Goal: Task Accomplishment & Management: Use online tool/utility

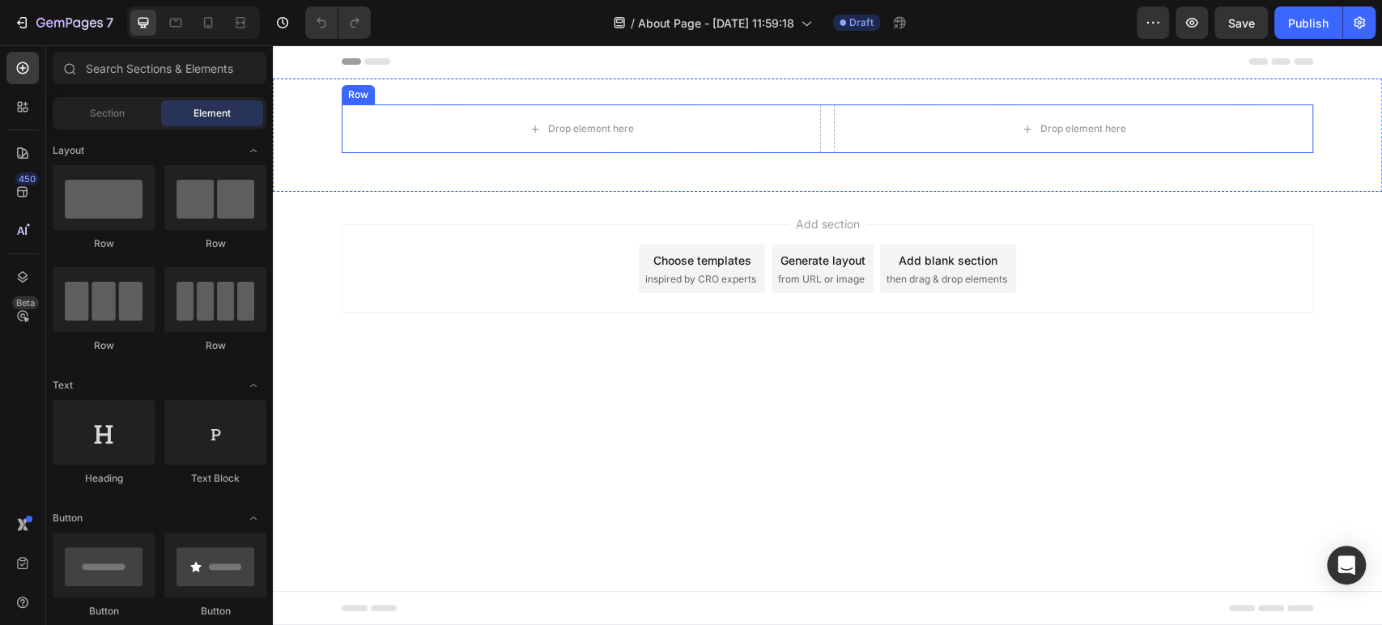
click at [828, 132] on div "Drop element here Drop element here Row" at bounding box center [828, 128] width 972 height 49
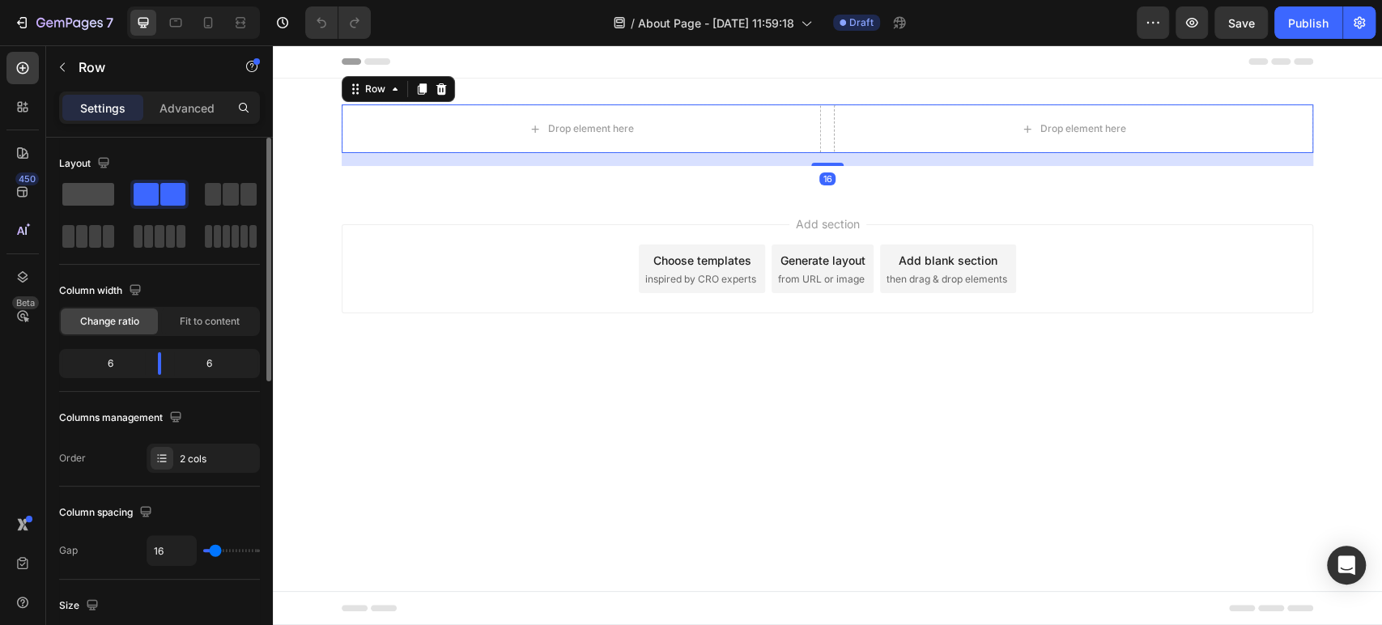
click at [91, 199] on span at bounding box center [88, 194] width 52 height 23
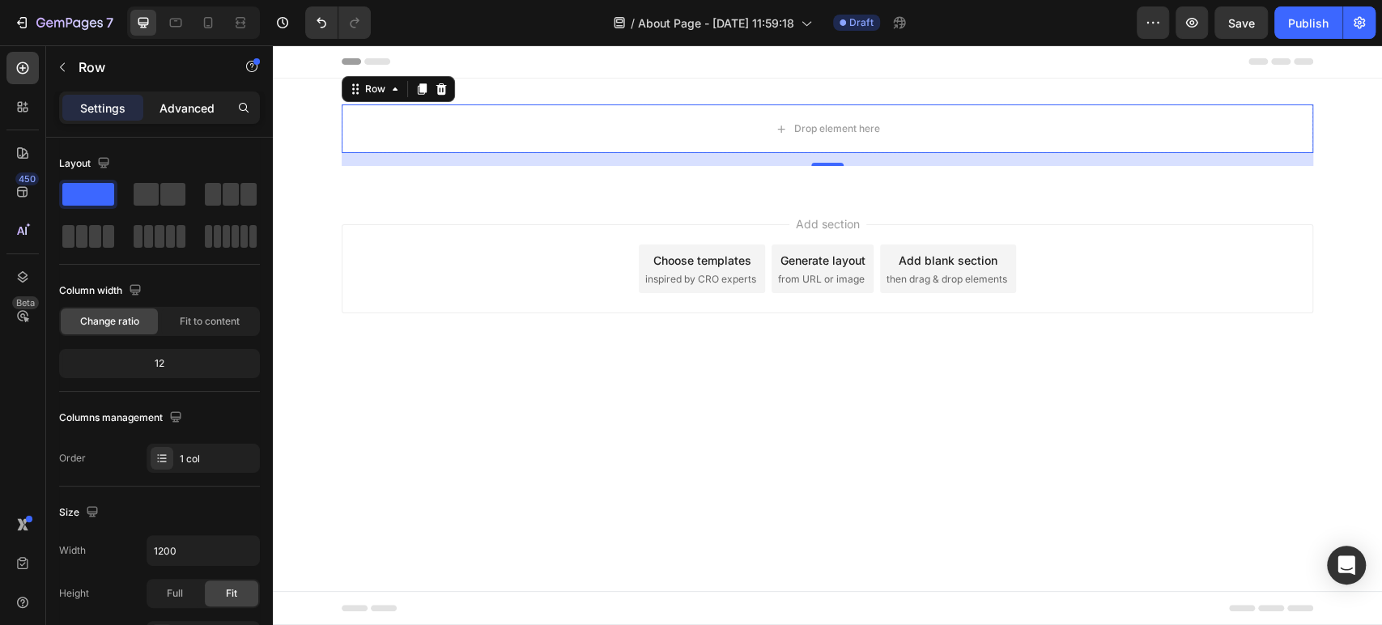
click at [194, 113] on p "Advanced" at bounding box center [187, 108] width 55 height 17
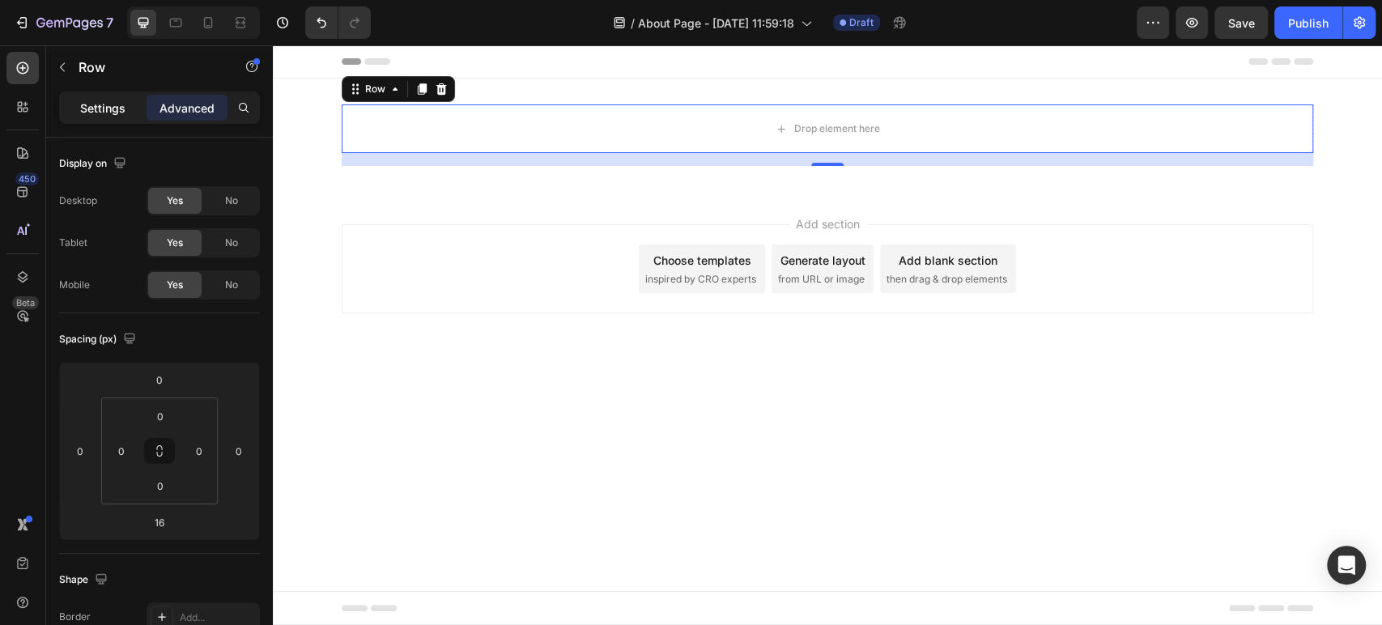
click at [100, 114] on p "Settings" at bounding box center [102, 108] width 45 height 17
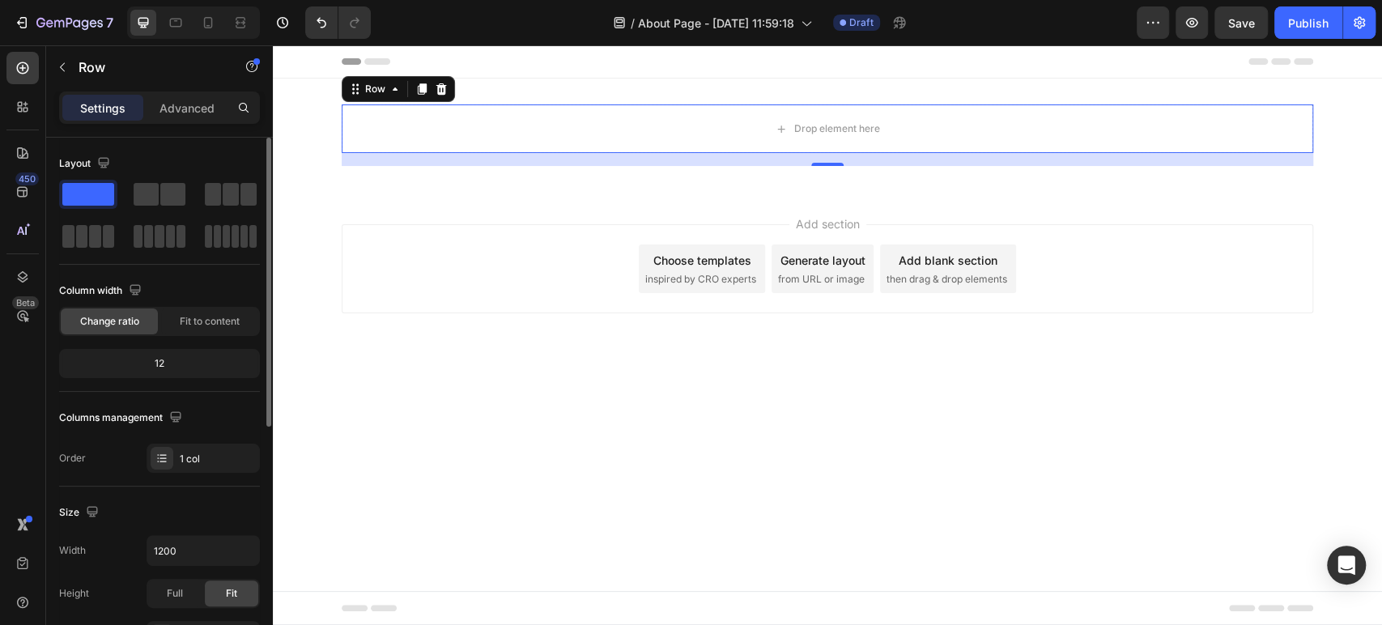
scroll to position [180, 0]
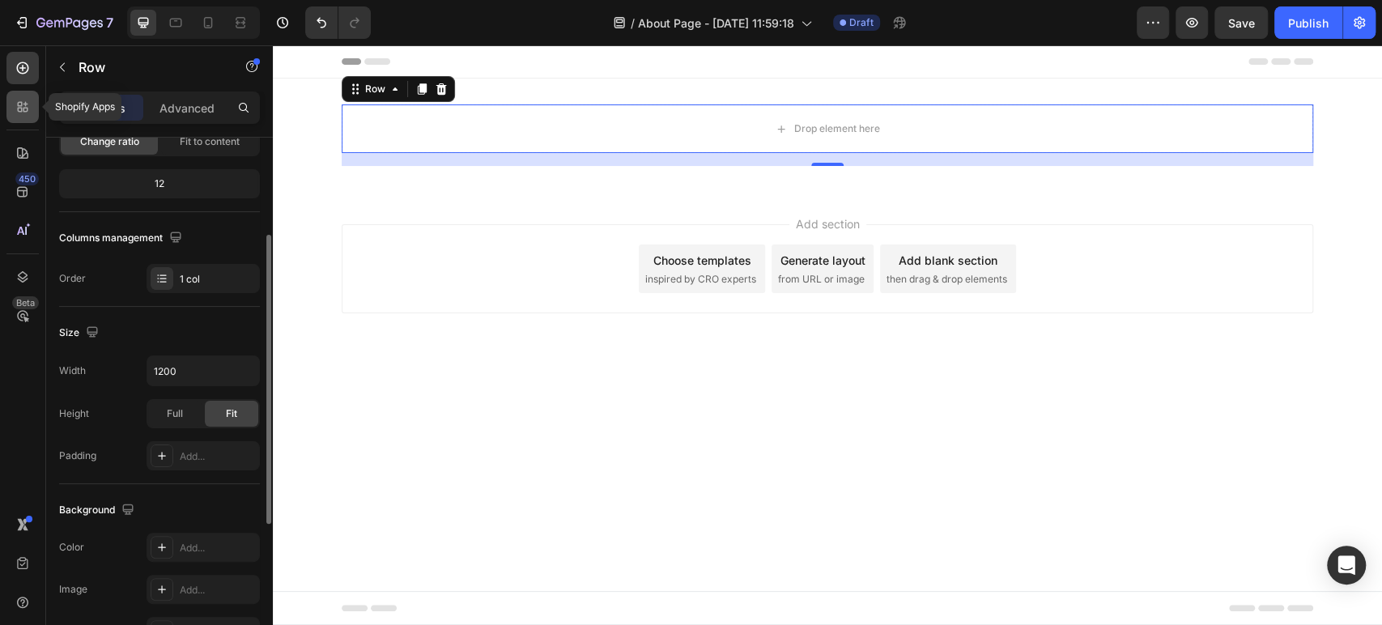
click at [19, 121] on div at bounding box center [22, 107] width 32 height 32
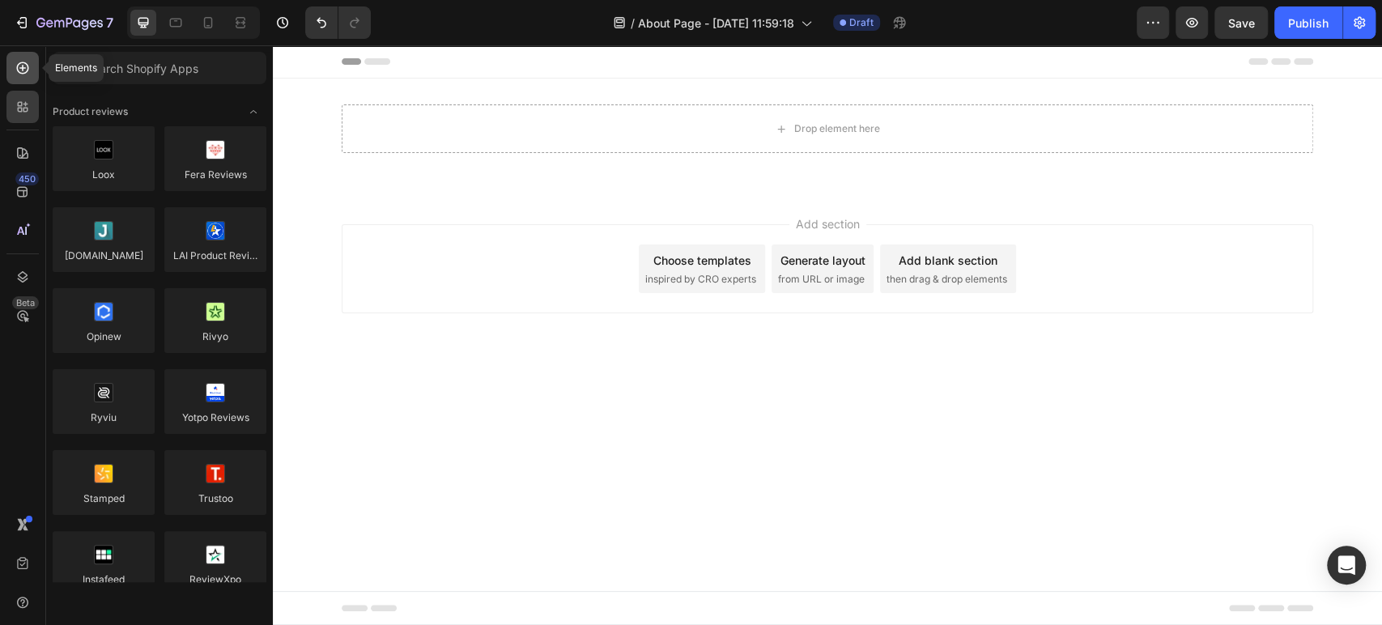
click at [26, 74] on icon at bounding box center [23, 68] width 16 height 16
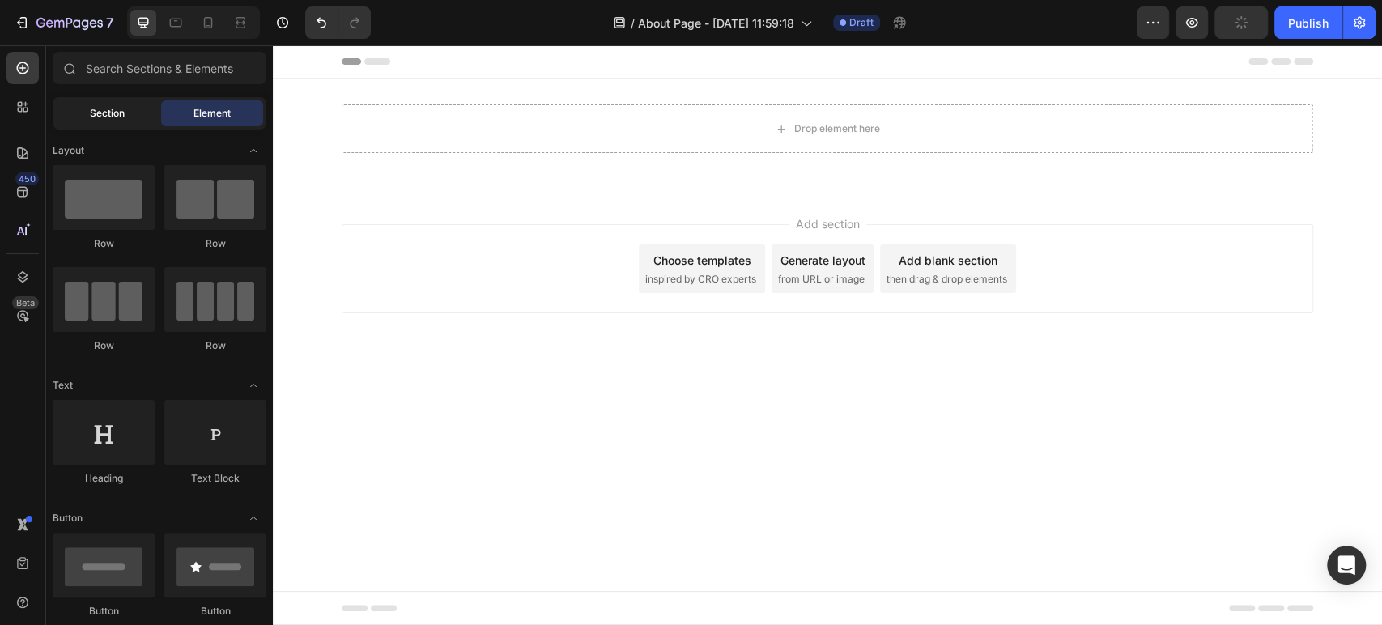
click at [83, 126] on div "Section" at bounding box center [107, 113] width 102 height 26
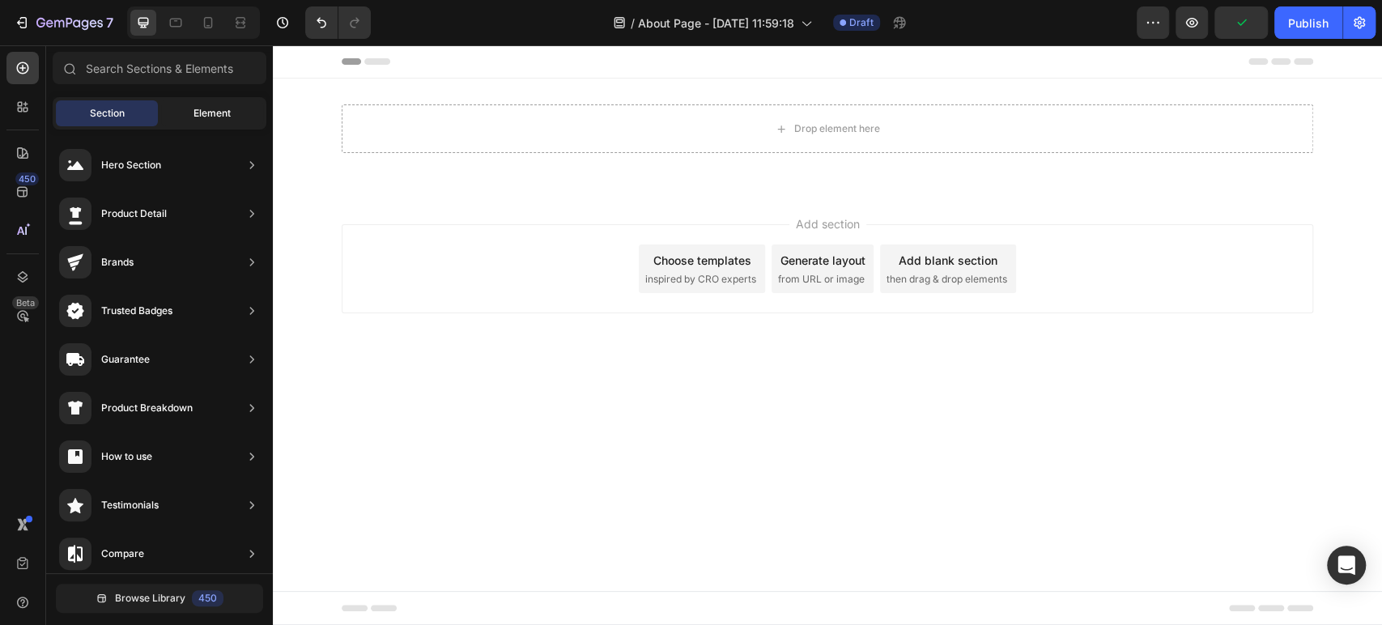
click at [206, 122] on div "Element" at bounding box center [212, 113] width 102 height 26
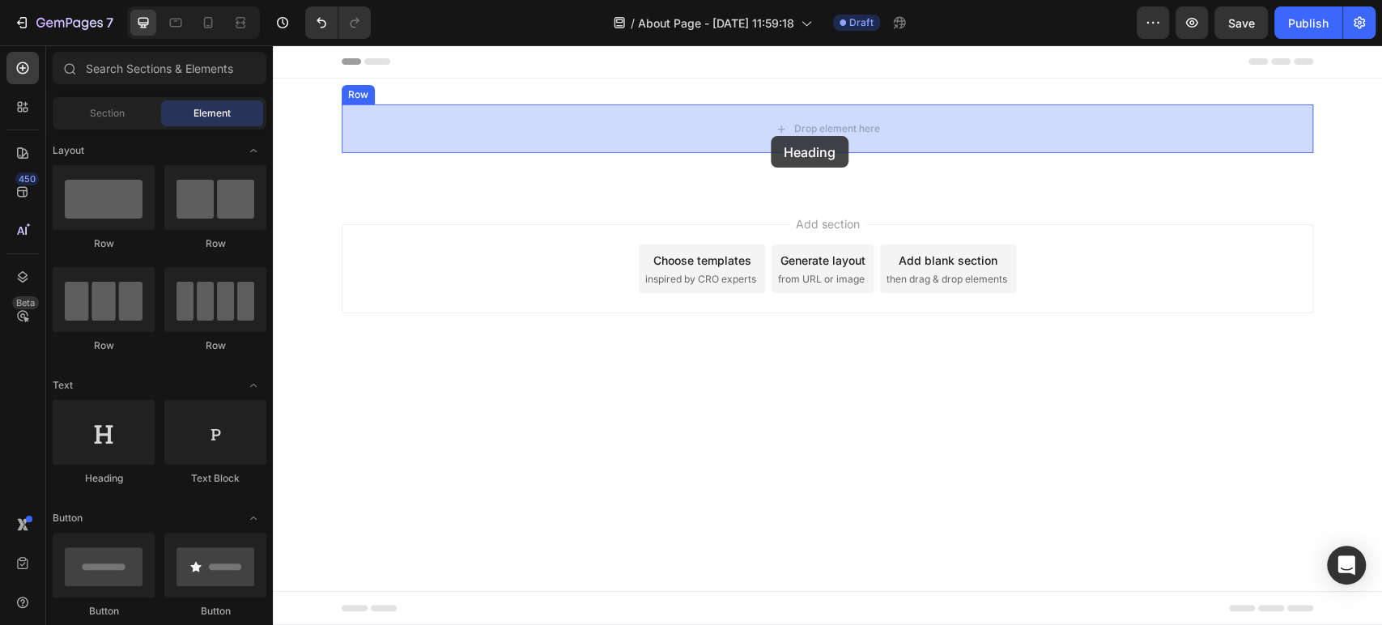
drag, startPoint x: 384, startPoint y: 470, endPoint x: 746, endPoint y: 64, distance: 543.7
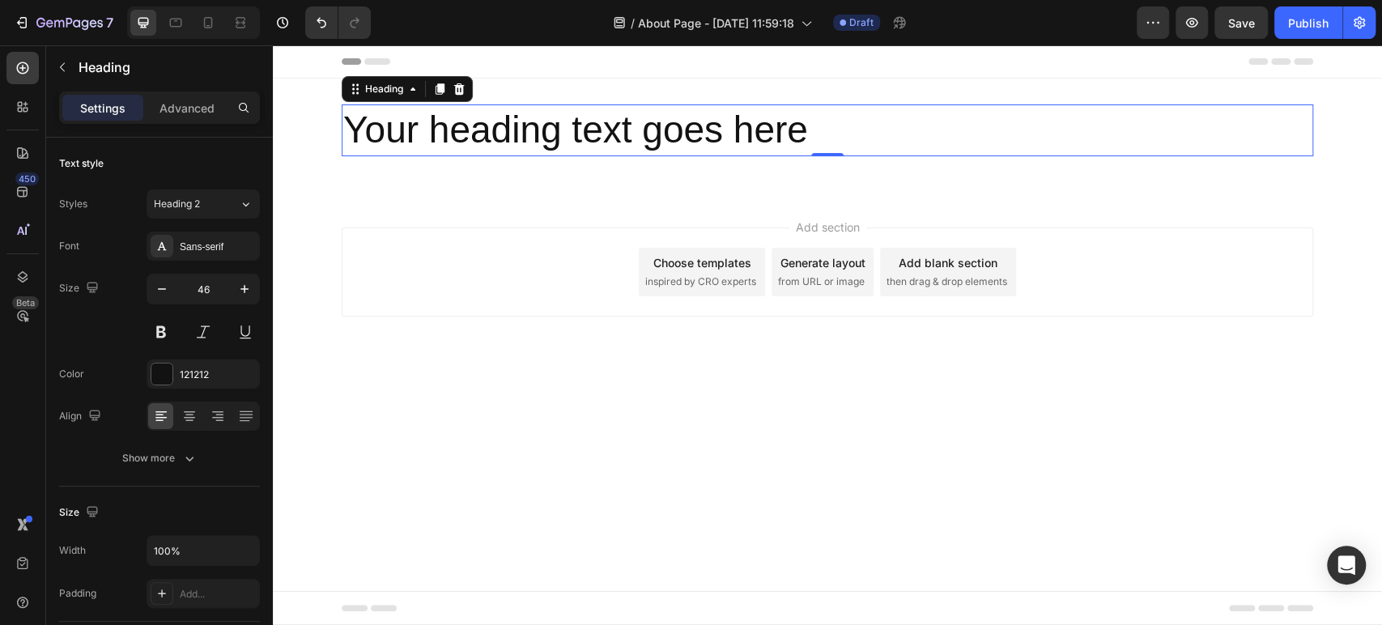
click at [563, 125] on h2 "Your heading text goes here" at bounding box center [828, 130] width 972 height 52
click at [563, 125] on p "Your heading text goes here" at bounding box center [827, 130] width 969 height 49
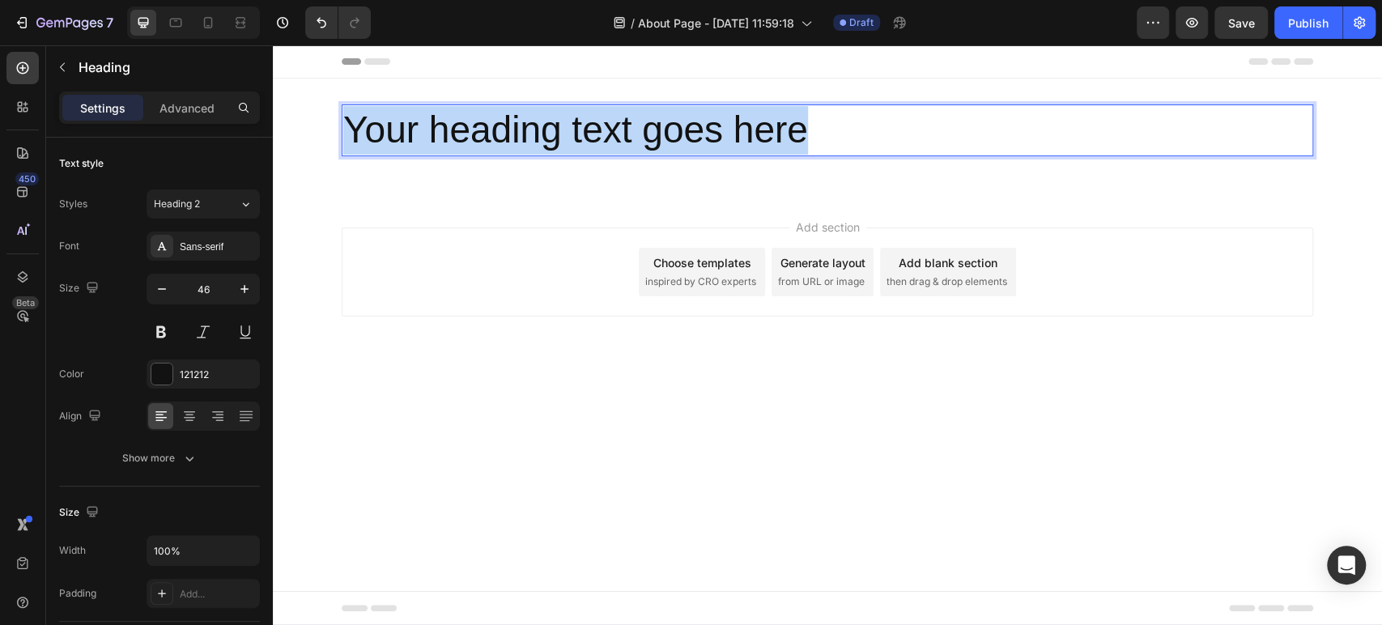
click at [563, 125] on p "Your heading text goes here" at bounding box center [827, 130] width 969 height 49
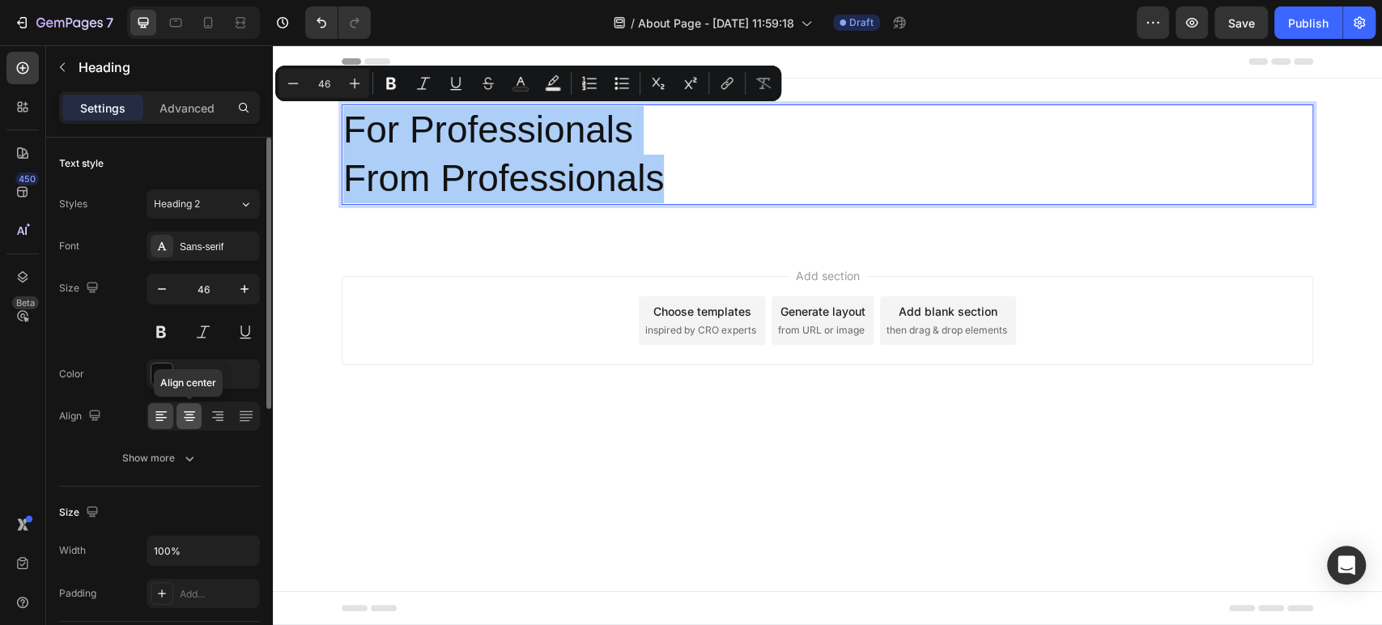
click at [193, 413] on icon at bounding box center [189, 416] width 16 height 16
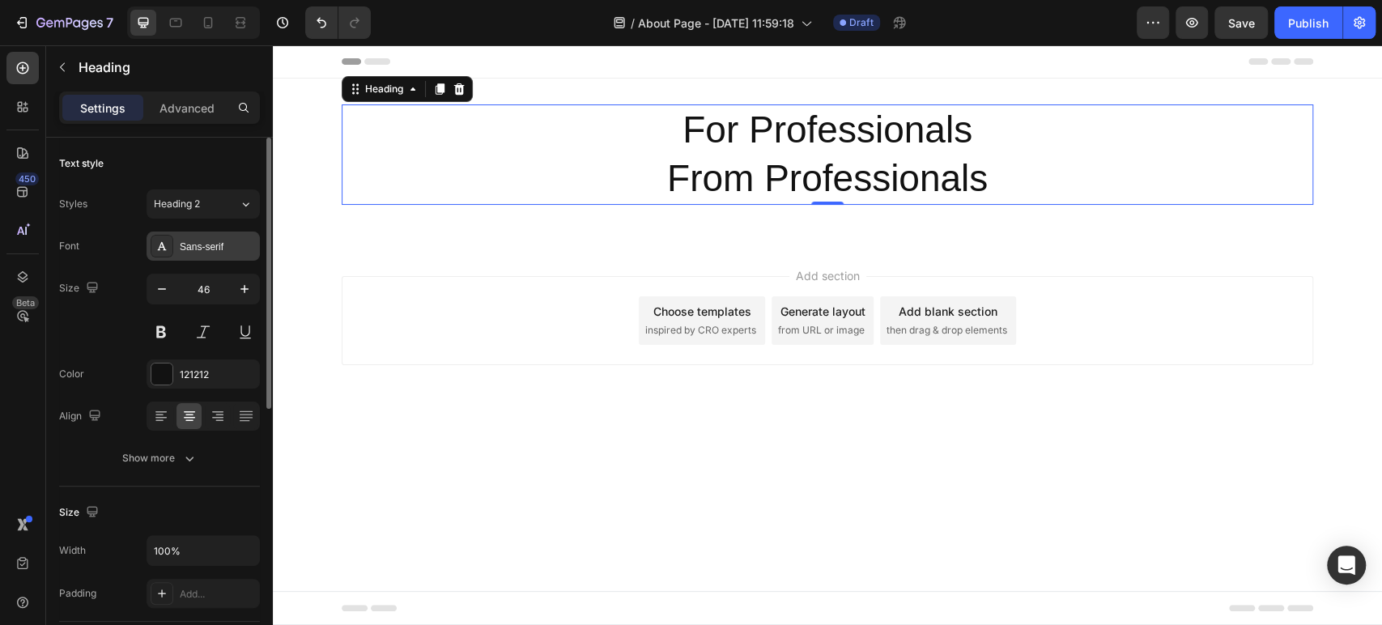
click at [218, 253] on div "Sans-serif" at bounding box center [218, 247] width 76 height 15
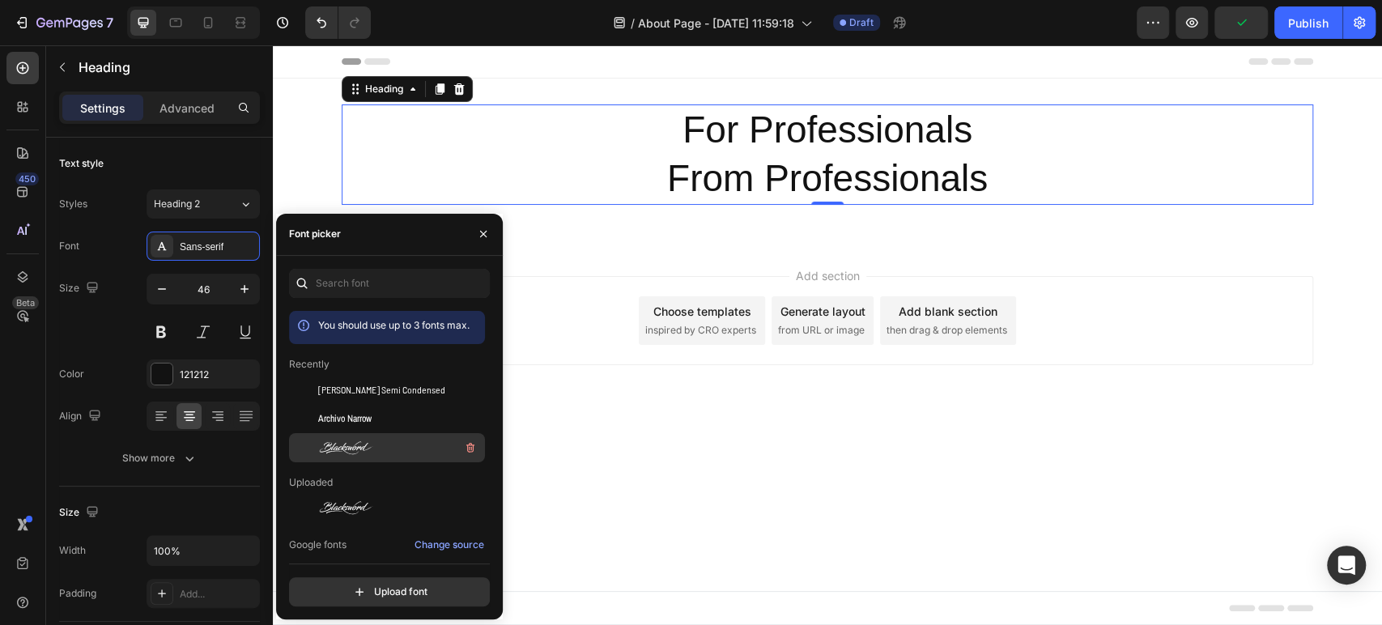
click at [407, 456] on div "Blacksword" at bounding box center [400, 447] width 164 height 19
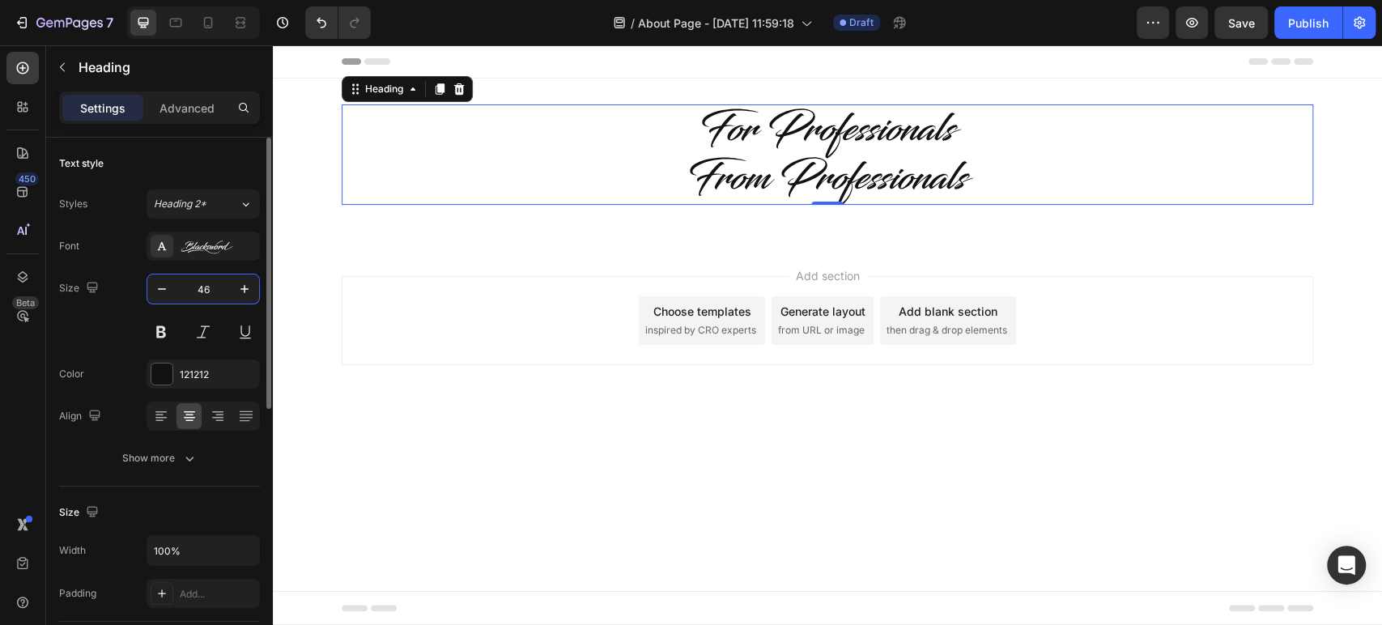
click at [203, 293] on input "46" at bounding box center [203, 289] width 53 height 29
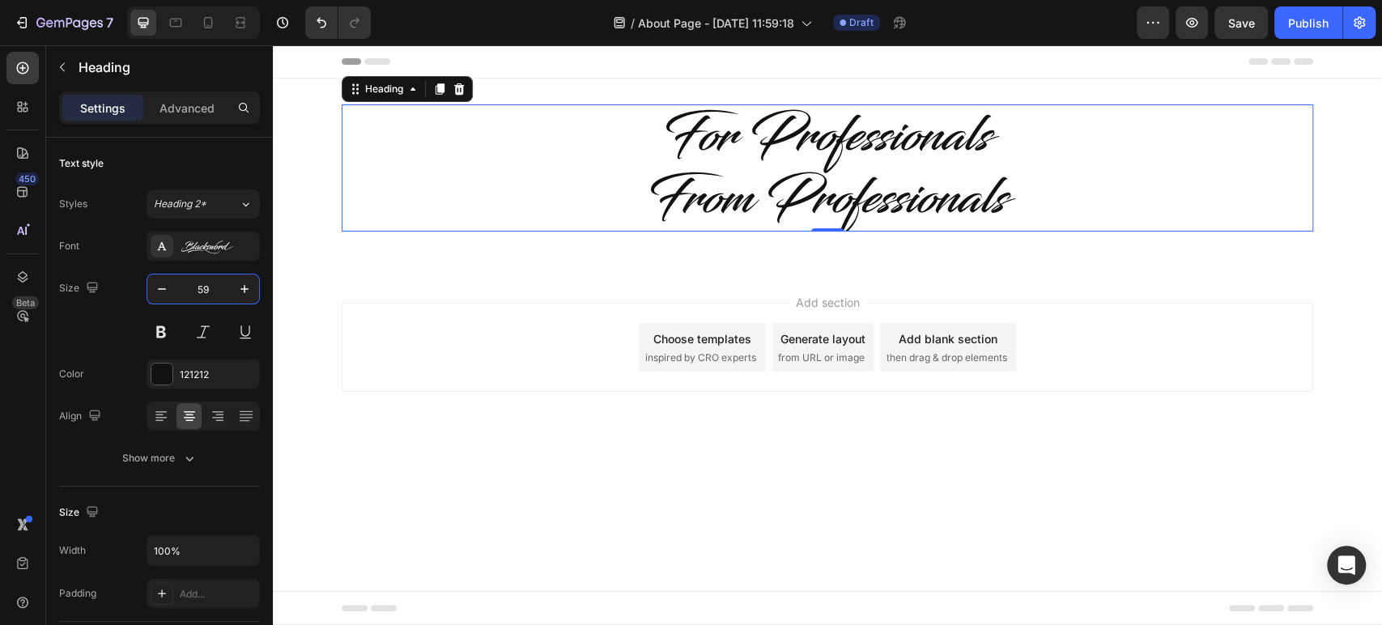
type input "59"
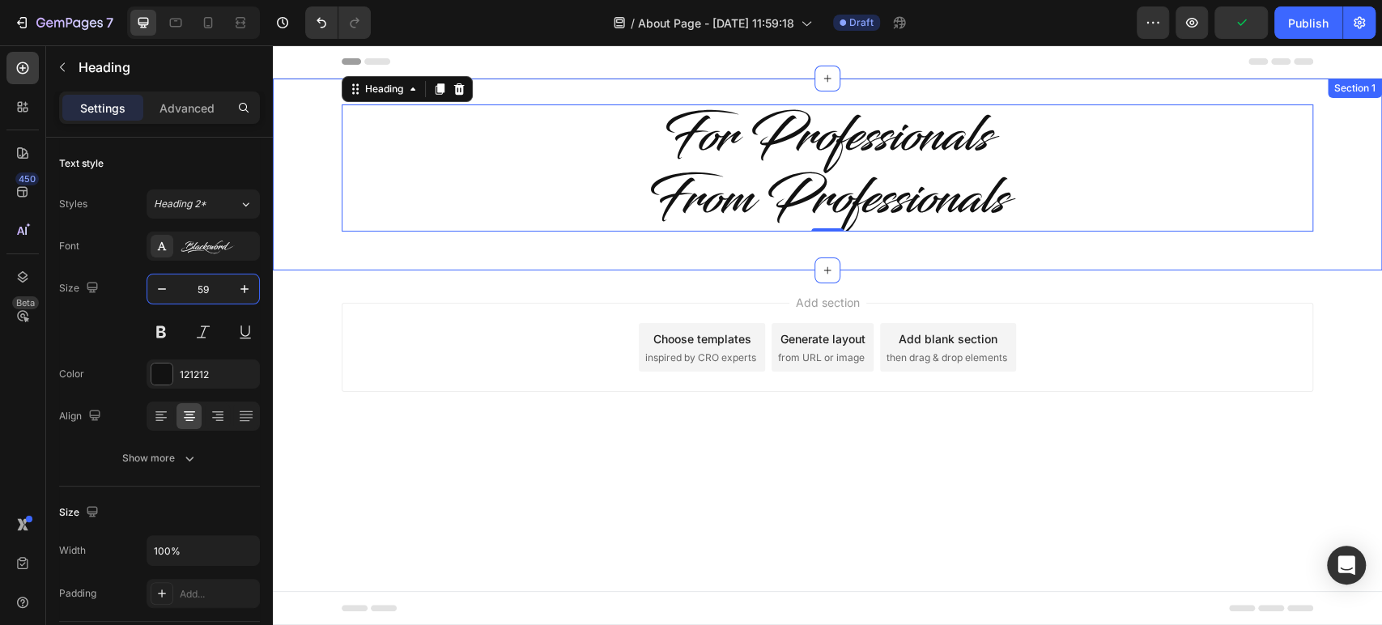
click at [318, 153] on div "For Professionals From Professionals Heading 0 Row" at bounding box center [827, 174] width 1109 height 140
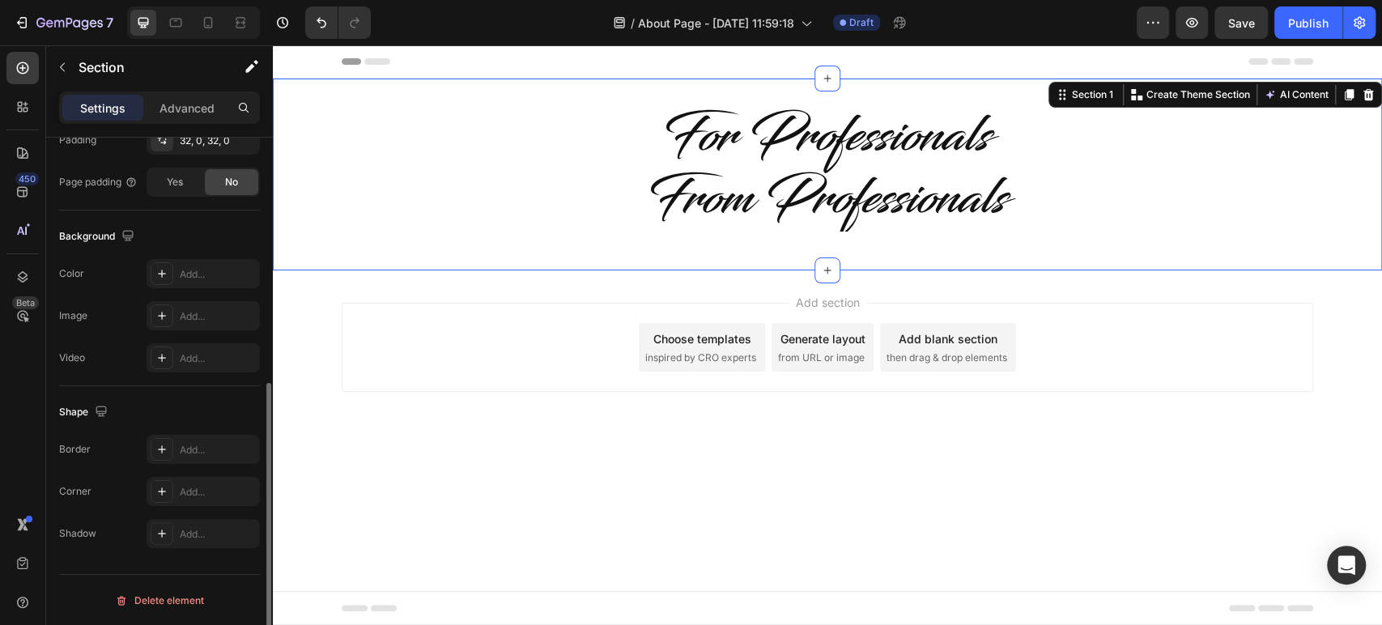
scroll to position [0, 0]
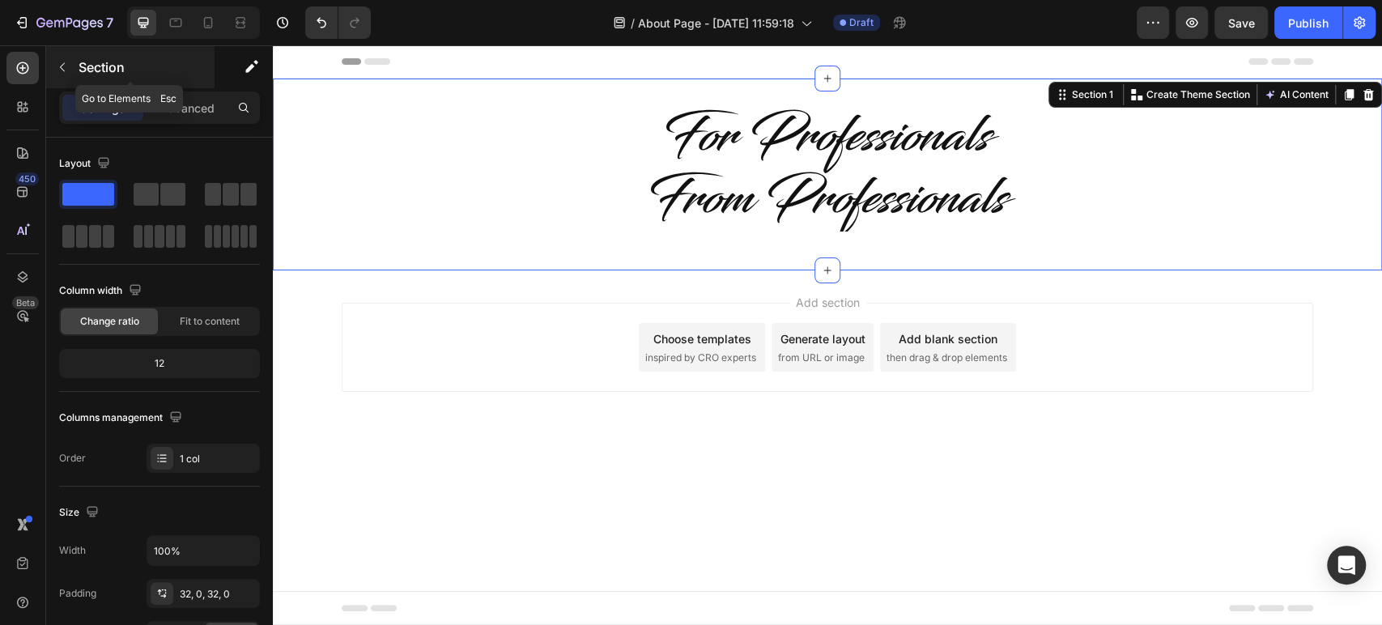
click at [52, 71] on button "button" at bounding box center [62, 67] width 26 height 26
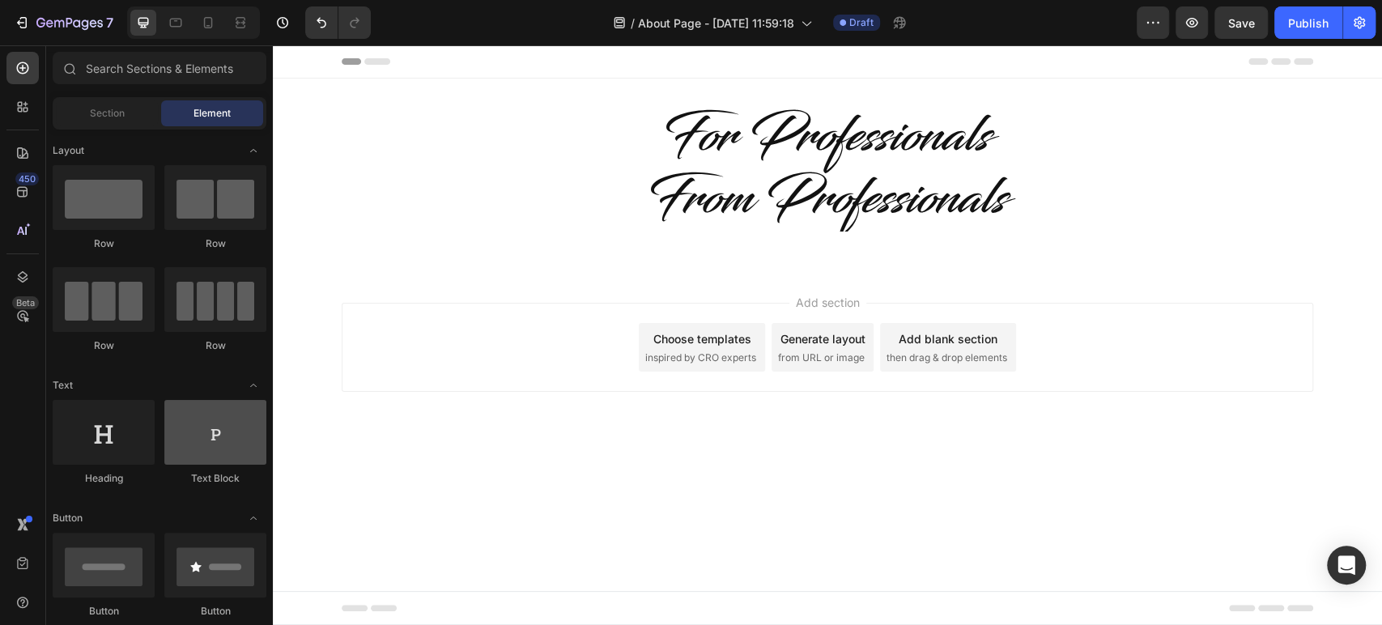
scroll to position [270, 0]
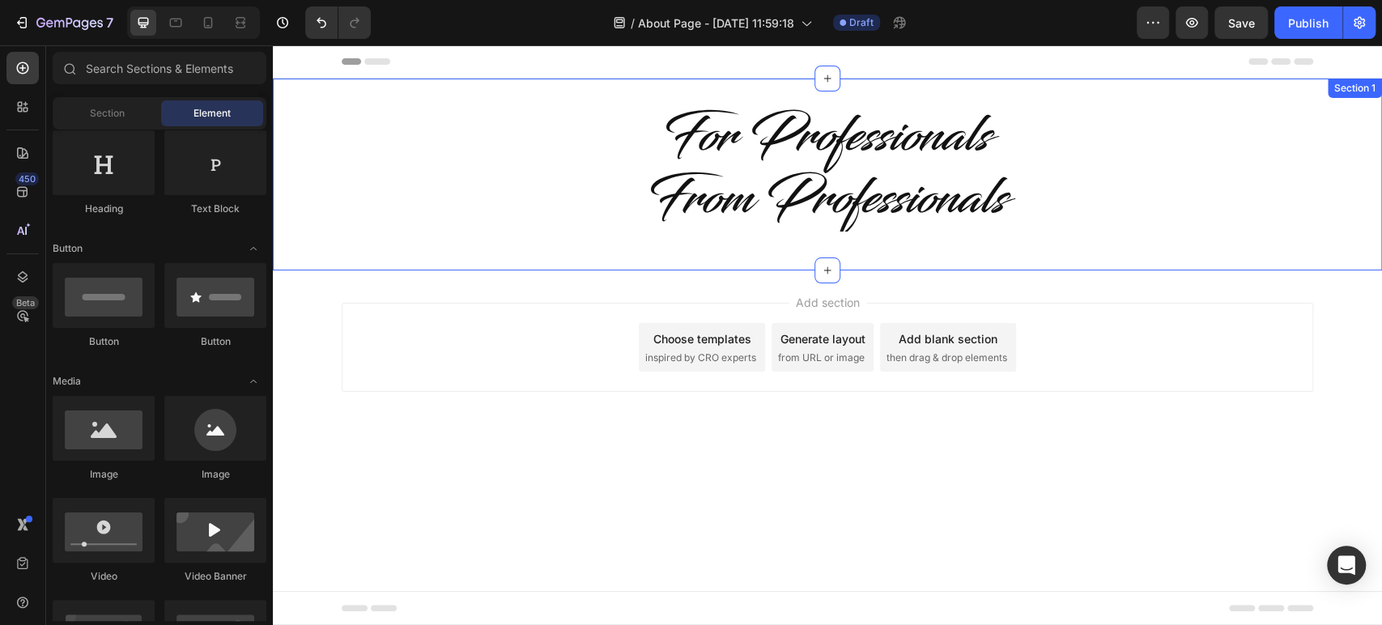
click at [331, 183] on div "For Professionals From Professionals Heading Row" at bounding box center [827, 174] width 1109 height 140
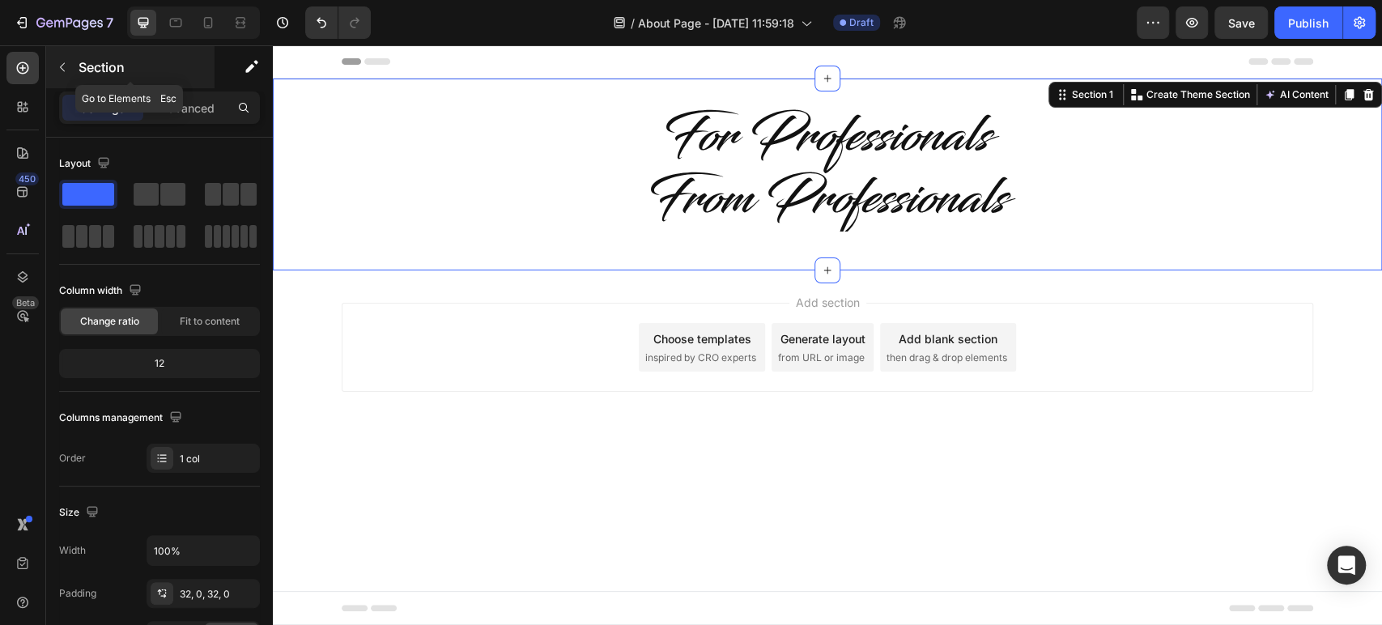
click at [62, 71] on icon "button" at bounding box center [62, 67] width 13 height 13
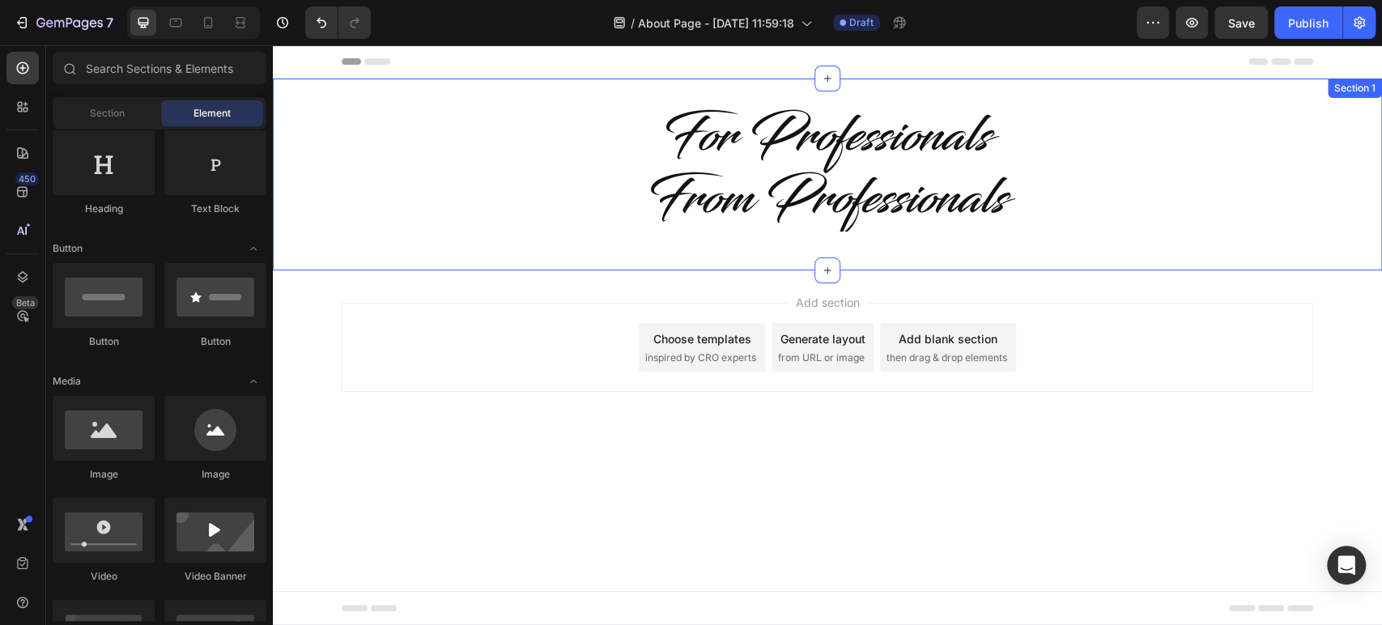
click at [313, 189] on div "For Professionals From Professionals Heading Row" at bounding box center [827, 174] width 1109 height 140
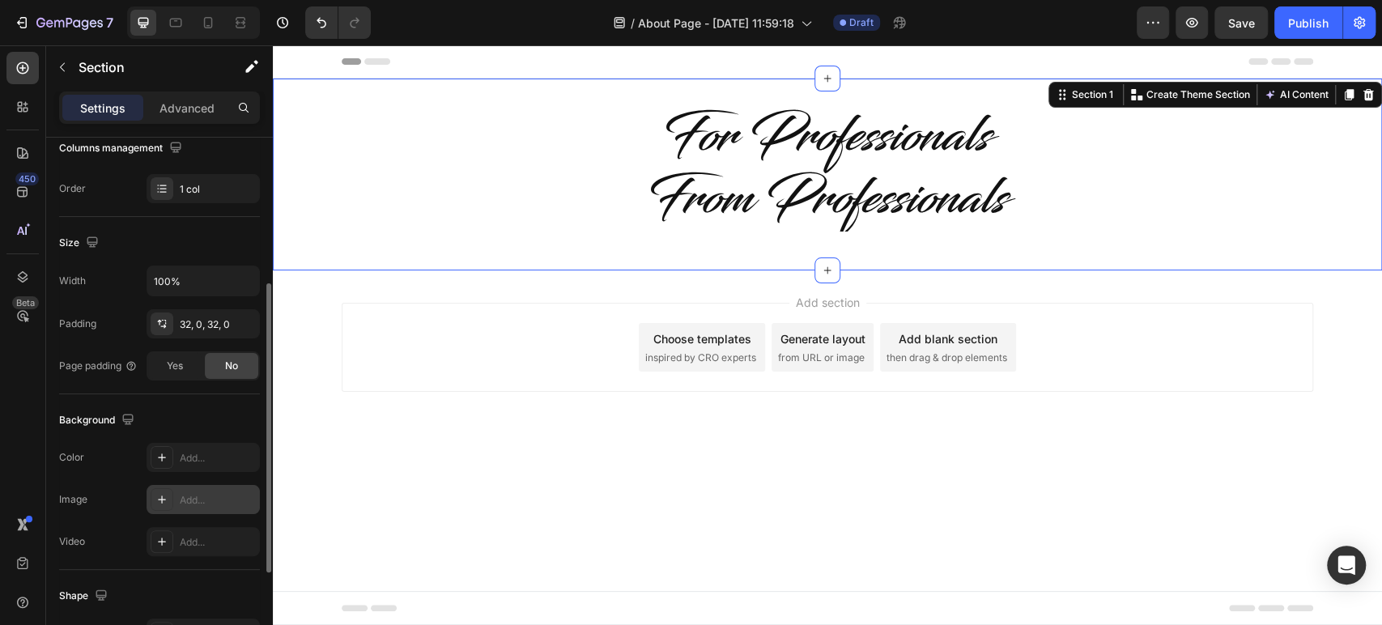
click at [200, 505] on div "Add..." at bounding box center [218, 500] width 76 height 15
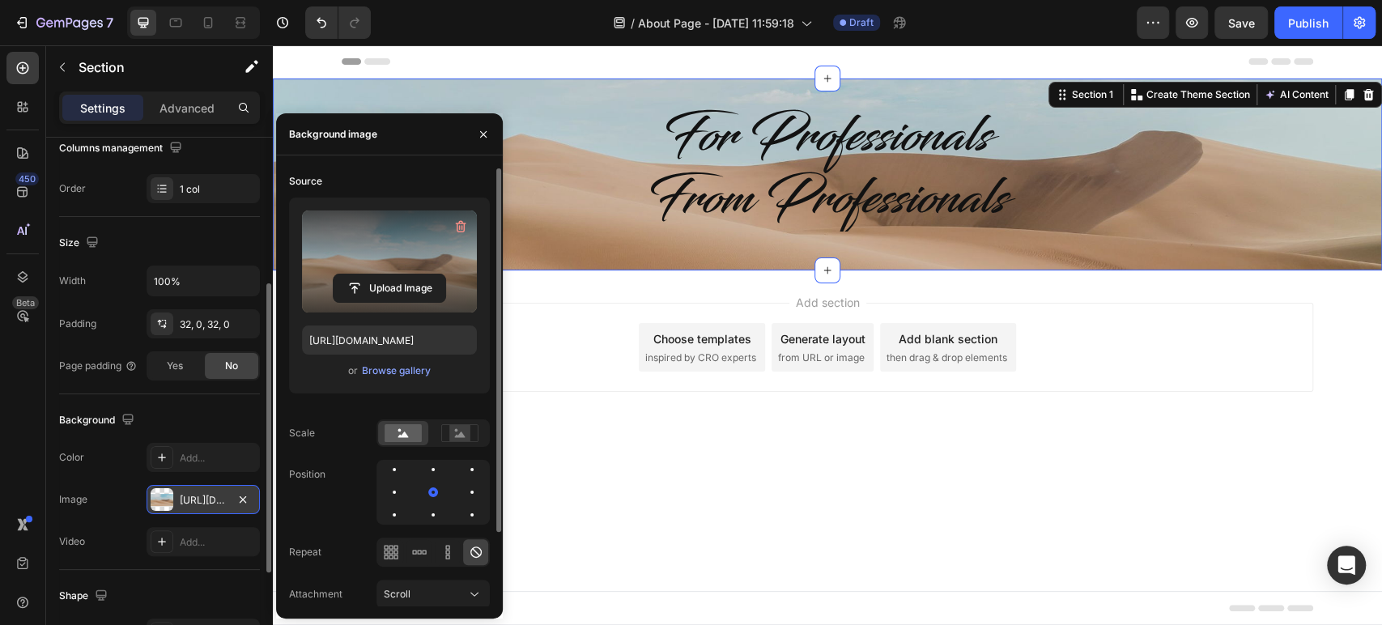
click at [420, 253] on label at bounding box center [389, 262] width 175 height 102
click at [420, 275] on input "file" at bounding box center [390, 289] width 112 height 28
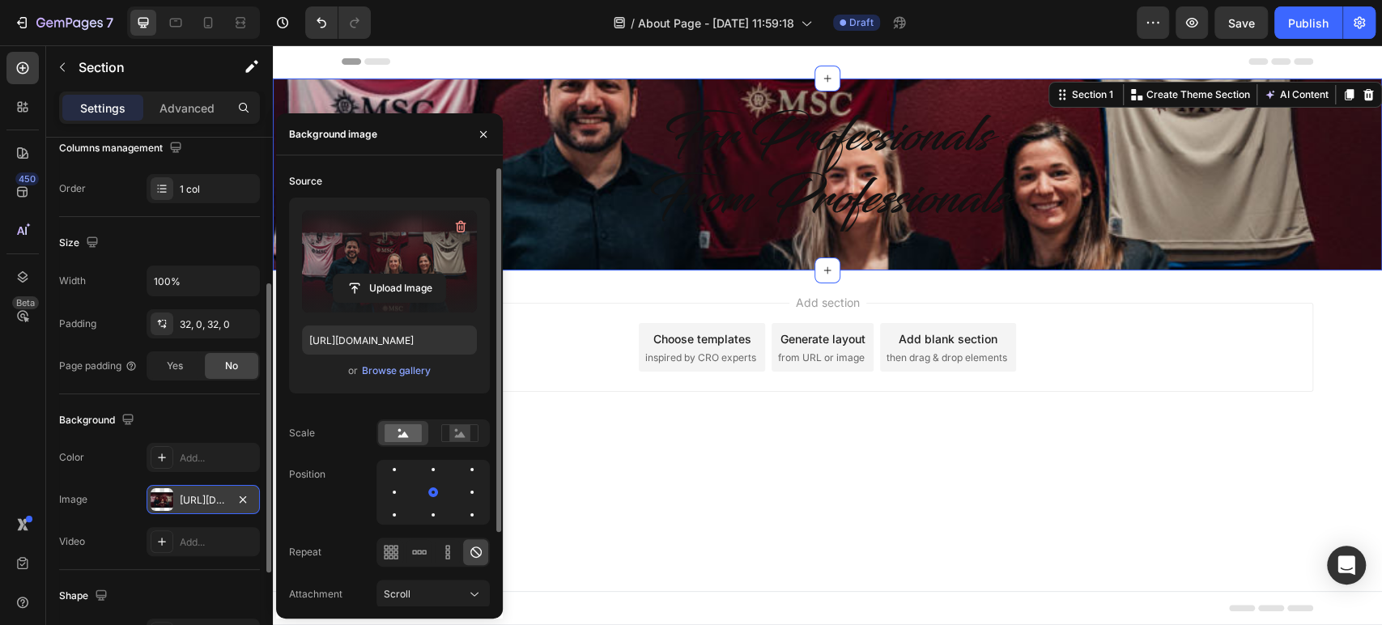
click at [356, 250] on label at bounding box center [389, 262] width 175 height 102
click at [356, 275] on input "file" at bounding box center [390, 289] width 112 height 28
click at [352, 281] on input "file" at bounding box center [390, 289] width 112 height 28
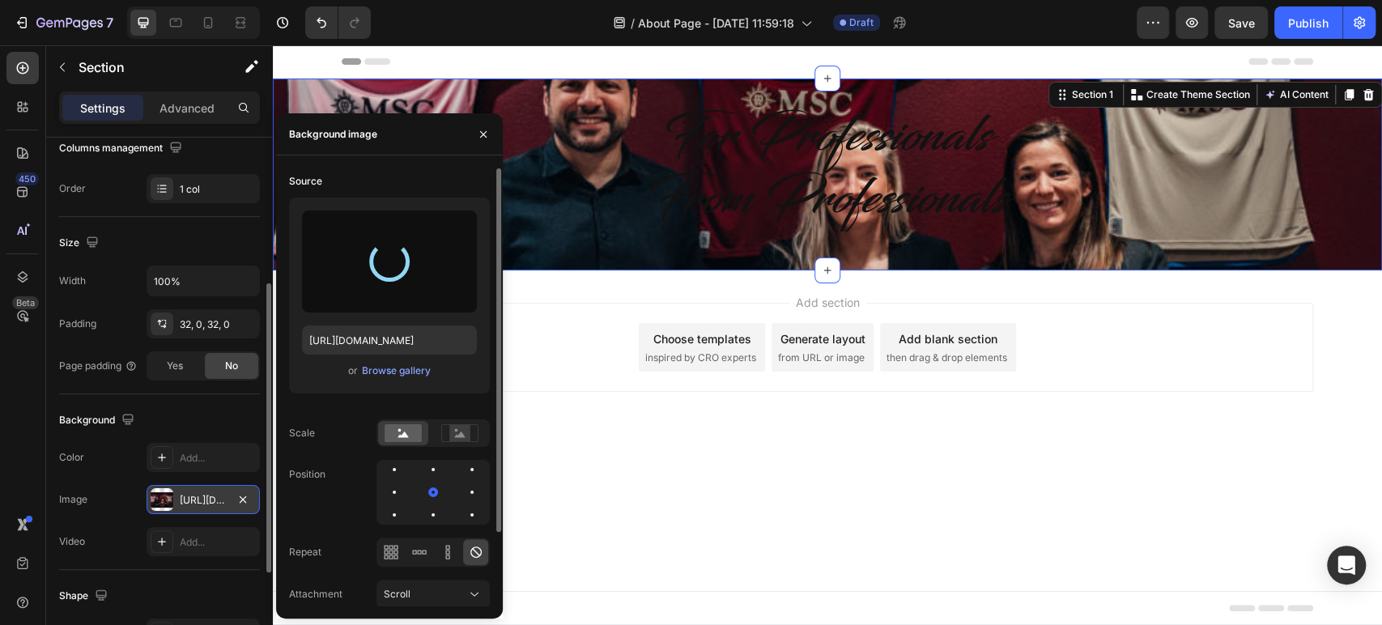
type input "[URL][DOMAIN_NAME]"
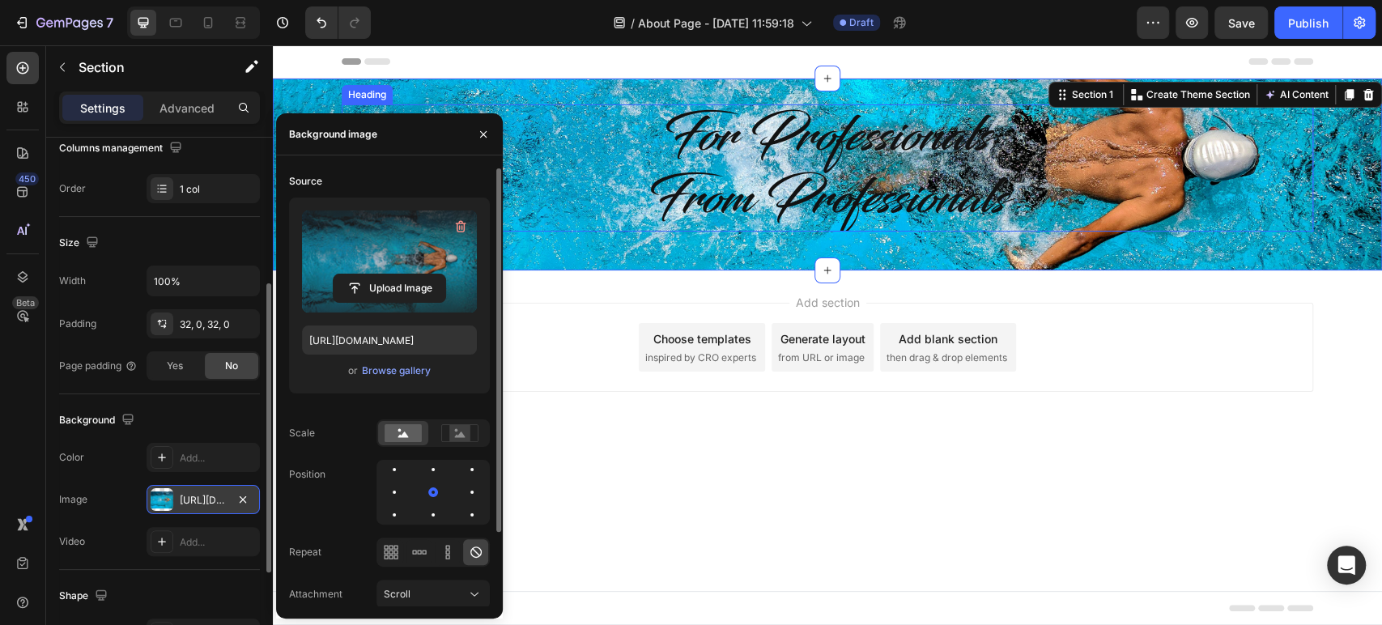
click at [876, 202] on p "For Professionals From Professionals" at bounding box center [827, 168] width 969 height 124
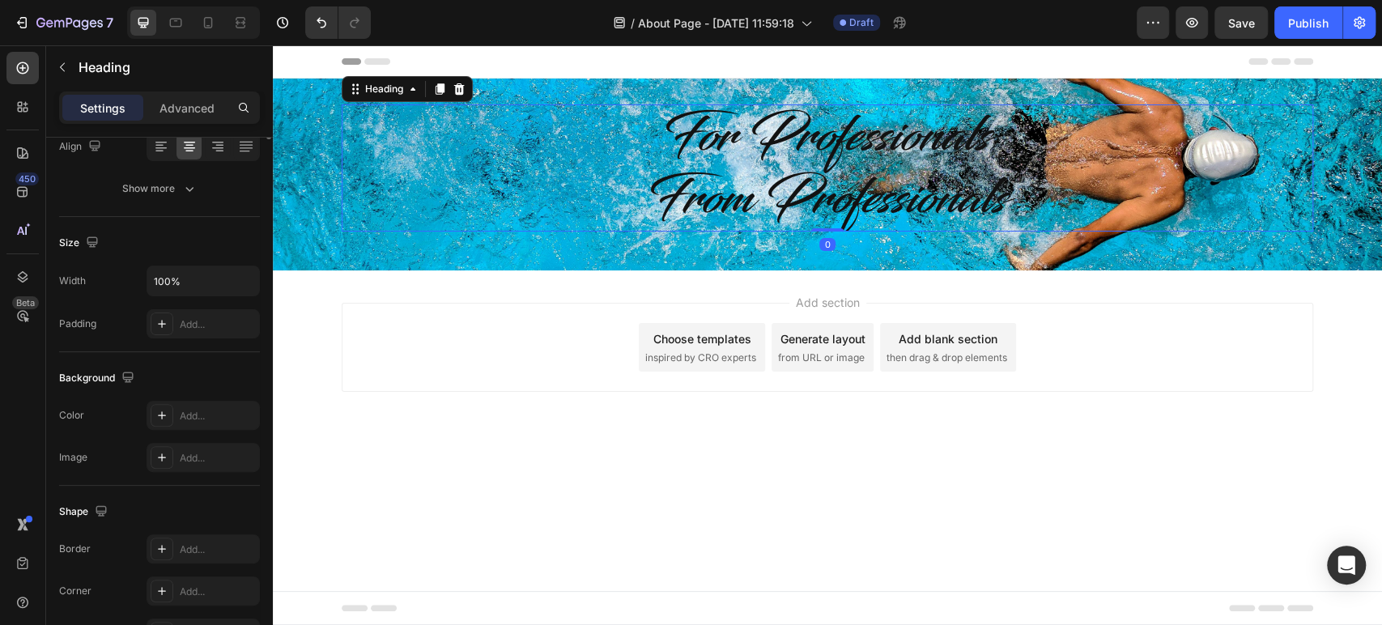
scroll to position [0, 0]
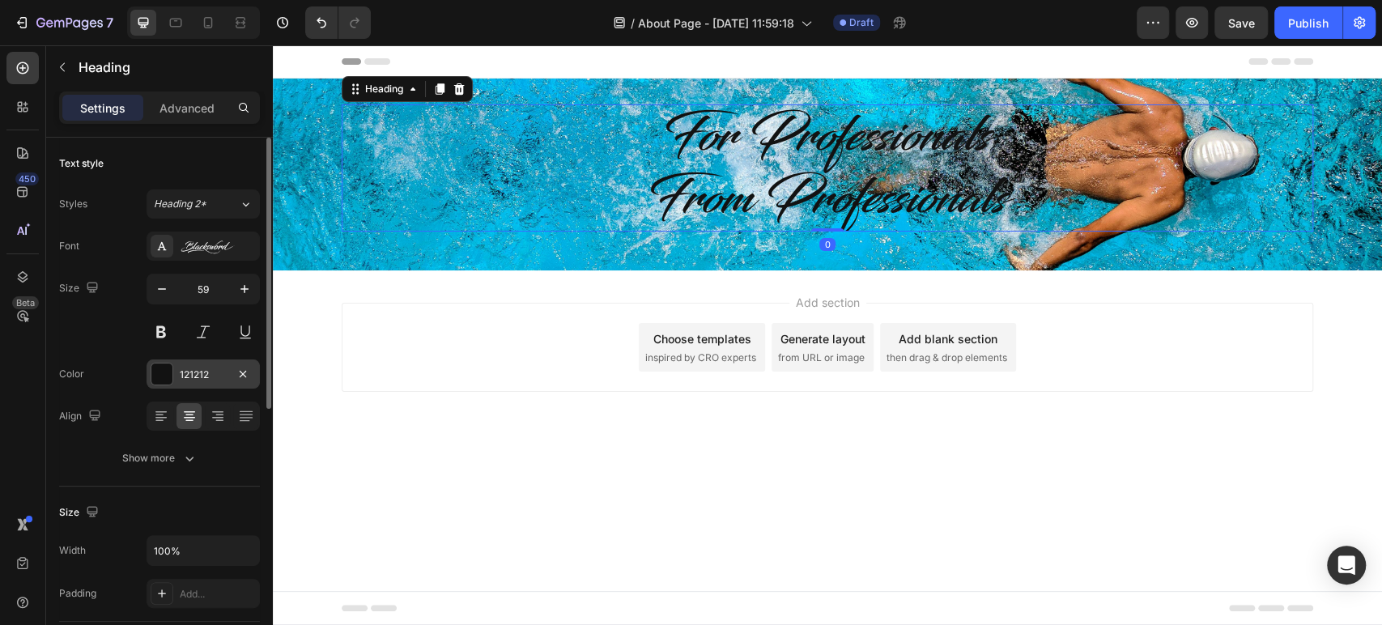
click at [207, 368] on div "121212" at bounding box center [203, 375] width 47 height 15
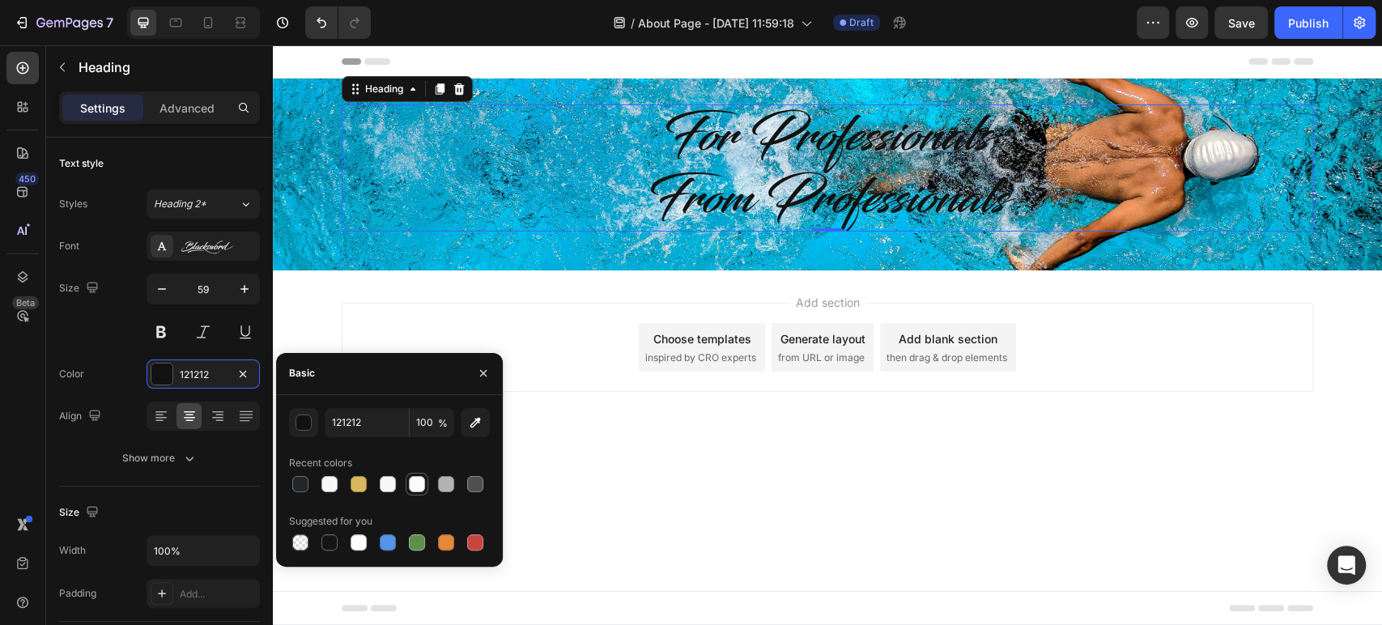
click at [421, 487] on div at bounding box center [417, 484] width 16 height 16
type input "FFF9F9"
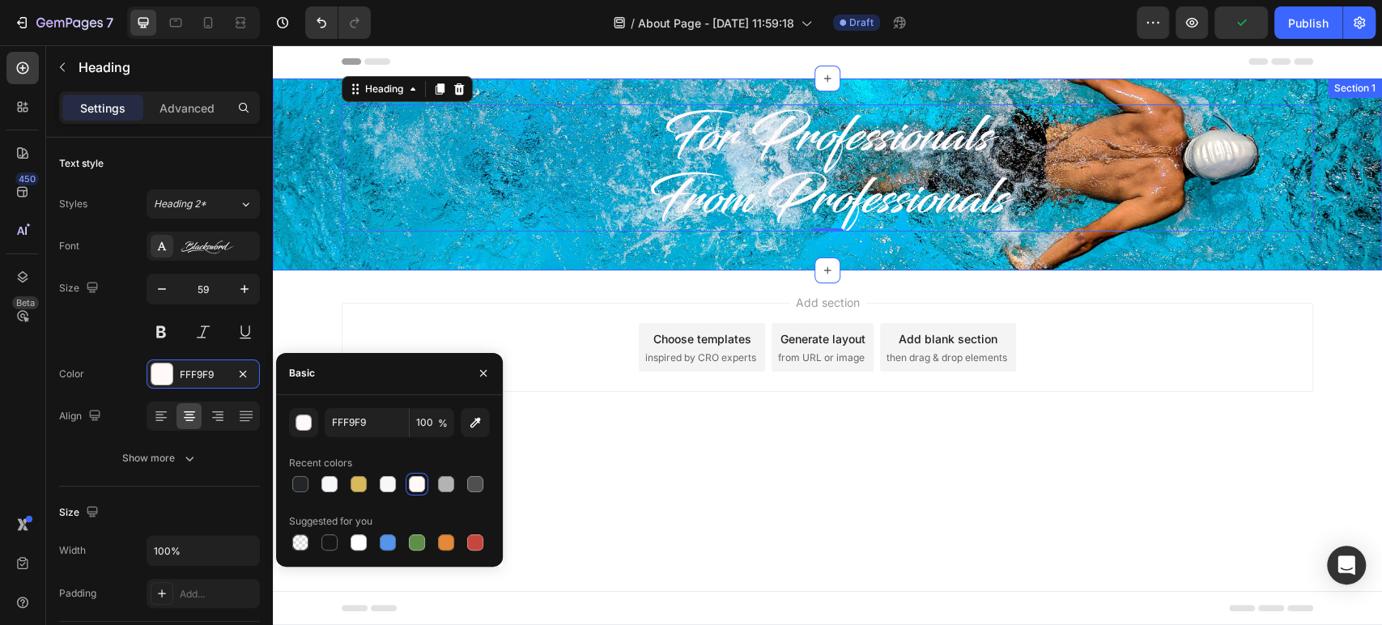
click at [299, 102] on div "For Professionals From Professionals Heading 0 Row Section 1" at bounding box center [827, 175] width 1109 height 192
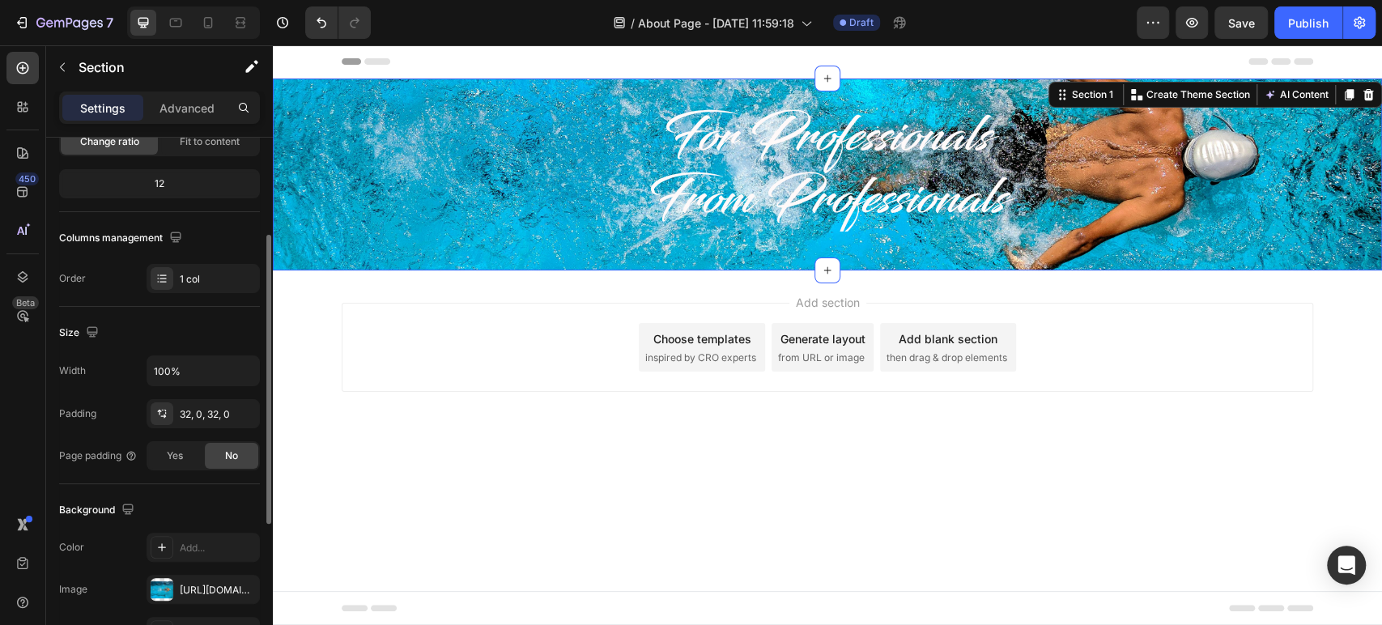
scroll to position [270, 0]
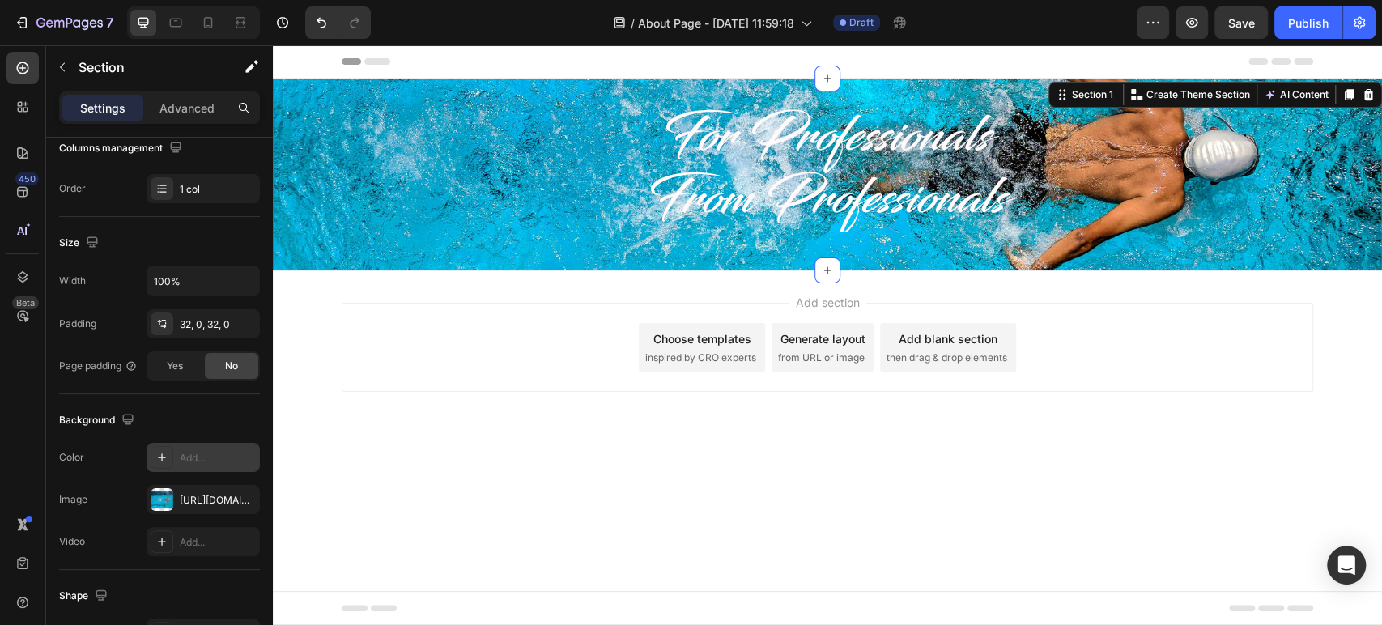
click at [192, 448] on div "Add..." at bounding box center [203, 457] width 113 height 29
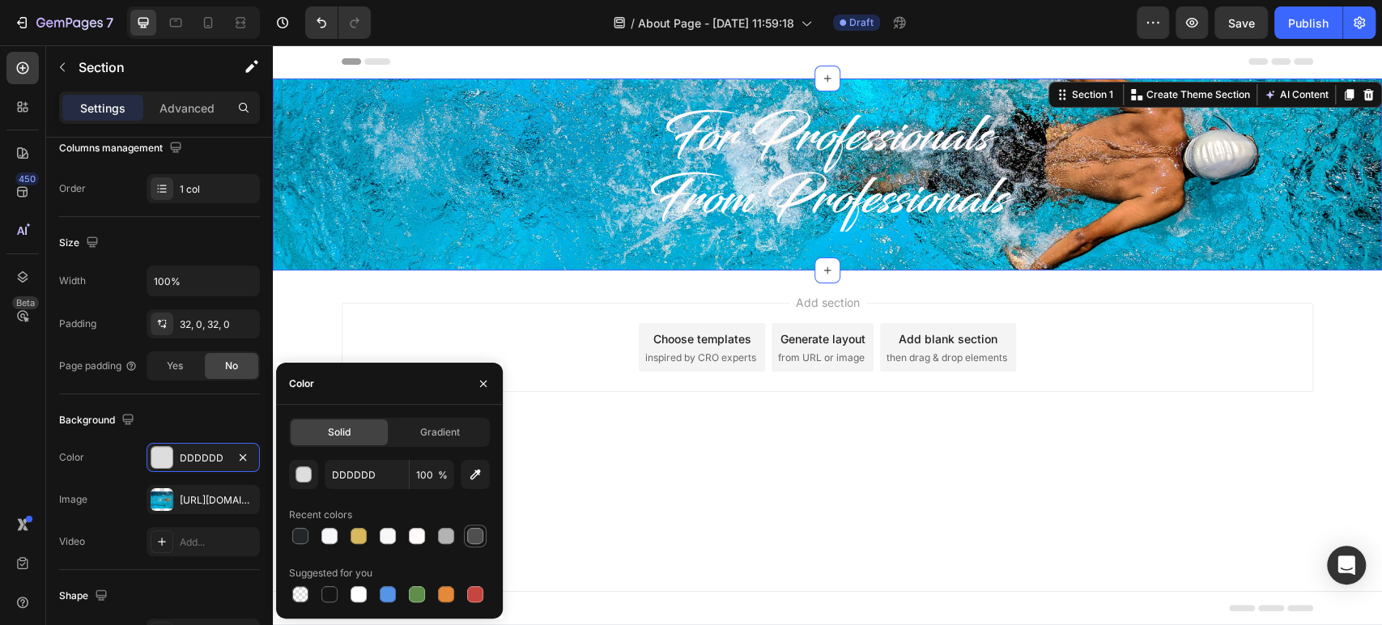
click at [467, 540] on div at bounding box center [475, 536] width 16 height 16
type input "4F4F4F"
click at [246, 456] on icon "button" at bounding box center [242, 457] width 13 height 13
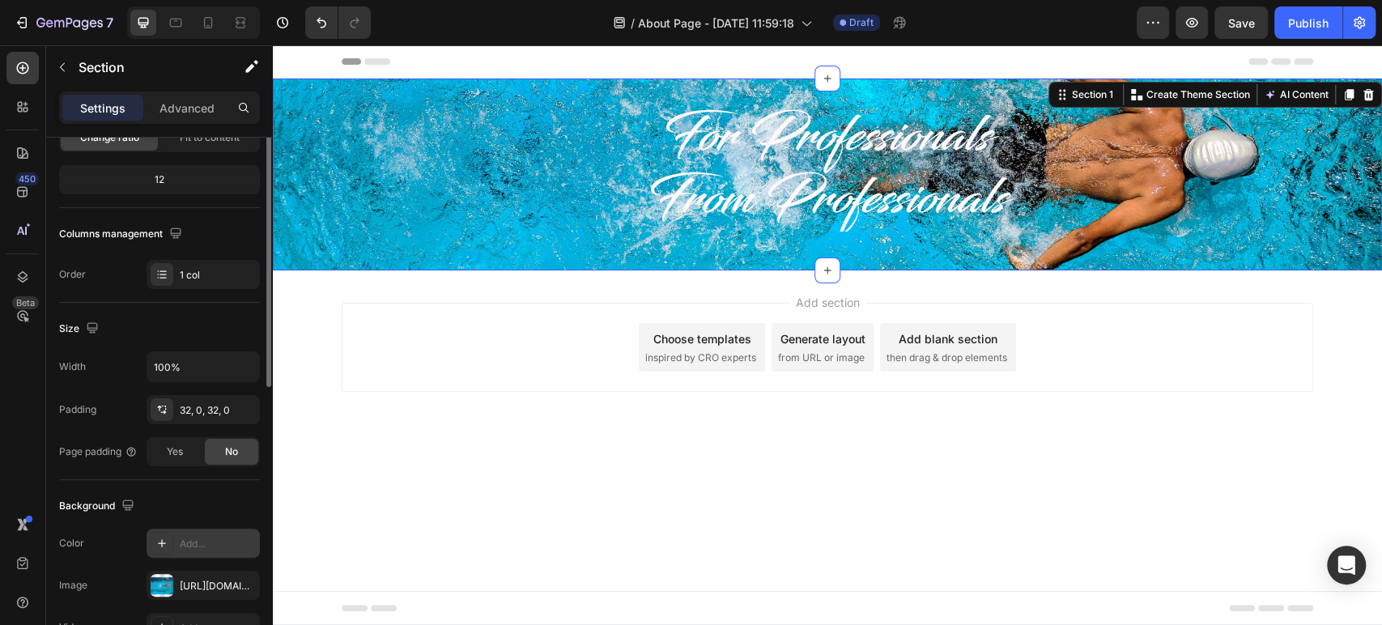
scroll to position [0, 0]
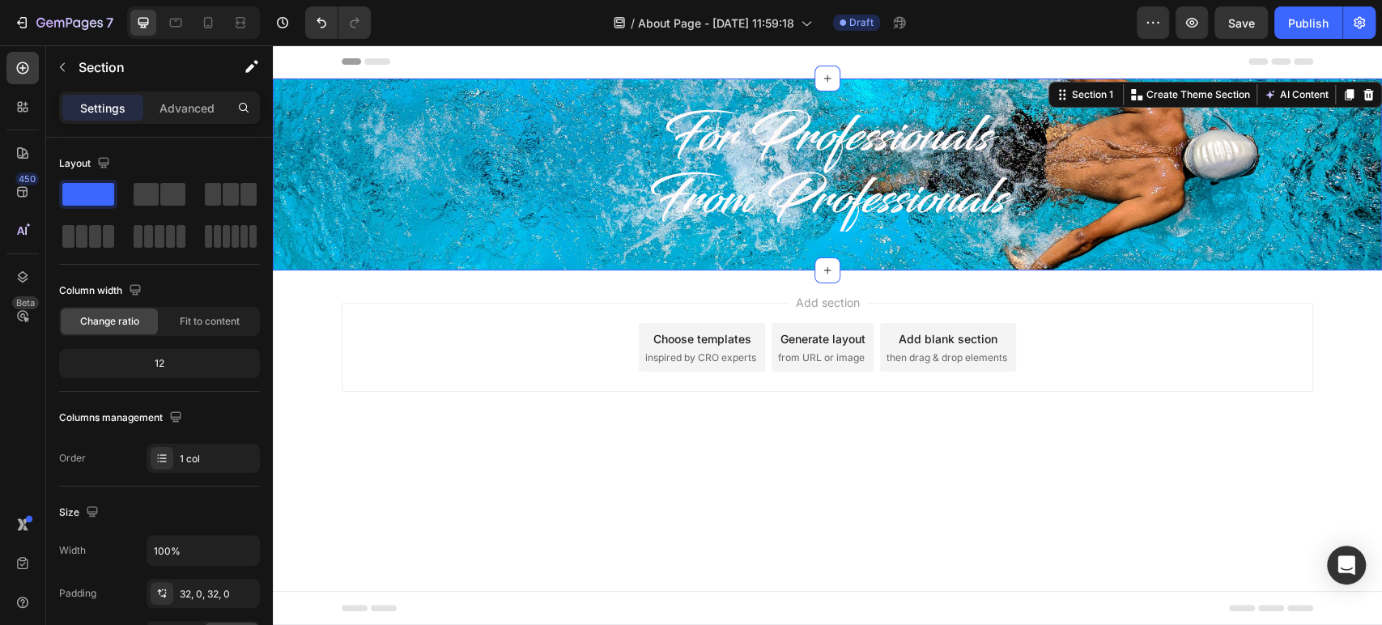
click at [580, 261] on div "For Professionals From Professionals Heading Row Section 1 Create Theme Section…" at bounding box center [827, 175] width 1109 height 192
click at [651, 169] on p "For Professionals From Professionals" at bounding box center [827, 168] width 969 height 124
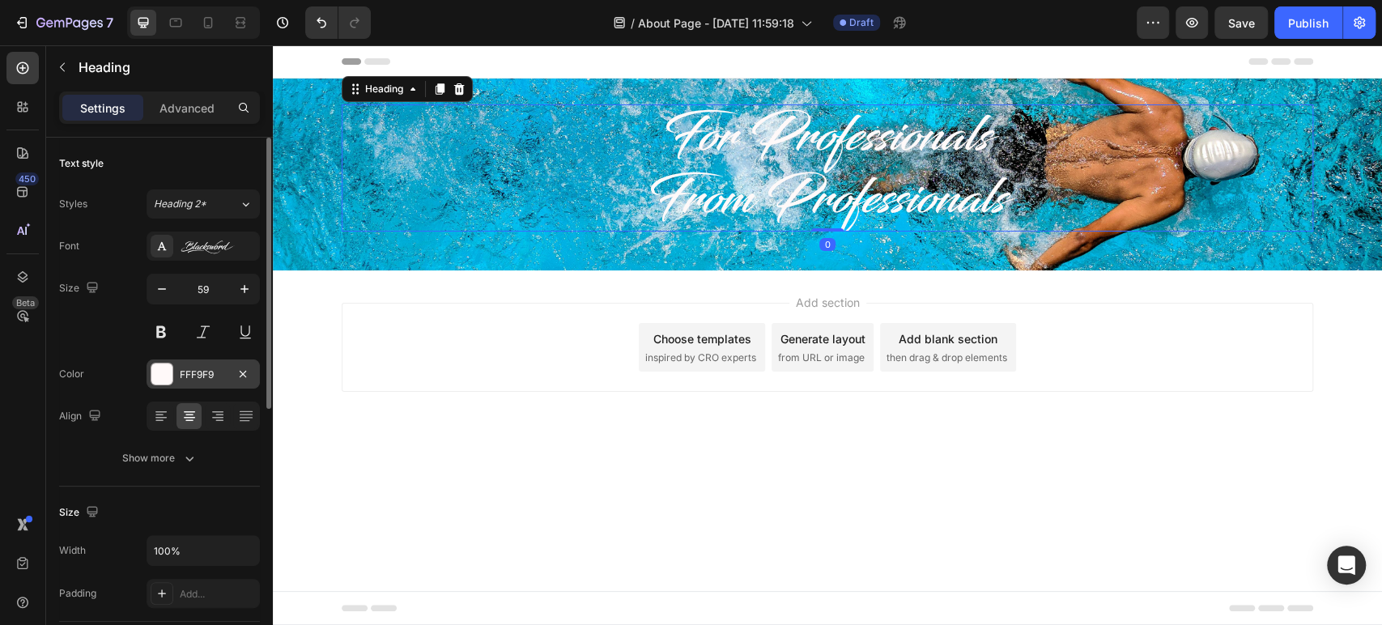
click at [188, 384] on div "FFF9F9" at bounding box center [203, 374] width 113 height 29
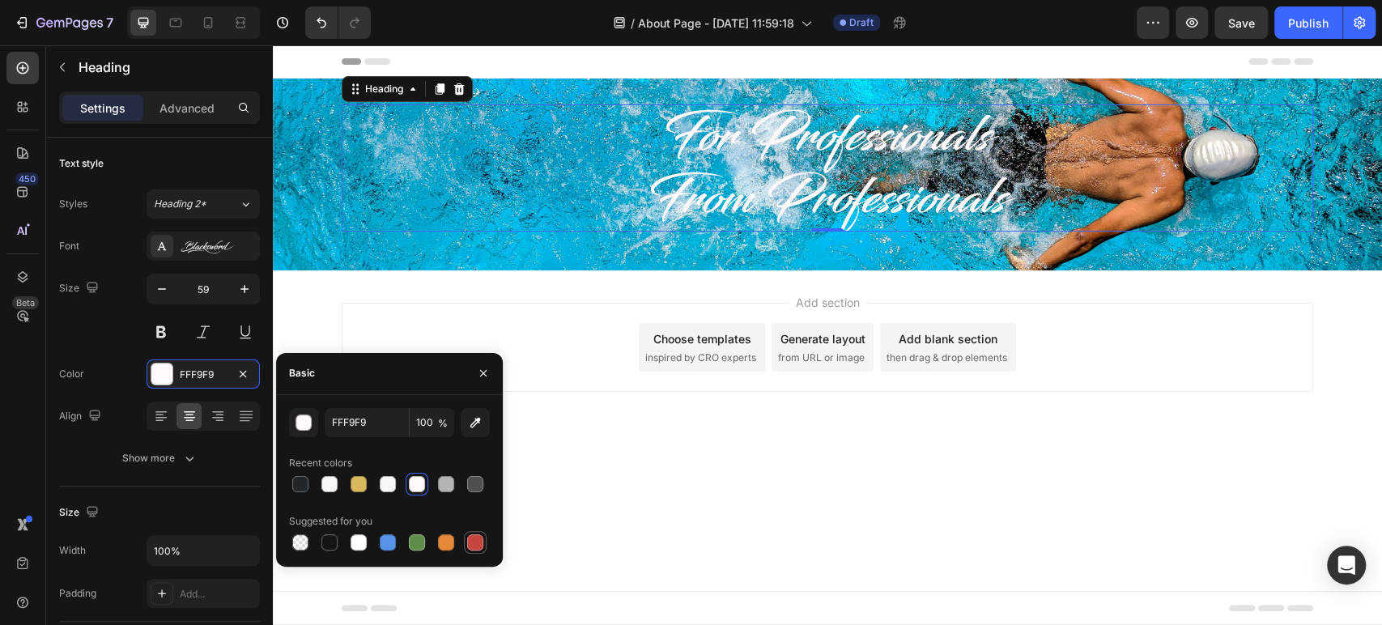
click at [479, 543] on div at bounding box center [475, 542] width 16 height 16
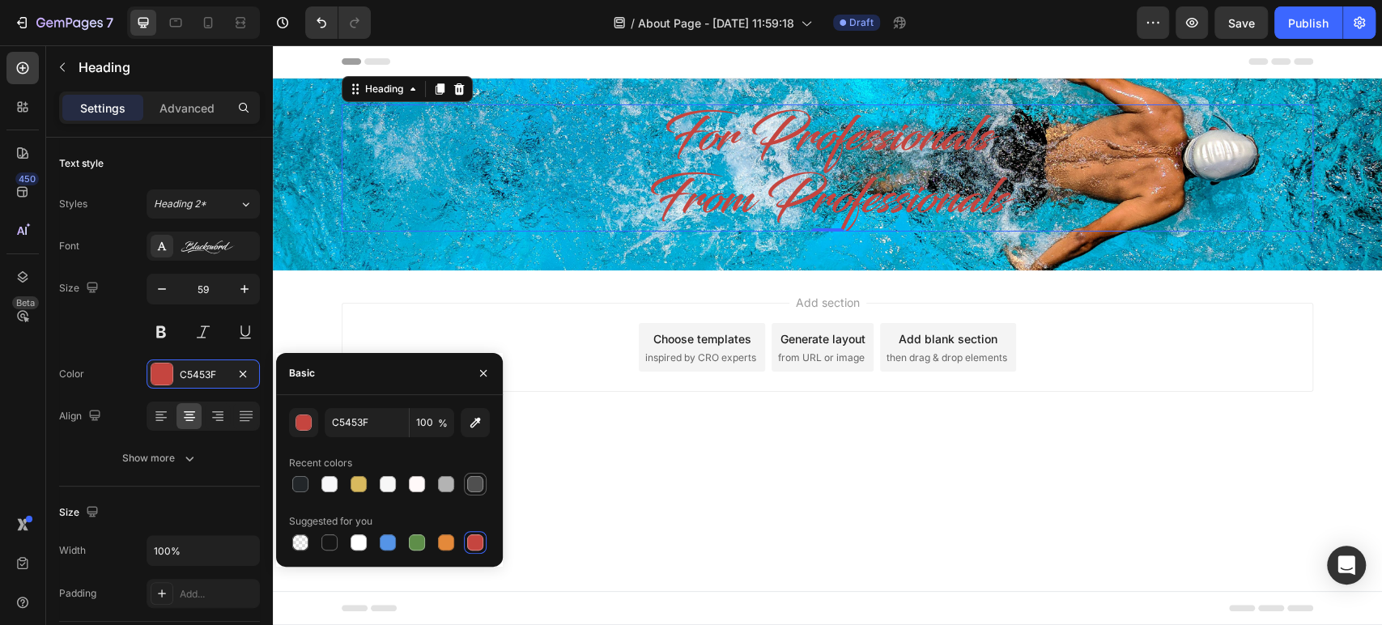
click at [467, 490] on div at bounding box center [475, 484] width 19 height 19
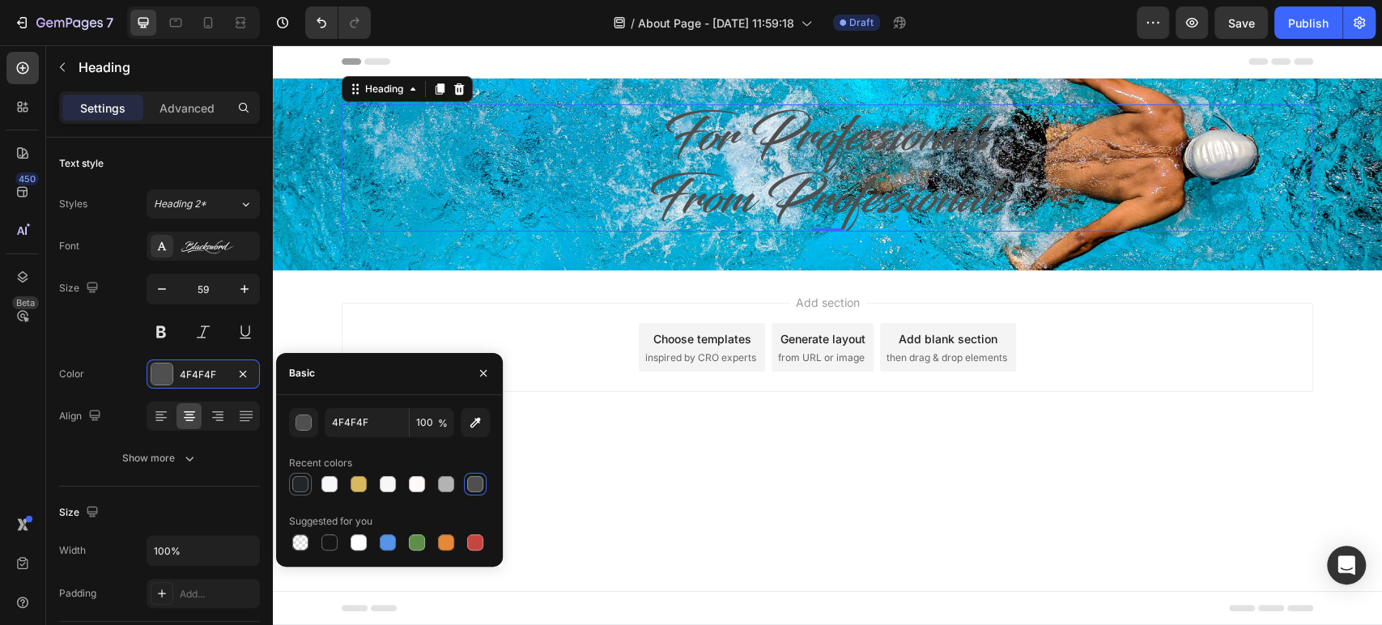
click at [294, 490] on div at bounding box center [300, 484] width 16 height 16
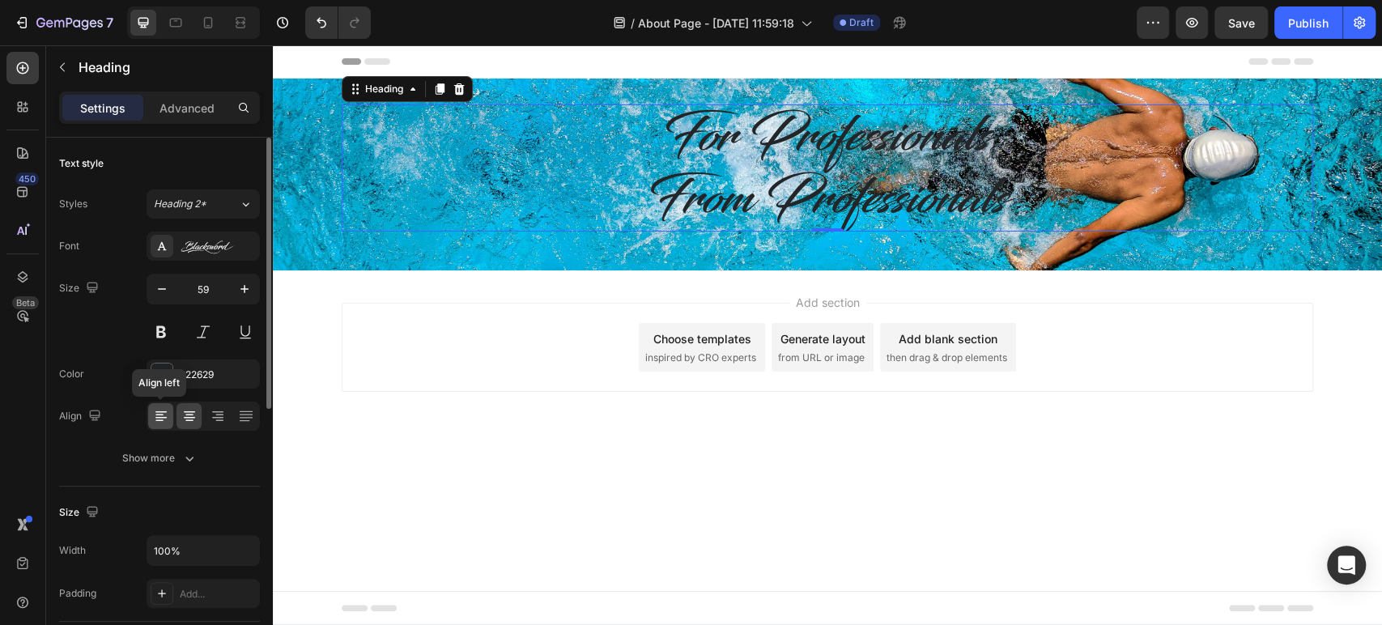
click at [164, 413] on icon at bounding box center [161, 416] width 16 height 16
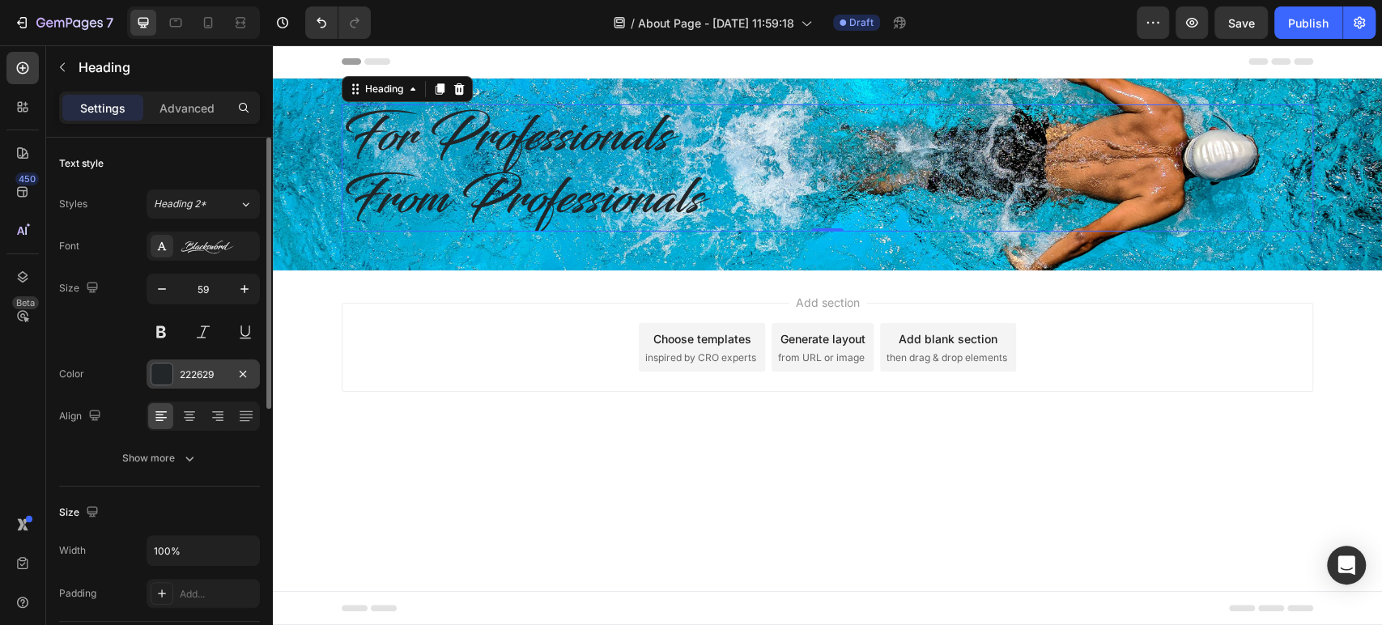
click at [189, 373] on div "222629" at bounding box center [203, 375] width 47 height 15
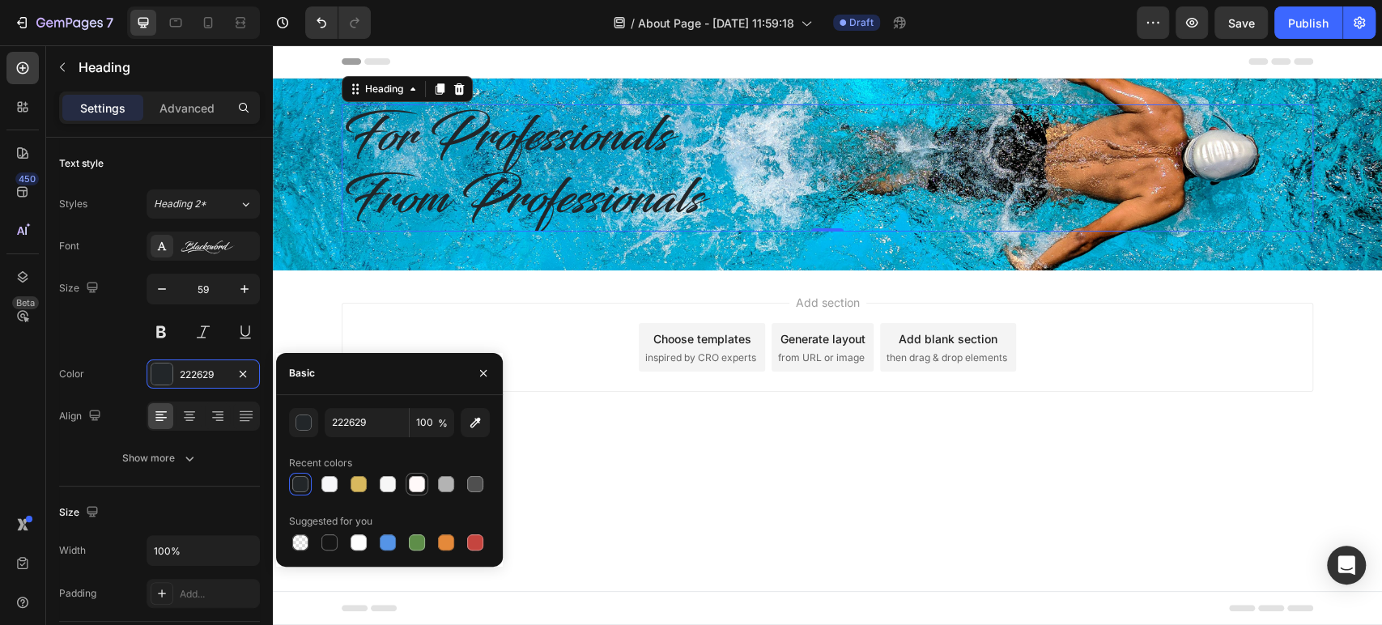
click at [415, 491] on div at bounding box center [417, 484] width 16 height 16
type input "FFF9F9"
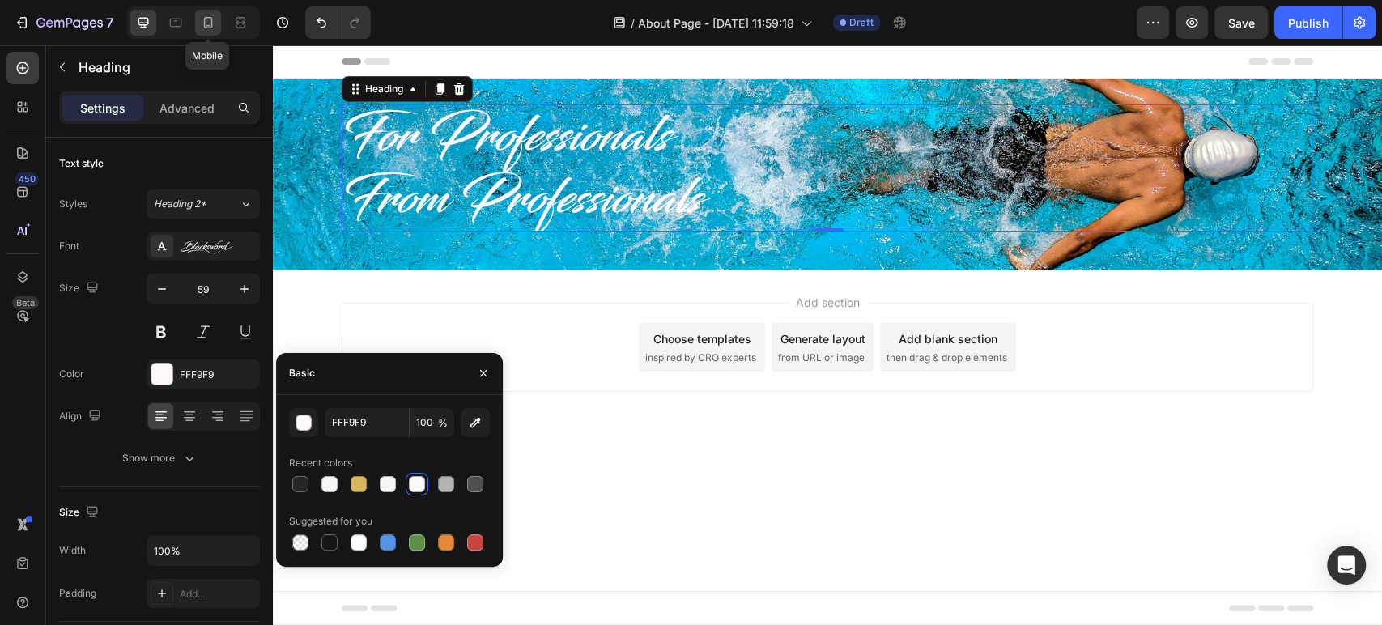
click at [201, 28] on icon at bounding box center [208, 23] width 16 height 16
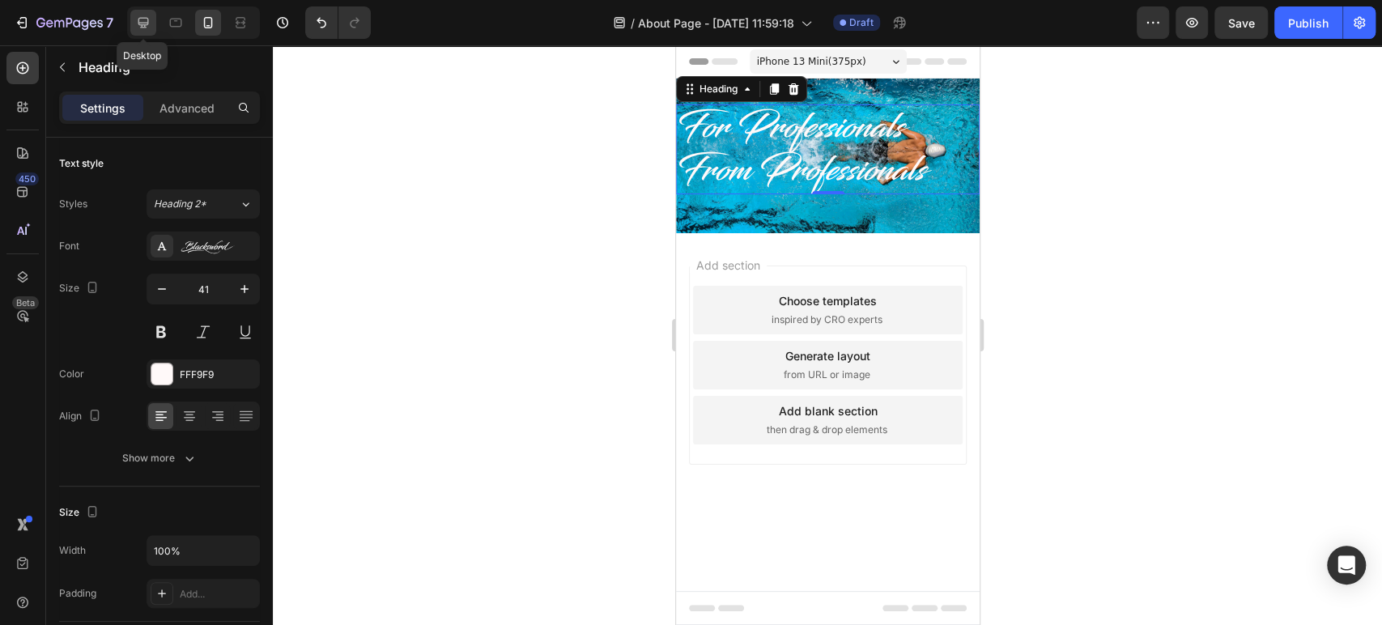
click at [143, 24] on icon at bounding box center [143, 23] width 16 height 16
type input "59"
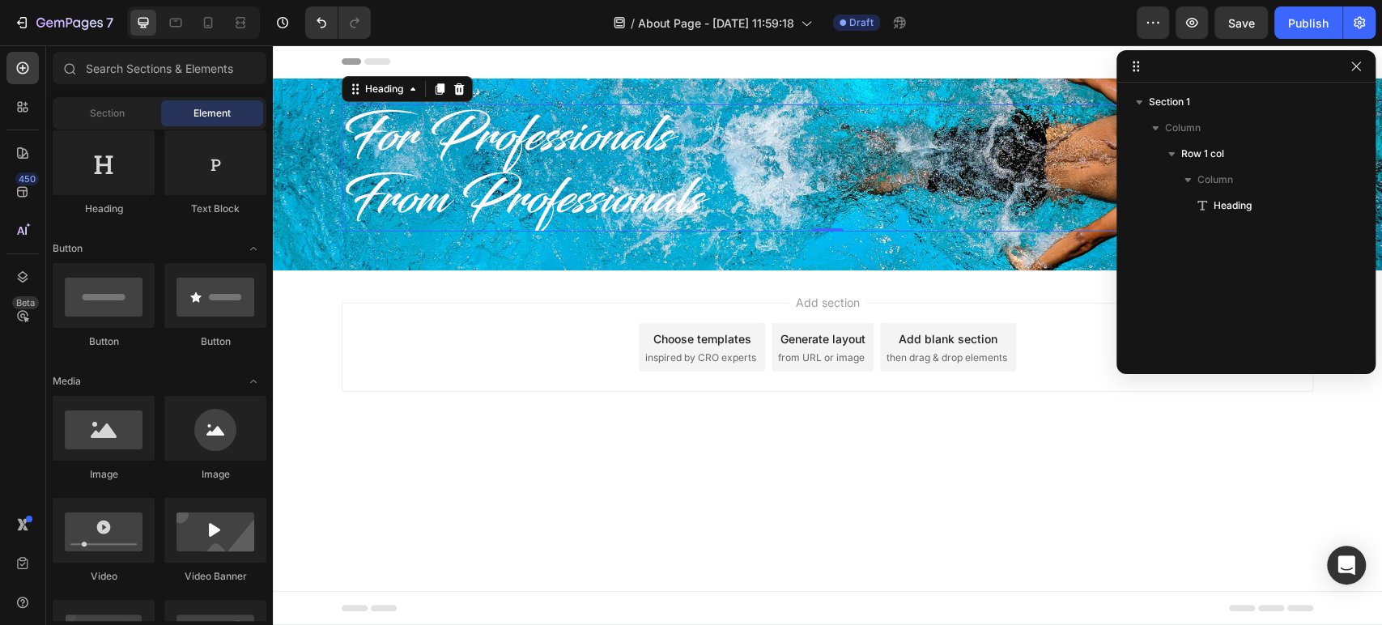
click at [881, 497] on body "Header For Professionals From Professionals Heading 0 Row Section 1 Root Start …" at bounding box center [827, 335] width 1109 height 580
click at [716, 292] on div "Add section Choose templates inspired by CRO experts Generate layout from URL o…" at bounding box center [827, 369] width 1109 height 199
click at [819, 270] on div at bounding box center [828, 271] width 26 height 26
click at [110, 124] on div "Section" at bounding box center [107, 113] width 102 height 26
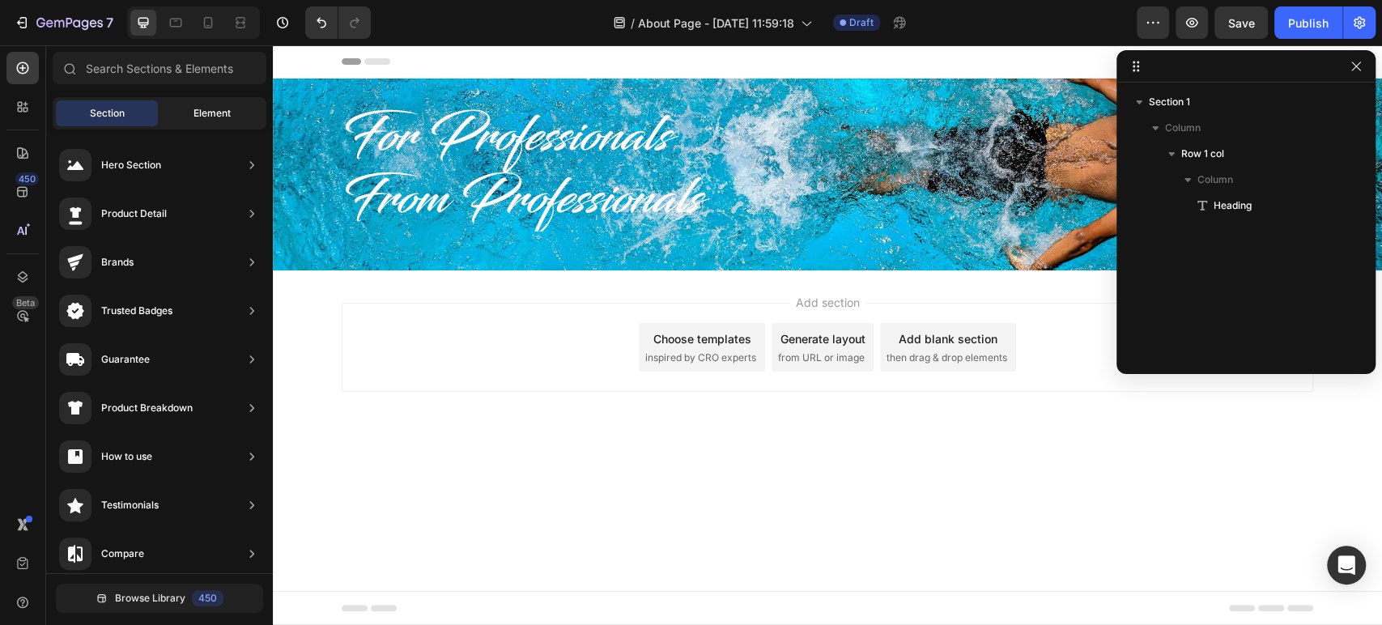
click at [224, 113] on span "Element" at bounding box center [212, 113] width 37 height 15
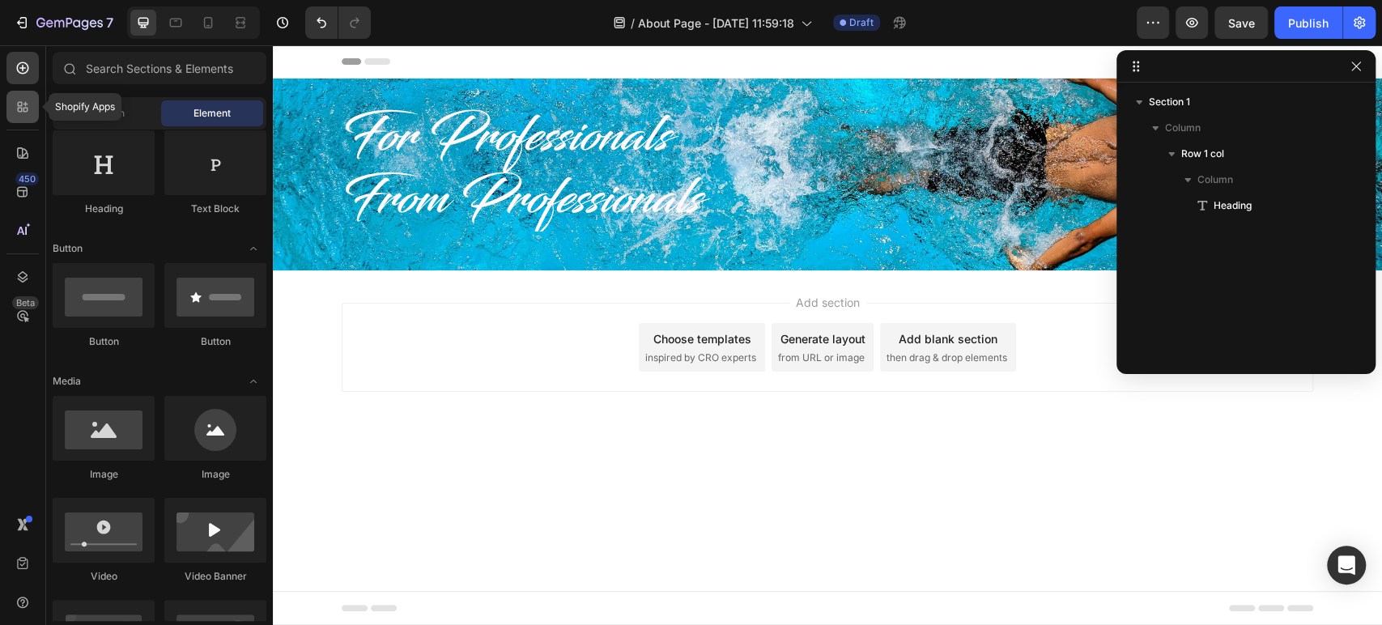
click at [28, 102] on icon at bounding box center [23, 107] width 16 height 16
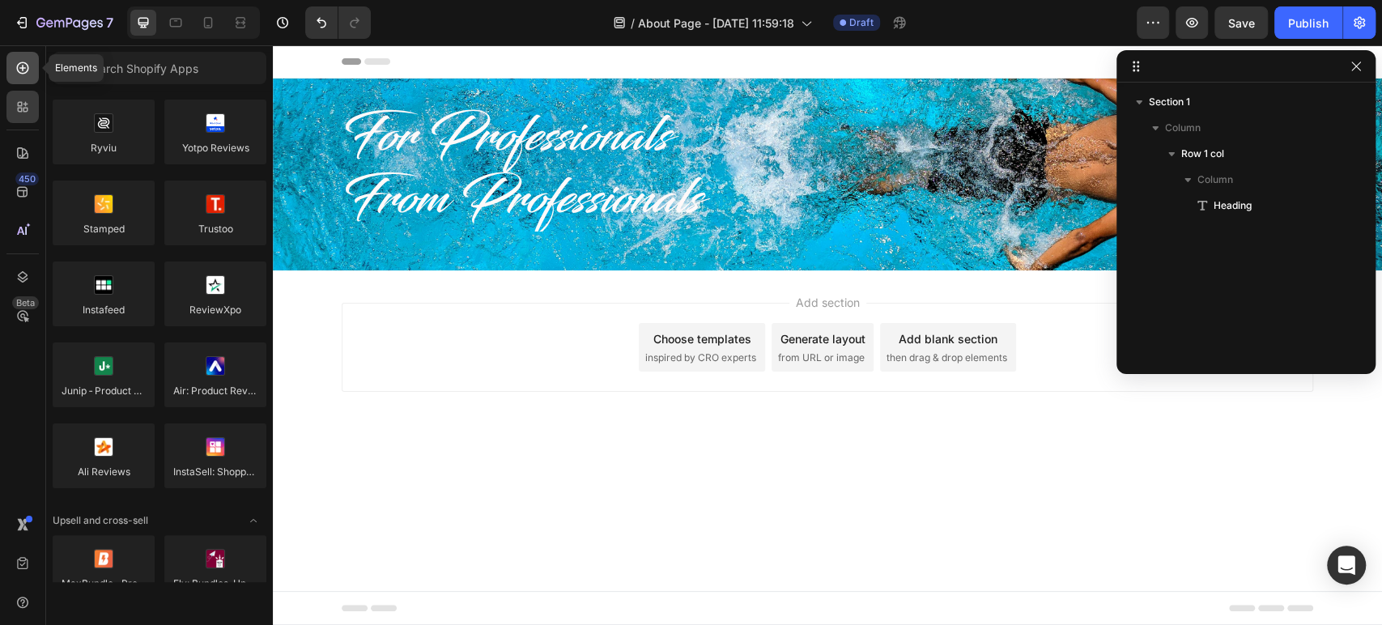
click at [25, 70] on icon at bounding box center [23, 68] width 16 height 16
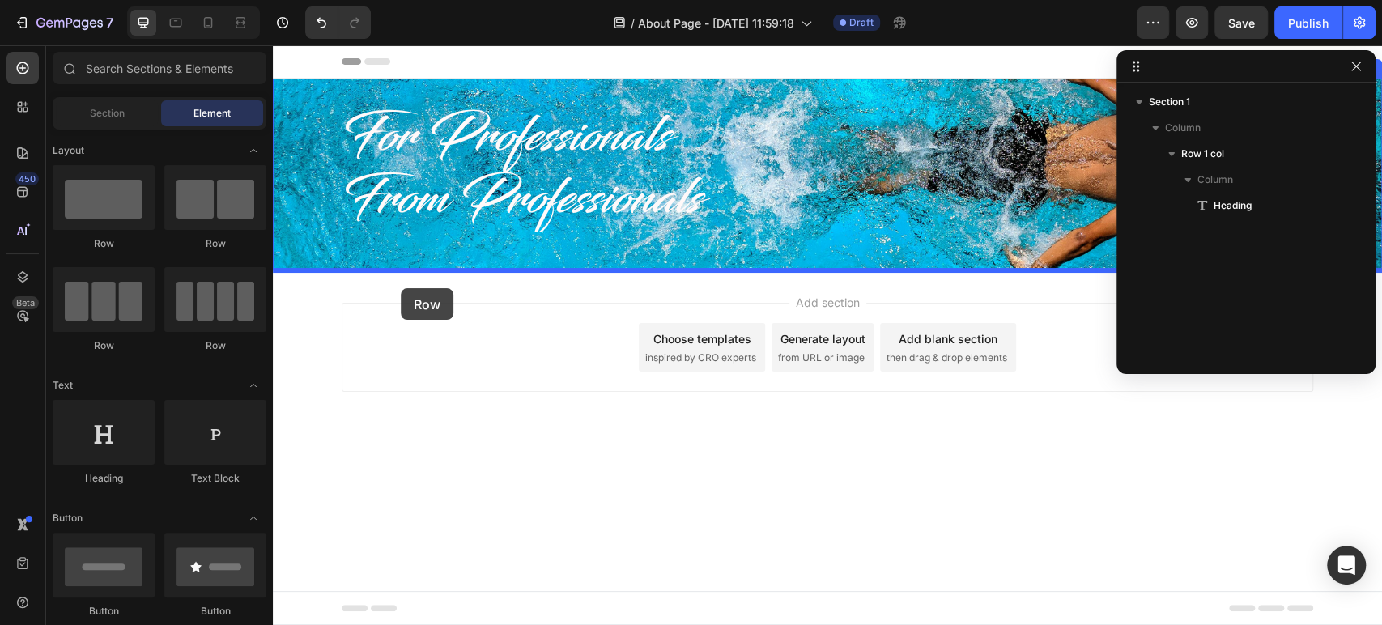
drag, startPoint x: 356, startPoint y: 249, endPoint x: 401, endPoint y: 288, distance: 59.6
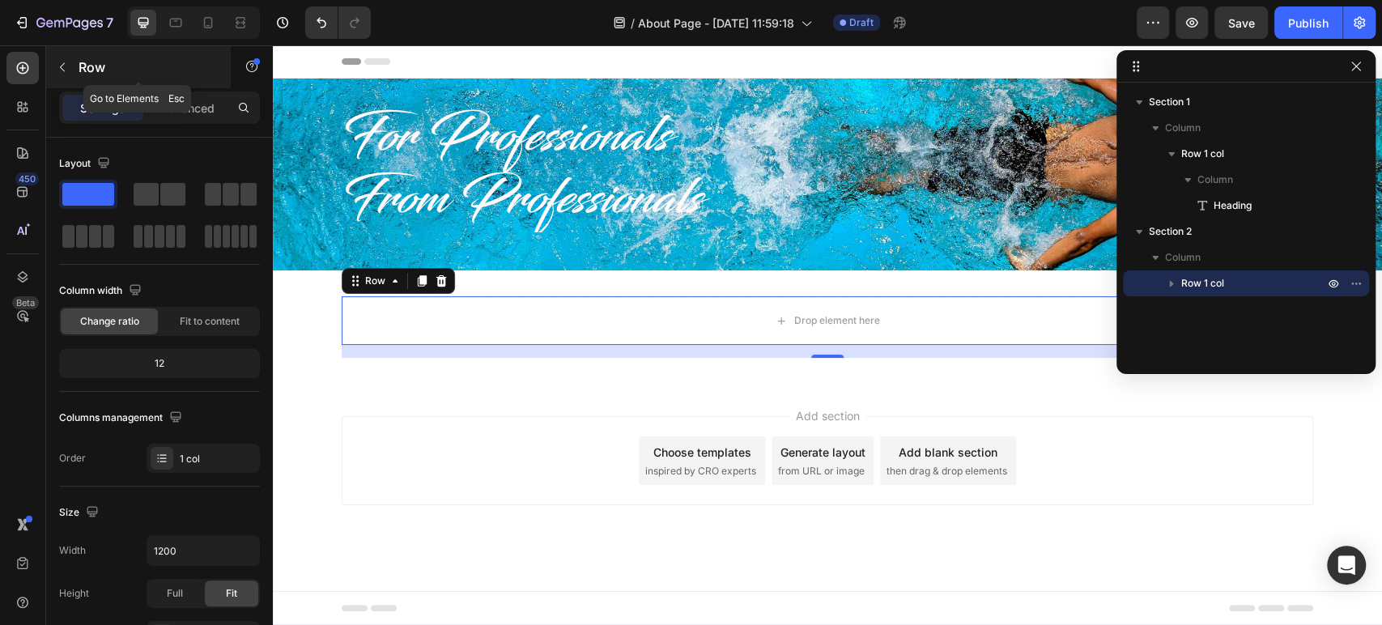
click at [65, 71] on icon "button" at bounding box center [62, 67] width 13 height 13
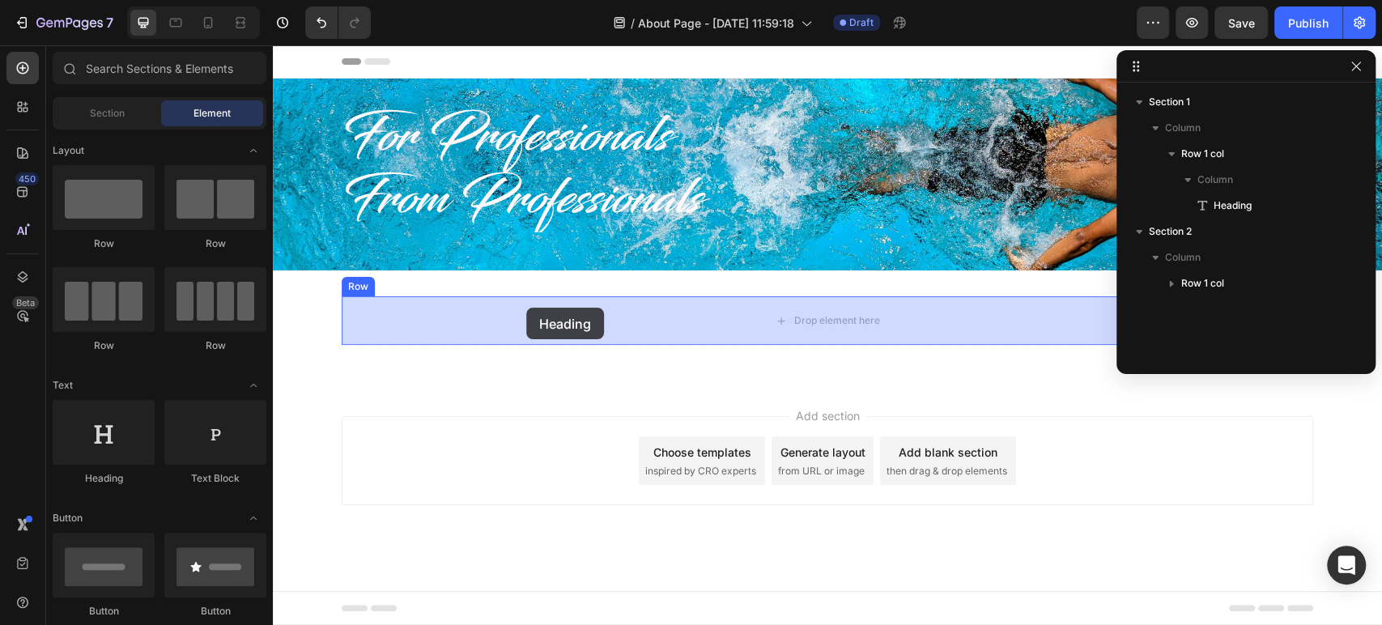
drag, startPoint x: 447, startPoint y: 489, endPoint x: 526, endPoint y: 308, distance: 198.0
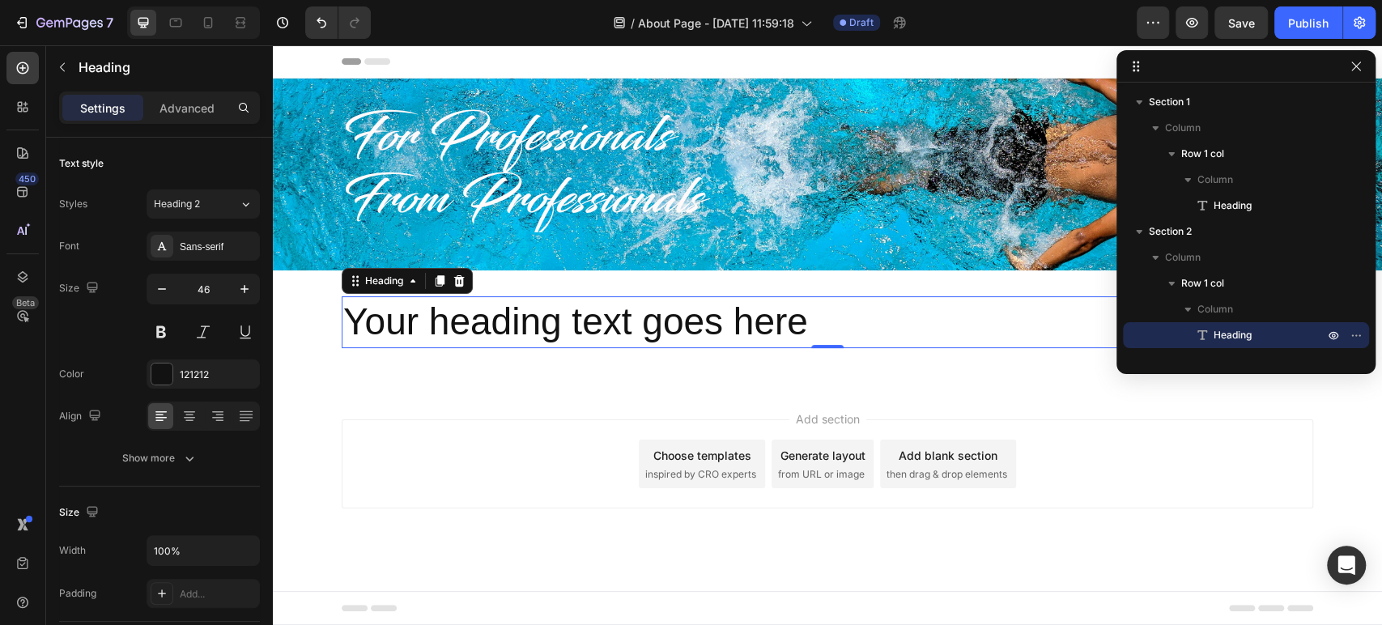
click at [492, 333] on h2 "Your heading text goes here" at bounding box center [828, 322] width 972 height 52
click at [492, 333] on p "Your heading text goes here" at bounding box center [827, 322] width 969 height 49
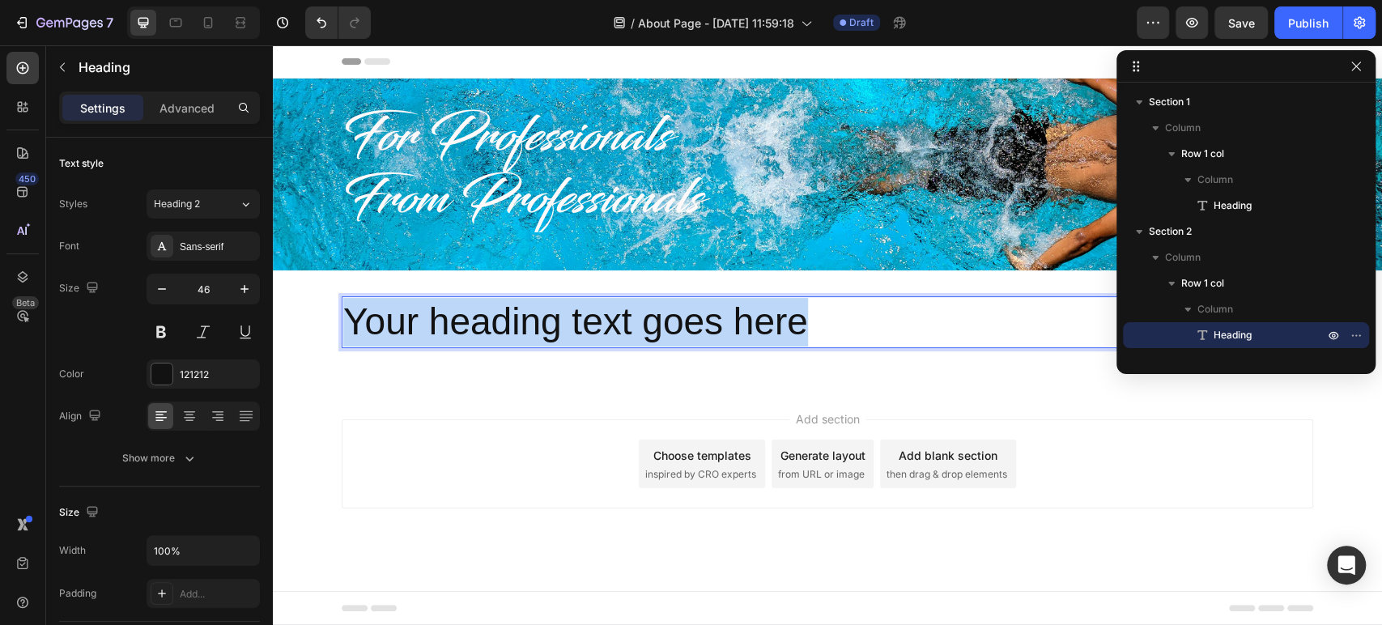
click at [492, 333] on p "Your heading text goes here" at bounding box center [827, 322] width 969 height 49
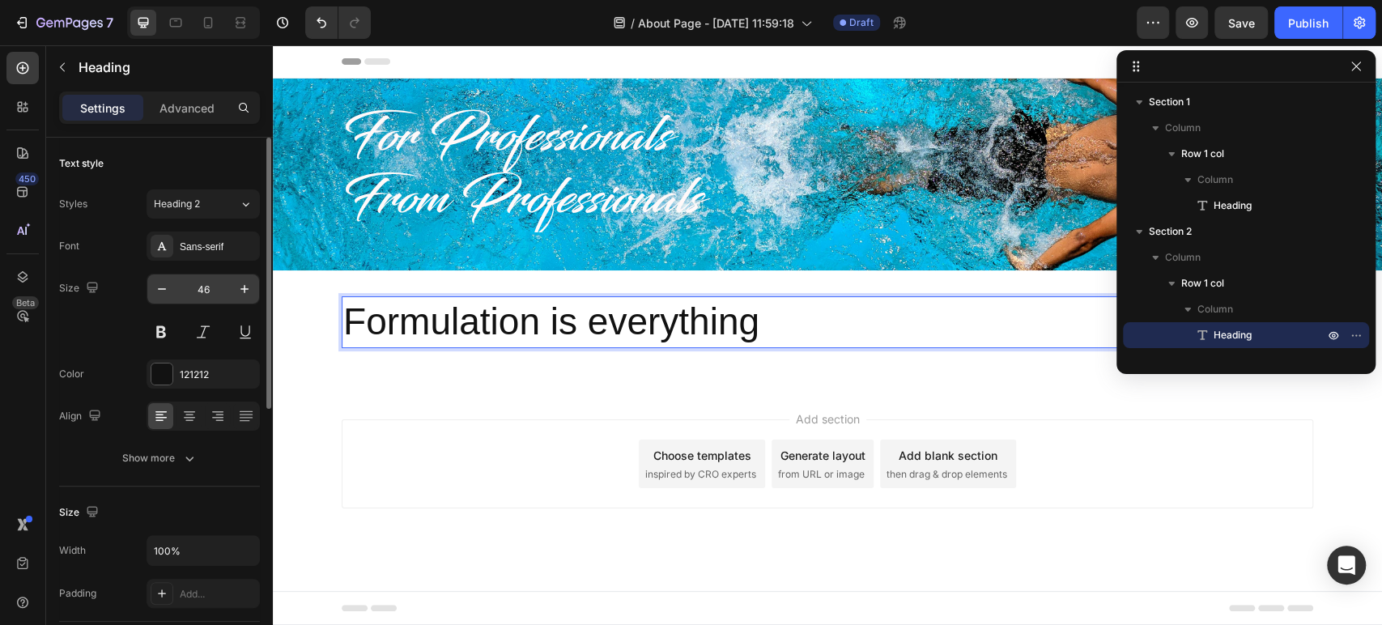
click at [202, 287] on input "46" at bounding box center [203, 289] width 53 height 29
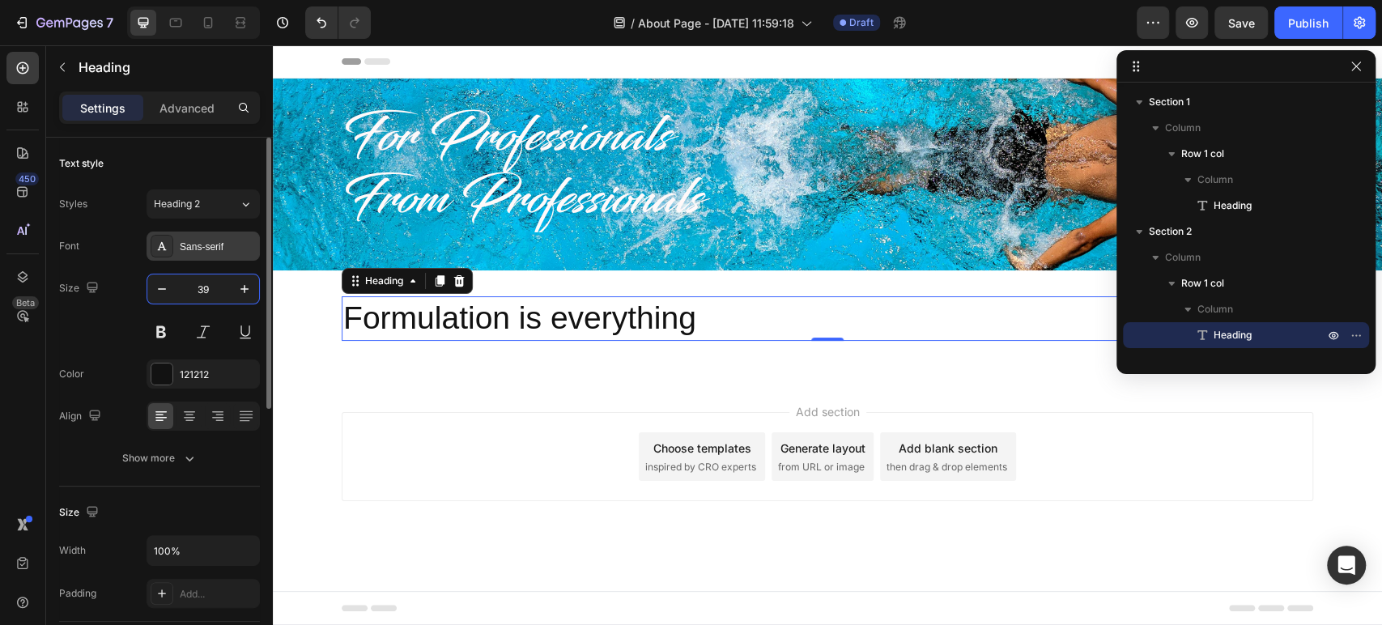
type input "39"
click at [192, 253] on div "Sans-serif" at bounding box center [218, 247] width 76 height 15
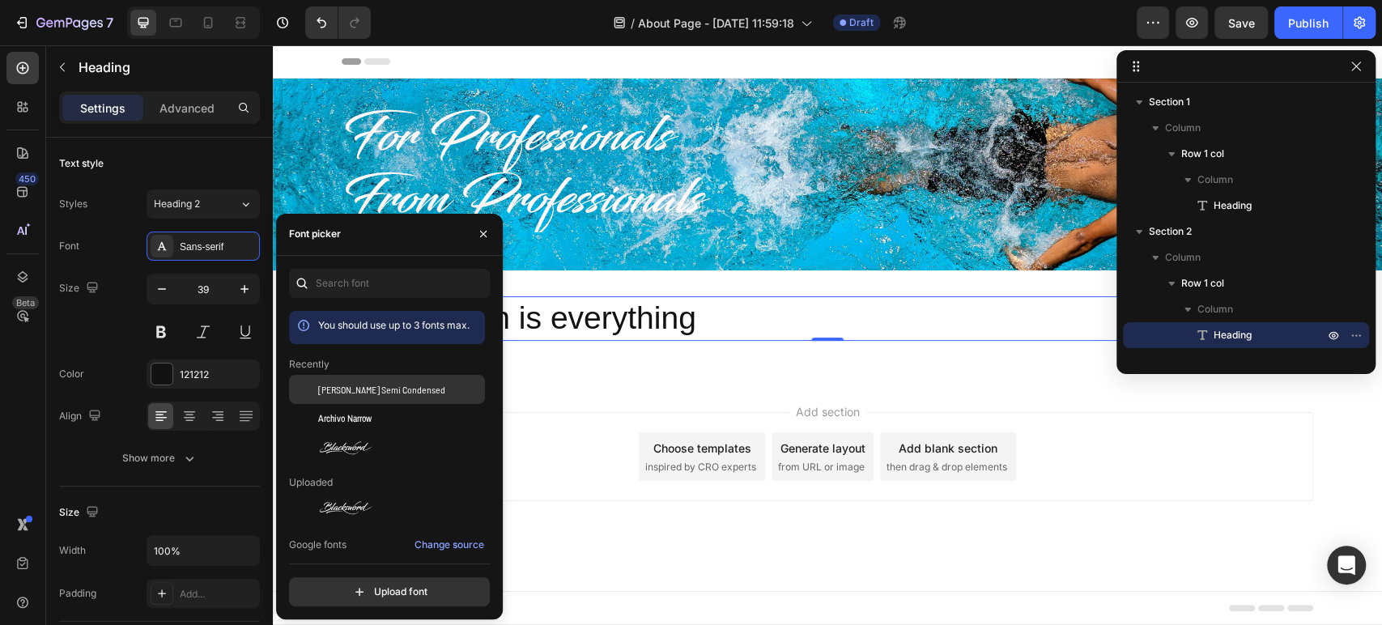
click at [405, 397] on span "[PERSON_NAME] Semi Condensed" at bounding box center [381, 389] width 127 height 15
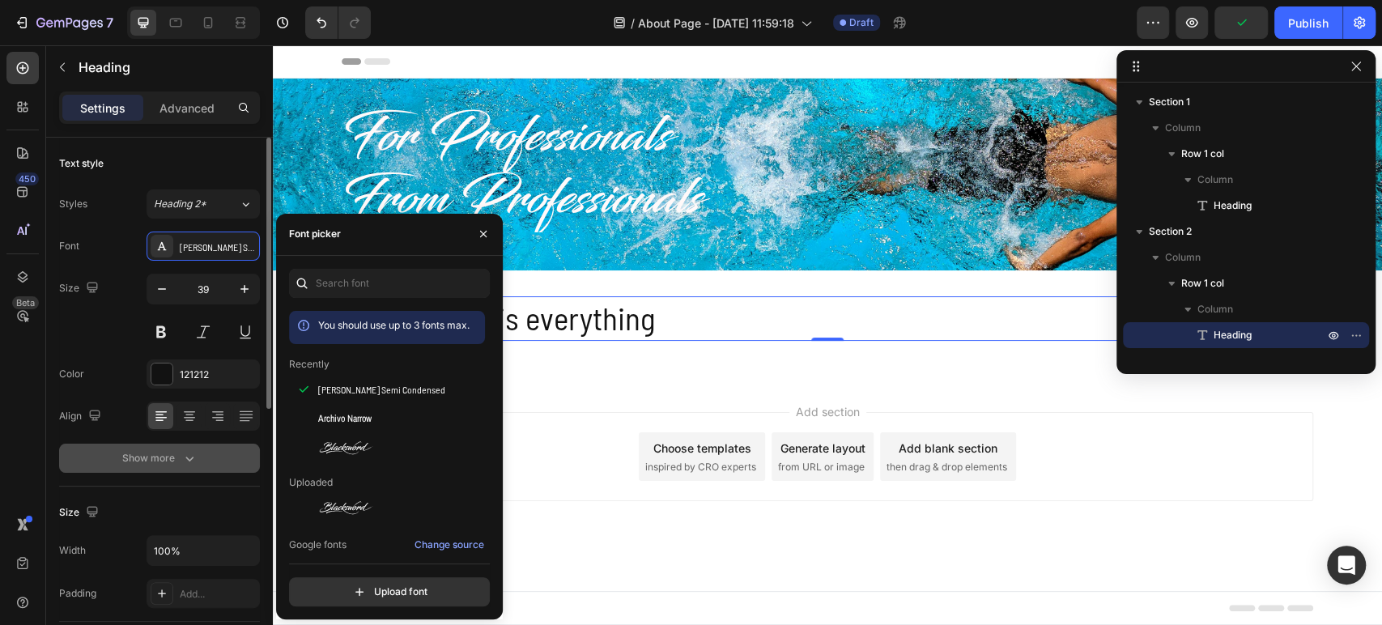
click at [187, 453] on icon "button" at bounding box center [189, 458] width 16 height 16
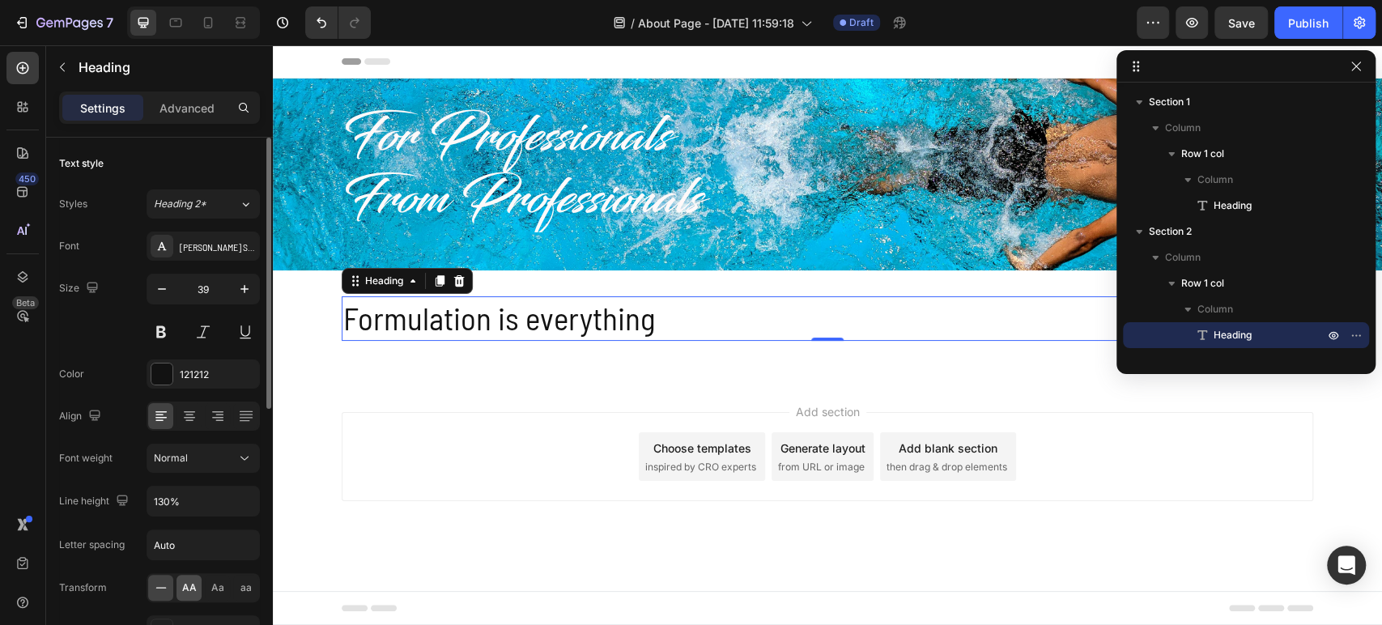
click at [197, 597] on div "AA" at bounding box center [189, 588] width 25 height 26
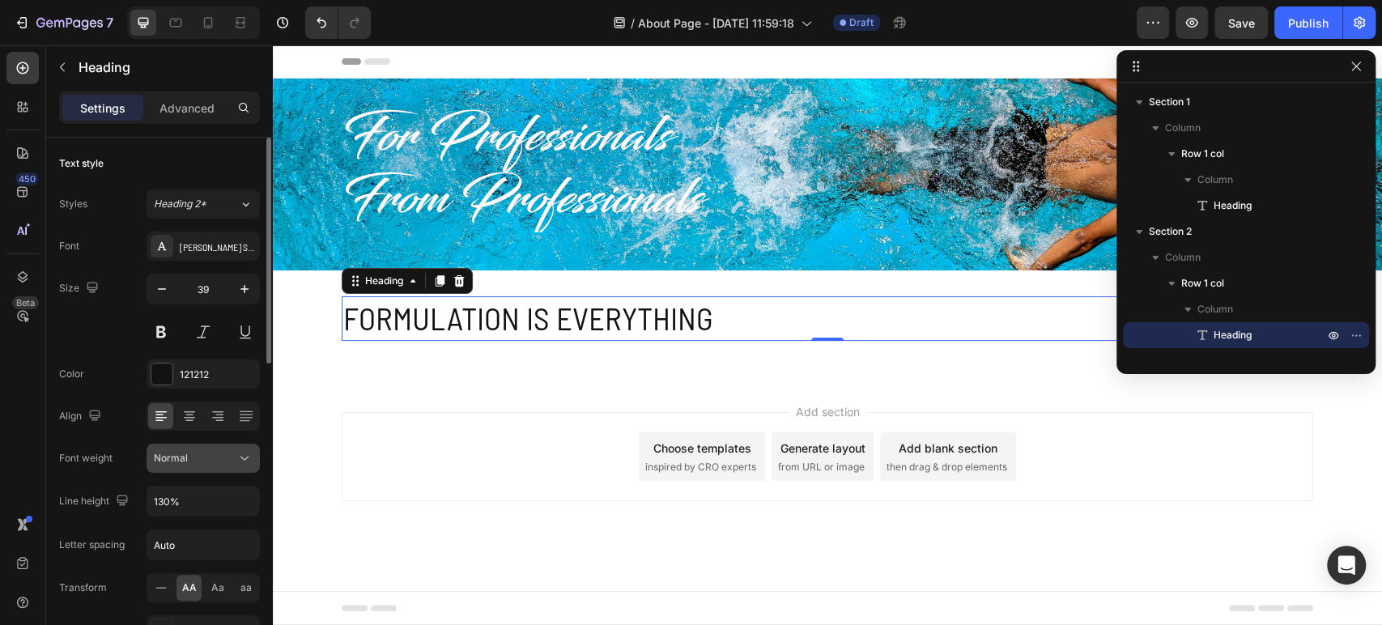
click at [211, 466] on button "Normal" at bounding box center [203, 458] width 113 height 29
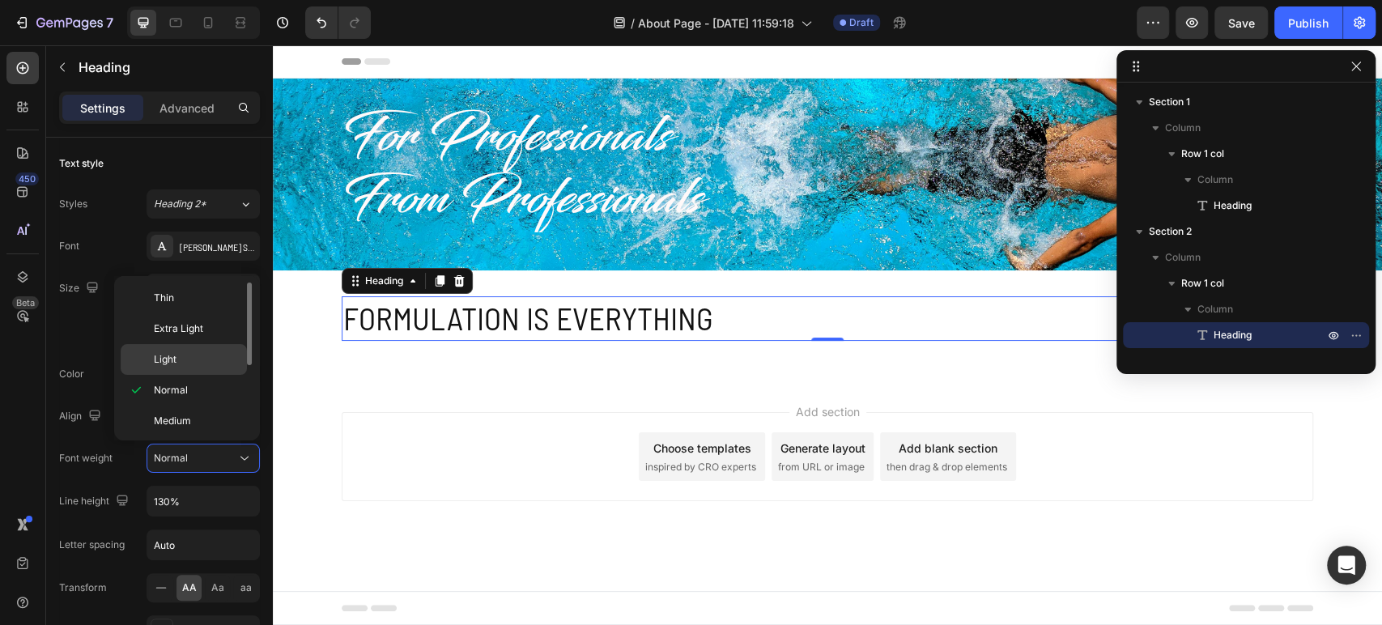
click at [207, 346] on div "Light" at bounding box center [184, 359] width 126 height 31
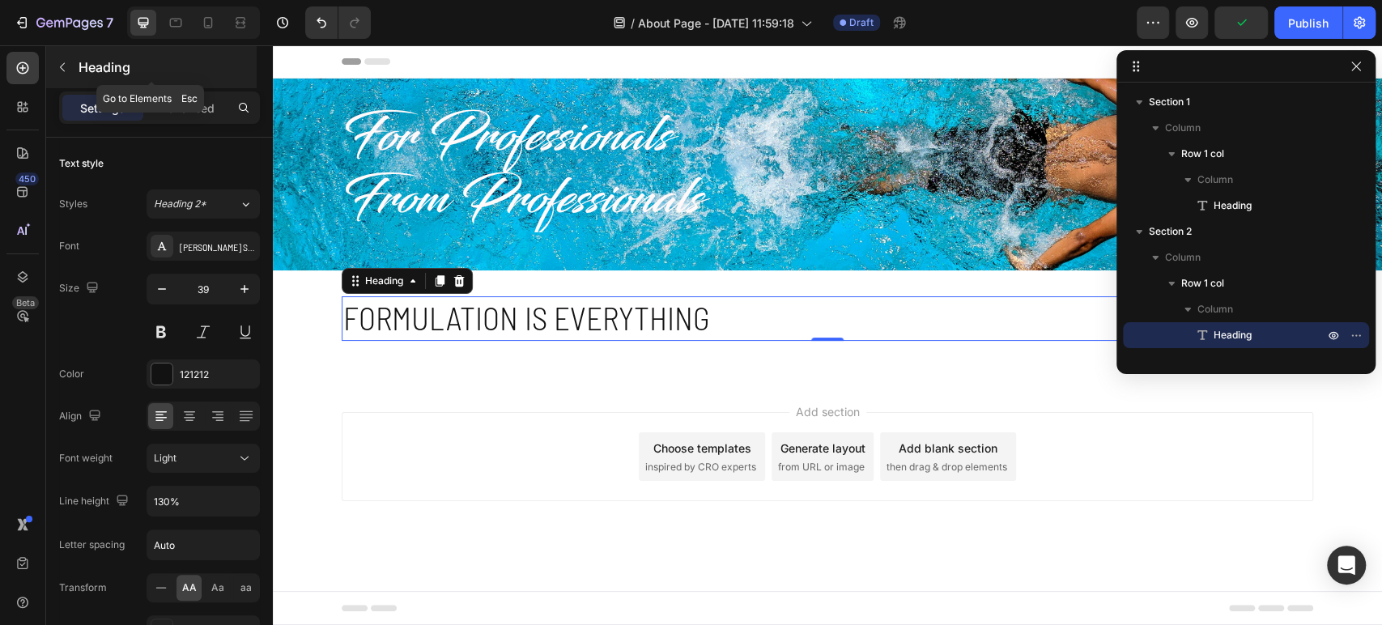
click at [70, 68] on button "button" at bounding box center [62, 67] width 26 height 26
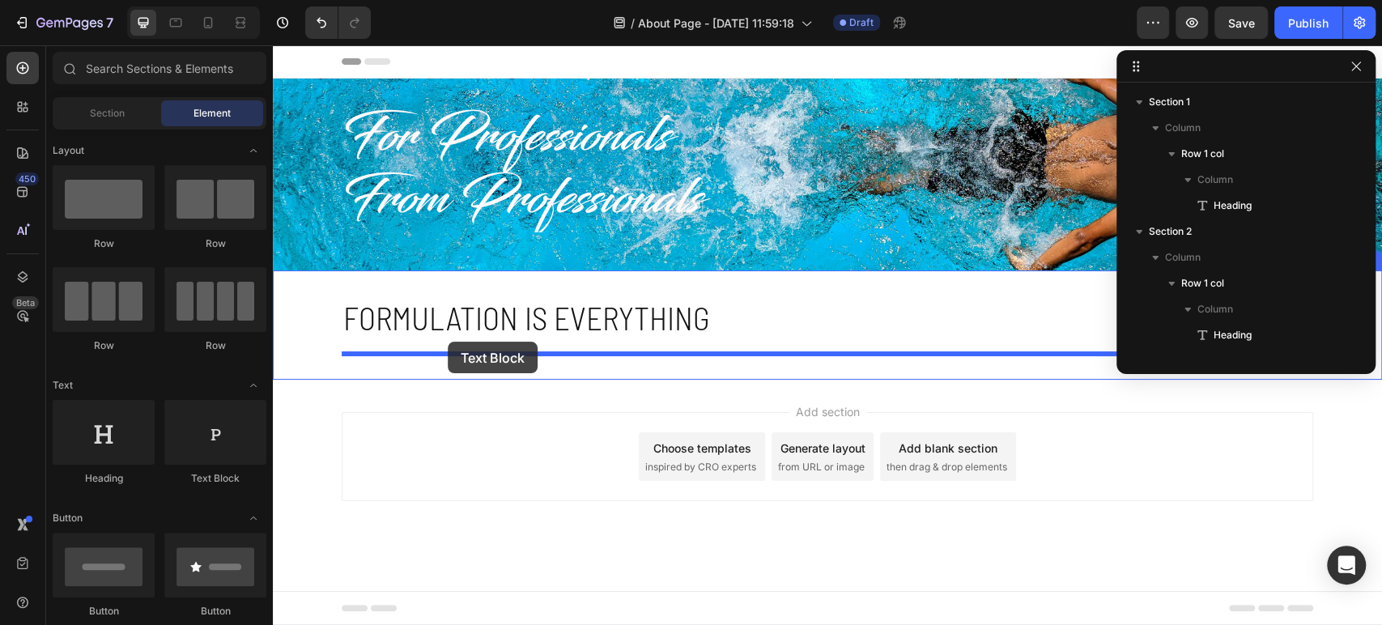
drag, startPoint x: 479, startPoint y: 488, endPoint x: 448, endPoint y: 342, distance: 149.9
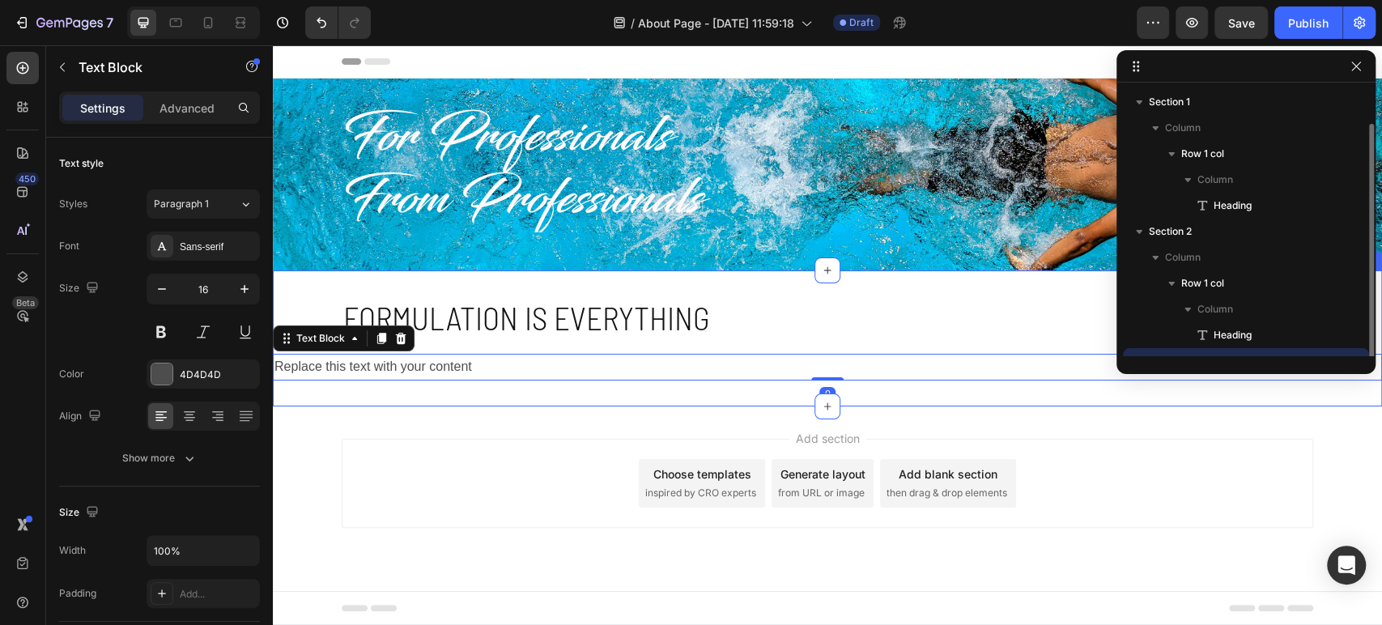
scroll to position [18, 0]
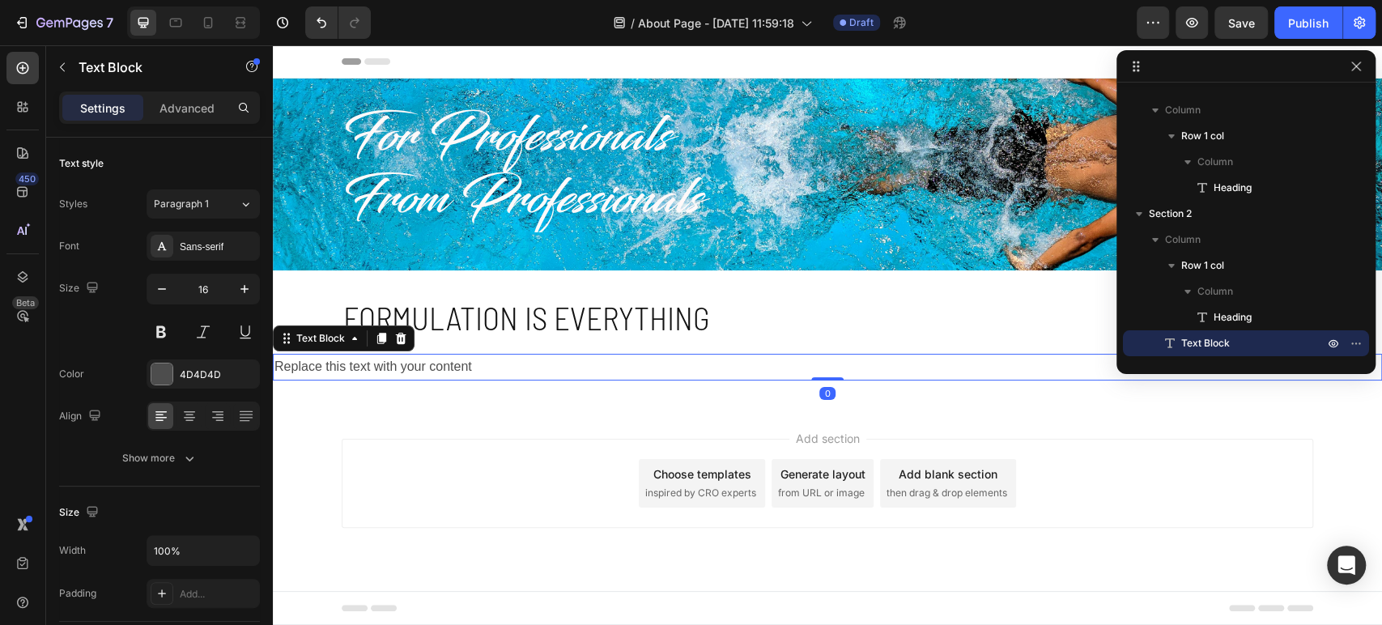
click at [452, 368] on div "Replace this text with your content" at bounding box center [827, 367] width 1109 height 27
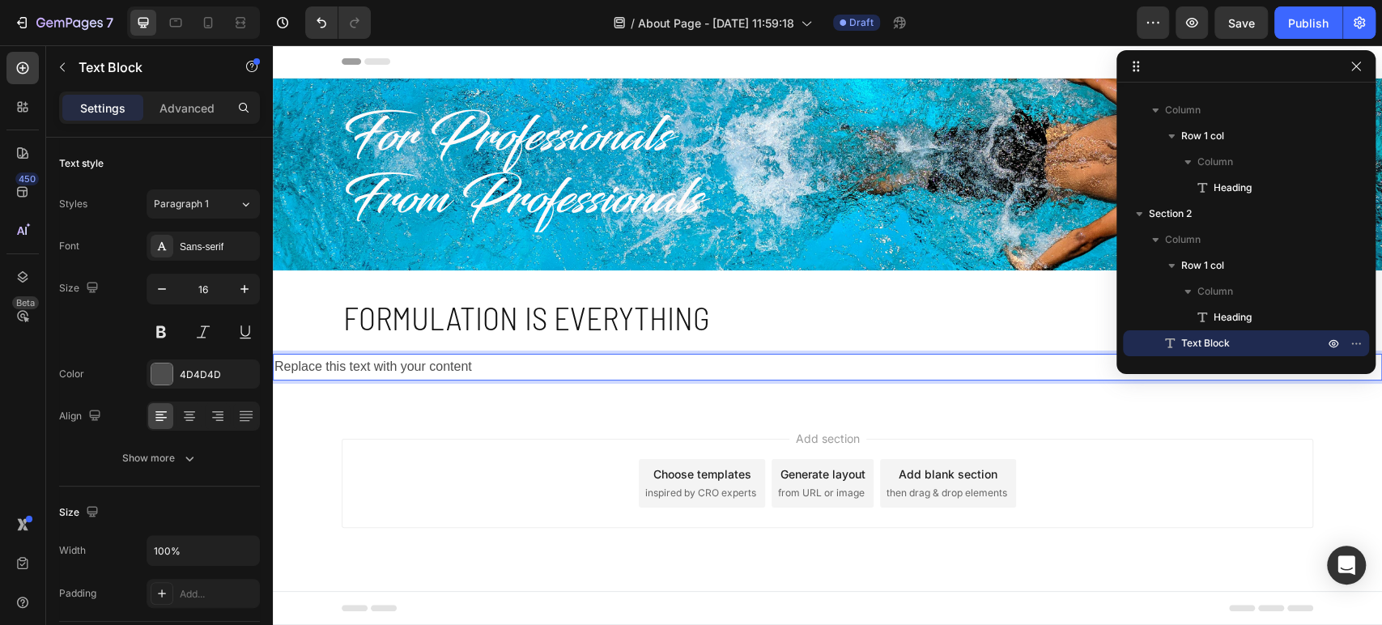
click at [452, 368] on p "Replace this text with your content" at bounding box center [828, 366] width 1106 height 23
click at [457, 368] on p "Replace this text with your content" at bounding box center [828, 366] width 1106 height 23
click at [457, 370] on p "Replace this text with your content" at bounding box center [828, 366] width 1106 height 23
click at [454, 373] on p "Replace this text with your content" at bounding box center [828, 366] width 1106 height 23
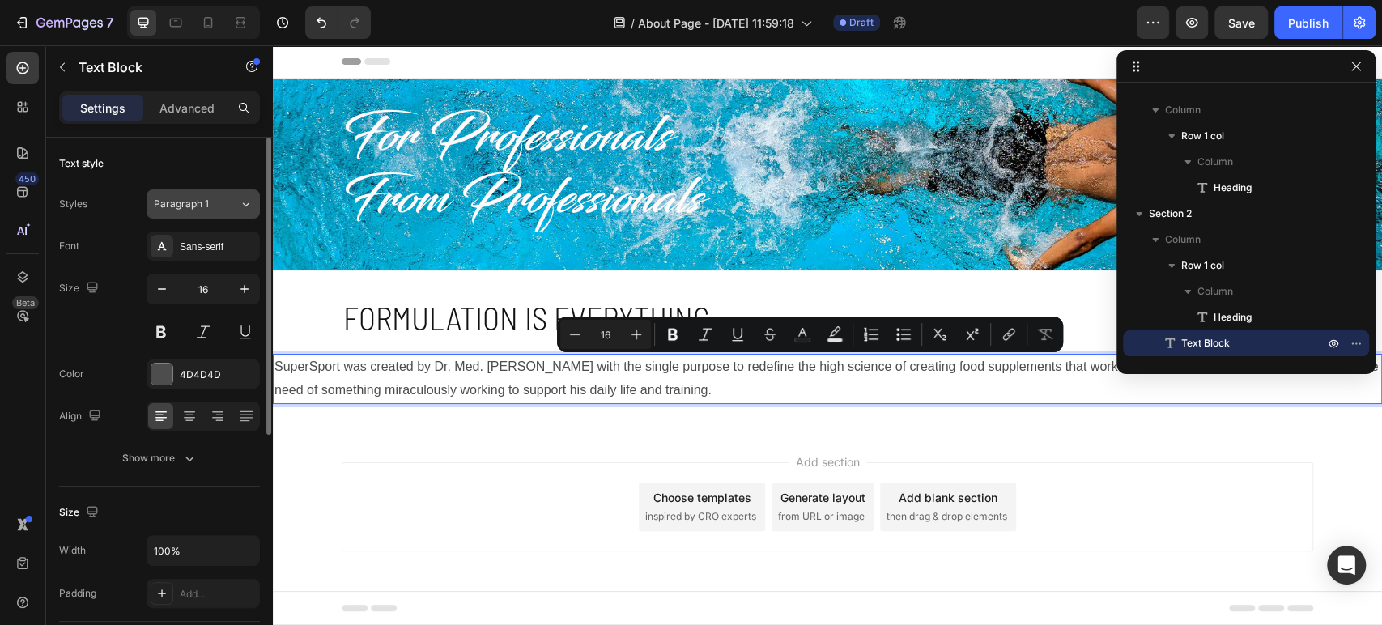
click at [182, 209] on span "Paragraph 1" at bounding box center [181, 204] width 55 height 15
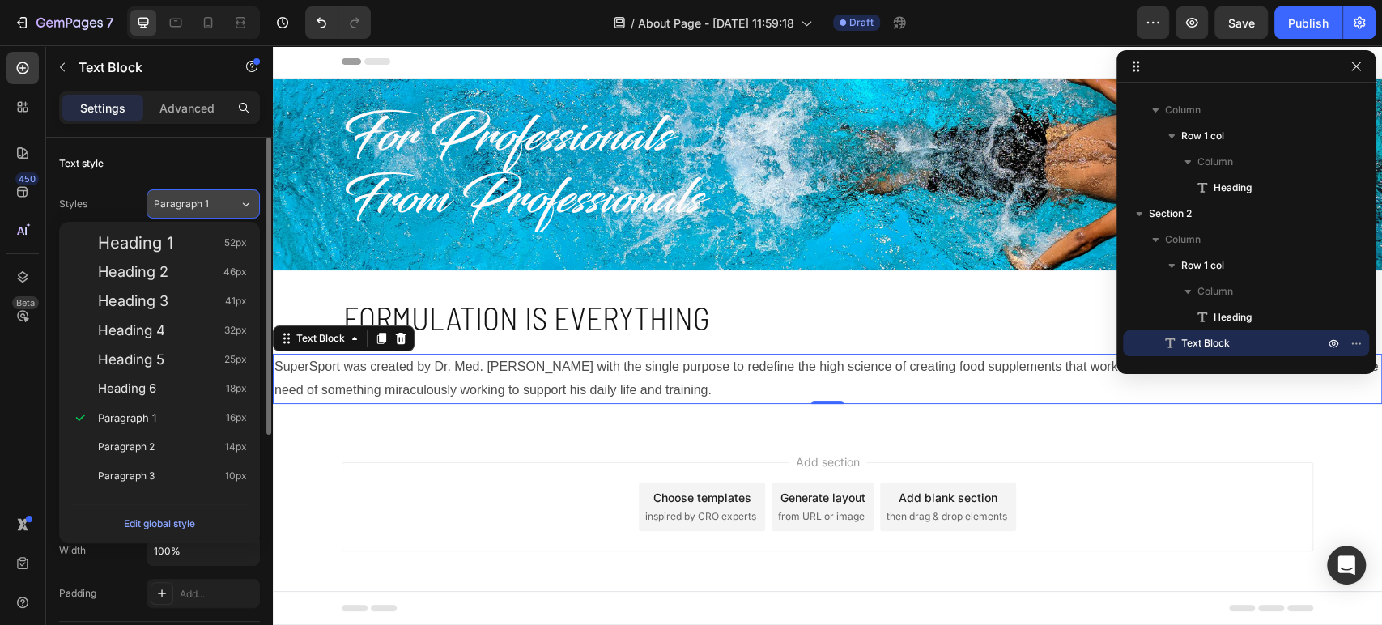
click at [186, 207] on span "Paragraph 1" at bounding box center [181, 204] width 55 height 15
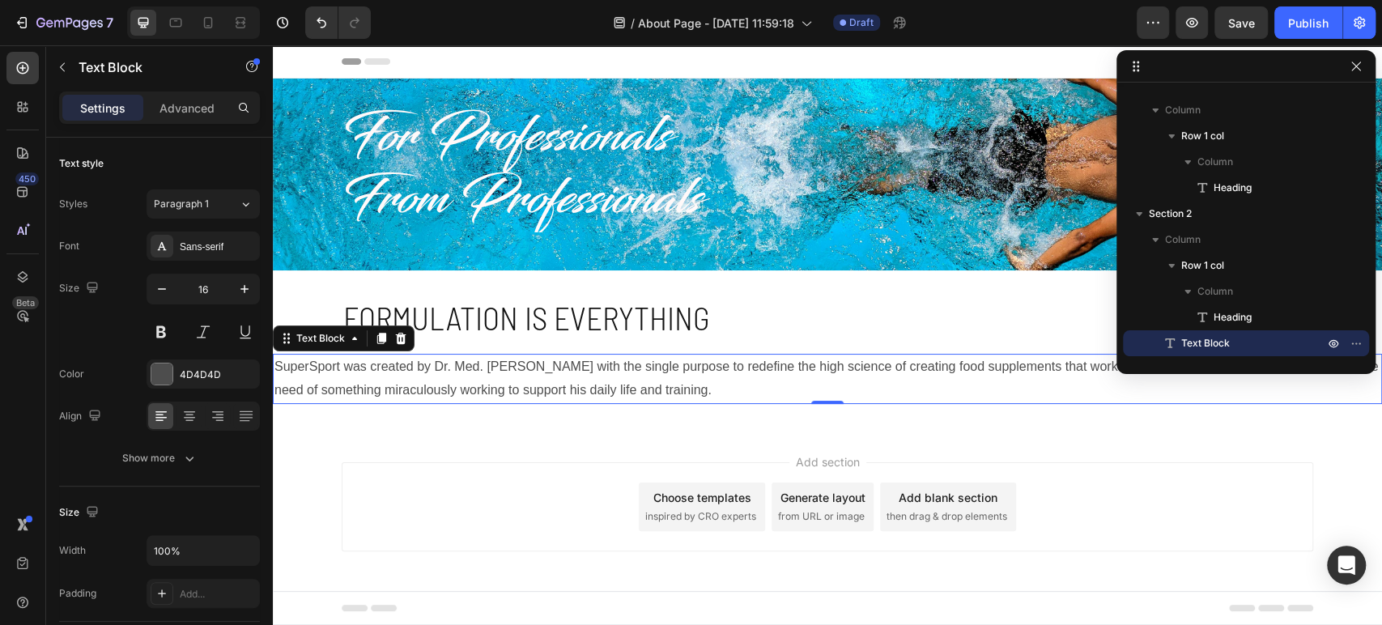
click at [224, 236] on div "Sans-serif" at bounding box center [203, 246] width 113 height 29
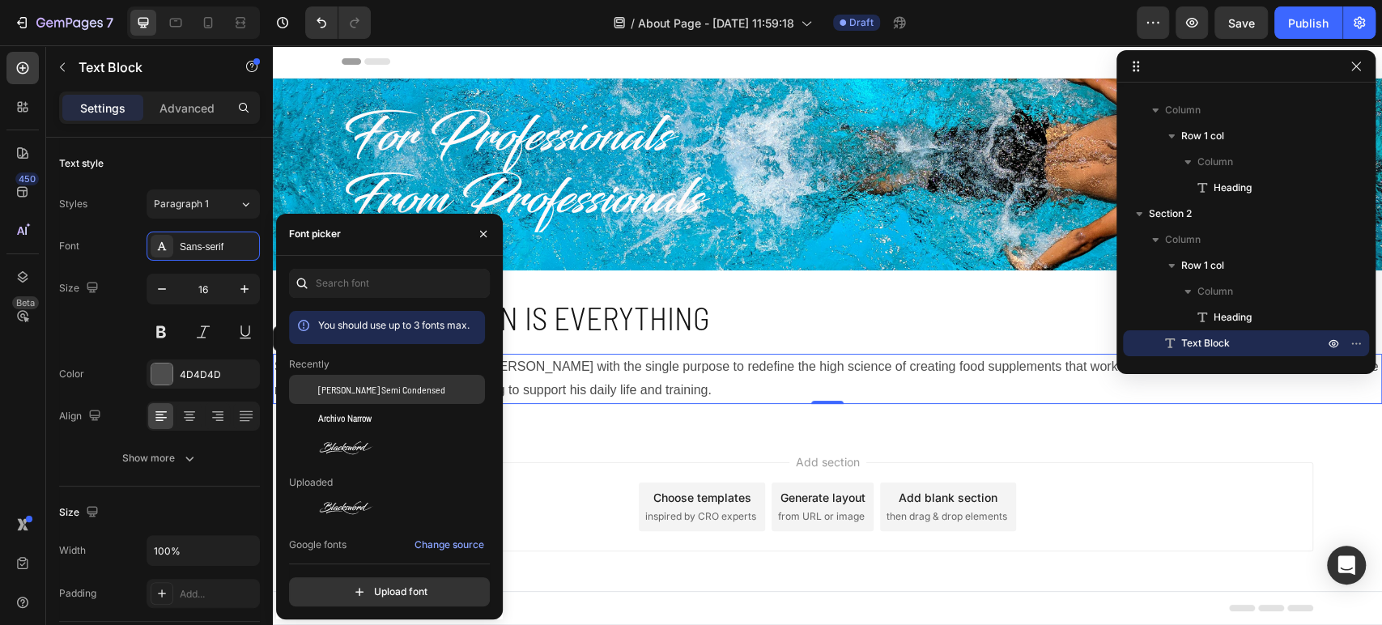
click at [338, 397] on span "[PERSON_NAME] Semi Condensed" at bounding box center [381, 389] width 127 height 15
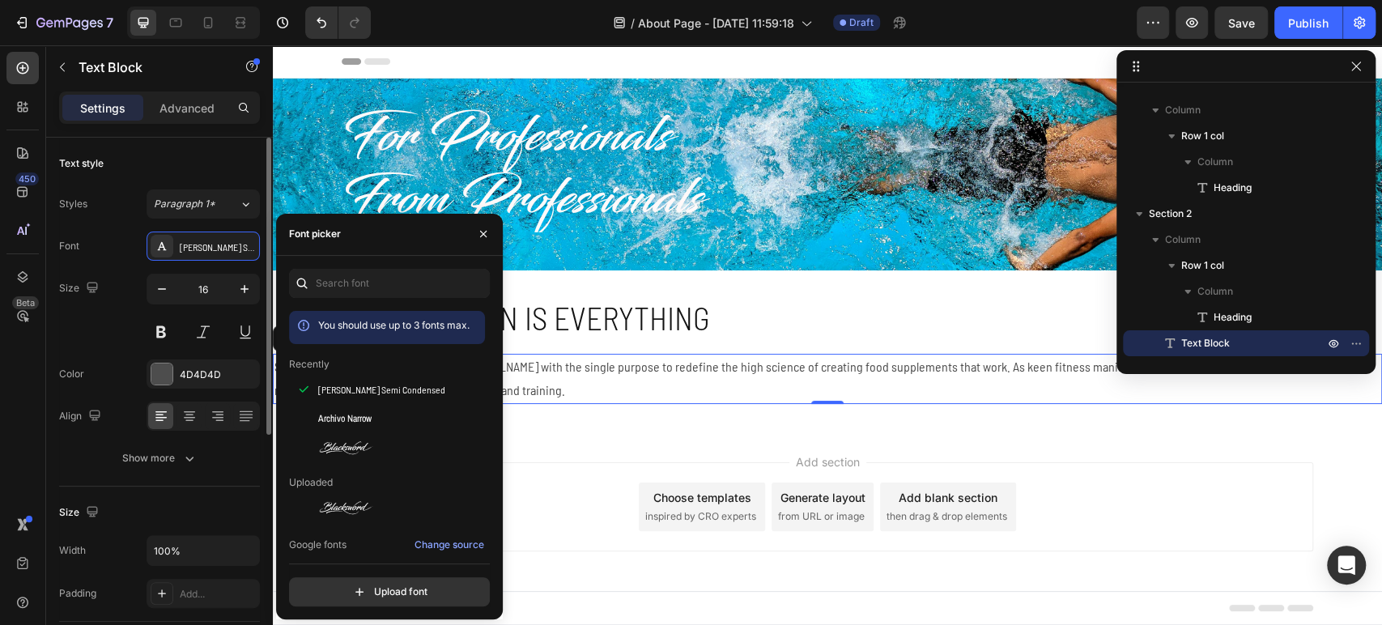
click at [219, 177] on div "Text style Styles Paragraph 1* Font [PERSON_NAME] Semi Condensed Size 16 Color …" at bounding box center [159, 312] width 201 height 349
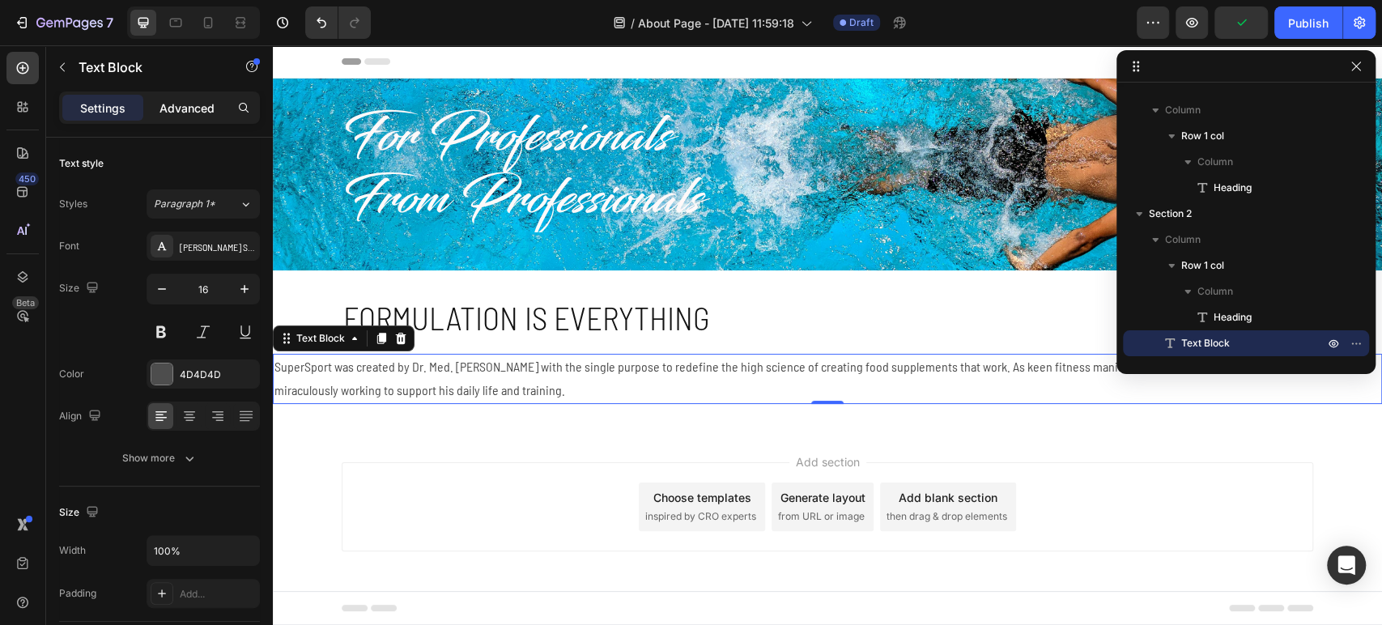
click at [187, 109] on p "Advanced" at bounding box center [187, 108] width 55 height 17
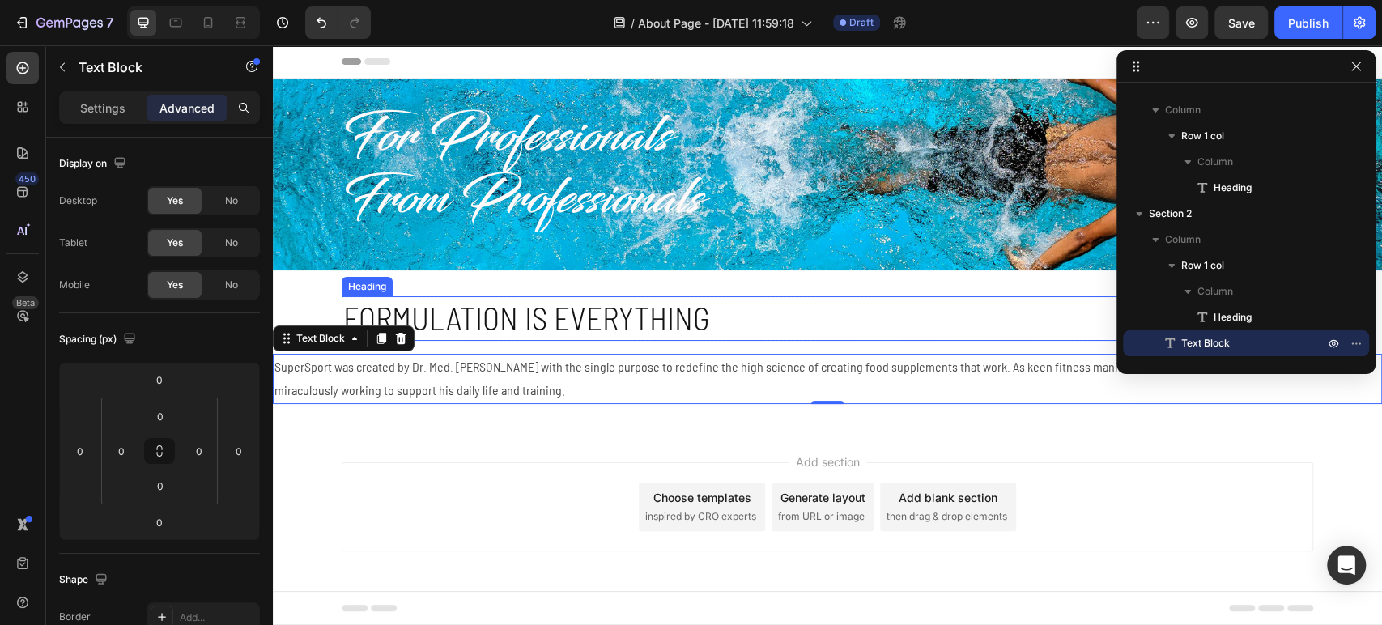
click at [441, 316] on p "Formulation is everything" at bounding box center [827, 318] width 969 height 41
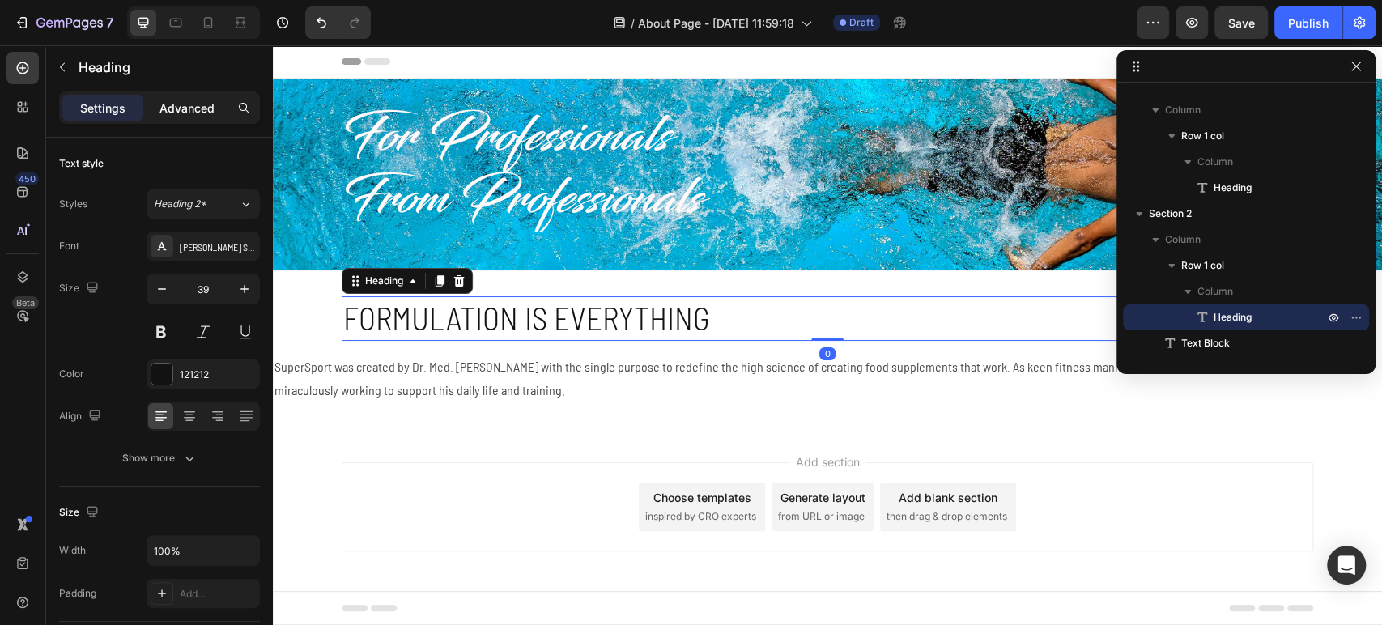
click at [189, 105] on p "Advanced" at bounding box center [187, 108] width 55 height 17
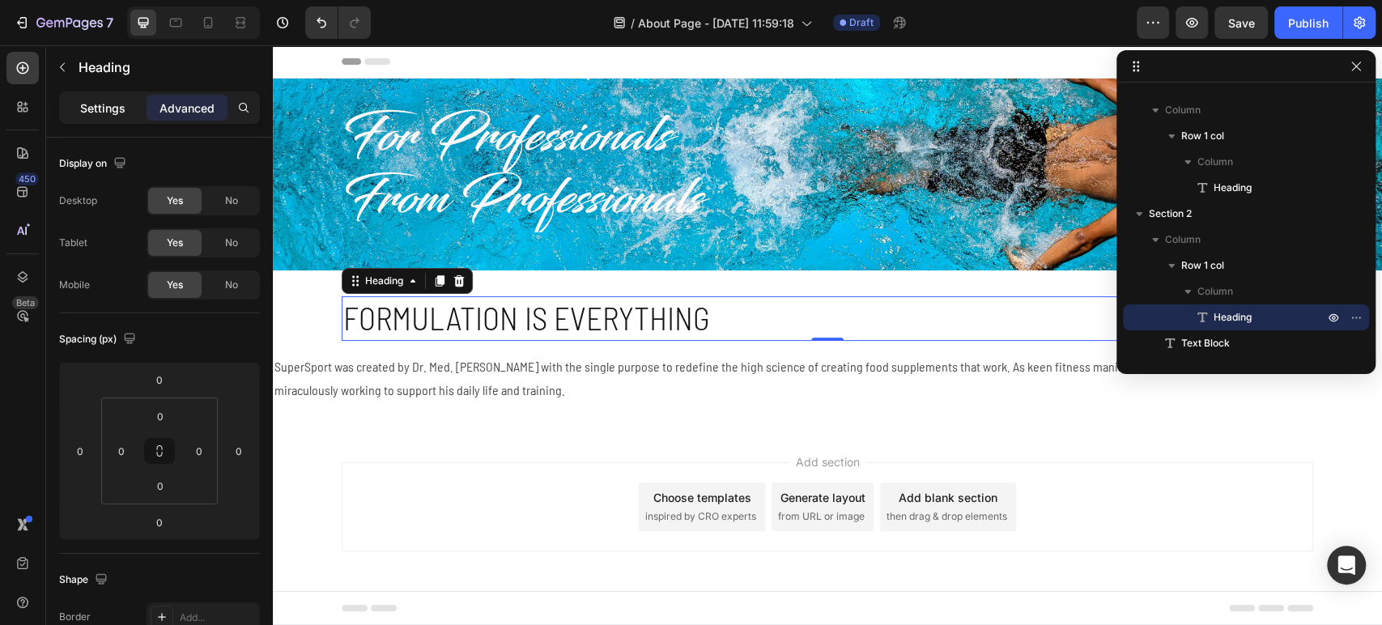
click at [92, 108] on p "Settings" at bounding box center [102, 108] width 45 height 17
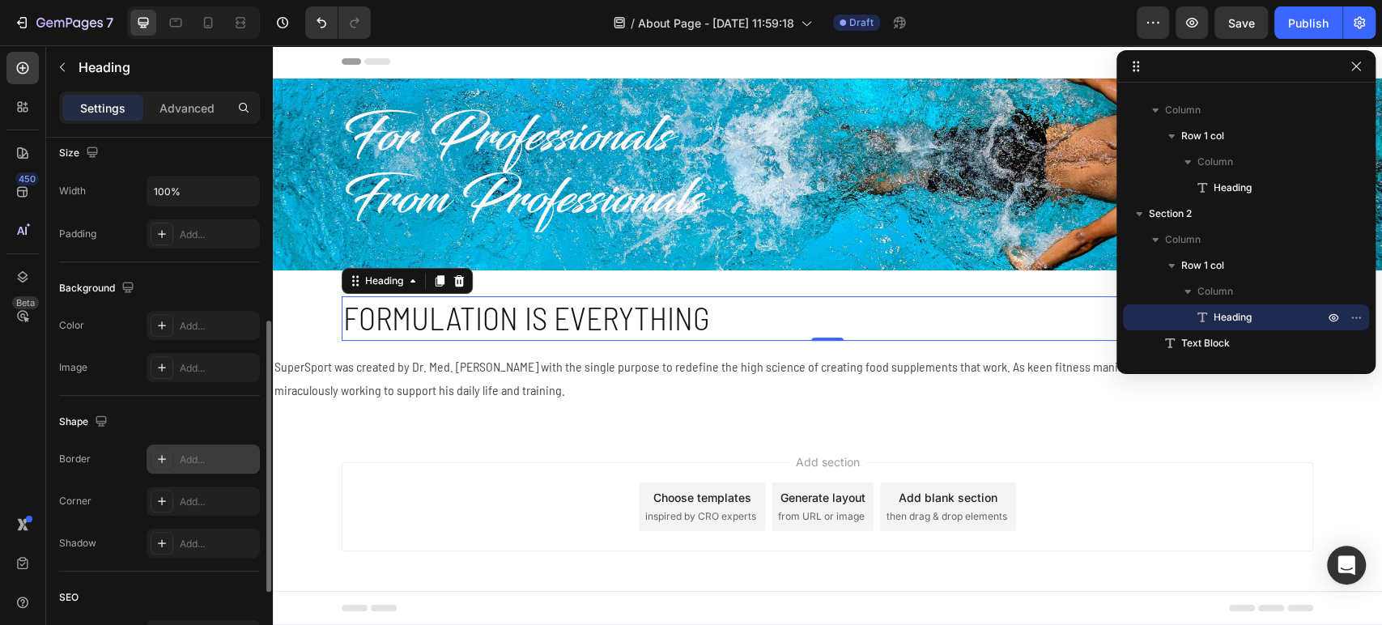
scroll to position [516, 0]
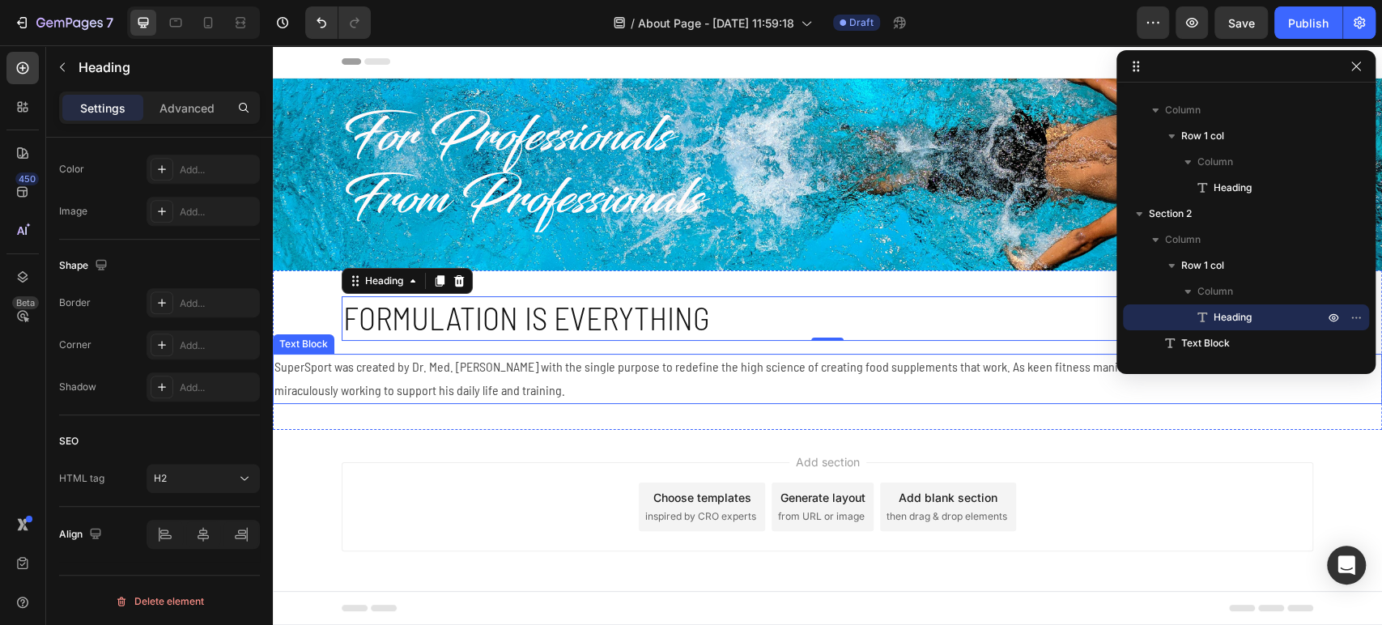
click at [588, 371] on p "SuperSport was created by Dr. Med. [PERSON_NAME] with the single purpose to red…" at bounding box center [828, 378] width 1106 height 47
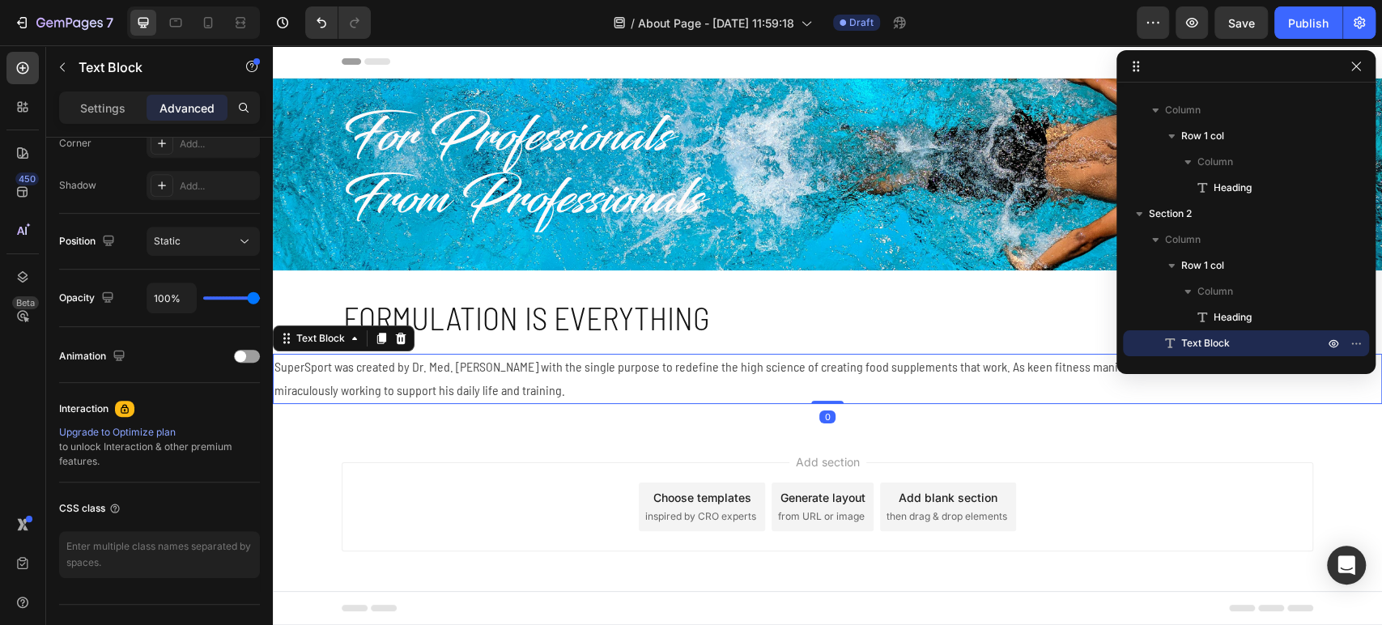
scroll to position [0, 0]
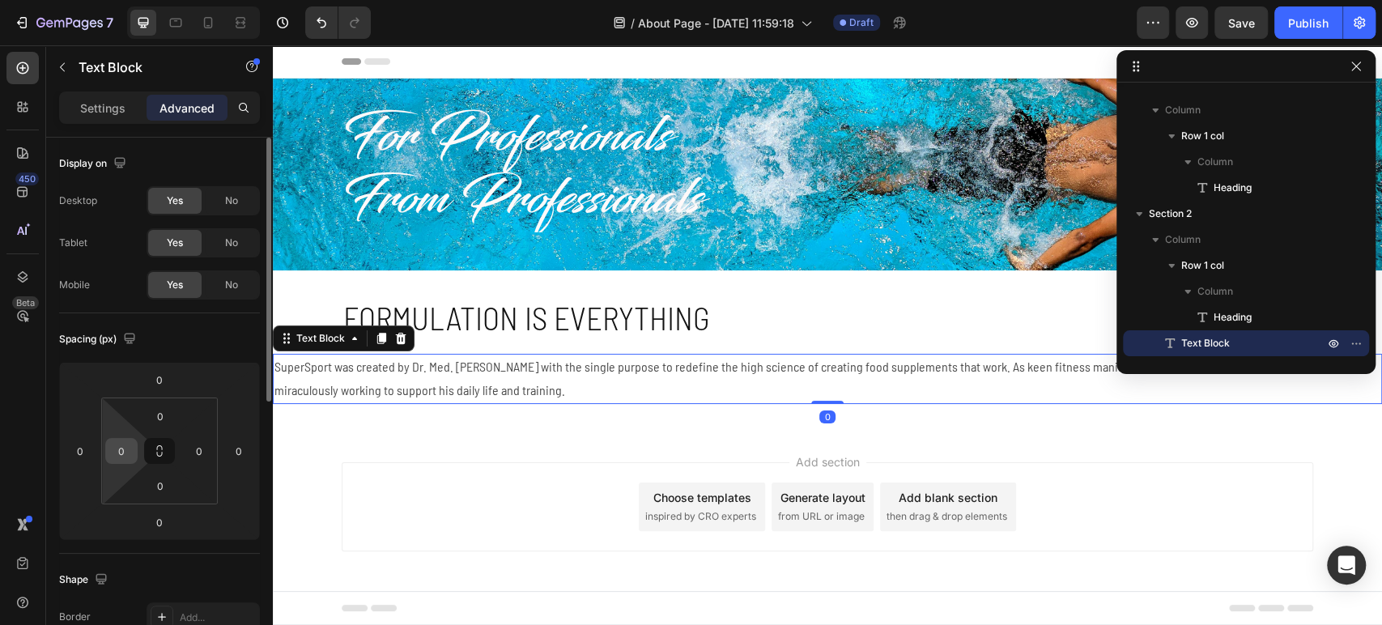
click at [129, 445] on input "0" at bounding box center [121, 451] width 24 height 24
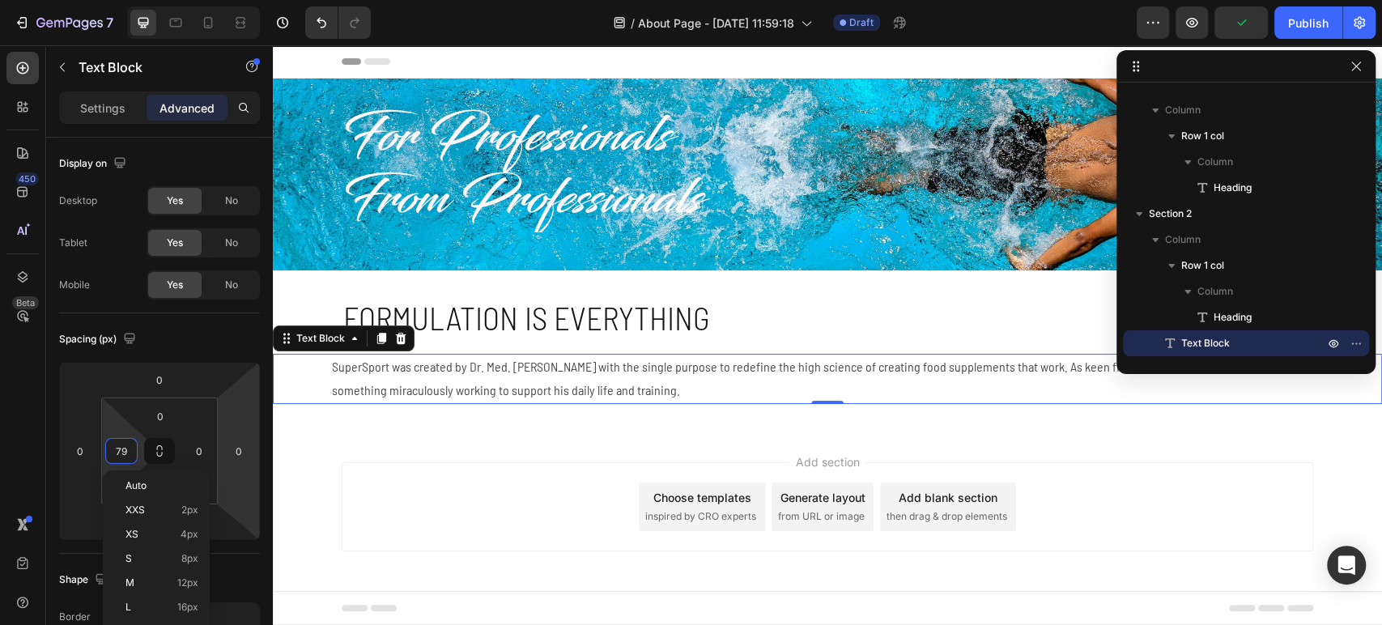
type input "80"
click at [210, 456] on input "0" at bounding box center [199, 451] width 24 height 24
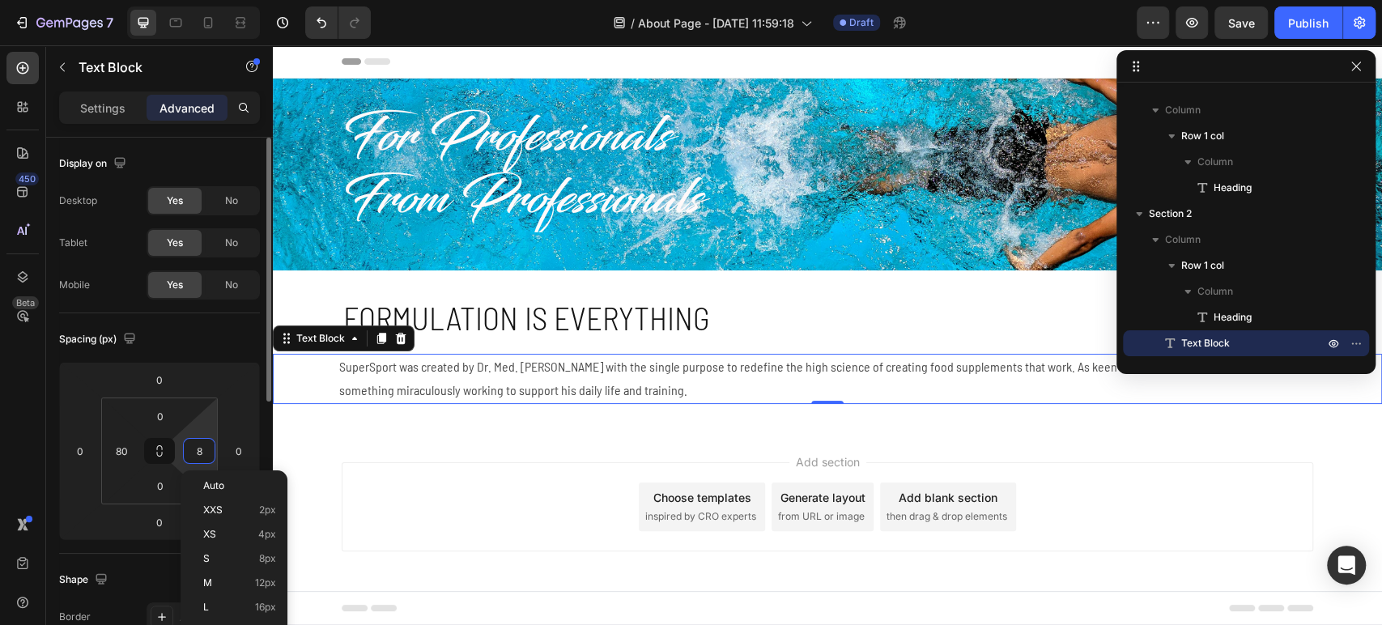
type input "80"
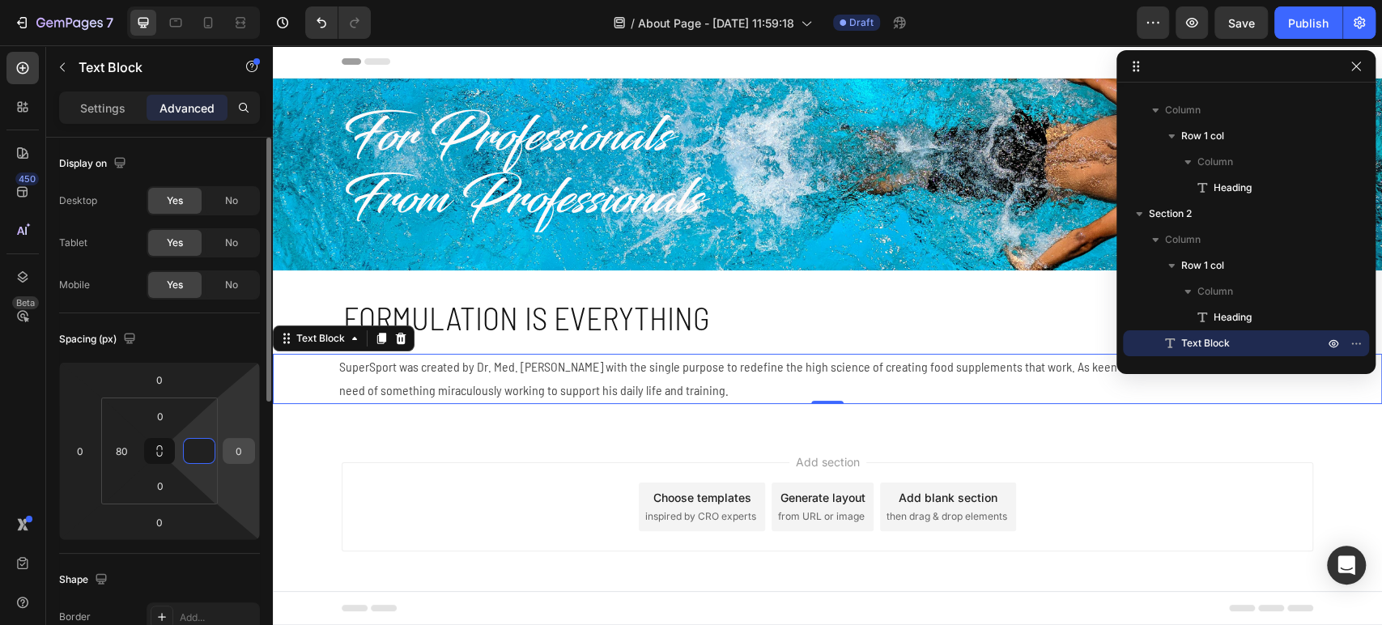
type input "0"
click at [232, 449] on input "0" at bounding box center [239, 451] width 24 height 24
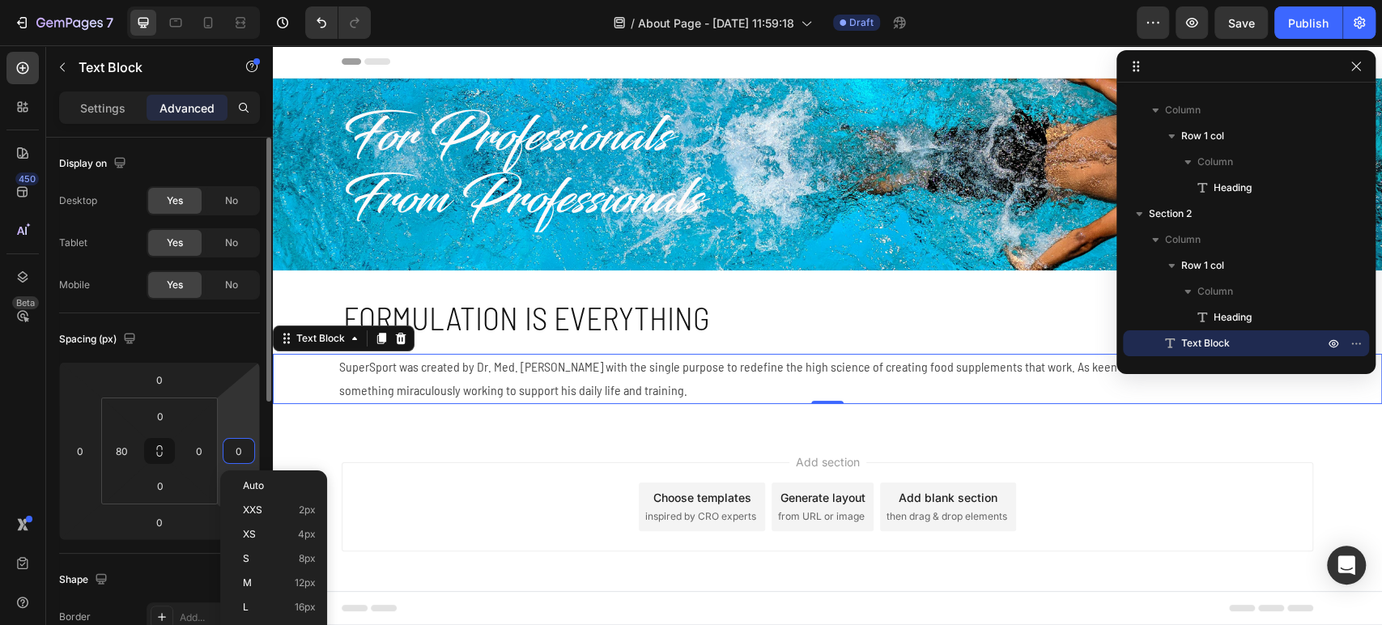
click at [232, 449] on input "0" at bounding box center [239, 451] width 24 height 24
paste input "8"
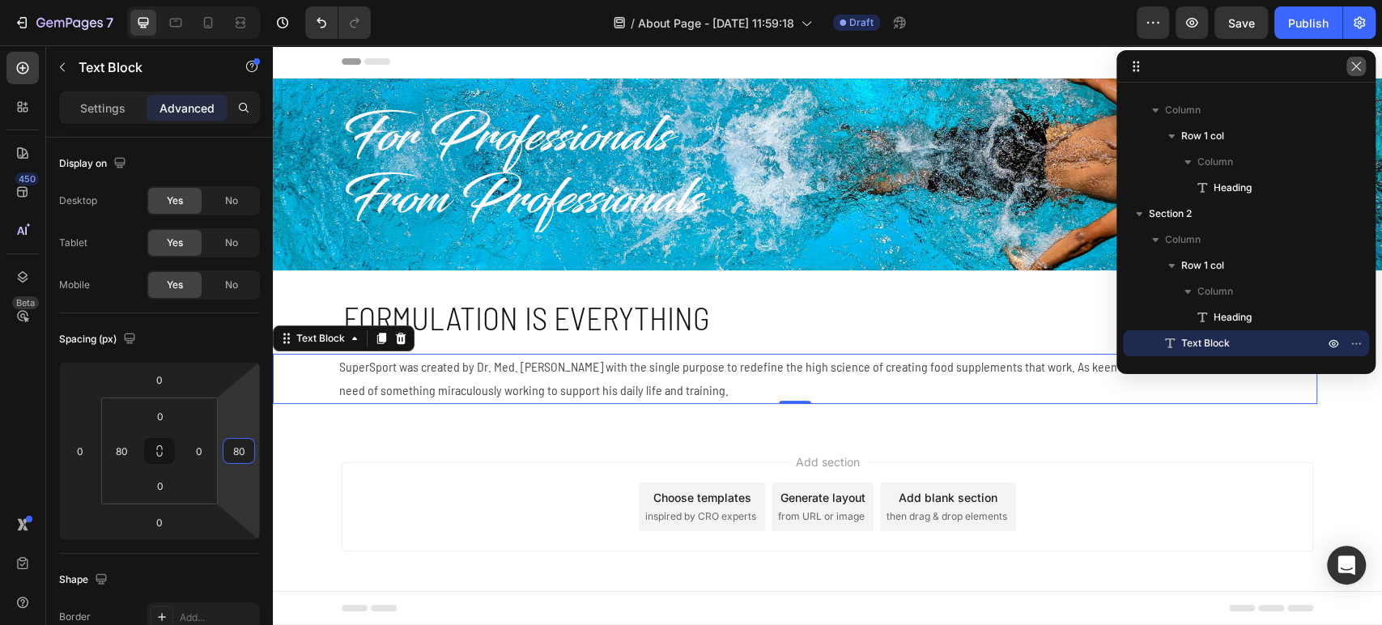
type input "80"
click at [1355, 64] on icon "button" at bounding box center [1356, 66] width 13 height 13
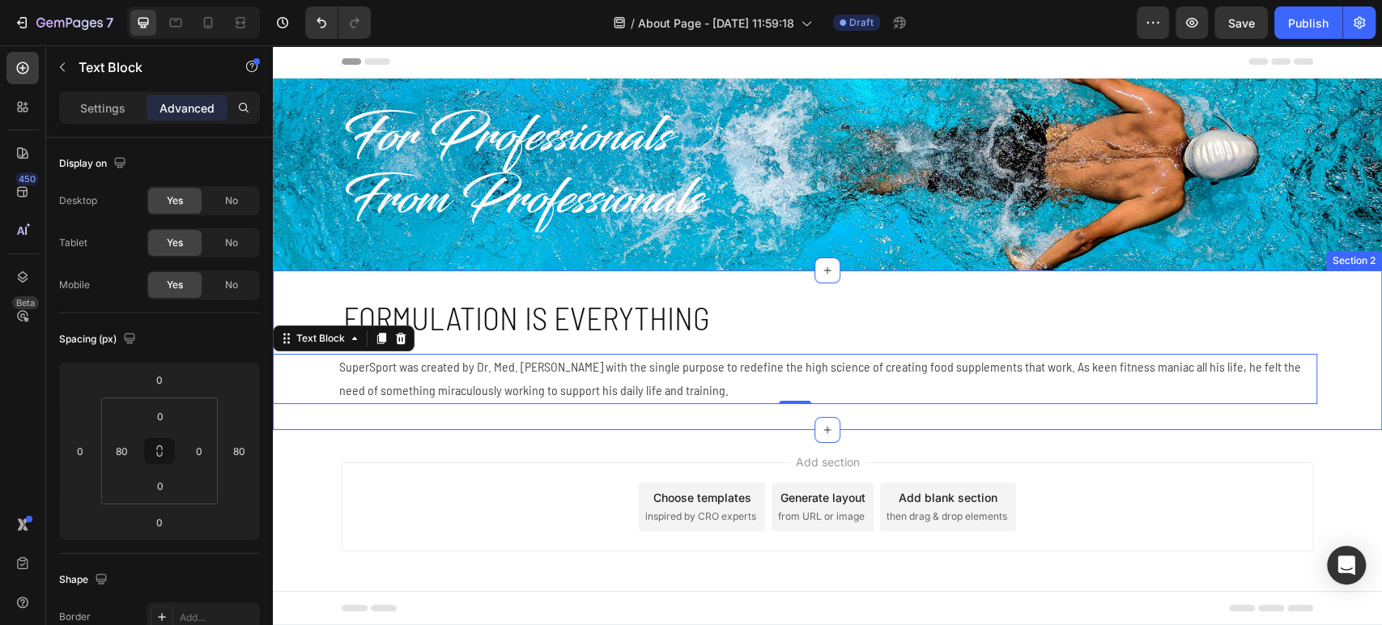
click at [1348, 369] on div "Formulation is everything Heading Row SuperSport was created by Dr. Med. [PERSO…" at bounding box center [827, 349] width 1109 height 107
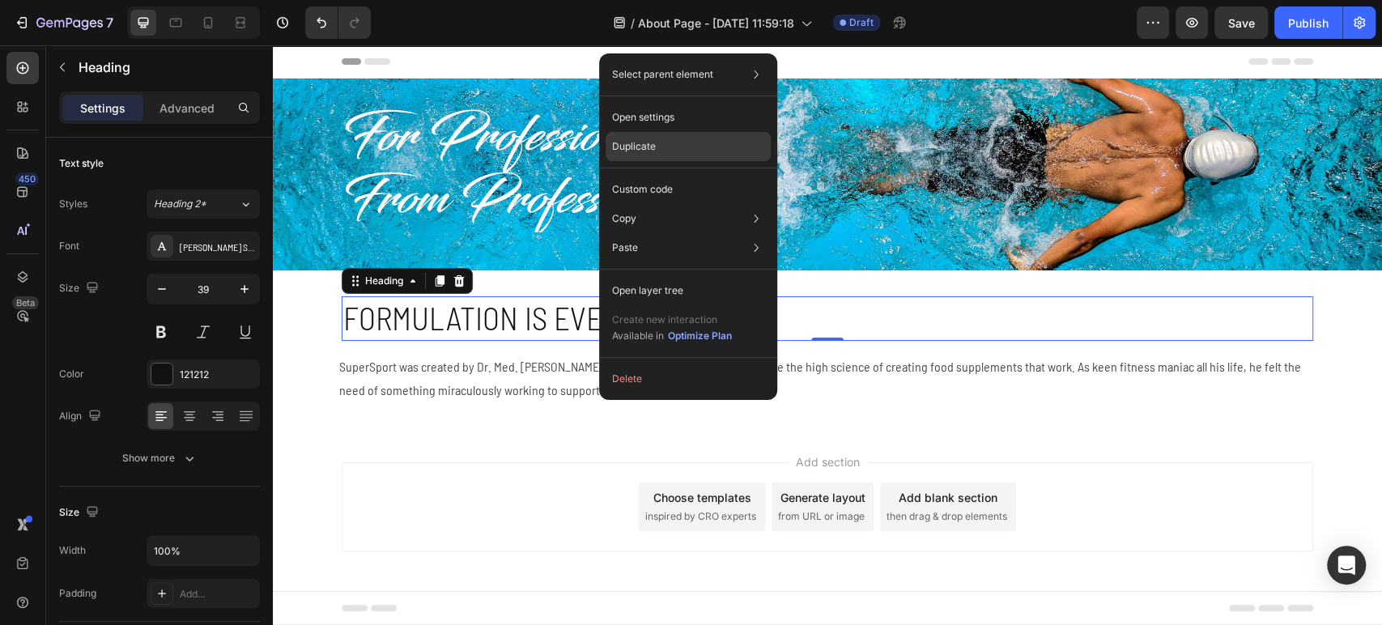
click at [694, 153] on div "Duplicate" at bounding box center [688, 146] width 165 height 29
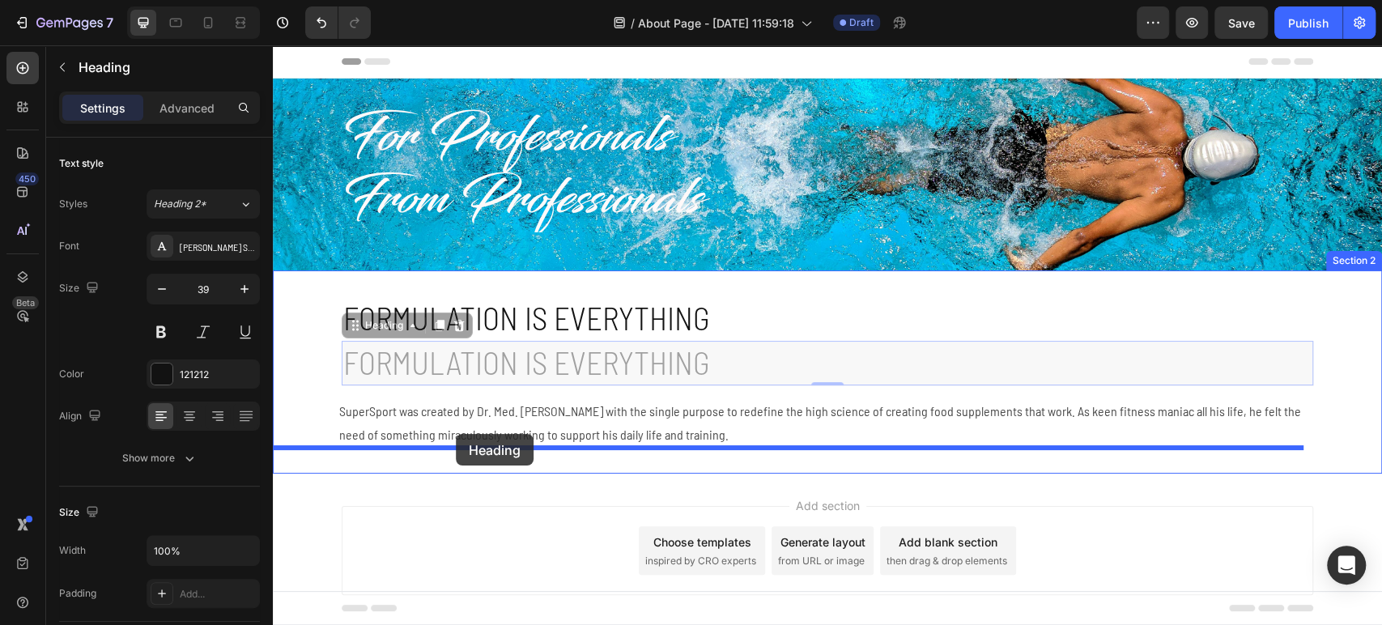
drag, startPoint x: 357, startPoint y: 338, endPoint x: 456, endPoint y: 434, distance: 138.0
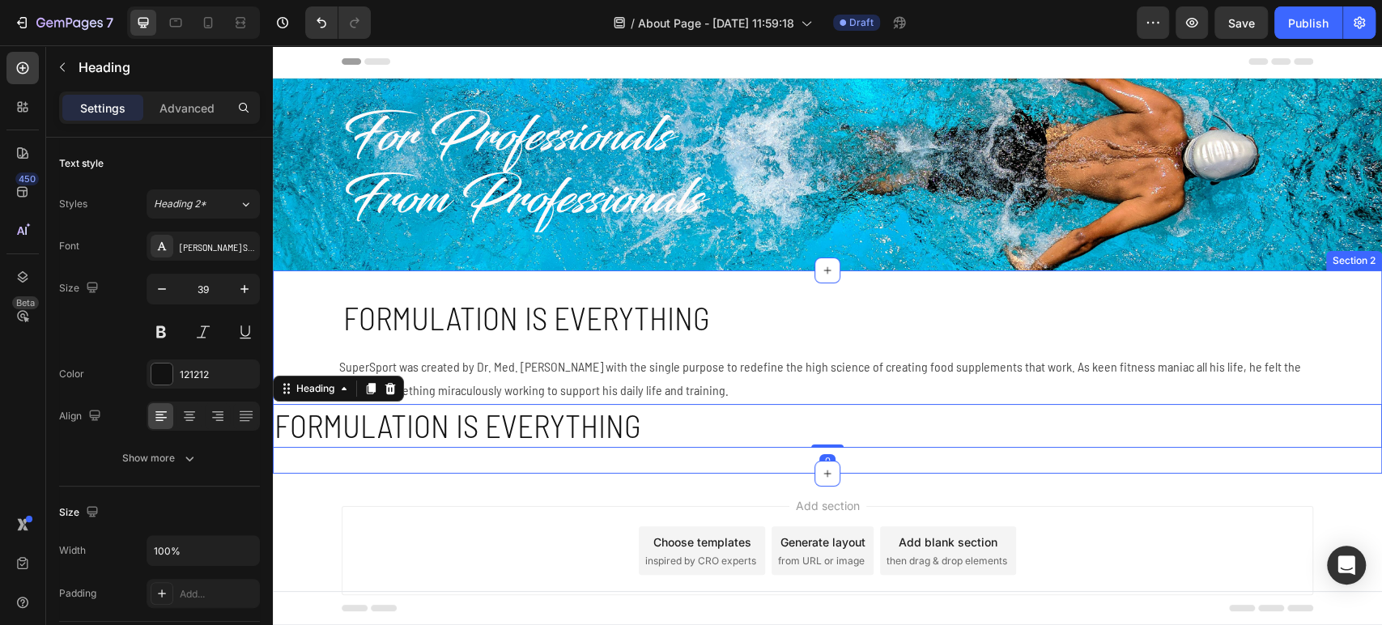
click at [312, 309] on div "Formulation is everything Heading Row SuperSport was created by Dr. Med. [PERSO…" at bounding box center [827, 371] width 1109 height 151
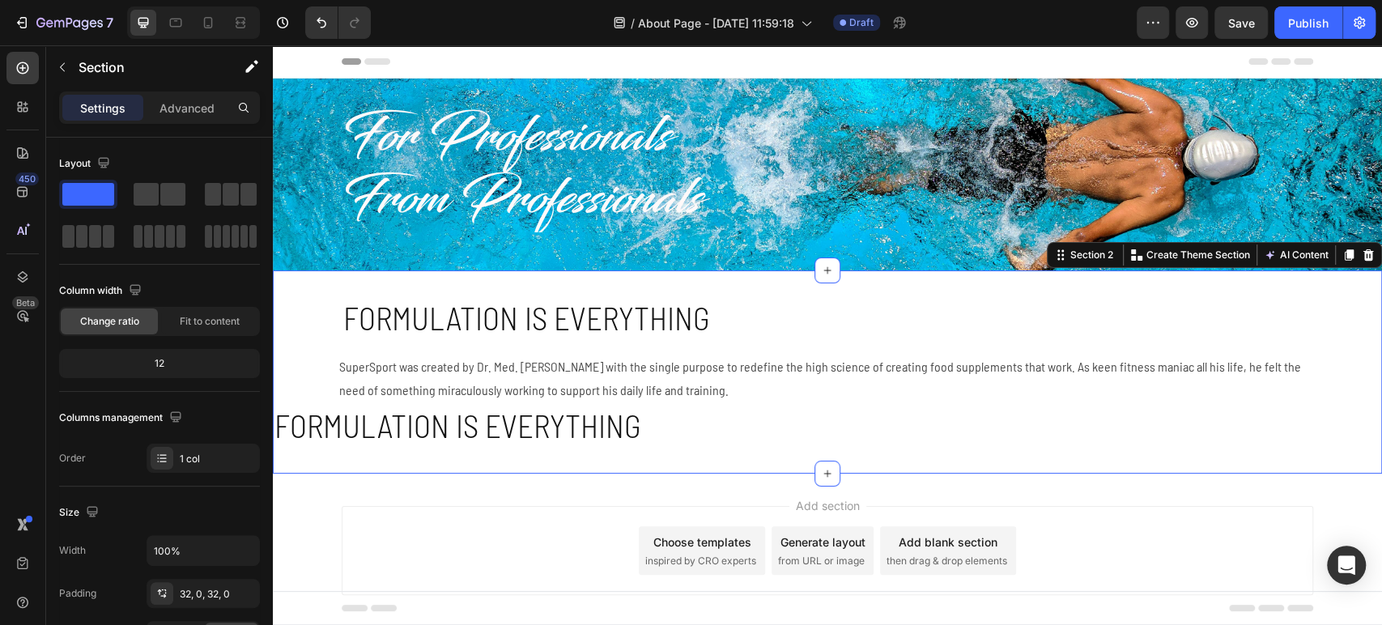
click at [313, 278] on div "Formulation is everything Heading Row SuperSport was created by Dr. Med. [PERSO…" at bounding box center [827, 371] width 1109 height 203
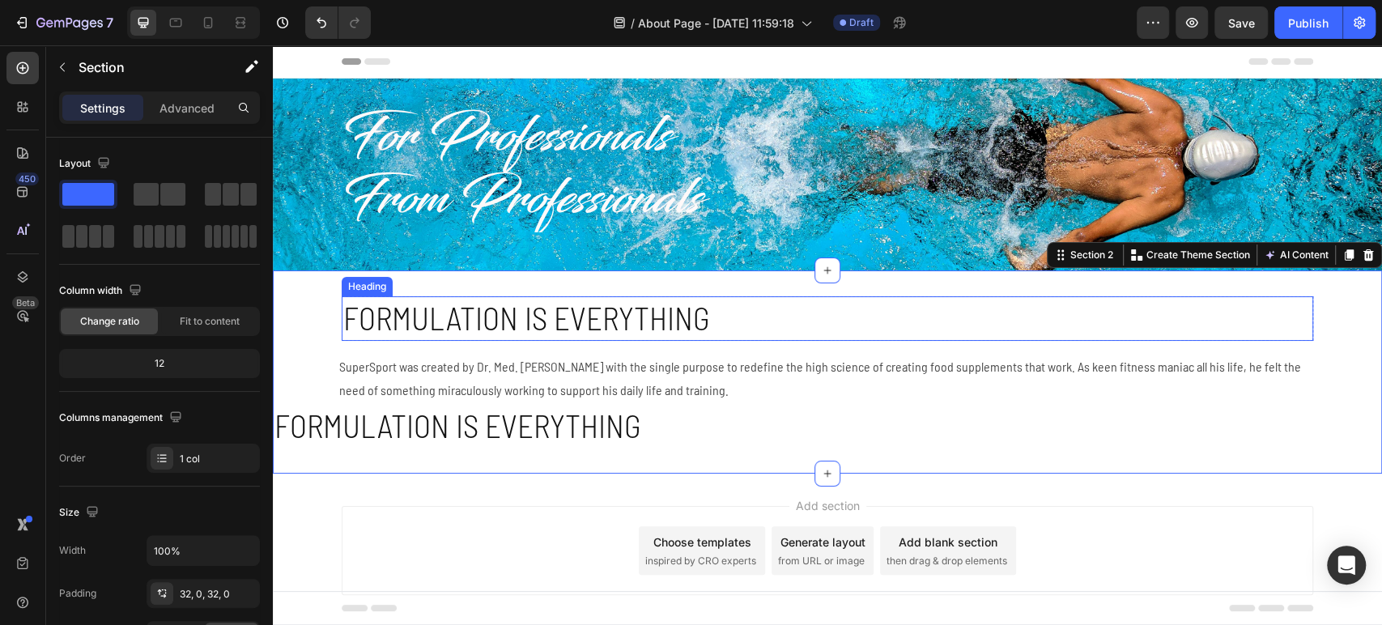
click at [420, 328] on p "Formulation is everything" at bounding box center [827, 318] width 969 height 41
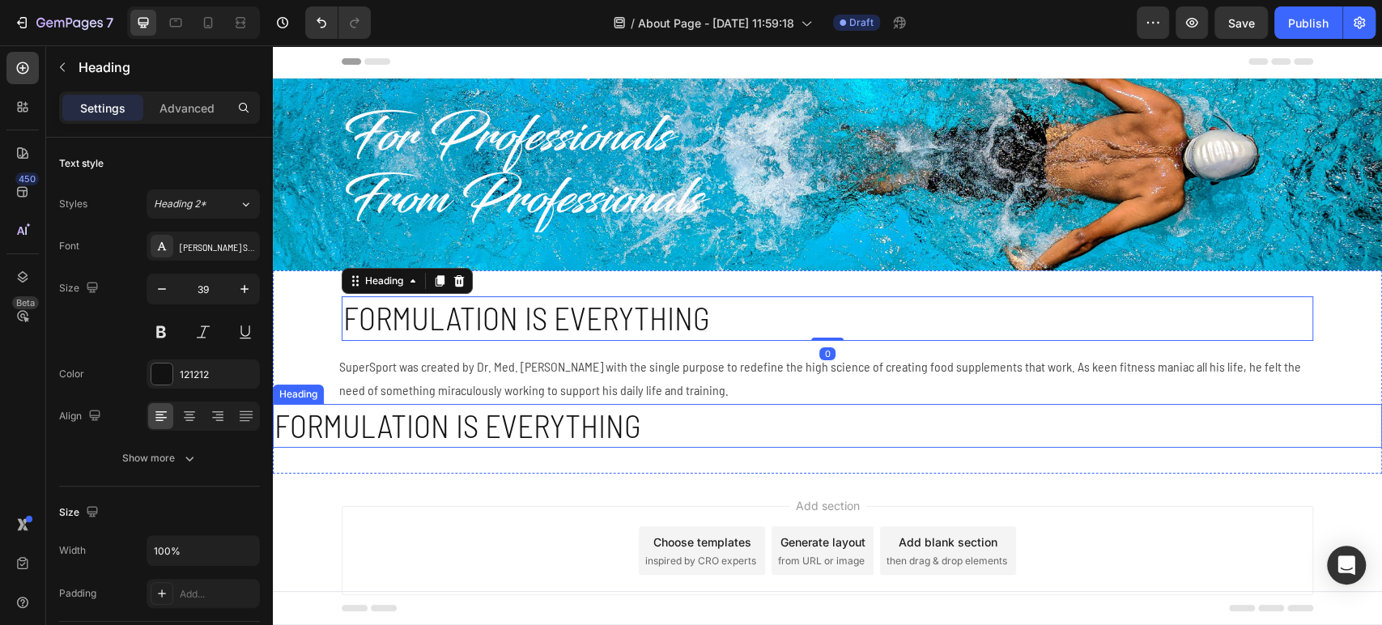
click at [436, 430] on h2 "Formulation is everything" at bounding box center [827, 426] width 1109 height 45
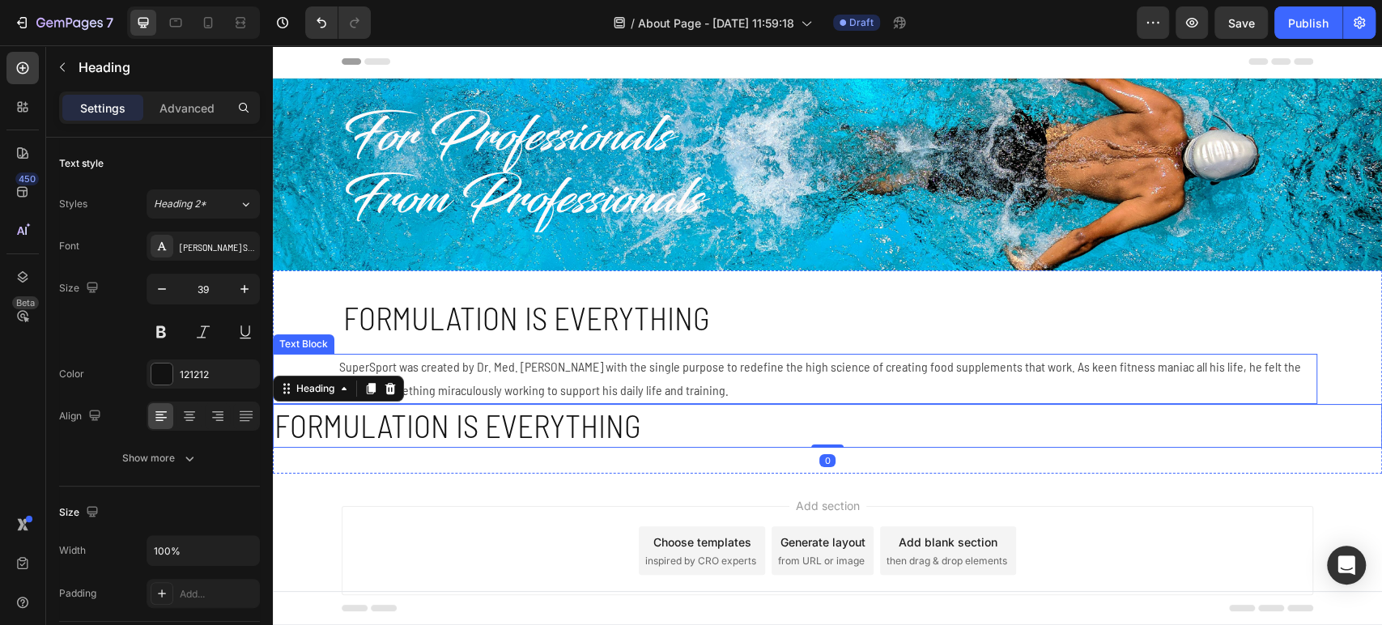
click at [442, 370] on p "SuperSport was created by Dr. Med. [PERSON_NAME] with the single purpose to red…" at bounding box center [827, 378] width 977 height 47
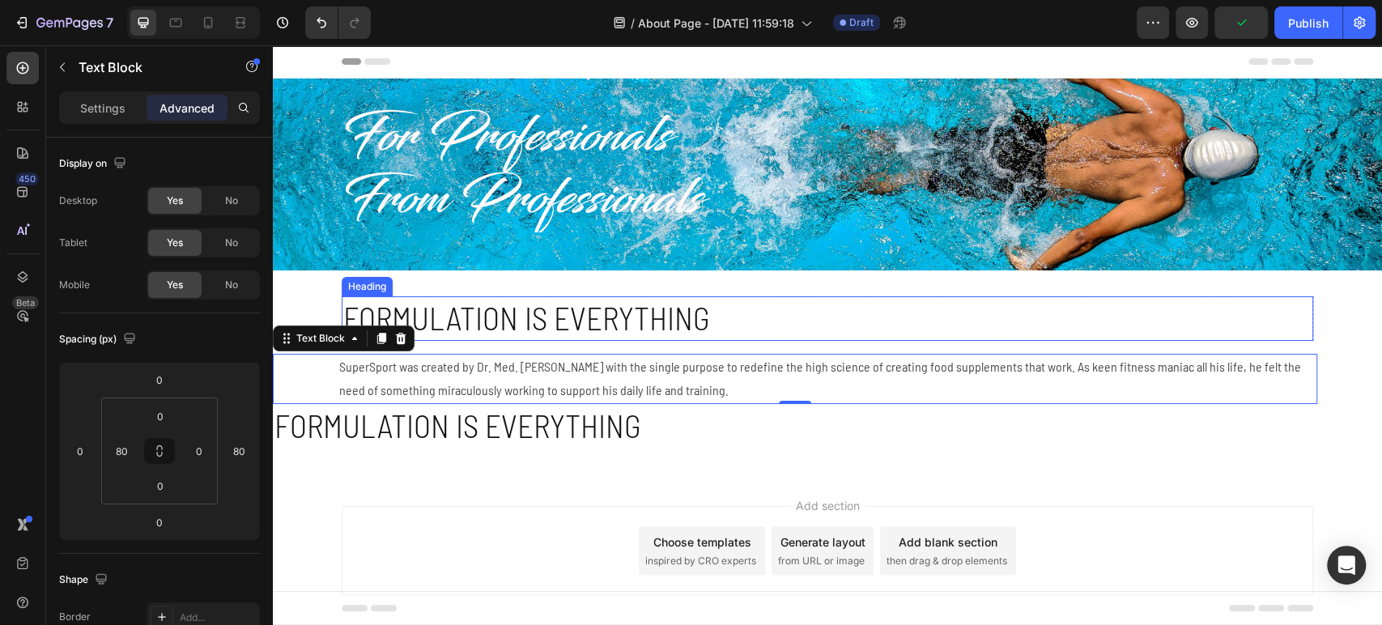
click at [445, 326] on p "Formulation is everything" at bounding box center [827, 318] width 969 height 41
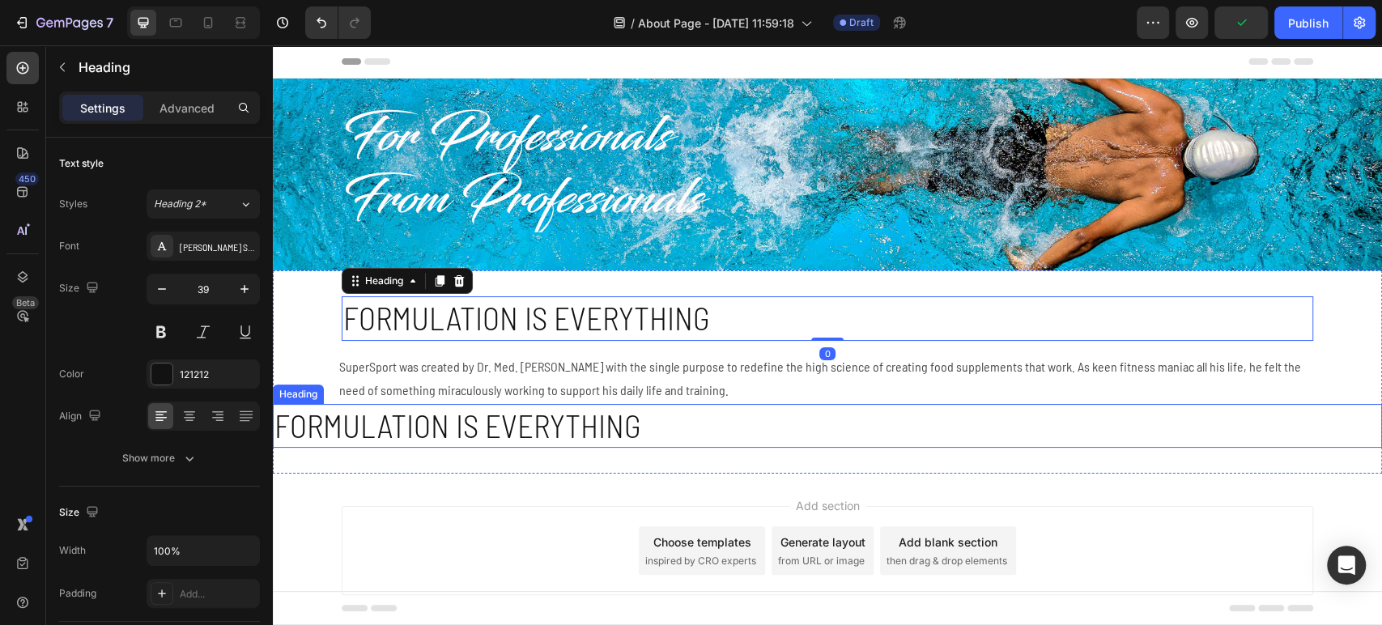
click at [434, 428] on h2 "Formulation is everything" at bounding box center [827, 426] width 1109 height 45
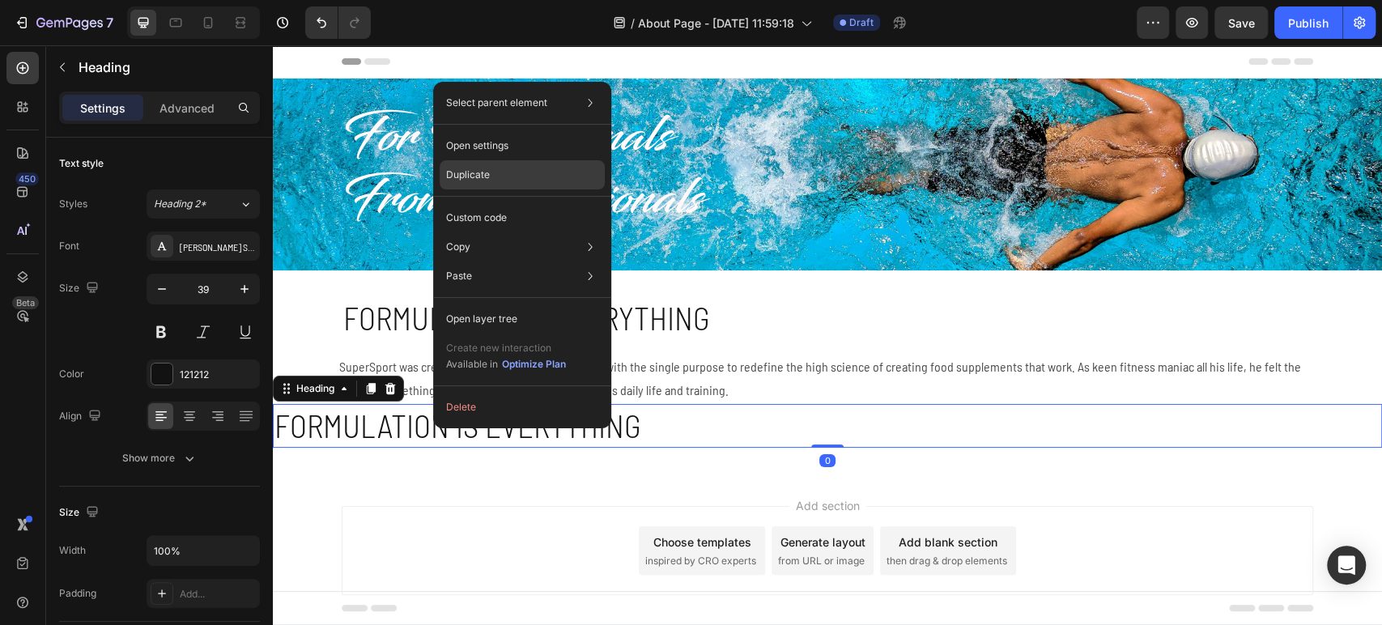
click at [505, 173] on div "Duplicate" at bounding box center [522, 174] width 165 height 29
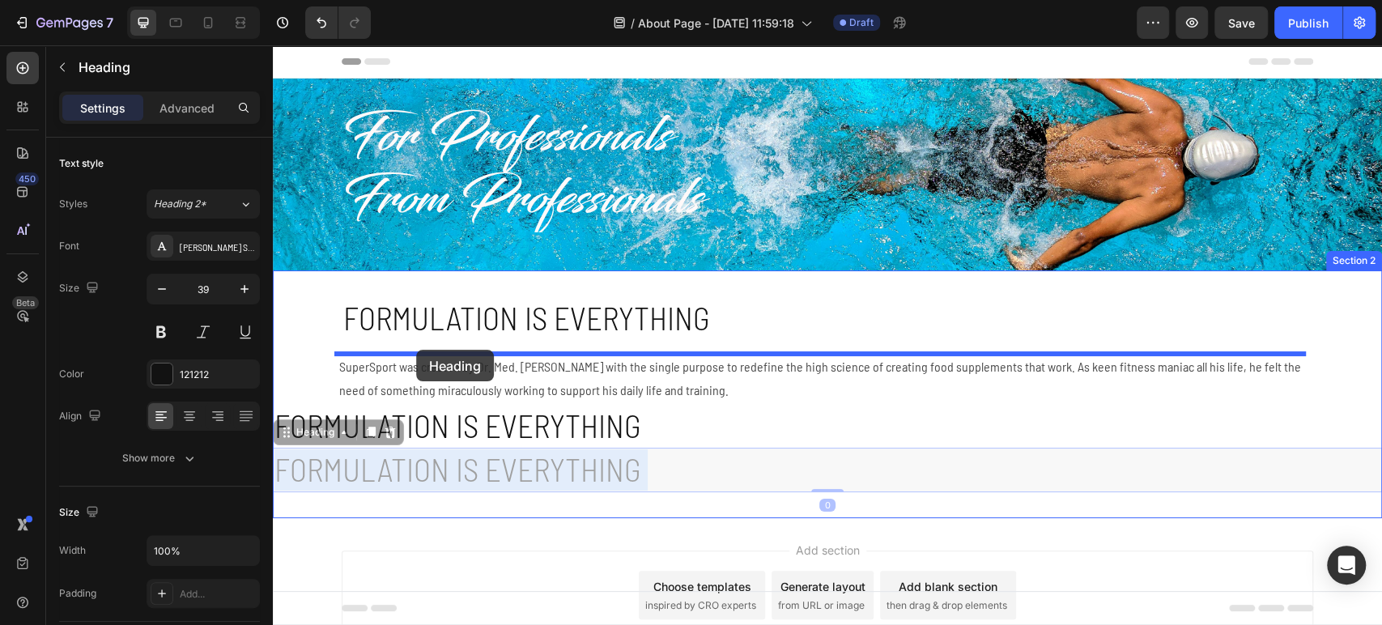
drag, startPoint x: 435, startPoint y: 460, endPoint x: 416, endPoint y: 350, distance: 111.7
click at [416, 350] on div "Header For Professionals From Professionals Heading Row Section 1 Formulation i…" at bounding box center [827, 381] width 1109 height 672
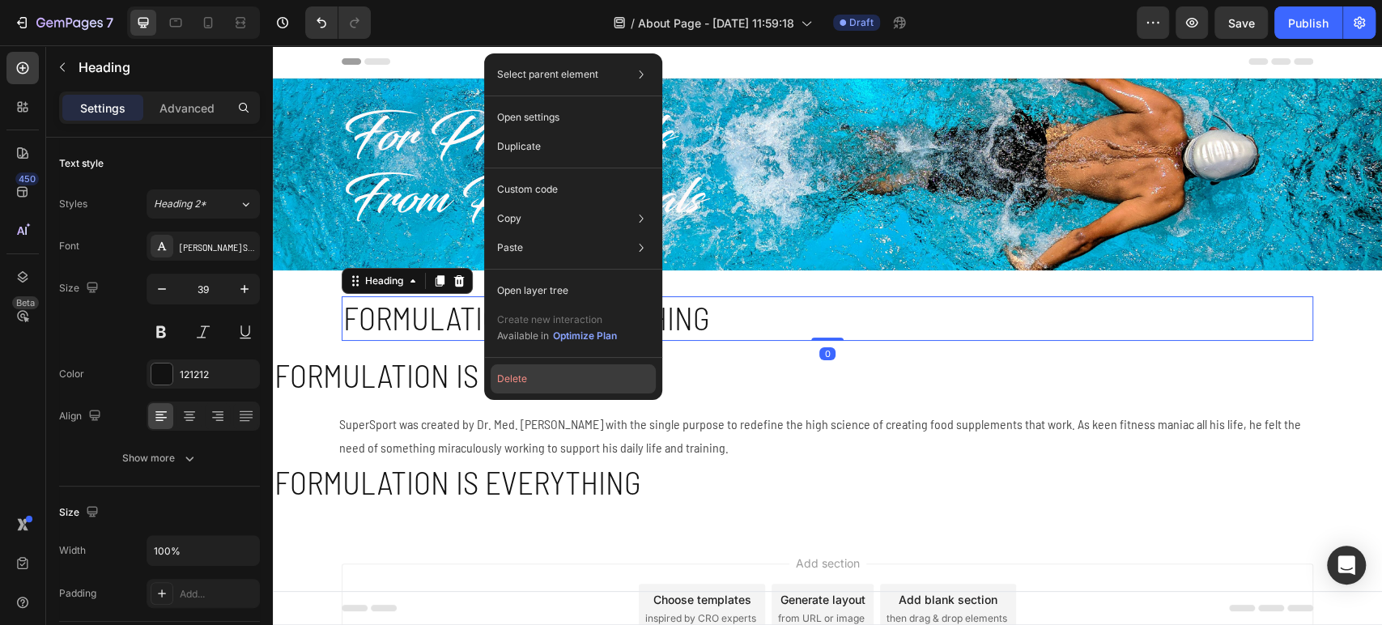
click at [522, 383] on button "Delete" at bounding box center [573, 378] width 165 height 29
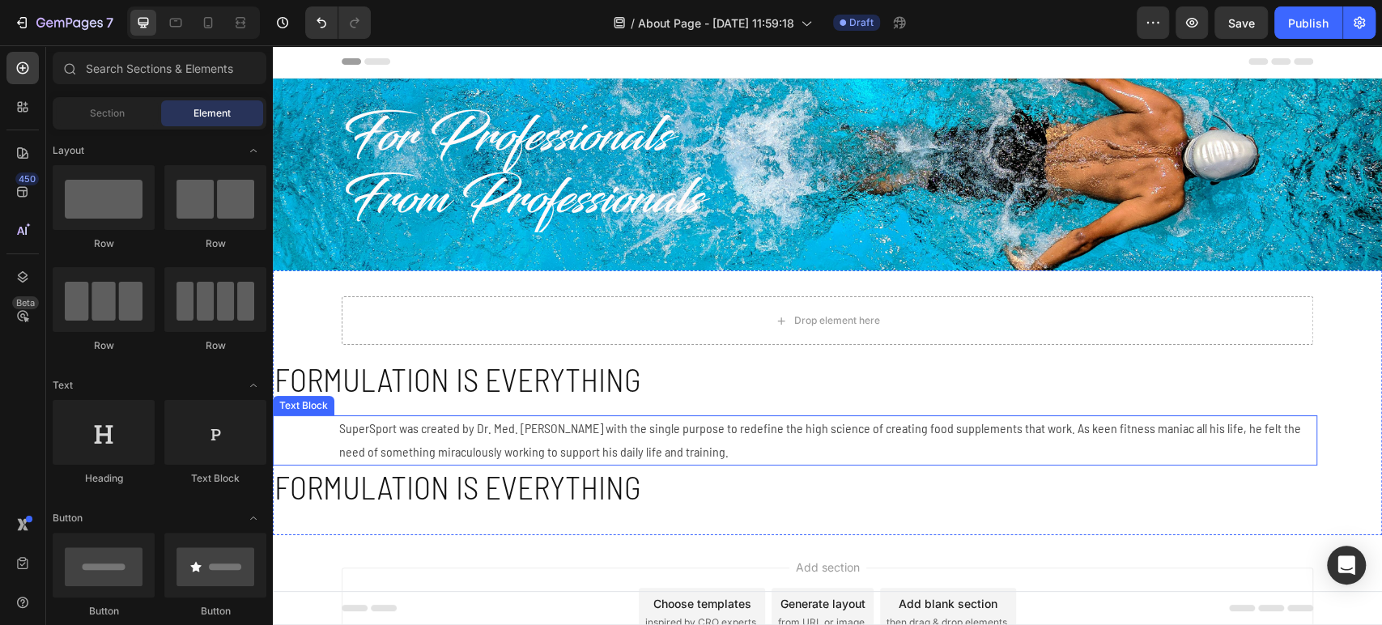
click at [495, 441] on p "SuperSport was created by Dr. Med. [PERSON_NAME] with the single purpose to red…" at bounding box center [827, 440] width 977 height 47
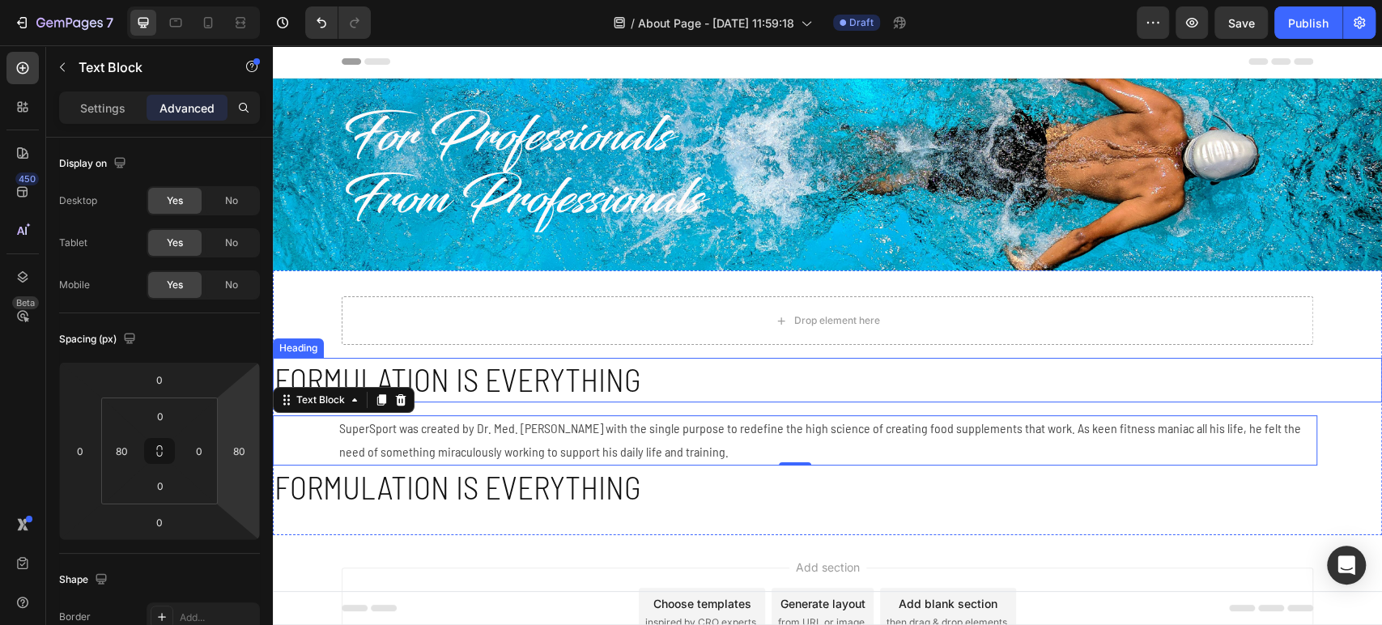
click at [455, 383] on p "Formulation is everything" at bounding box center [828, 380] width 1106 height 41
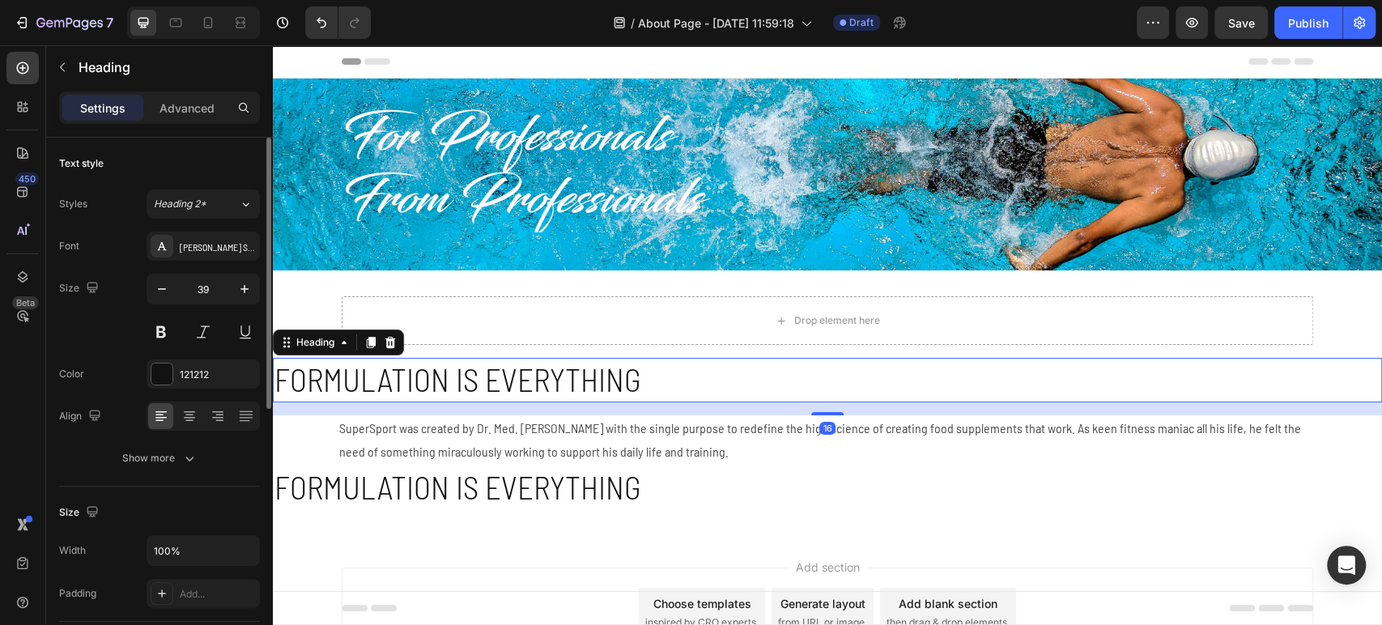
drag, startPoint x: 181, startPoint y: 105, endPoint x: 180, endPoint y: 140, distance: 34.9
click at [181, 104] on p "Advanced" at bounding box center [187, 108] width 55 height 17
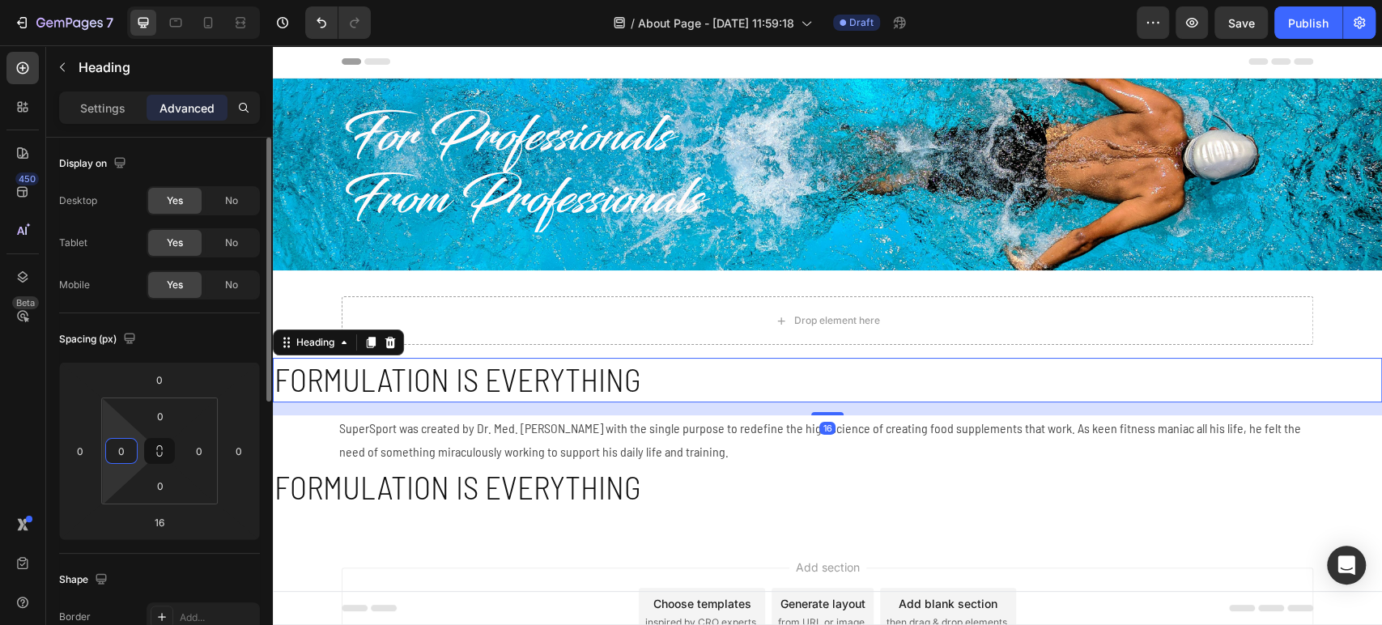
click at [133, 442] on input "0" at bounding box center [121, 451] width 24 height 24
type input "80"
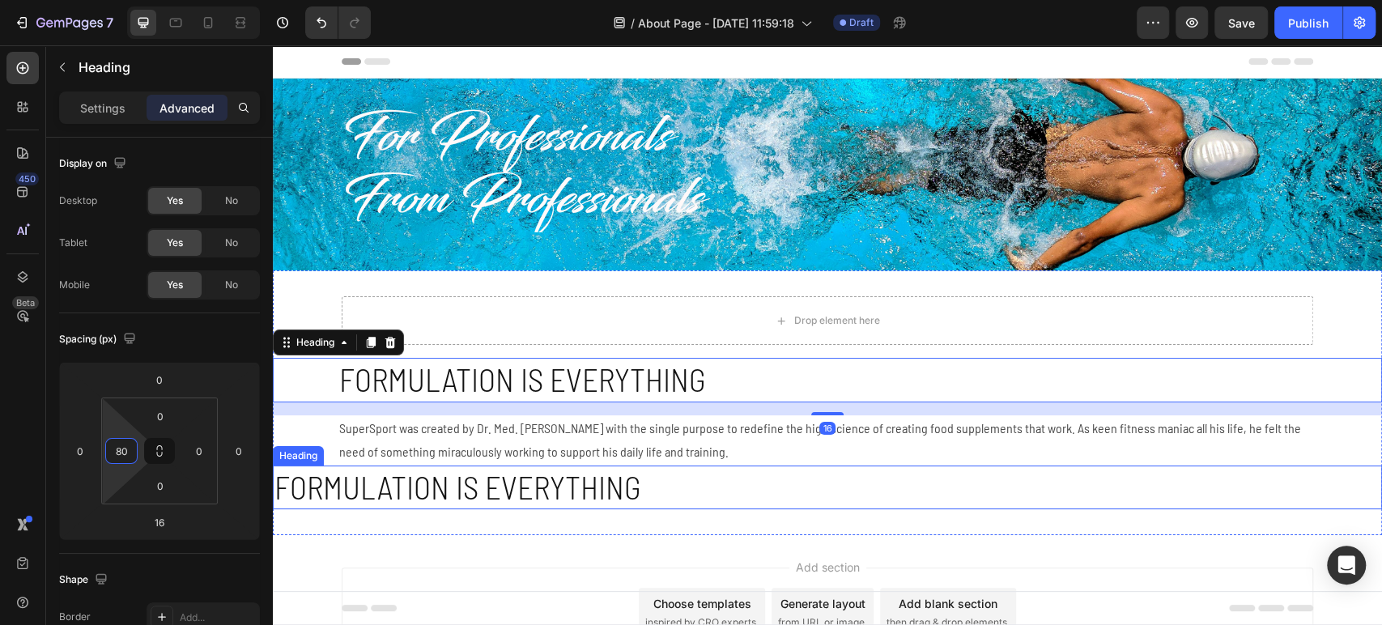
click at [331, 499] on h2 "Formulation is everything" at bounding box center [827, 488] width 1109 height 45
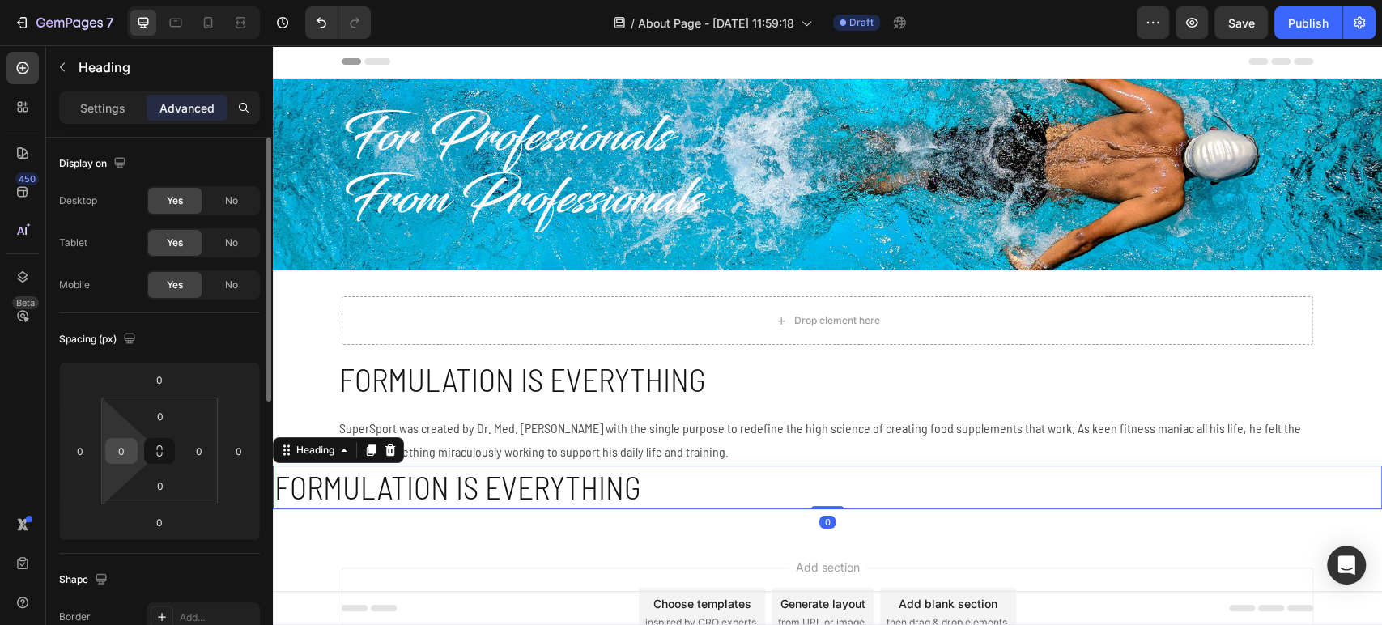
click at [117, 450] on input "0" at bounding box center [121, 451] width 24 height 24
type input "80"
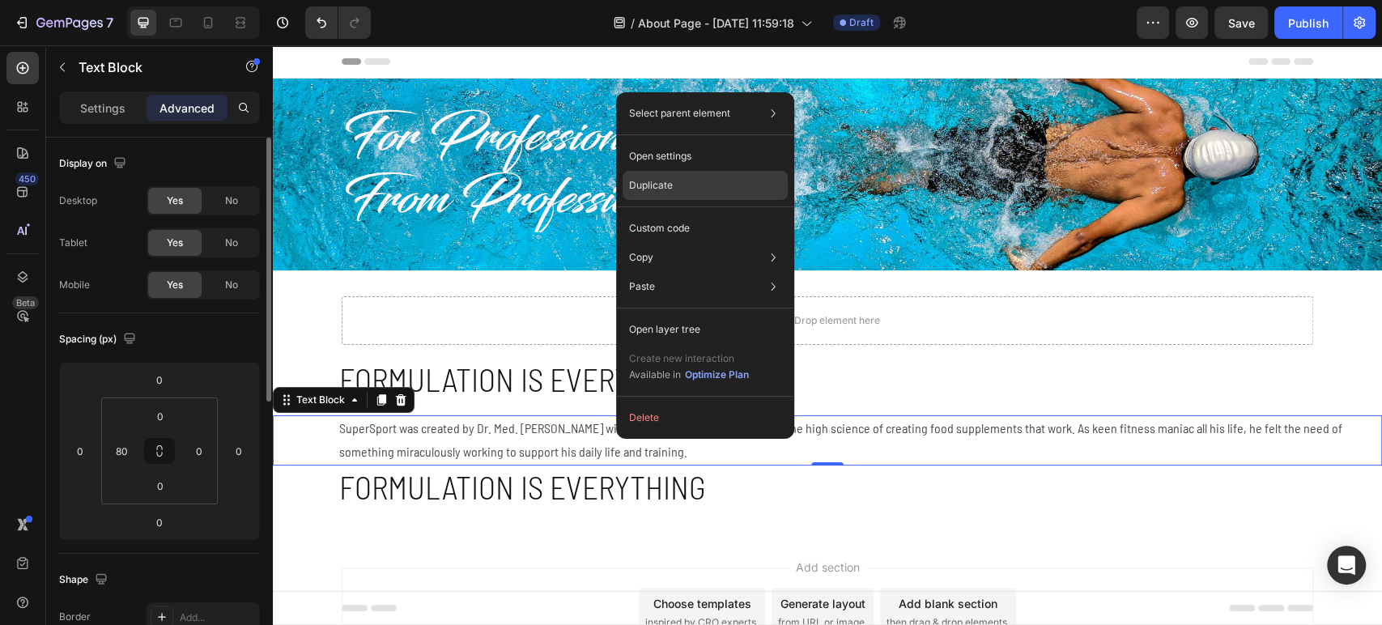
click at [697, 180] on div "Duplicate" at bounding box center [705, 185] width 165 height 29
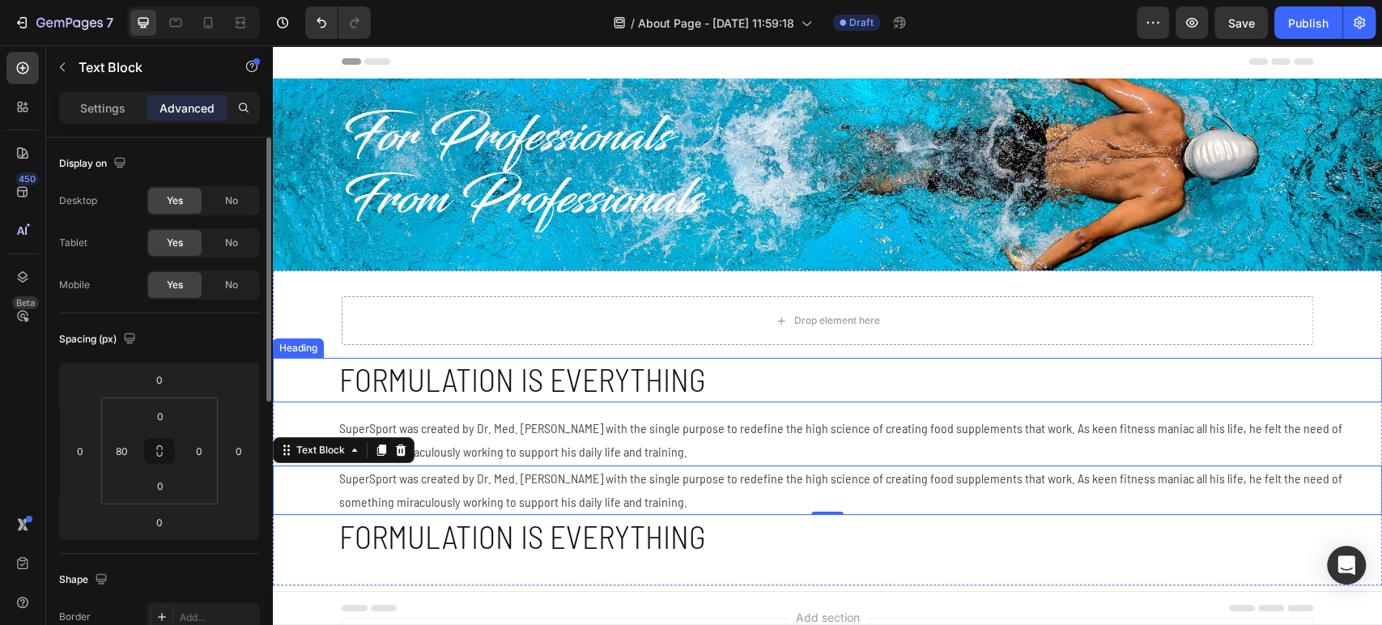
scroll to position [159, 0]
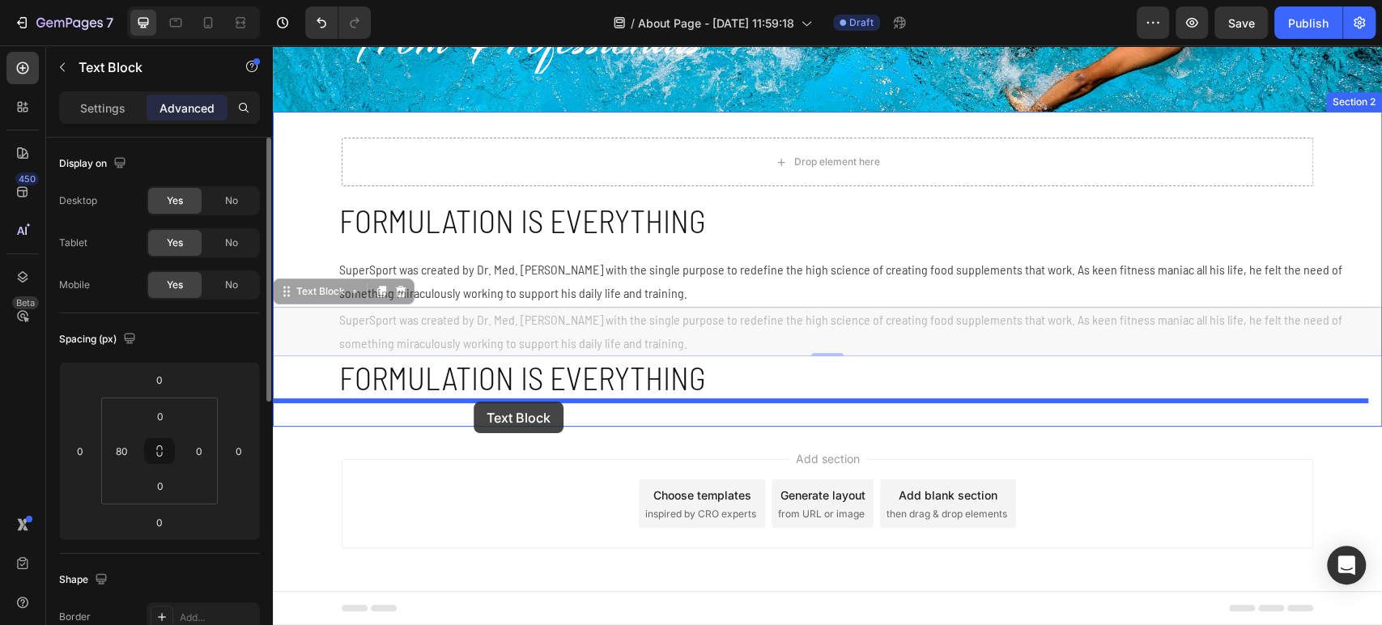
drag, startPoint x: 473, startPoint y: 338, endPoint x: 474, endPoint y: 403, distance: 65.6
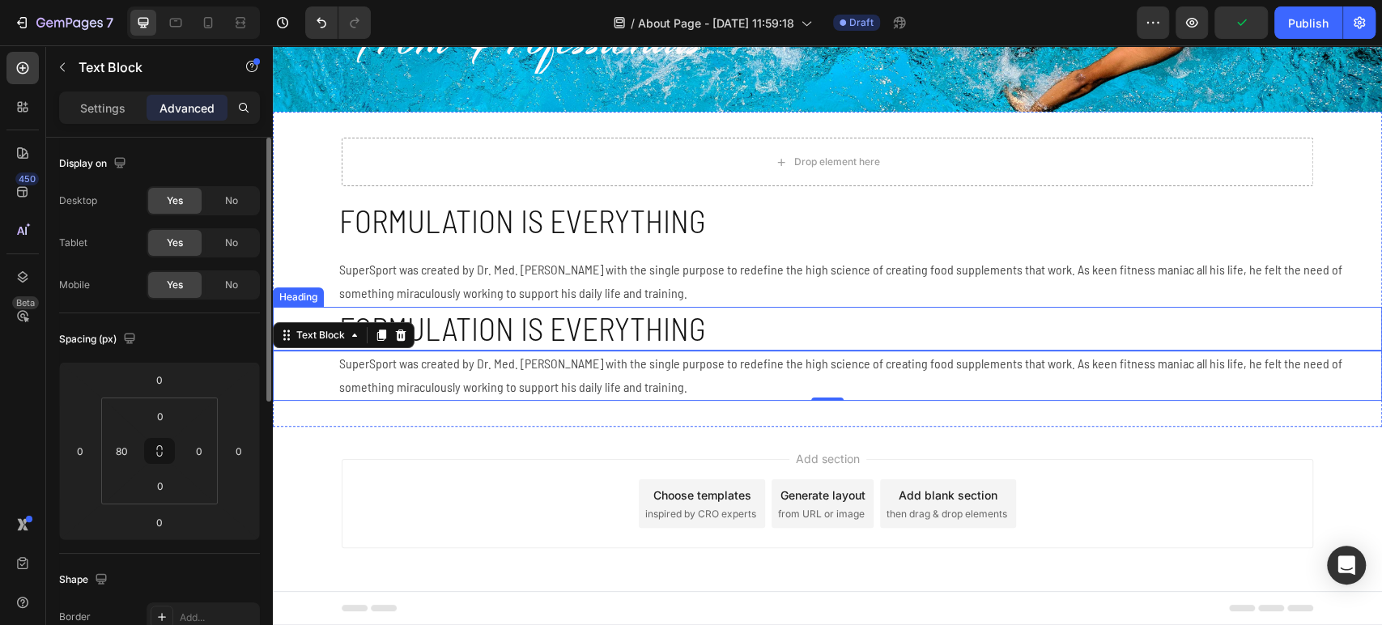
click at [513, 328] on h2 "Formulation is everything" at bounding box center [860, 329] width 1045 height 45
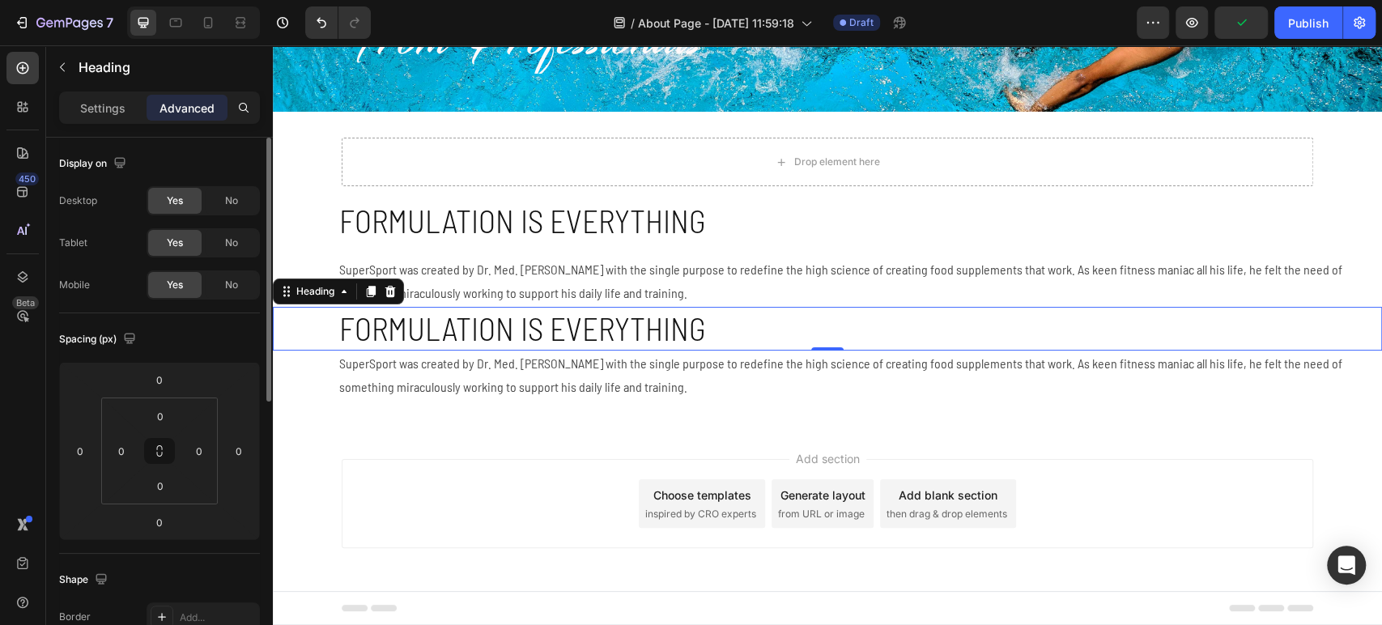
click at [513, 328] on h2 "Formulation is everything" at bounding box center [860, 329] width 1045 height 45
click at [513, 328] on p "Formulation is everything" at bounding box center [859, 329] width 1041 height 41
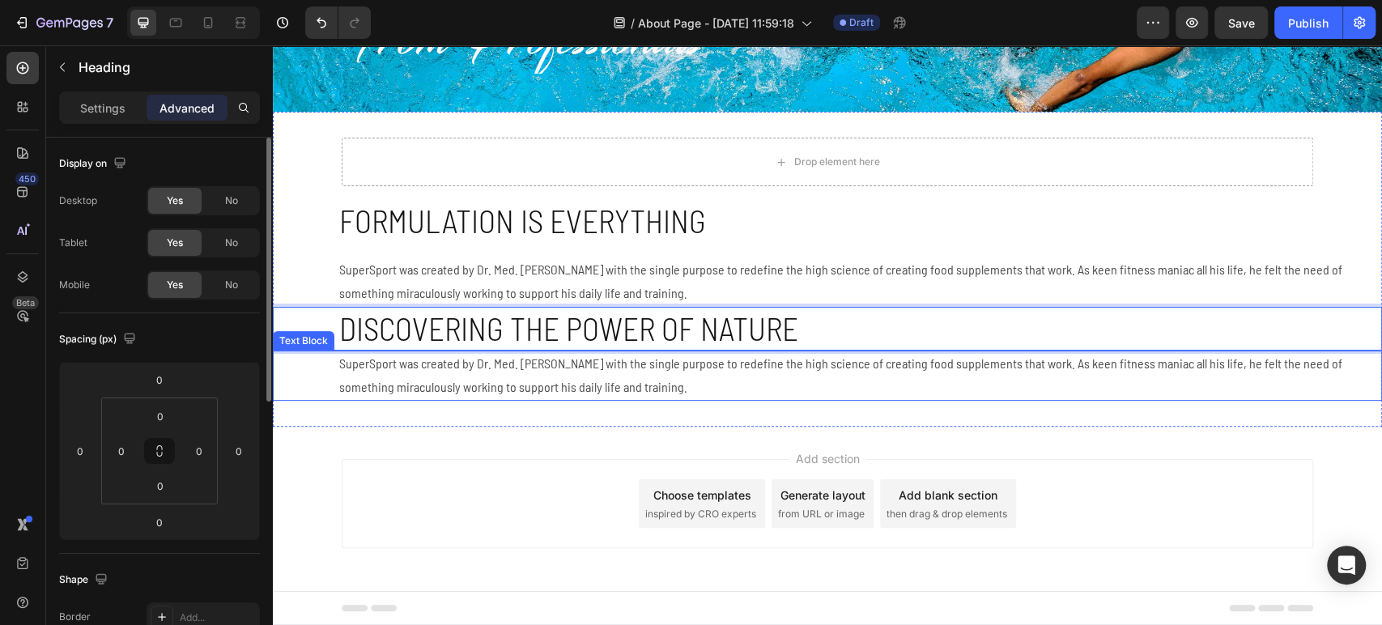
click at [448, 383] on p "SuperSport was created by Dr. Med. [PERSON_NAME] with the single purpose to red…" at bounding box center [859, 375] width 1041 height 47
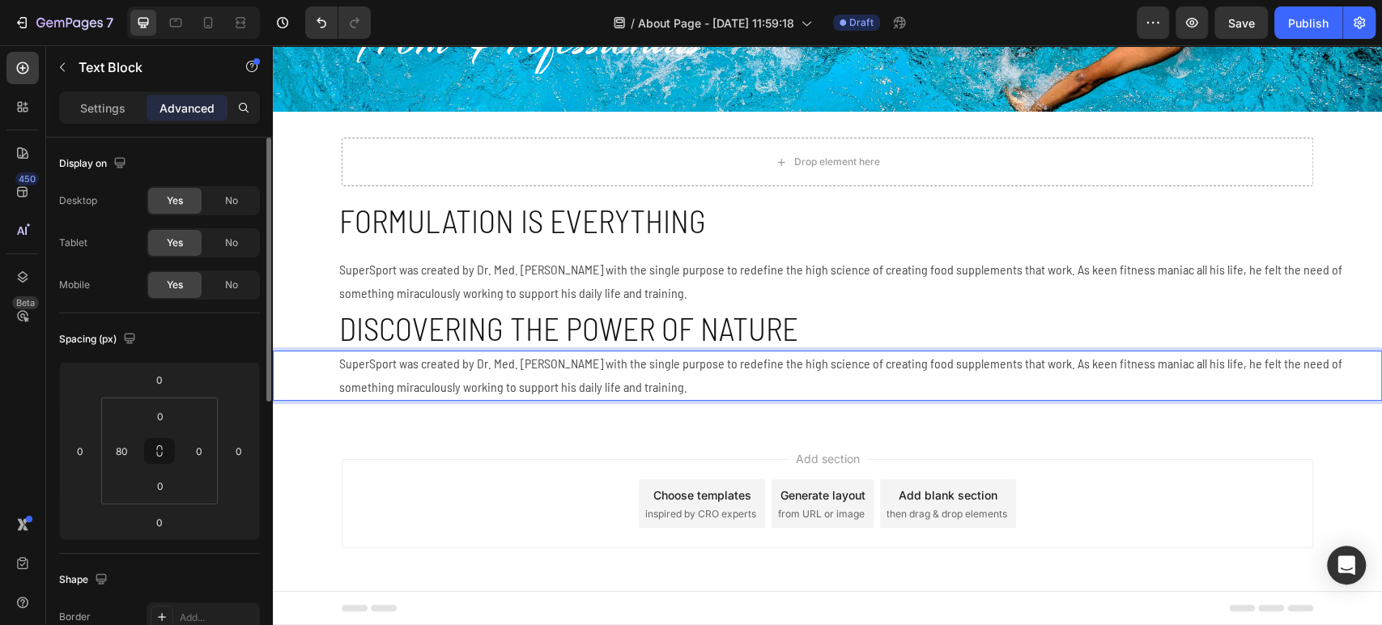
click at [448, 383] on p "SuperSport was created by Dr. Med. [PERSON_NAME] with the single purpose to red…" at bounding box center [859, 375] width 1041 height 47
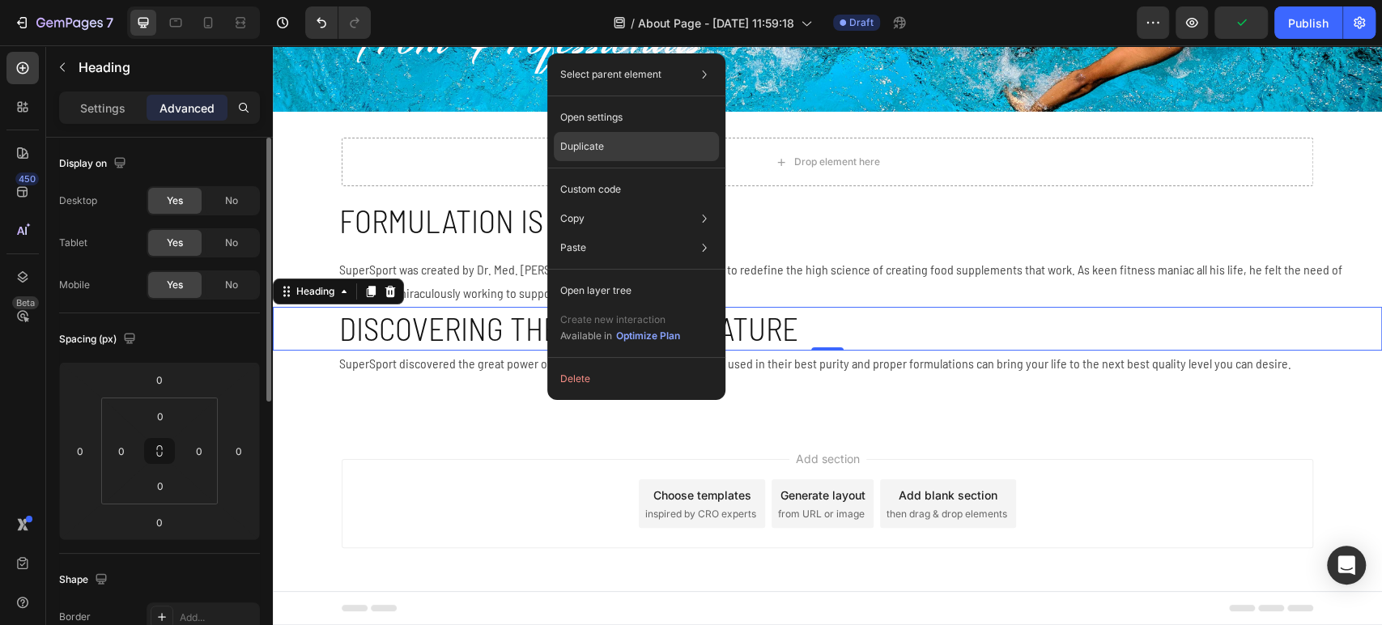
click at [612, 147] on div "Duplicate" at bounding box center [636, 146] width 165 height 29
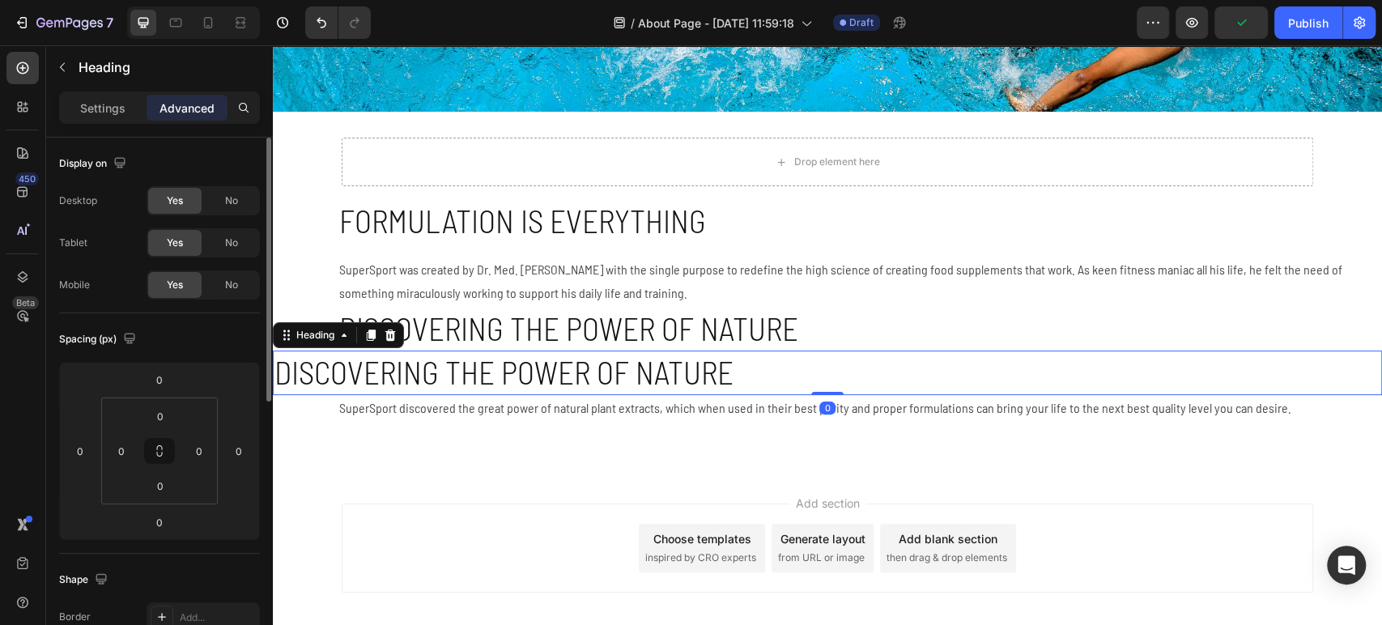
scroll to position [236, 0]
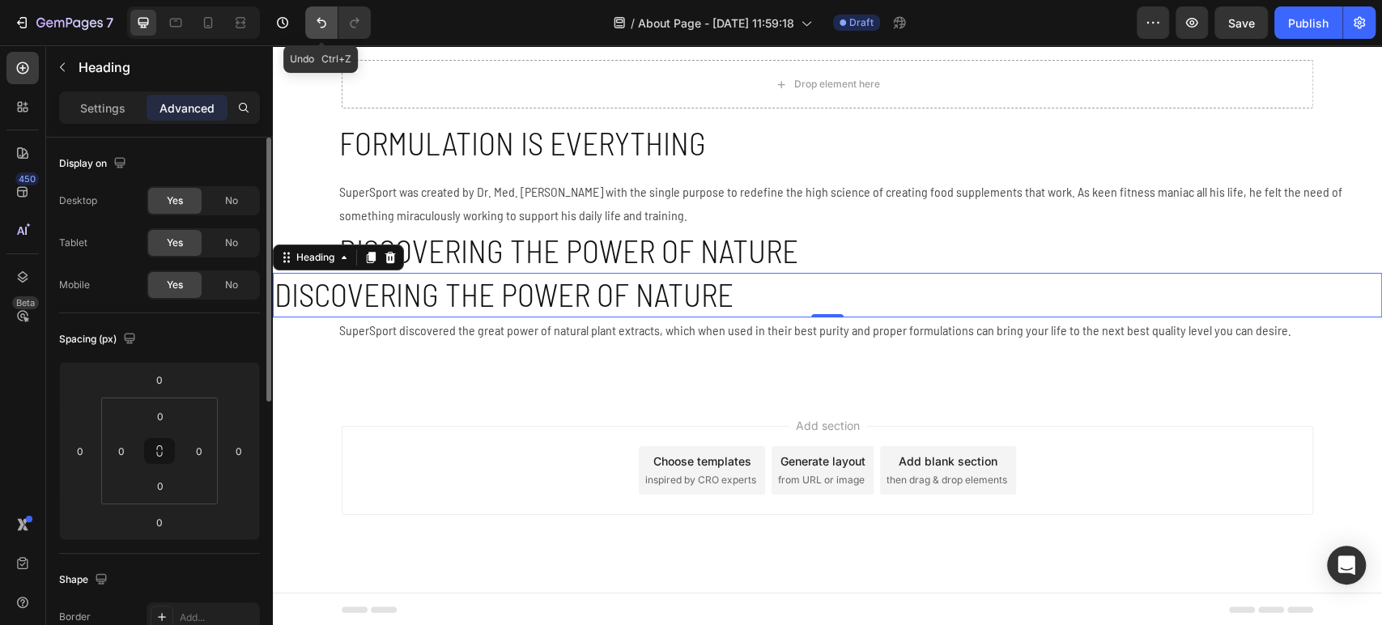
click at [330, 25] on button "Undo/Redo" at bounding box center [321, 22] width 32 height 32
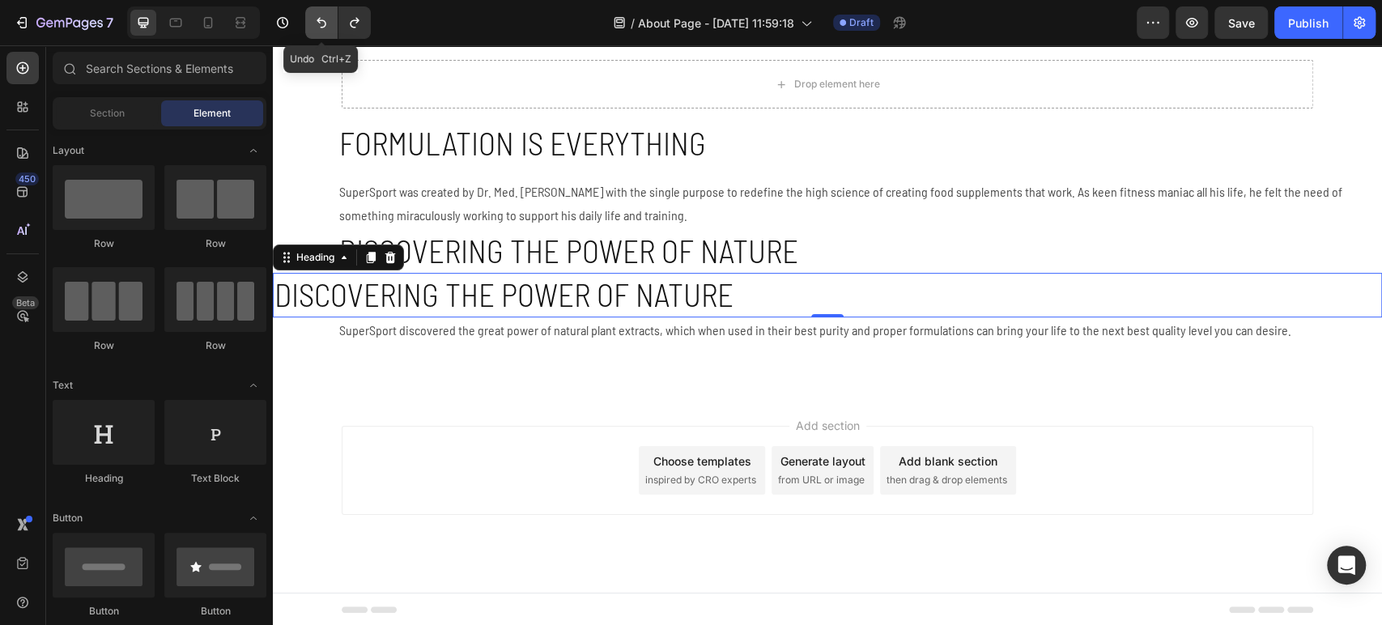
scroll to position [159, 0]
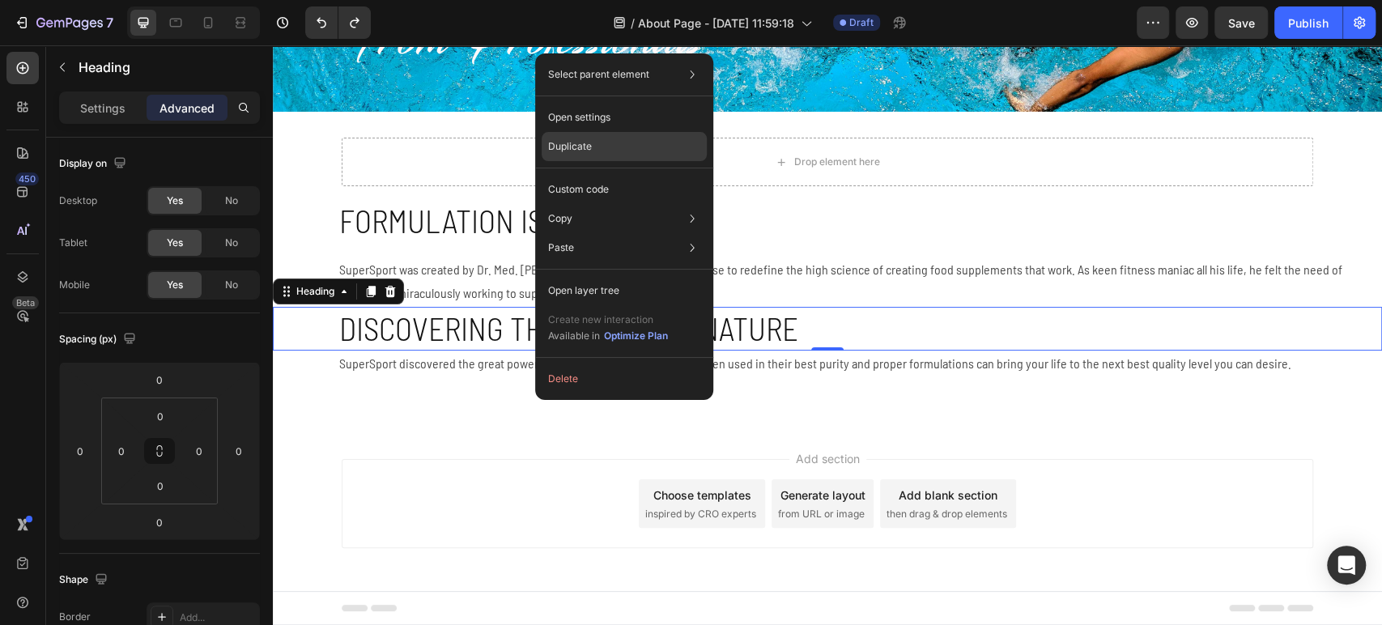
click at [619, 143] on div "Duplicate" at bounding box center [624, 146] width 165 height 29
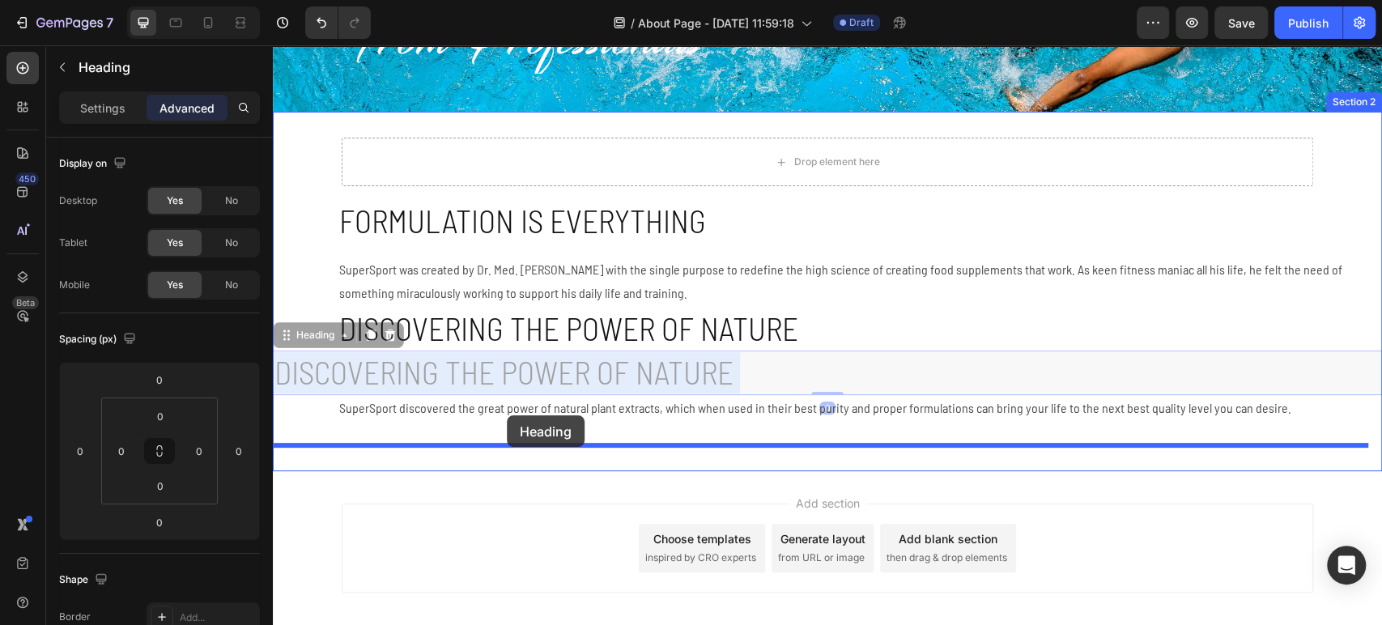
drag, startPoint x: 500, startPoint y: 377, endPoint x: 507, endPoint y: 415, distance: 39.4
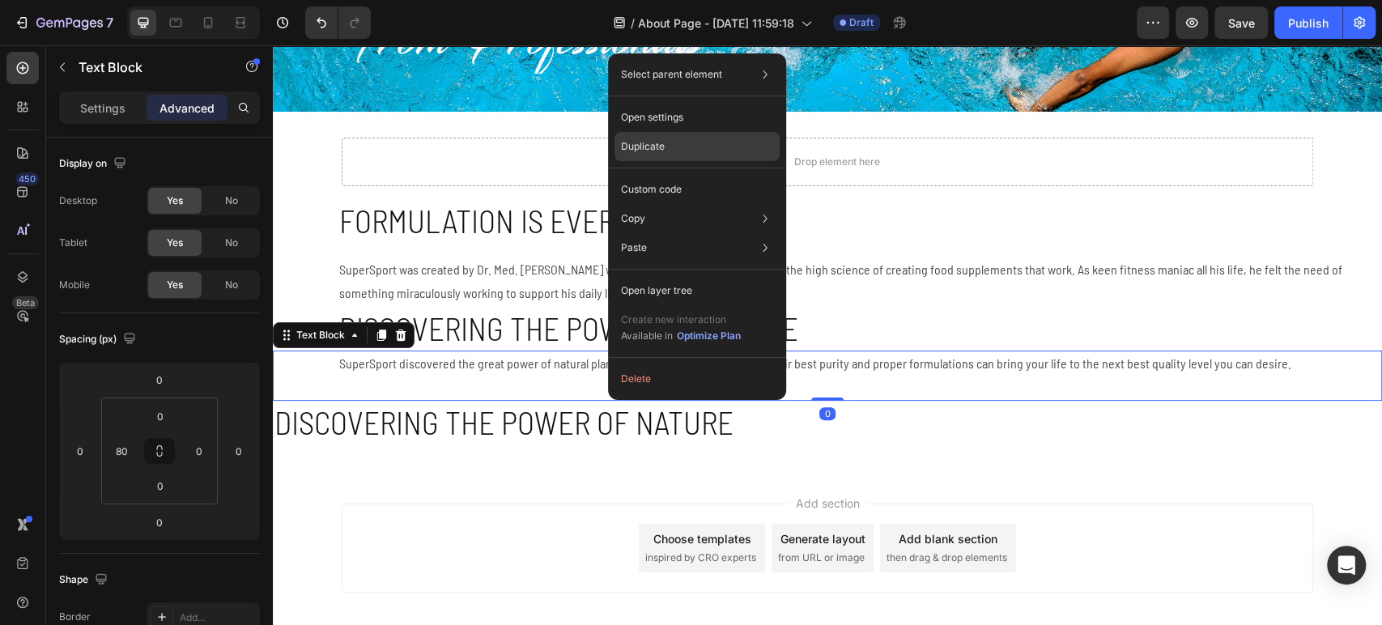
click at [688, 147] on div "Duplicate" at bounding box center [697, 146] width 165 height 29
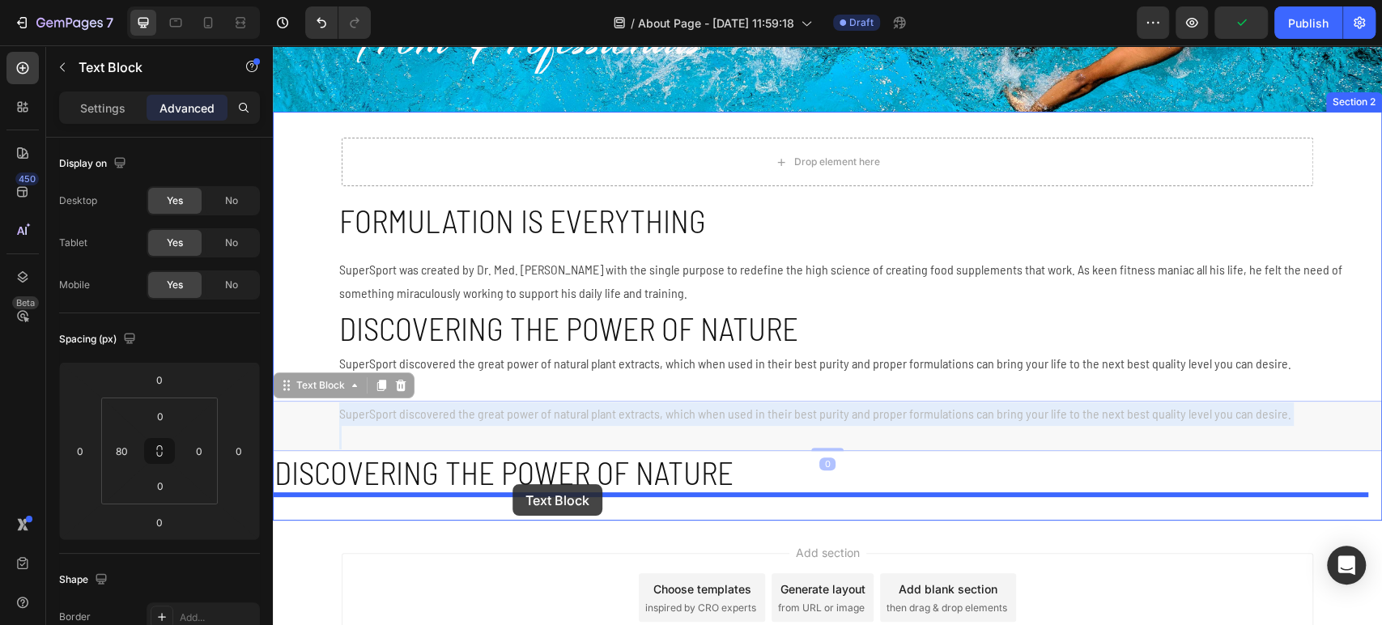
drag, startPoint x: 515, startPoint y: 428, endPoint x: 513, endPoint y: 484, distance: 55.9
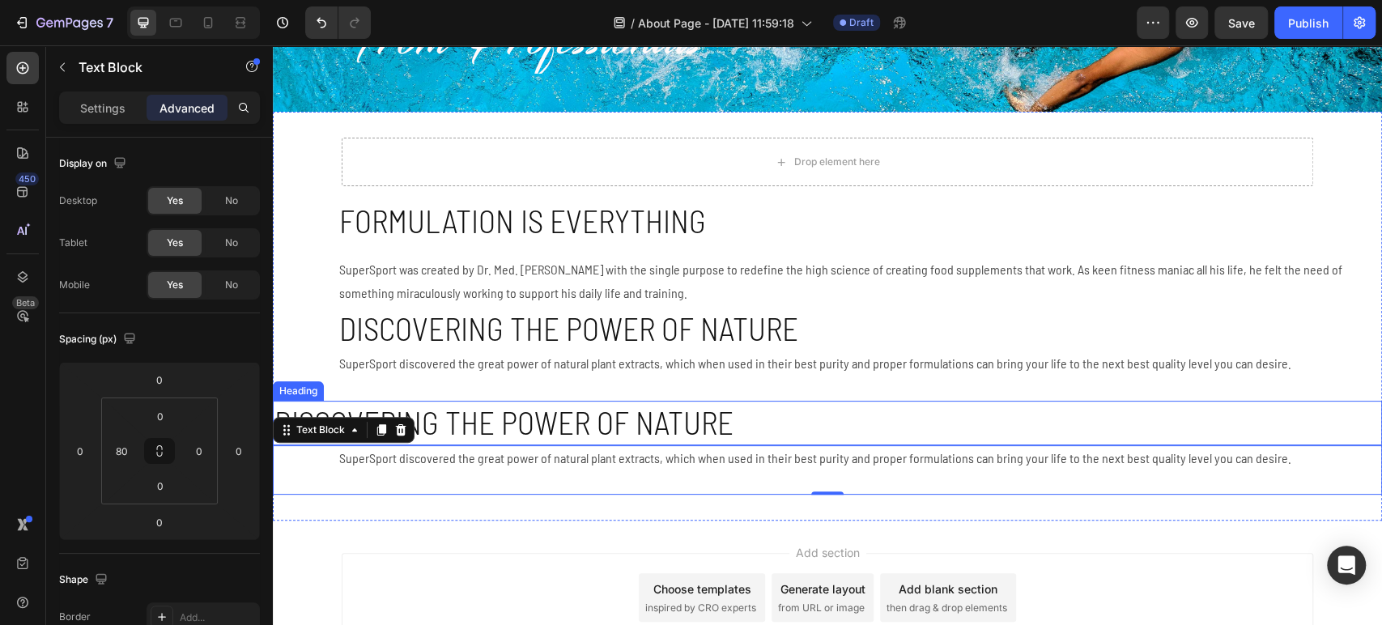
click at [467, 412] on p "Discovering the power of nature" at bounding box center [828, 422] width 1106 height 41
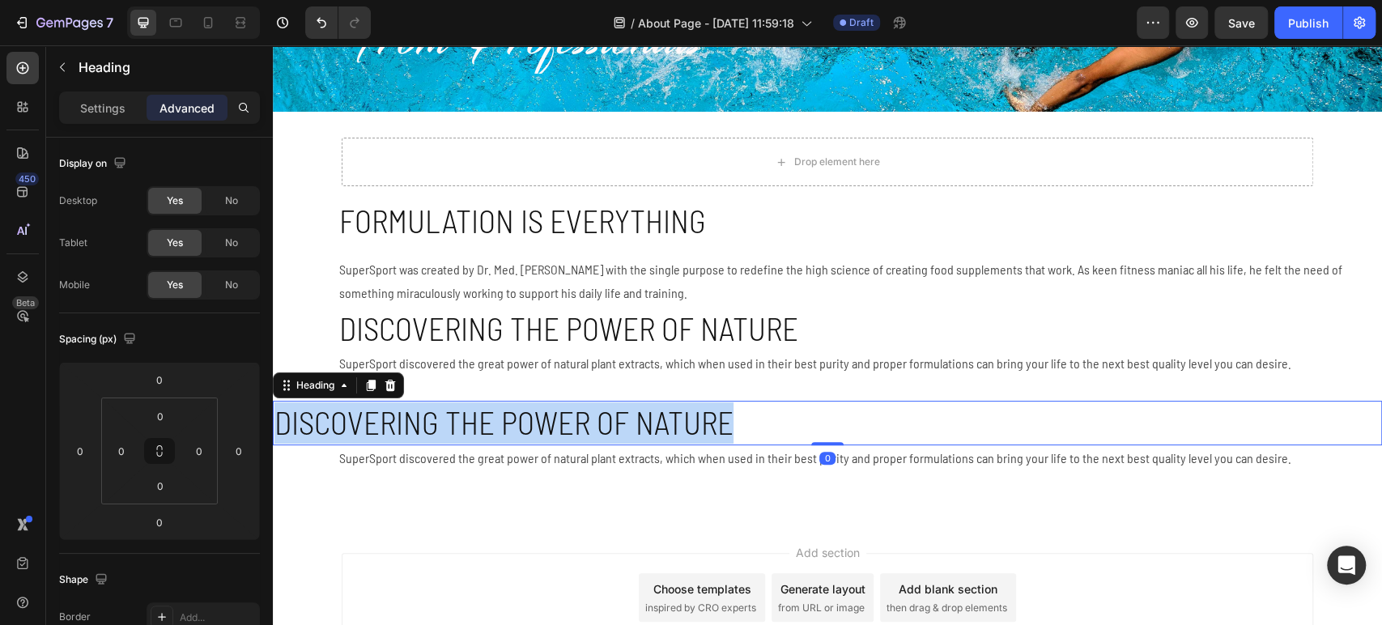
click at [467, 412] on p "Discovering the power of nature" at bounding box center [828, 422] width 1106 height 41
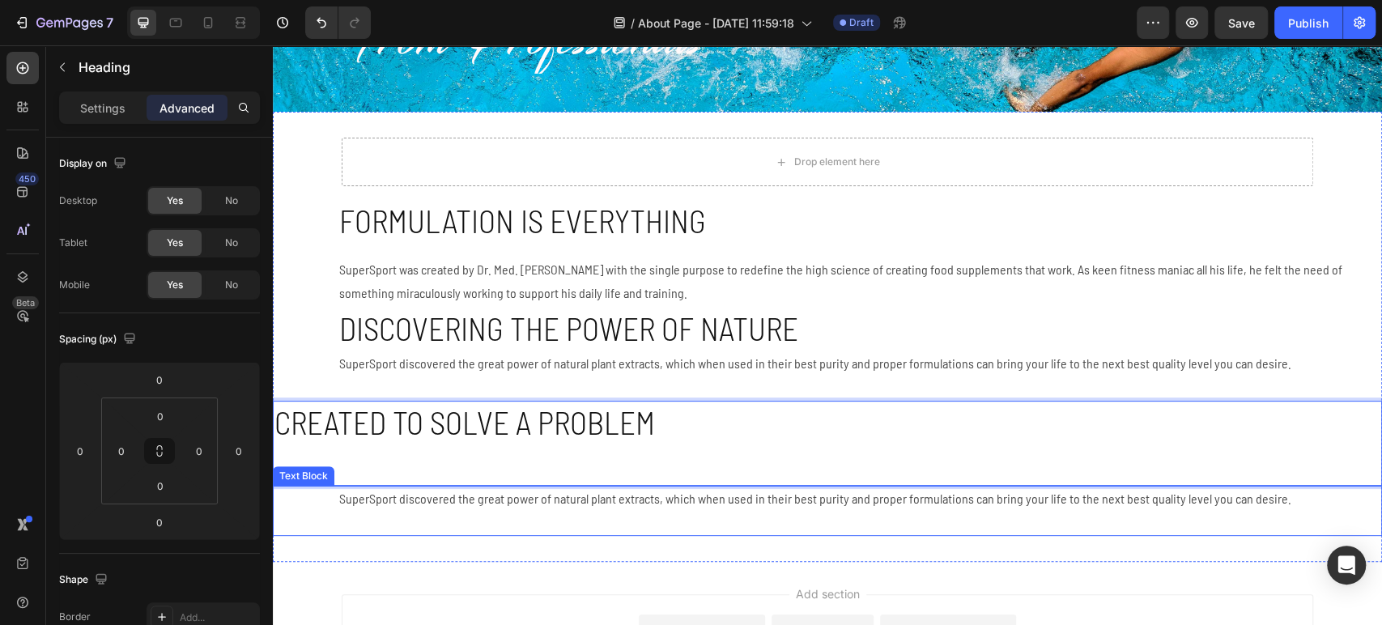
click at [464, 503] on p "SuperSport discovered the great power of natural plant extracts, which when use…" at bounding box center [859, 498] width 1041 height 23
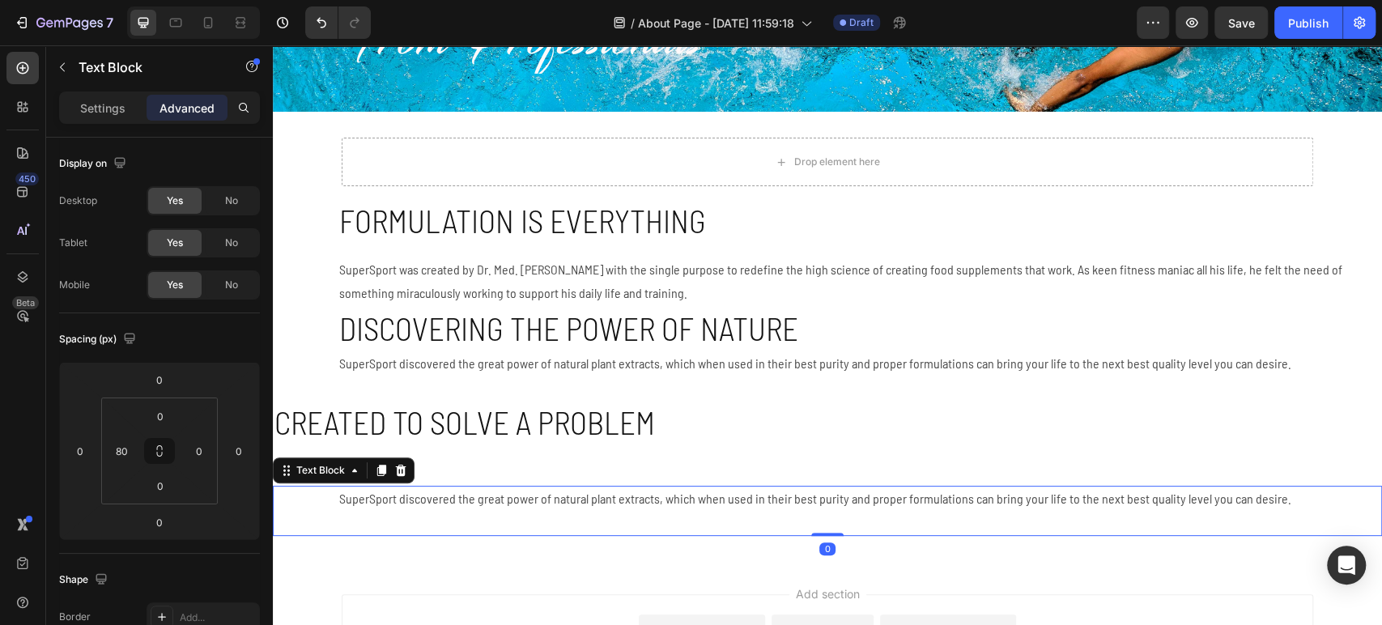
click at [464, 504] on p "SuperSport discovered the great power of natural plant extracts, which when use…" at bounding box center [859, 498] width 1041 height 23
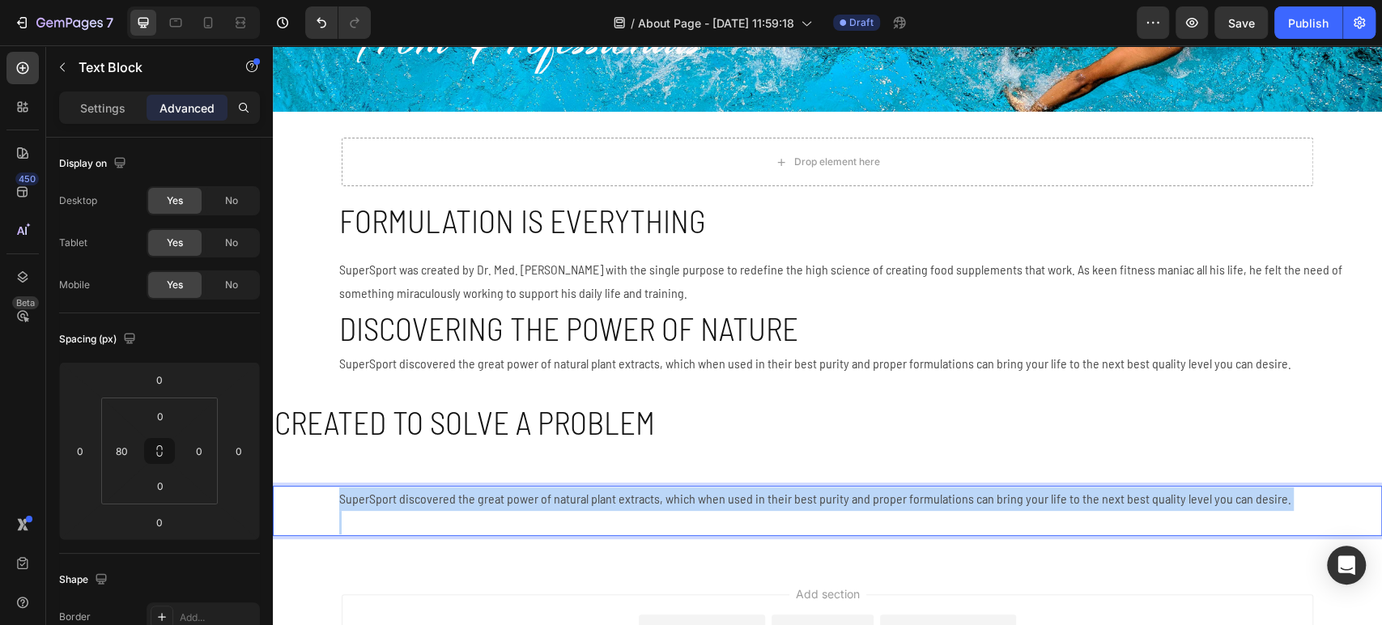
click at [464, 504] on p "SuperSport discovered the great power of natural plant extracts, which when use…" at bounding box center [859, 498] width 1041 height 23
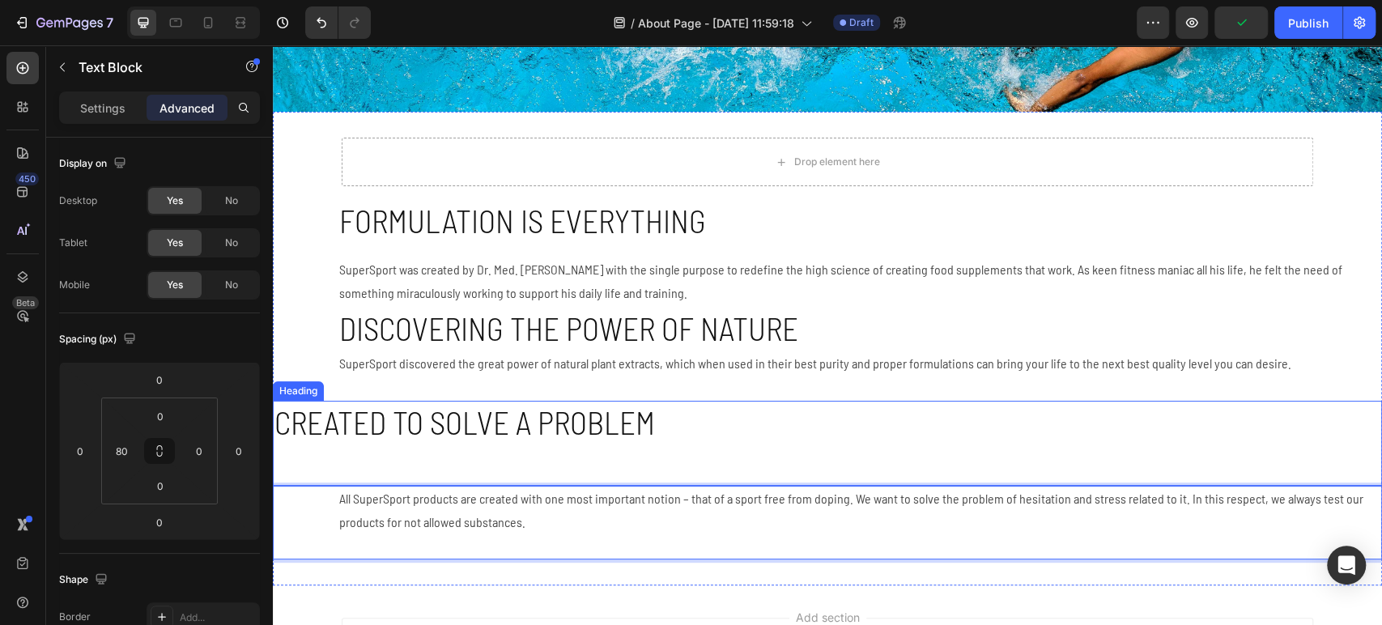
scroll to position [249, 0]
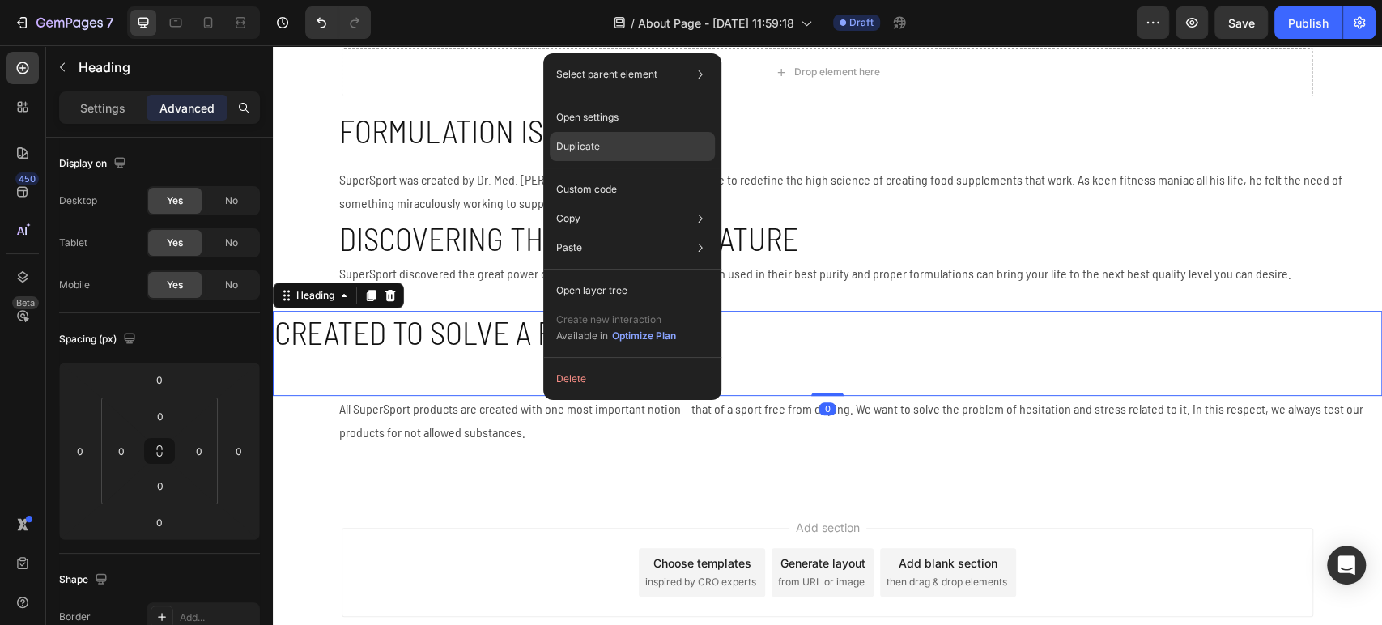
click at [635, 149] on div "Duplicate" at bounding box center [632, 146] width 165 height 29
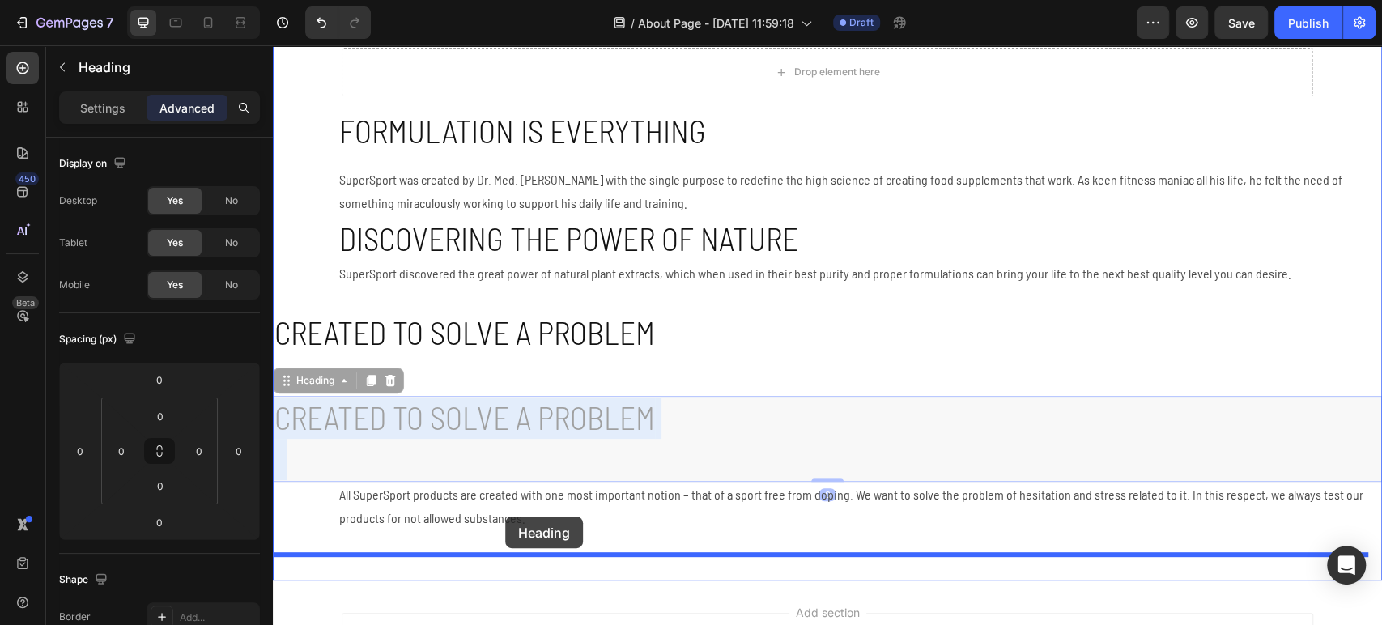
drag, startPoint x: 506, startPoint y: 414, endPoint x: 504, endPoint y: 519, distance: 105.3
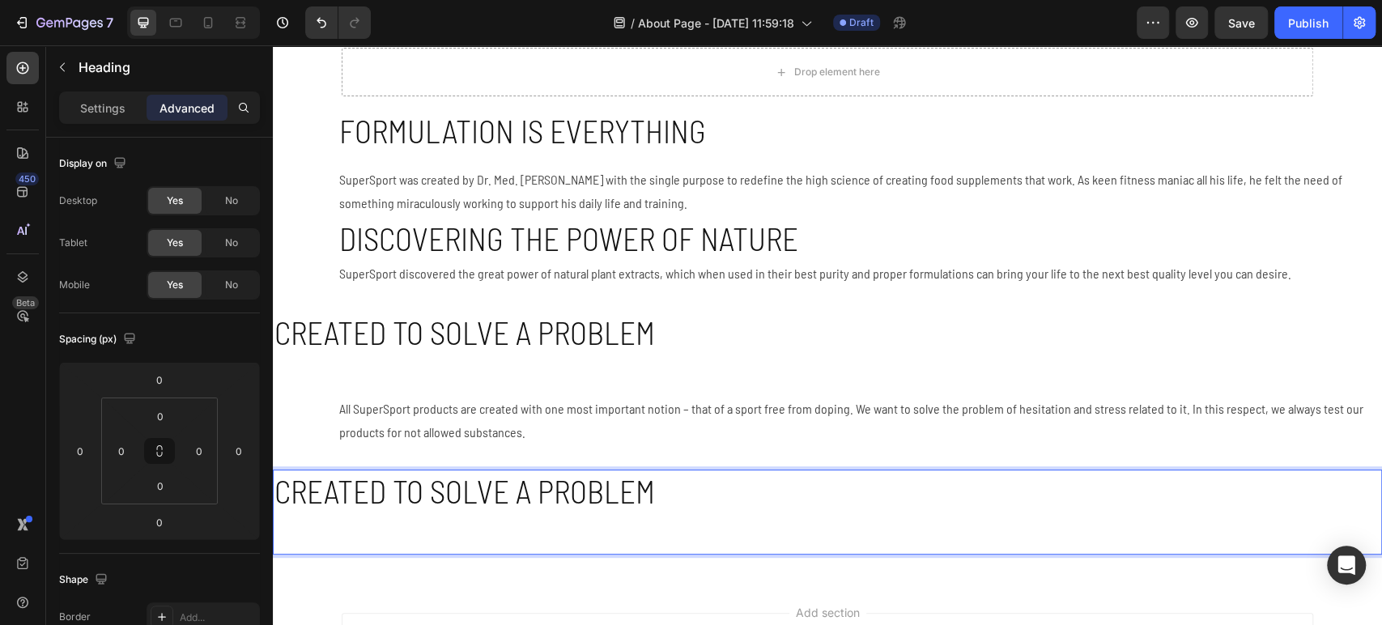
drag, startPoint x: 506, startPoint y: 492, endPoint x: 437, endPoint y: 504, distance: 70.0
click at [437, 504] on p "Created to solve a problem" at bounding box center [828, 512] width 1106 height 82
drag, startPoint x: 437, startPoint y: 504, endPoint x: 397, endPoint y: 486, distance: 44.6
click at [397, 486] on p "Created to solve a problem" at bounding box center [828, 512] width 1106 height 82
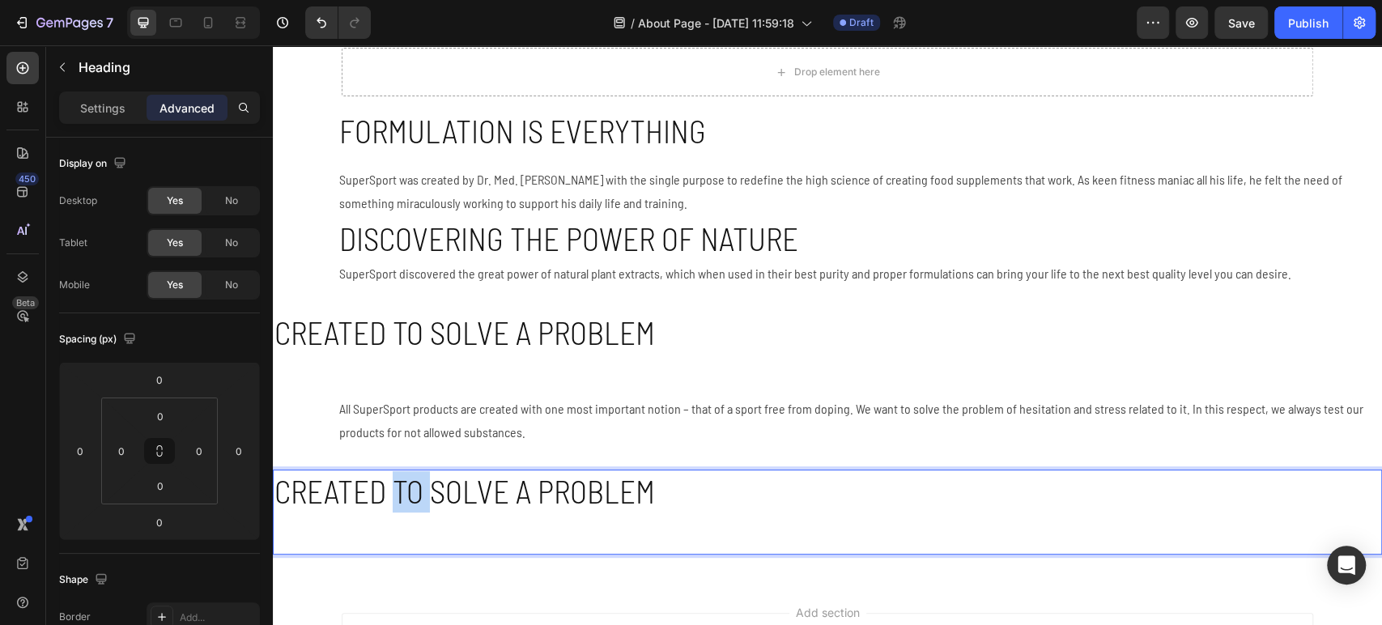
click at [397, 486] on p "Created to solve a problem" at bounding box center [828, 512] width 1106 height 82
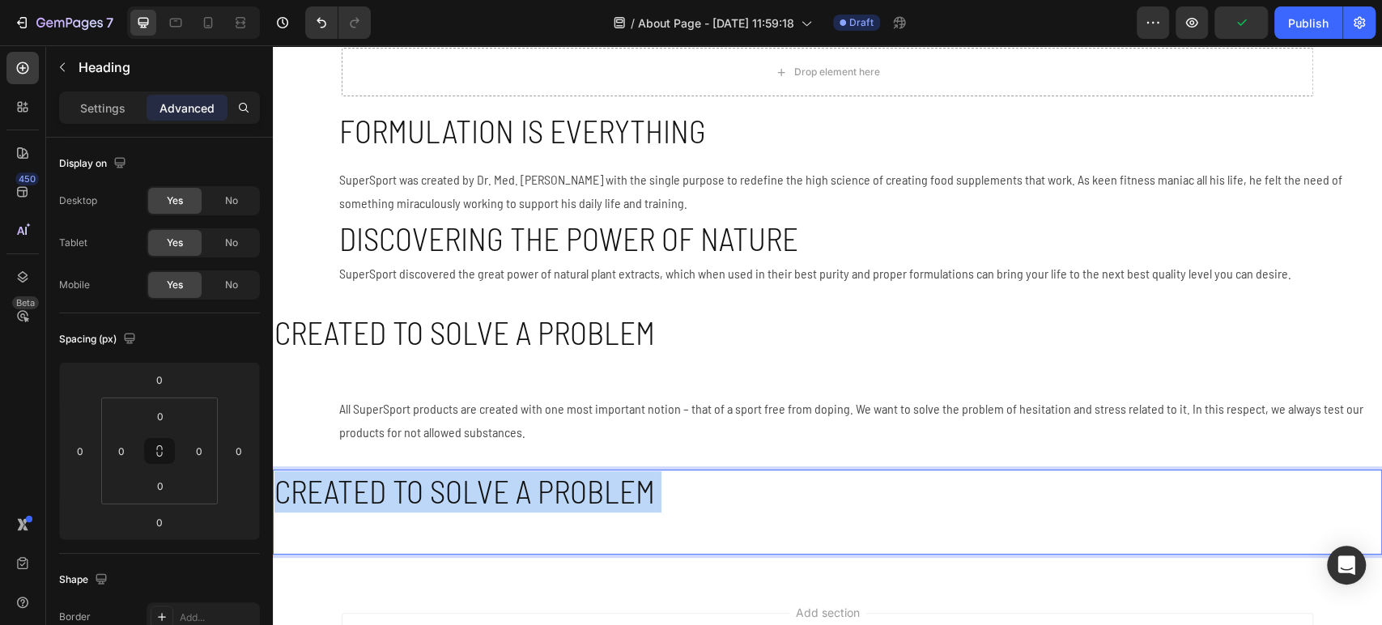
click at [397, 486] on p "Created to solve a problem" at bounding box center [828, 512] width 1106 height 82
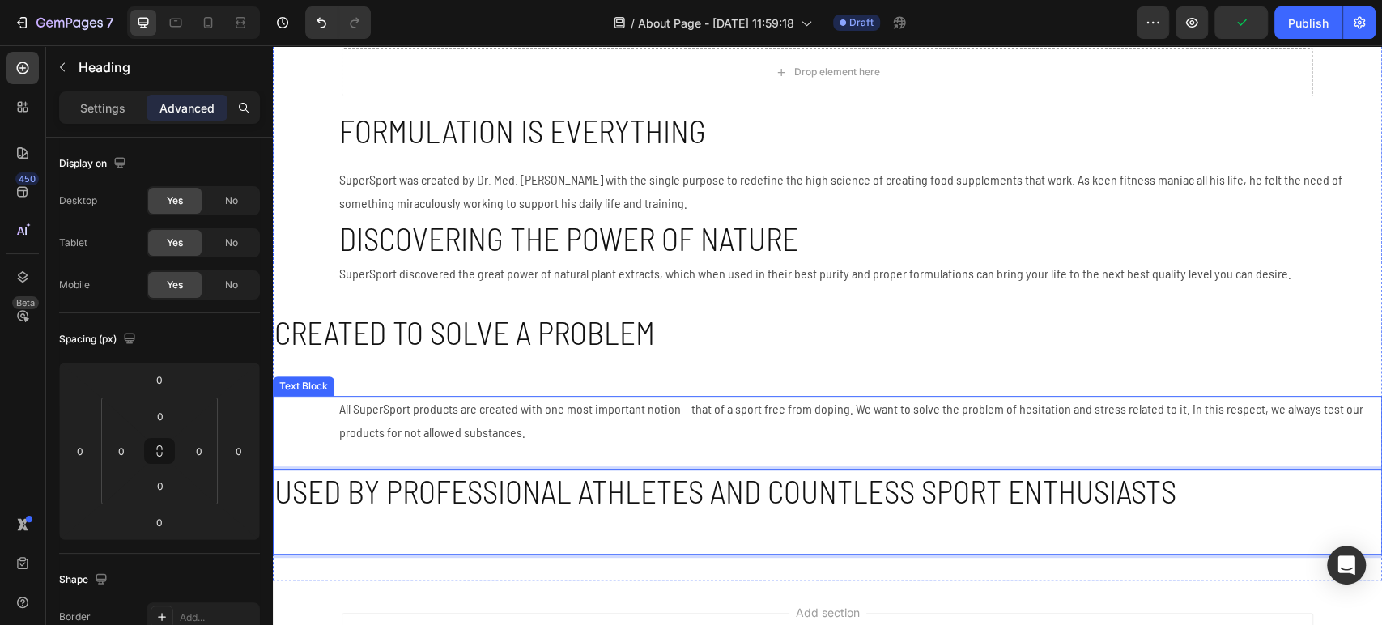
click at [695, 431] on p "All SuperSport products are created with one most important notion – that of a …" at bounding box center [859, 421] width 1041 height 47
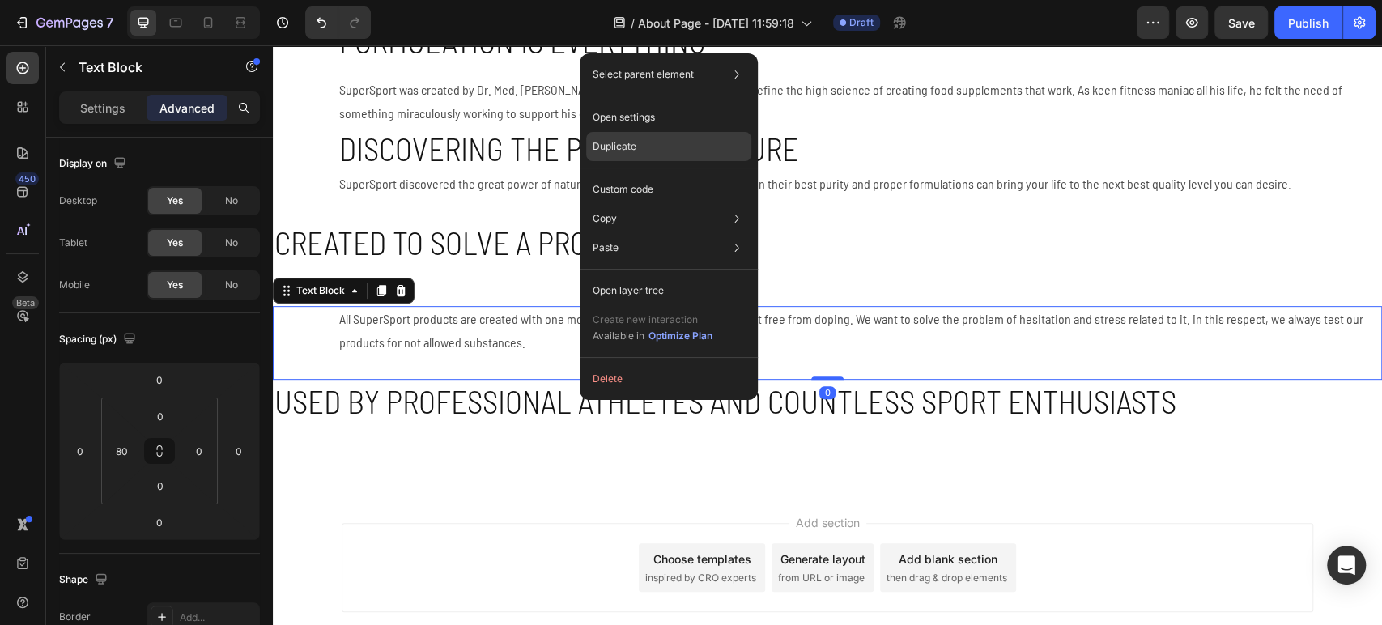
click at [649, 147] on div "Duplicate" at bounding box center [668, 146] width 165 height 29
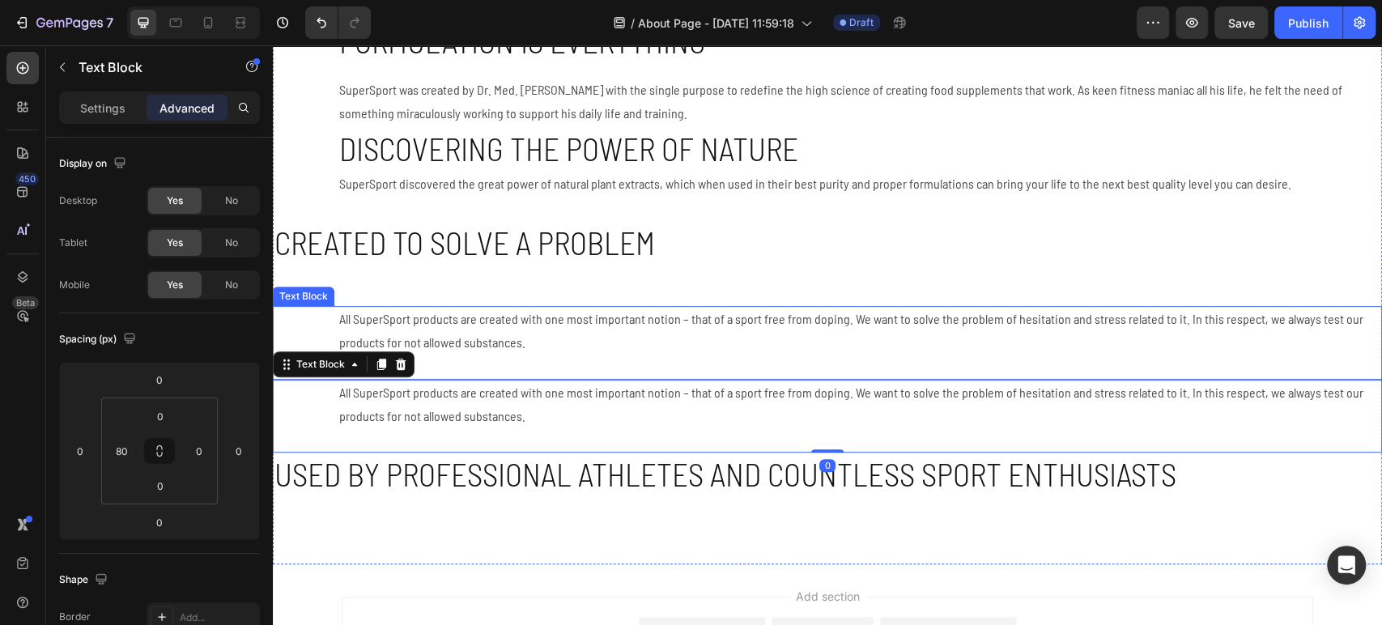
scroll to position [428, 0]
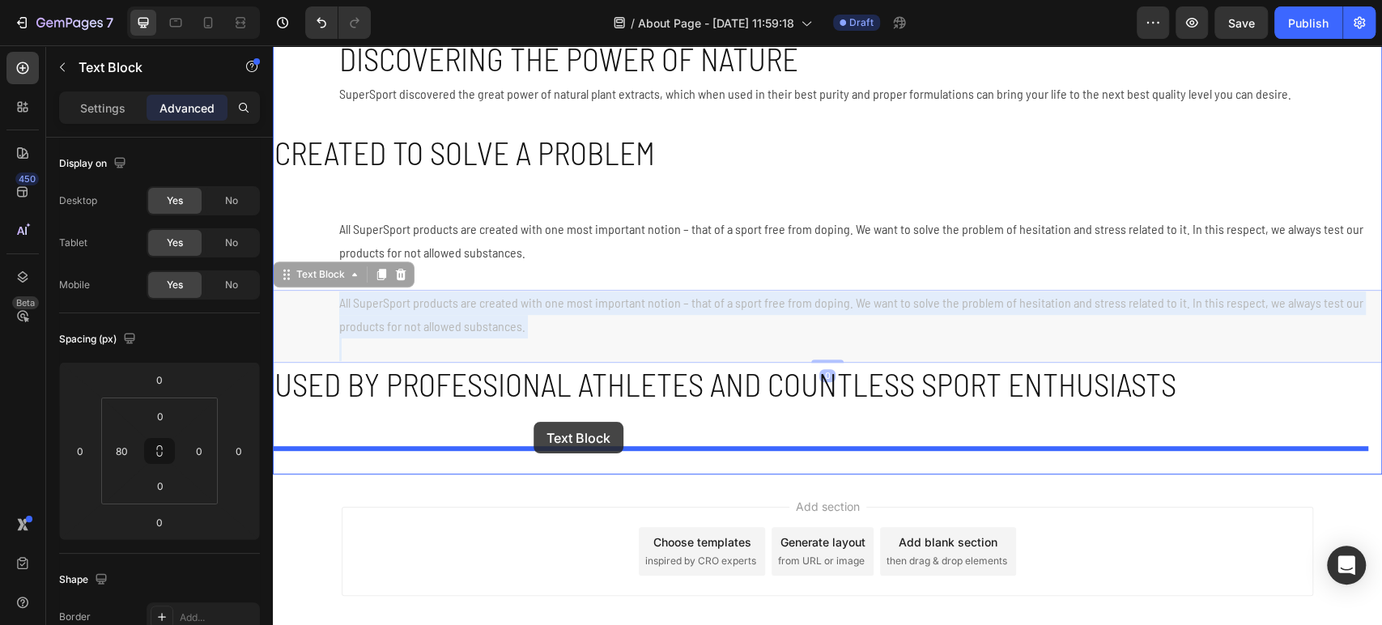
drag, startPoint x: 538, startPoint y: 316, endPoint x: 534, endPoint y: 422, distance: 106.2
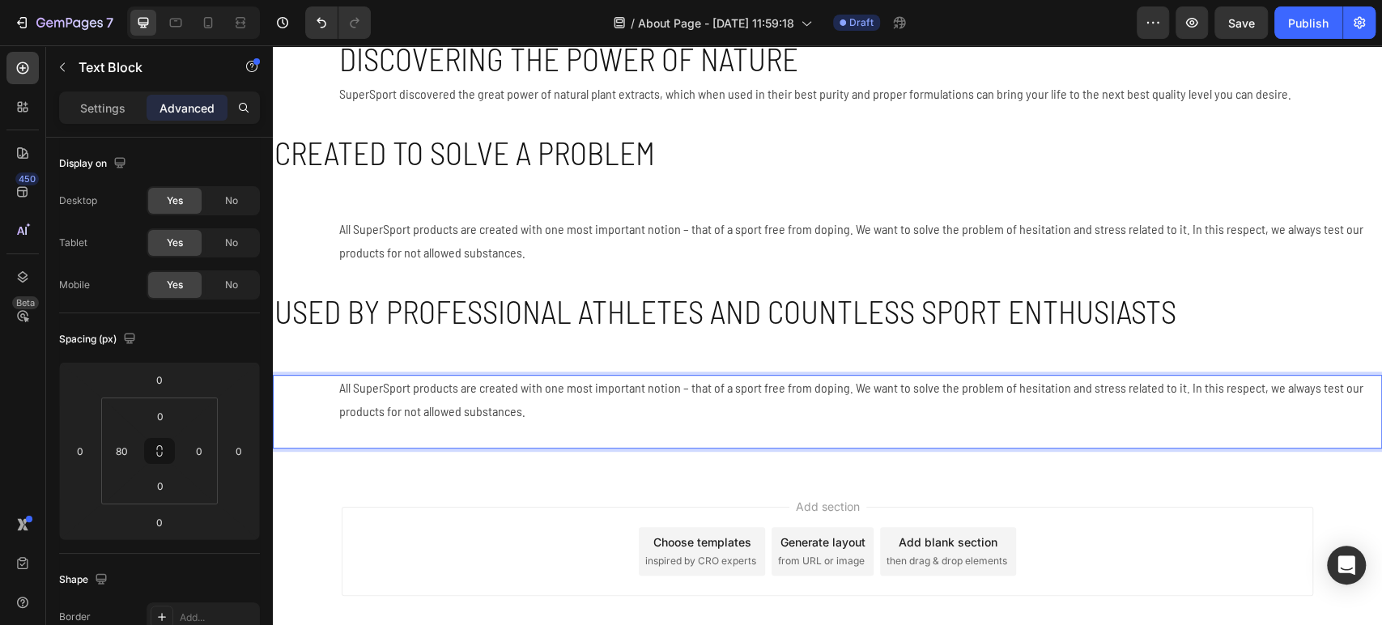
click at [488, 398] on p "All SuperSport products are created with one most important notion – that of a …" at bounding box center [859, 400] width 1041 height 47
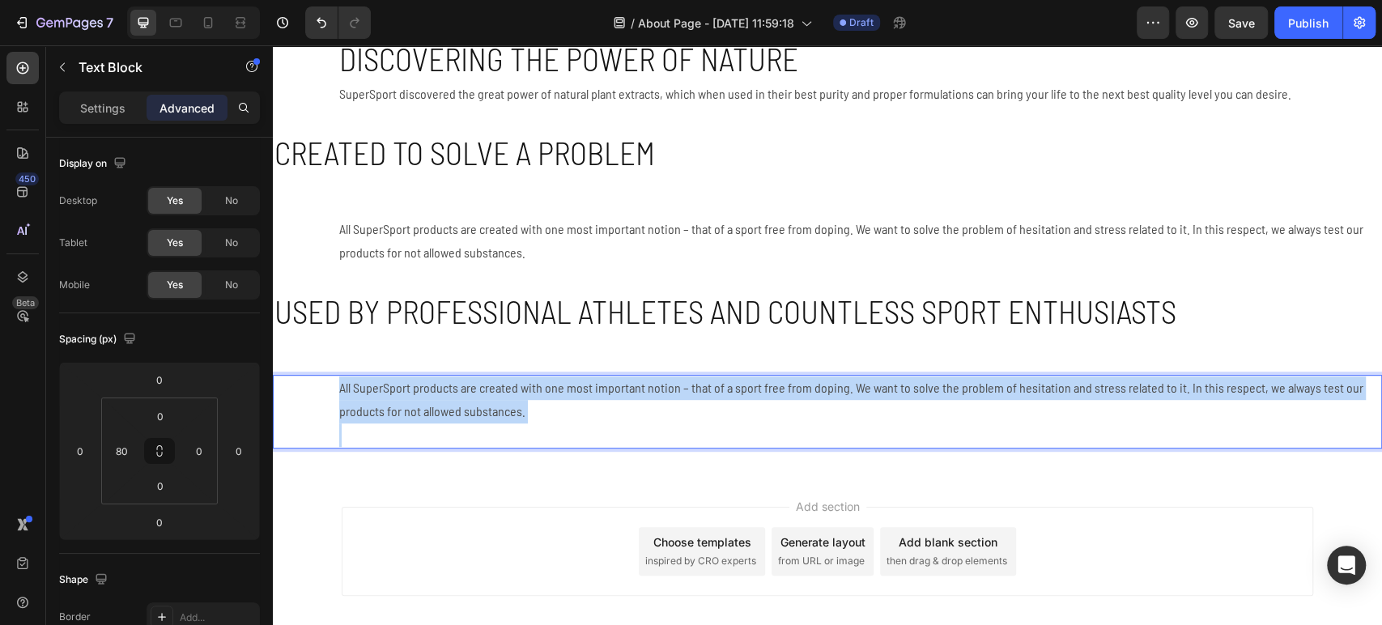
click at [488, 399] on p "All SuperSport products are created with one most important notion – that of a …" at bounding box center [859, 400] width 1041 height 47
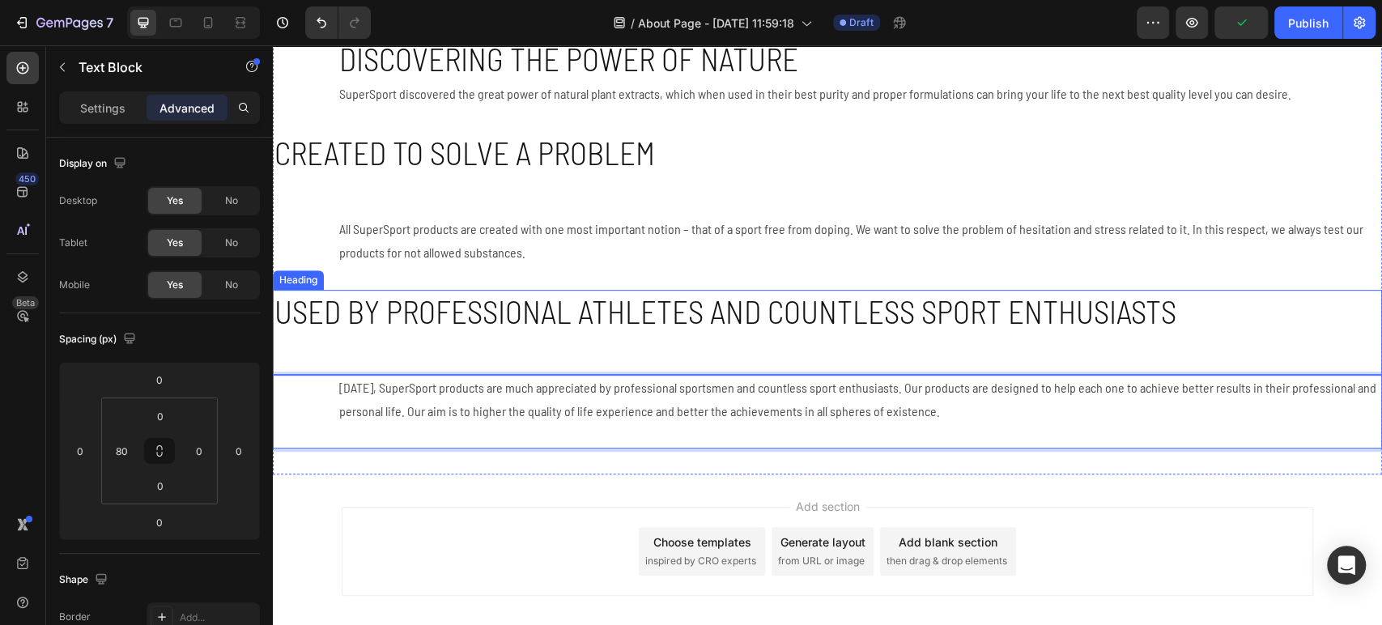
click at [498, 341] on p "⁠Used by professional athletes and countless sport enthusiasts" at bounding box center [828, 333] width 1106 height 82
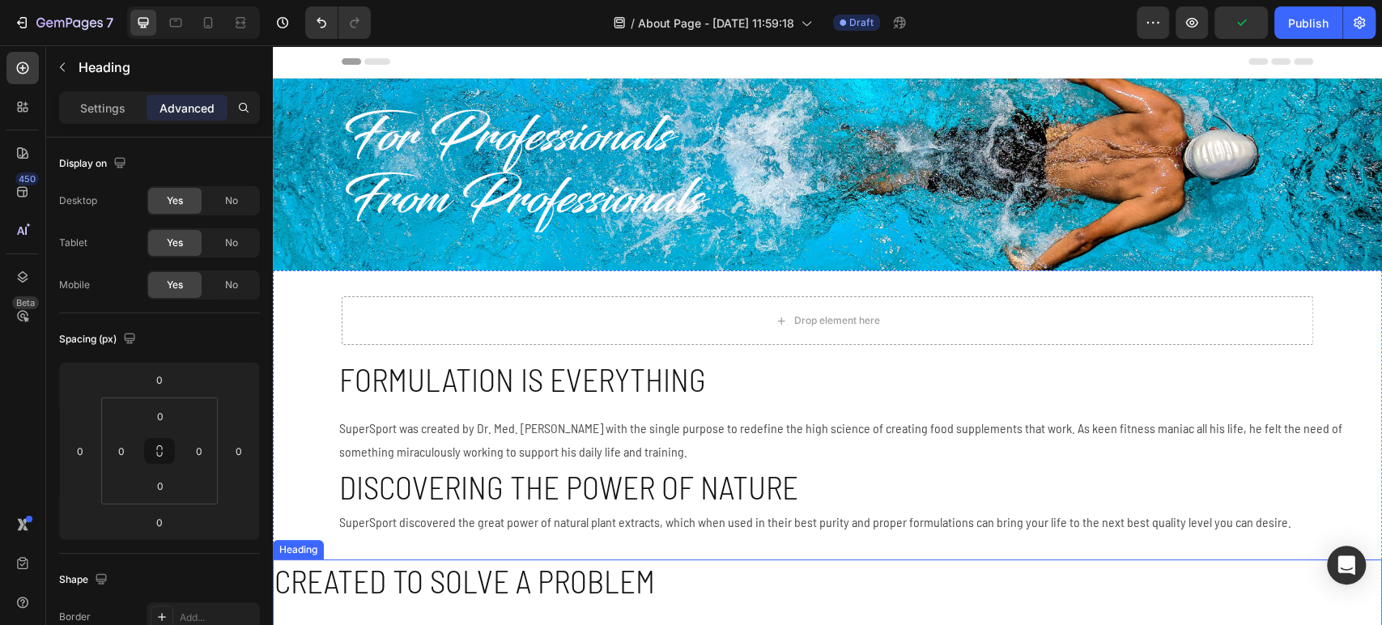
scroll to position [180, 0]
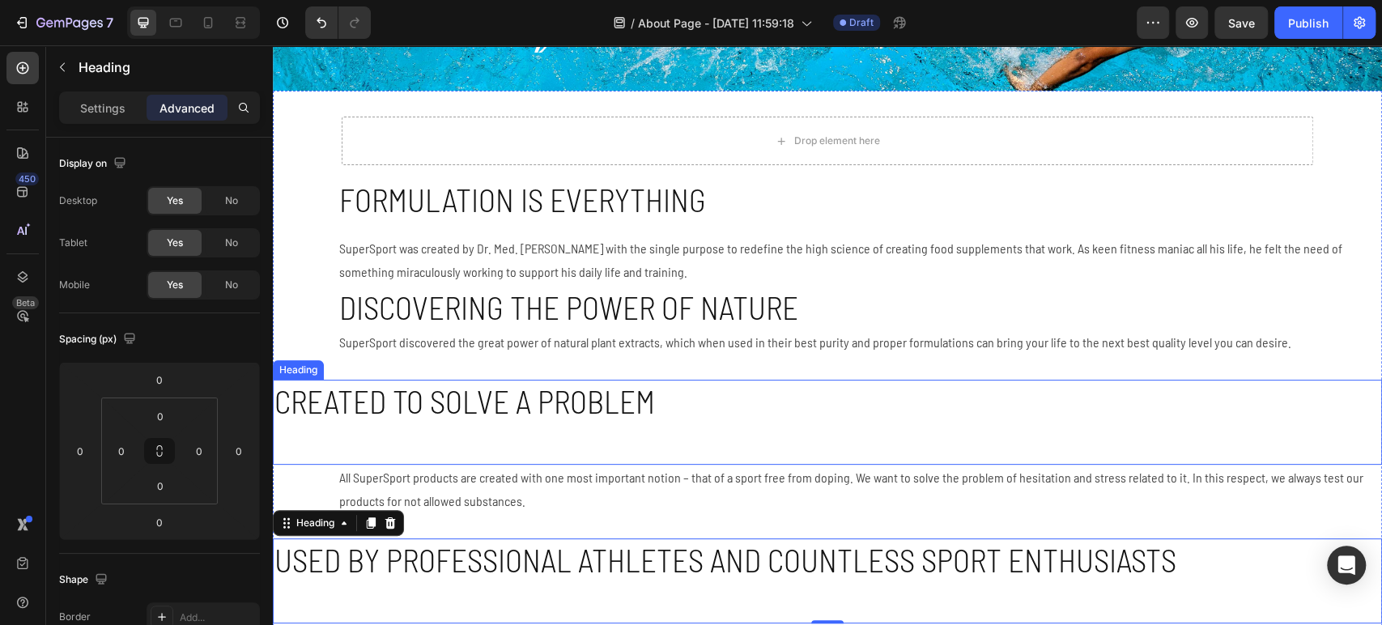
click at [475, 408] on p "Created to solve a problem" at bounding box center [828, 422] width 1106 height 82
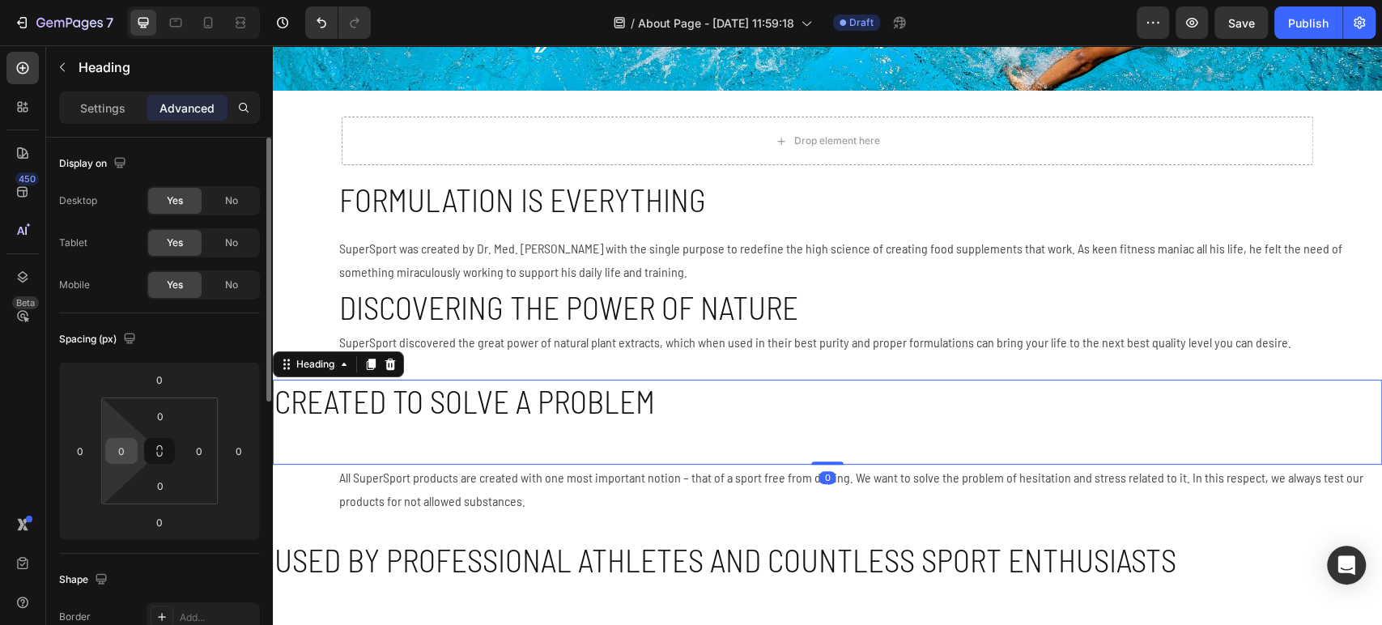
click at [128, 447] on input "0" at bounding box center [121, 451] width 24 height 24
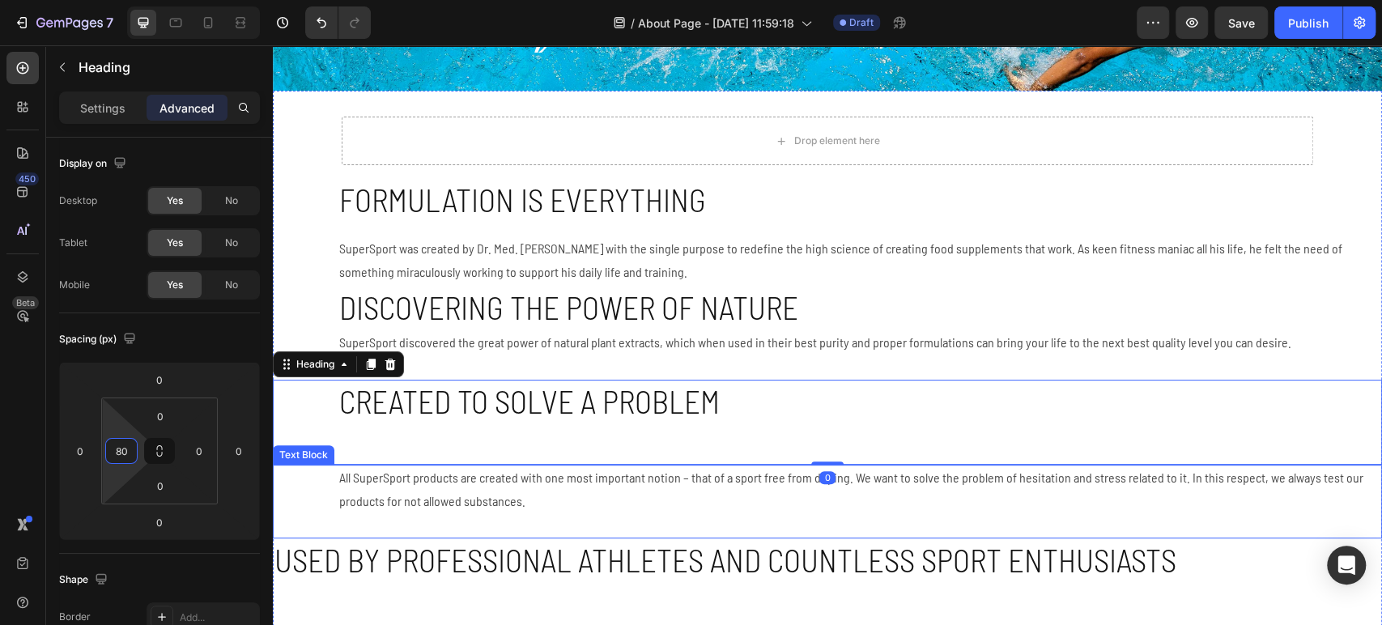
type input "80"
drag, startPoint x: 471, startPoint y: 443, endPoint x: 464, endPoint y: 459, distance: 17.8
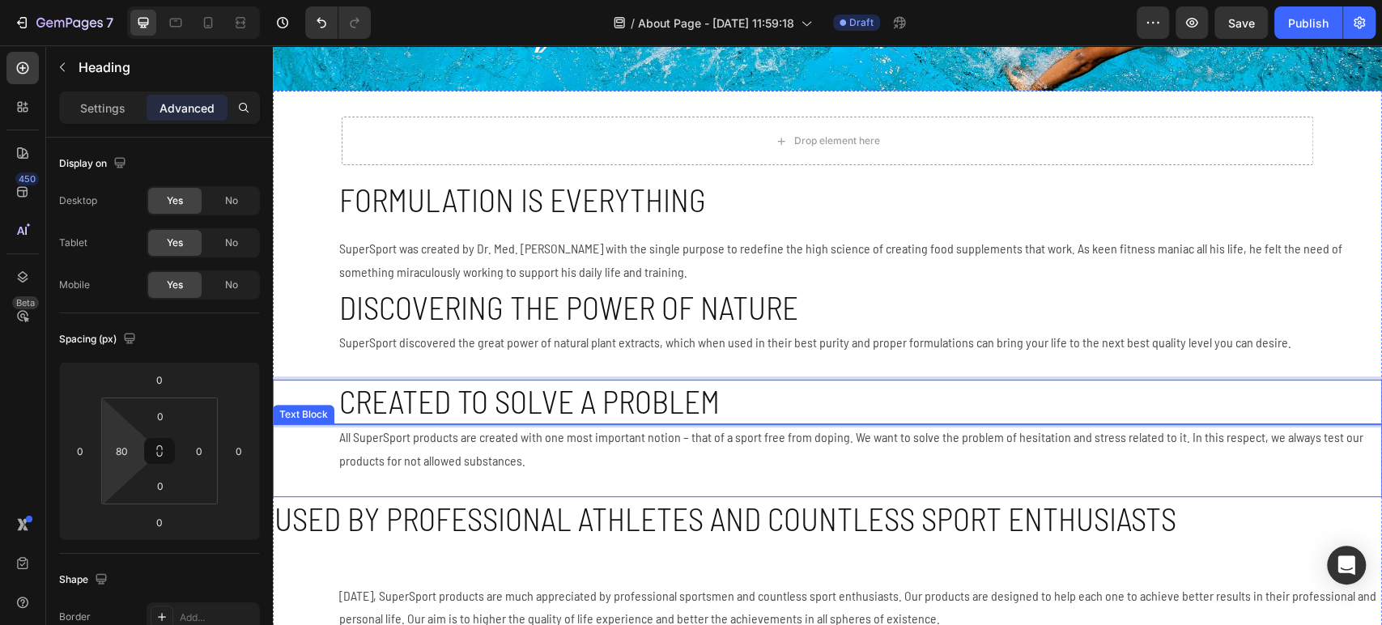
click at [559, 458] on p "All SuperSport products are created with one most important notion – that of a …" at bounding box center [859, 449] width 1041 height 47
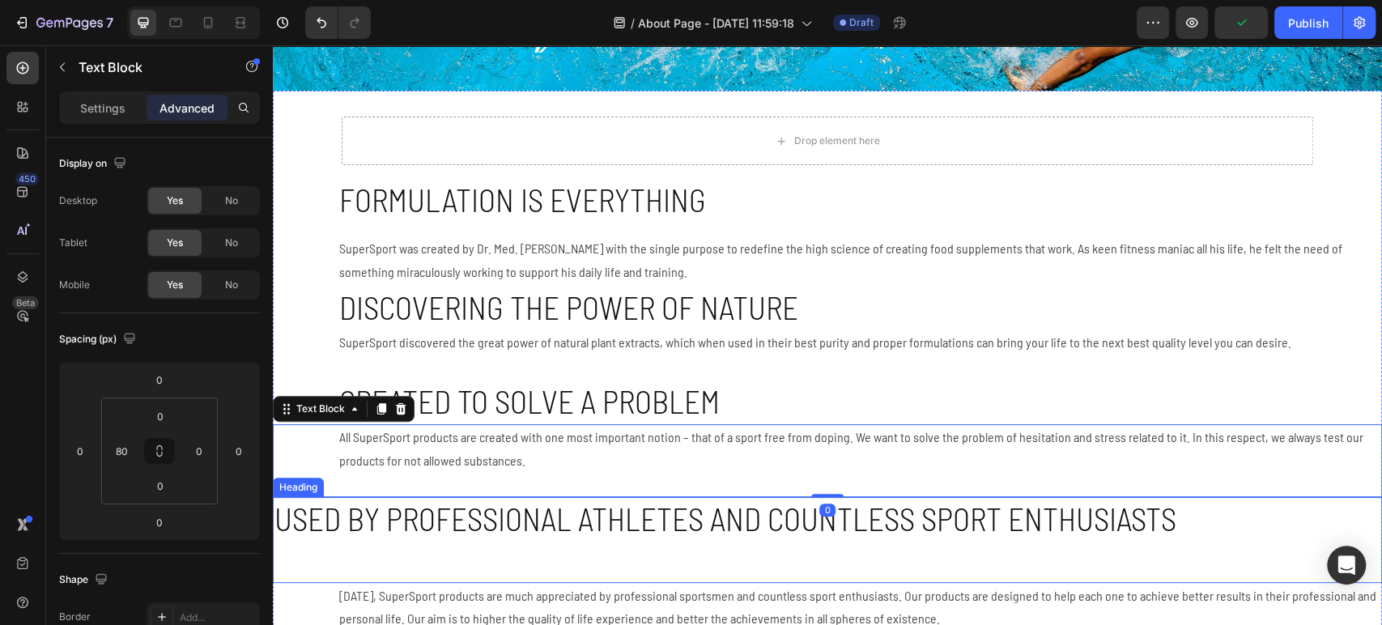
click at [556, 524] on p "⁠Used by professional athletes and countless sport enthusiasts" at bounding box center [828, 540] width 1106 height 82
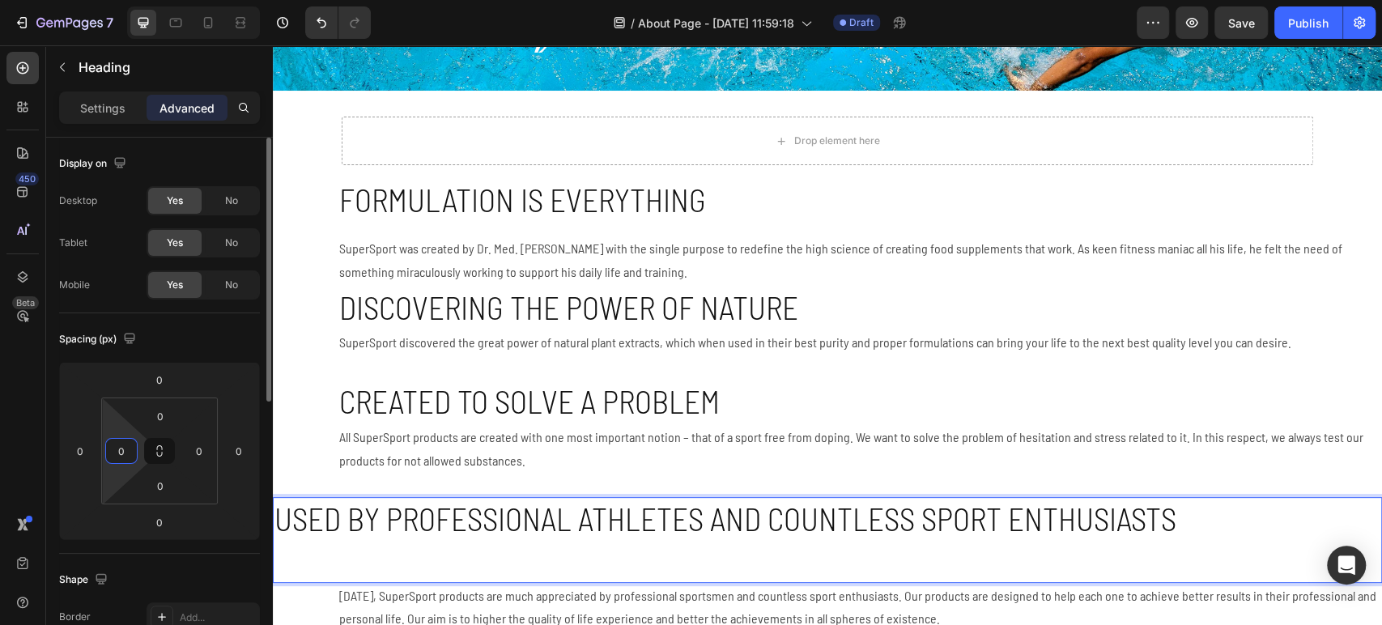
click at [121, 450] on input "0" at bounding box center [121, 451] width 24 height 24
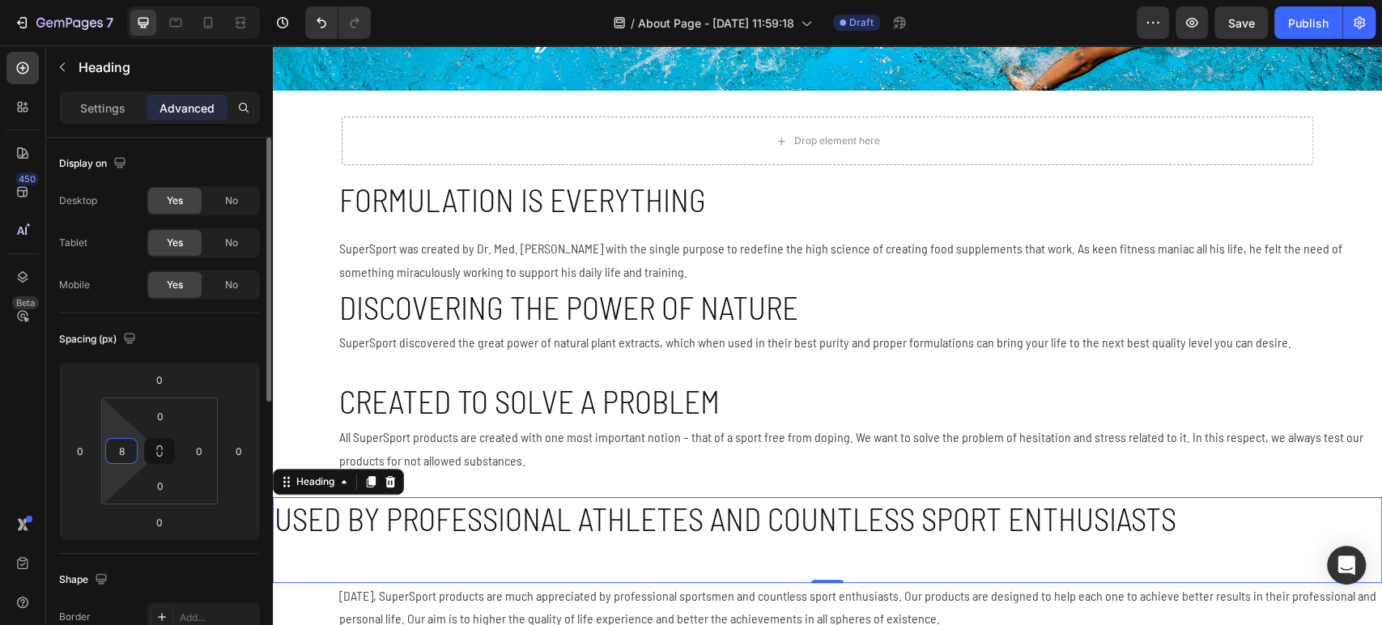
type input "80"
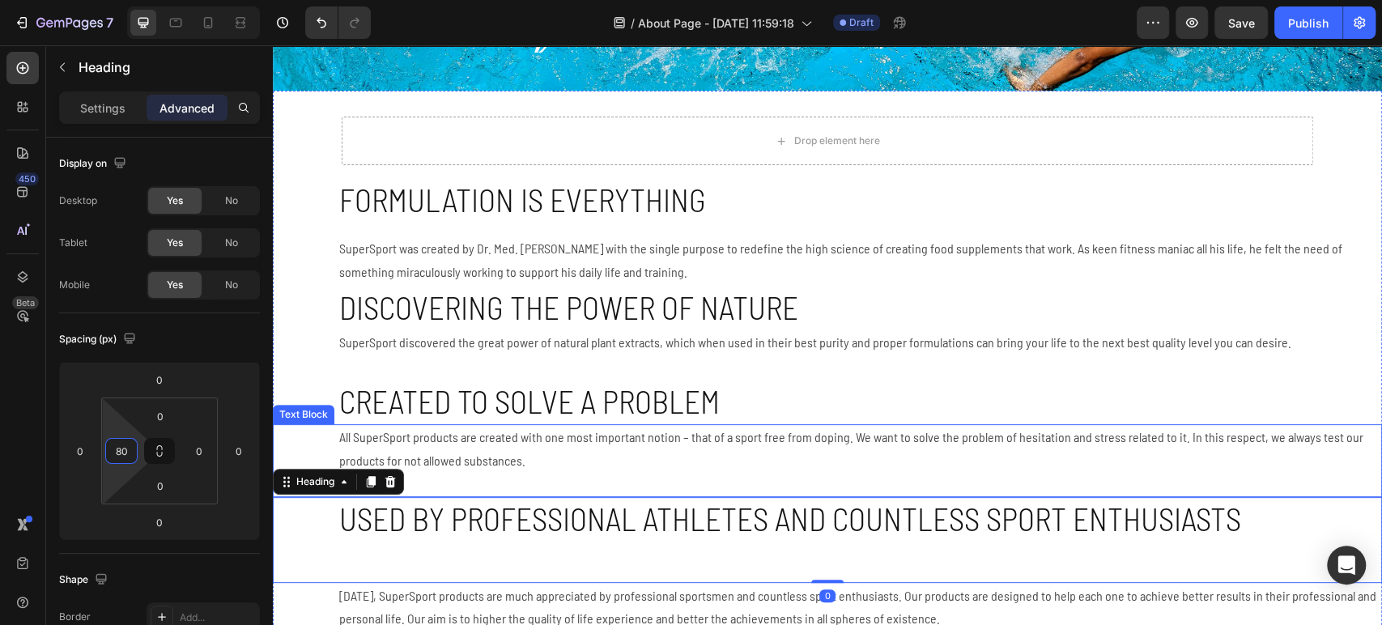
scroll to position [270, 0]
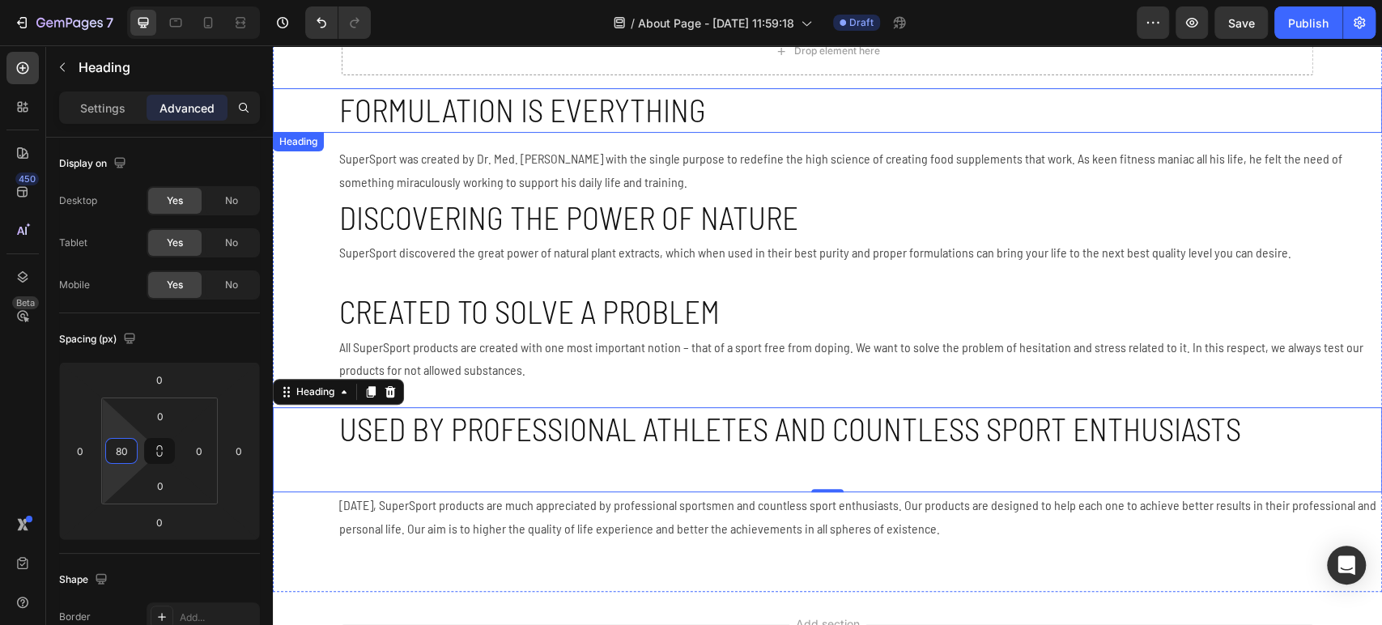
click at [1325, 96] on p "Formulation is everything" at bounding box center [859, 110] width 1041 height 41
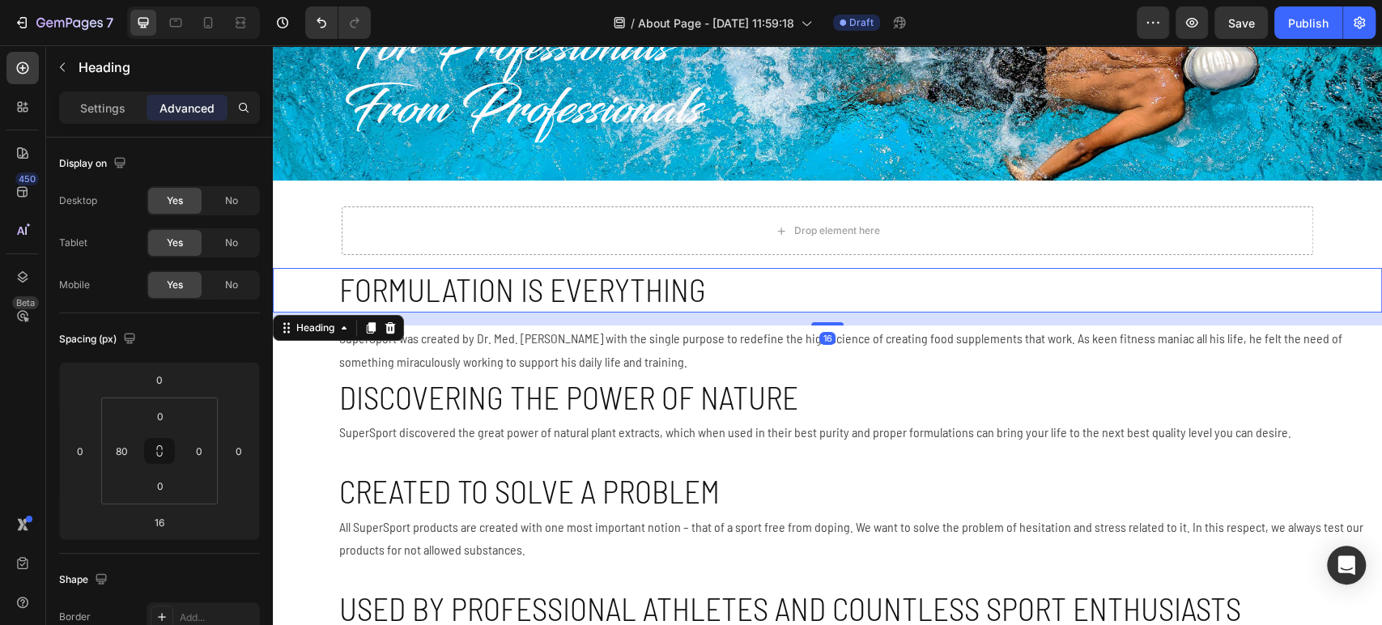
scroll to position [0, 0]
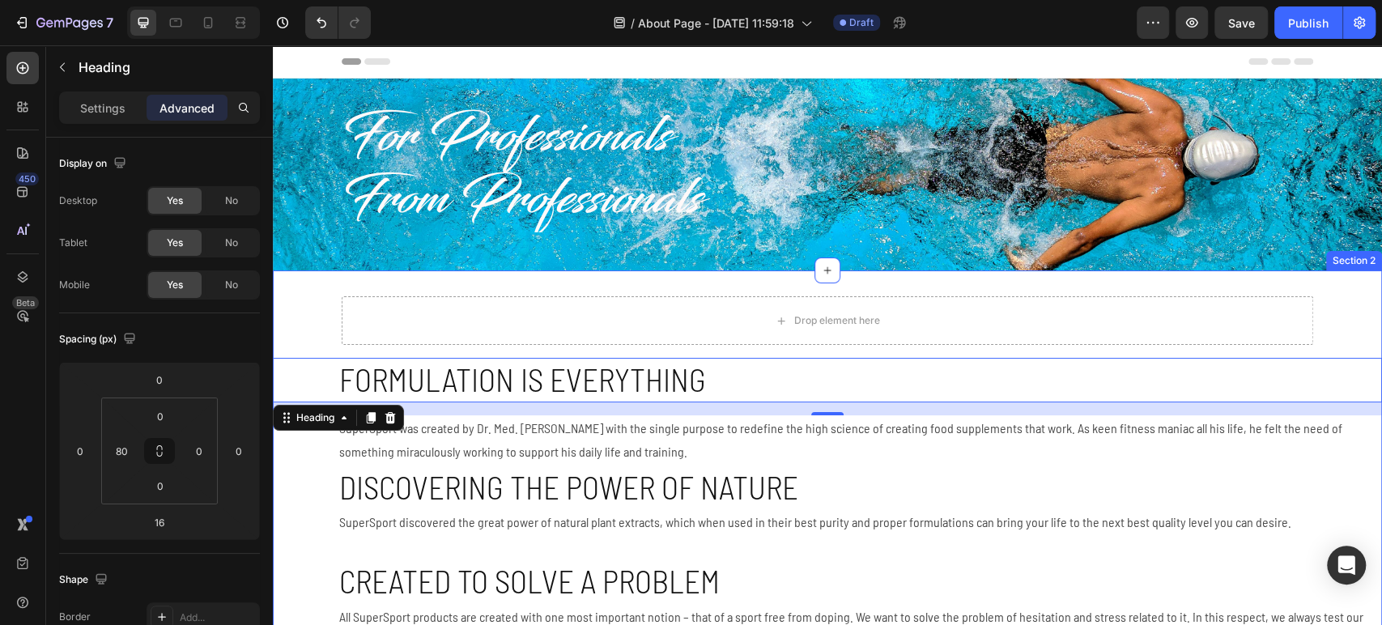
click at [932, 290] on div "Drop element here Row Formulation is everything Heading 16 SuperSport was creat…" at bounding box center [827, 565] width 1109 height 590
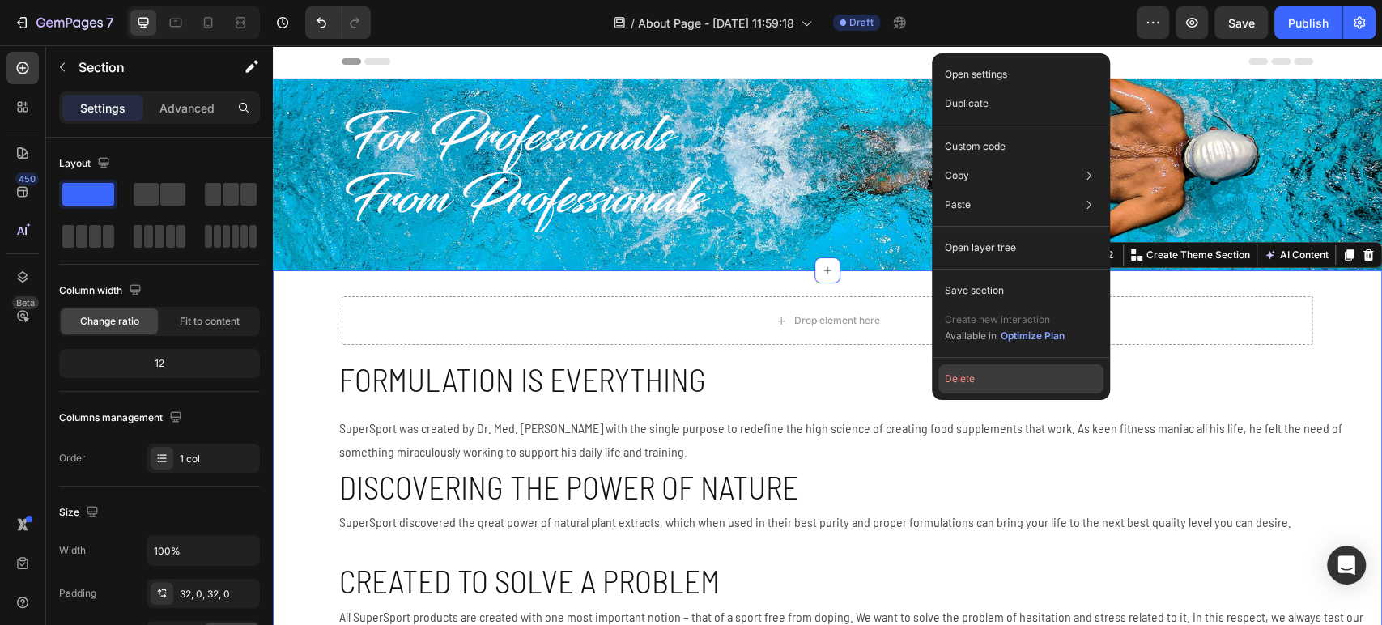
click at [989, 377] on button "Delete" at bounding box center [1021, 378] width 165 height 29
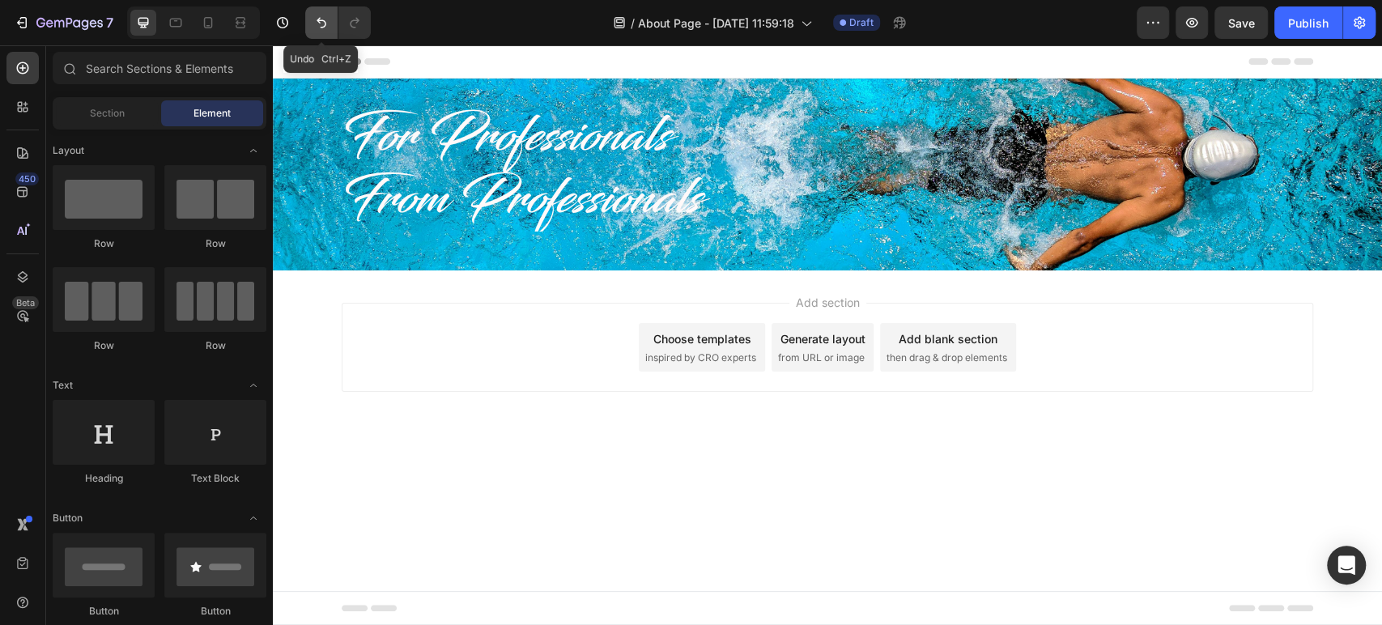
click at [320, 24] on icon "Undo/Redo" at bounding box center [321, 23] width 16 height 16
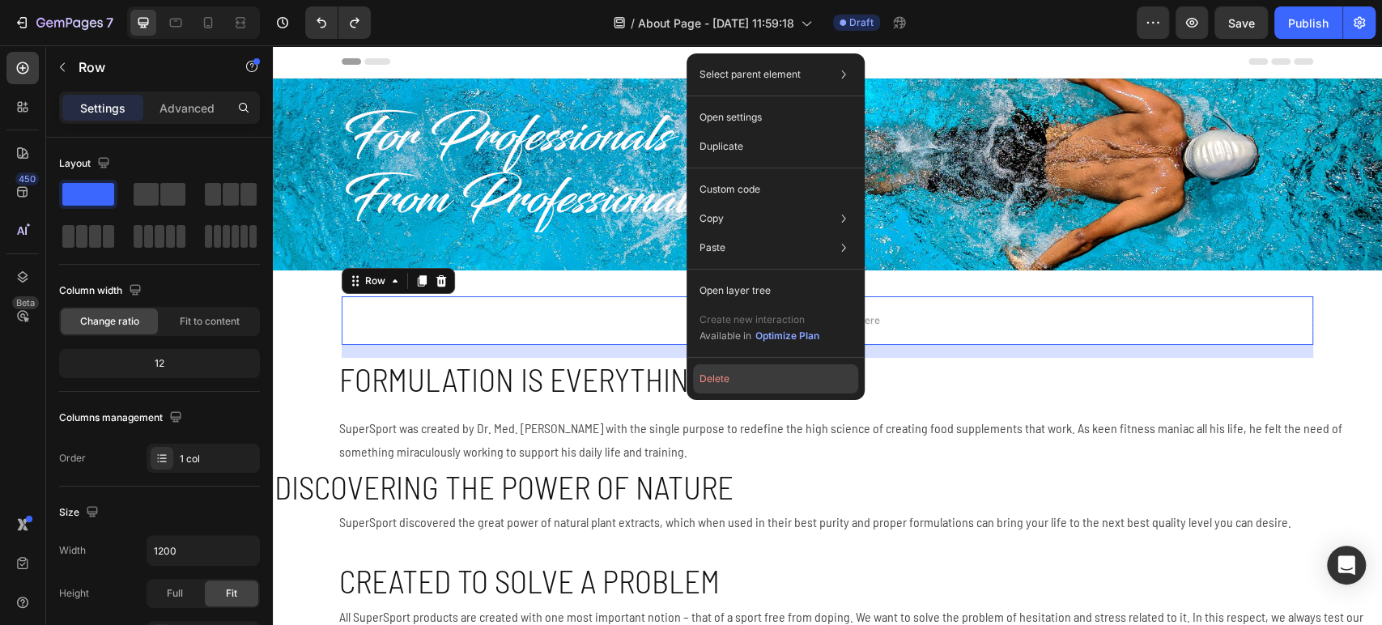
click at [748, 368] on button "Delete" at bounding box center [775, 378] width 165 height 29
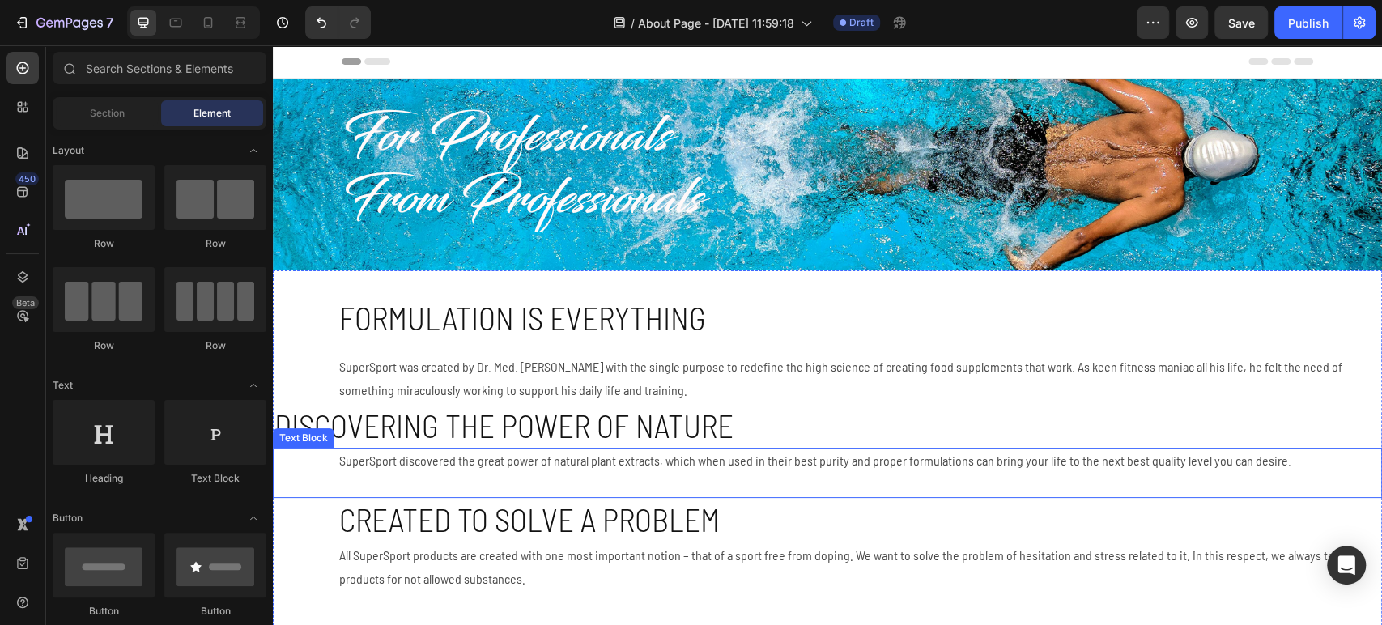
click at [508, 432] on h2 "Discovering the power of nature" at bounding box center [827, 426] width 1109 height 45
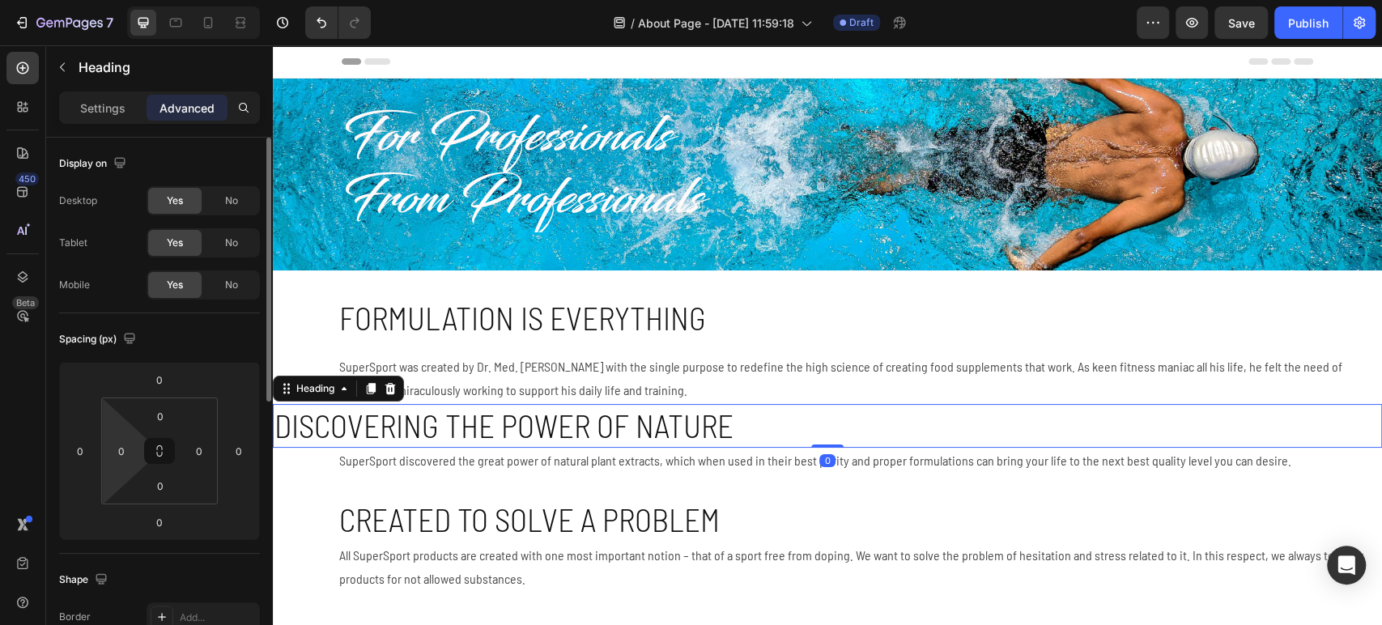
click at [121, 0] on html "7 Version history / About Page - [DATE] 11:59:18 Draft Preview Save Publish 450…" at bounding box center [691, 0] width 1382 height 0
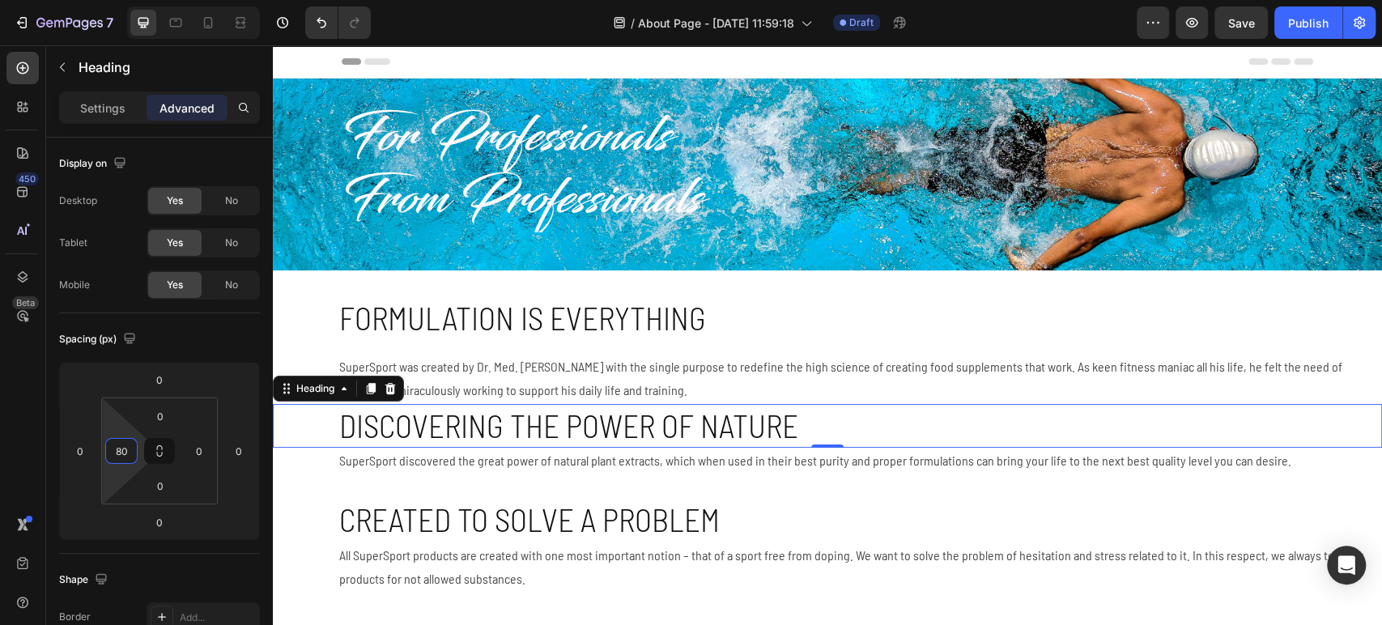
type input "80"
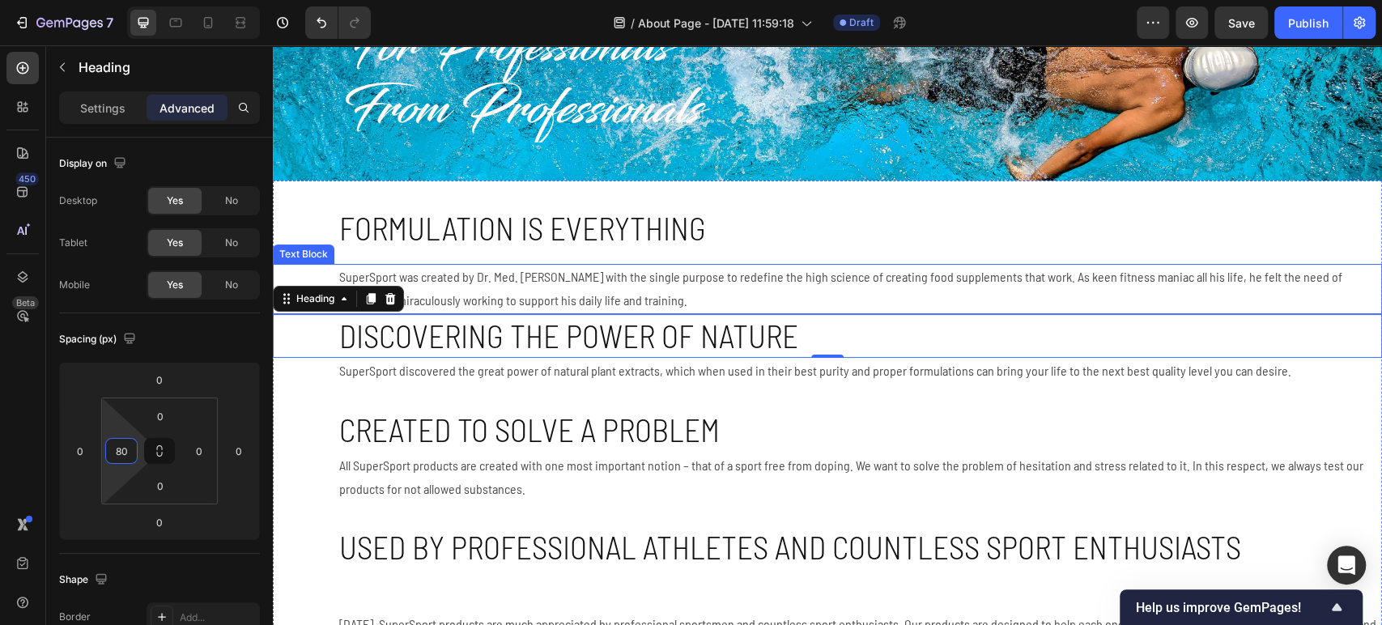
scroll to position [180, 0]
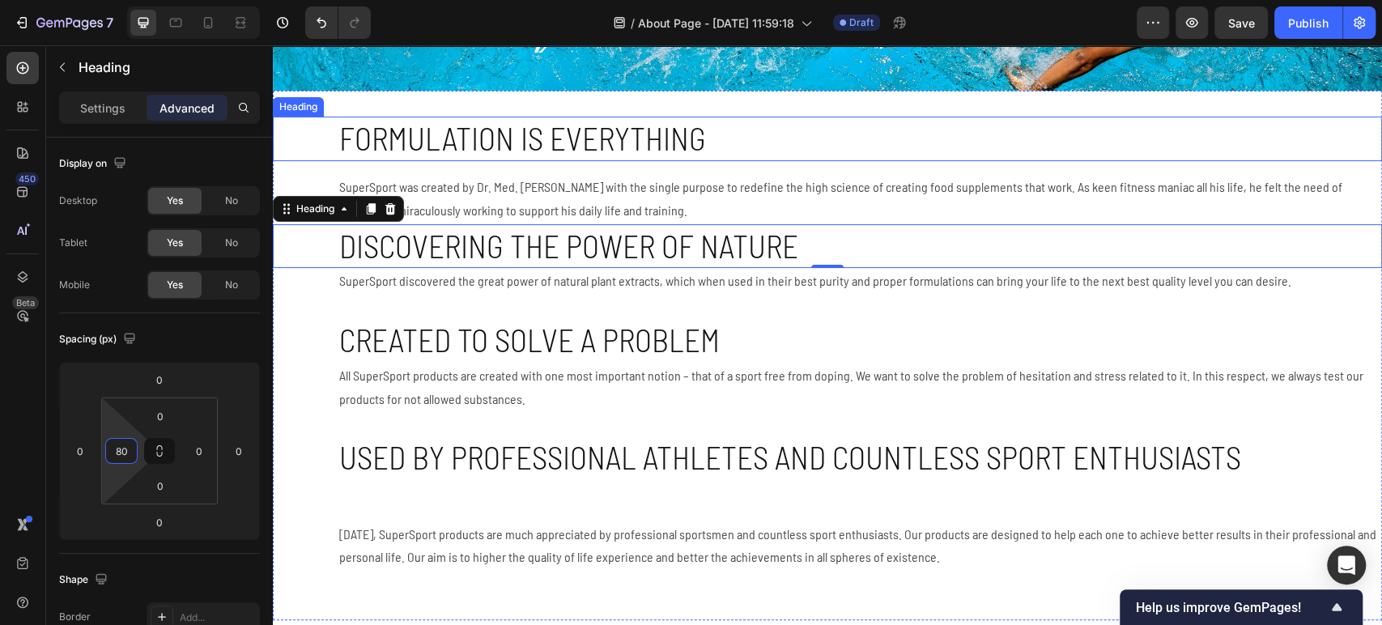
click at [545, 138] on h2 "Formulation is everything" at bounding box center [860, 139] width 1045 height 45
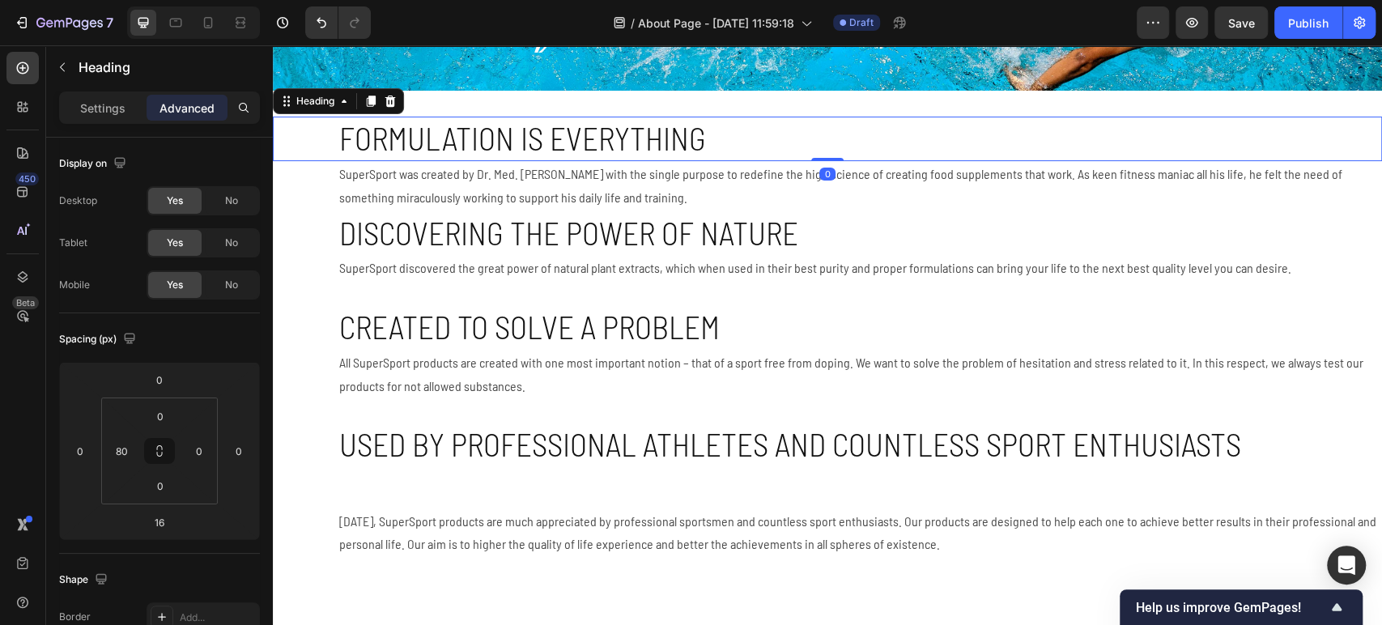
drag, startPoint x: 816, startPoint y: 172, endPoint x: 818, endPoint y: 150, distance: 22.7
click at [817, 150] on div "Formulation is everything Heading 0" at bounding box center [827, 139] width 1109 height 45
type input "0"
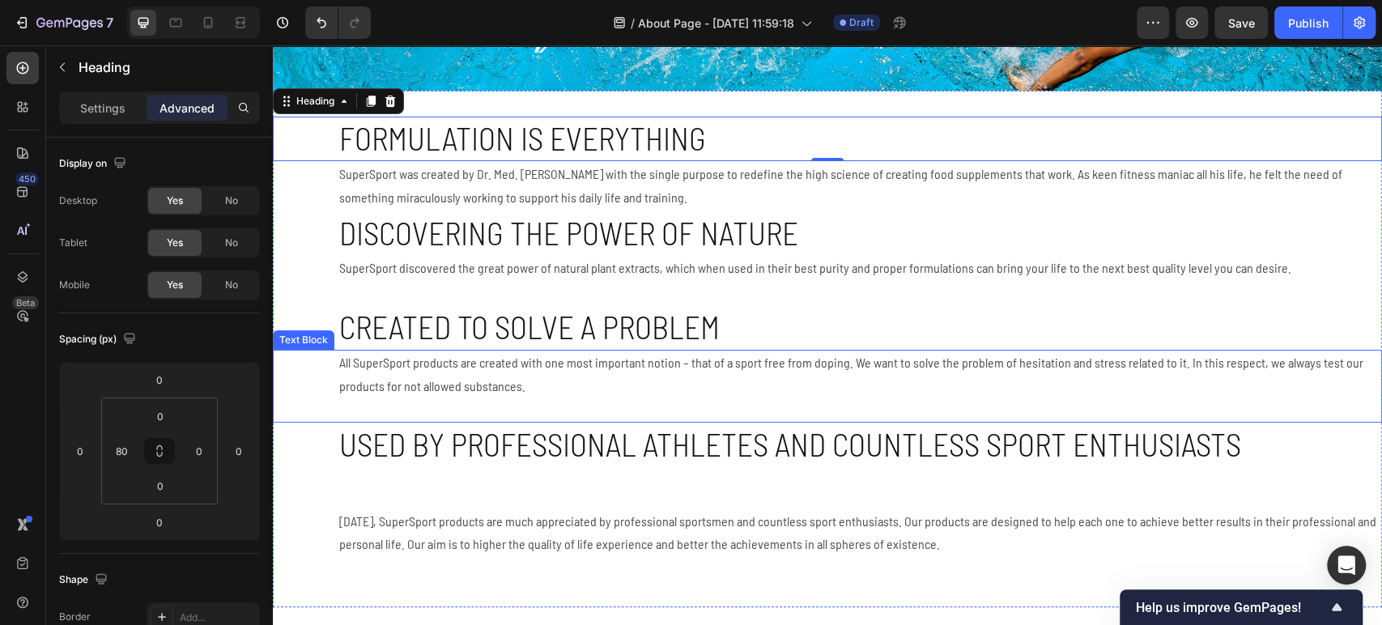
click at [717, 403] on p at bounding box center [859, 409] width 1041 height 23
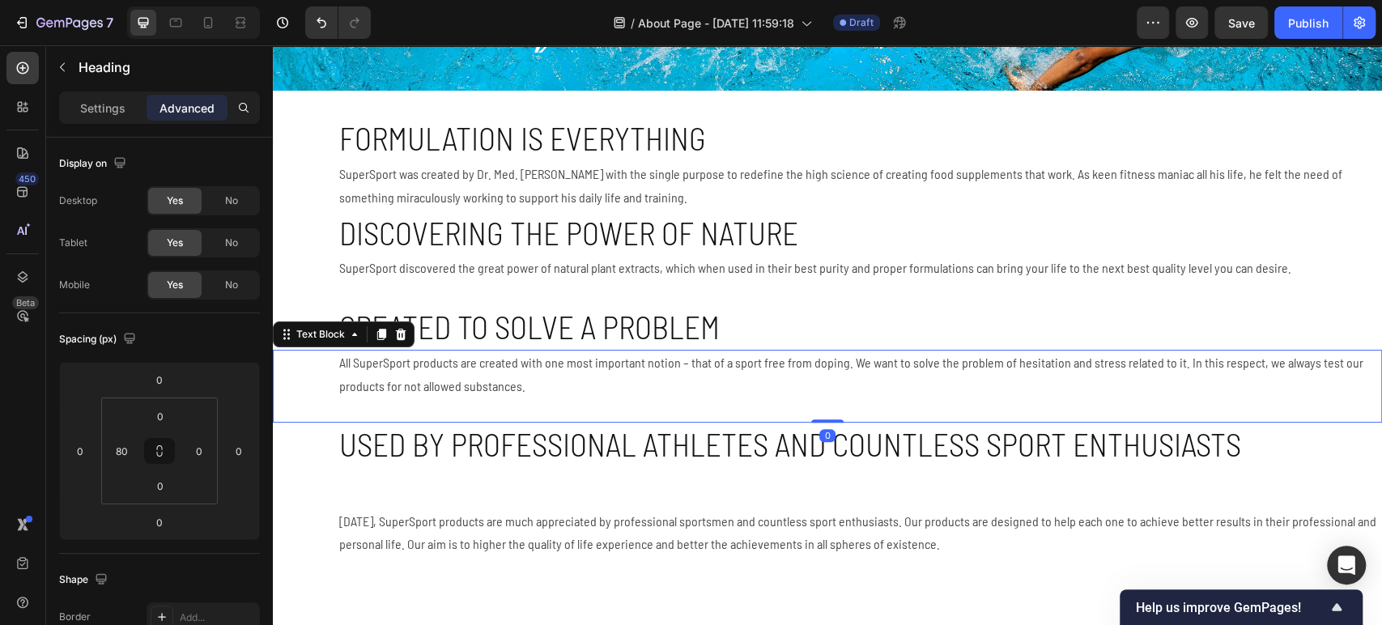
click at [717, 404] on p at bounding box center [859, 409] width 1041 height 23
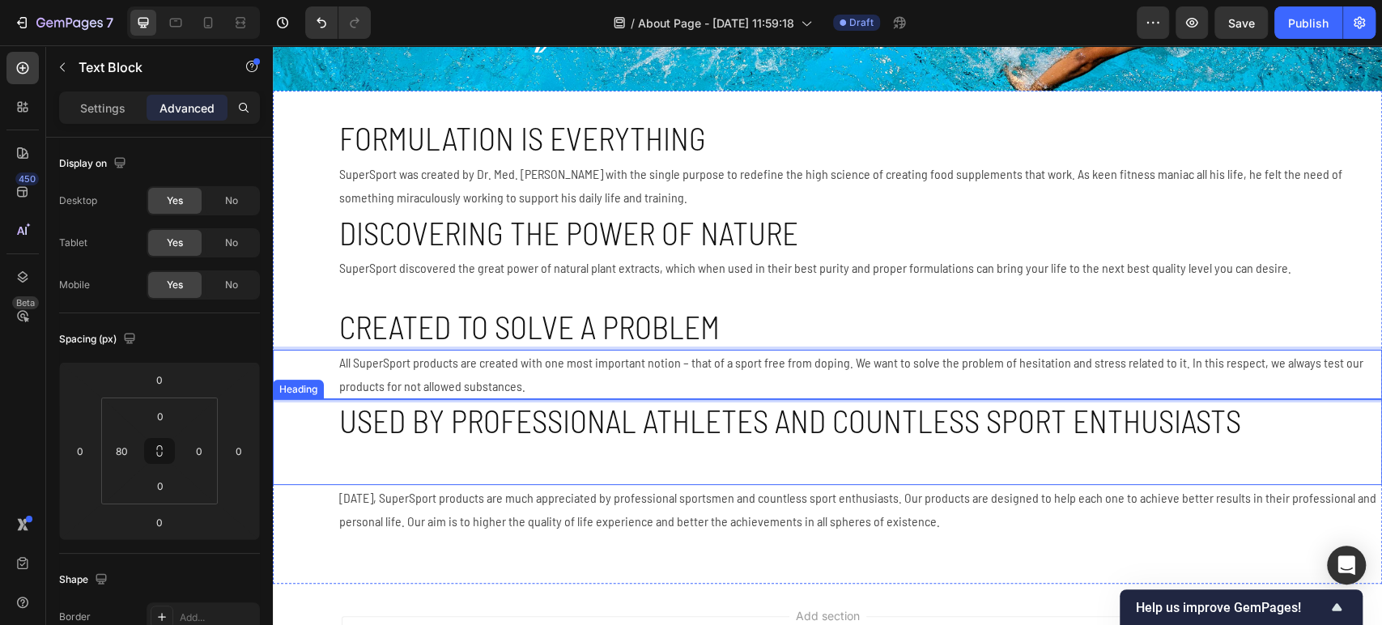
click at [687, 465] on h2 "⁠Used by professional athletes and countless sport enthusiasts" at bounding box center [860, 441] width 1045 height 85
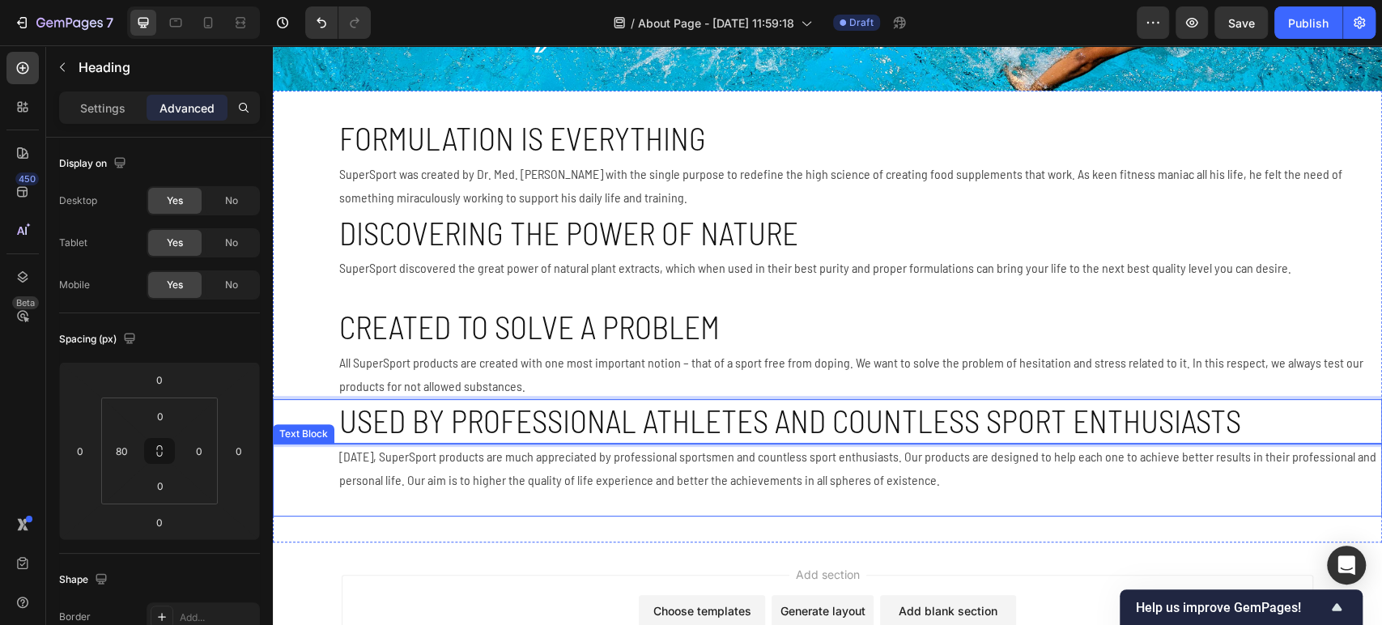
click at [680, 485] on p "[DATE], SuperSport products are much appreciated by professional sportsmen and …" at bounding box center [859, 468] width 1041 height 47
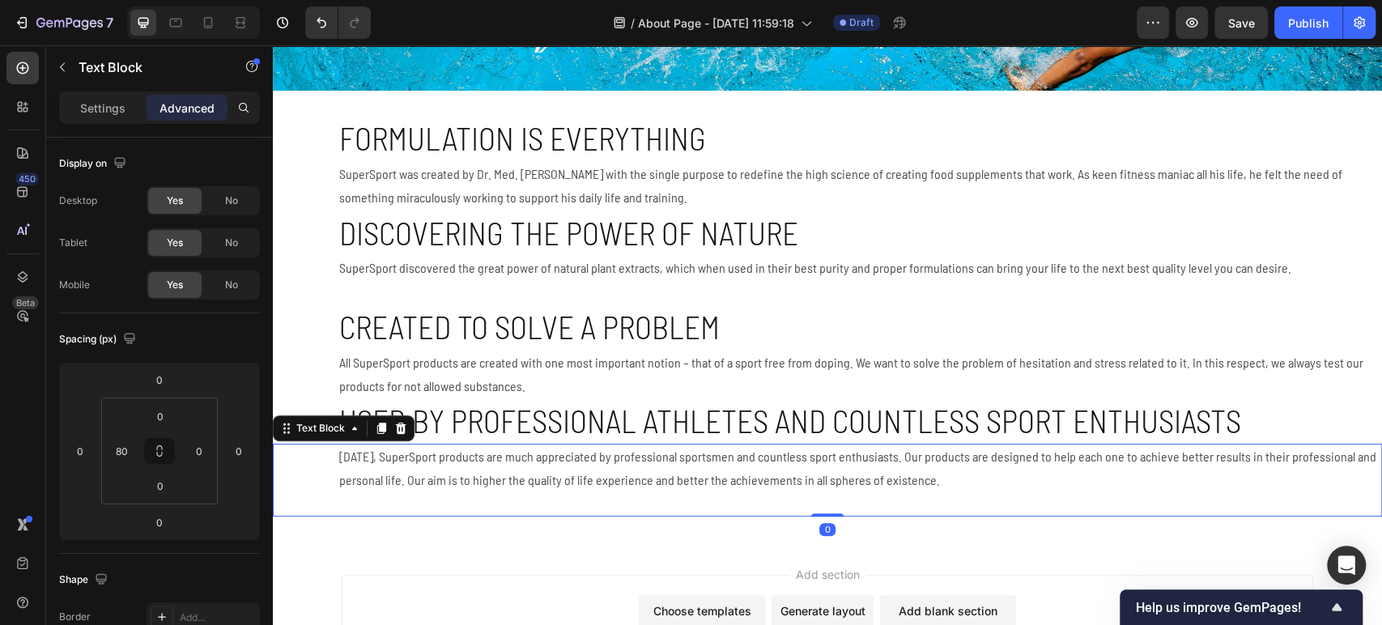
click at [680, 485] on p "[DATE], SuperSport products are much appreciated by professional sportsmen and …" at bounding box center [859, 468] width 1041 height 47
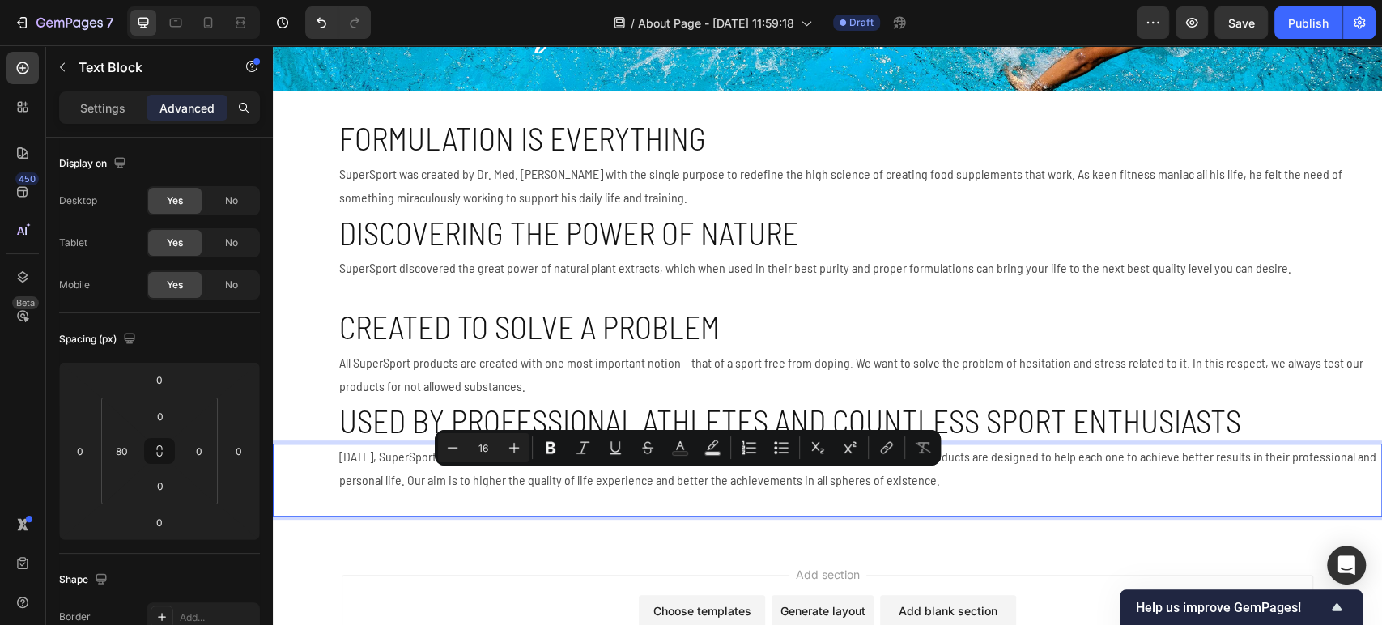
click at [688, 502] on p "Rich Text Editor. Editing area: main" at bounding box center [859, 503] width 1041 height 23
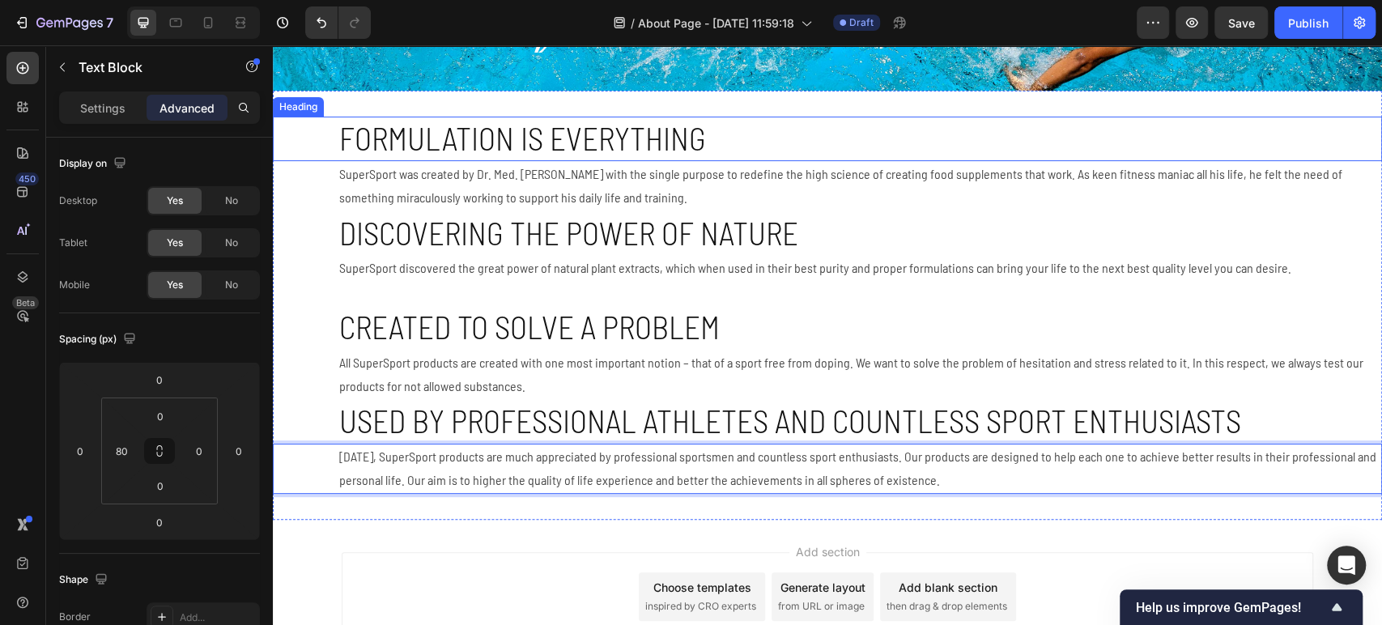
click at [508, 153] on h2 "Formulation is everything" at bounding box center [860, 139] width 1045 height 45
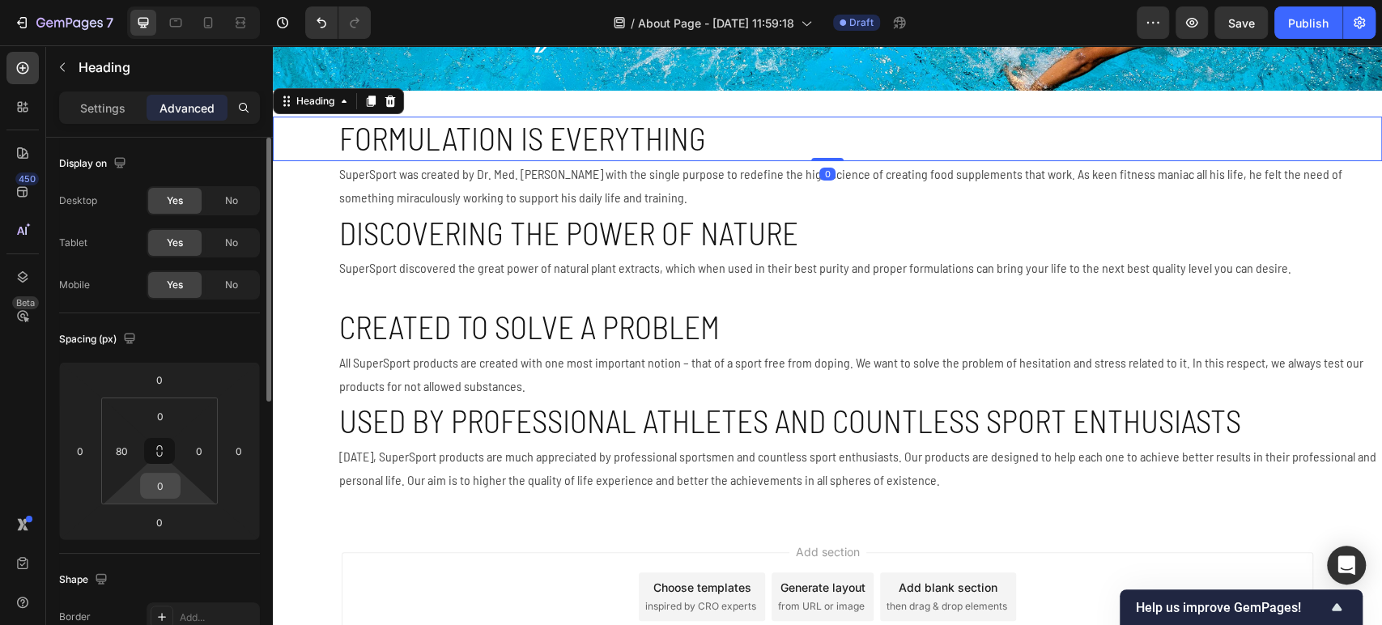
click at [149, 493] on input "0" at bounding box center [160, 486] width 32 height 24
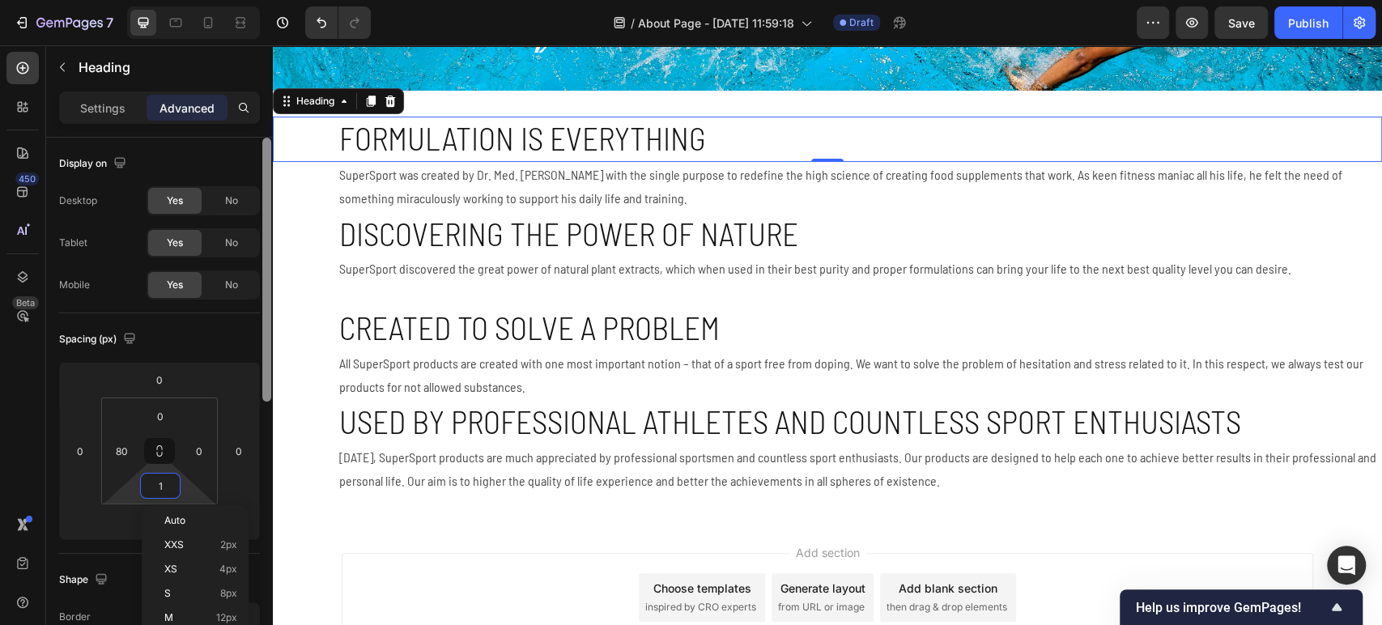
type input "10"
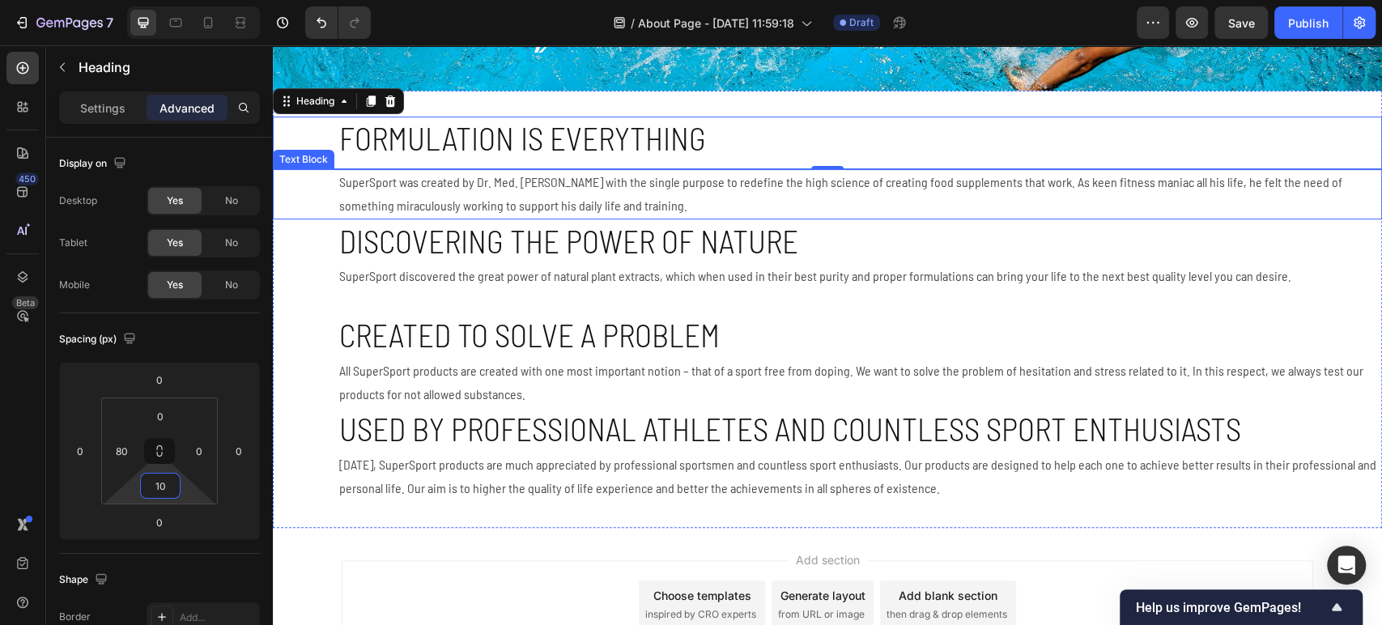
click at [435, 208] on p "SuperSport was created by Dr. Med. [PERSON_NAME] with the single purpose to red…" at bounding box center [859, 194] width 1041 height 47
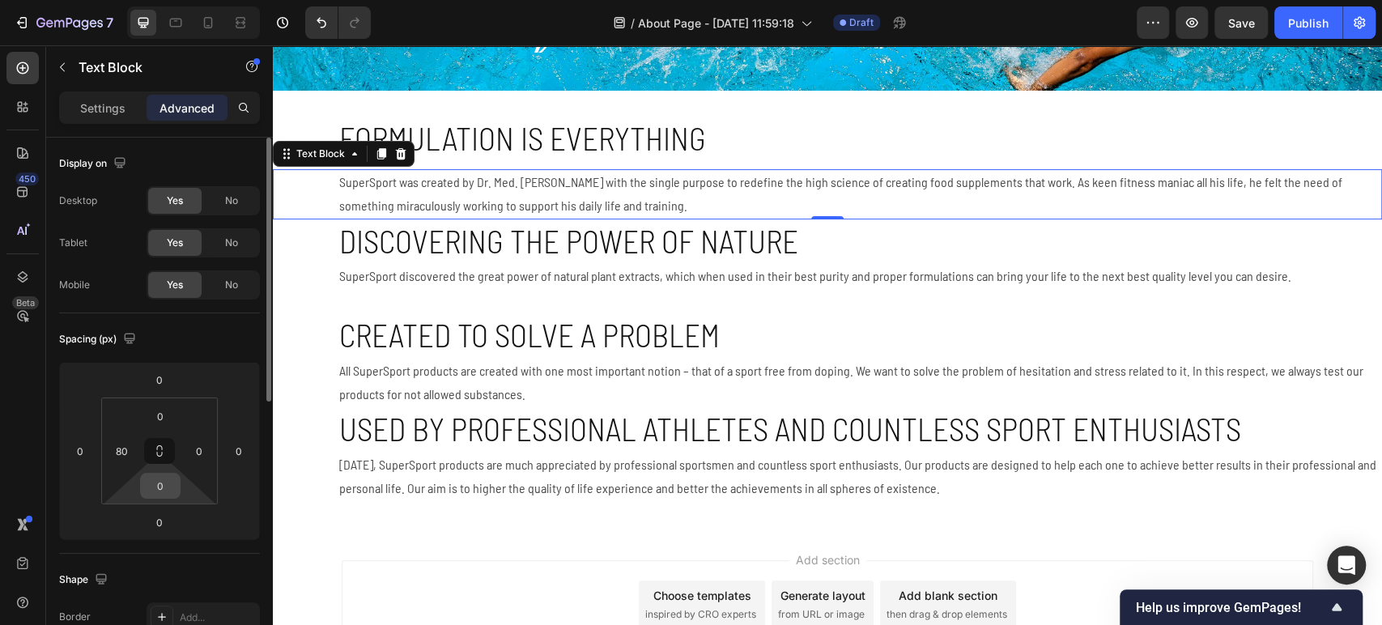
click at [151, 492] on input "0" at bounding box center [160, 486] width 32 height 24
type input "10"
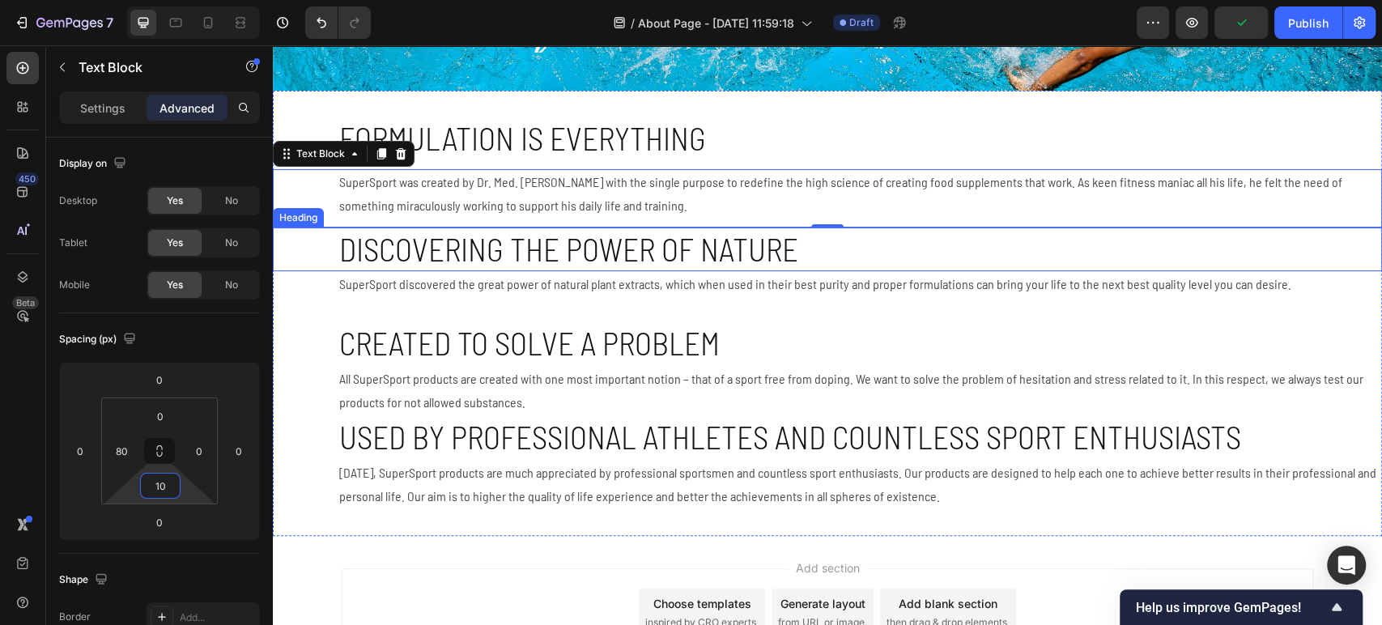
click at [406, 259] on h2 "Discovering the power of nature" at bounding box center [860, 250] width 1045 height 45
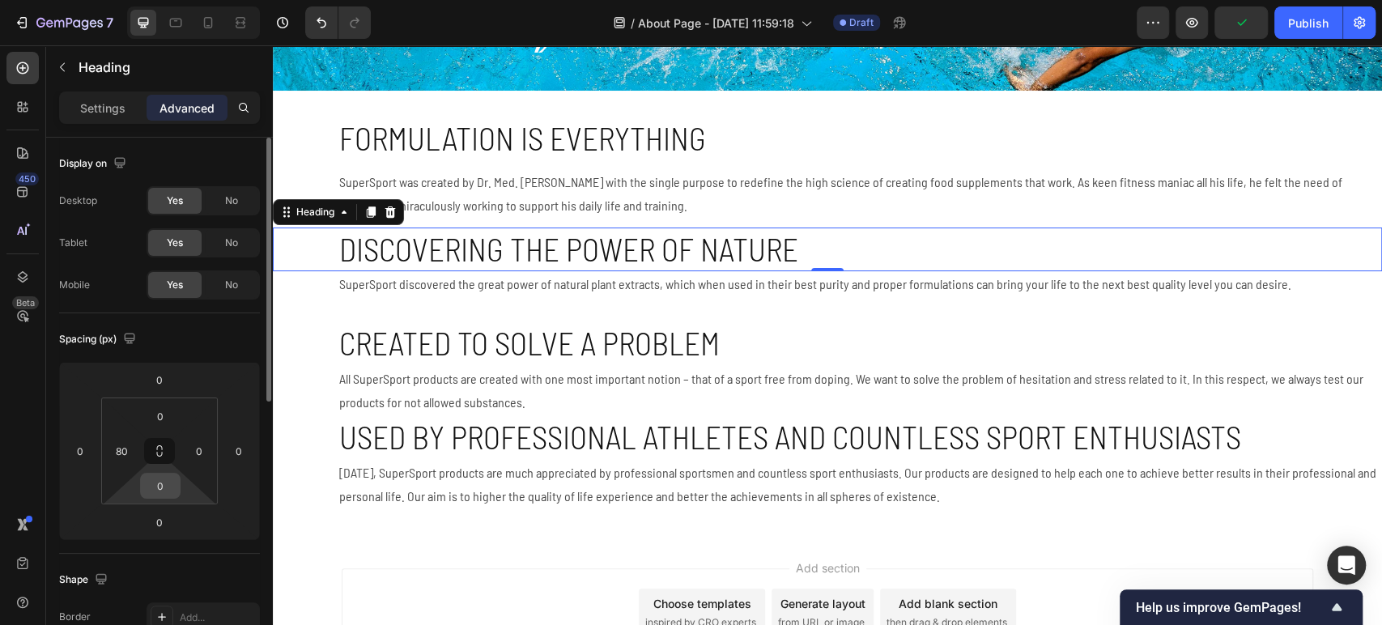
click at [155, 488] on input "0" at bounding box center [160, 486] width 32 height 24
type input "10"
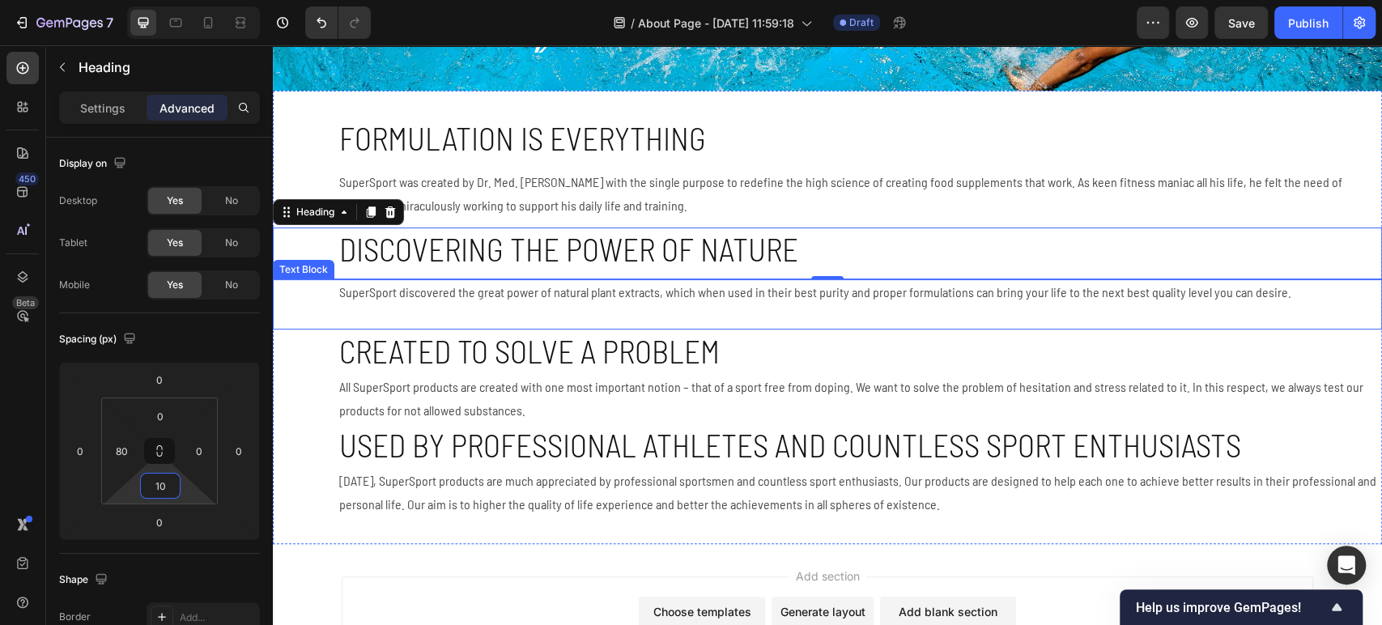
click at [364, 302] on p "SuperSport discovered the great power of natural plant extracts, which when use…" at bounding box center [859, 292] width 1041 height 23
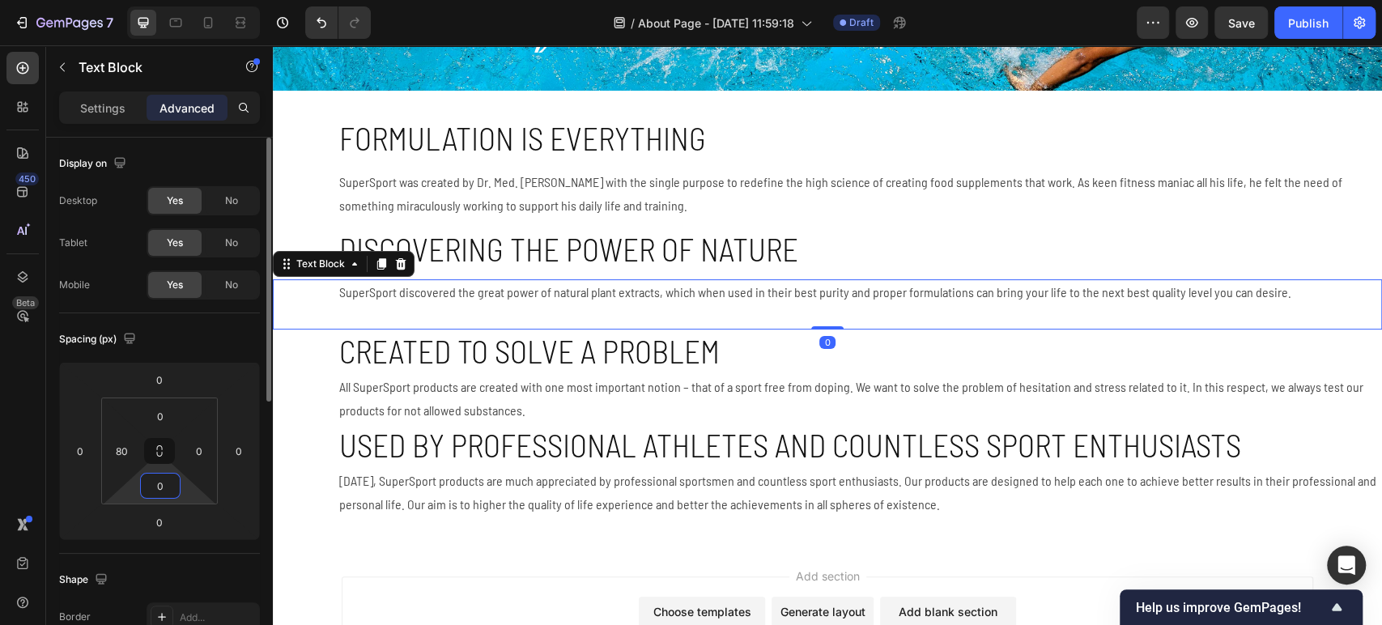
click at [169, 492] on input "0" at bounding box center [160, 486] width 32 height 24
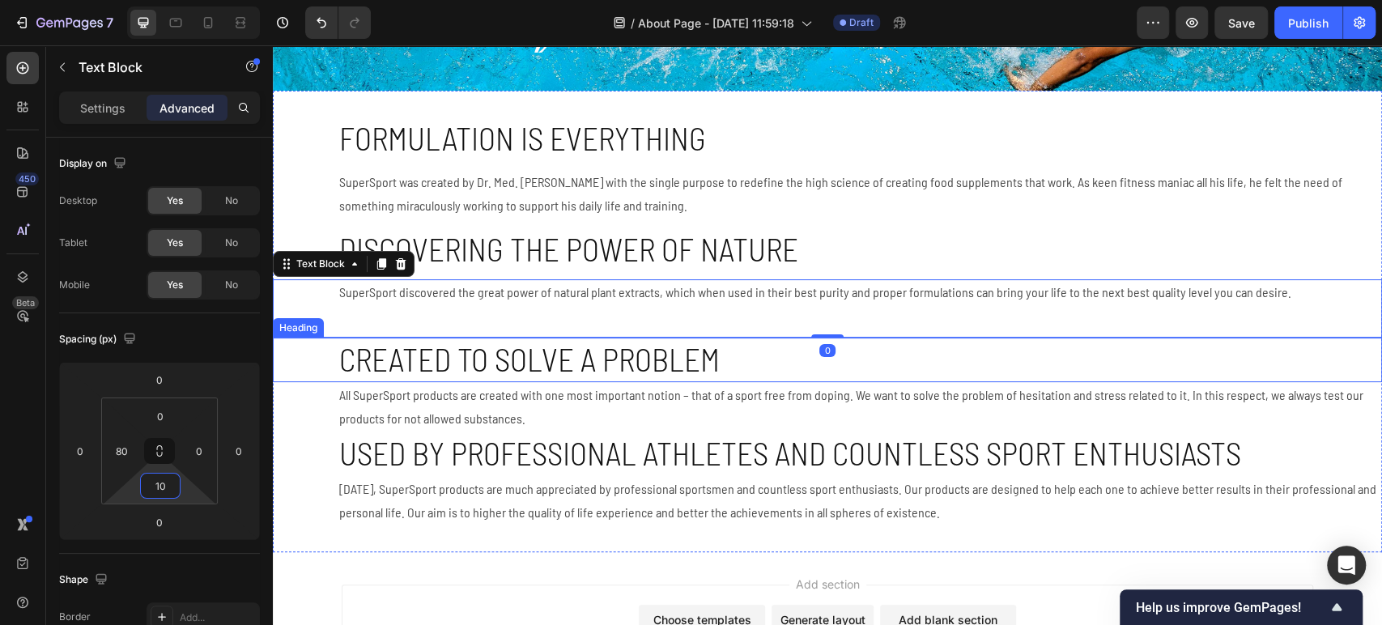
type input "10"
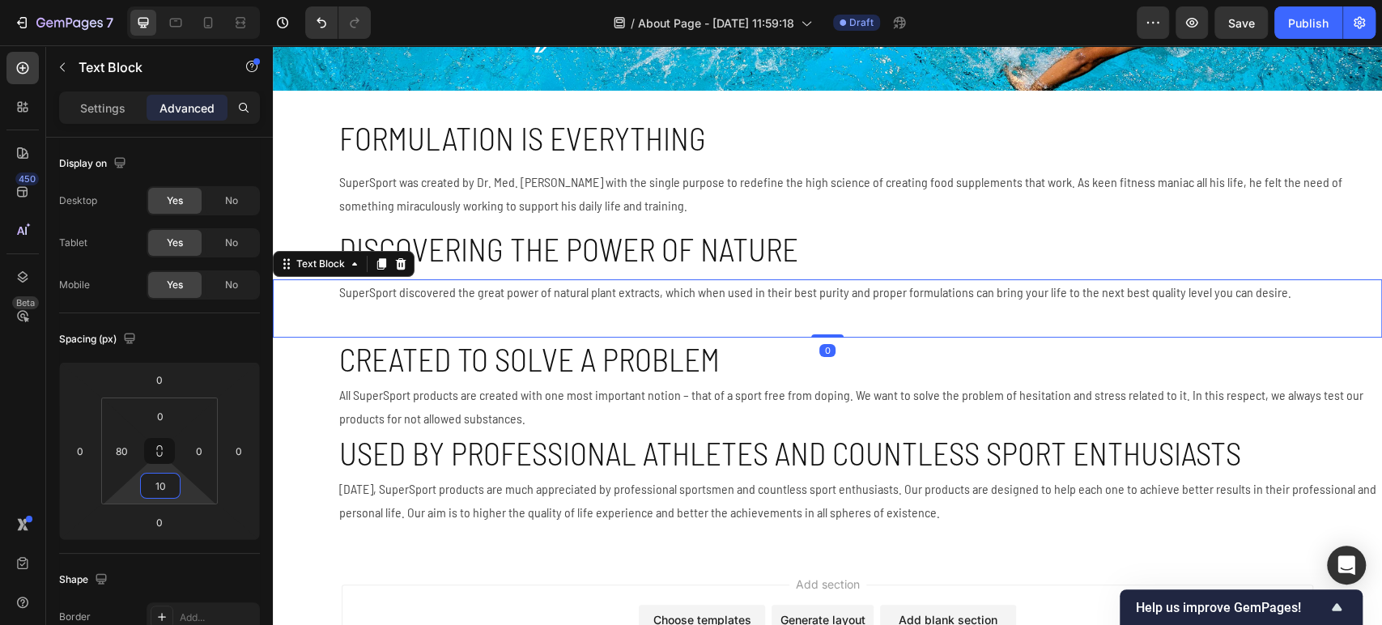
click at [442, 329] on div "SuperSport discovered the great power of natural plant extracts, which when use…" at bounding box center [860, 304] width 1045 height 50
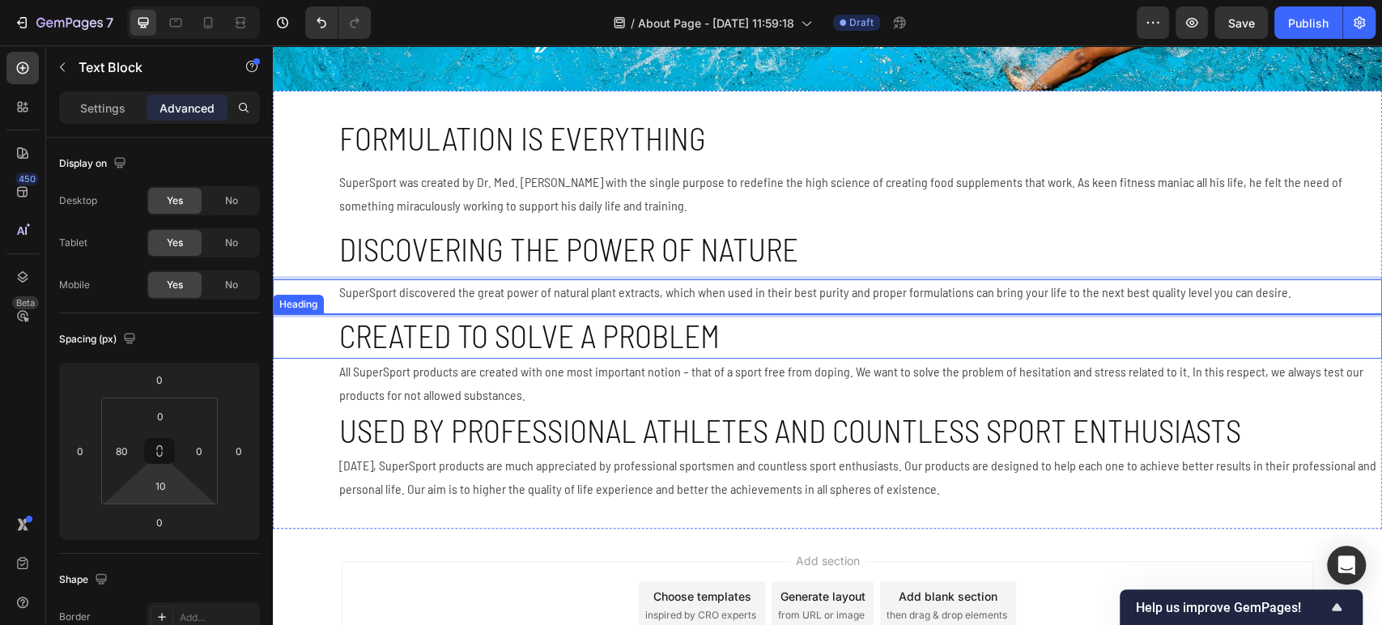
click at [450, 335] on h2 "Created to solve a problem" at bounding box center [860, 336] width 1045 height 45
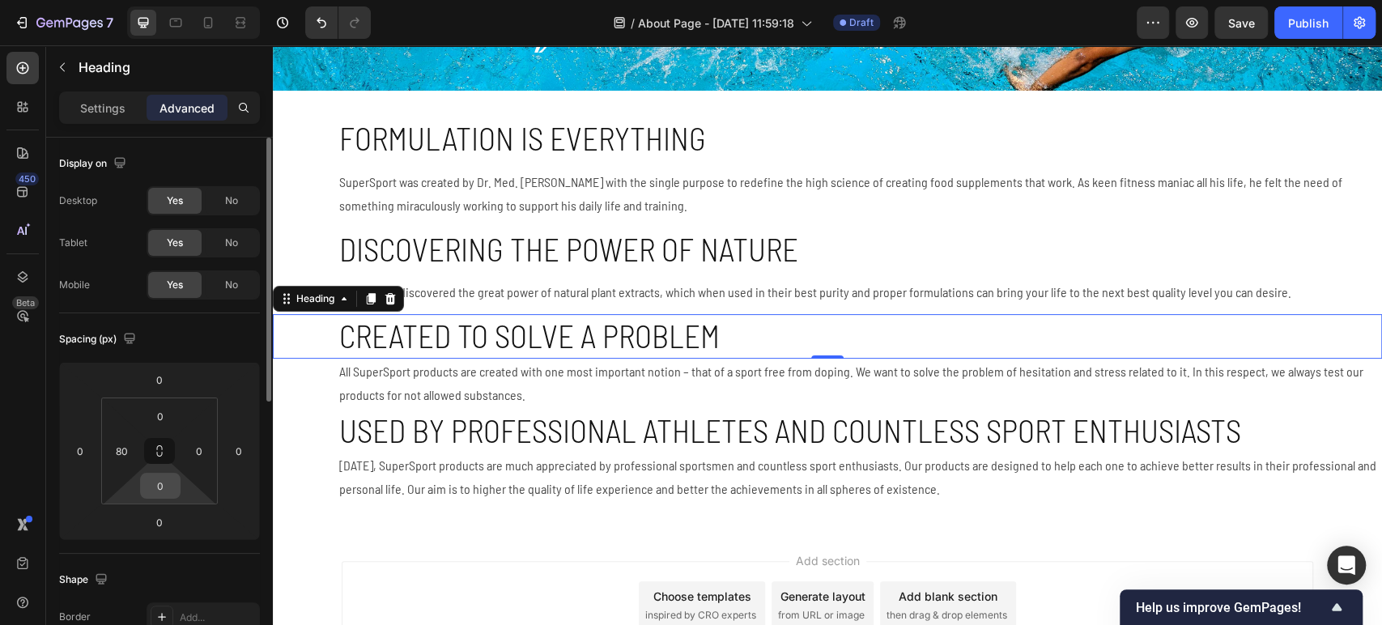
click at [147, 486] on input "0" at bounding box center [160, 486] width 32 height 24
type input "10"
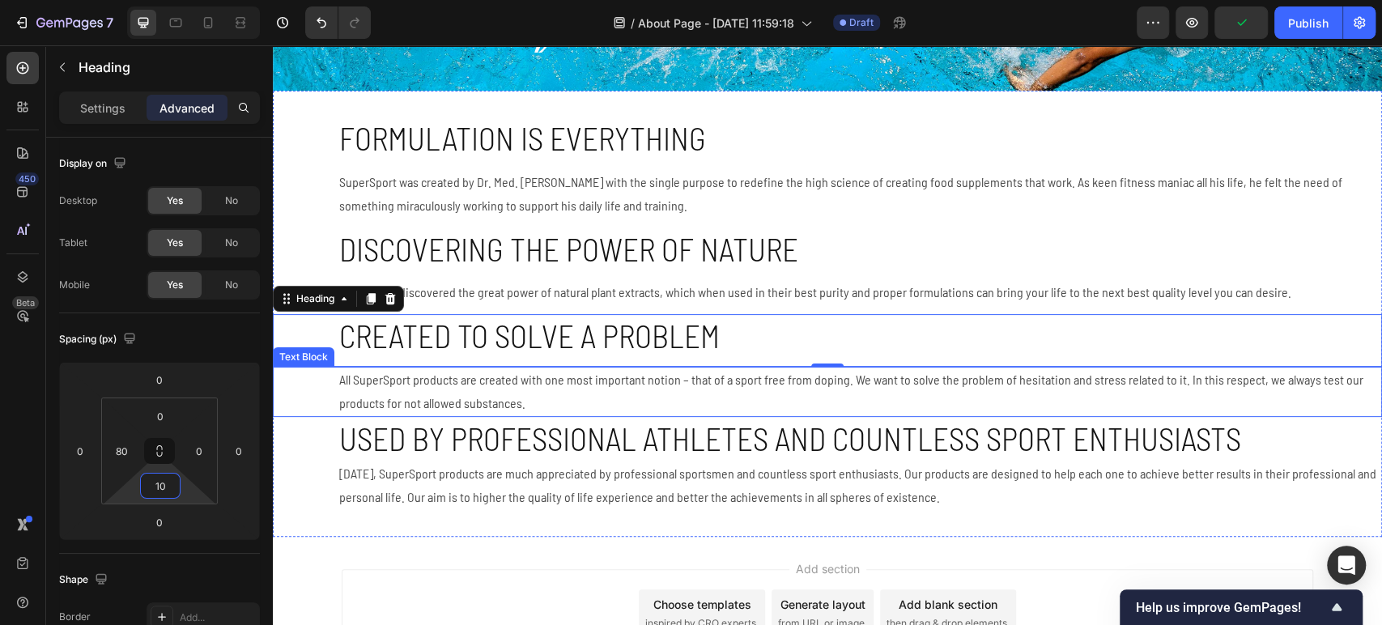
click at [445, 407] on p "All SuperSport products are created with one most important notion – that of a …" at bounding box center [859, 391] width 1041 height 47
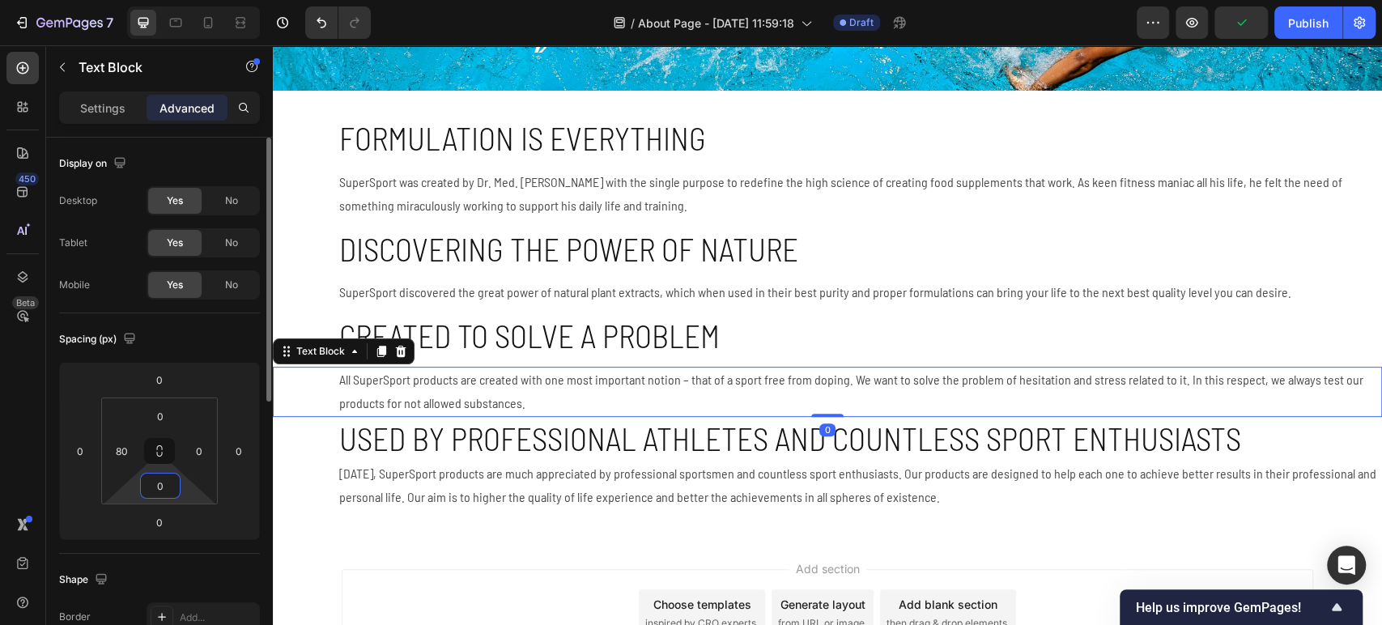
click at [168, 488] on input "0" at bounding box center [160, 486] width 32 height 24
type input "10"
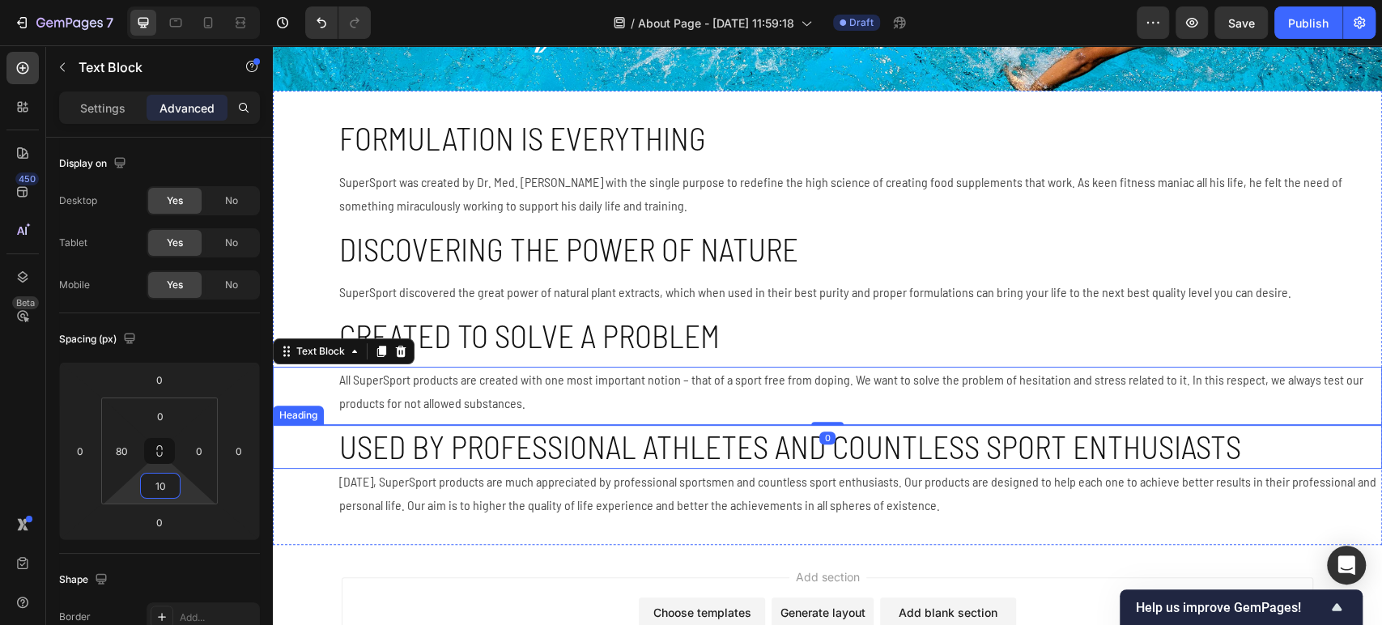
click at [441, 457] on p "⁠Used by professional athletes and countless sport enthusiasts" at bounding box center [859, 447] width 1041 height 41
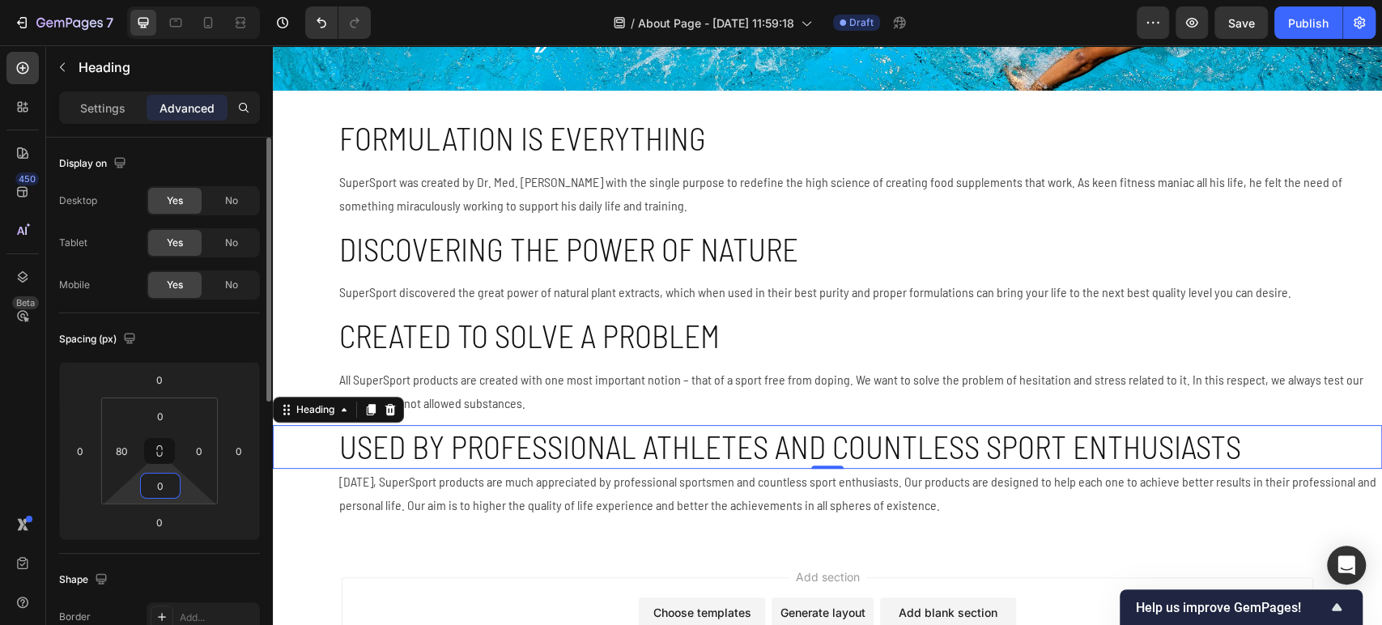
click at [170, 485] on input "0" at bounding box center [160, 486] width 32 height 24
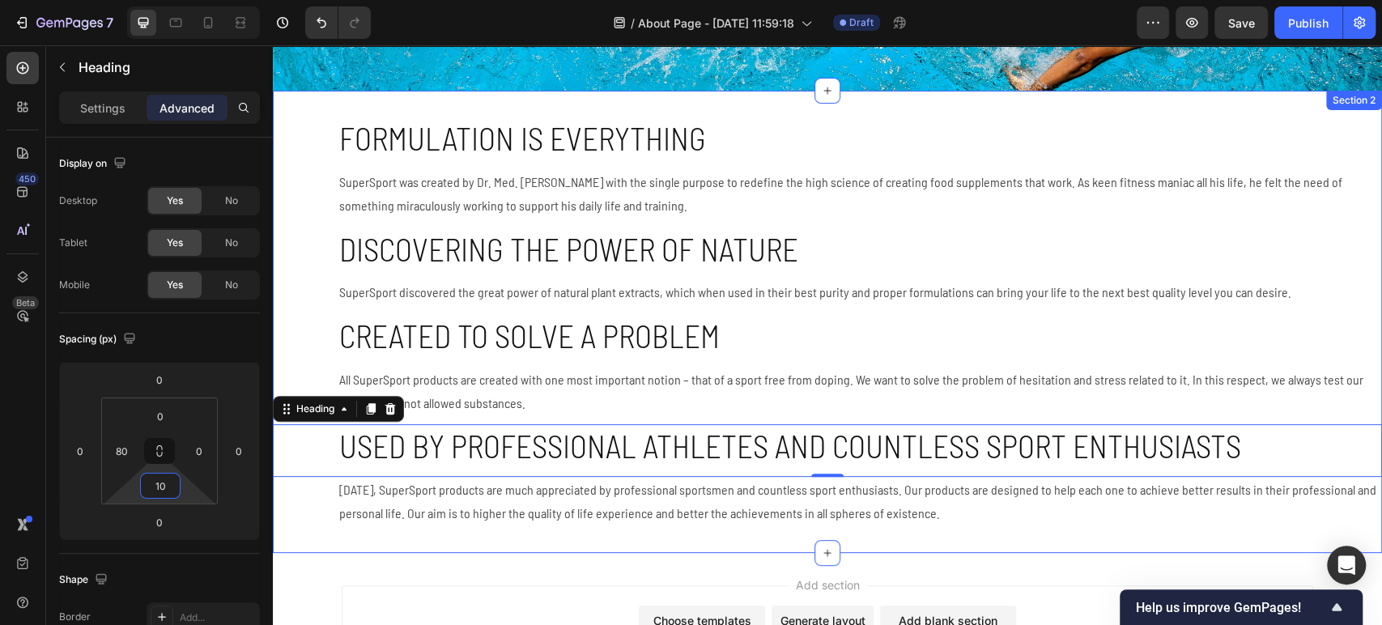
scroll to position [339, 0]
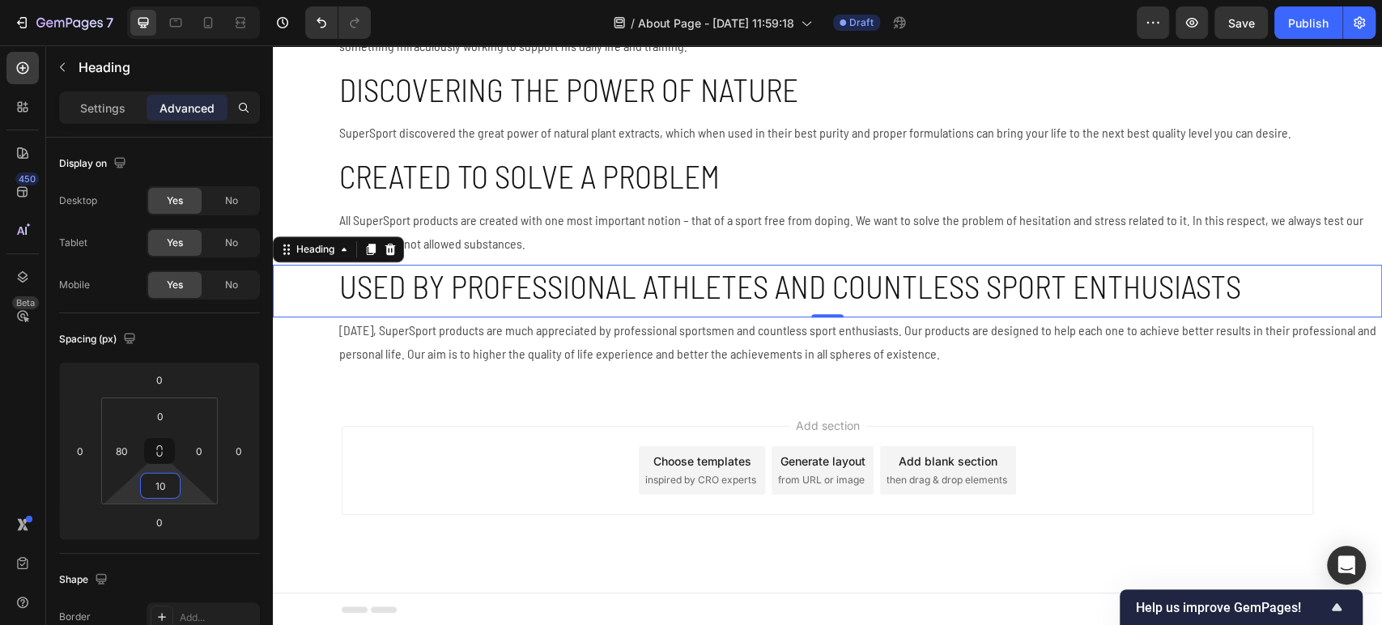
type input "10"
click at [738, 421] on div "Add section Choose templates inspired by CRO experts Generate layout from URL o…" at bounding box center [827, 493] width 1109 height 199
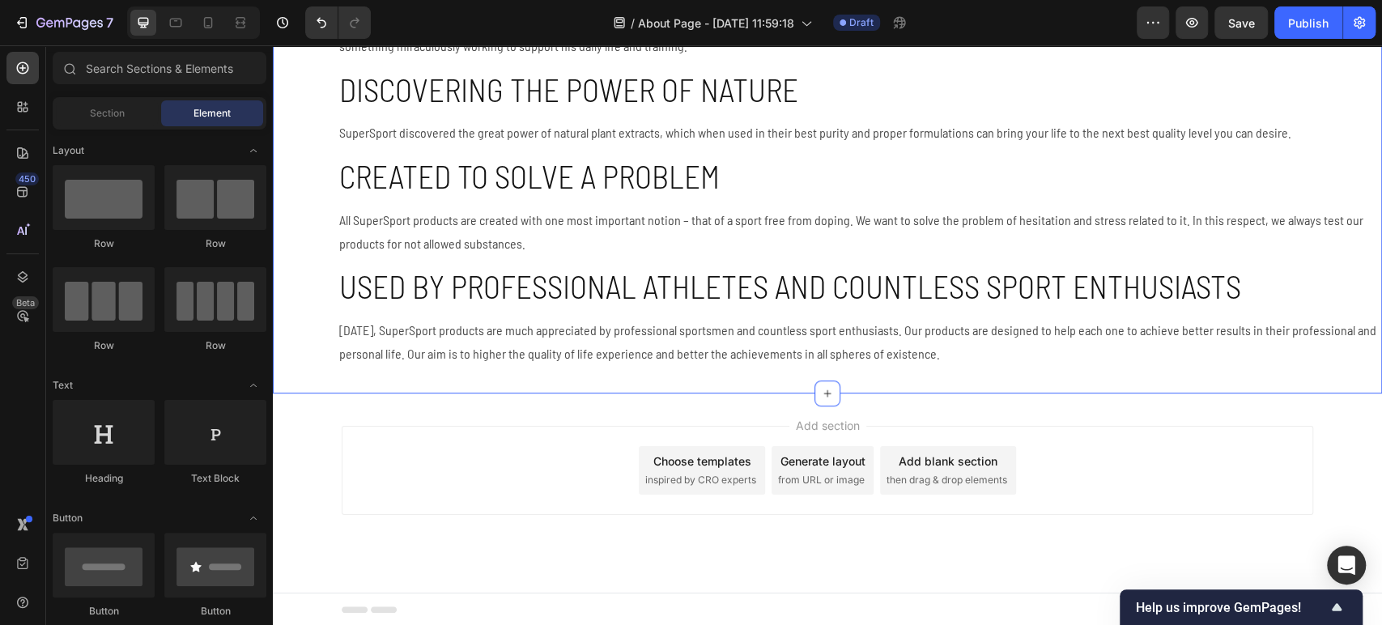
click at [777, 373] on div "Formulation is everything Heading SuperSport was created by Dr. Med. [PERSON_NA…" at bounding box center [827, 162] width 1109 height 462
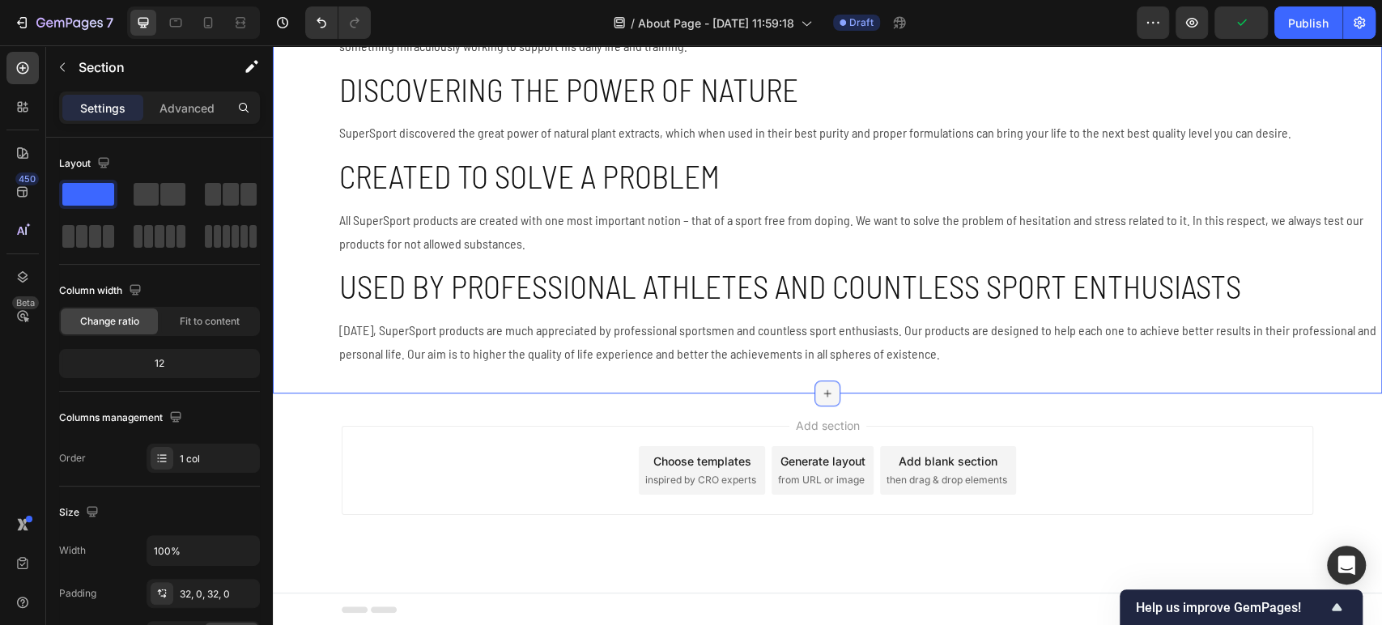
click at [821, 394] on icon at bounding box center [827, 393] width 13 height 13
drag, startPoint x: 364, startPoint y: 245, endPoint x: 504, endPoint y: 331, distance: 164.7
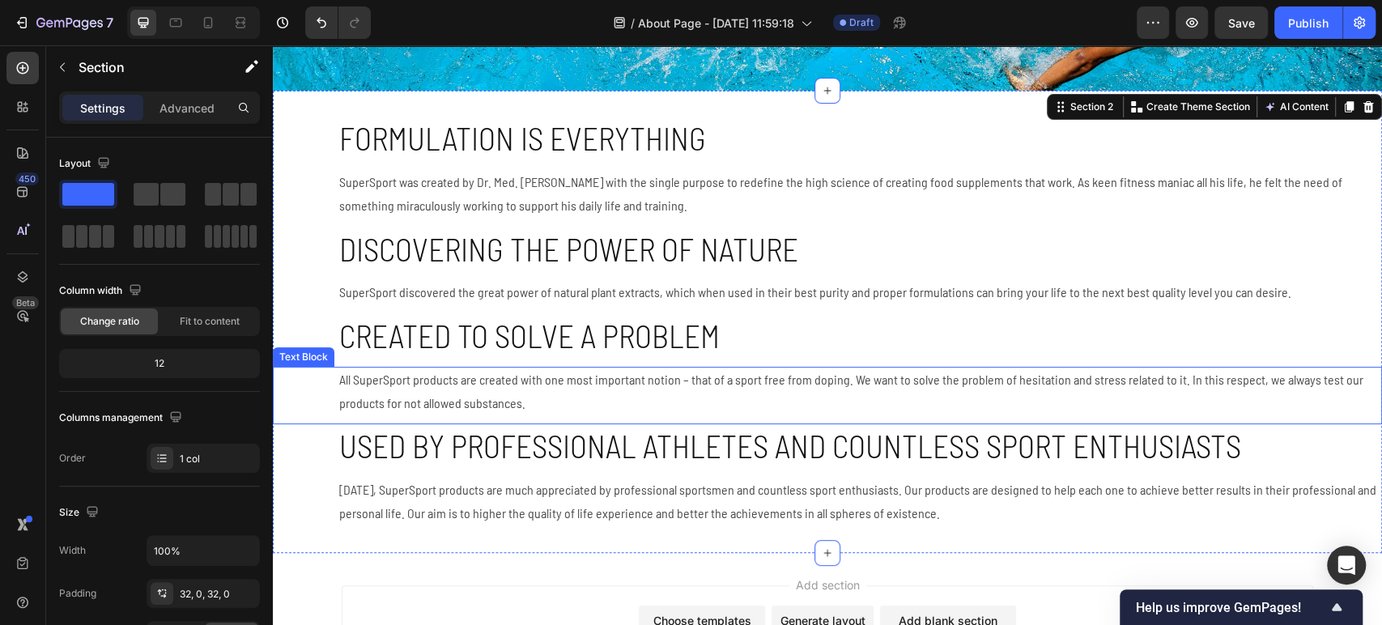
scroll to position [270, 0]
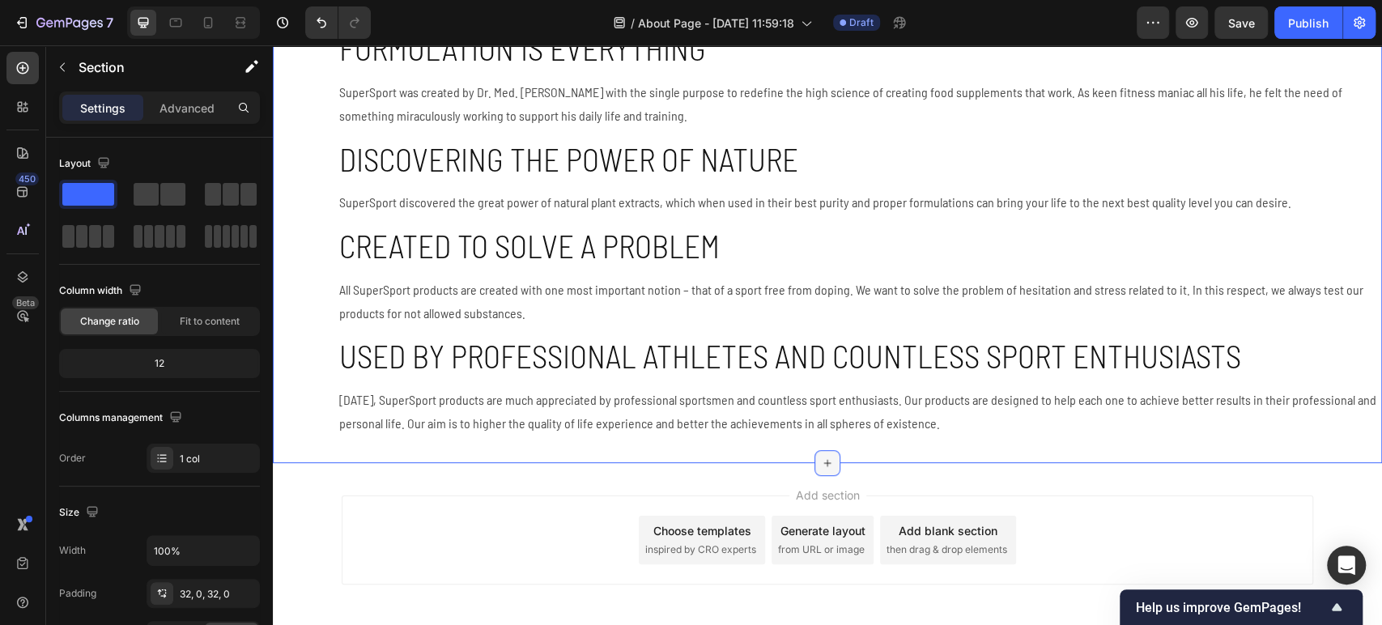
click at [829, 462] on div at bounding box center [828, 463] width 26 height 26
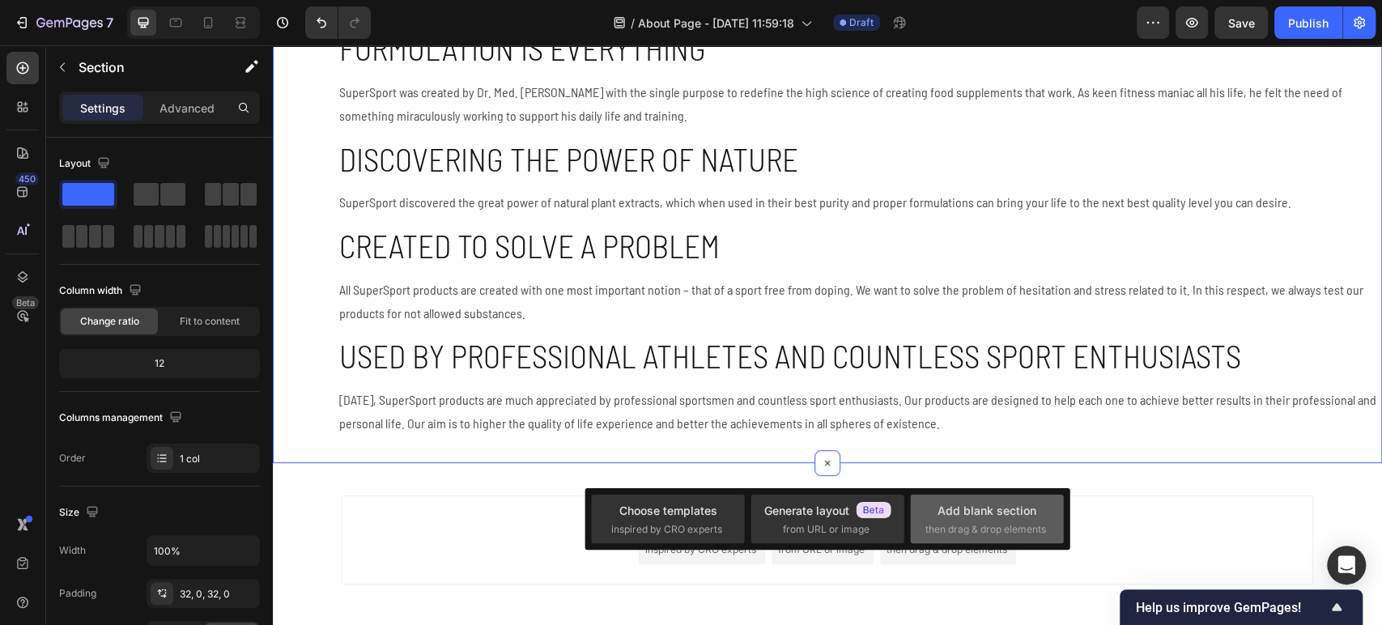
click at [960, 507] on div "Add blank section" at bounding box center [987, 510] width 99 height 17
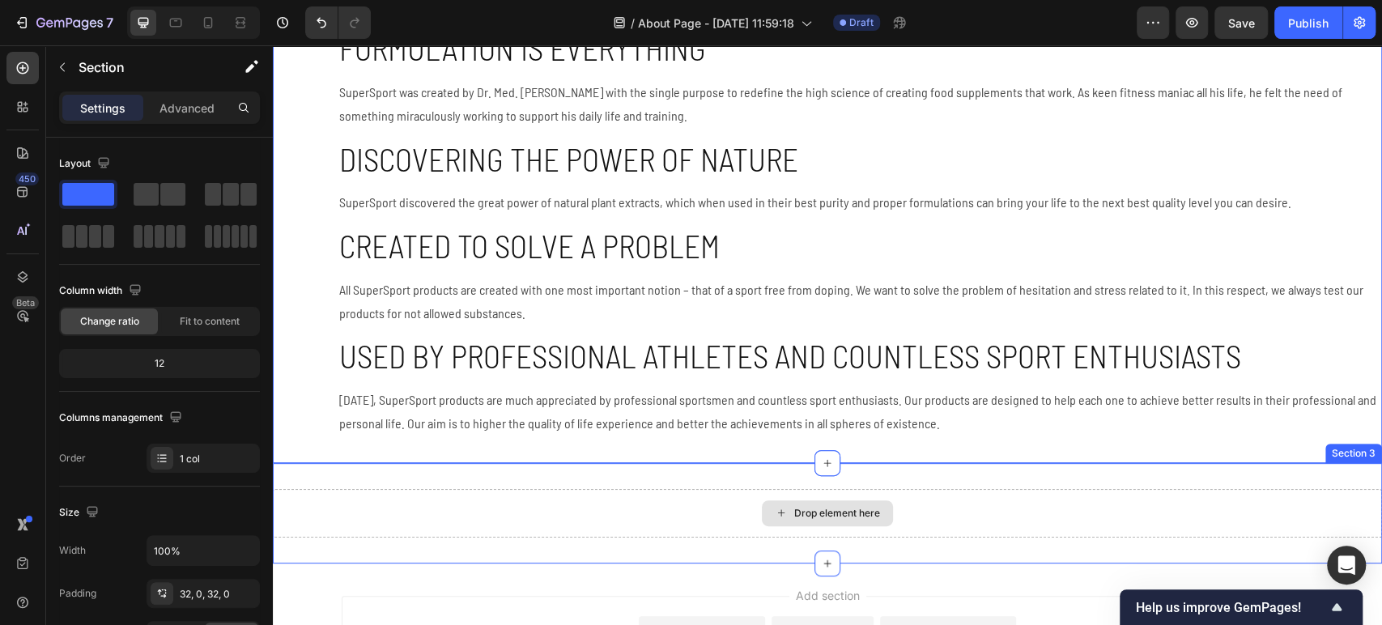
scroll to position [360, 0]
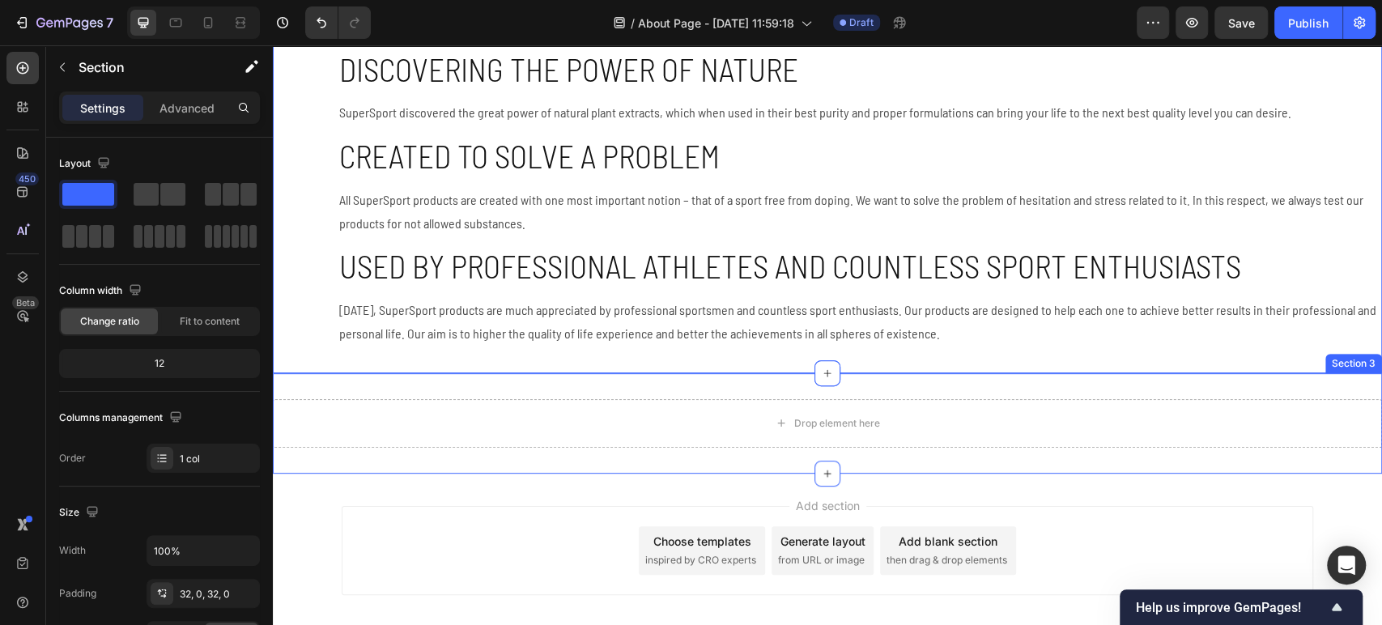
click at [567, 389] on div "Drop element here Section 3" at bounding box center [827, 423] width 1109 height 100
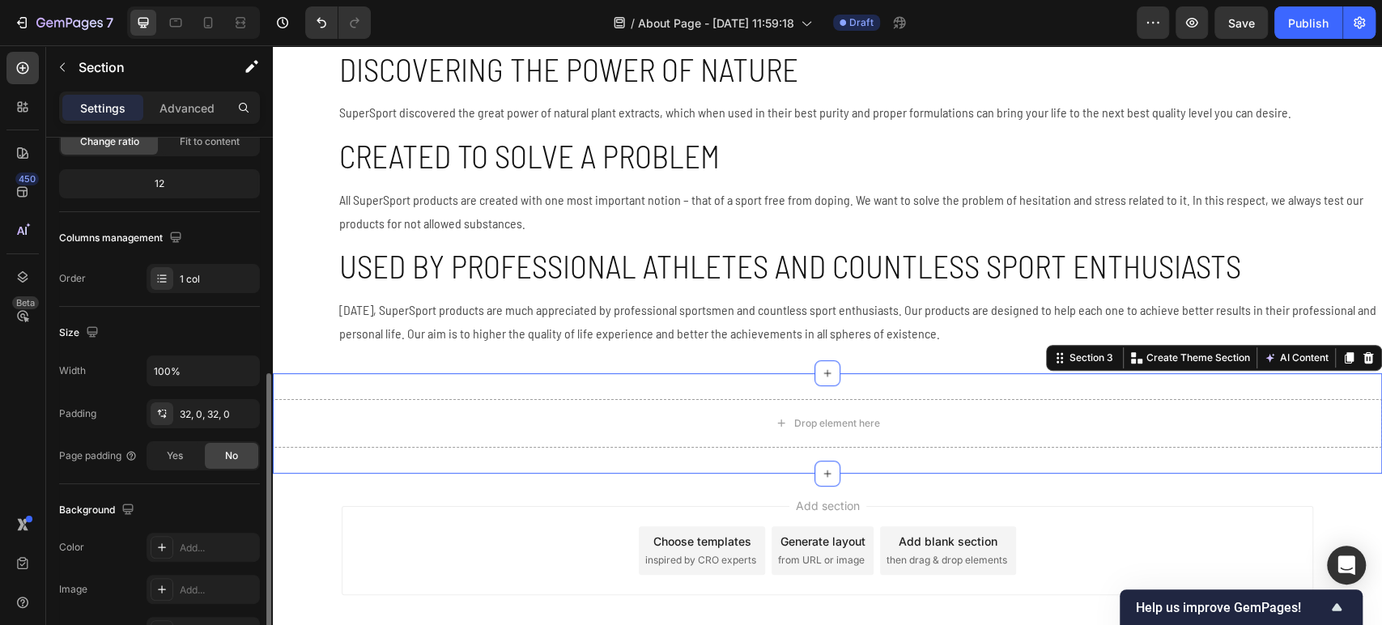
scroll to position [270, 0]
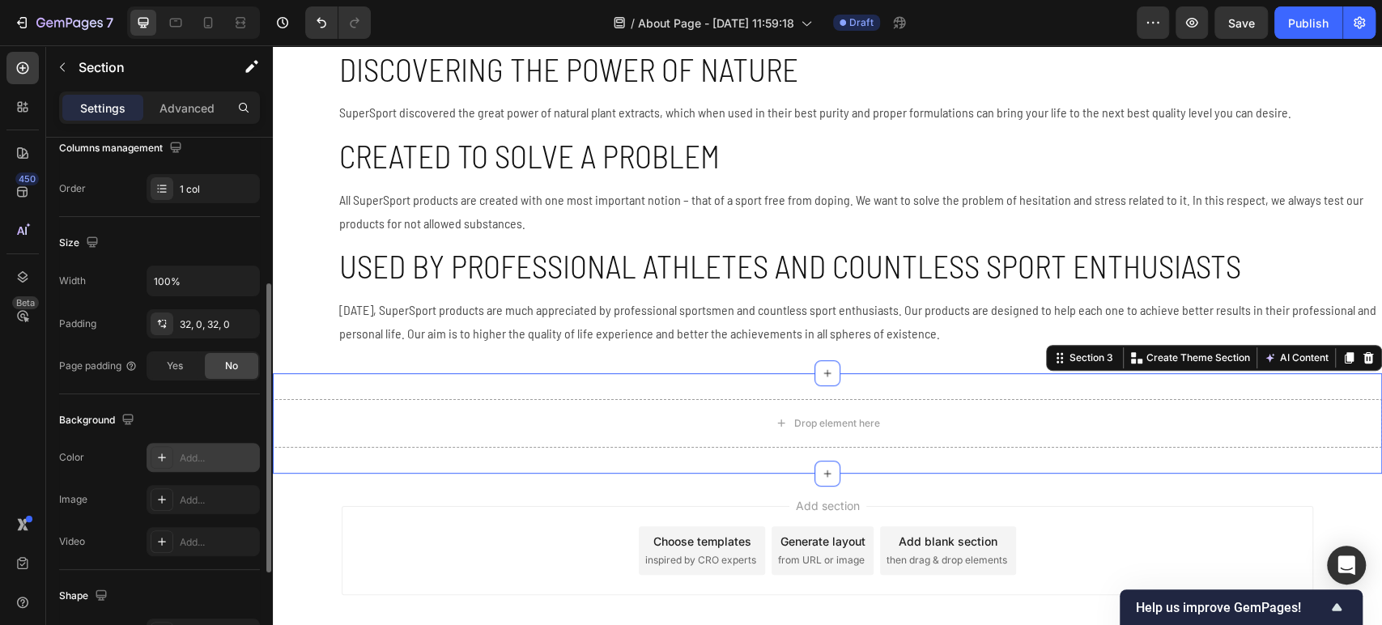
click at [185, 458] on div "Add..." at bounding box center [218, 458] width 76 height 15
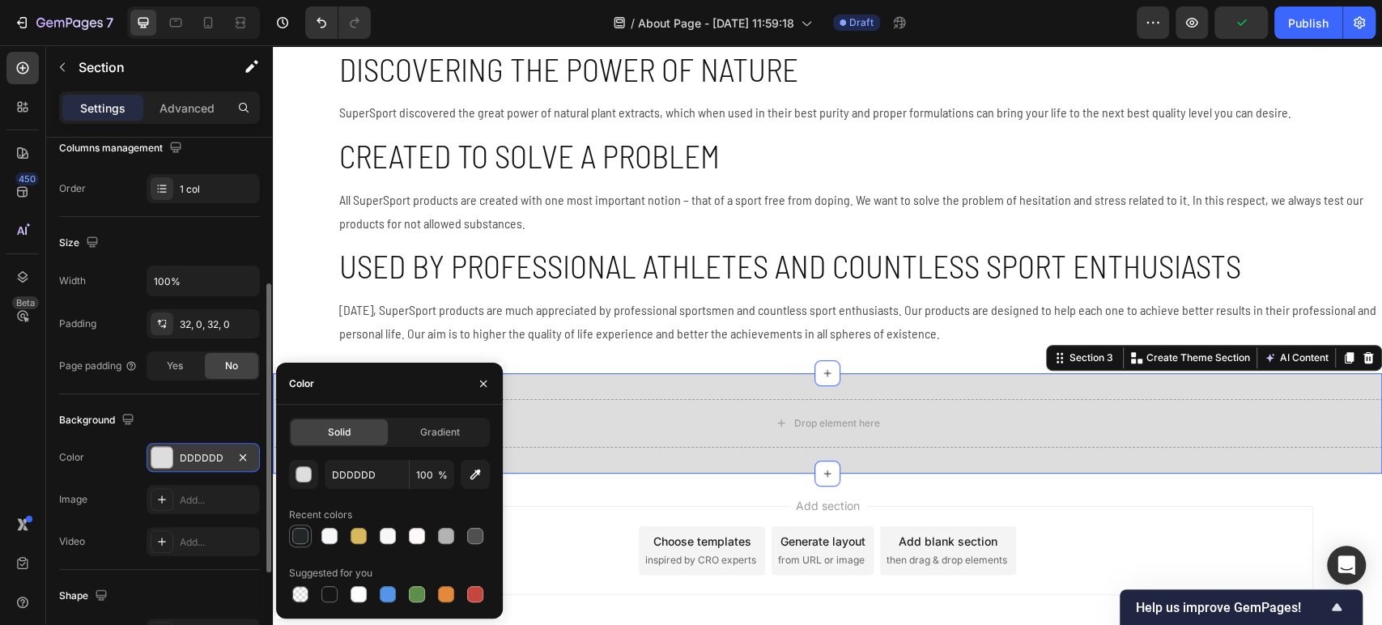
click at [301, 538] on div at bounding box center [300, 536] width 16 height 16
type input "222629"
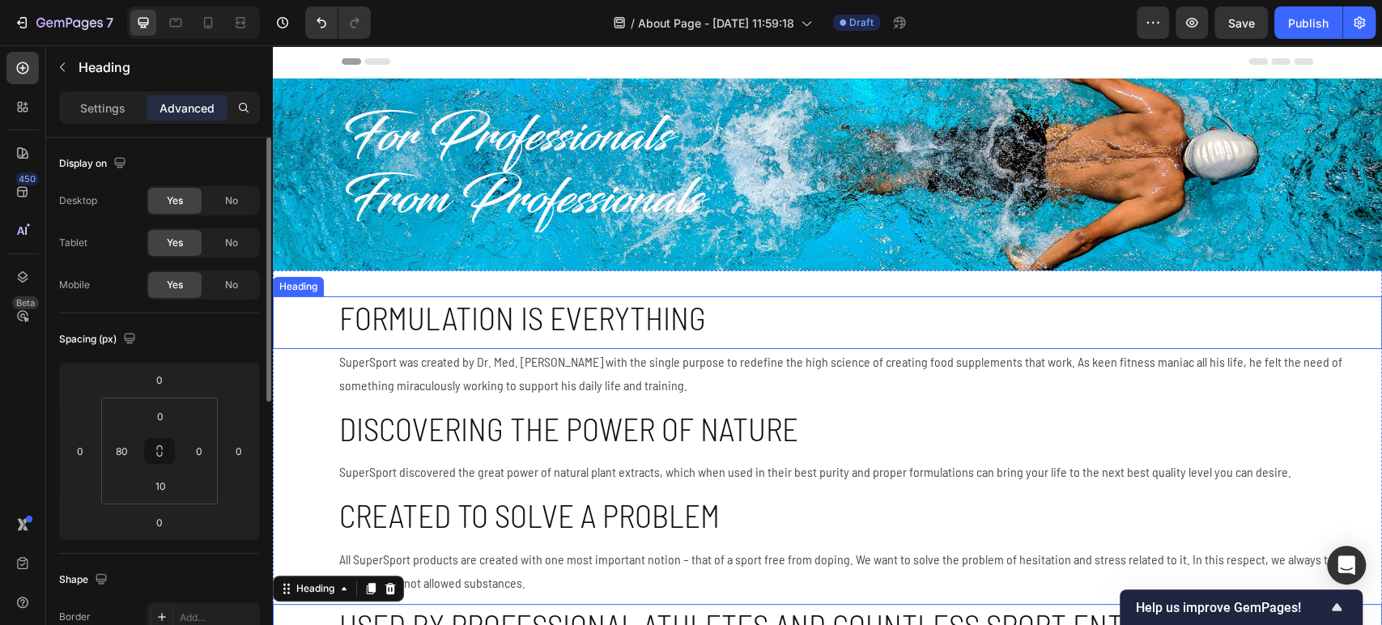
scroll to position [441, 0]
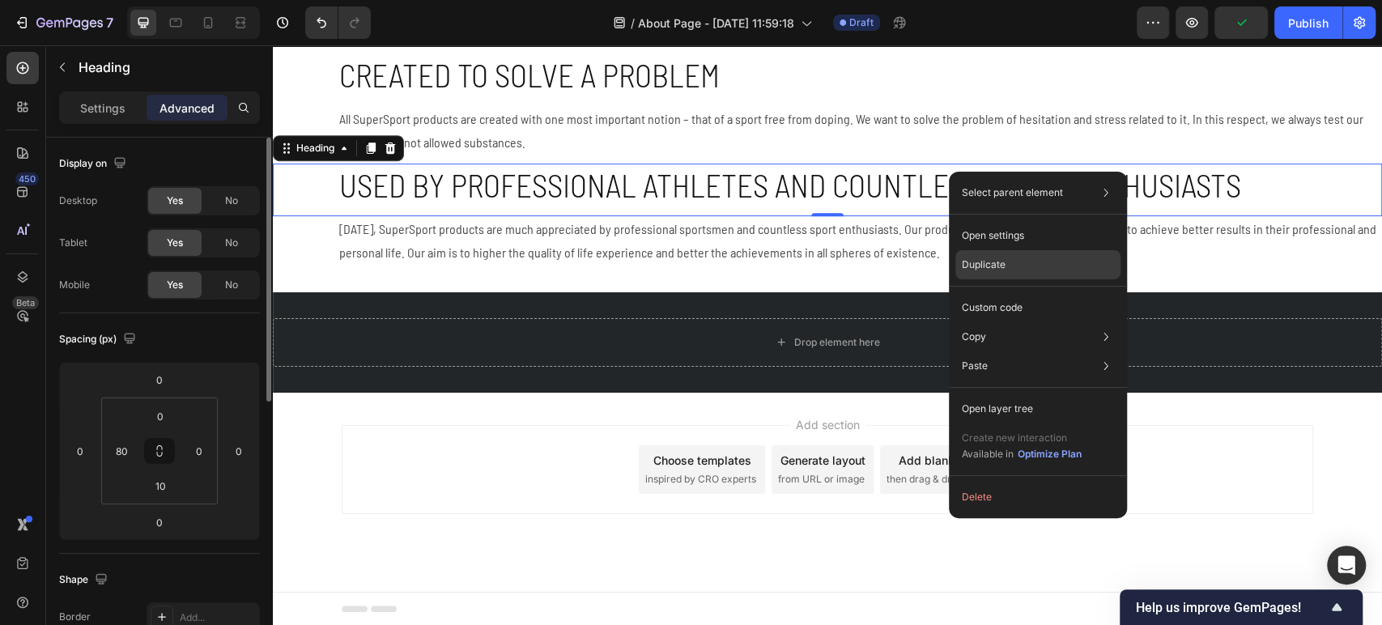
click at [1015, 264] on div "Duplicate" at bounding box center [1038, 264] width 165 height 29
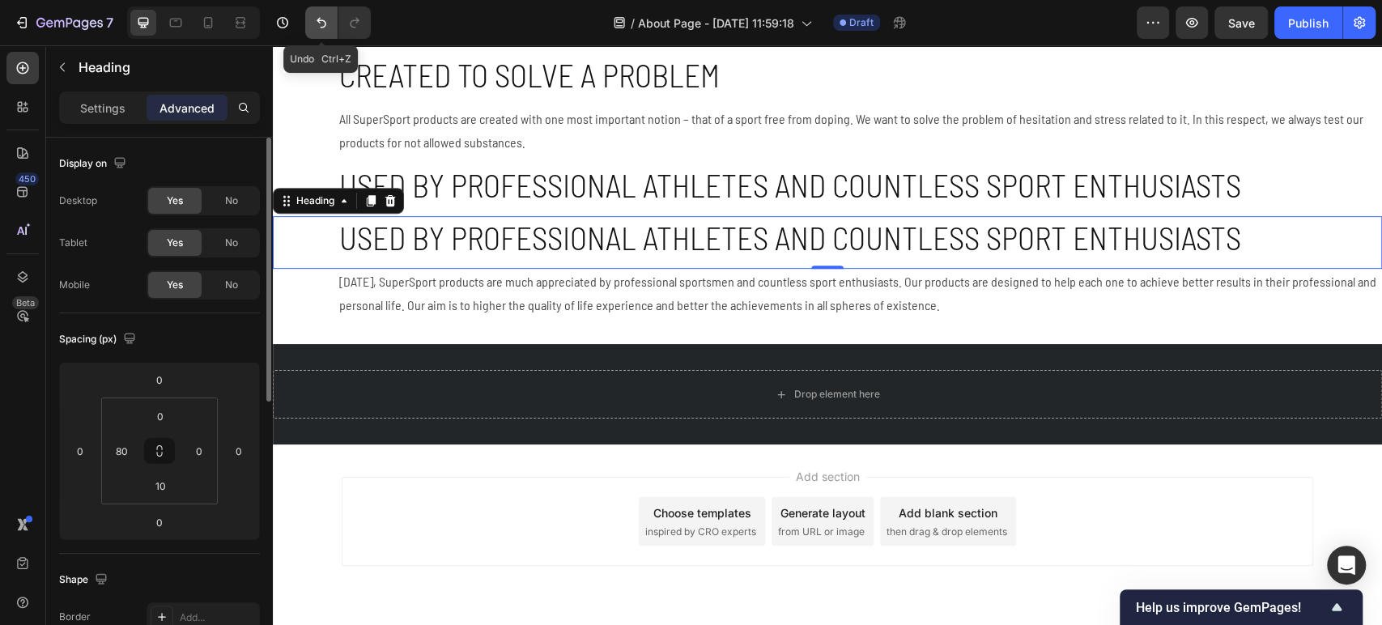
click at [331, 23] on button "Undo/Redo" at bounding box center [321, 22] width 32 height 32
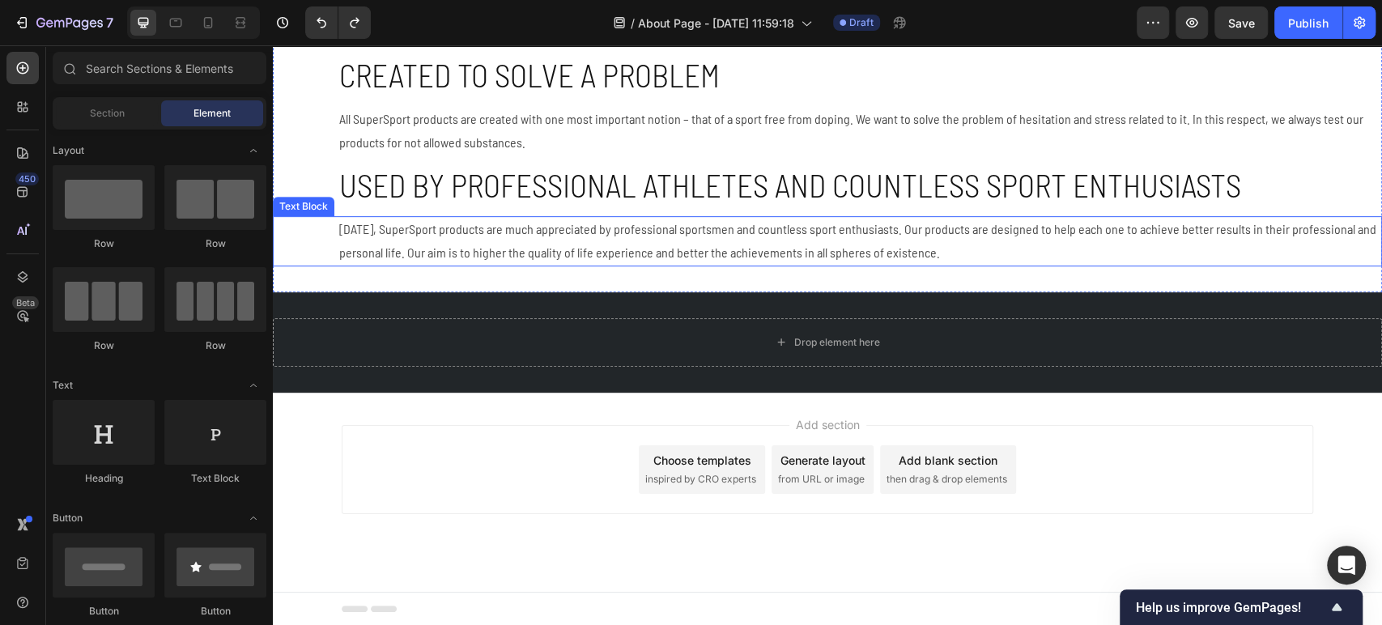
scroll to position [0, 0]
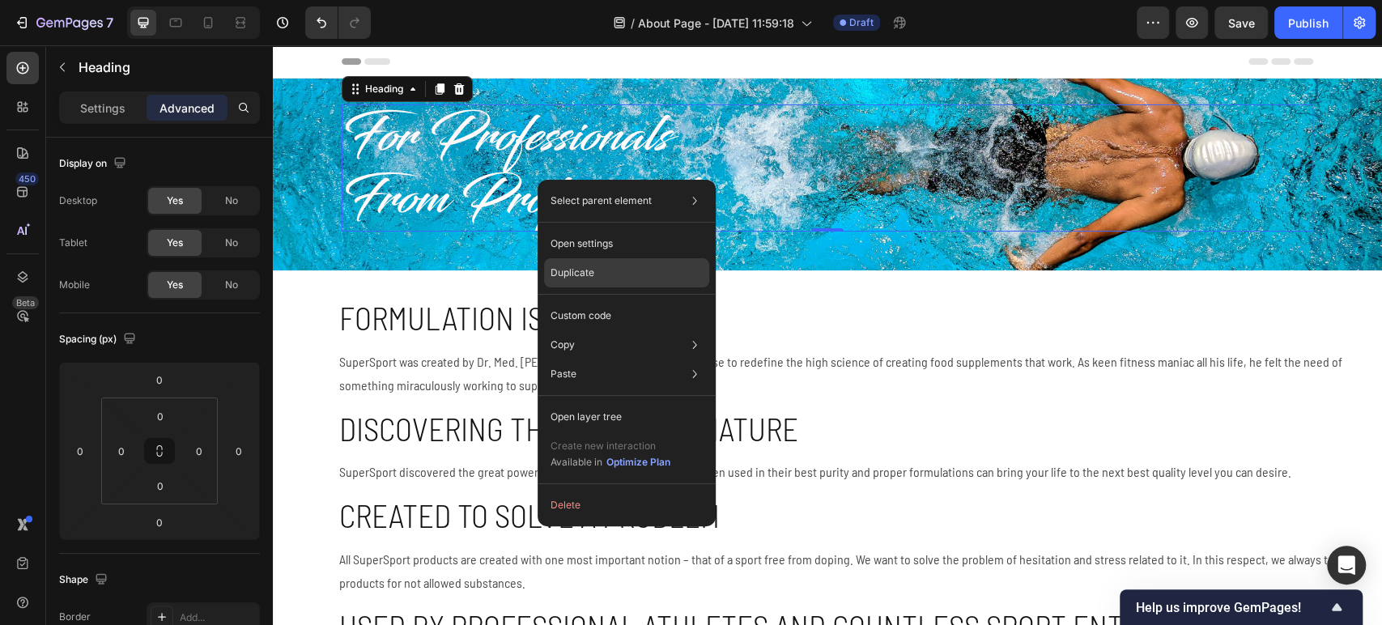
click at [628, 267] on div "Duplicate" at bounding box center [626, 272] width 165 height 29
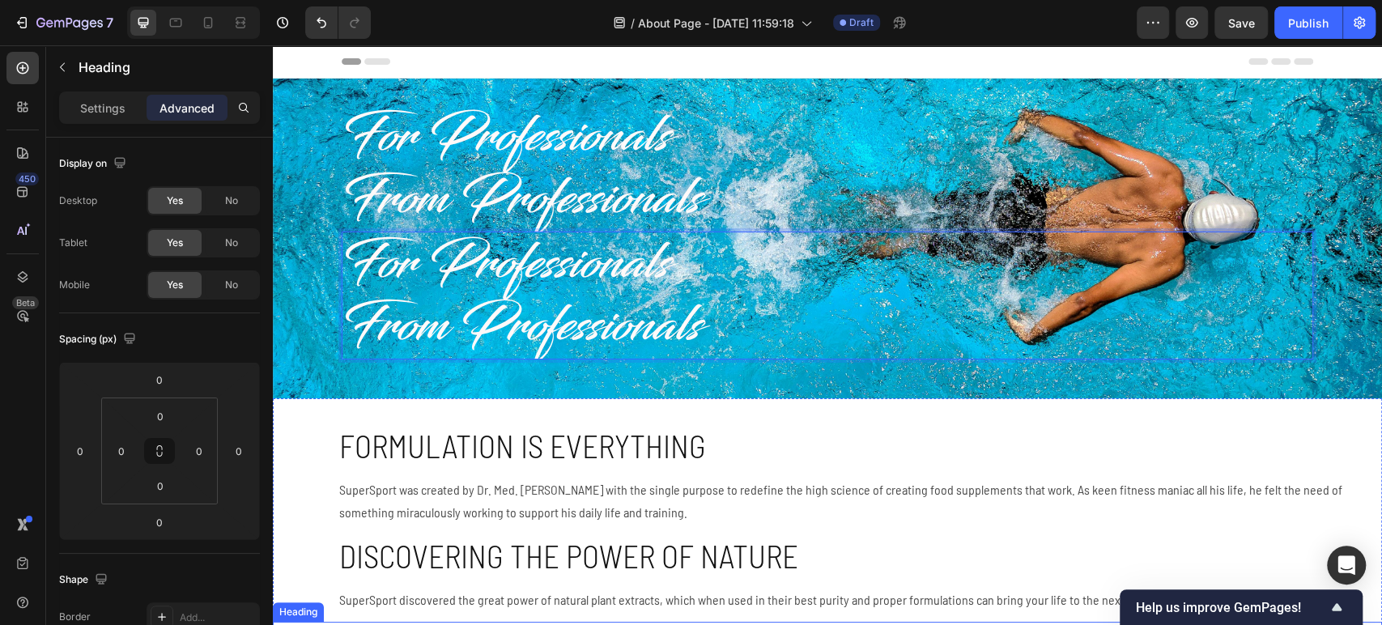
drag, startPoint x: 619, startPoint y: 283, endPoint x: 662, endPoint y: 616, distance: 336.3
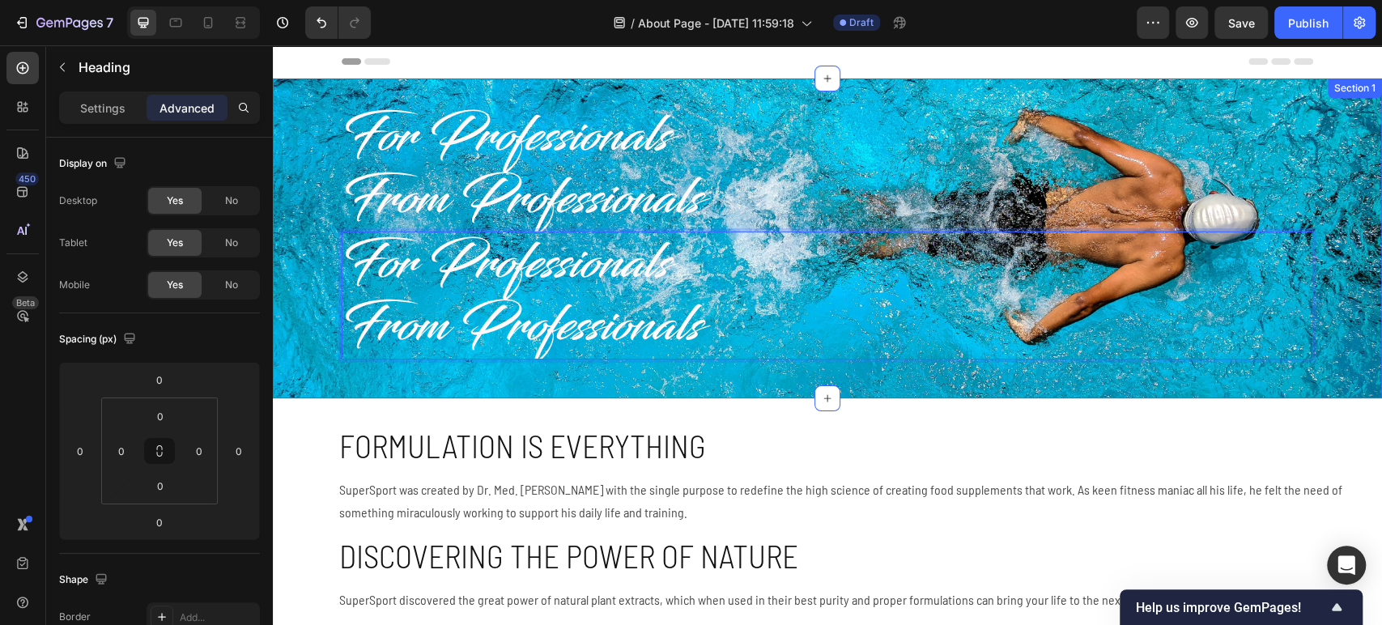
click at [330, 283] on div "For Professionals From Professionals Heading For Professionals From Professiona…" at bounding box center [827, 238] width 1109 height 268
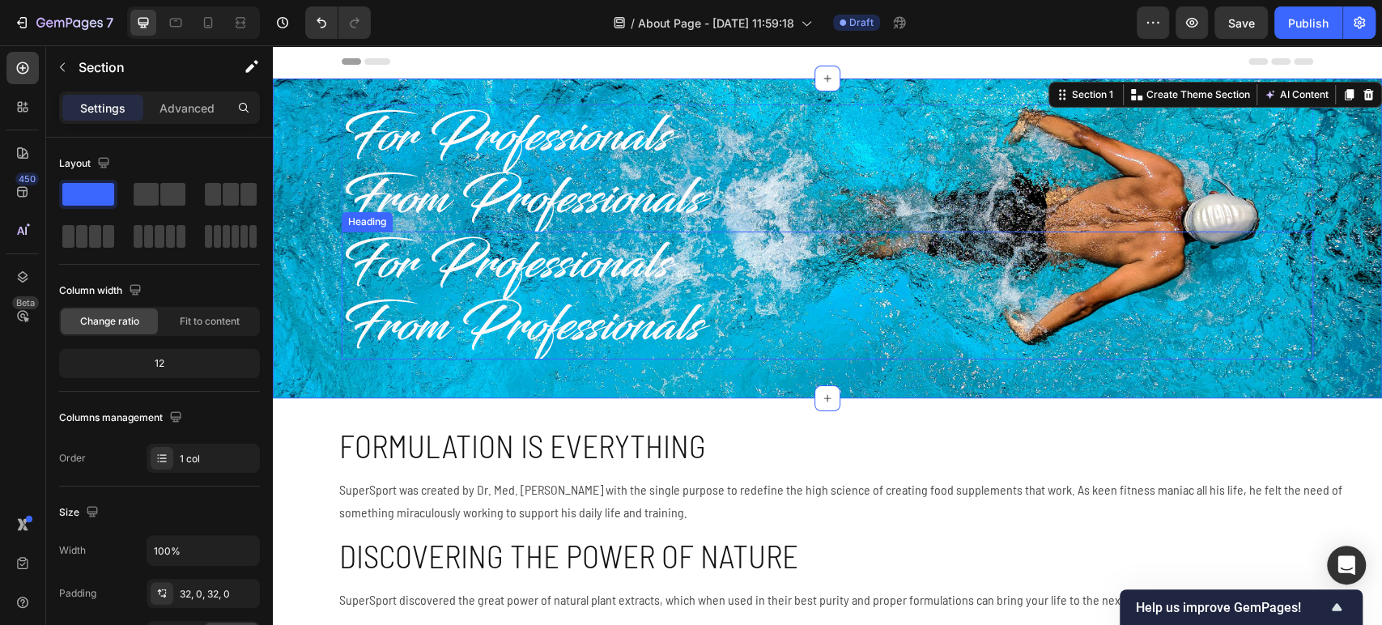
click at [356, 274] on p "For Professionals From Professionals" at bounding box center [827, 295] width 969 height 124
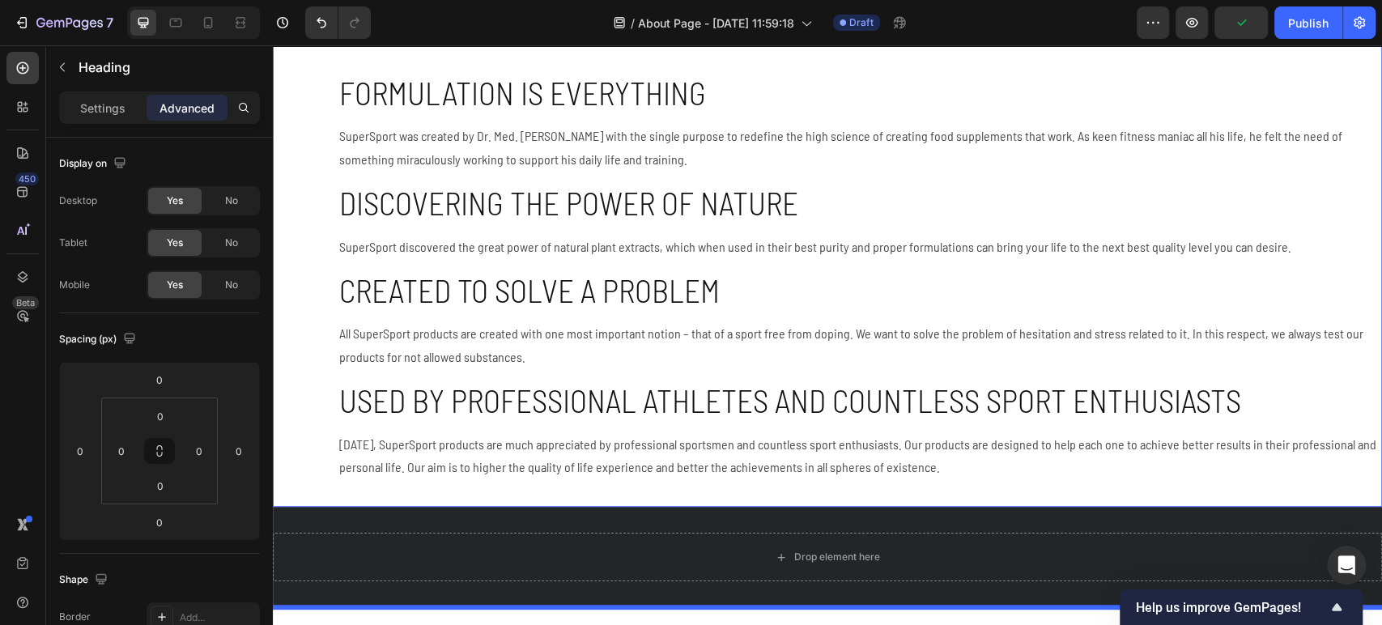
scroll to position [462, 0]
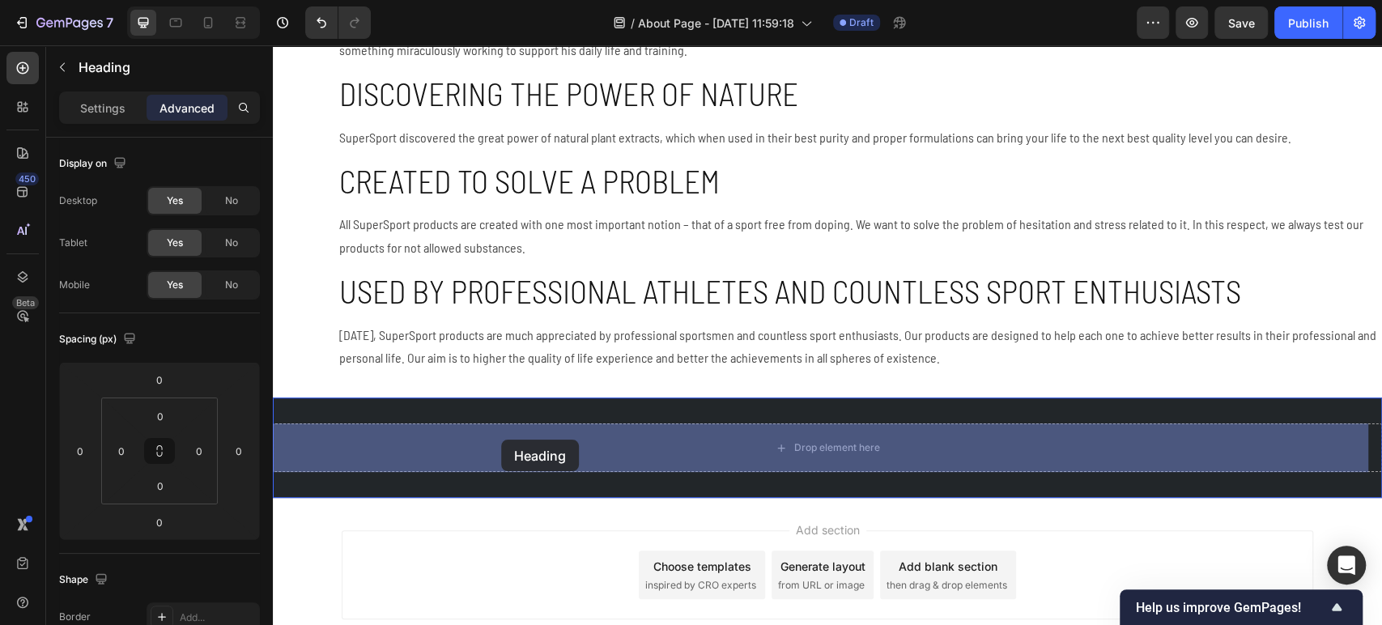
drag, startPoint x: 364, startPoint y: 213, endPoint x: 497, endPoint y: 421, distance: 246.9
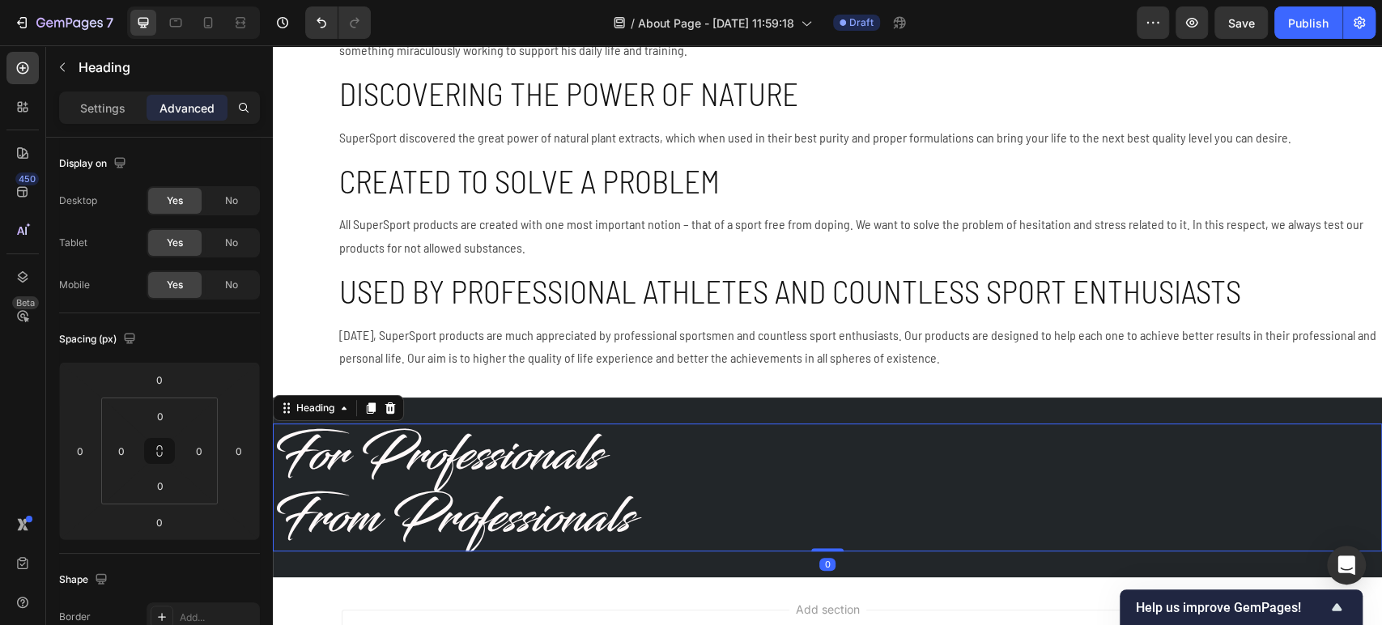
click at [554, 470] on h2 "For Professionals From Professionals" at bounding box center [827, 487] width 1109 height 127
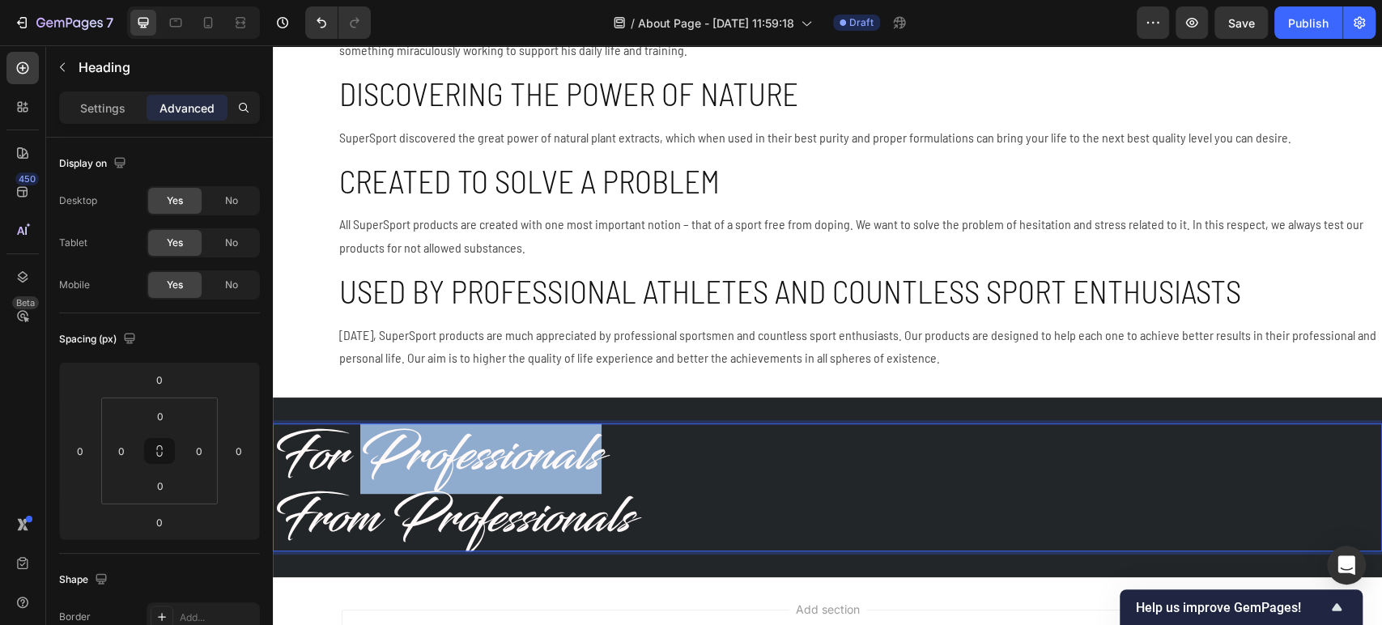
click at [554, 470] on p "For Professionals From Professionals" at bounding box center [828, 487] width 1106 height 124
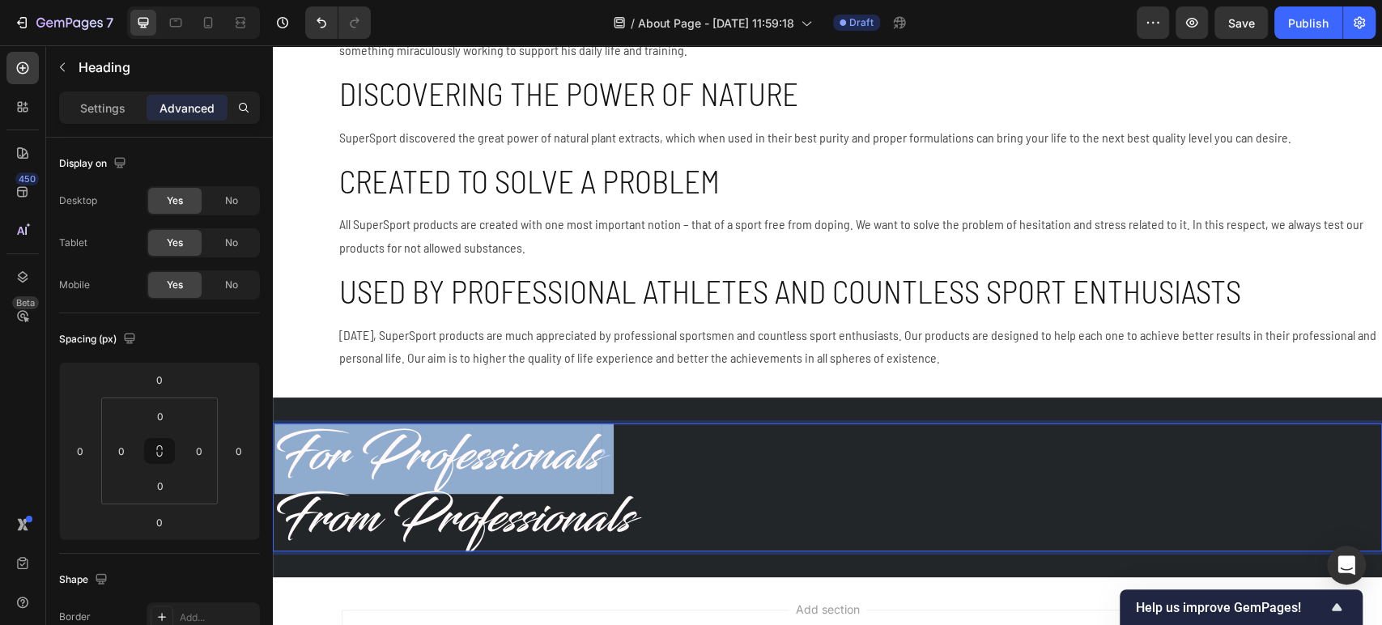
click at [554, 470] on p "For Professionals From Professionals" at bounding box center [828, 487] width 1106 height 124
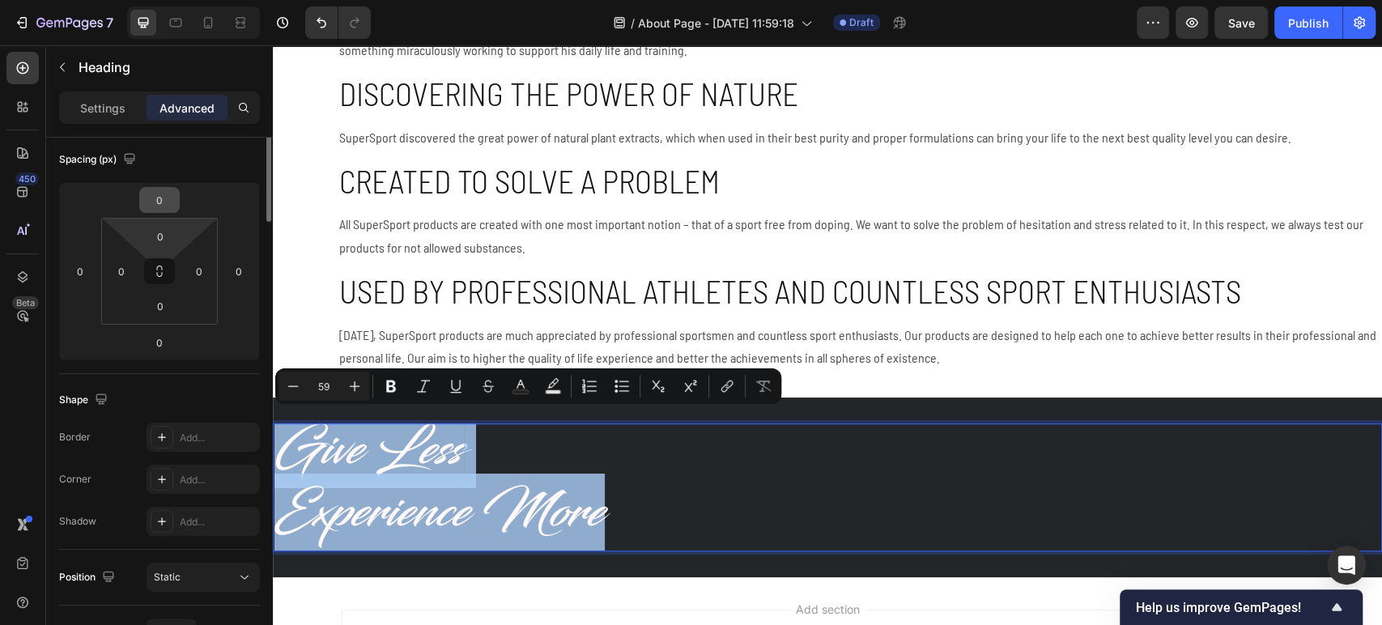
scroll to position [0, 0]
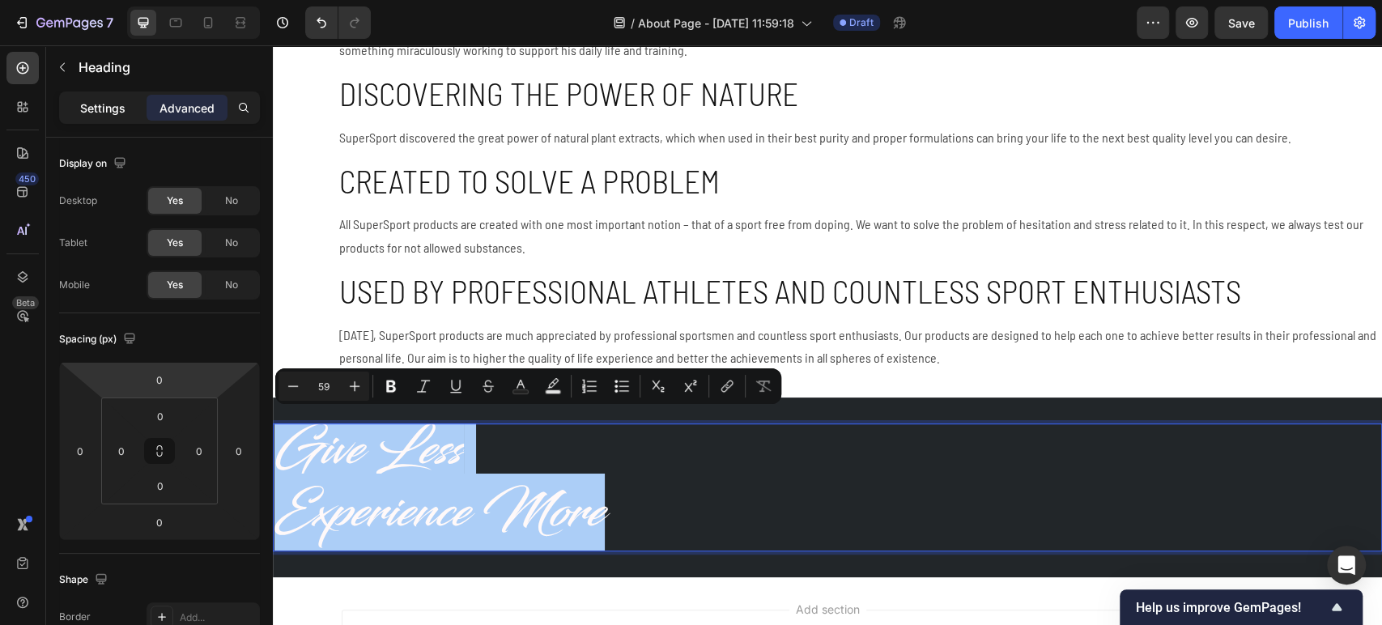
click at [112, 111] on p "Settings" at bounding box center [102, 108] width 45 height 17
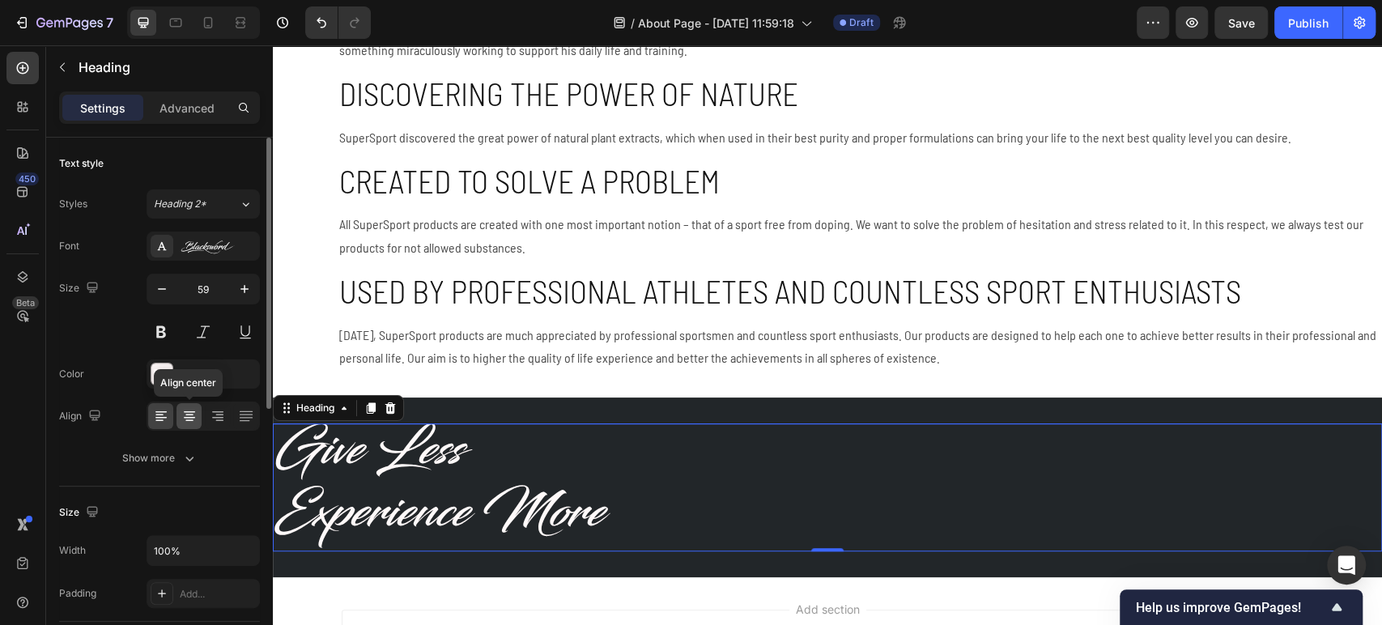
click at [195, 411] on icon at bounding box center [189, 416] width 16 height 16
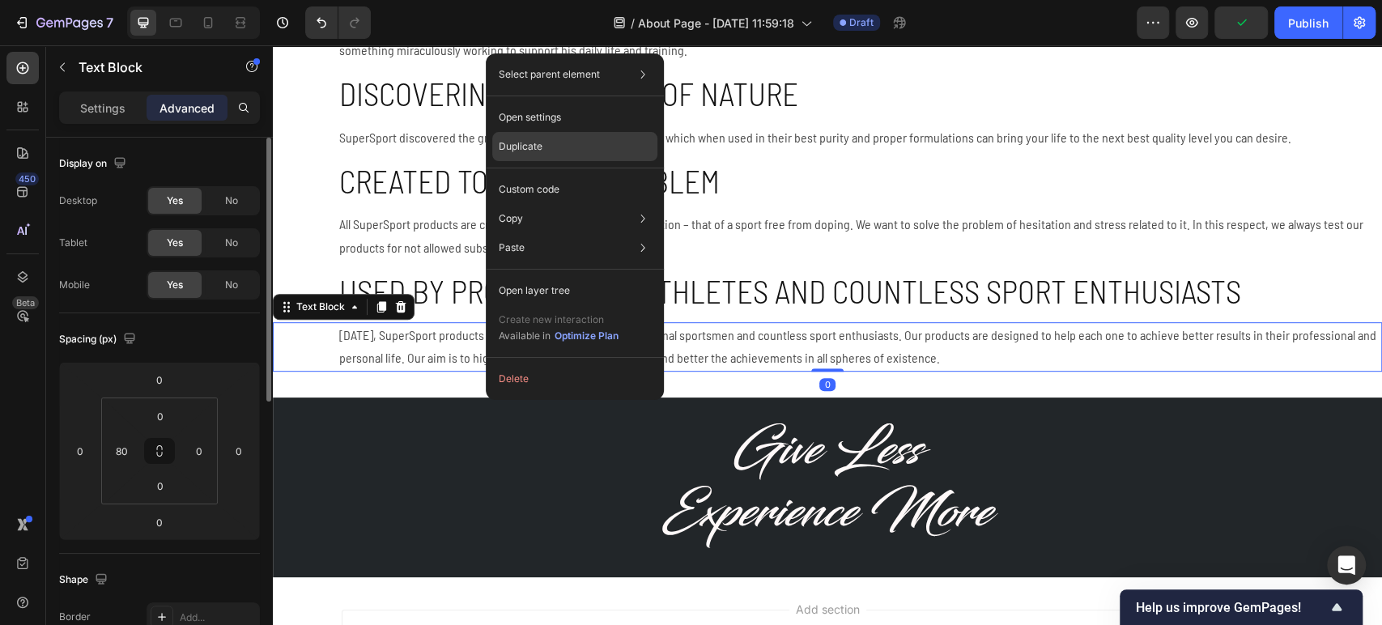
click at [549, 151] on div "Duplicate" at bounding box center [574, 146] width 165 height 29
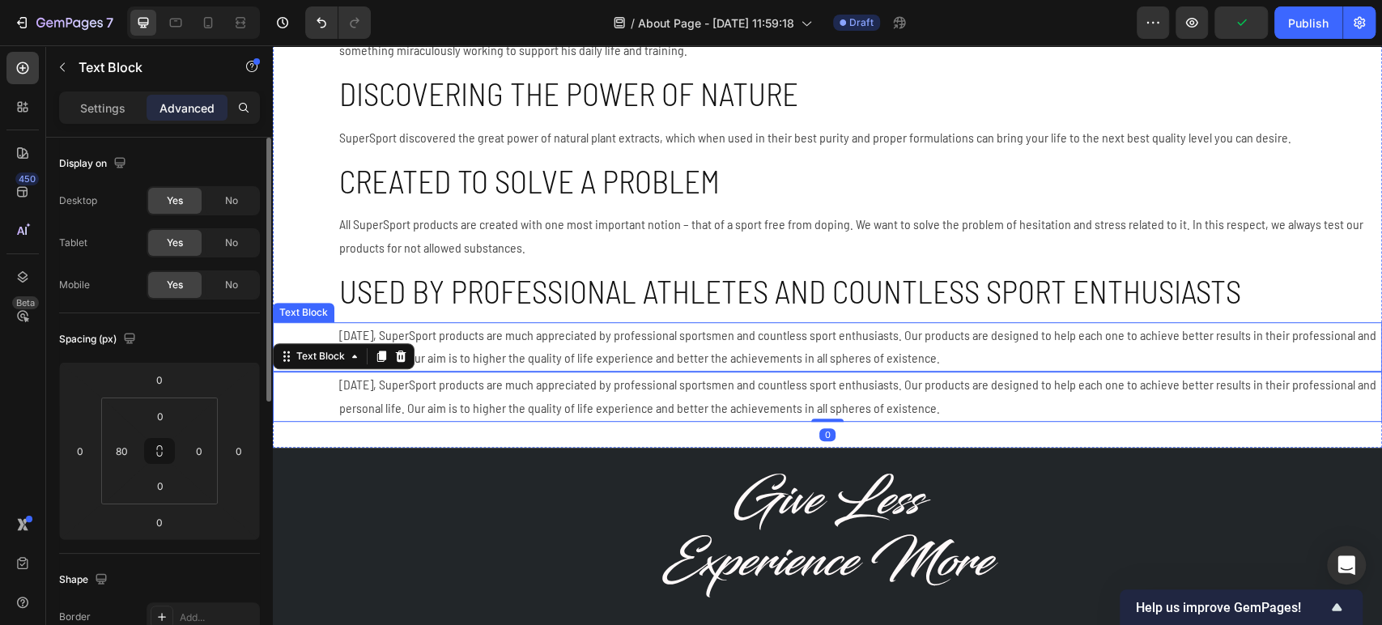
scroll to position [552, 0]
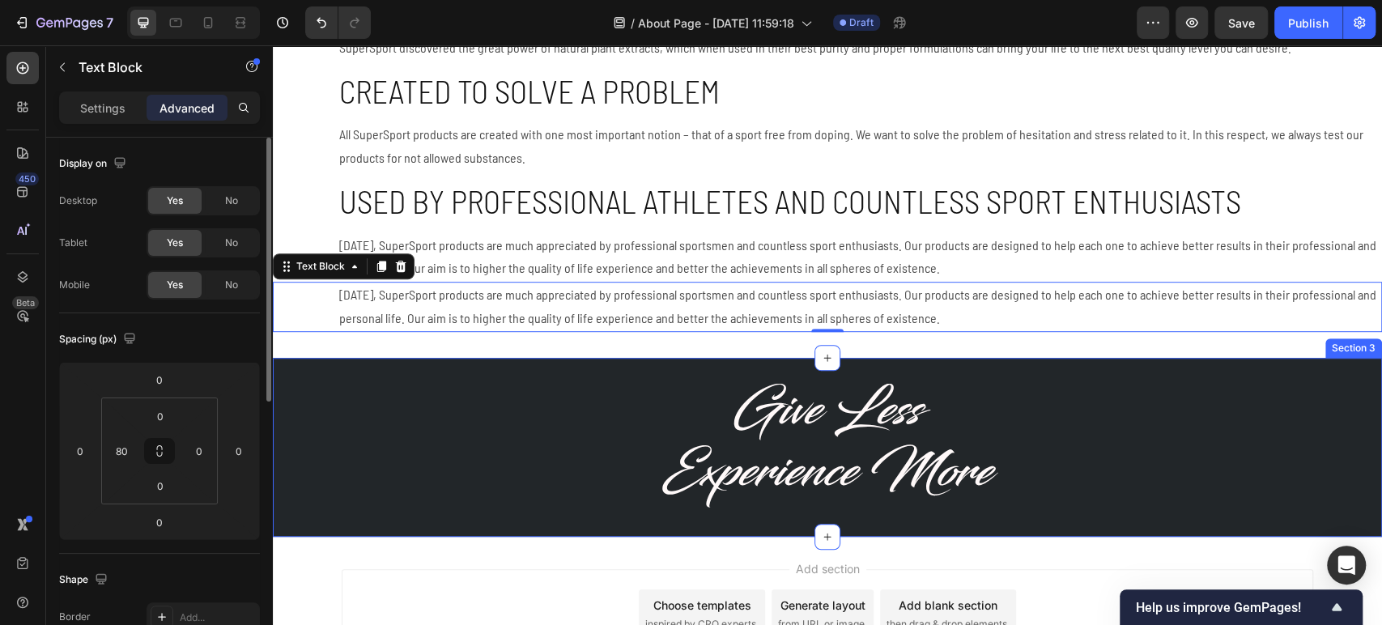
drag, startPoint x: 318, startPoint y: 264, endPoint x: 386, endPoint y: 522, distance: 266.3
click at [386, 524] on div "Formulation is everything Heading SuperSport was created by Dr. Med. [PERSON_NA…" at bounding box center [827, 31] width 1109 height 1011
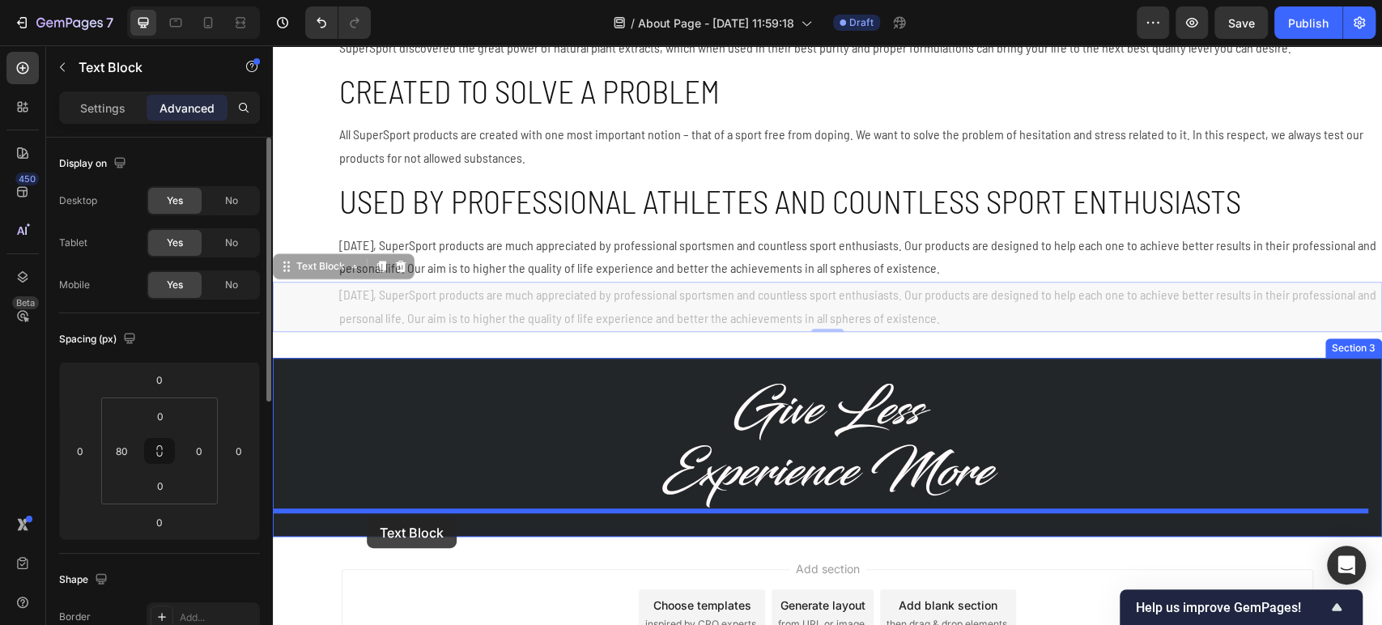
drag, startPoint x: 286, startPoint y: 268, endPoint x: 367, endPoint y: 517, distance: 261.5
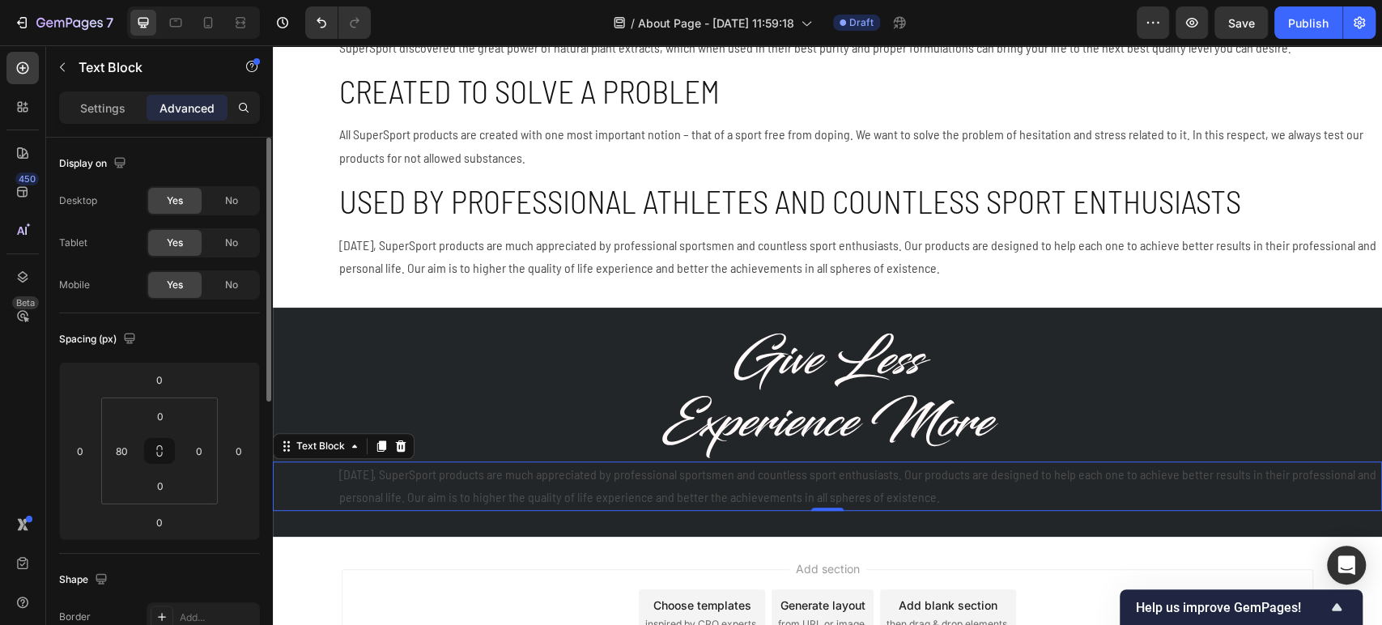
click at [548, 488] on p "[DATE], SuperSport products are much appreciated by professional sportsmen and …" at bounding box center [859, 486] width 1041 height 47
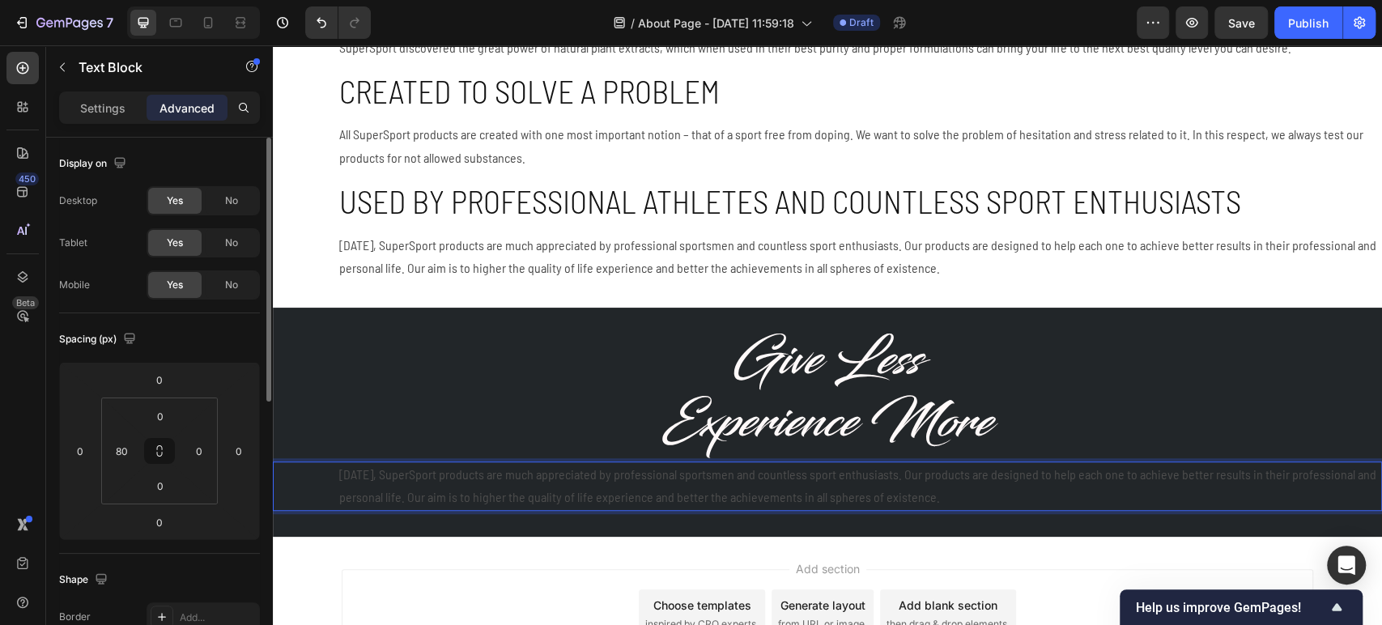
click at [548, 488] on p "[DATE], SuperSport products are much appreciated by professional sportsmen and …" at bounding box center [859, 486] width 1041 height 47
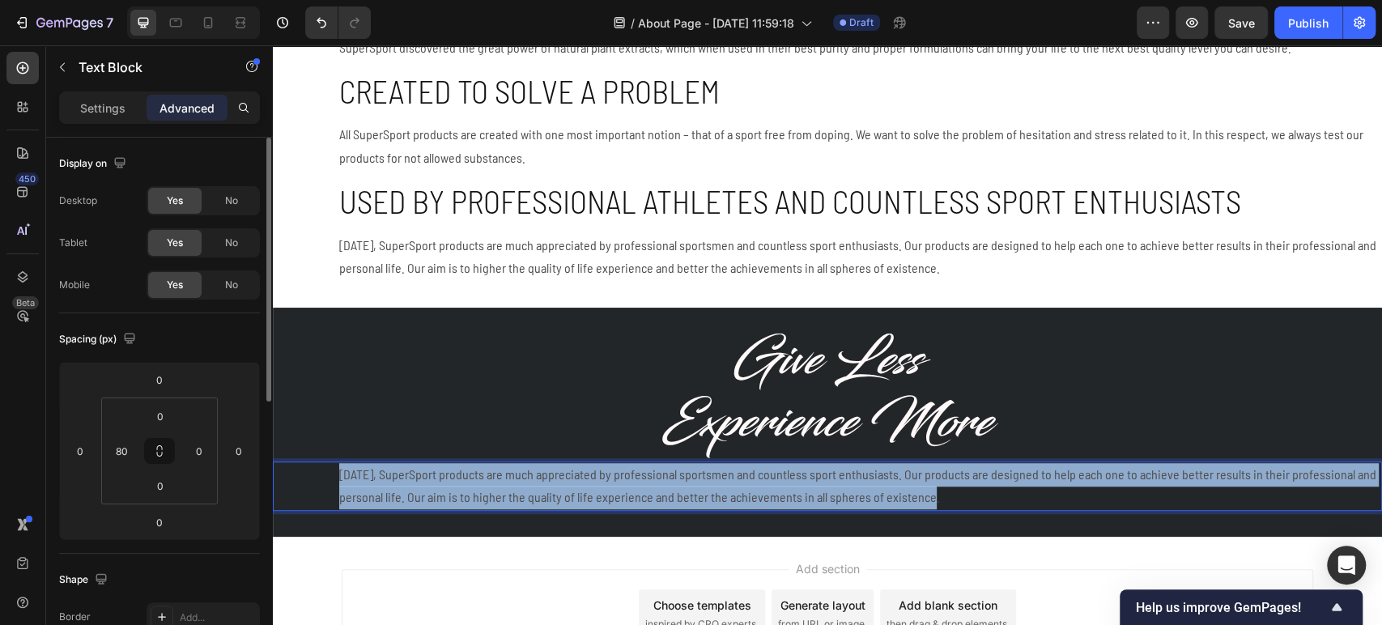
click at [548, 488] on p "[DATE], SuperSport products are much appreciated by professional sportsmen and …" at bounding box center [859, 486] width 1041 height 47
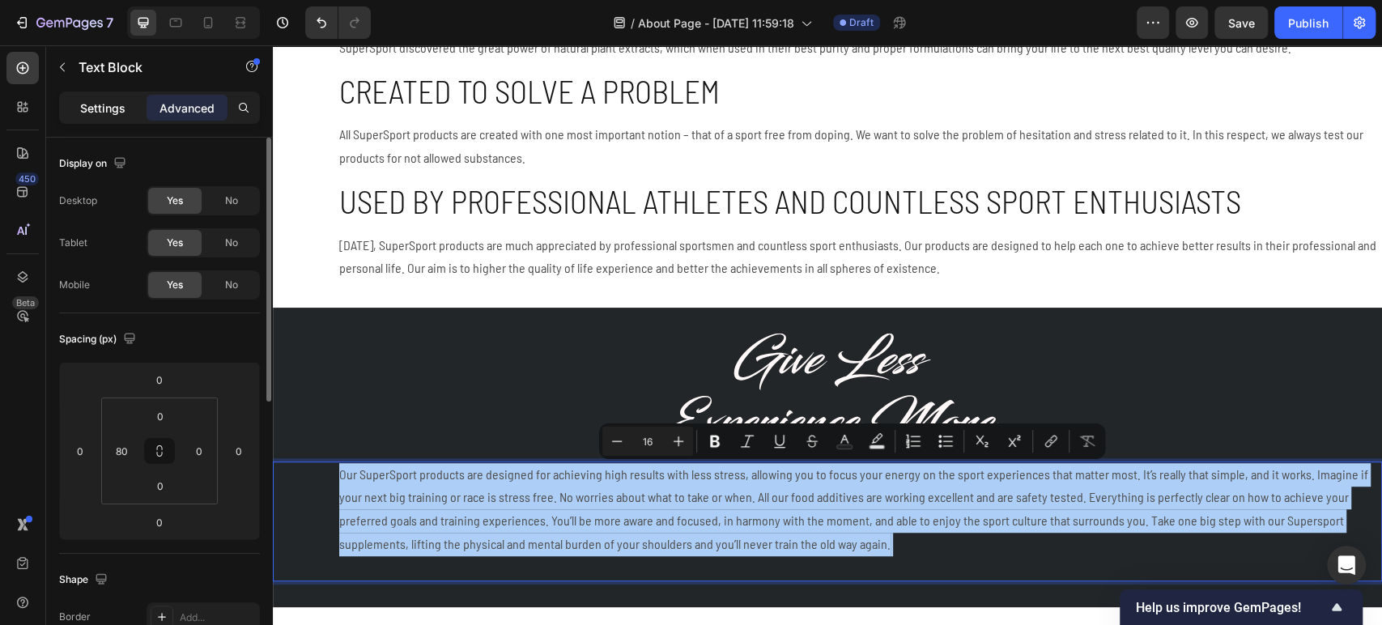
click at [76, 96] on div "Settings" at bounding box center [102, 108] width 81 height 26
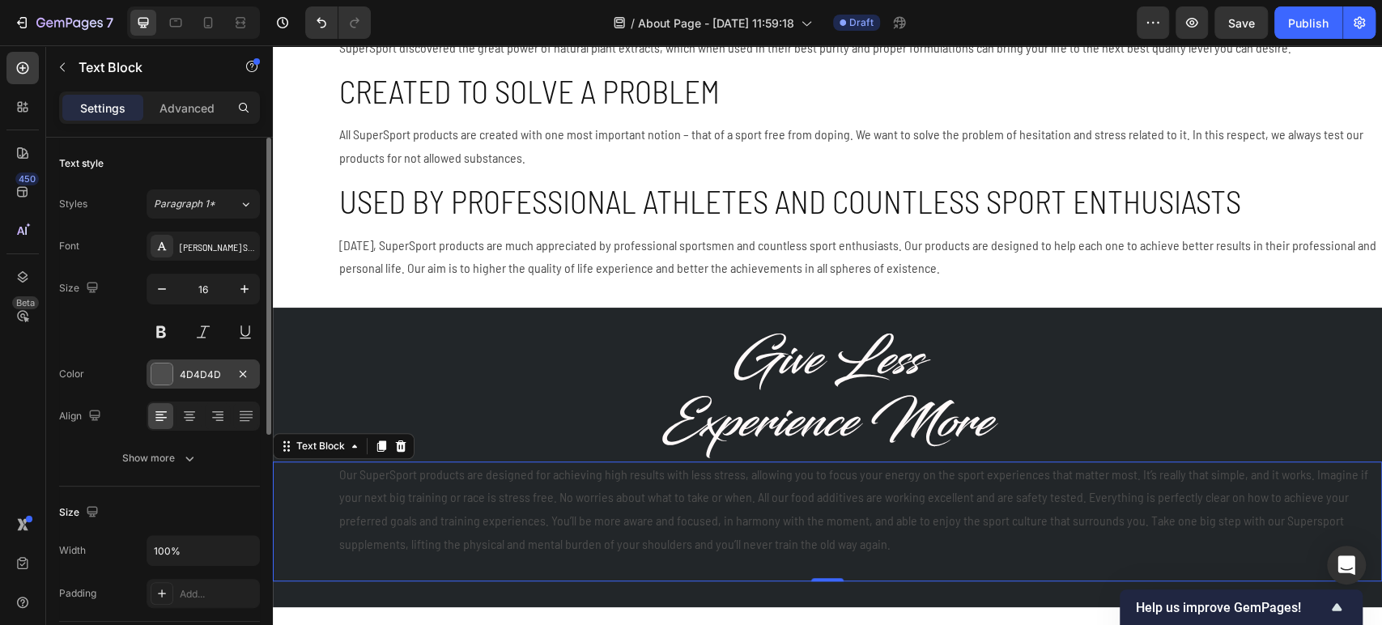
click at [184, 374] on div "4D4D4D" at bounding box center [203, 375] width 47 height 15
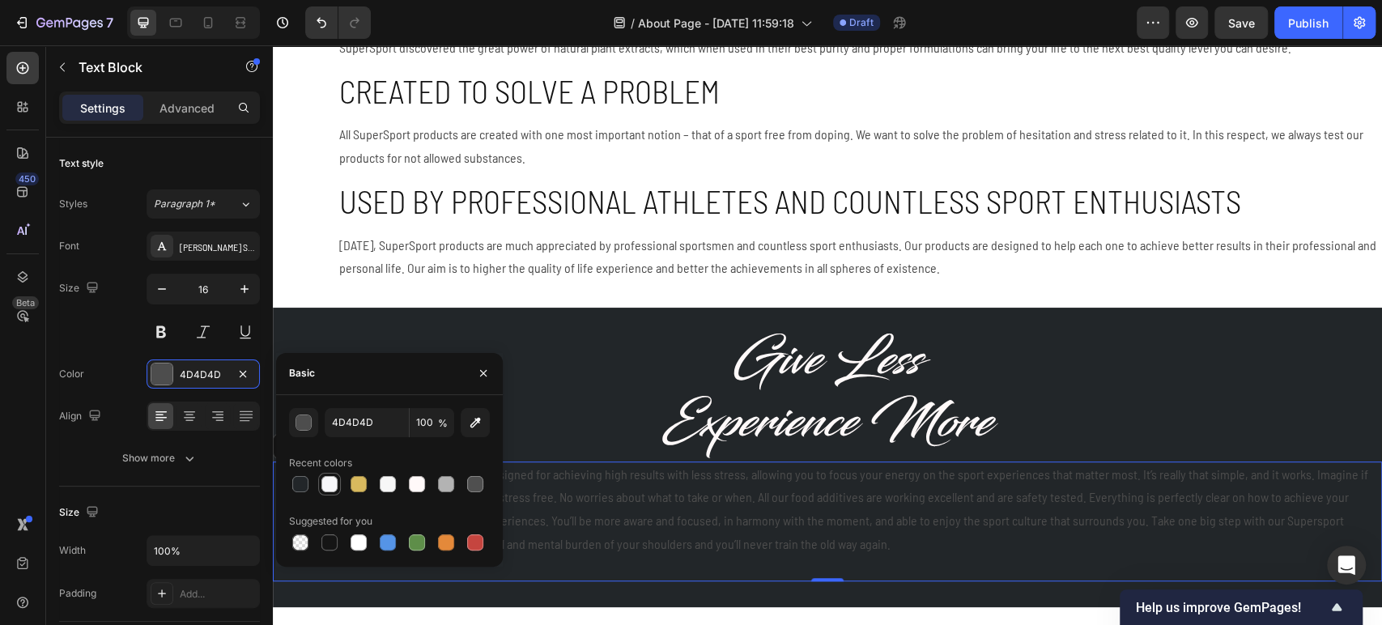
click at [324, 484] on div at bounding box center [329, 484] width 16 height 16
type input "F7F7F9"
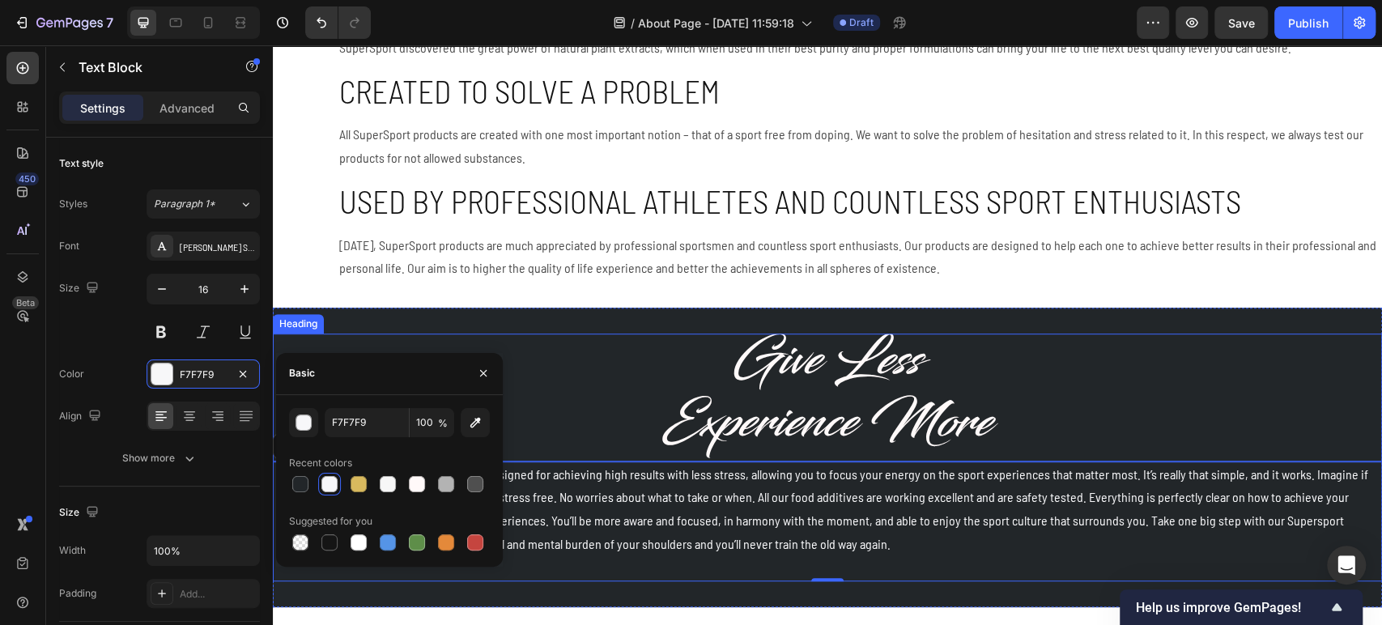
click at [876, 411] on p "Give Less Experience More" at bounding box center [828, 392] width 1106 height 124
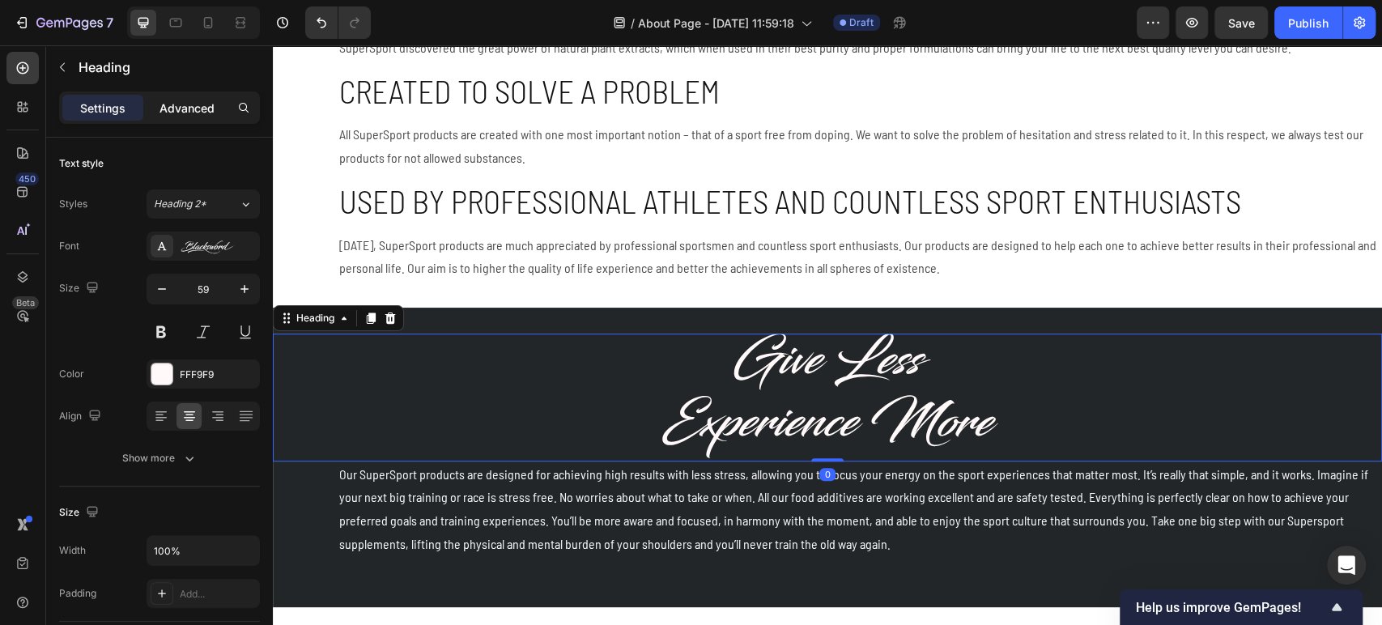
click at [220, 115] on div "Advanced" at bounding box center [187, 108] width 81 height 26
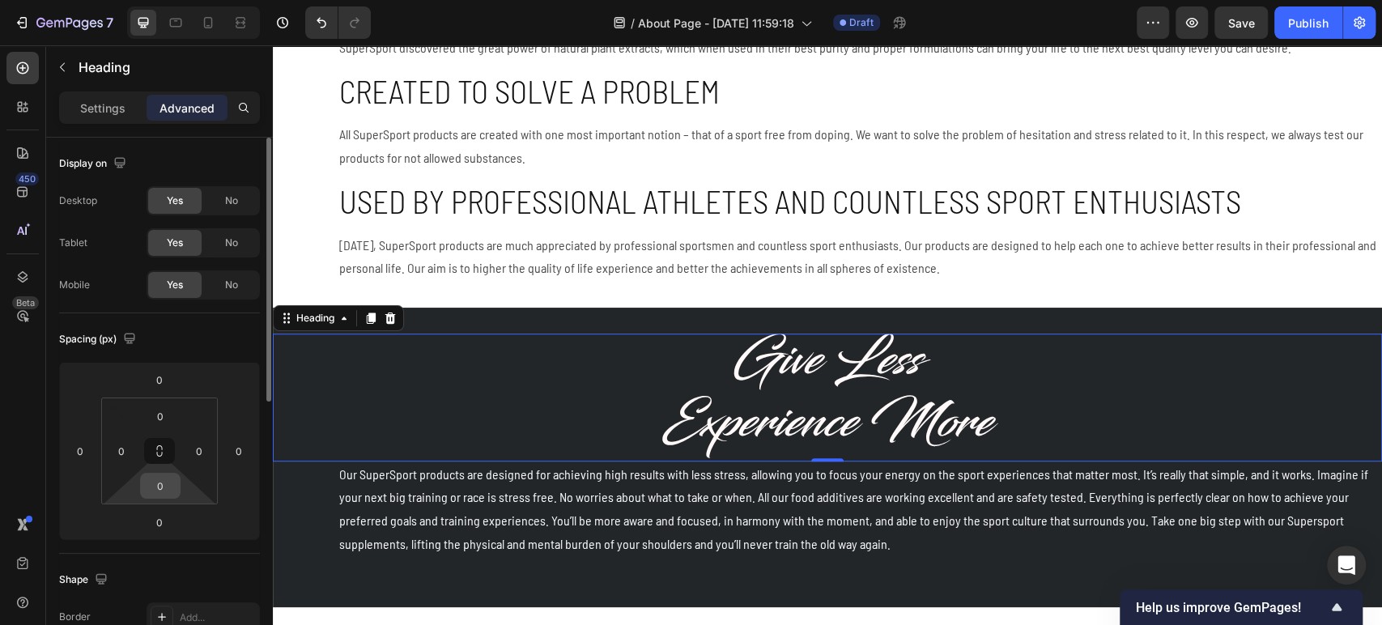
click at [168, 483] on input "0" at bounding box center [160, 486] width 32 height 24
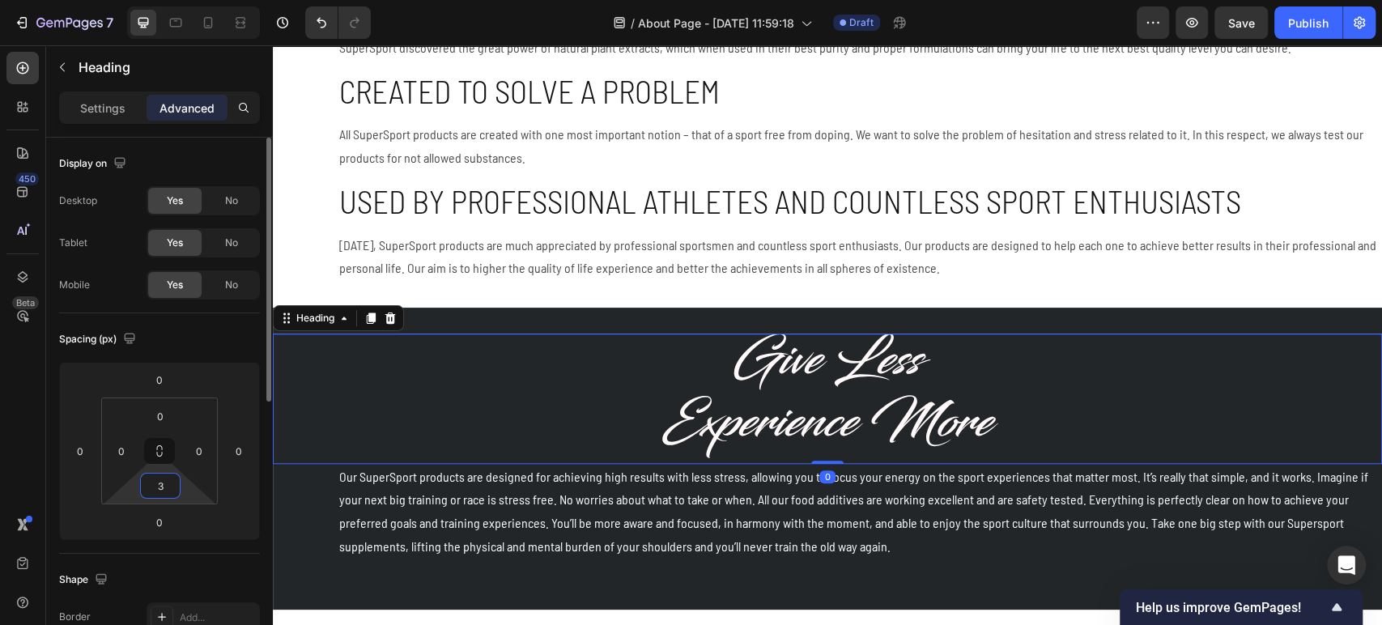
type input "30"
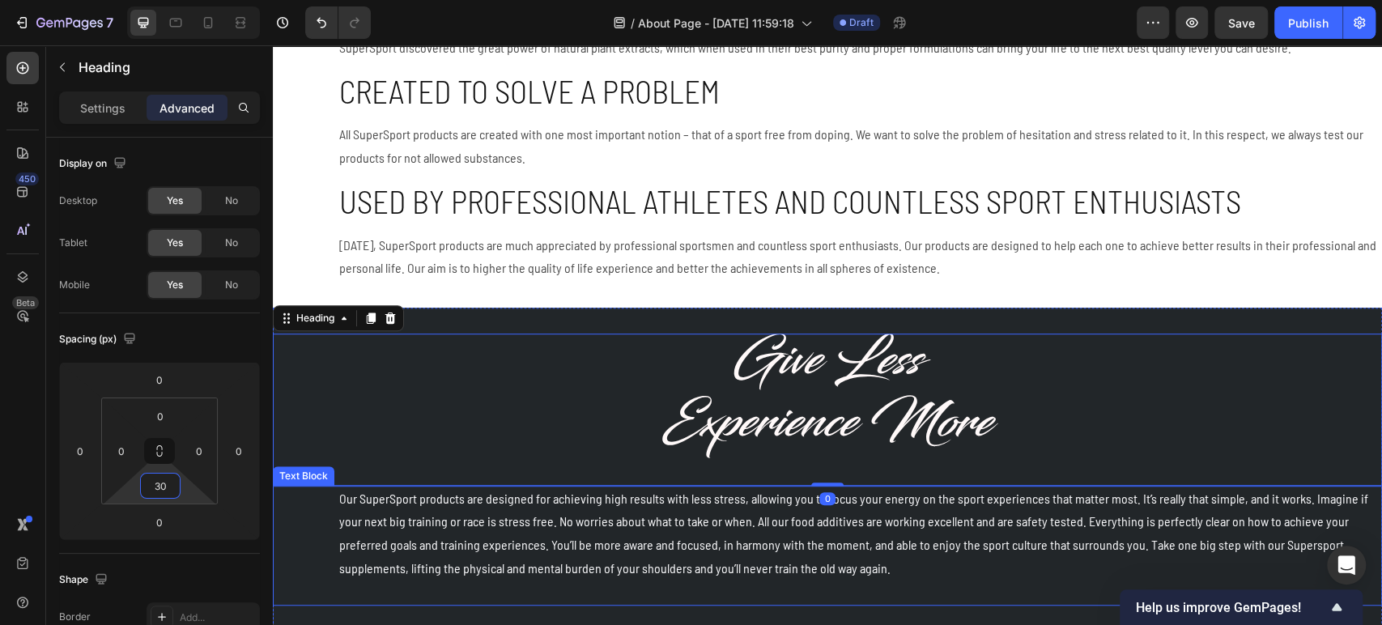
scroll to position [732, 0]
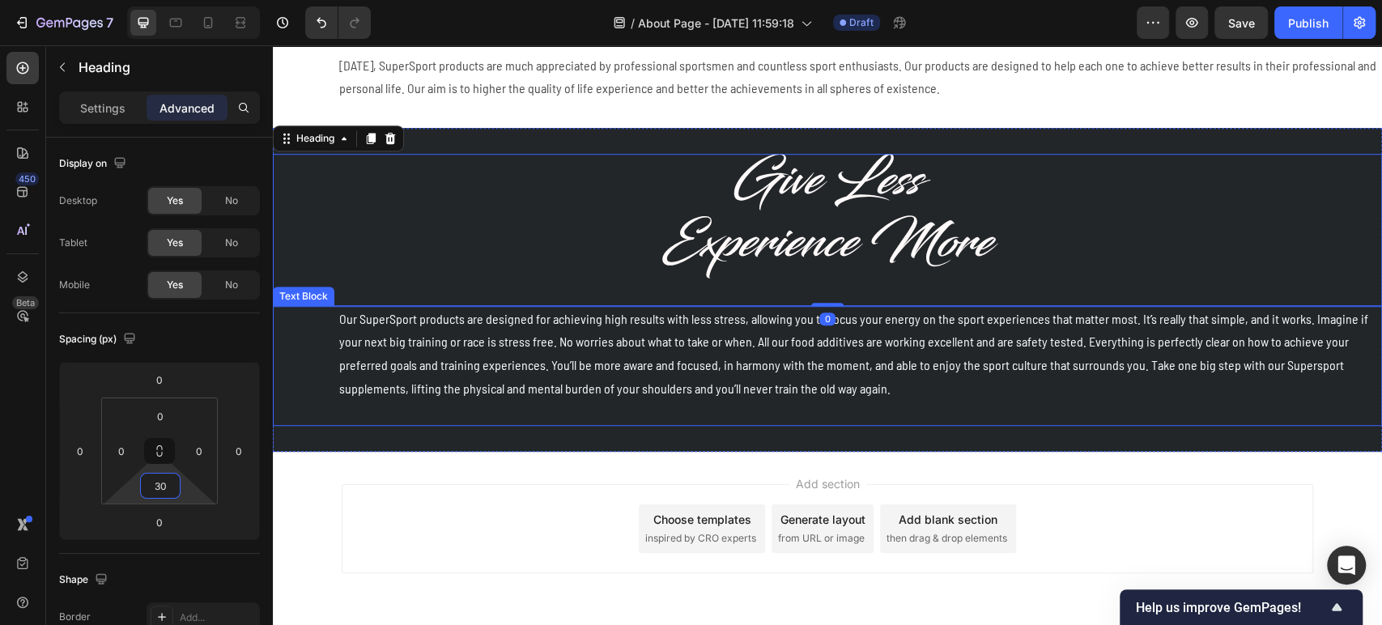
click at [454, 360] on p "Our SuperSport products are designed for achieving high results with less stres…" at bounding box center [859, 366] width 1041 height 117
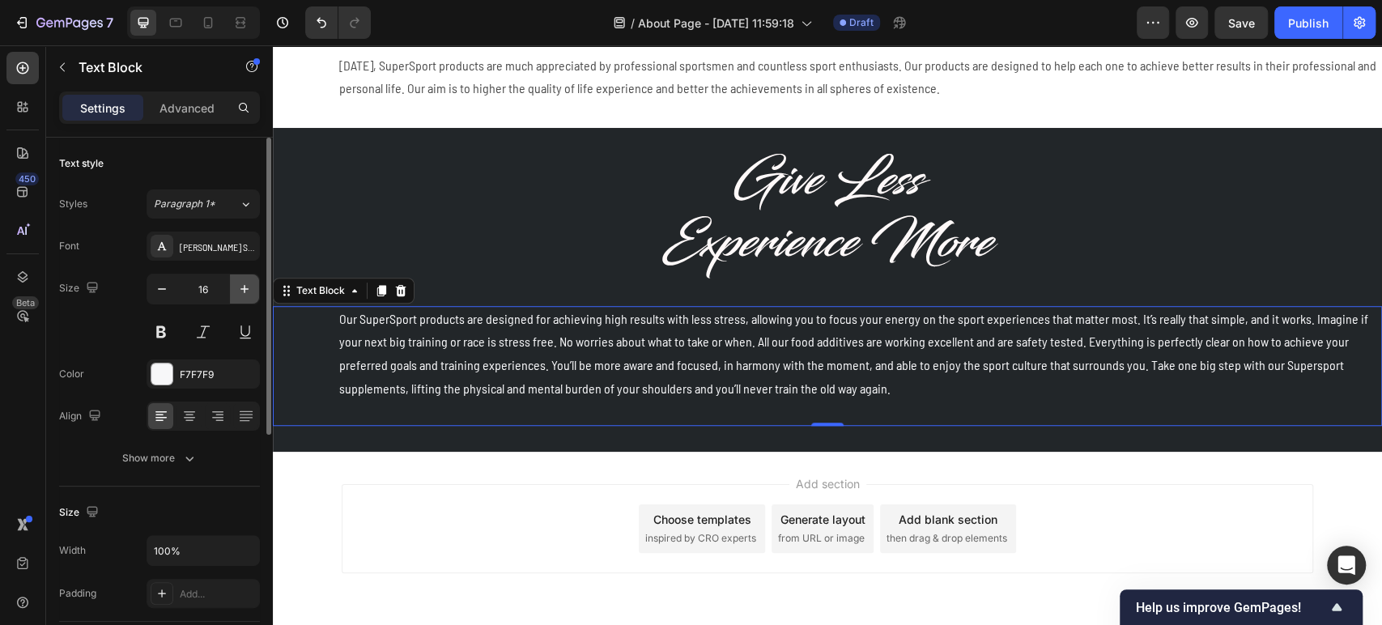
click at [250, 290] on icon "button" at bounding box center [244, 289] width 16 height 16
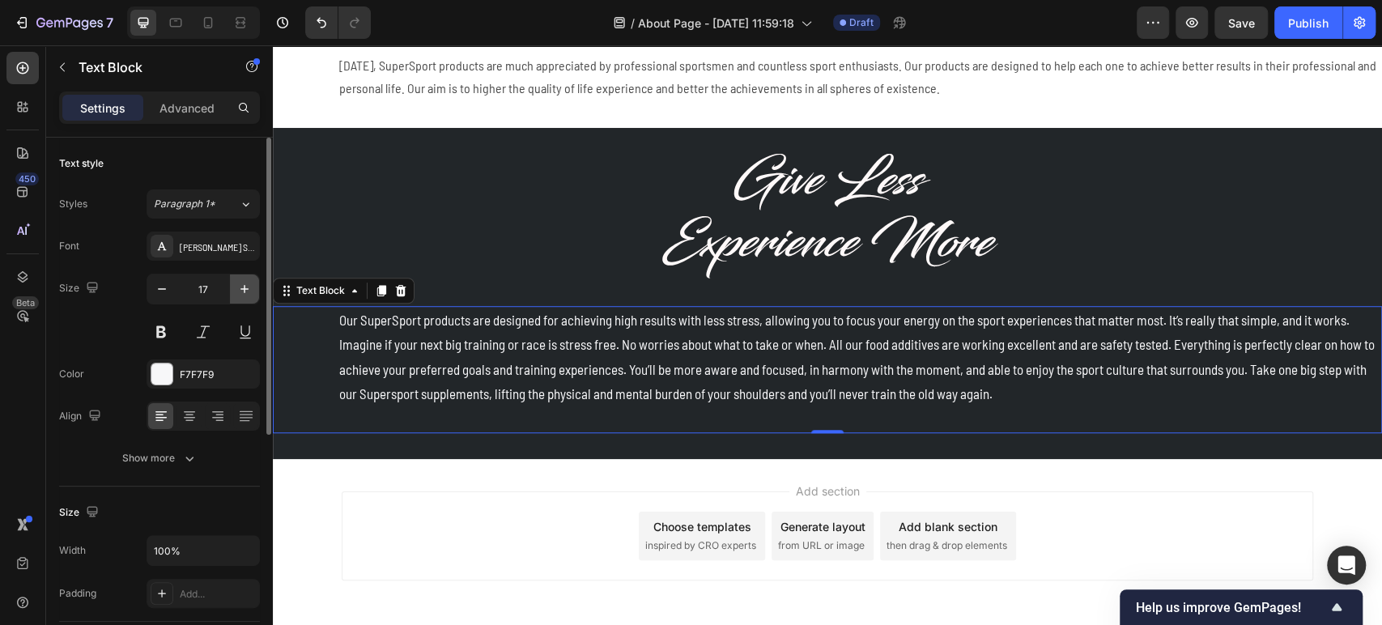
type input "18"
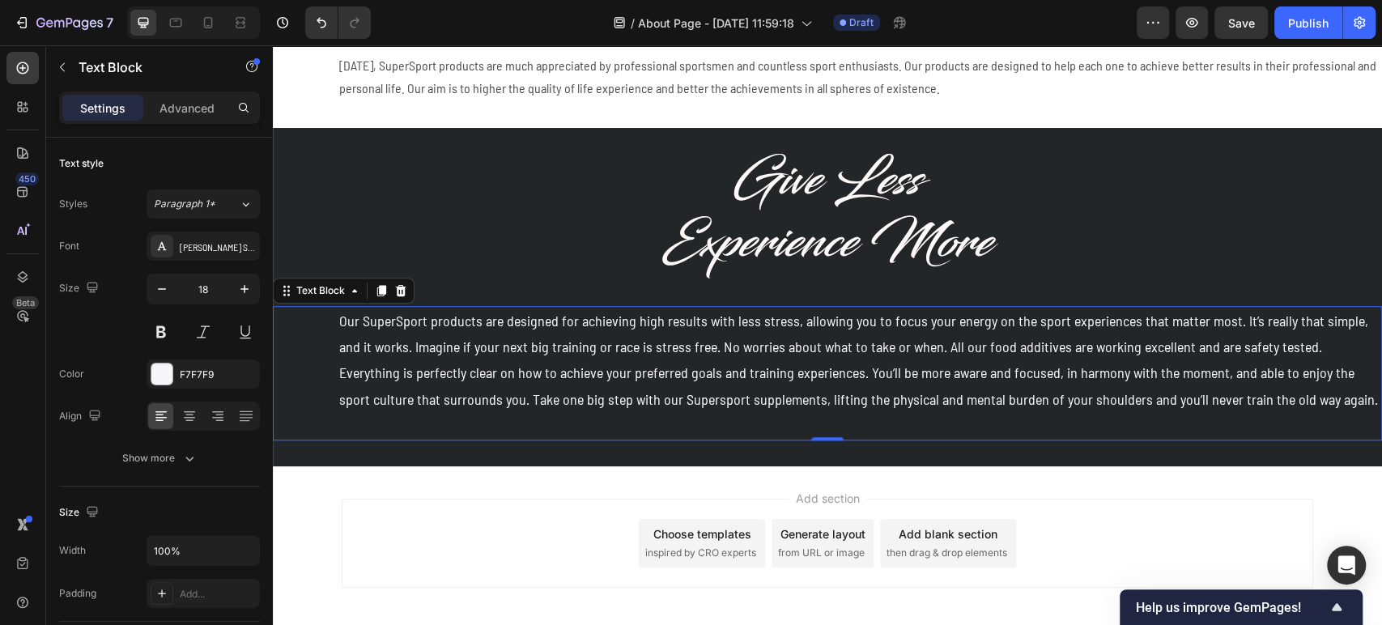
scroll to position [552, 0]
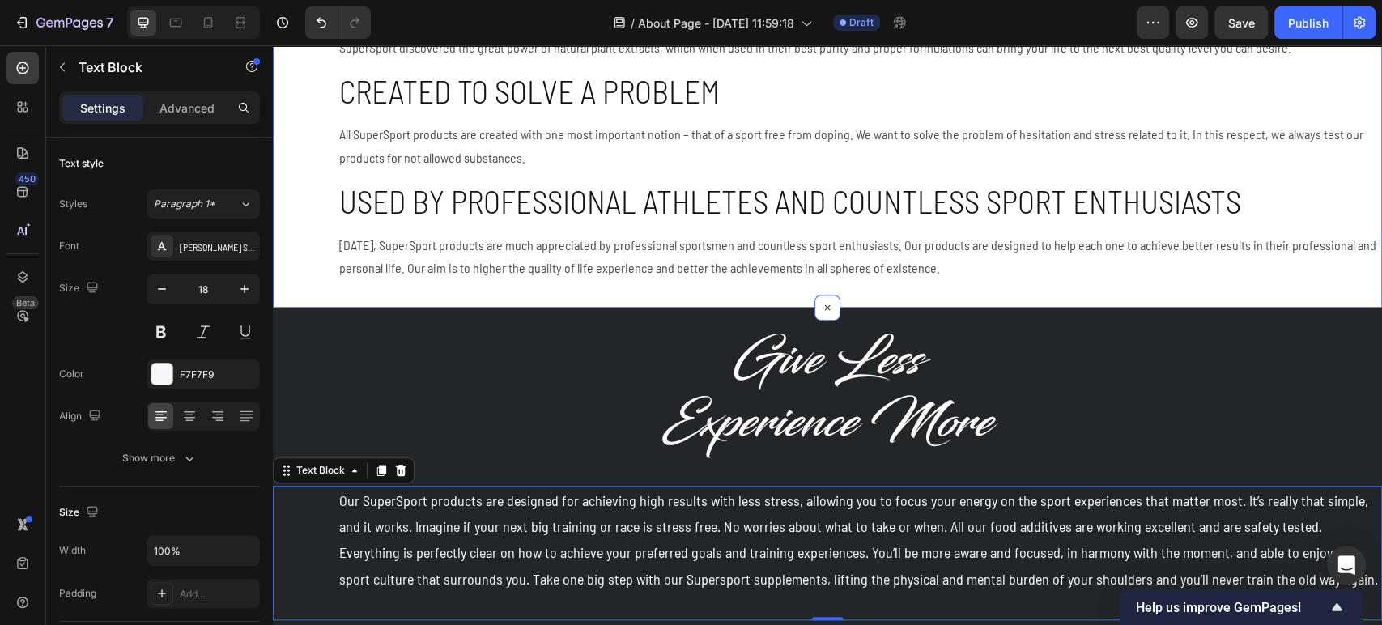
click at [460, 266] on p "[DATE], SuperSport products are much appreciated by professional sportsmen and …" at bounding box center [859, 257] width 1041 height 47
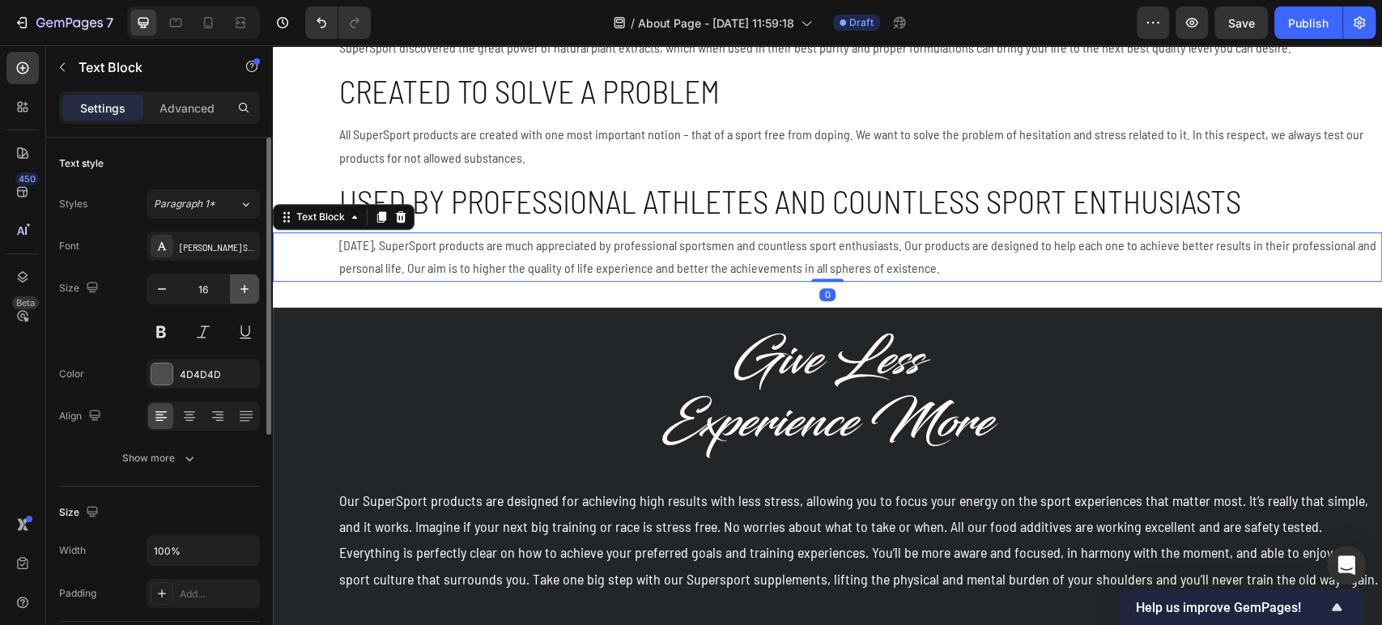
click at [242, 288] on icon "button" at bounding box center [245, 289] width 8 height 8
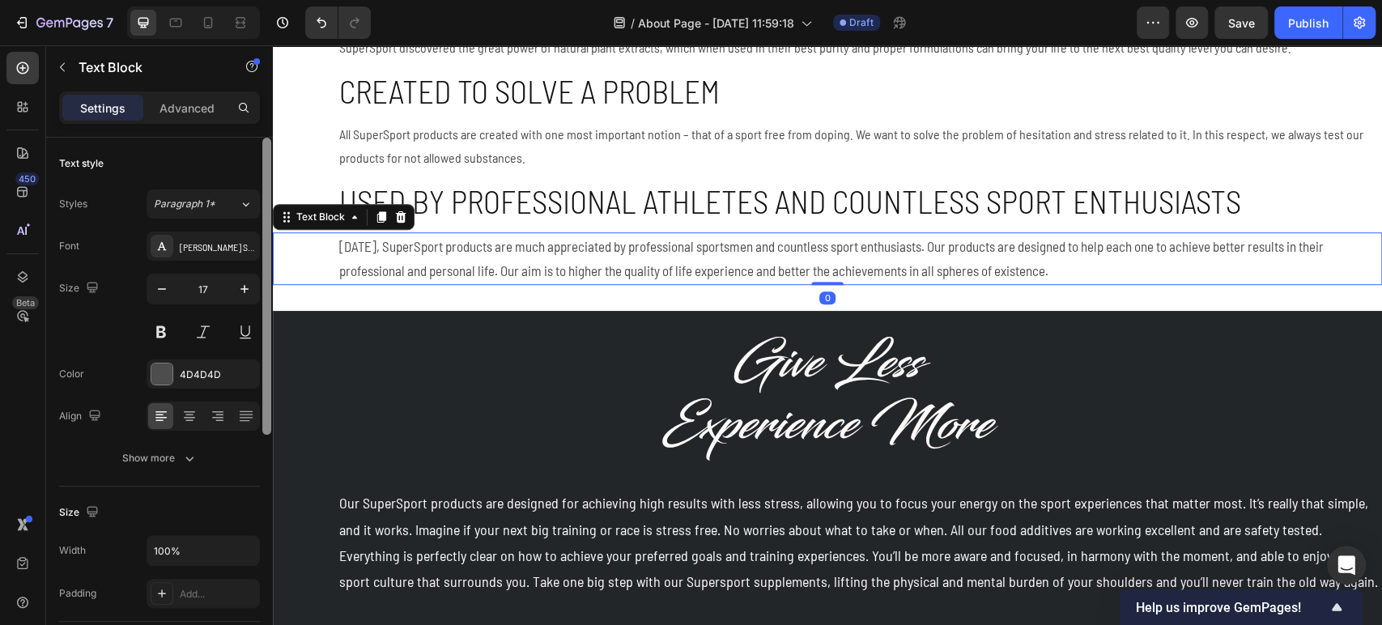
type input "18"
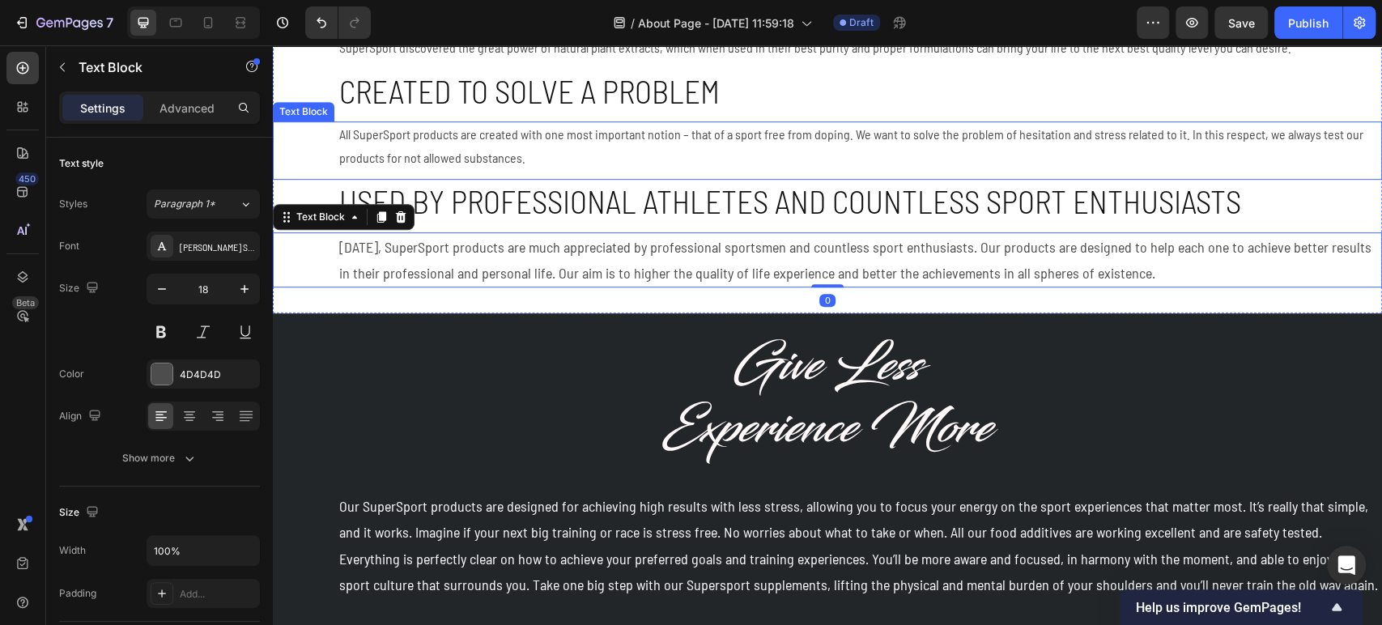
click at [403, 157] on p "All SuperSport products are created with one most important notion – that of a …" at bounding box center [859, 146] width 1041 height 47
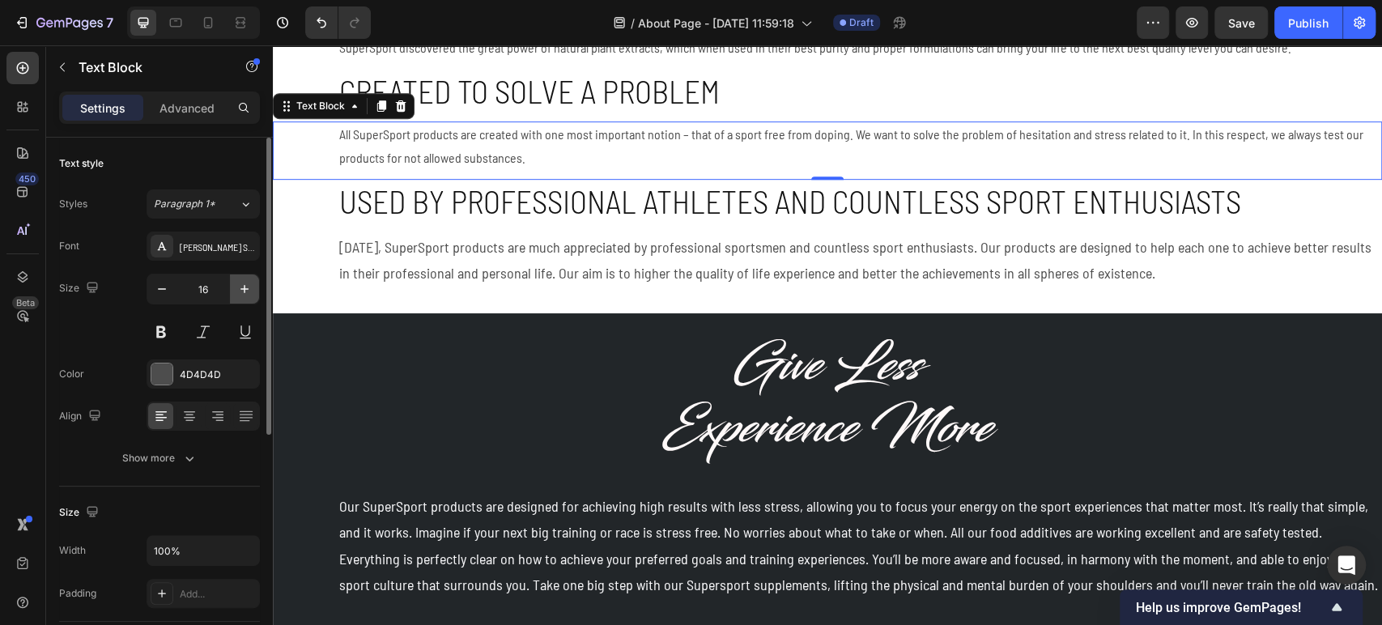
click at [240, 281] on icon "button" at bounding box center [244, 289] width 16 height 16
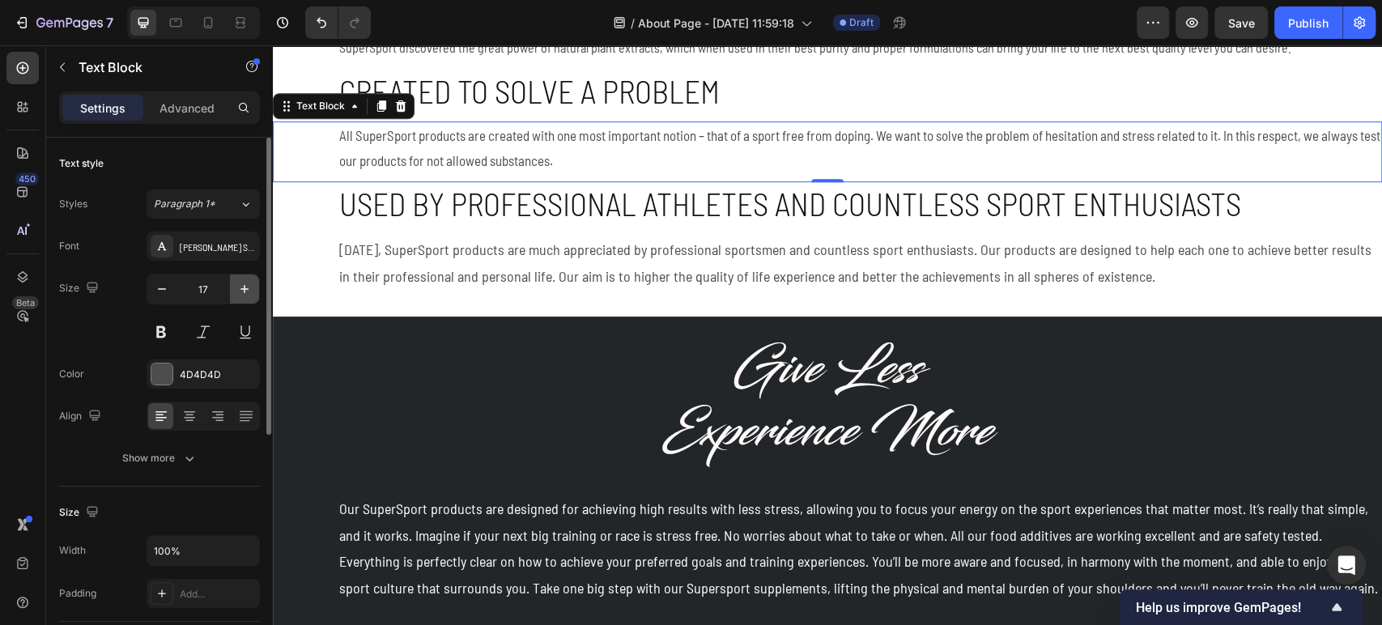
click at [240, 281] on icon "button" at bounding box center [244, 289] width 16 height 16
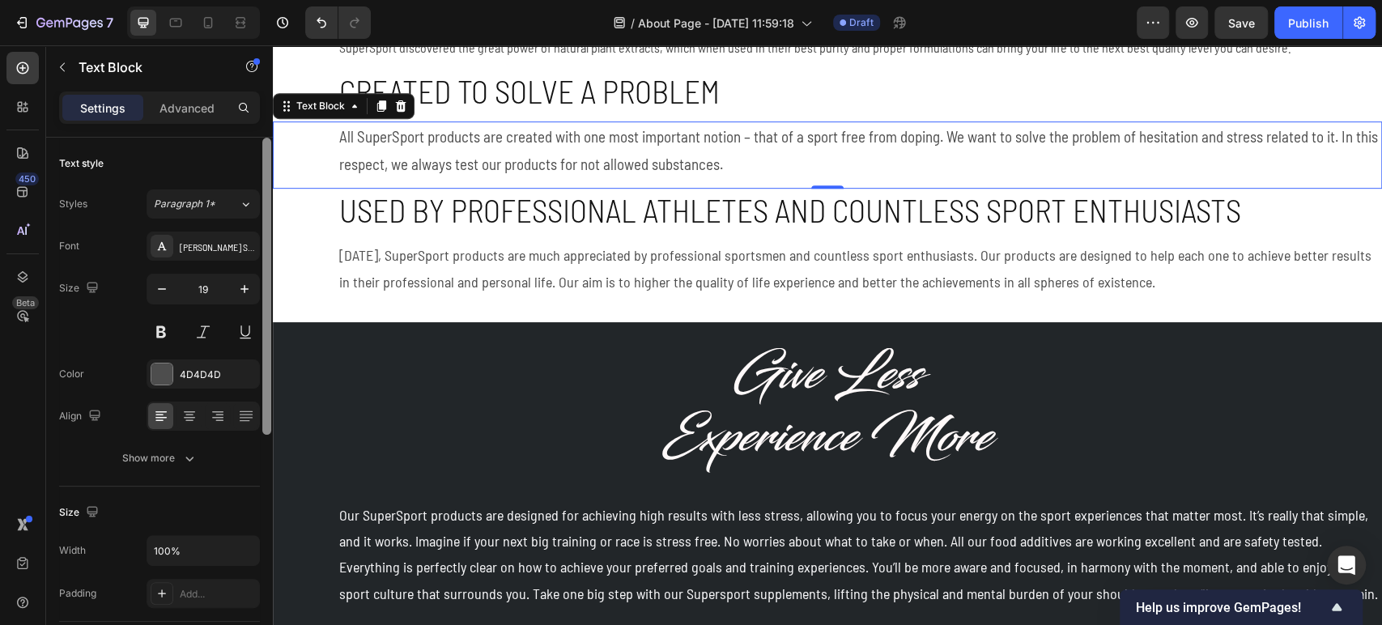
drag, startPoint x: 162, startPoint y: 287, endPoint x: 272, endPoint y: 292, distance: 110.2
click at [163, 287] on icon "button" at bounding box center [162, 289] width 16 height 16
type input "18"
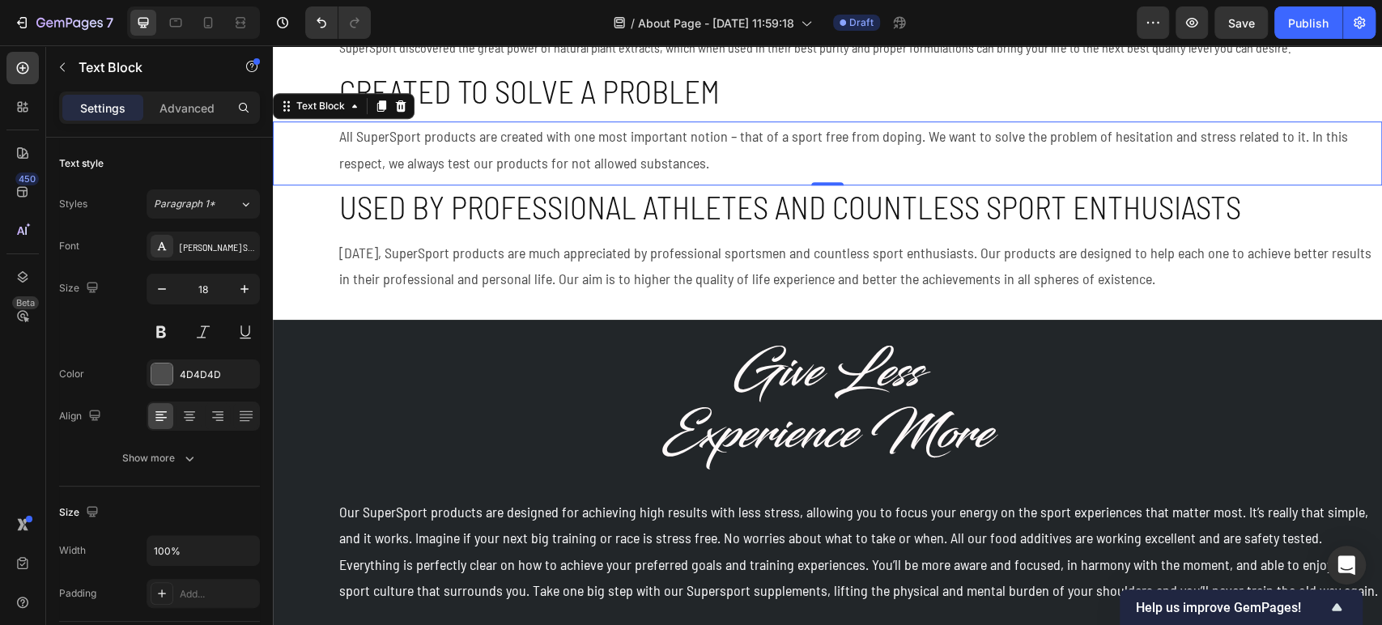
scroll to position [283, 0]
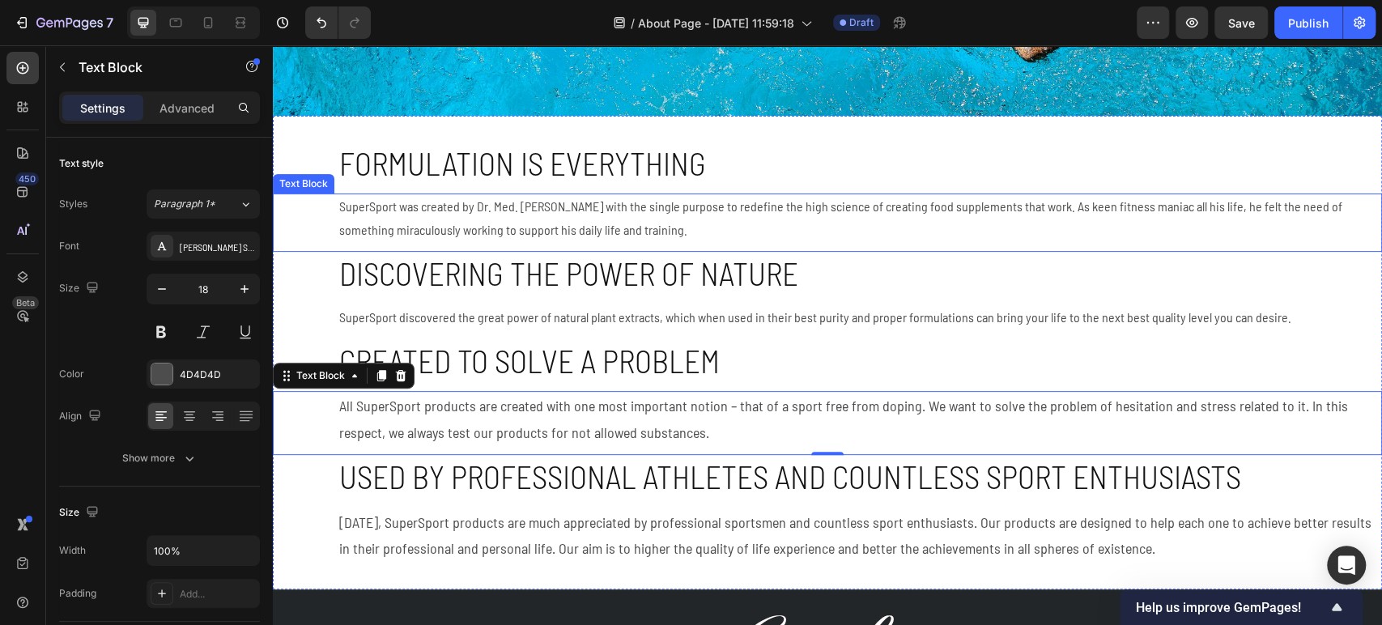
click at [412, 227] on p "SuperSport was created by Dr. Med. [PERSON_NAME] with the single purpose to red…" at bounding box center [859, 218] width 1041 height 47
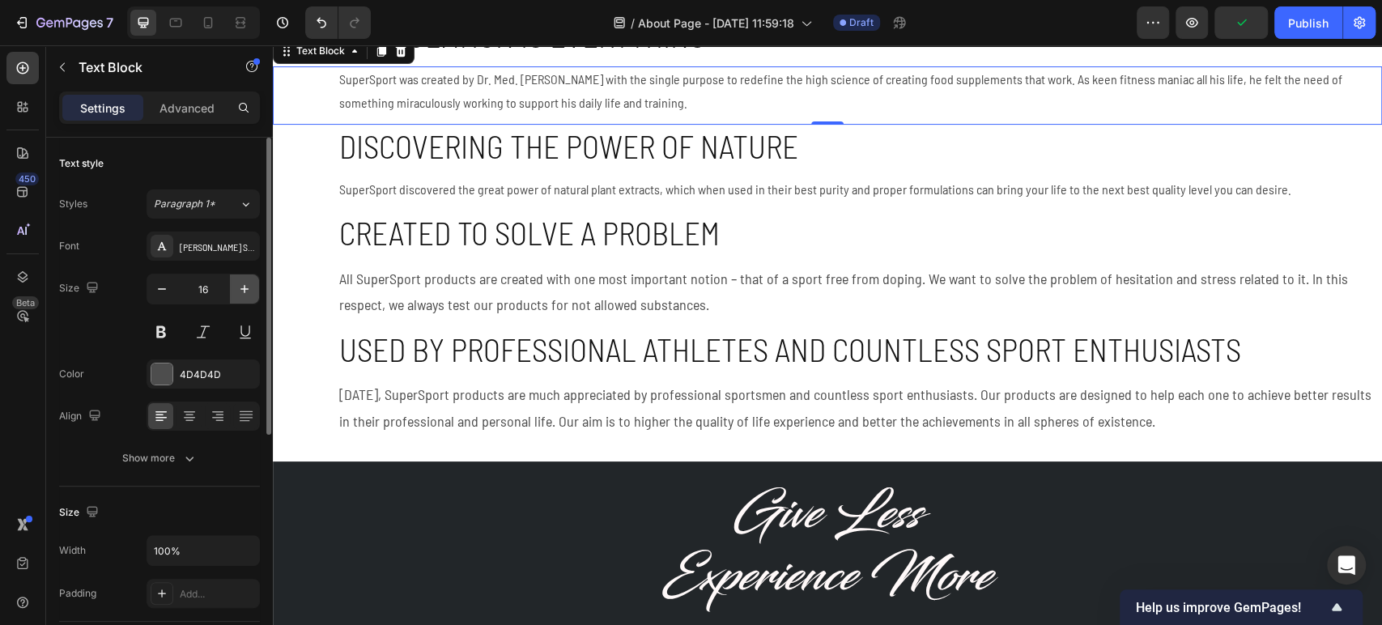
click at [242, 290] on icon "button" at bounding box center [244, 289] width 16 height 16
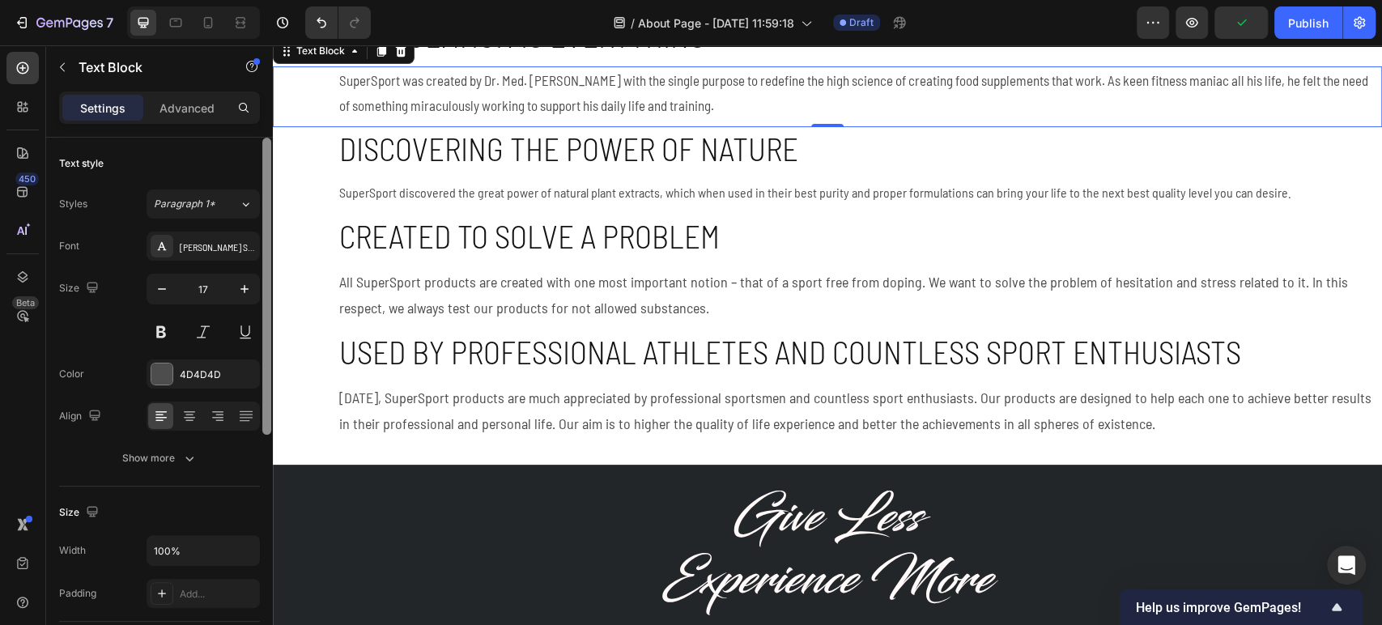
type input "18"
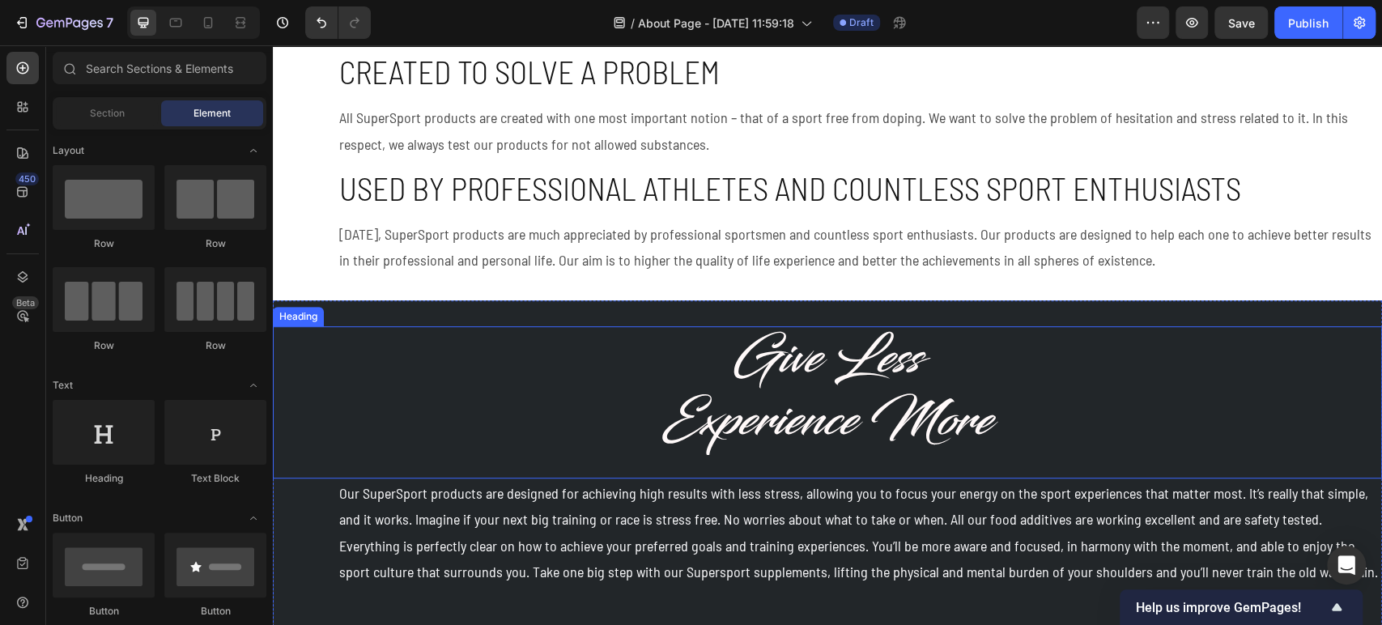
scroll to position [629, 0]
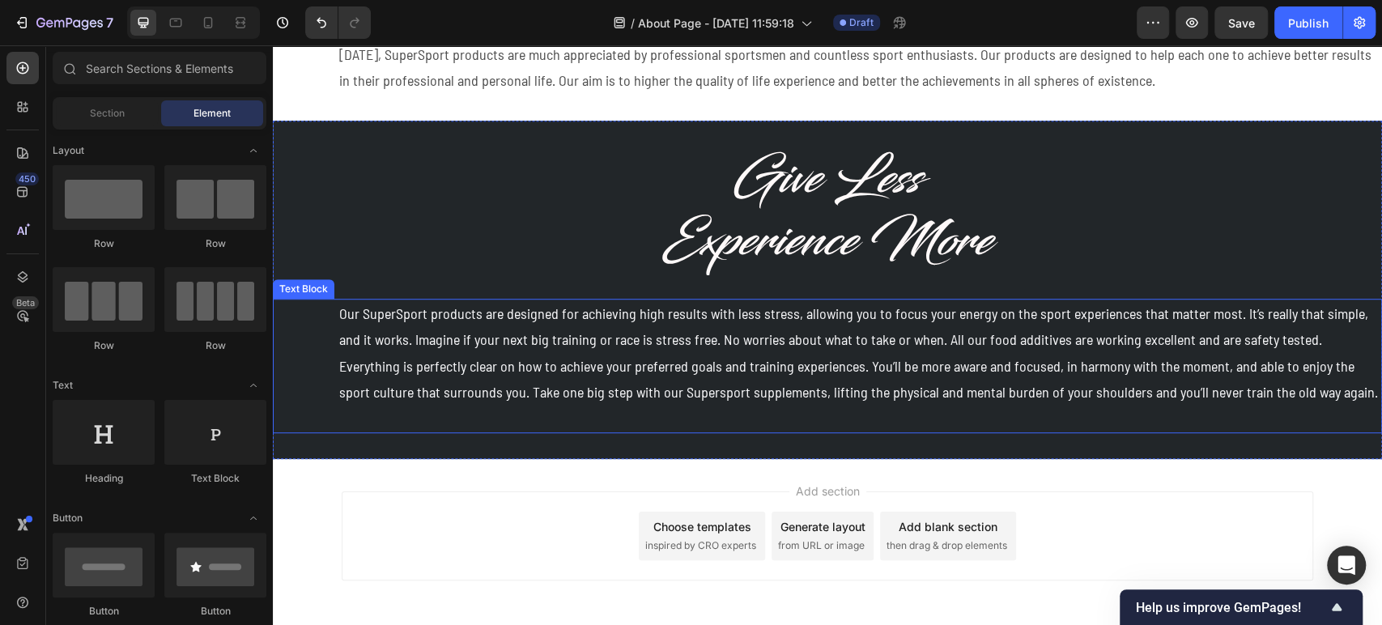
click at [790, 381] on p "Our SuperSport products are designed for achieving high results with less stres…" at bounding box center [859, 365] width 1041 height 131
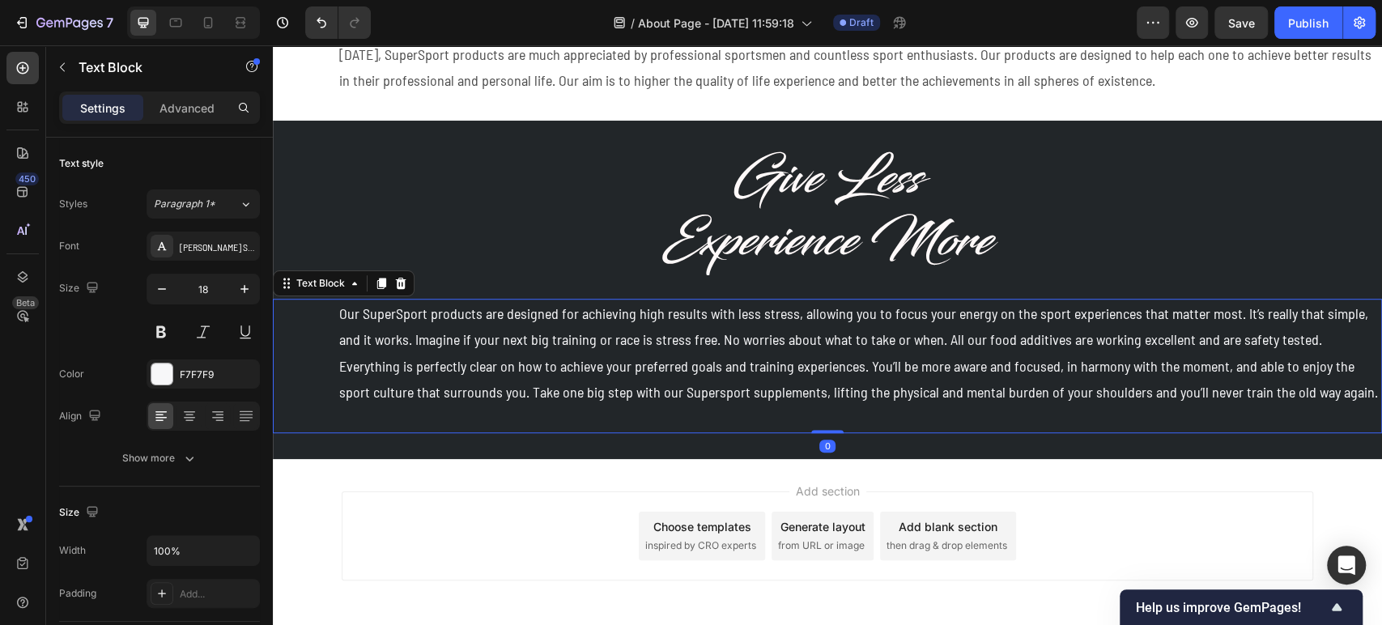
scroll to position [695, 0]
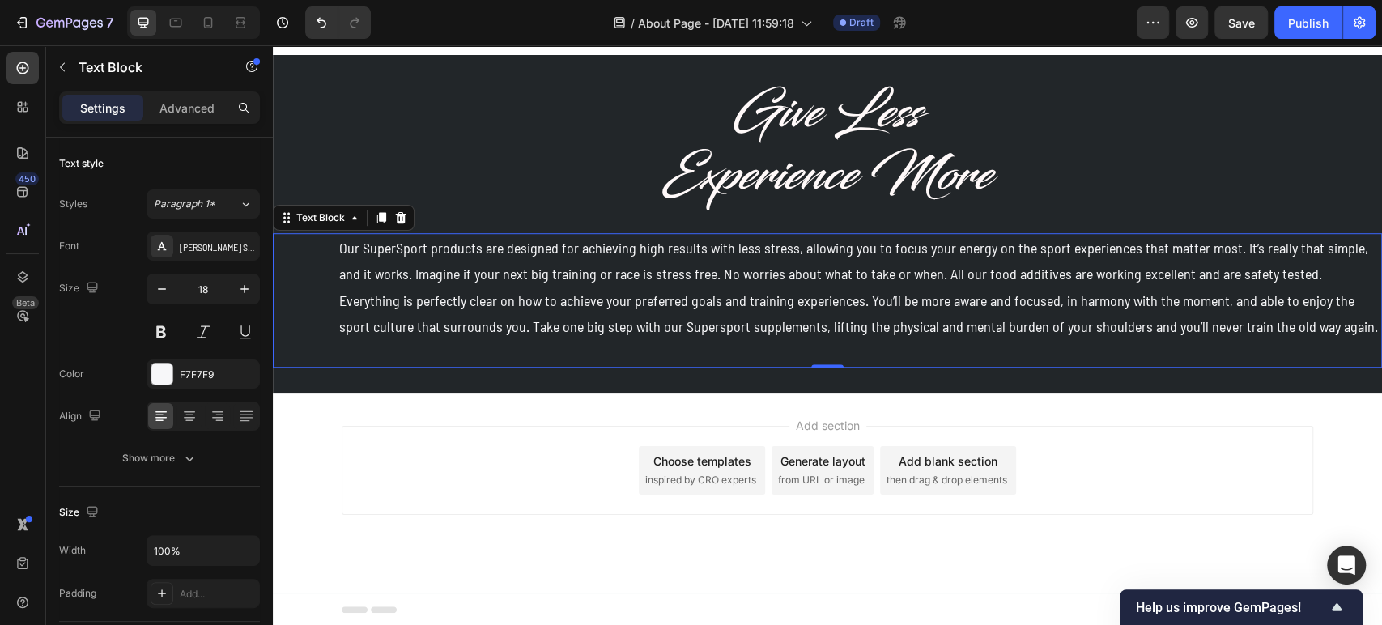
click at [707, 473] on span "inspired by CRO experts" at bounding box center [700, 480] width 111 height 15
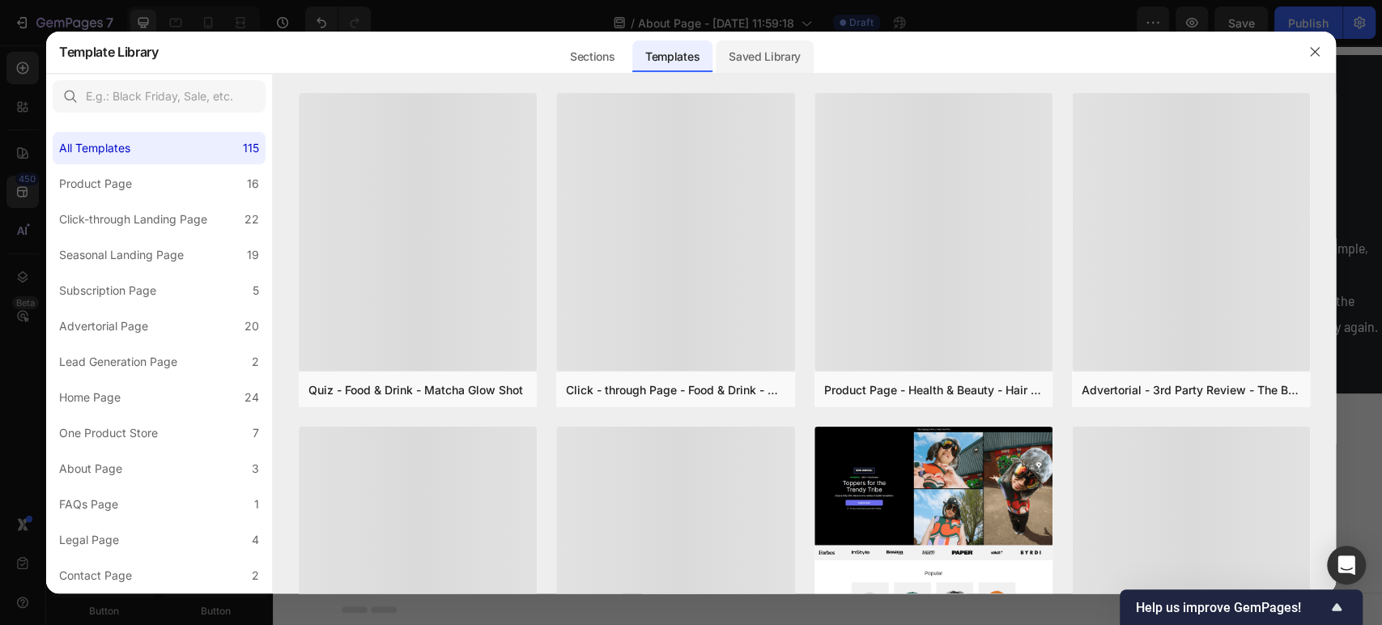
click at [777, 61] on div "Saved Library" at bounding box center [765, 56] width 98 height 32
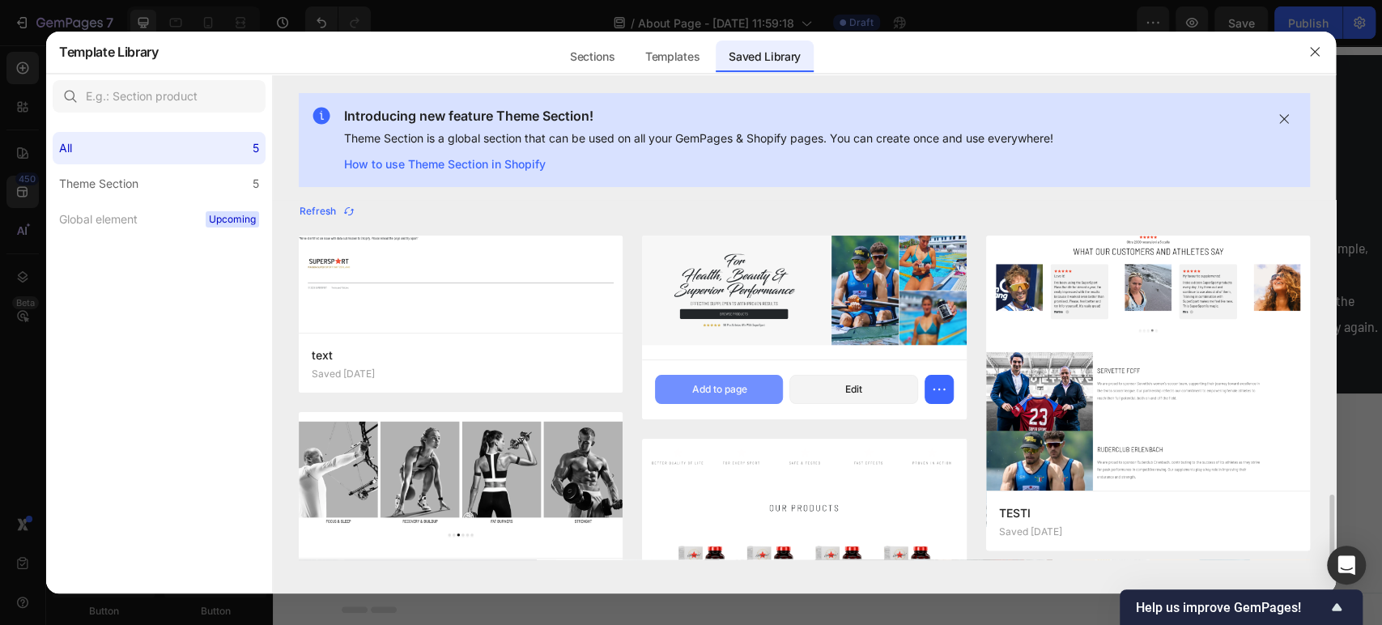
scroll to position [177, 0]
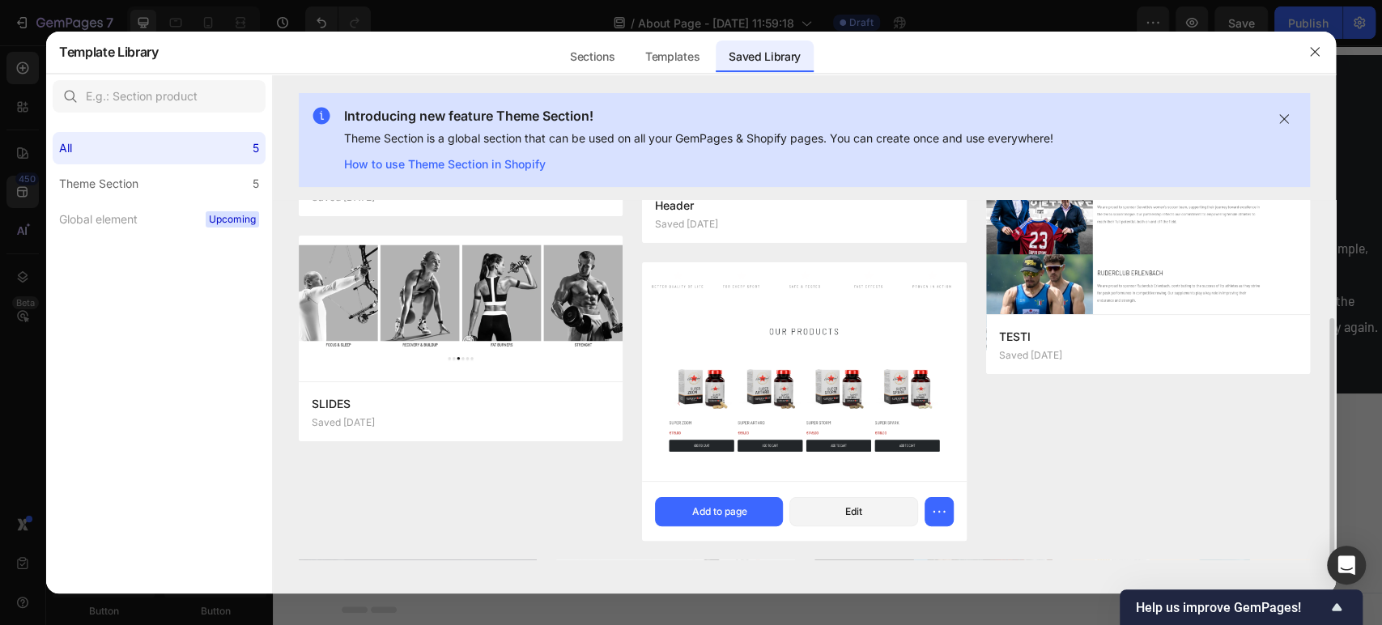
click at [866, 398] on img at bounding box center [804, 371] width 324 height 219
click at [705, 500] on button "Add to page" at bounding box center [719, 511] width 128 height 29
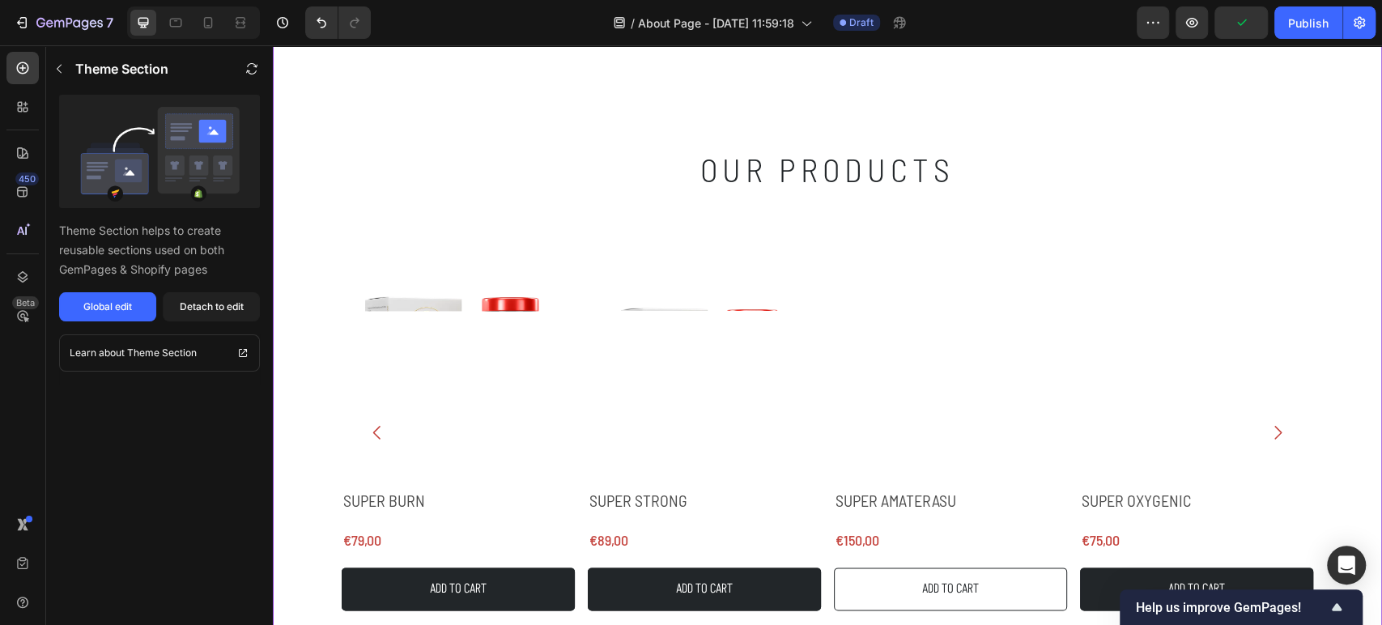
scroll to position [991, 0]
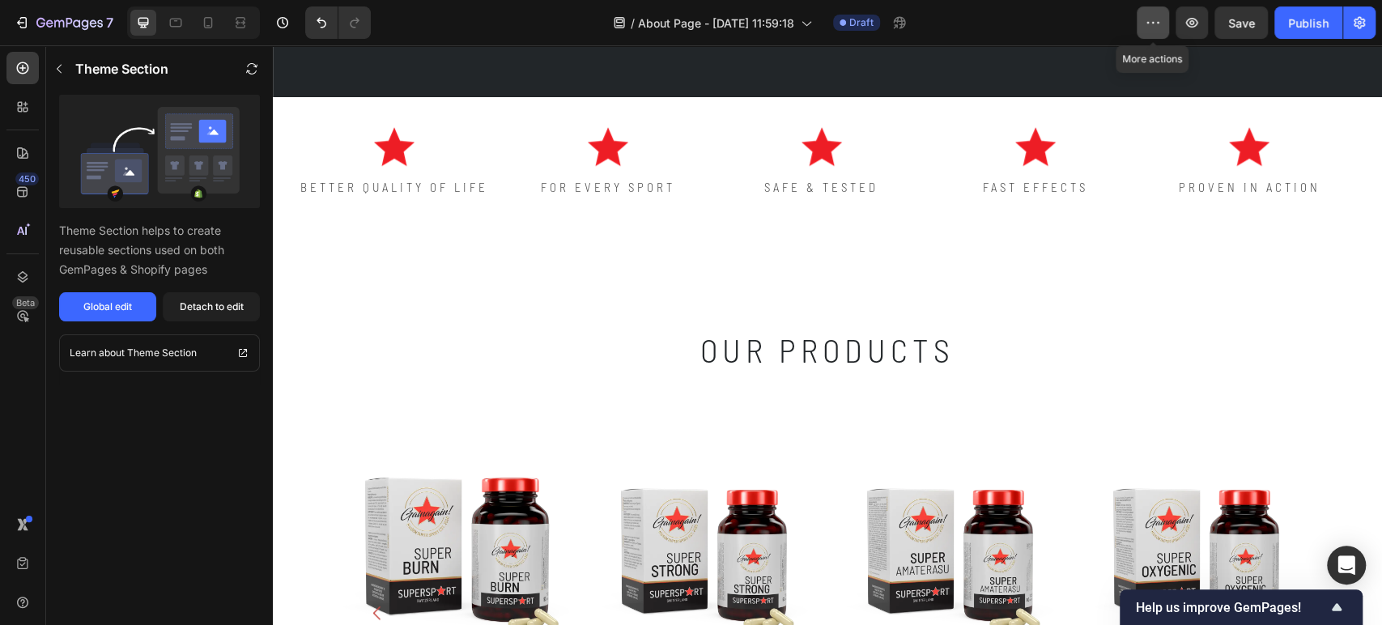
click at [1145, 20] on icon "button" at bounding box center [1153, 23] width 16 height 16
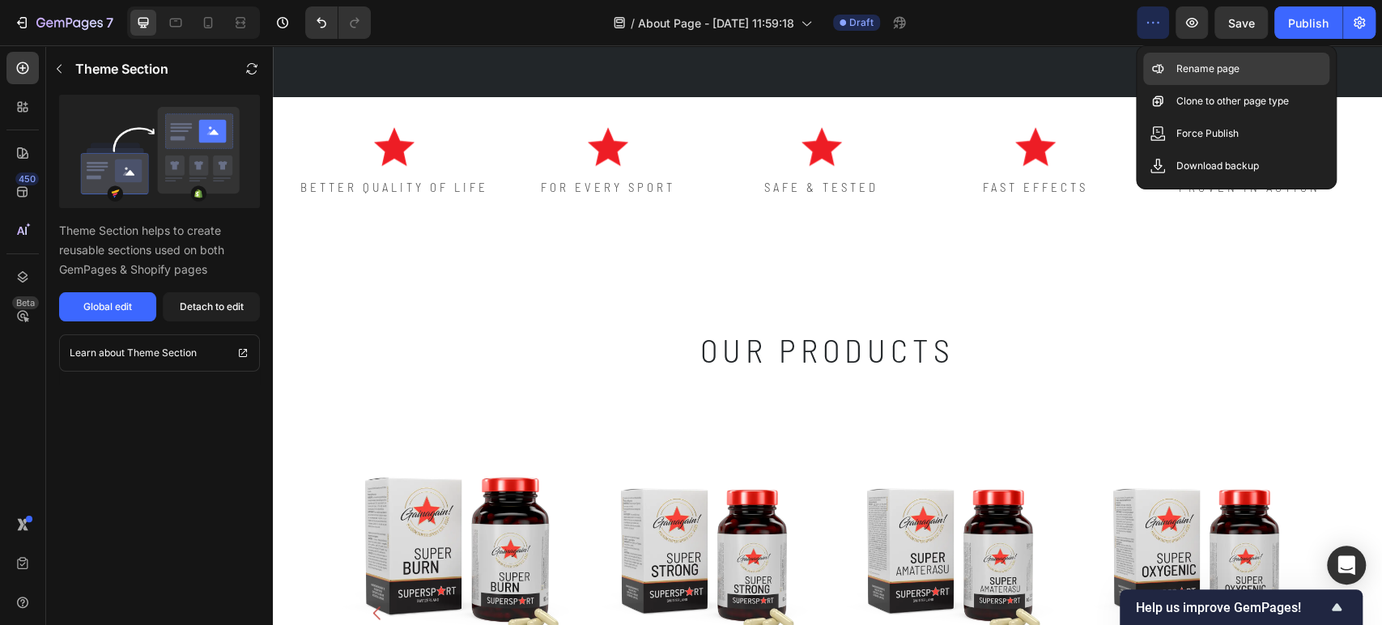
click at [1193, 74] on p "Rename page" at bounding box center [1207, 69] width 63 height 16
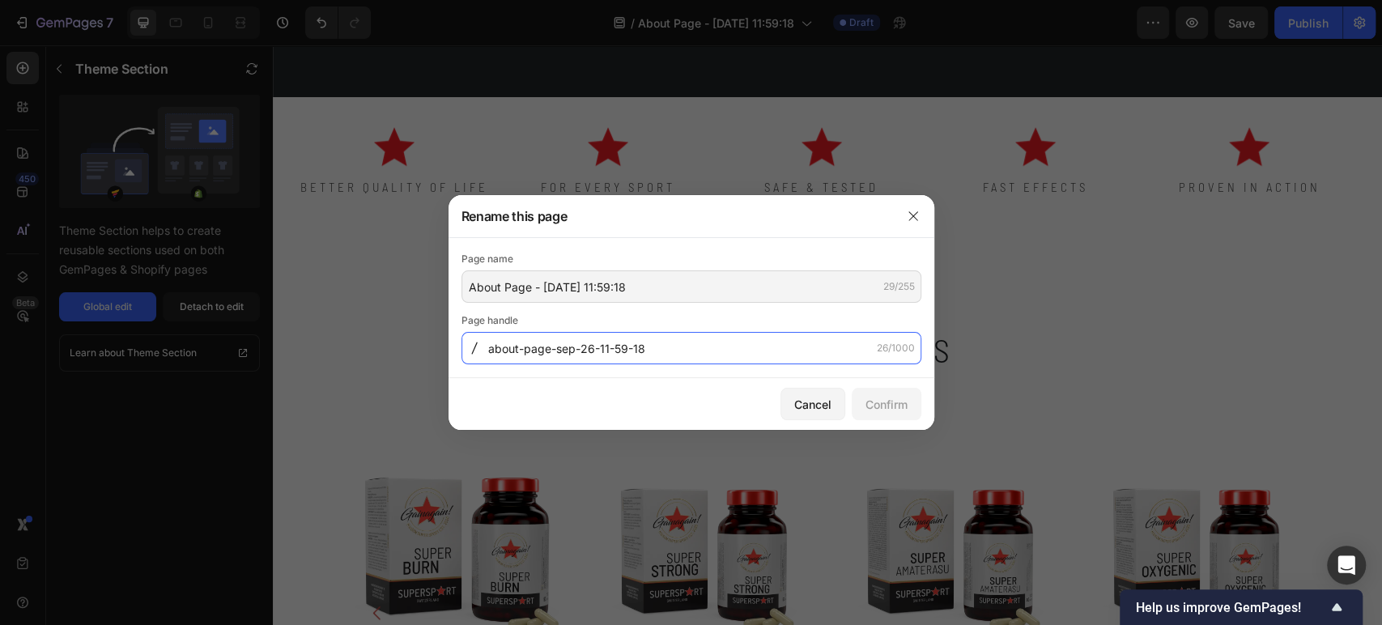
click at [580, 358] on input "about-page-sep-26-11-59-18" at bounding box center [692, 348] width 460 height 32
type input "aboutus"
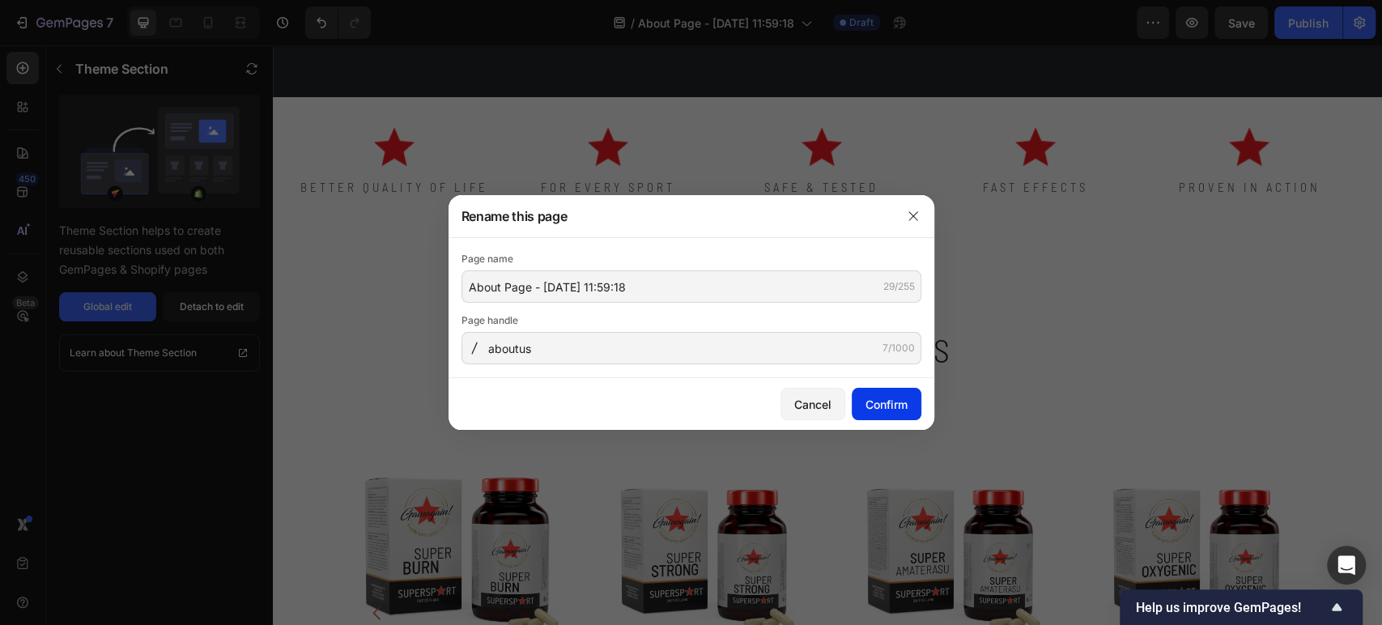
click at [886, 396] on div "Confirm" at bounding box center [887, 404] width 42 height 17
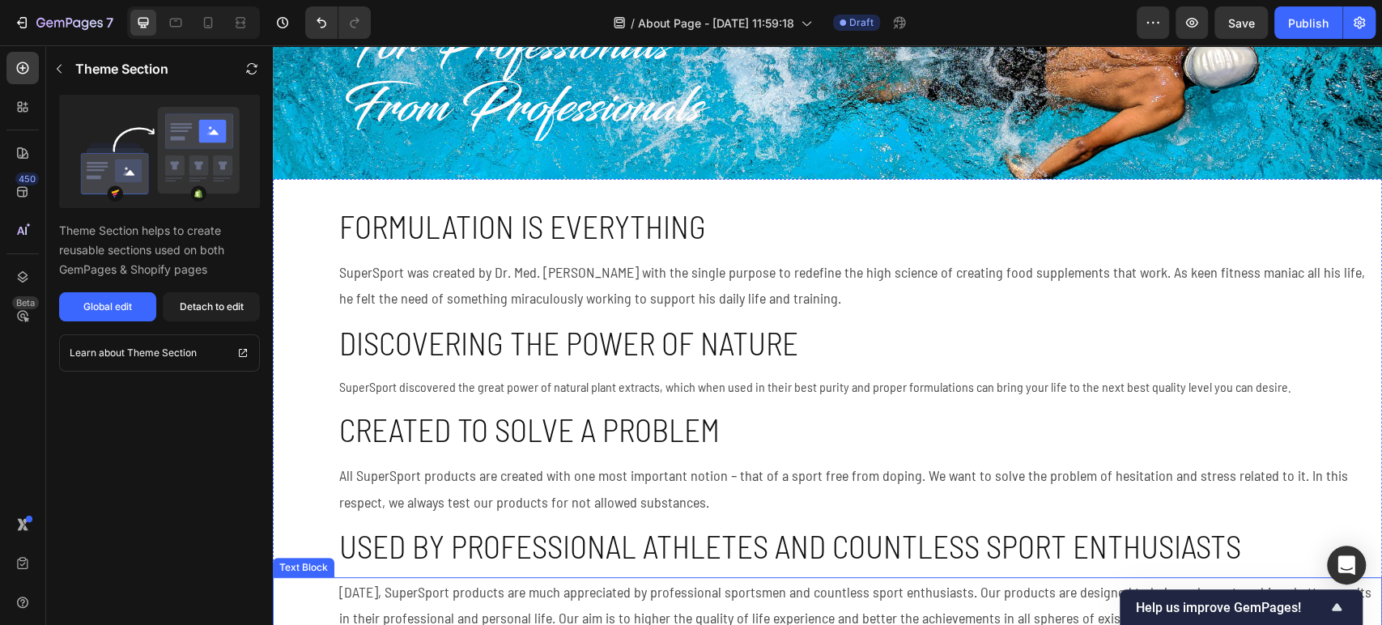
scroll to position [0, 0]
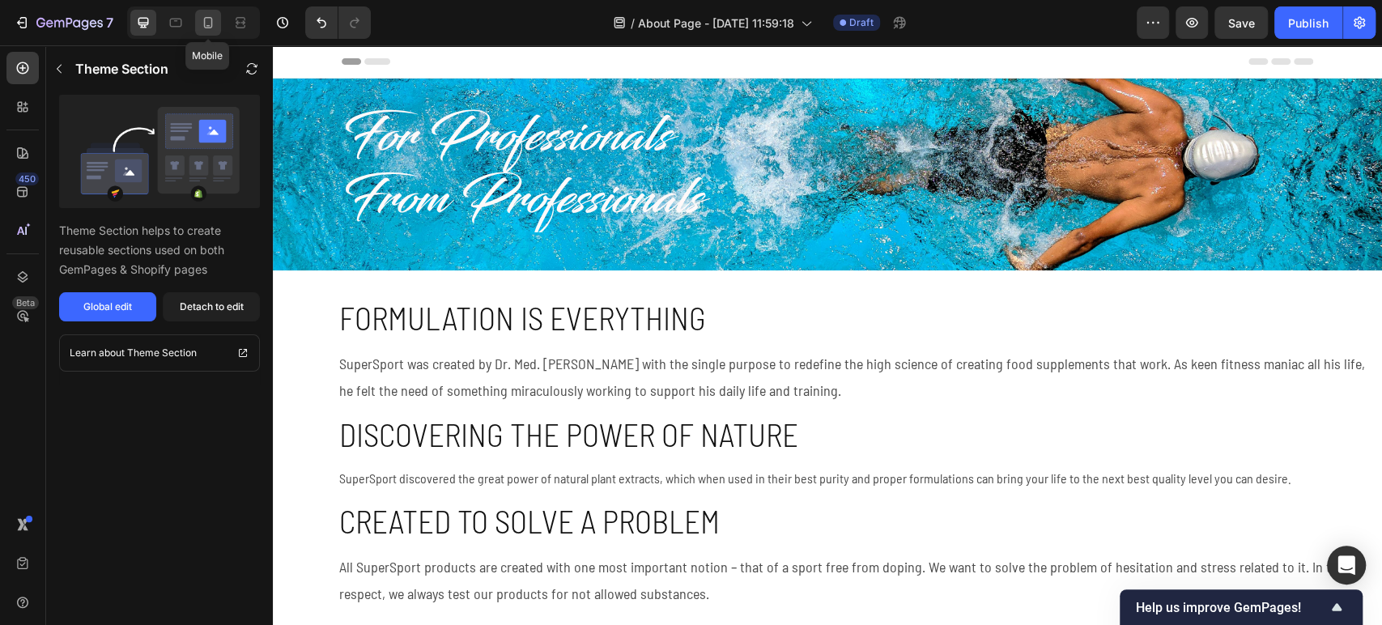
click at [200, 24] on icon at bounding box center [208, 23] width 16 height 16
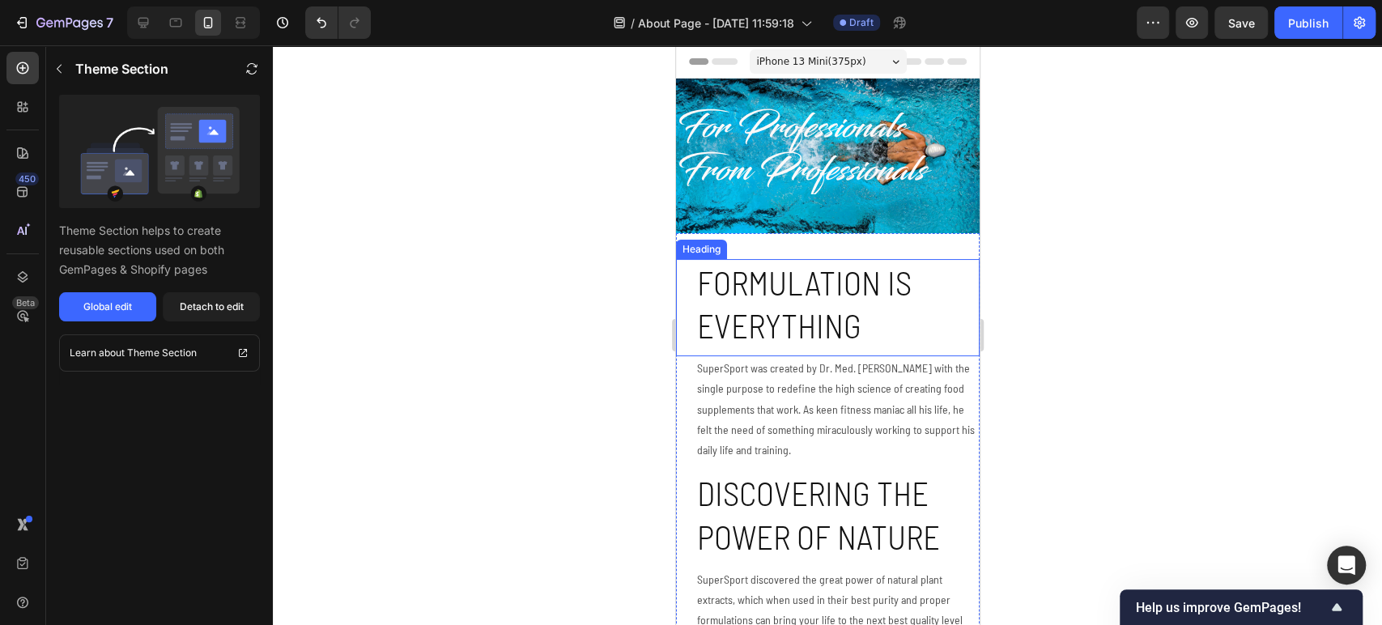
click at [815, 318] on h2 "Formulation is everything" at bounding box center [837, 304] width 284 height 90
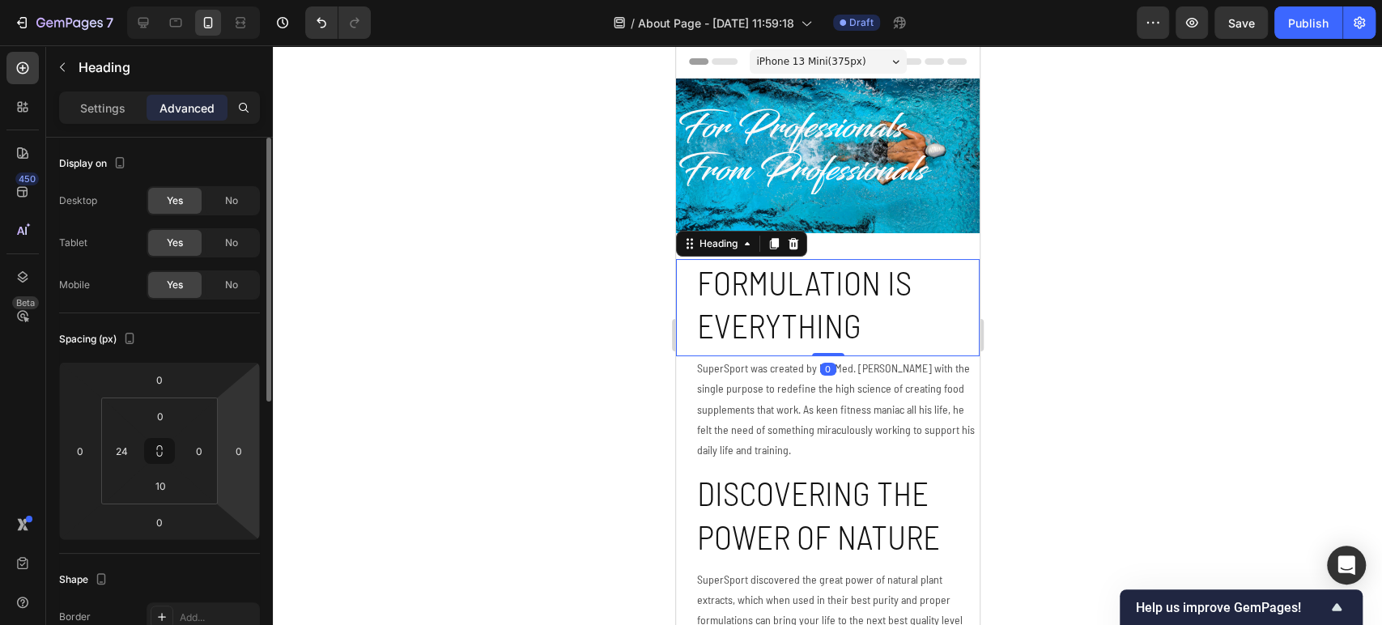
scroll to position [180, 0]
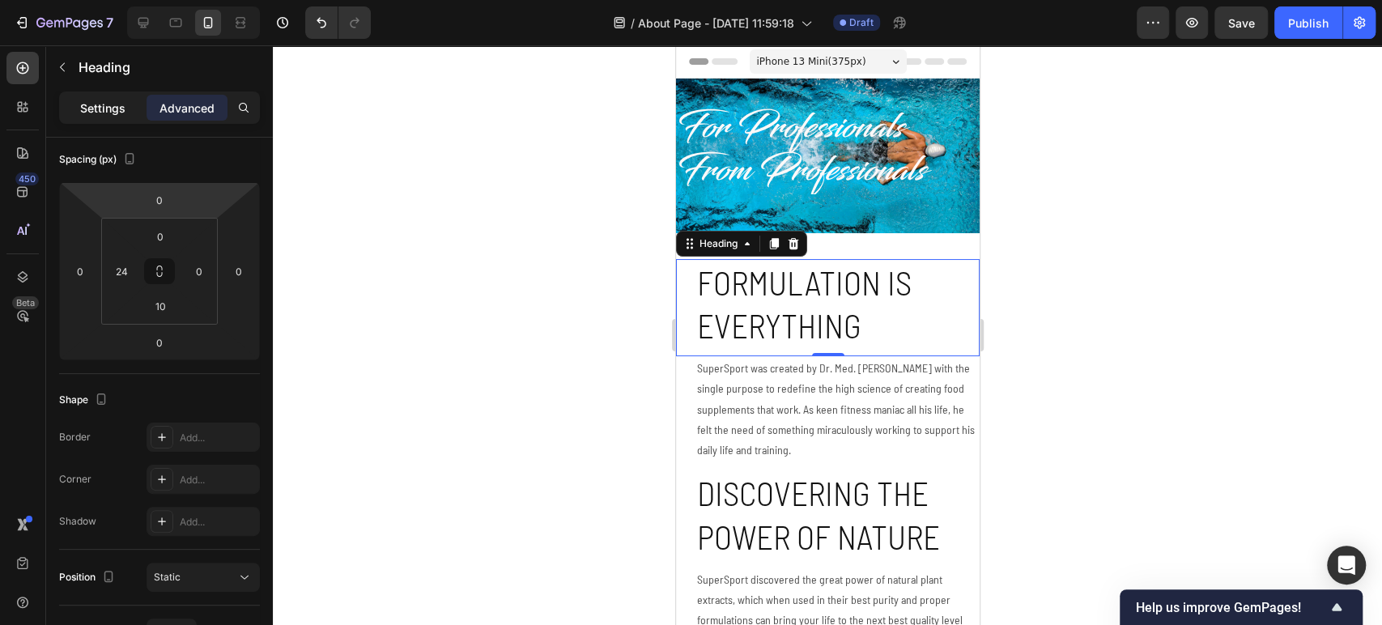
click at [103, 111] on p "Settings" at bounding box center [102, 108] width 45 height 17
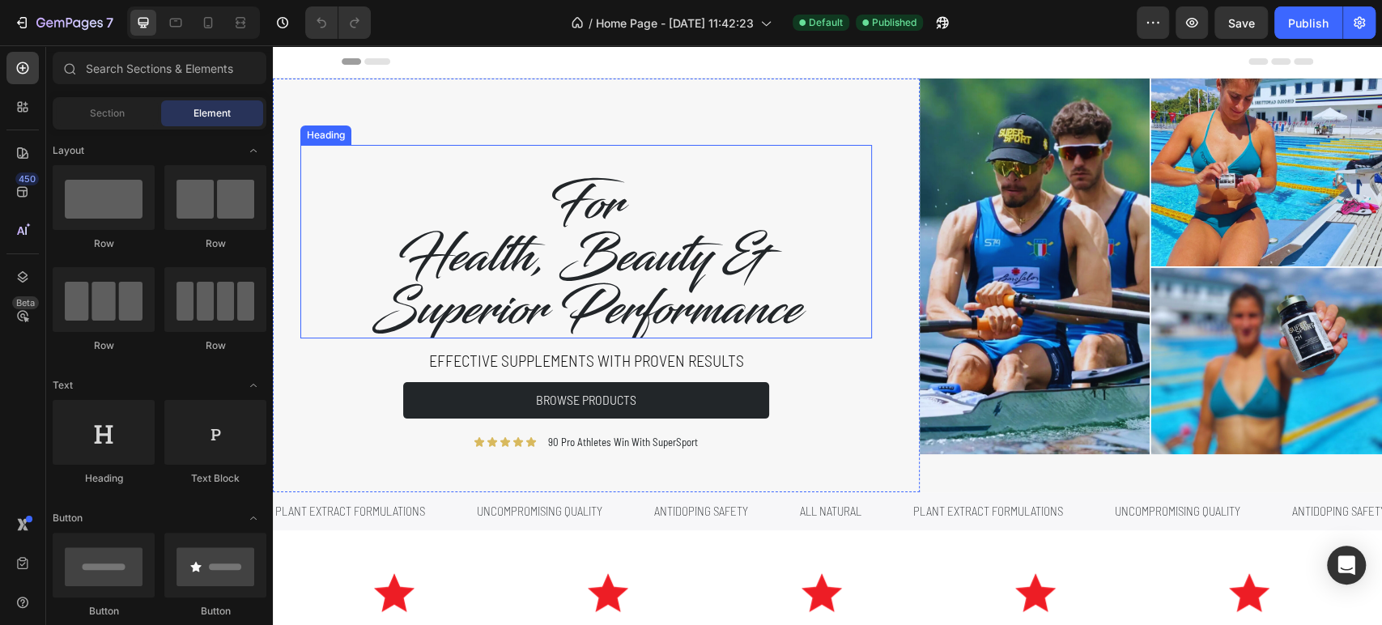
click at [736, 303] on h2 "For Health, Beauty & Superior Performance" at bounding box center [586, 257] width 486 height 161
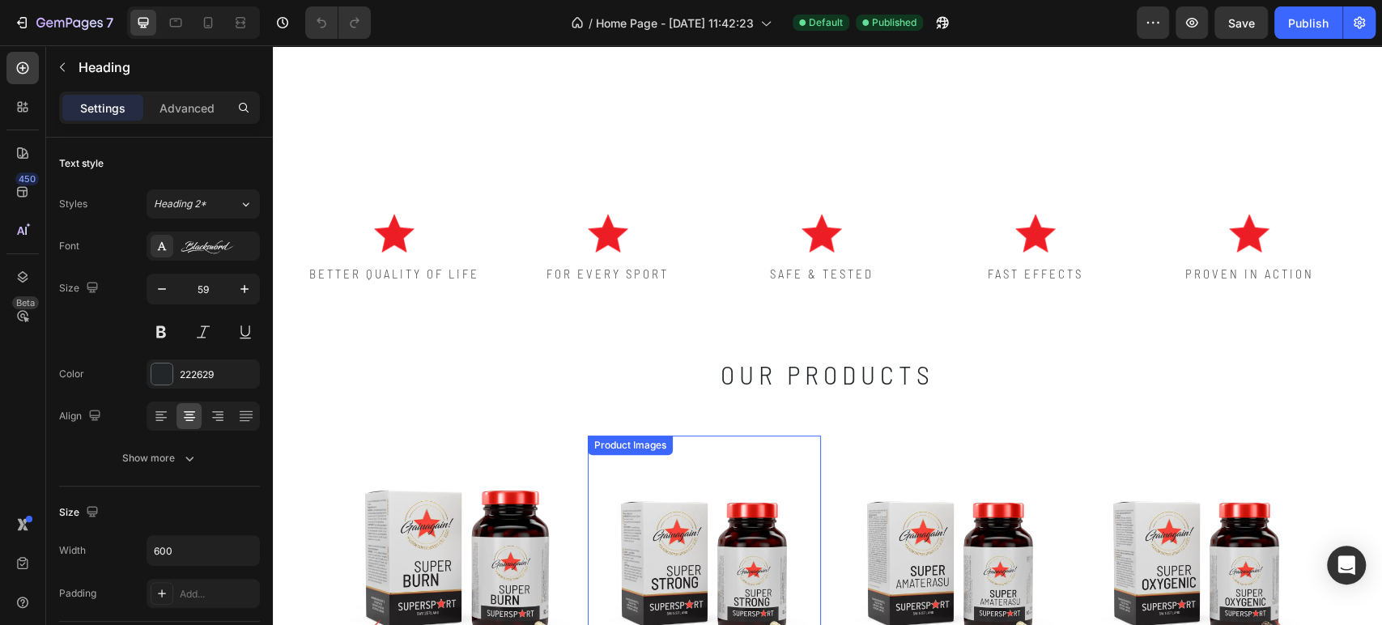
scroll to position [539, 0]
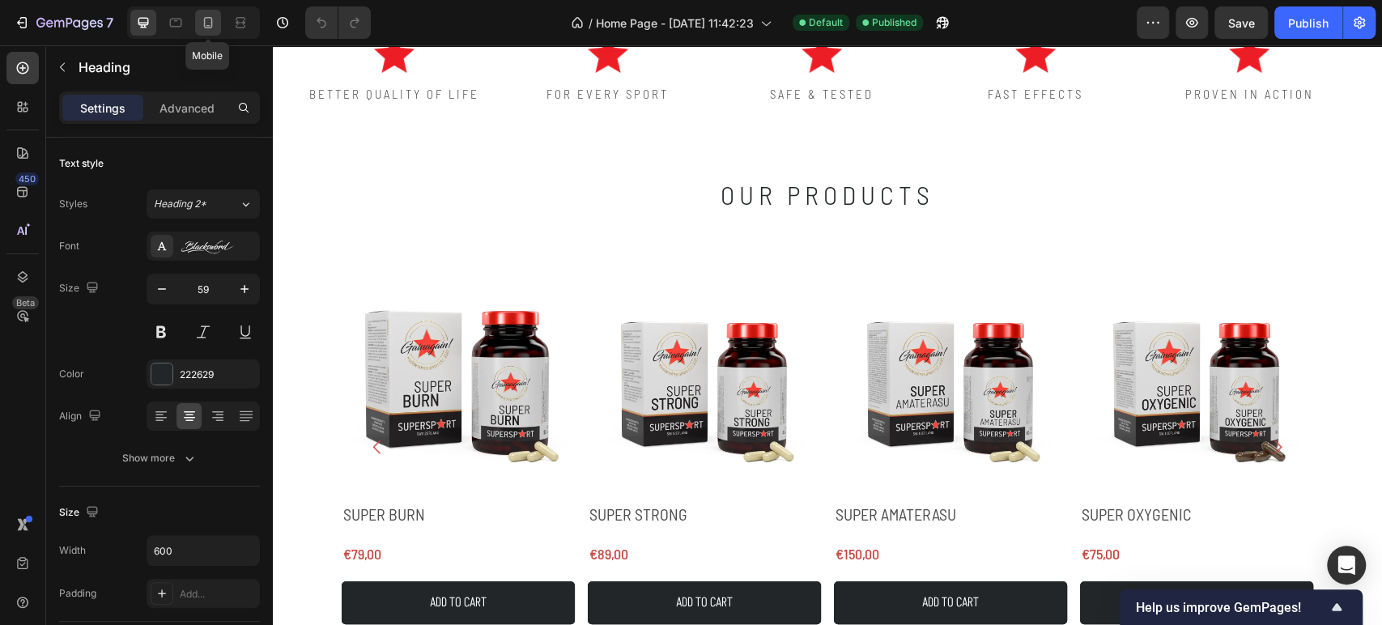
click at [212, 25] on icon at bounding box center [208, 23] width 16 height 16
type input "35"
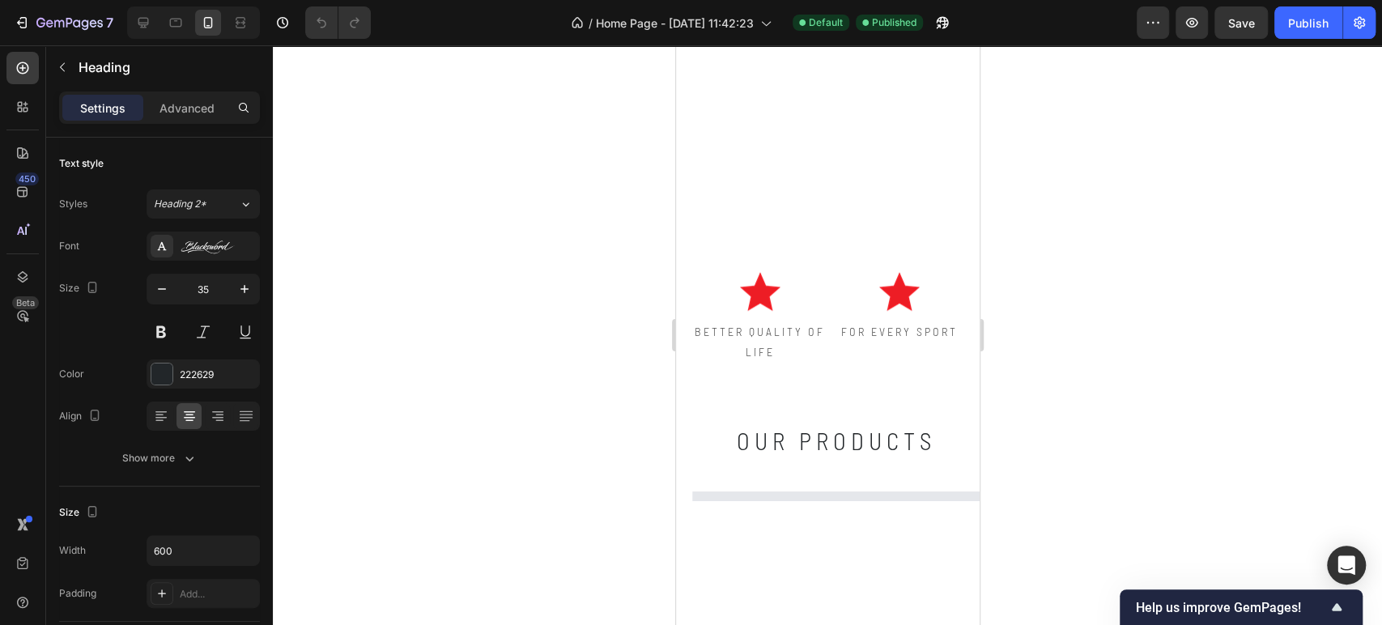
scroll to position [719, 0]
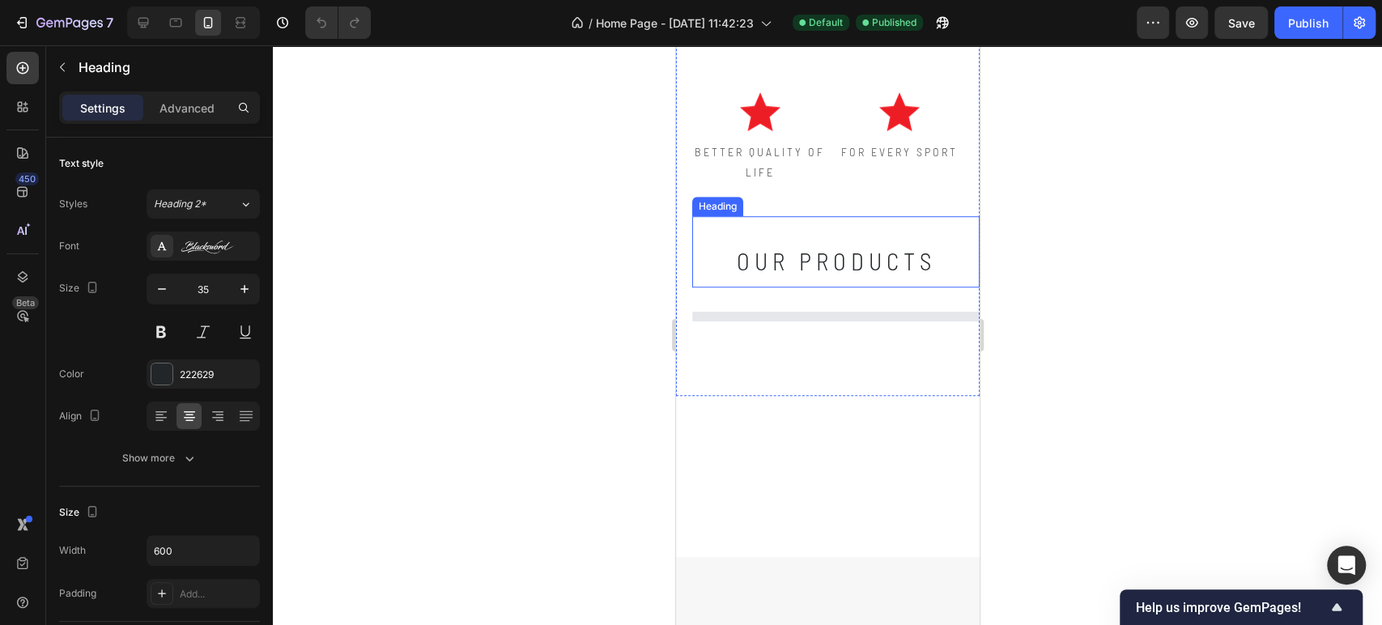
click at [771, 270] on h2 "our products" at bounding box center [835, 251] width 287 height 71
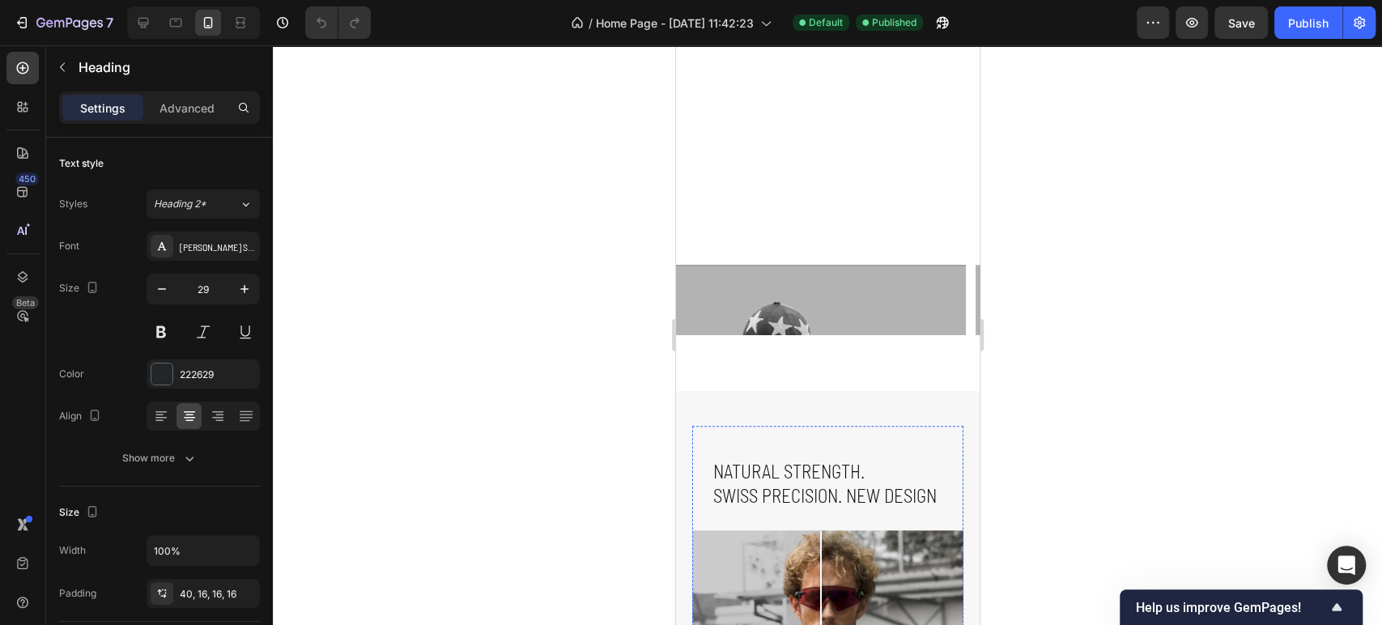
scroll to position [1529, 0]
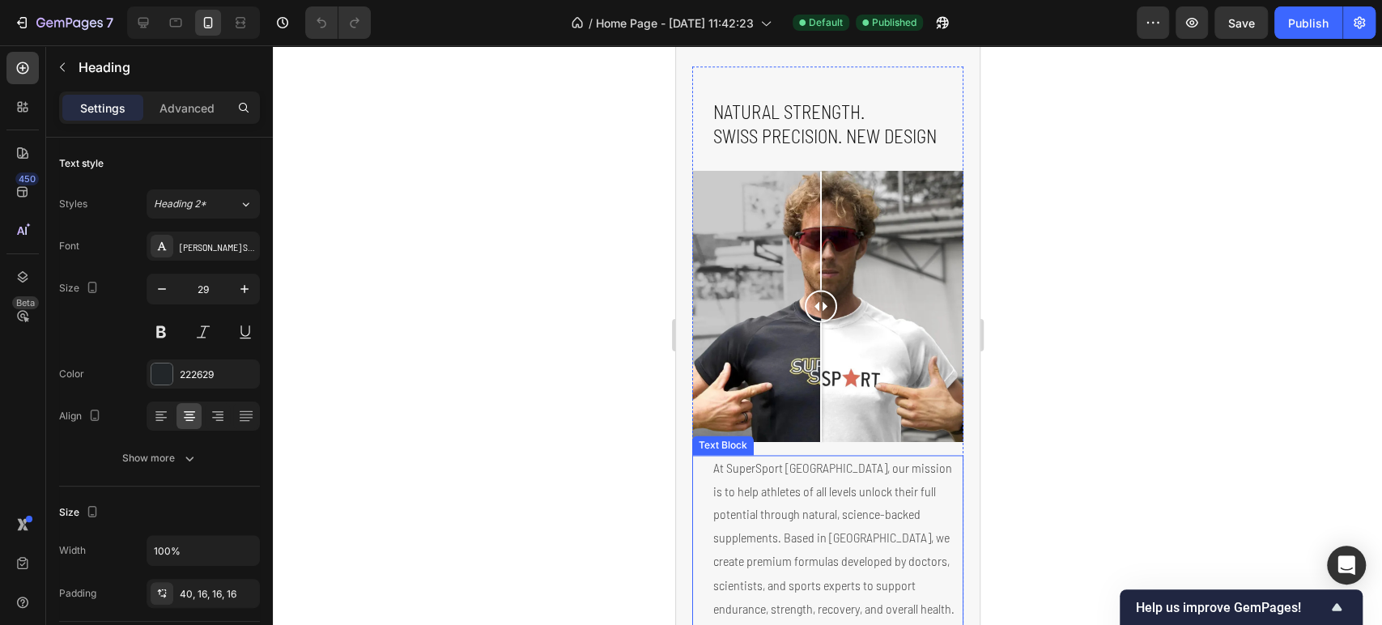
click at [839, 471] on p "At SuperSport Switzerland, our mission is to help athletes of all levels unlock…" at bounding box center [837, 620] width 249 height 326
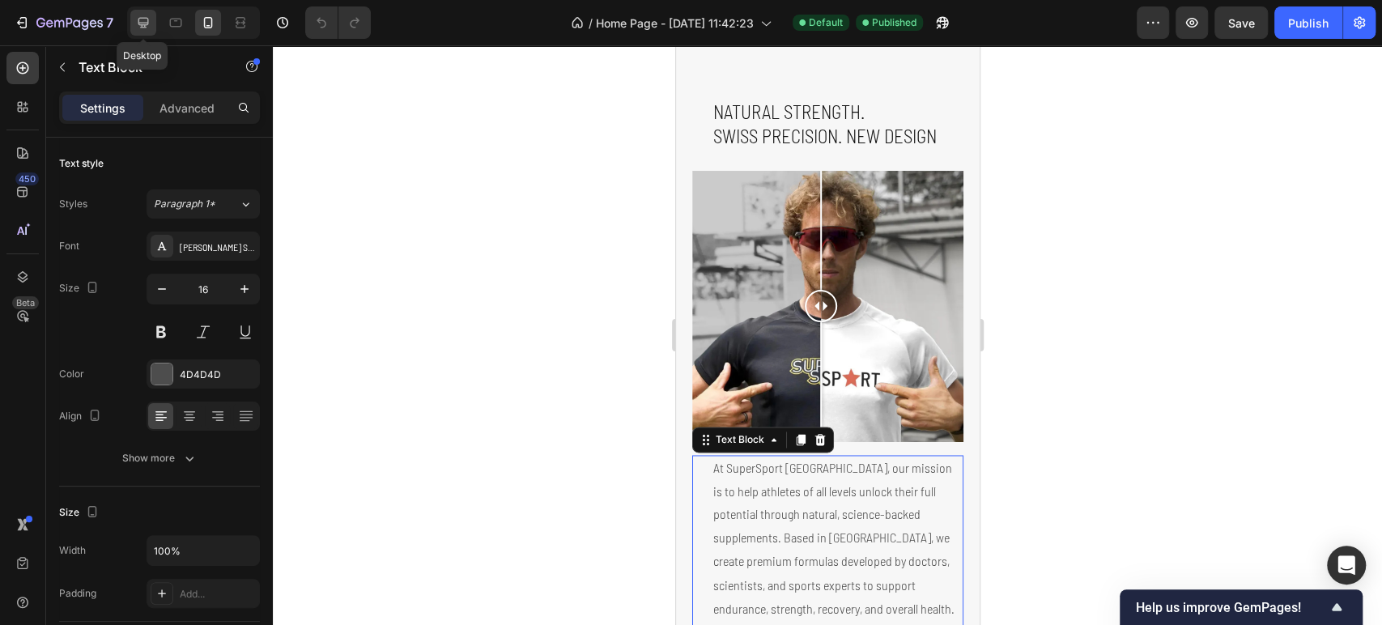
click at [138, 28] on icon at bounding box center [143, 23] width 16 height 16
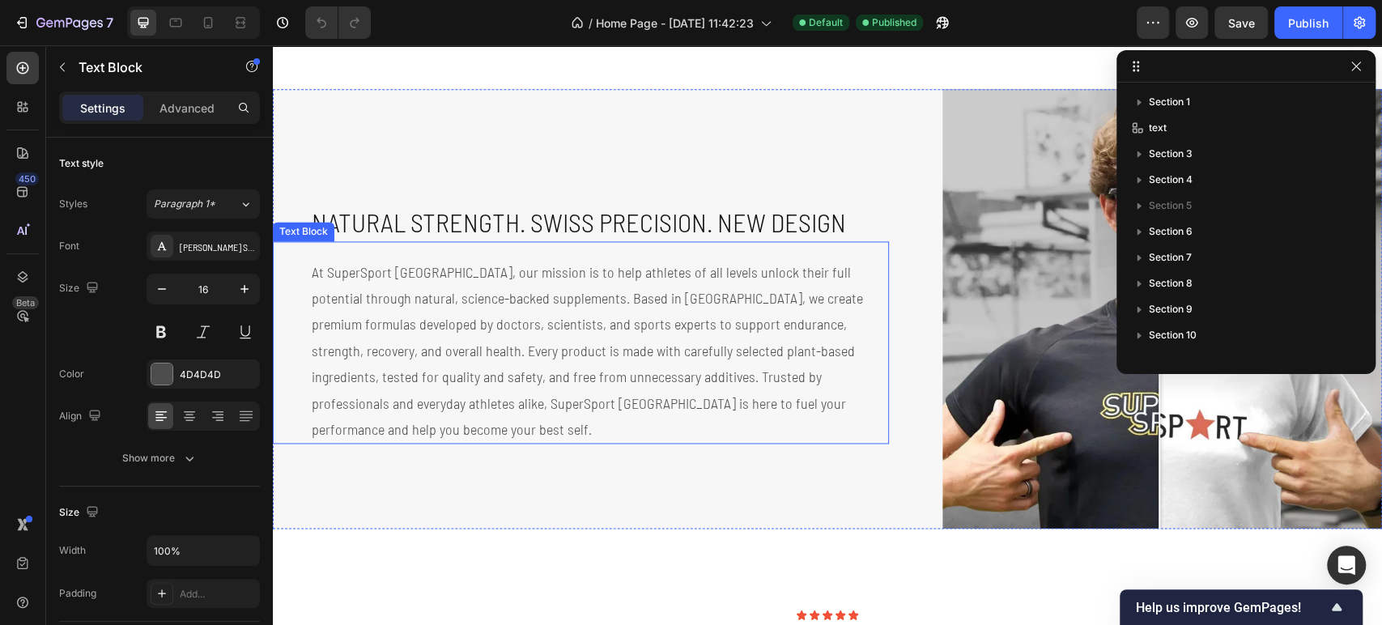
scroll to position [1416, 0]
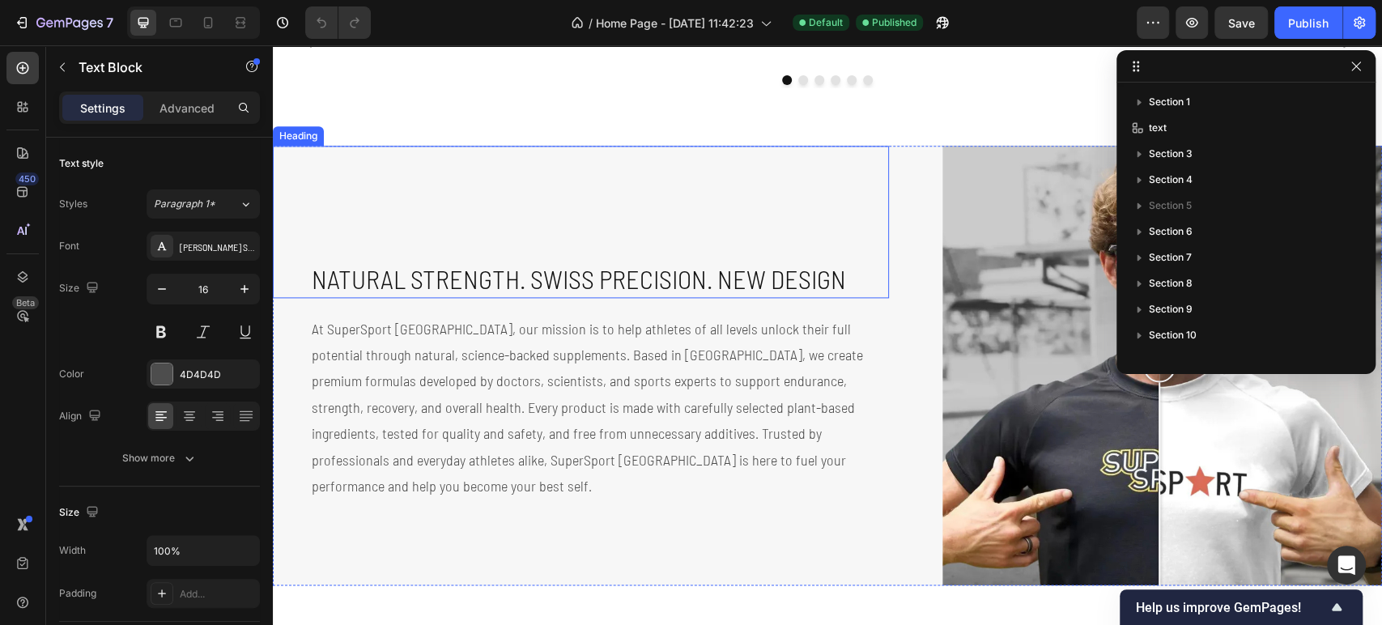
click at [504, 271] on h2 "Natural Strength. Swiss Precision. NEW DESIGN" at bounding box center [599, 279] width 579 height 37
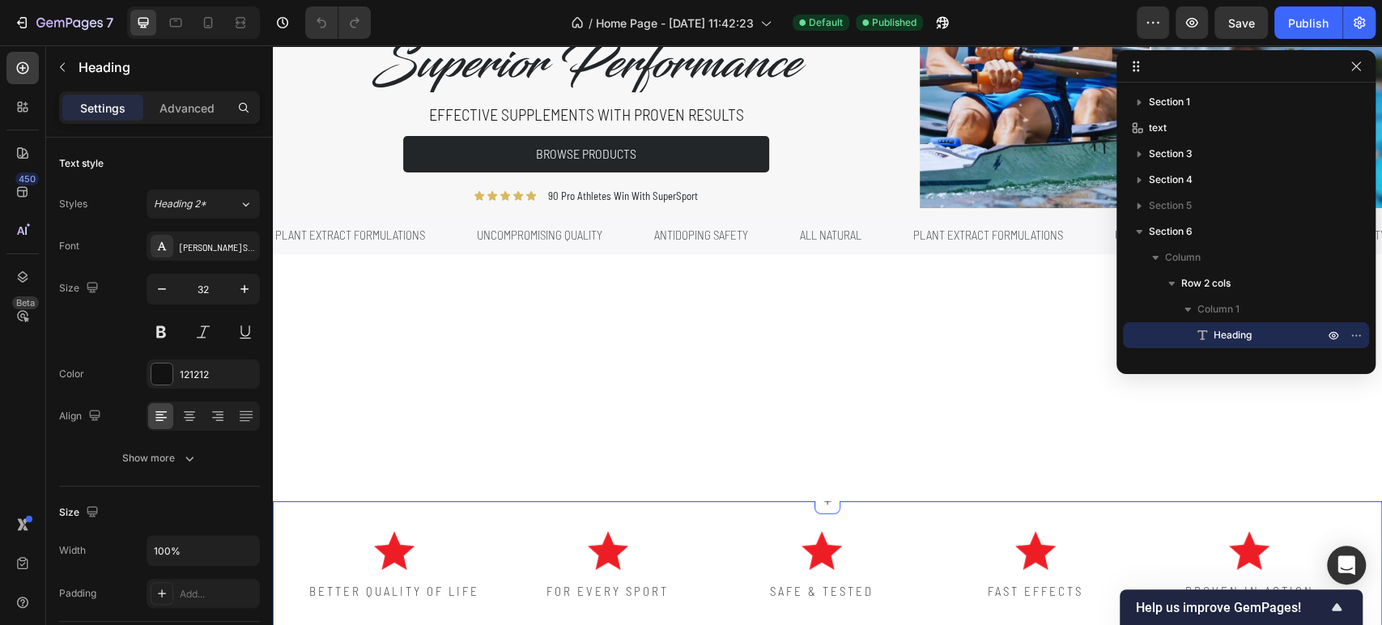
scroll to position [516, 0]
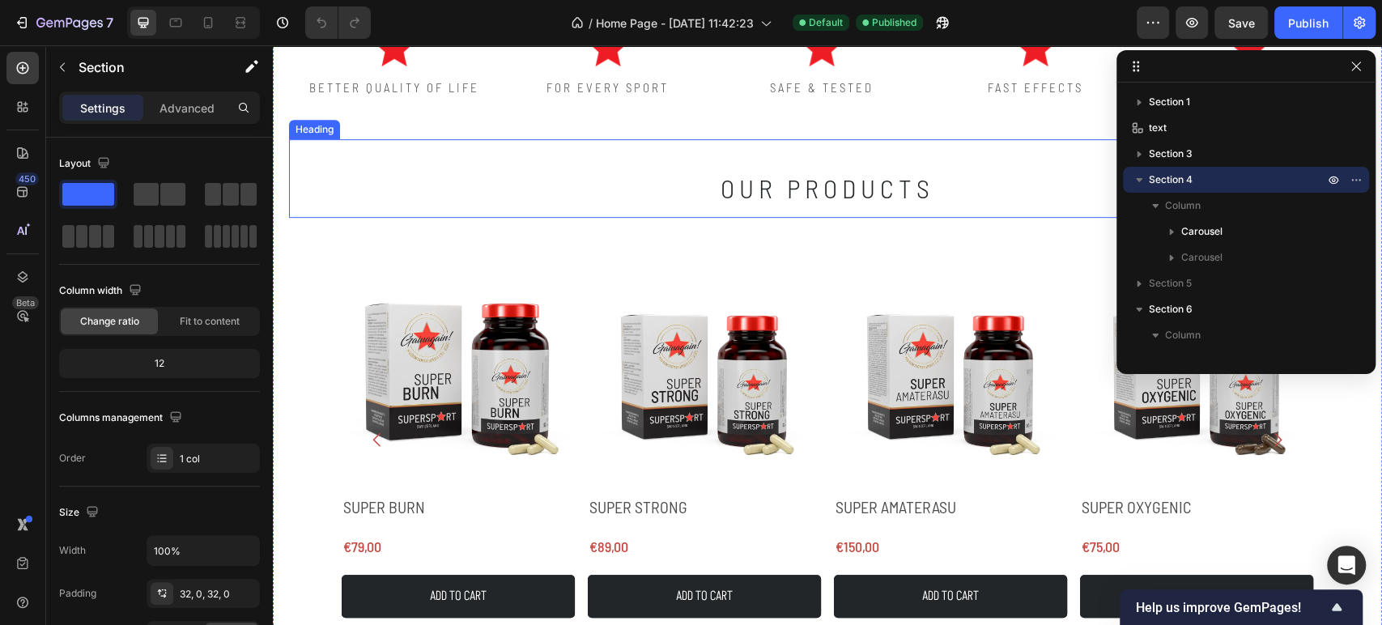
click at [809, 191] on h2 "our products" at bounding box center [828, 178] width 972 height 79
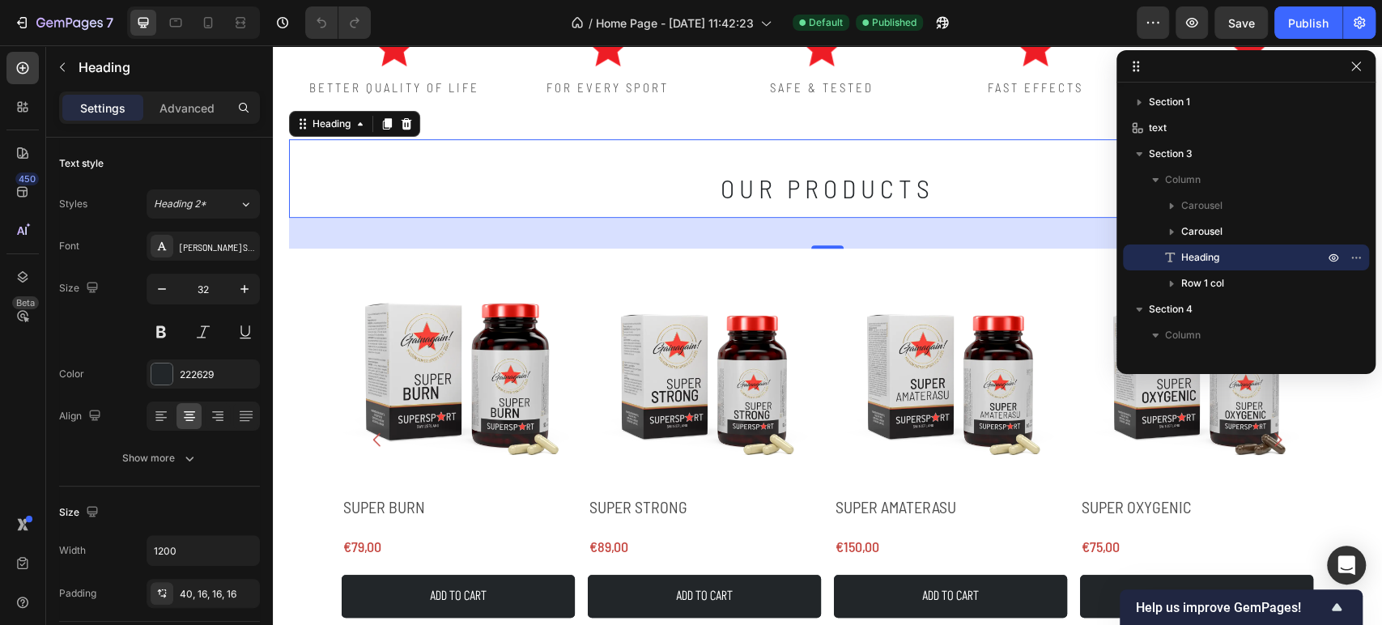
scroll to position [0, 0]
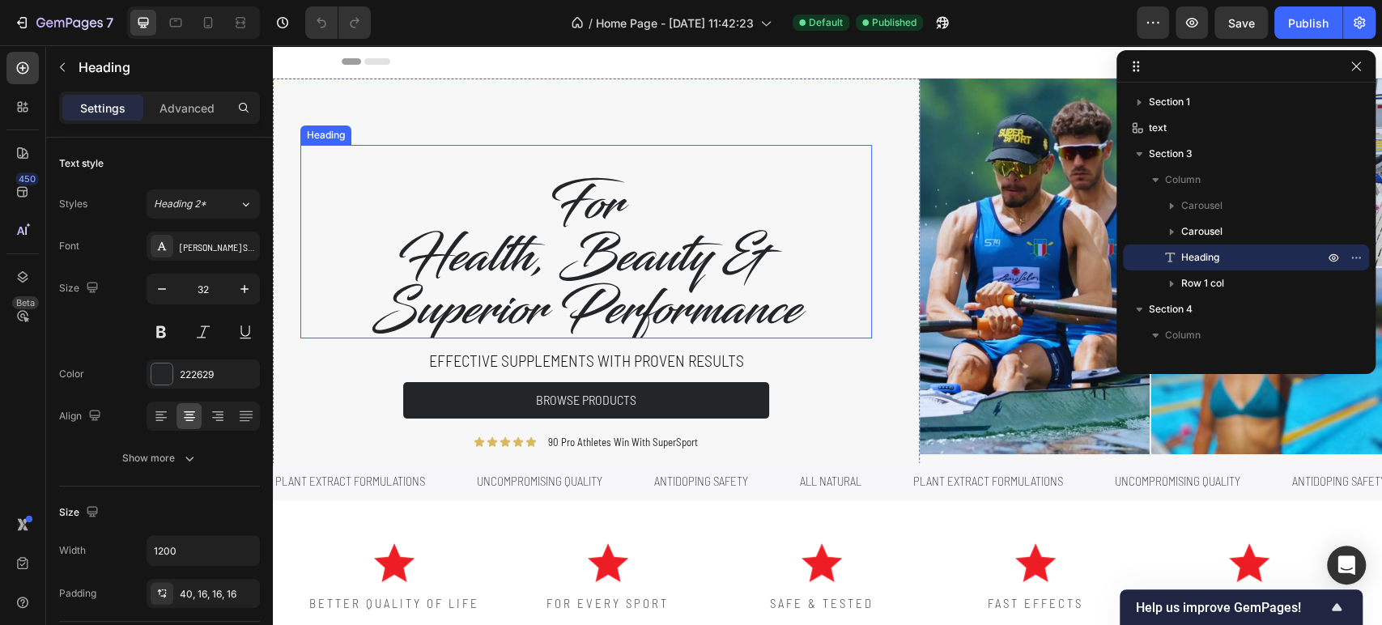
click at [590, 258] on h2 "For Health, Beauty & Superior Performance" at bounding box center [586, 257] width 486 height 161
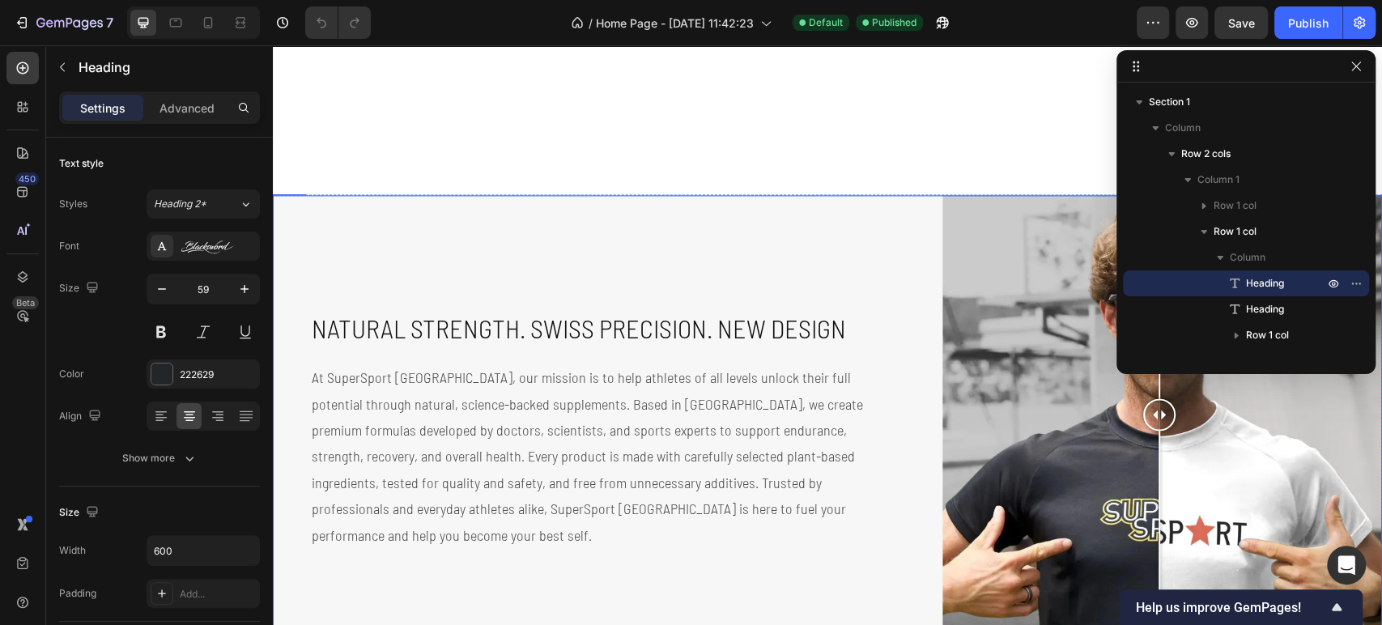
scroll to position [1620, 0]
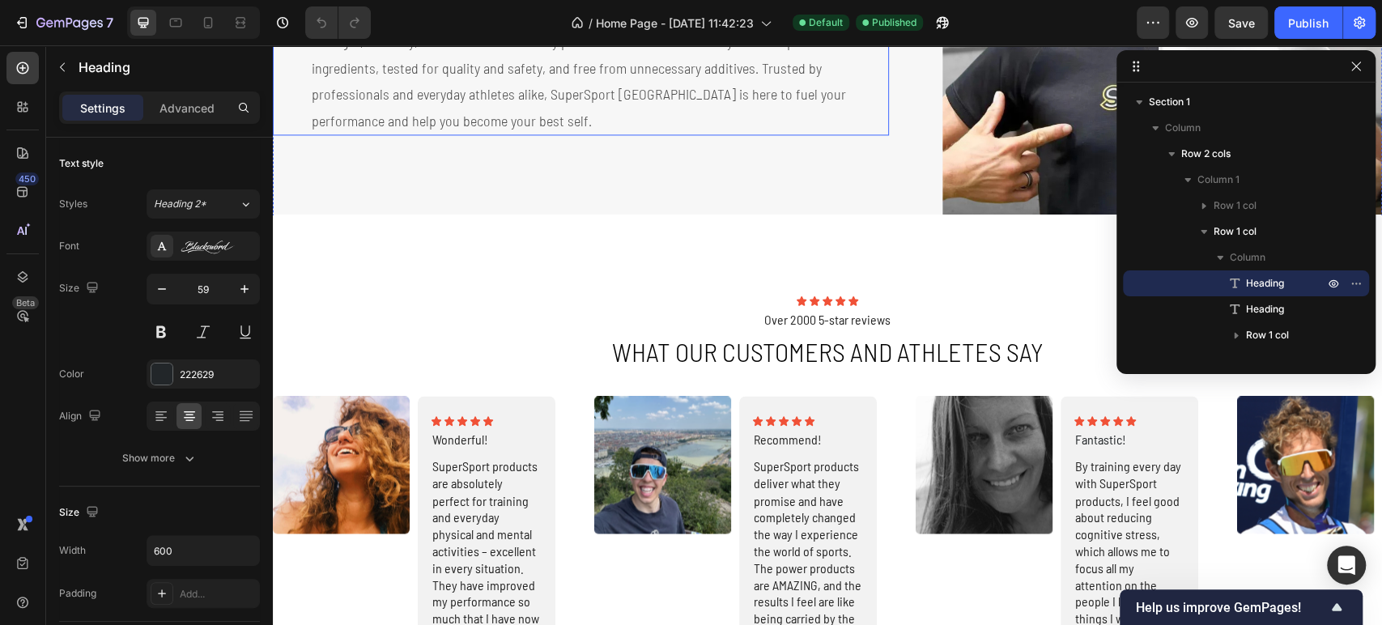
click at [590, 134] on p "At SuperSport Switzerland, our mission is to help athletes of all levels unlock…" at bounding box center [600, 42] width 576 height 184
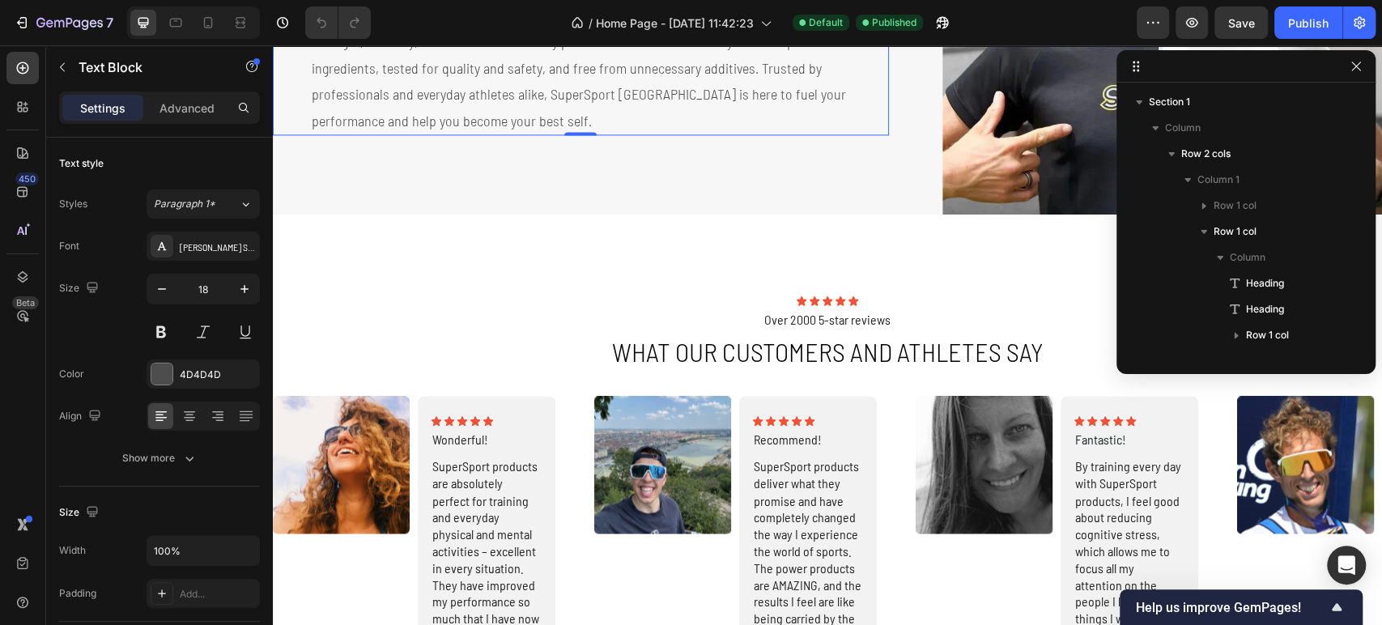
scroll to position [643, 0]
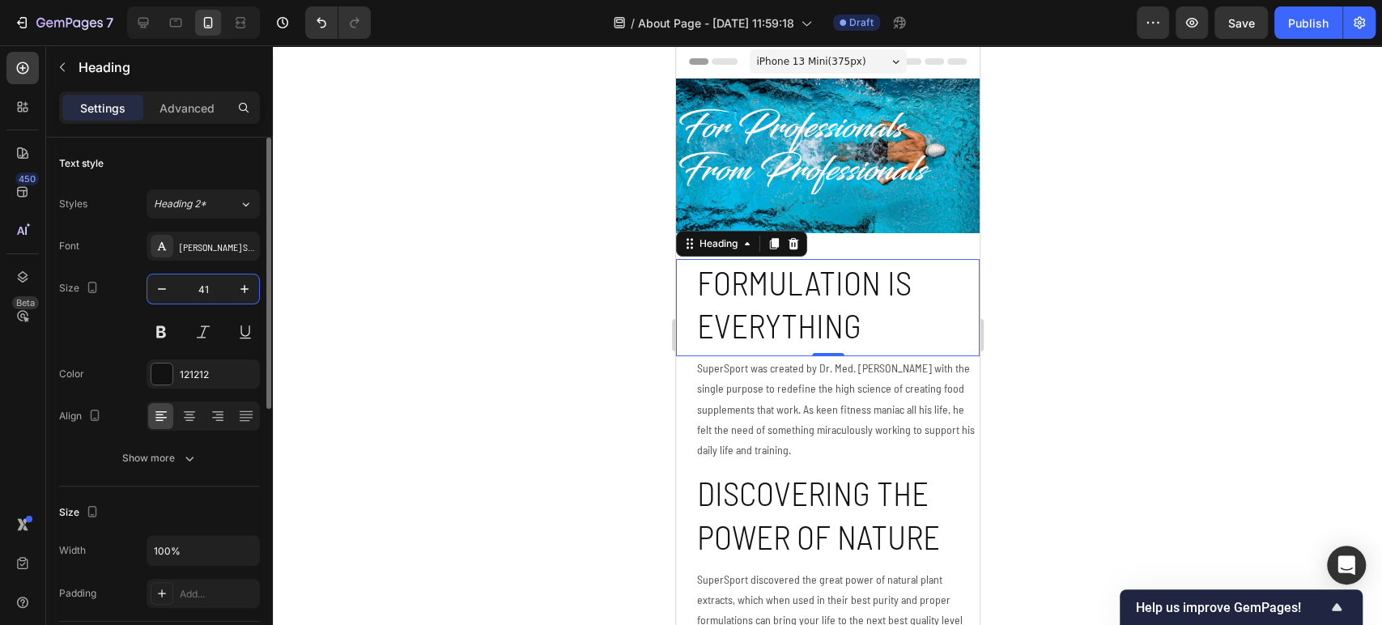
click at [198, 294] on input "41" at bounding box center [203, 289] width 53 height 29
type input "29"
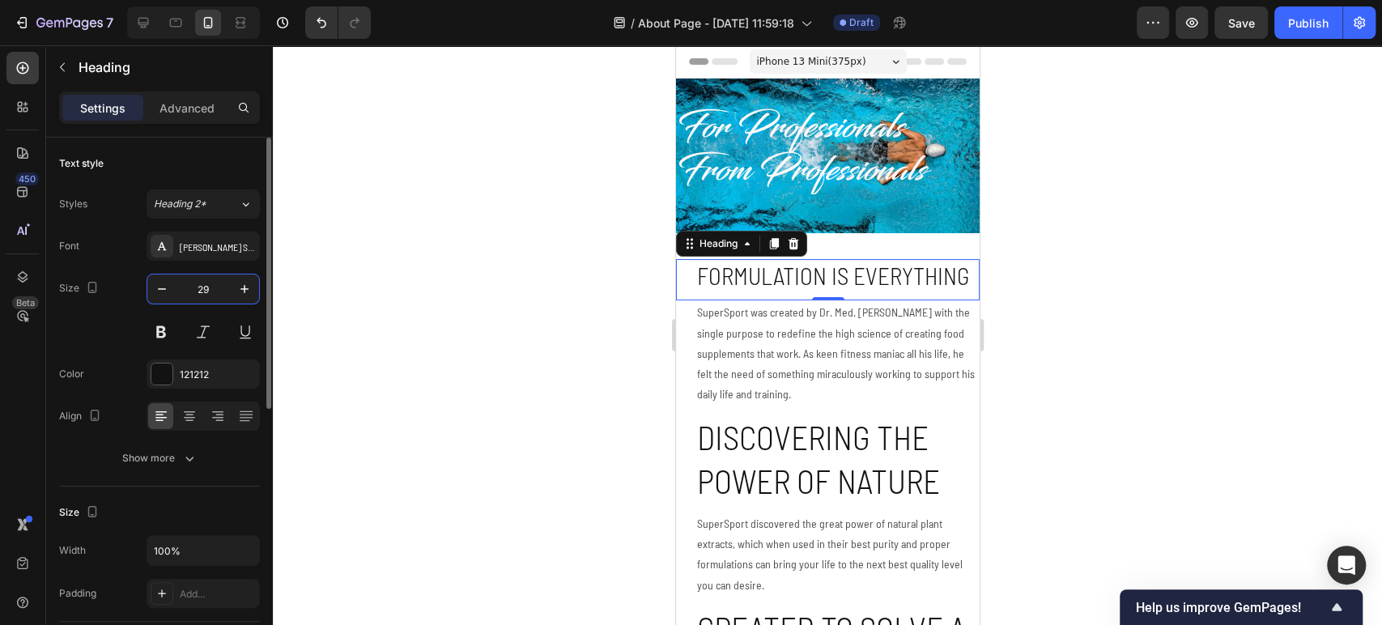
scroll to position [90, 0]
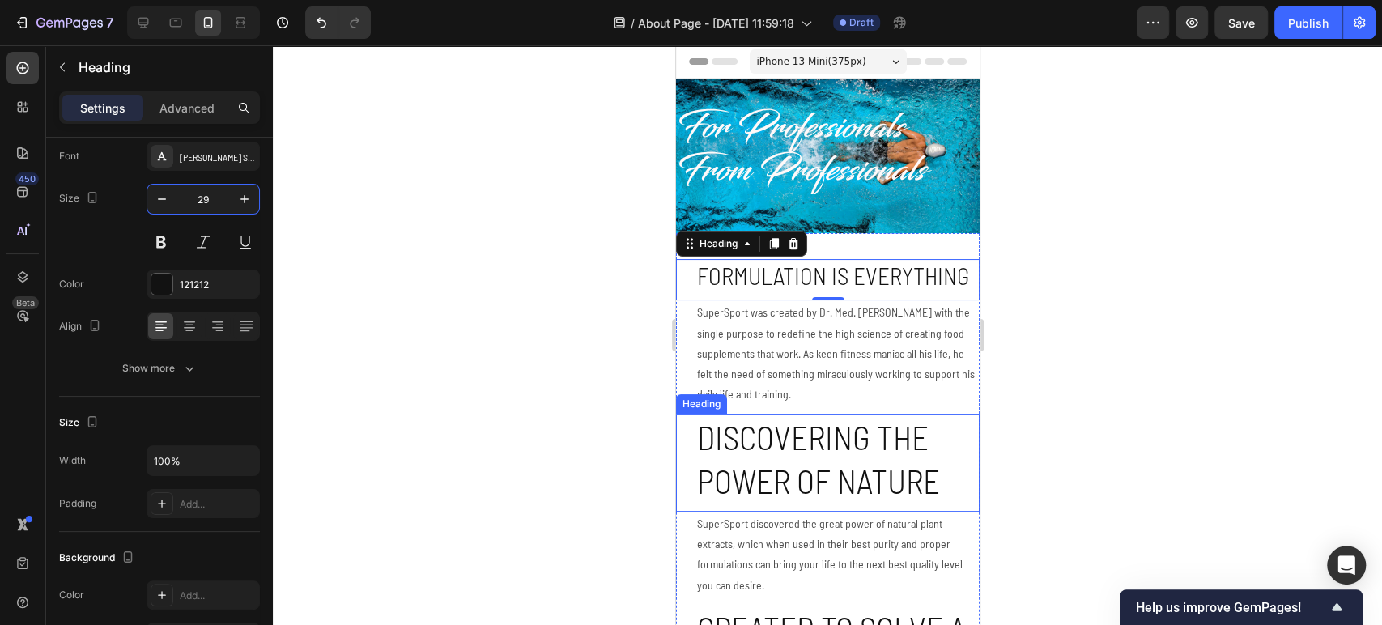
drag, startPoint x: 821, startPoint y: 497, endPoint x: 723, endPoint y: 474, distance: 100.8
click at [822, 497] on h2 "Discovering the power of nature" at bounding box center [837, 459] width 284 height 90
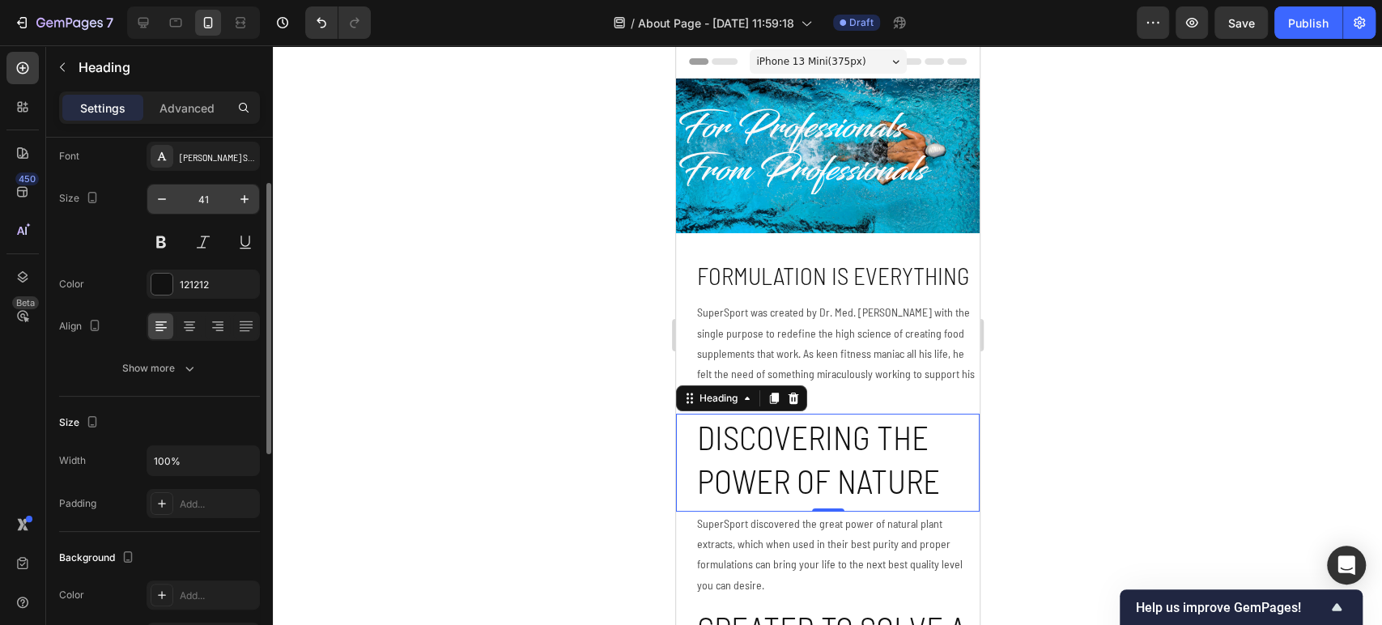
scroll to position [0, 0]
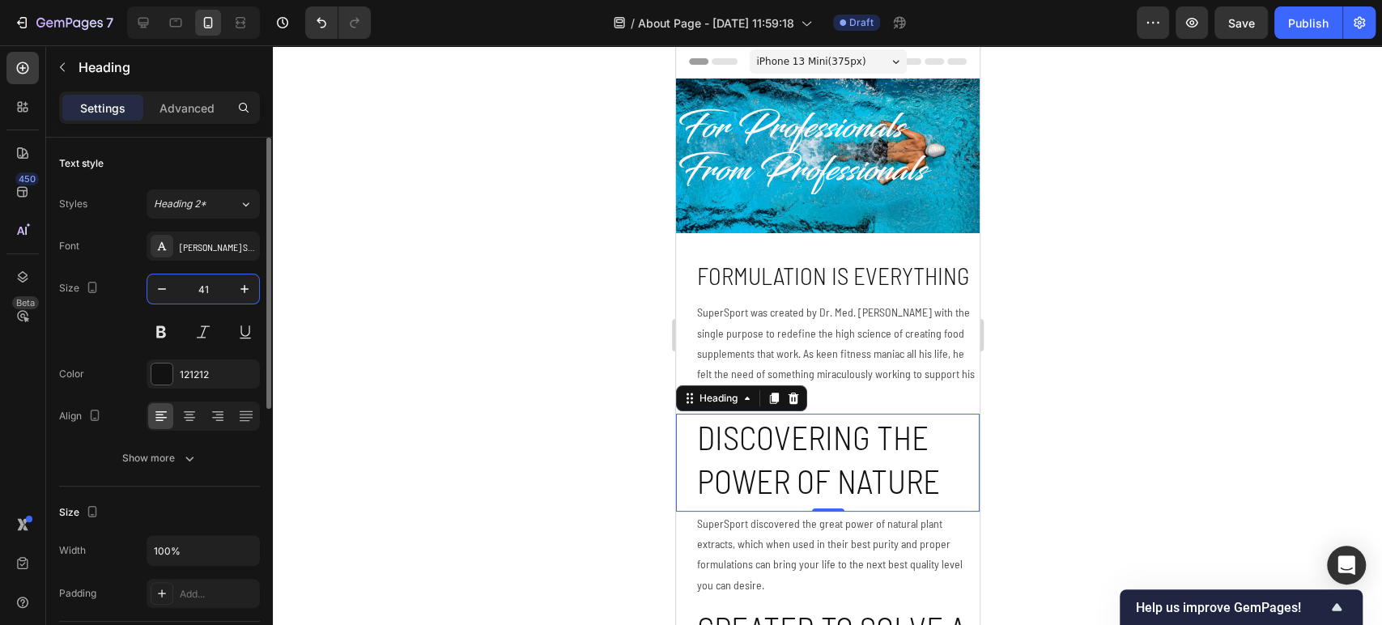
click at [186, 275] on input "41" at bounding box center [203, 289] width 53 height 29
type input "29"
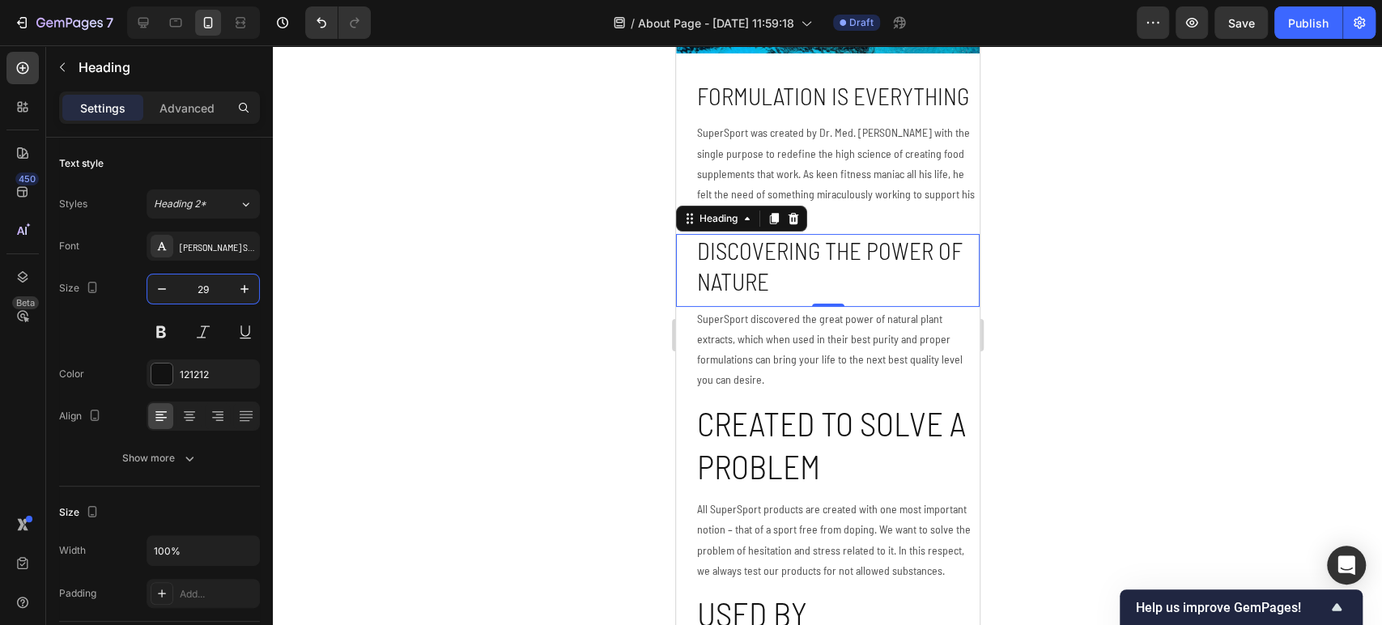
scroll to position [270, 0]
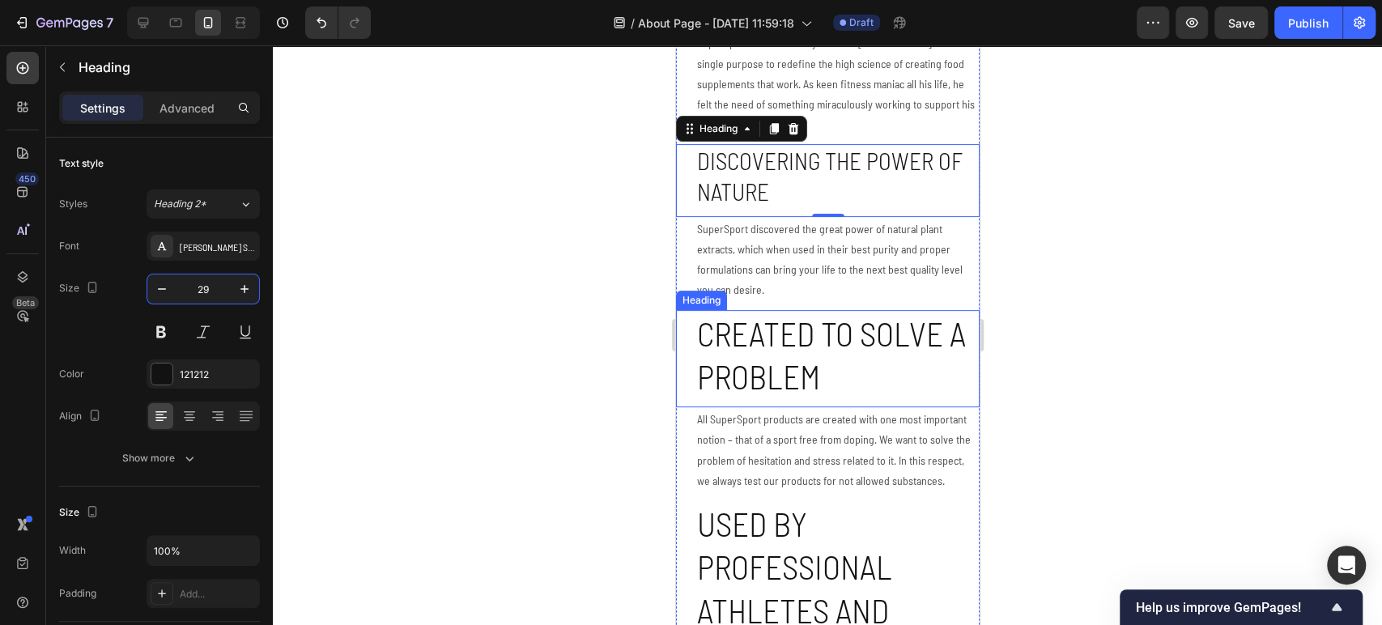
click at [798, 400] on h2 "Created to solve a problem" at bounding box center [837, 355] width 284 height 90
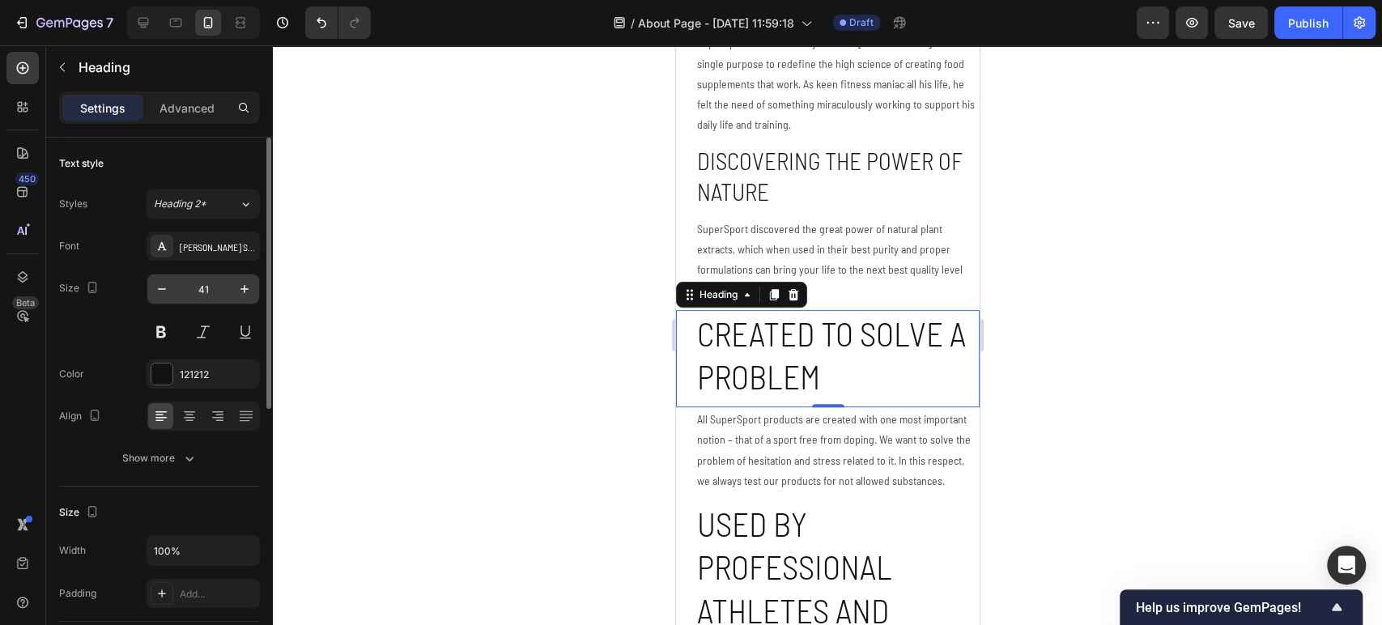
click at [189, 293] on input "41" at bounding box center [203, 289] width 53 height 29
type input "29"
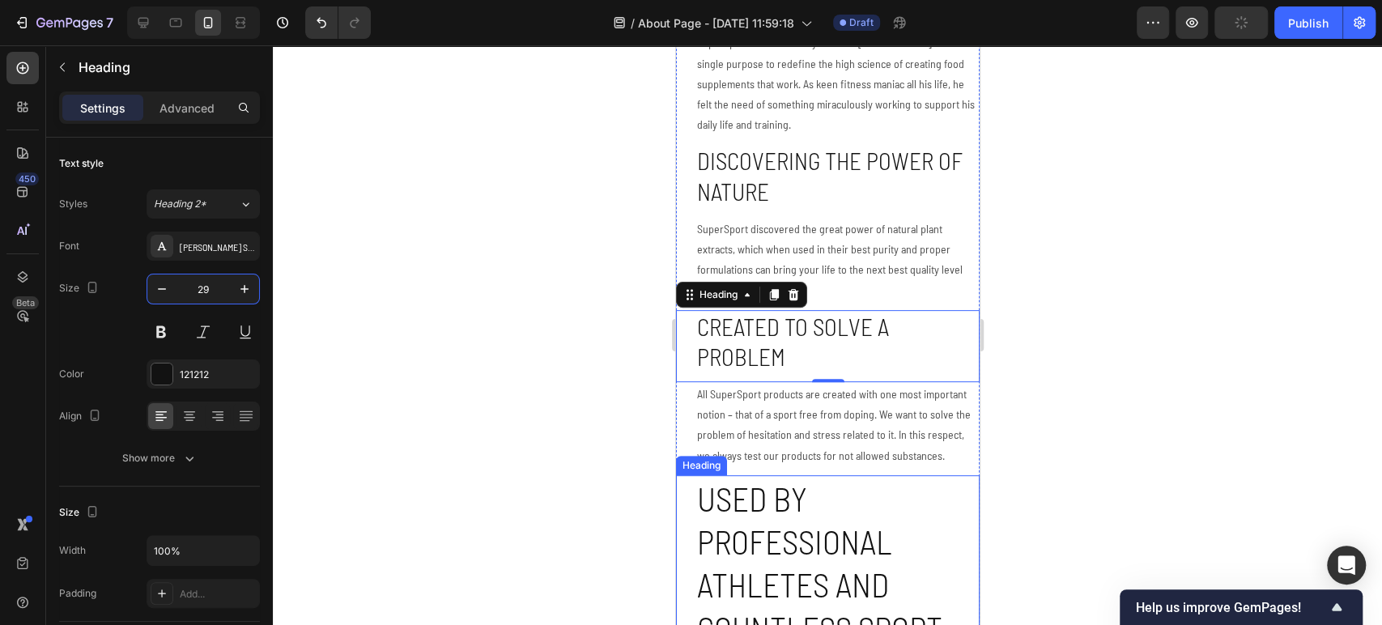
click at [754, 563] on h2 "⁠Used by professional athletes and countless sport enthusiasts" at bounding box center [837, 584] width 284 height 219
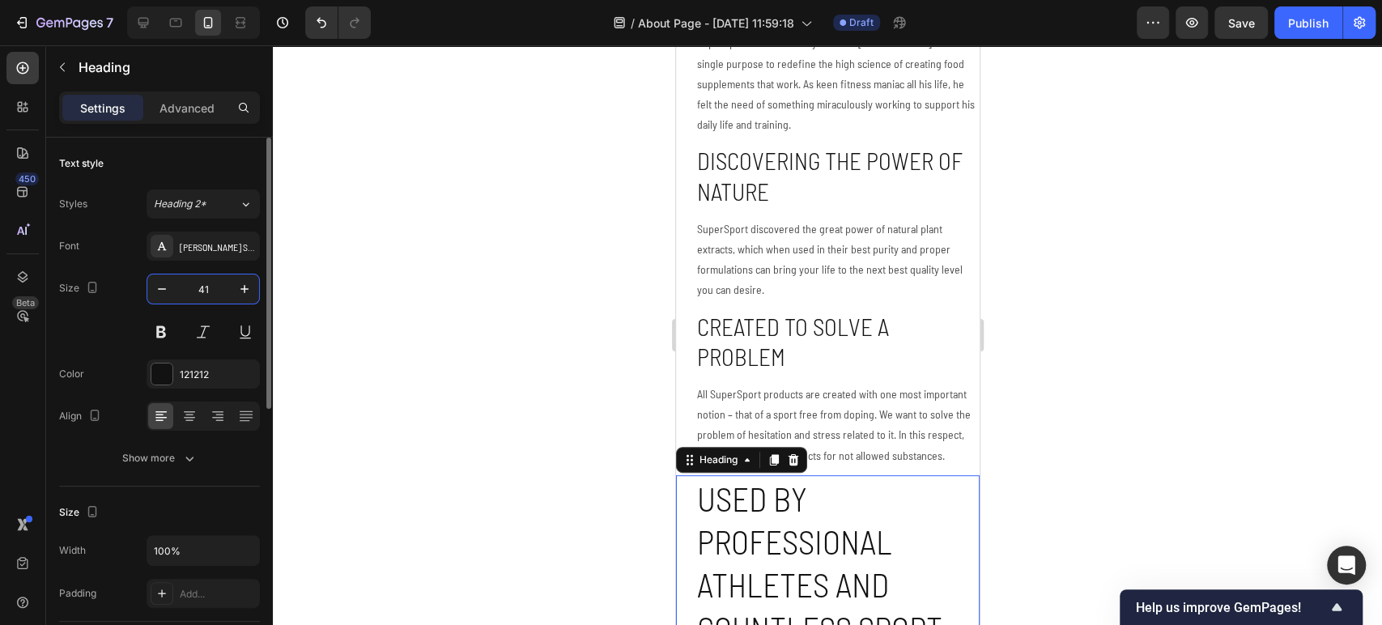
click at [203, 287] on input "41" at bounding box center [203, 289] width 53 height 29
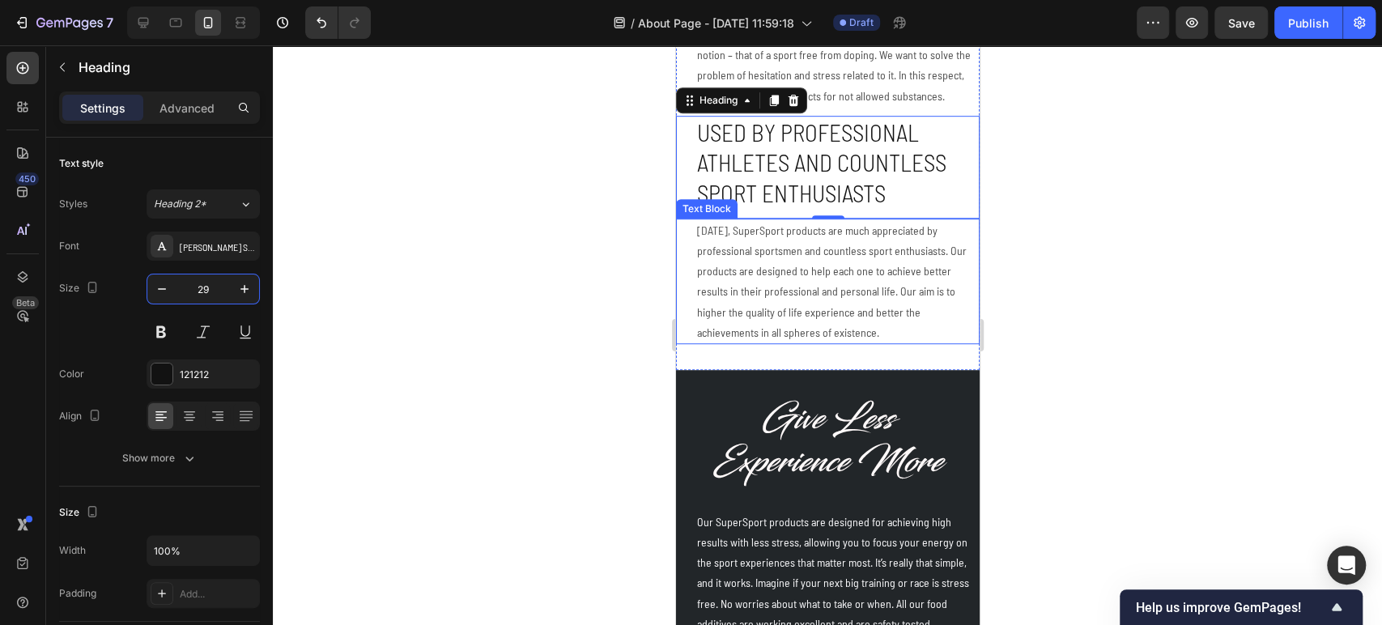
scroll to position [719, 0]
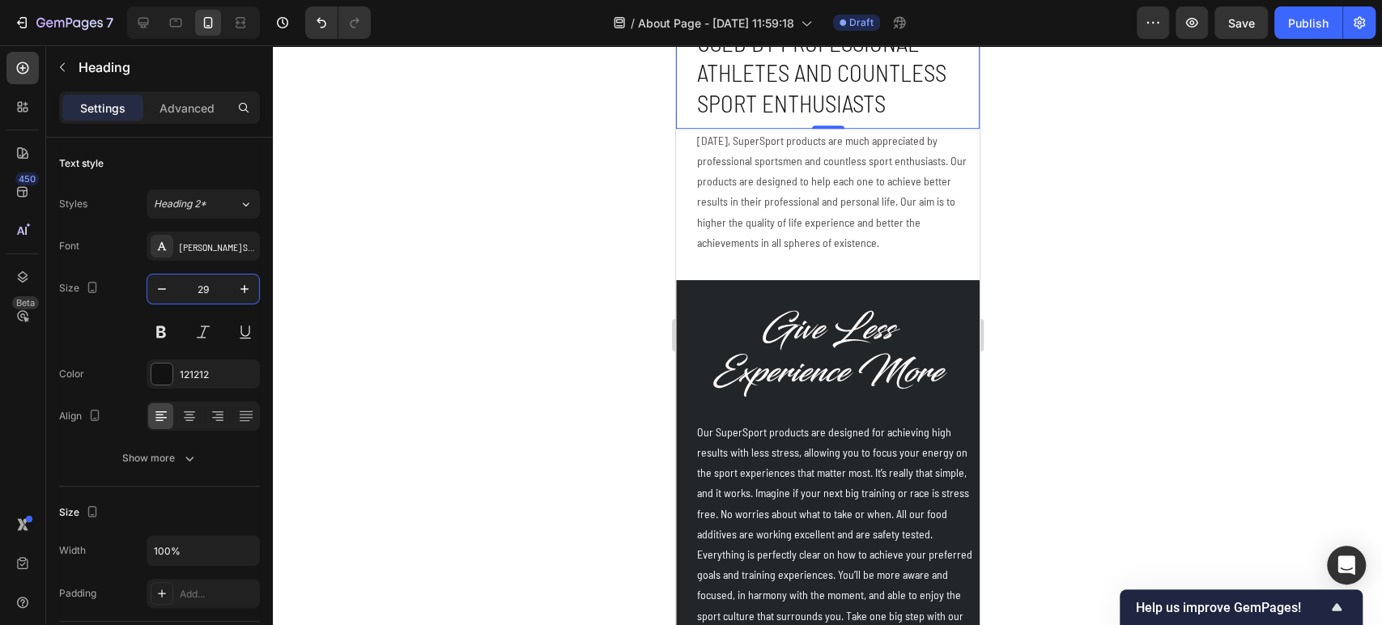
type input "29"
click at [758, 251] on p "Today, SuperSport products are much appreciated by professional sportsmen and c…" at bounding box center [836, 191] width 281 height 122
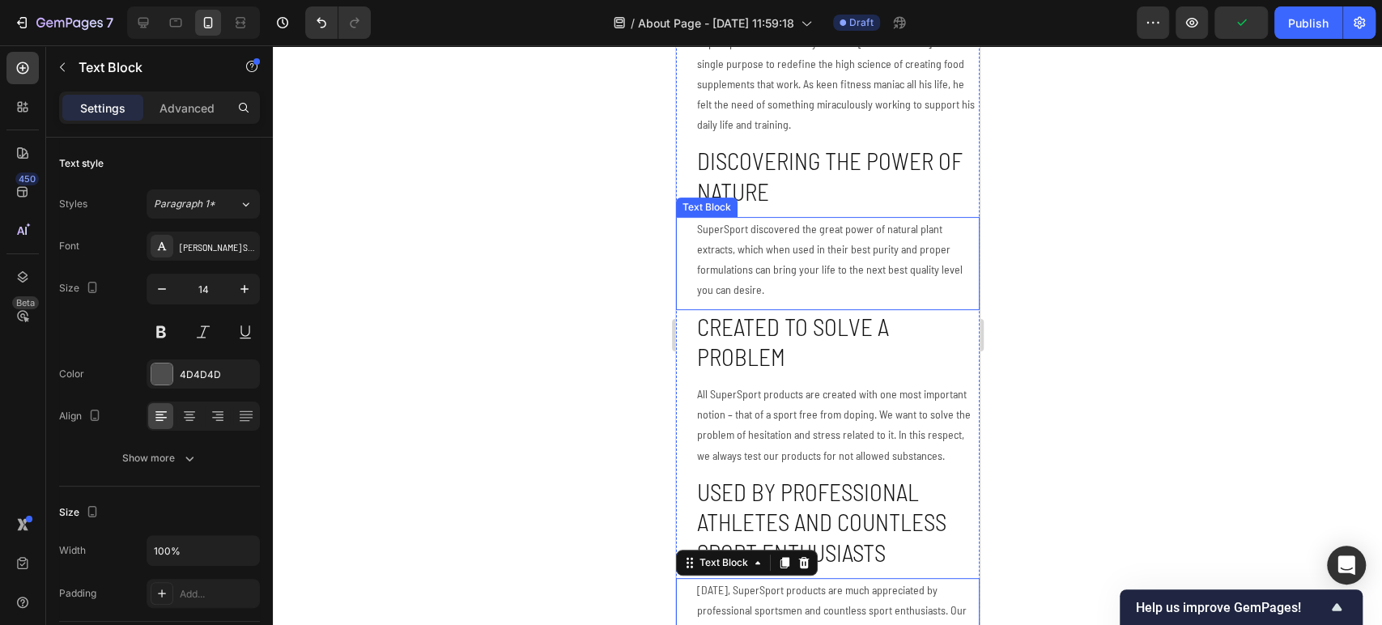
scroll to position [0, 0]
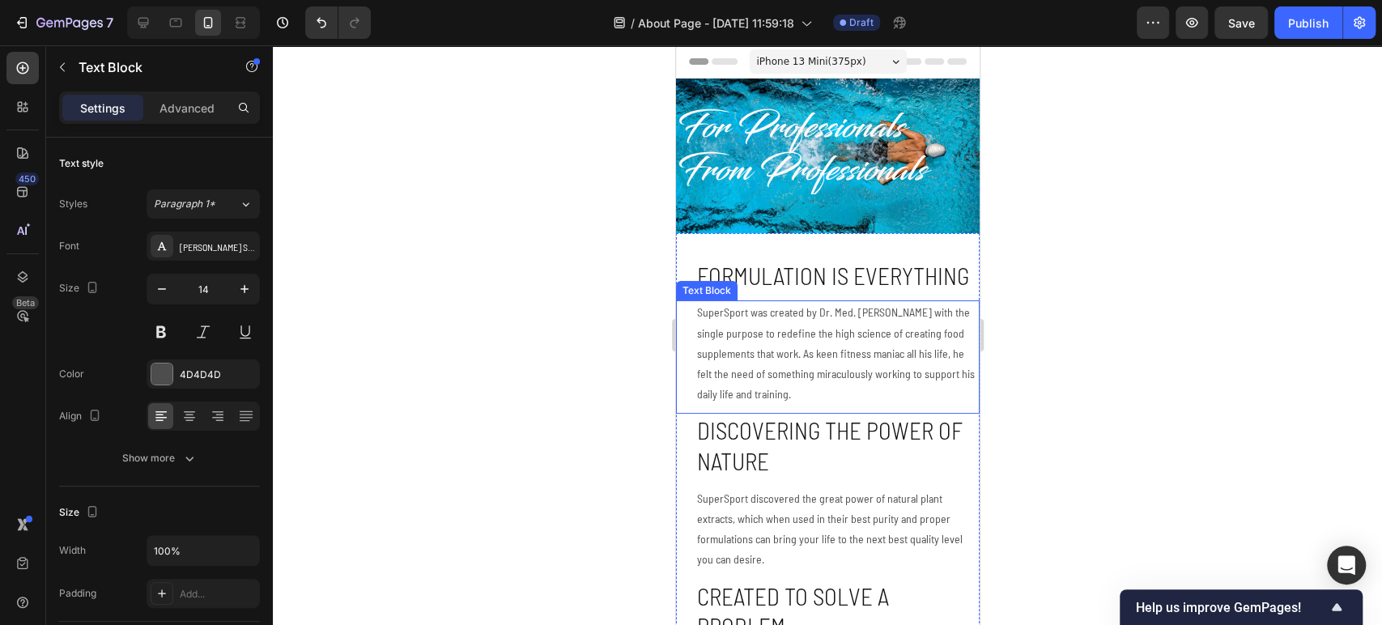
click at [788, 386] on p "SuperSport was created by Dr. Med. Boyan Anastasov with the single purpose to r…" at bounding box center [836, 353] width 281 height 102
click at [246, 297] on button "button" at bounding box center [244, 289] width 29 height 29
type input "16"
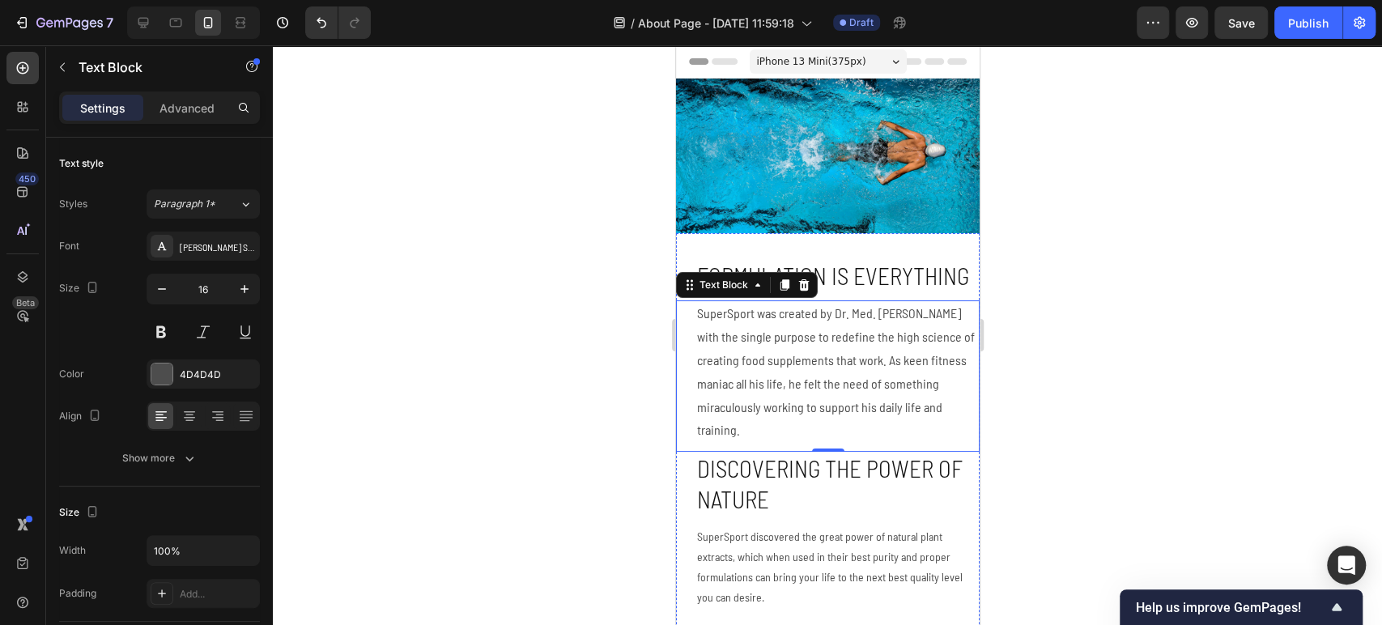
scroll to position [270, 0]
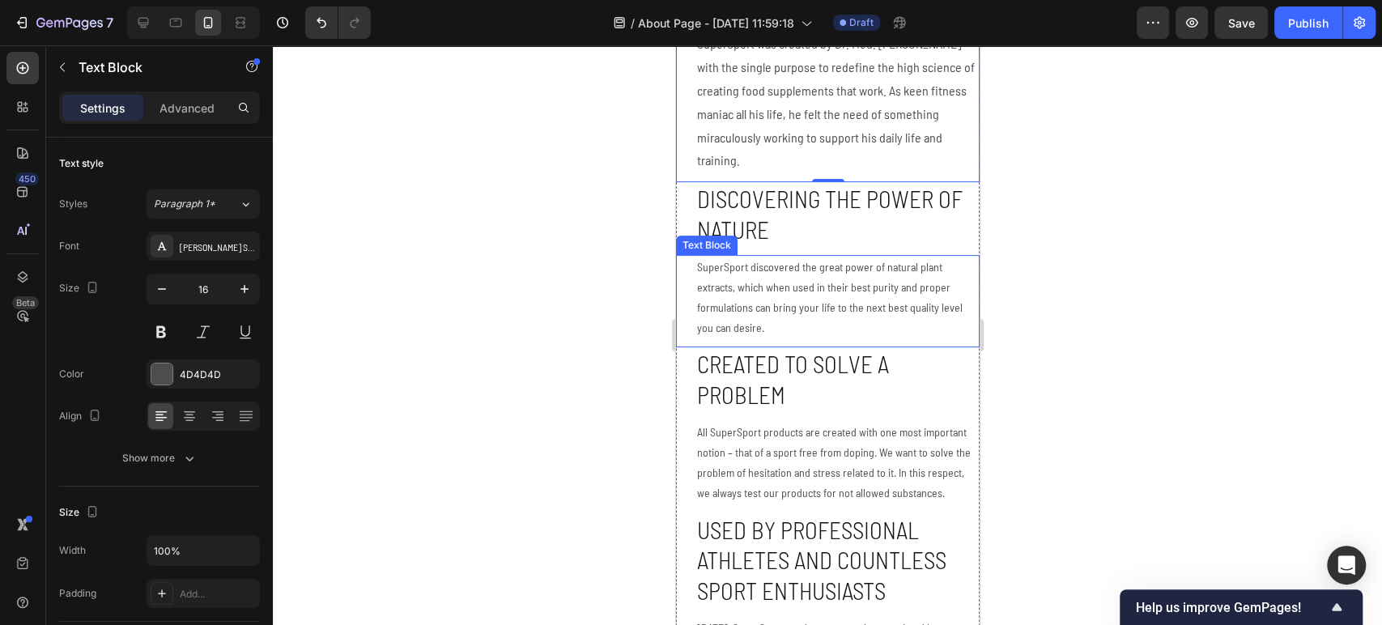
drag, startPoint x: 764, startPoint y: 322, endPoint x: 691, endPoint y: 322, distance: 72.9
click at [764, 322] on p "SuperSport discovered the great power of natural plant extracts, which when use…" at bounding box center [836, 298] width 281 height 82
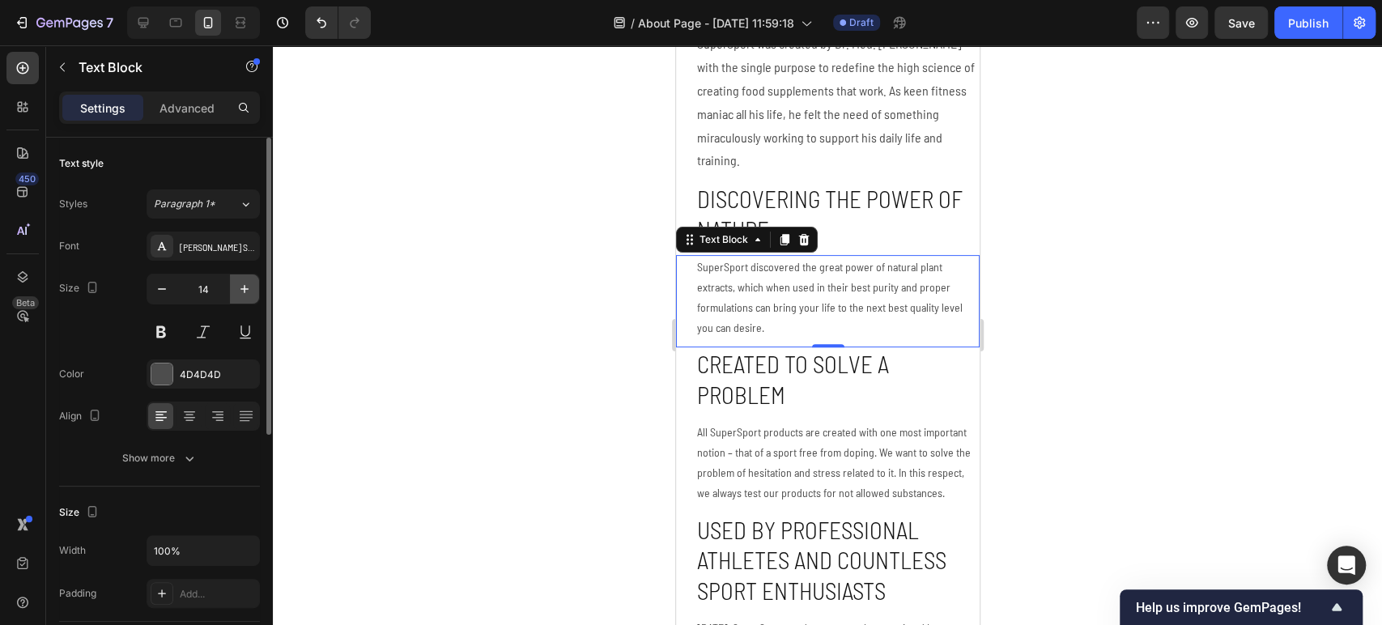
click at [233, 286] on button "button" at bounding box center [244, 289] width 29 height 29
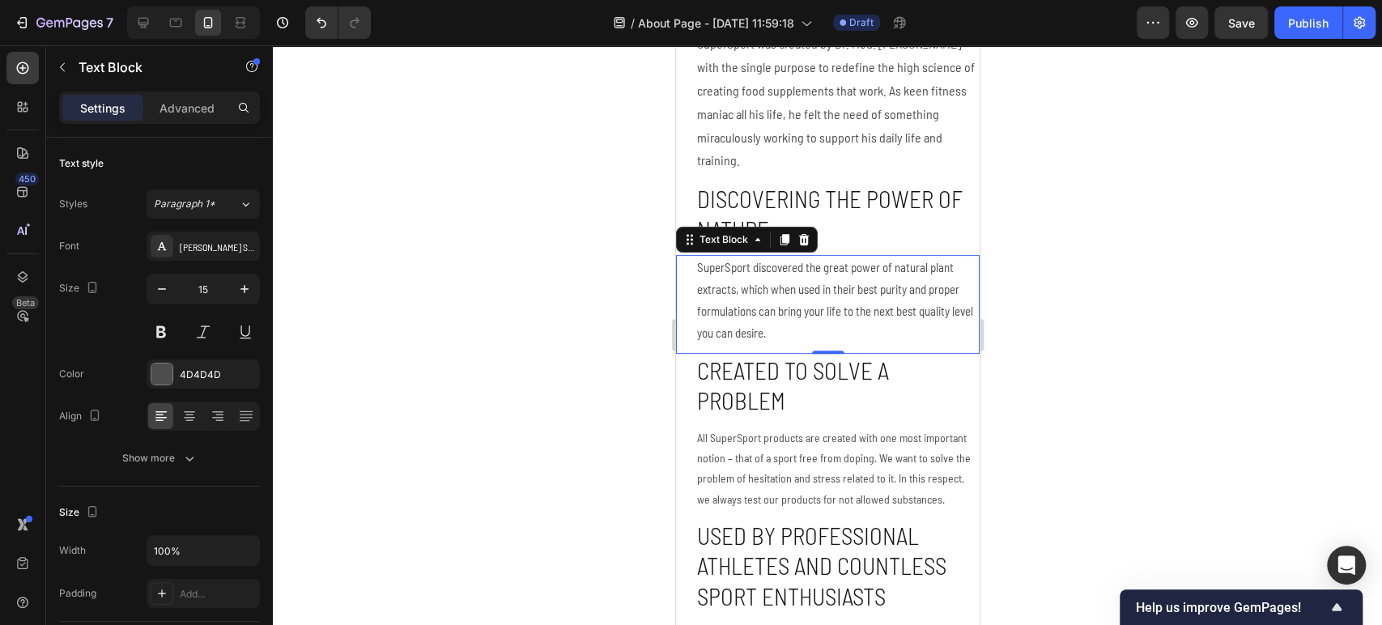
type input "16"
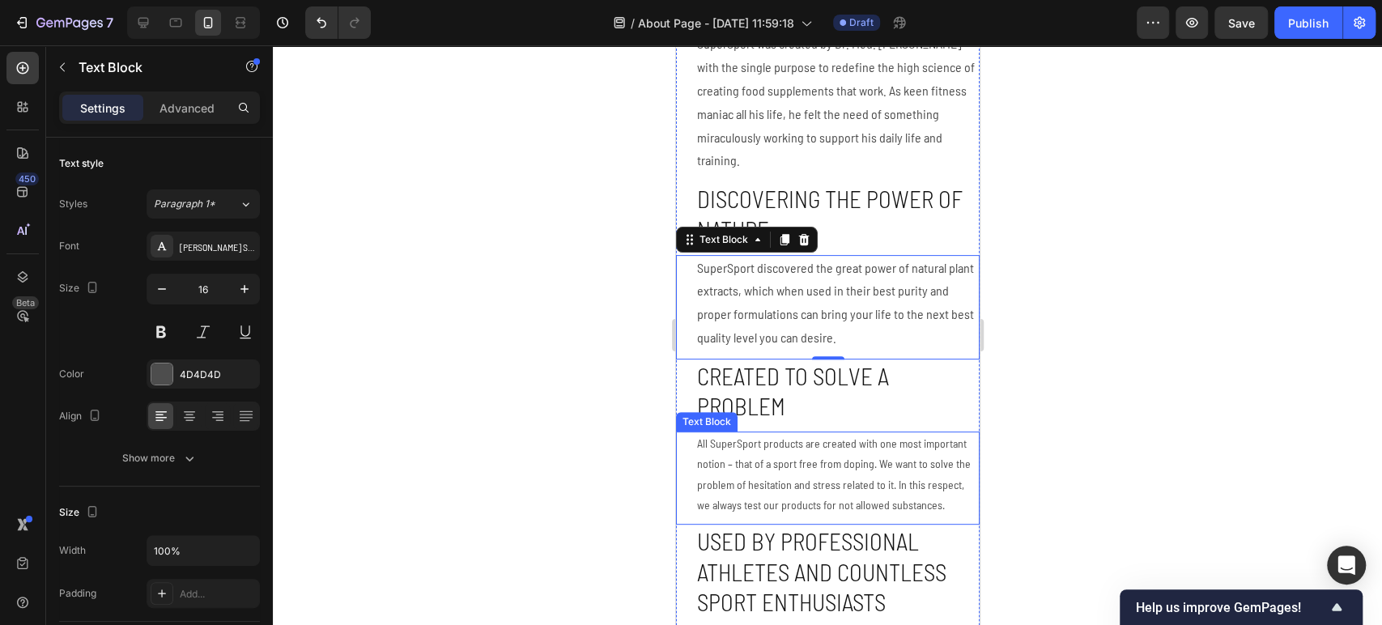
click at [801, 492] on p "All SuperSport products are created with one most important notion – that of a …" at bounding box center [836, 474] width 281 height 82
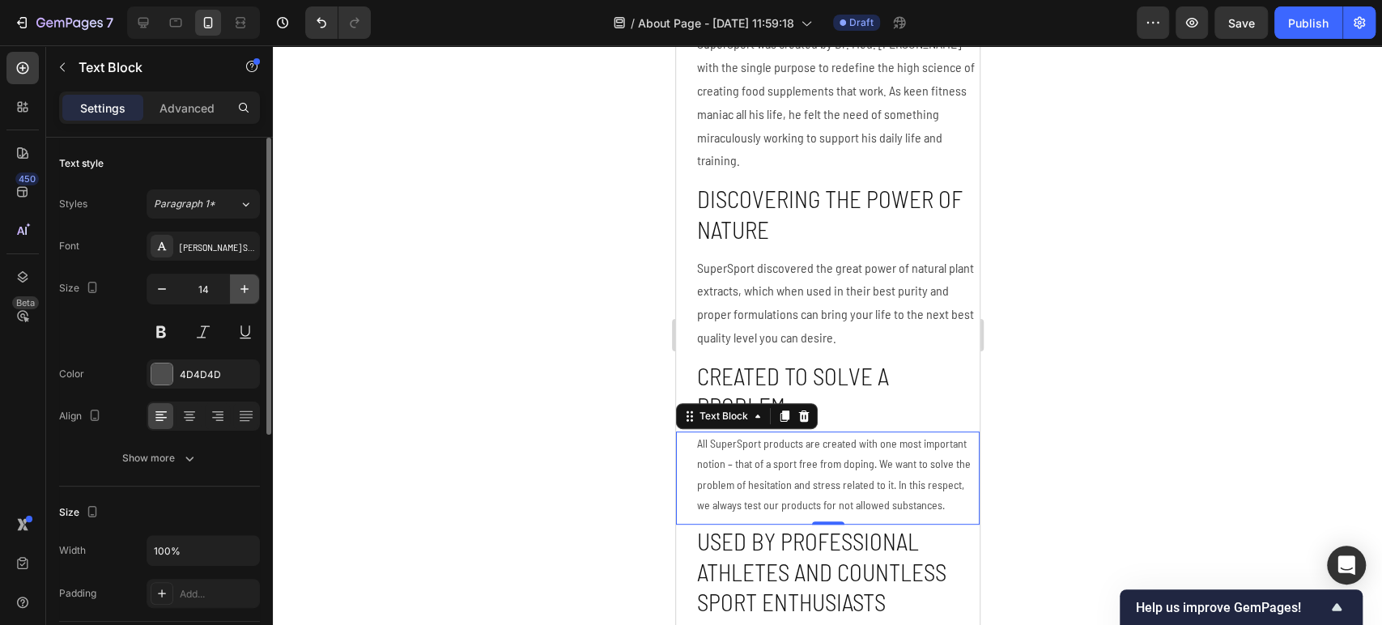
click at [246, 286] on icon "button" at bounding box center [244, 289] width 16 height 16
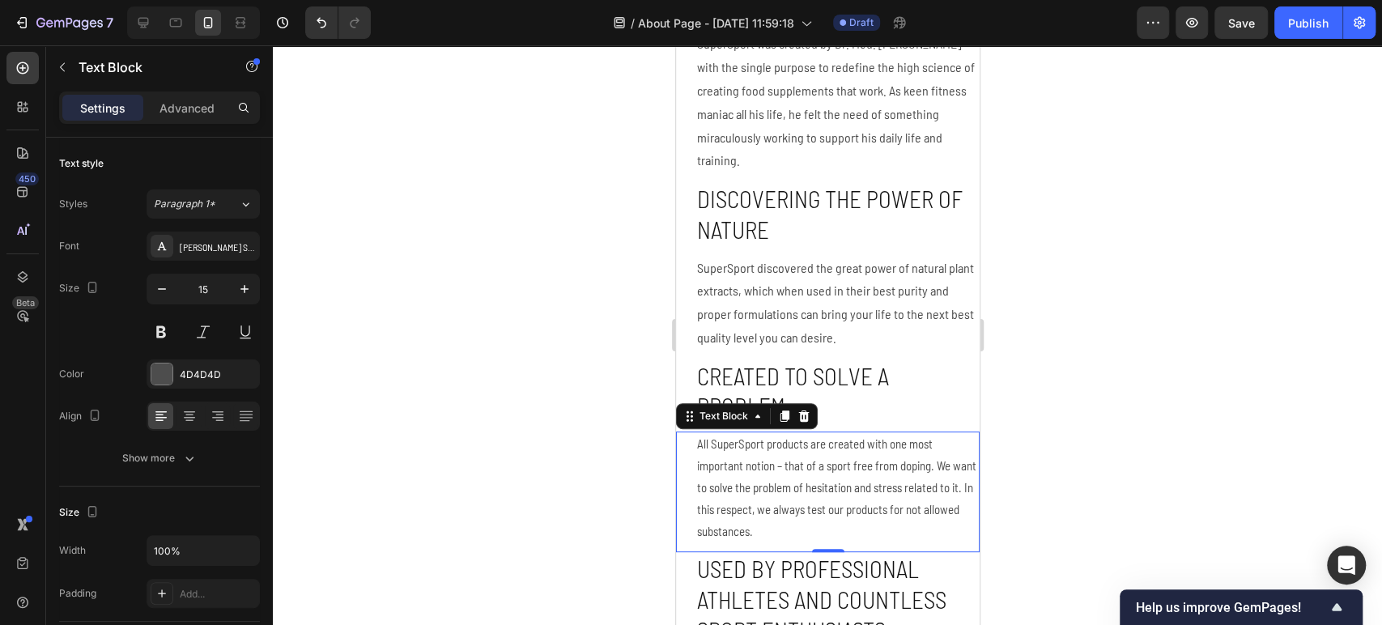
type input "16"
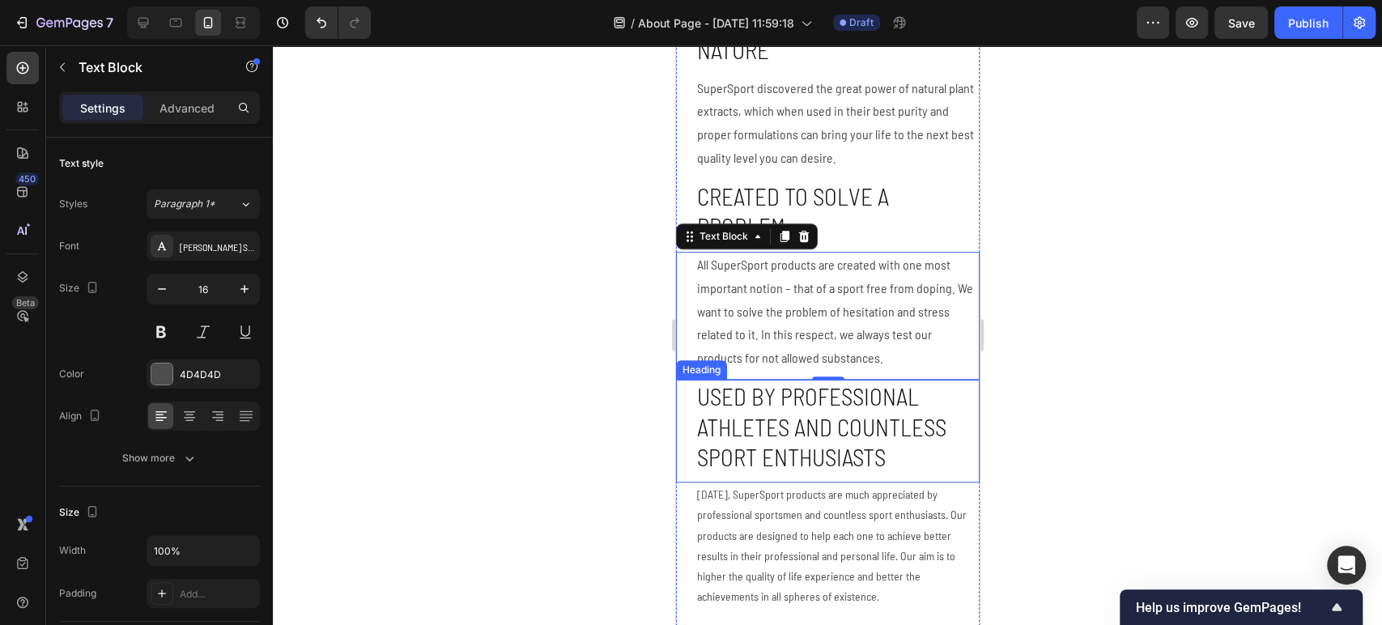
click at [799, 543] on p "[DATE], SuperSport products are much appreciated by professional sportsmen and …" at bounding box center [836, 545] width 281 height 122
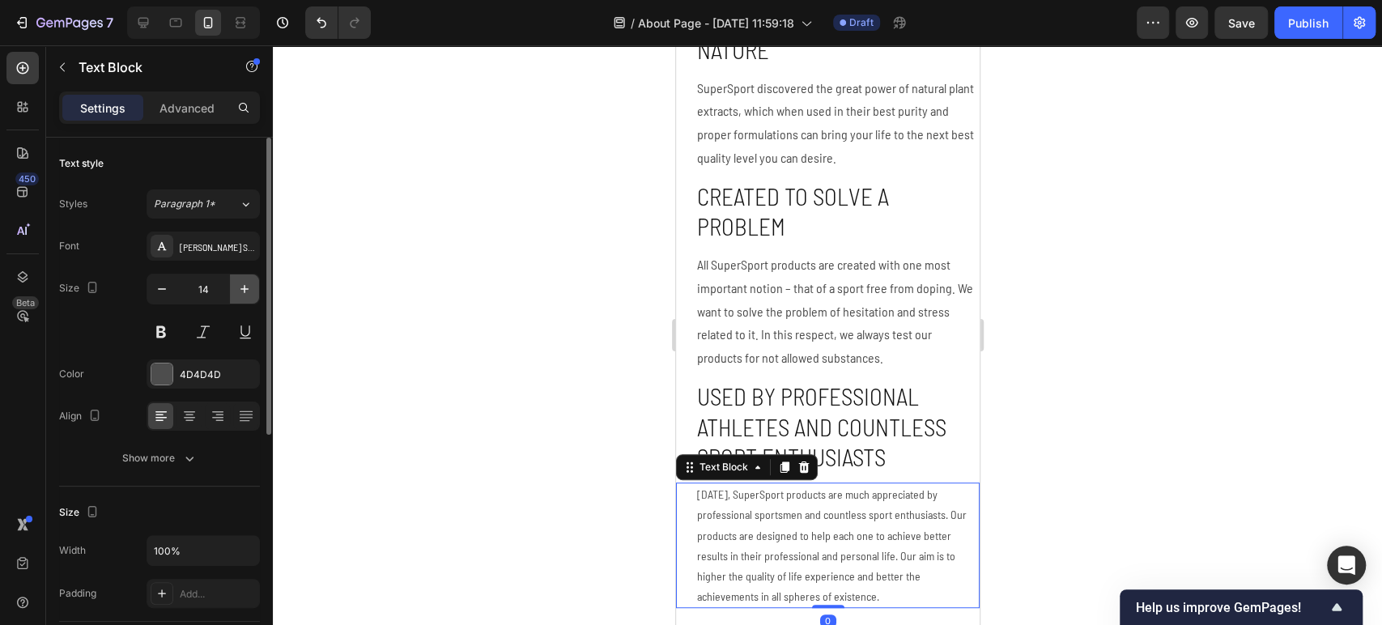
click at [247, 287] on icon "button" at bounding box center [244, 289] width 16 height 16
type input "16"
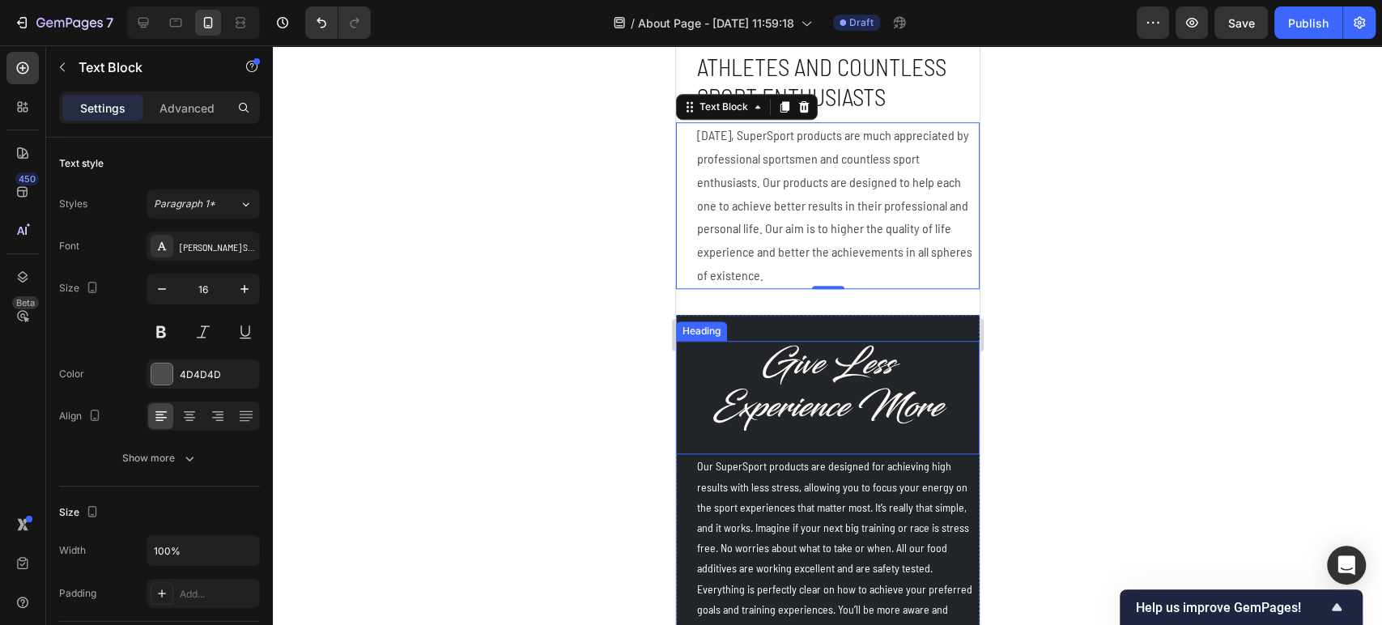
scroll to position [900, 0]
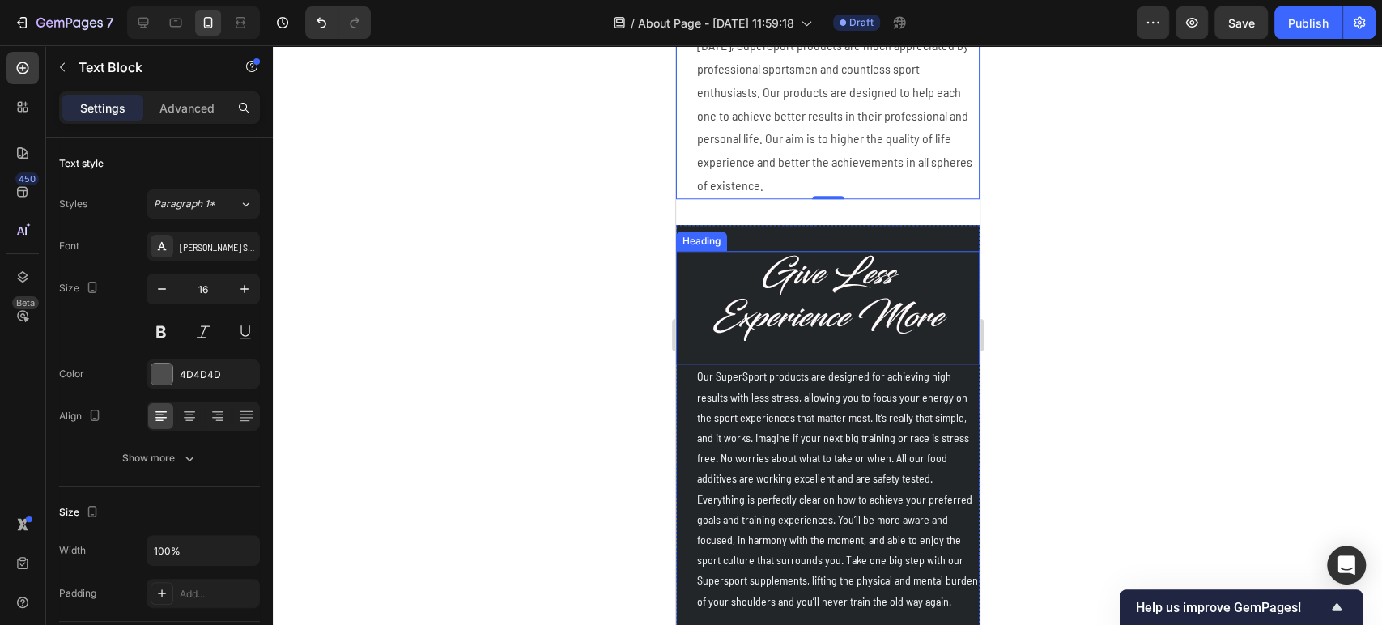
click at [799, 366] on p "Our SuperSport products are designed for achieving high results with less stres…" at bounding box center [836, 499] width 281 height 266
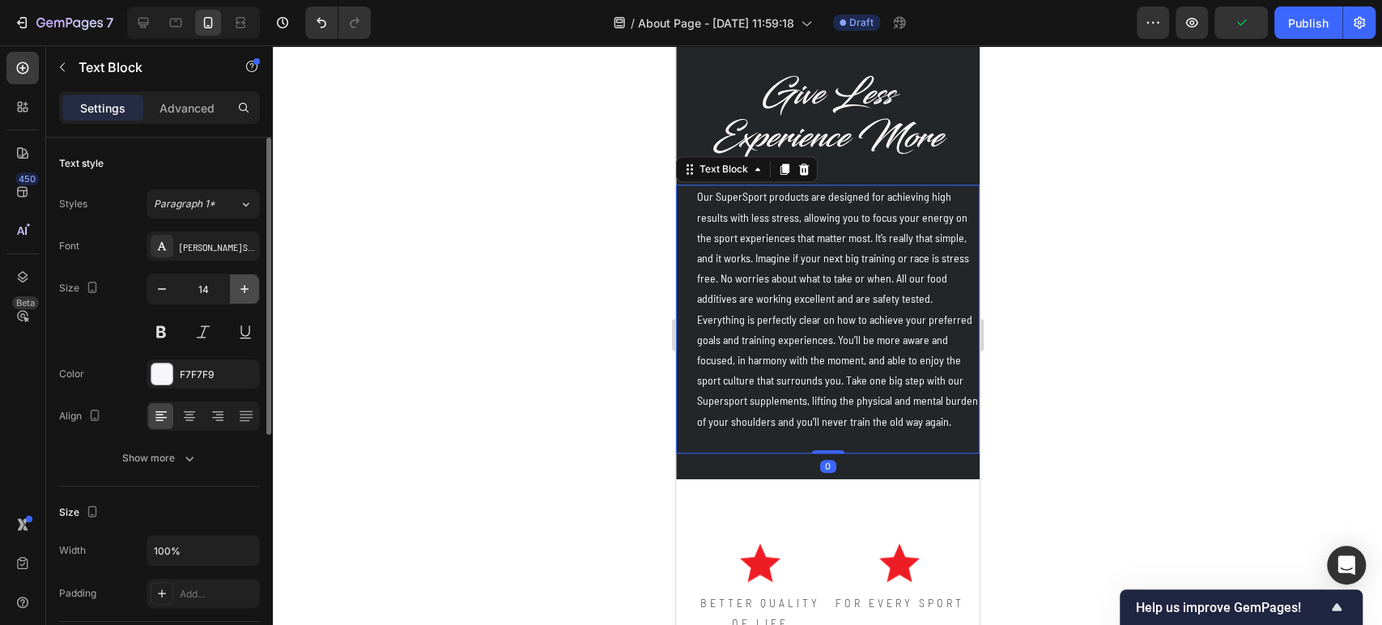
click at [234, 288] on button "button" at bounding box center [244, 289] width 29 height 29
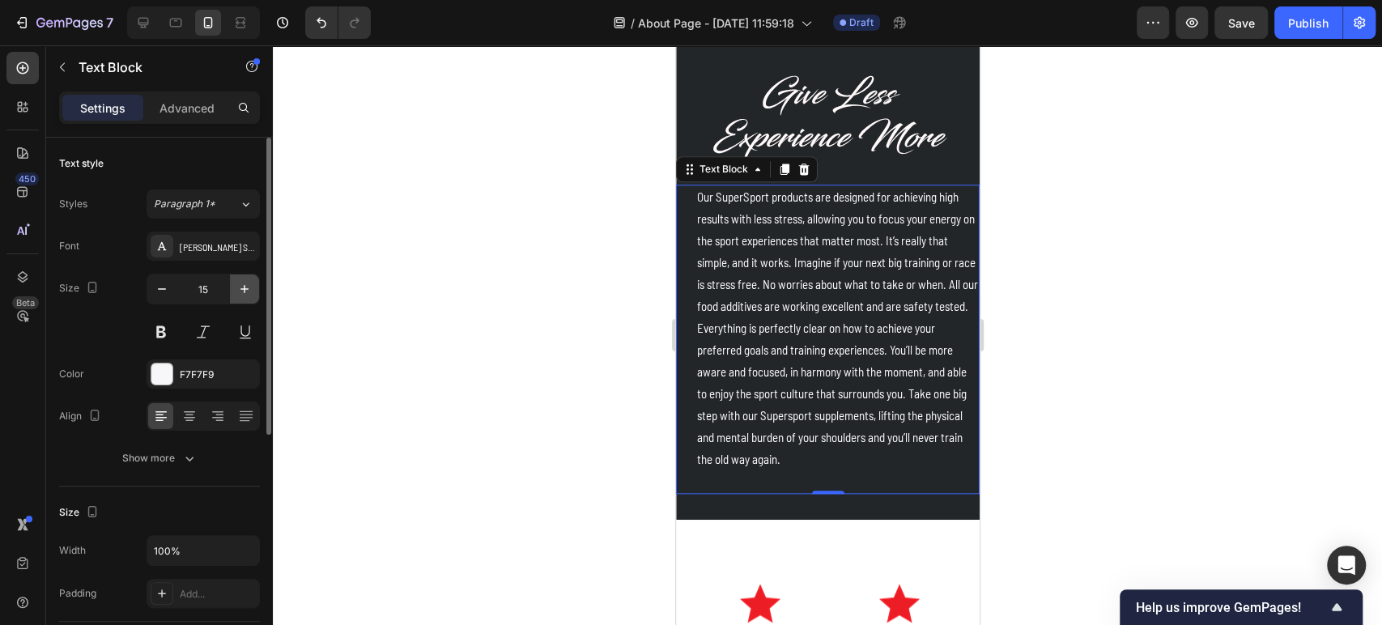
click at [249, 293] on icon "button" at bounding box center [244, 289] width 16 height 16
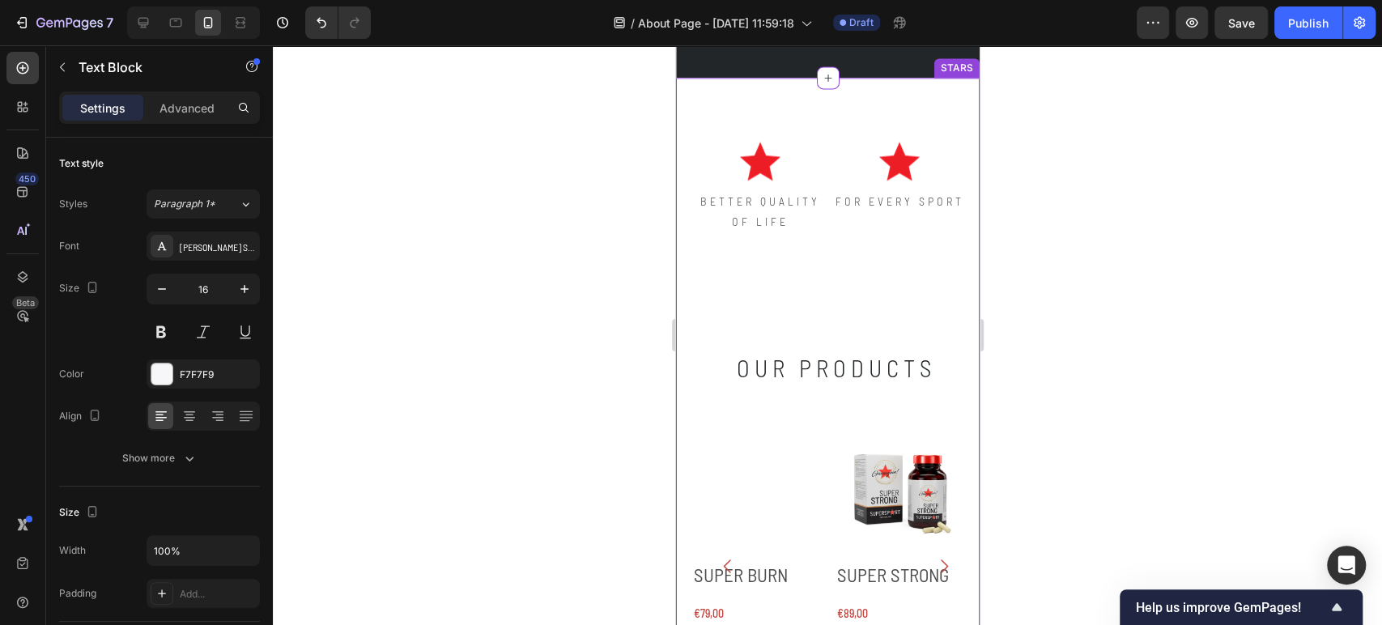
scroll to position [1889, 0]
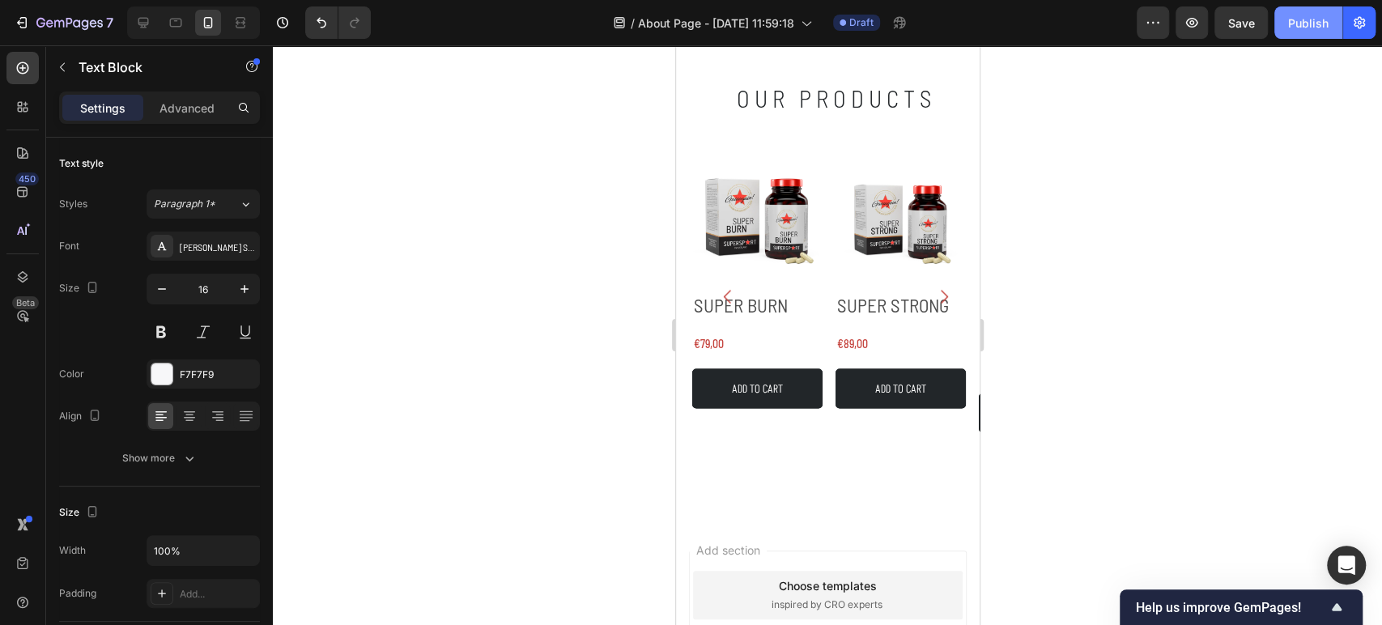
click at [1301, 22] on div "Publish" at bounding box center [1308, 23] width 40 height 17
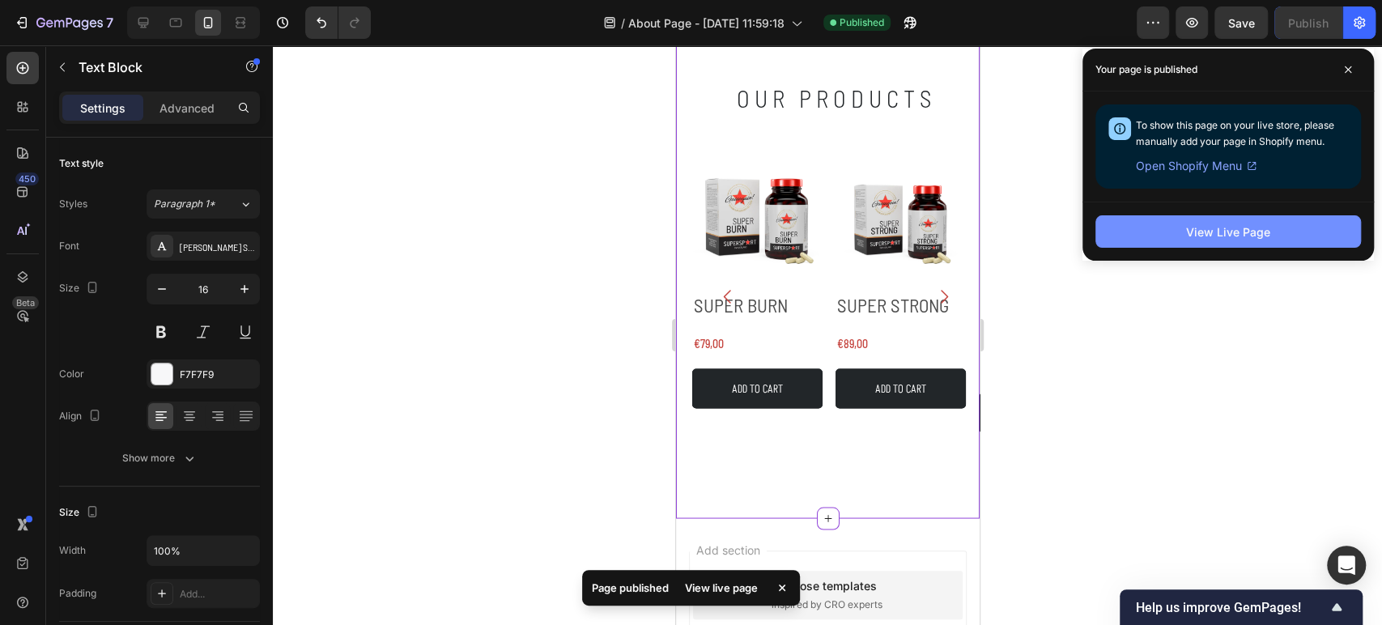
click at [1249, 225] on div "View Live Page" at bounding box center [1228, 232] width 84 height 17
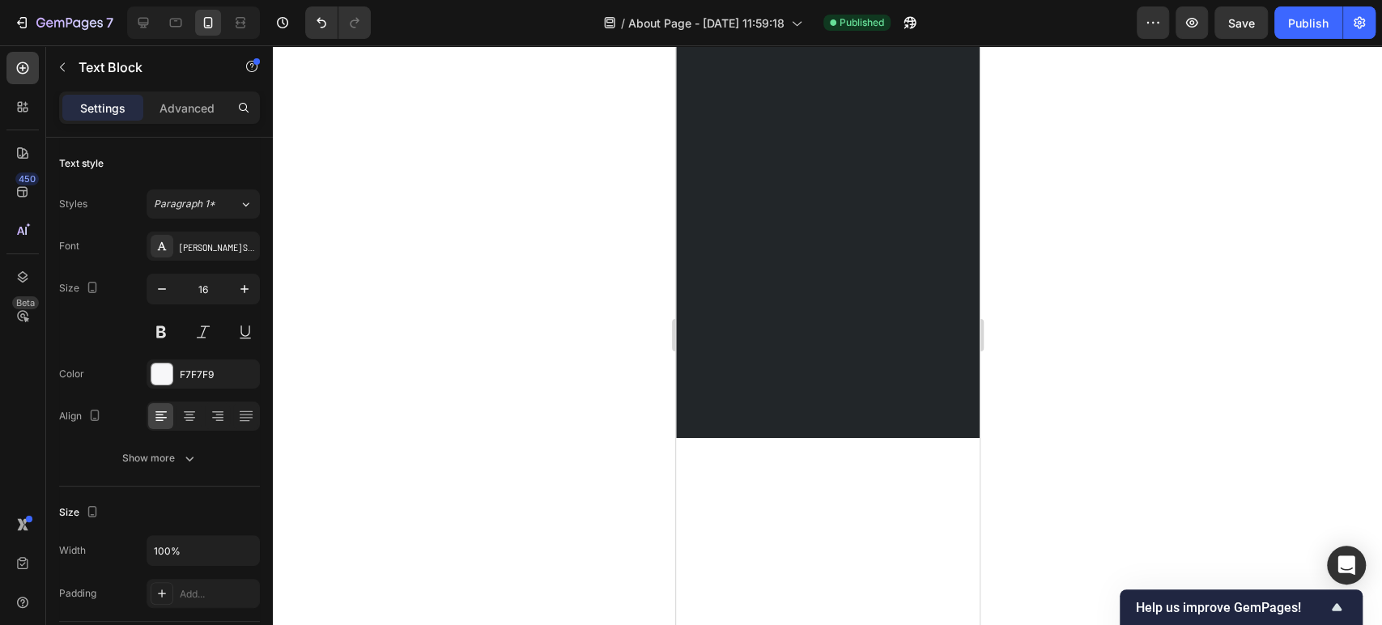
scroll to position [0, 0]
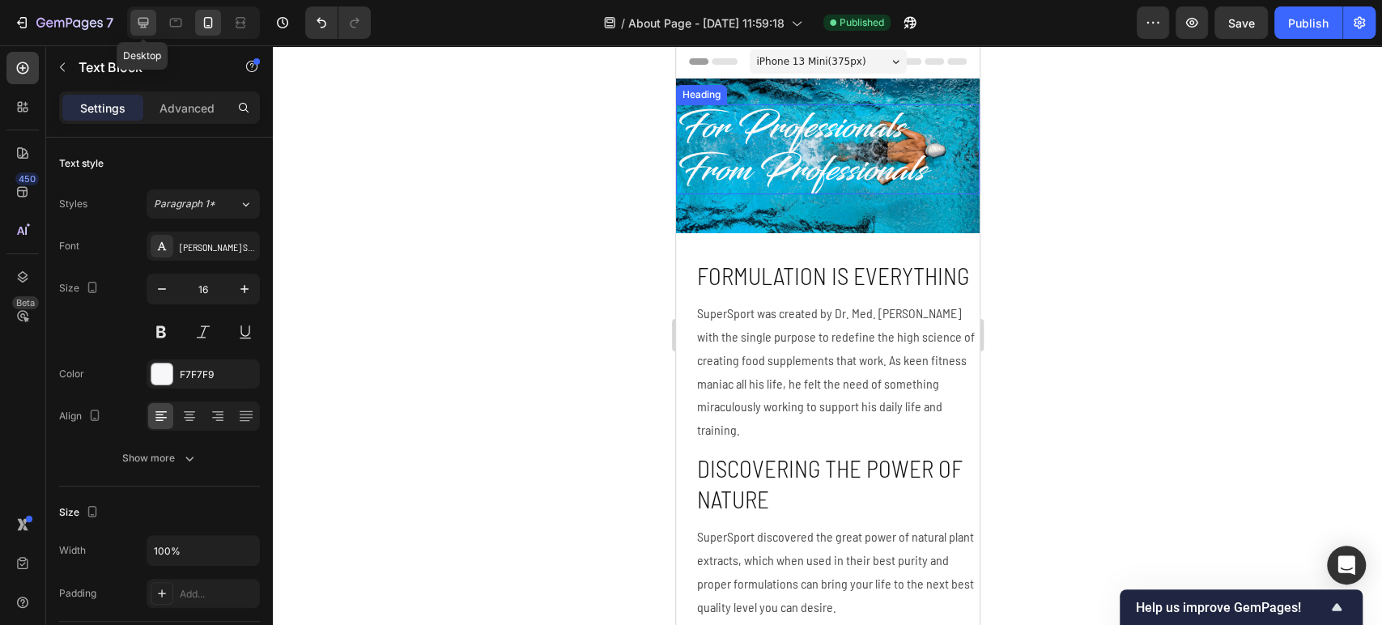
click at [136, 19] on icon at bounding box center [143, 23] width 16 height 16
type input "18"
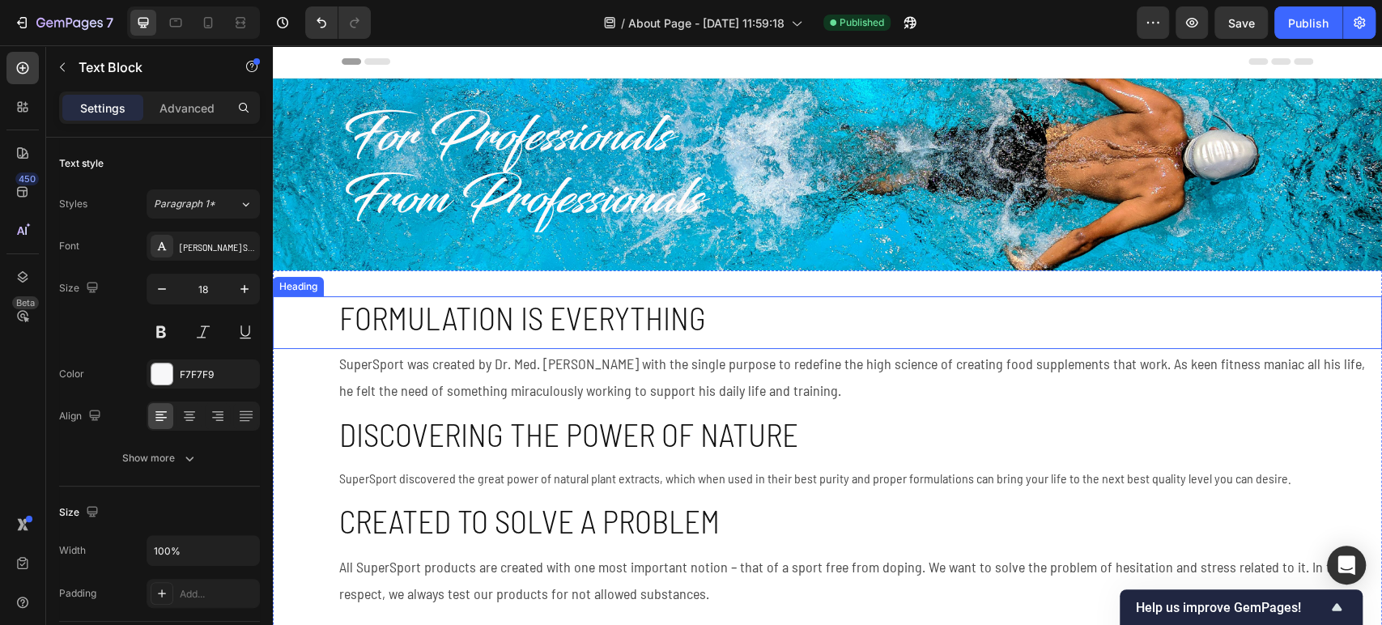
click at [571, 315] on h2 "Formulation is everything" at bounding box center [860, 318] width 1045 height 45
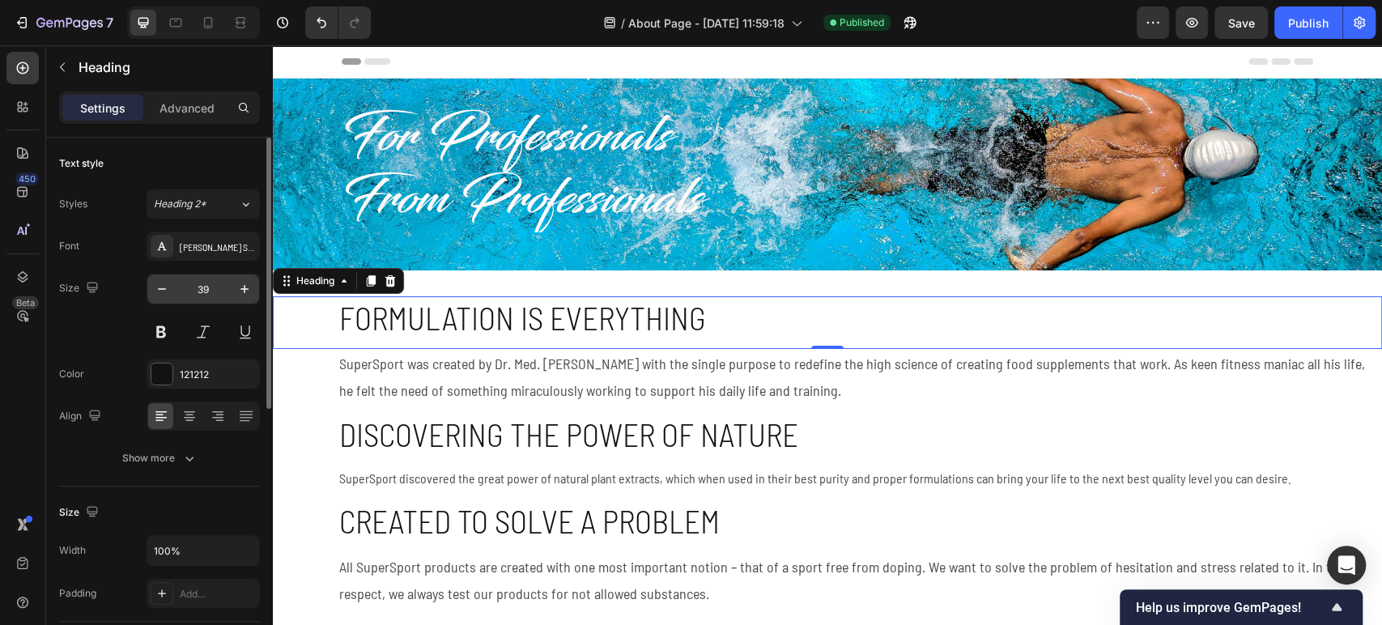
click at [211, 284] on input "39" at bounding box center [203, 289] width 53 height 29
type input "32"
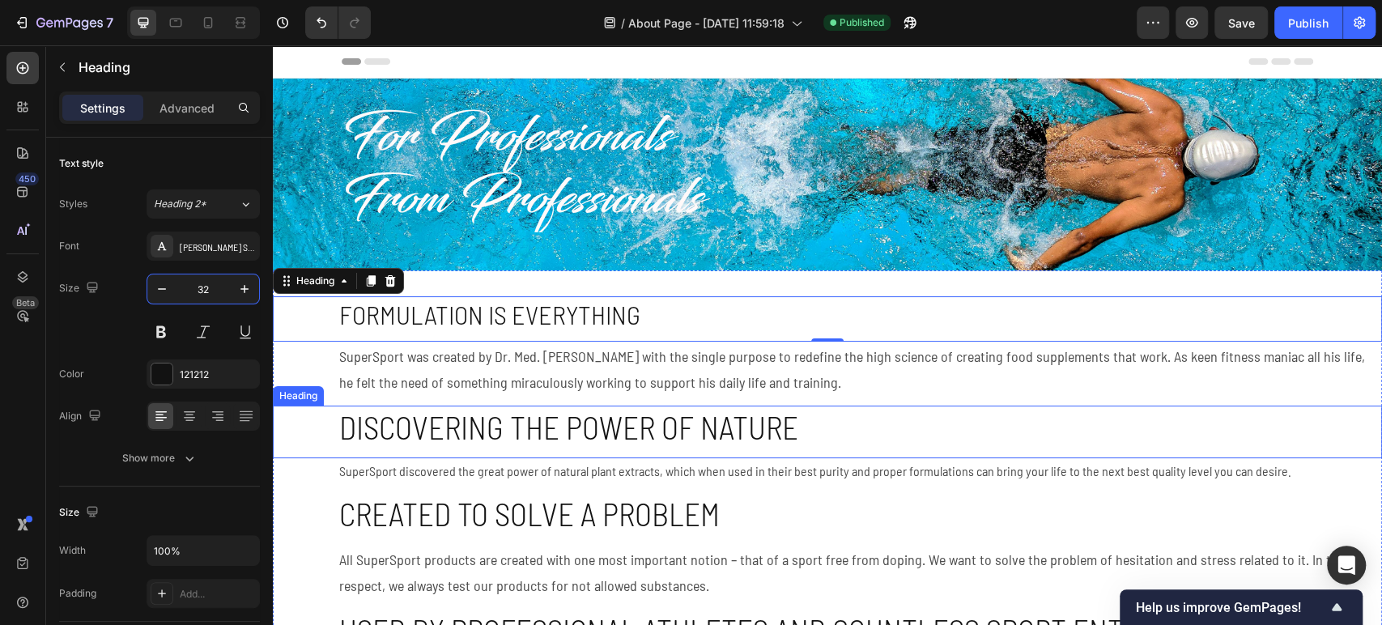
click at [431, 428] on h2 "Discovering the power of nature" at bounding box center [860, 428] width 1045 height 45
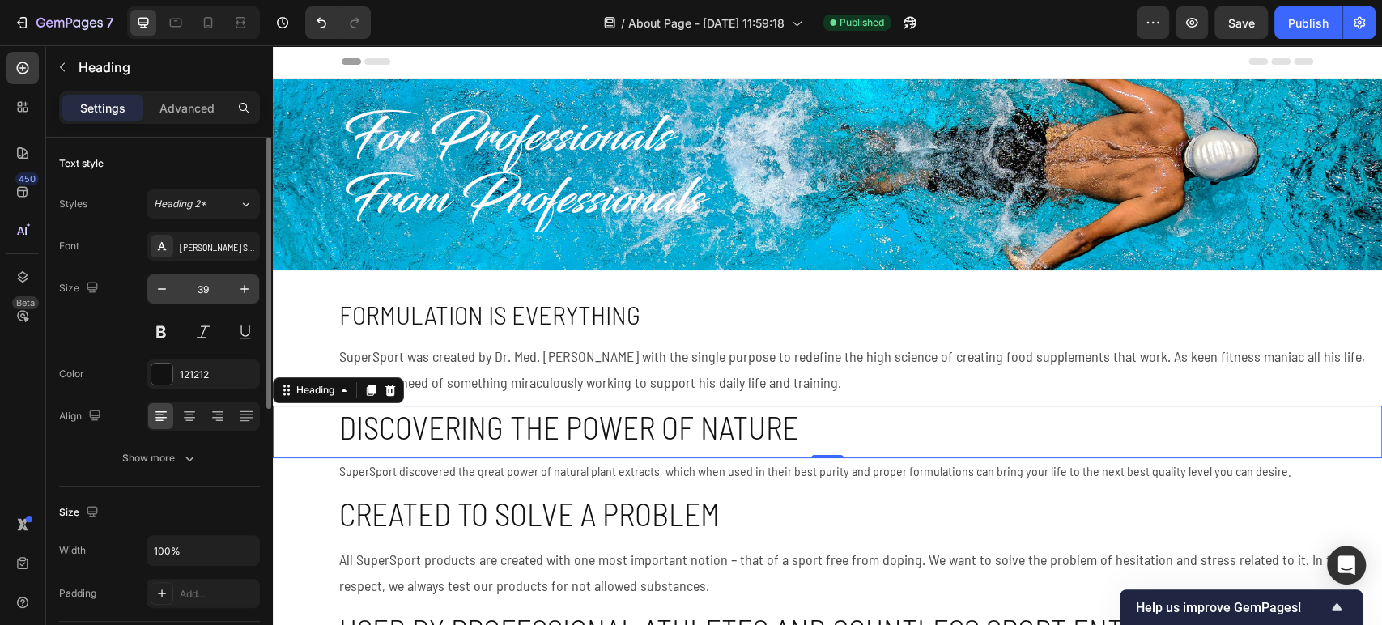
click at [206, 291] on input "39" at bounding box center [203, 289] width 53 height 29
type input "32"
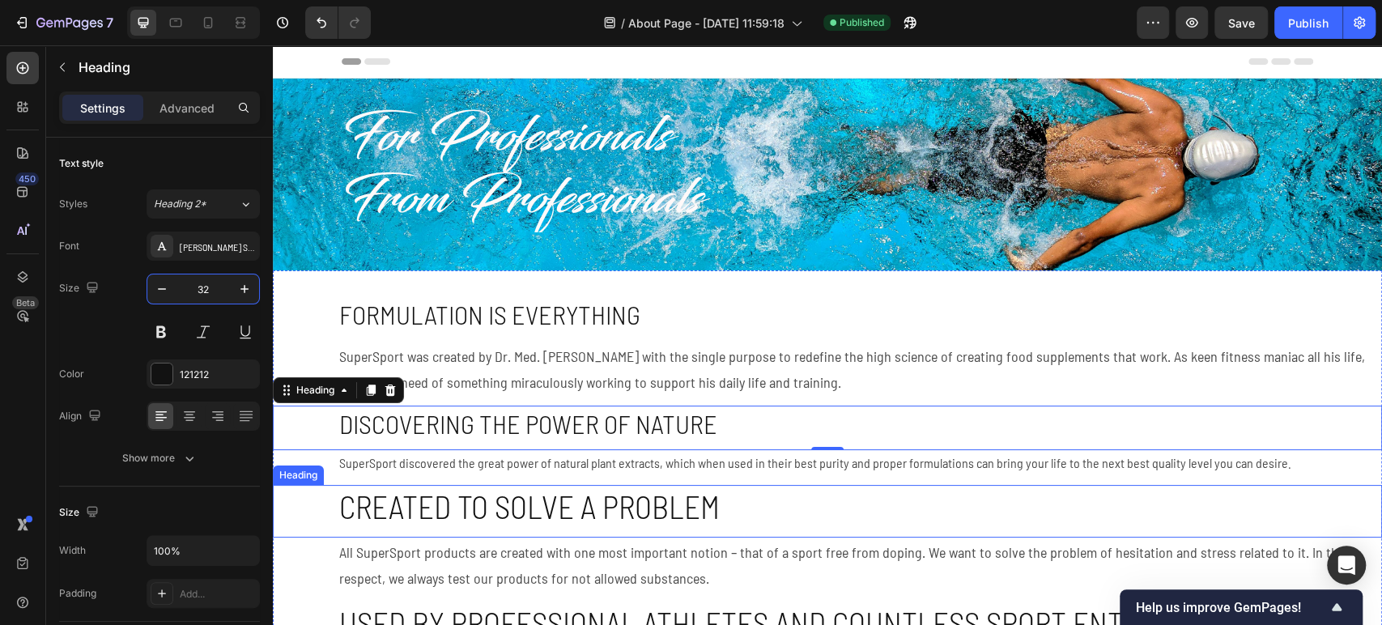
click at [404, 501] on h2 "Created to solve a problem" at bounding box center [860, 507] width 1045 height 45
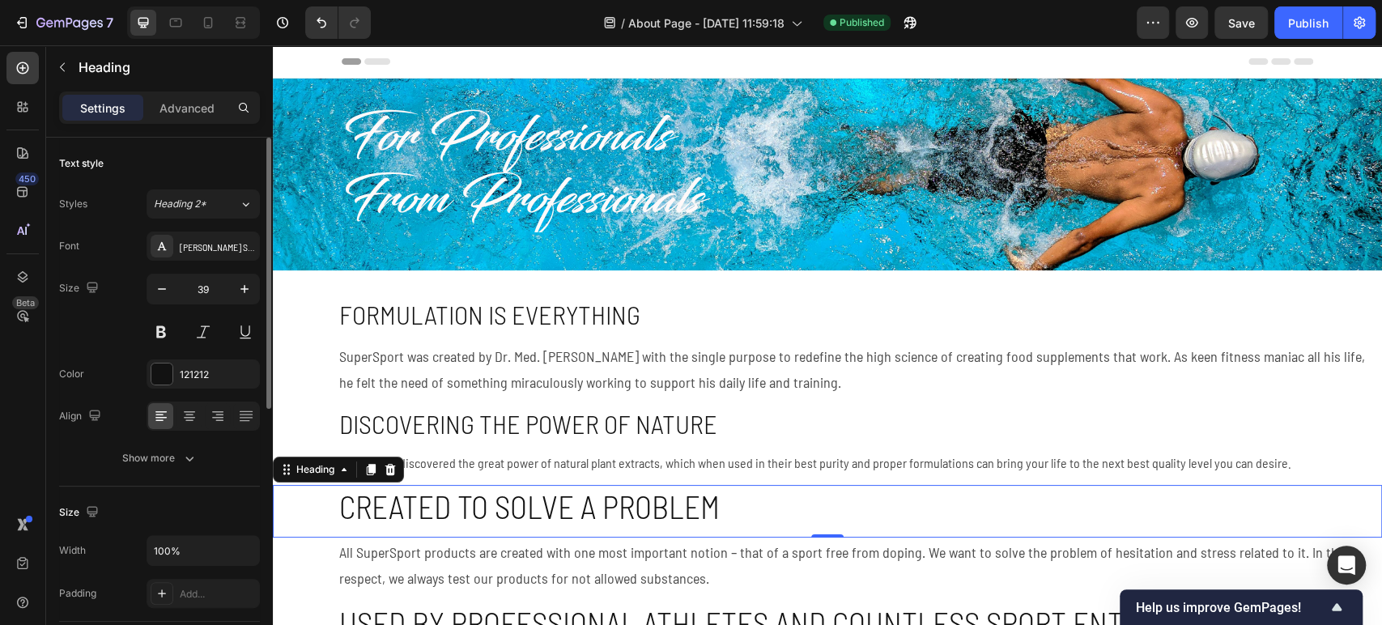
click at [207, 290] on input "39" at bounding box center [203, 289] width 53 height 29
type input "32"
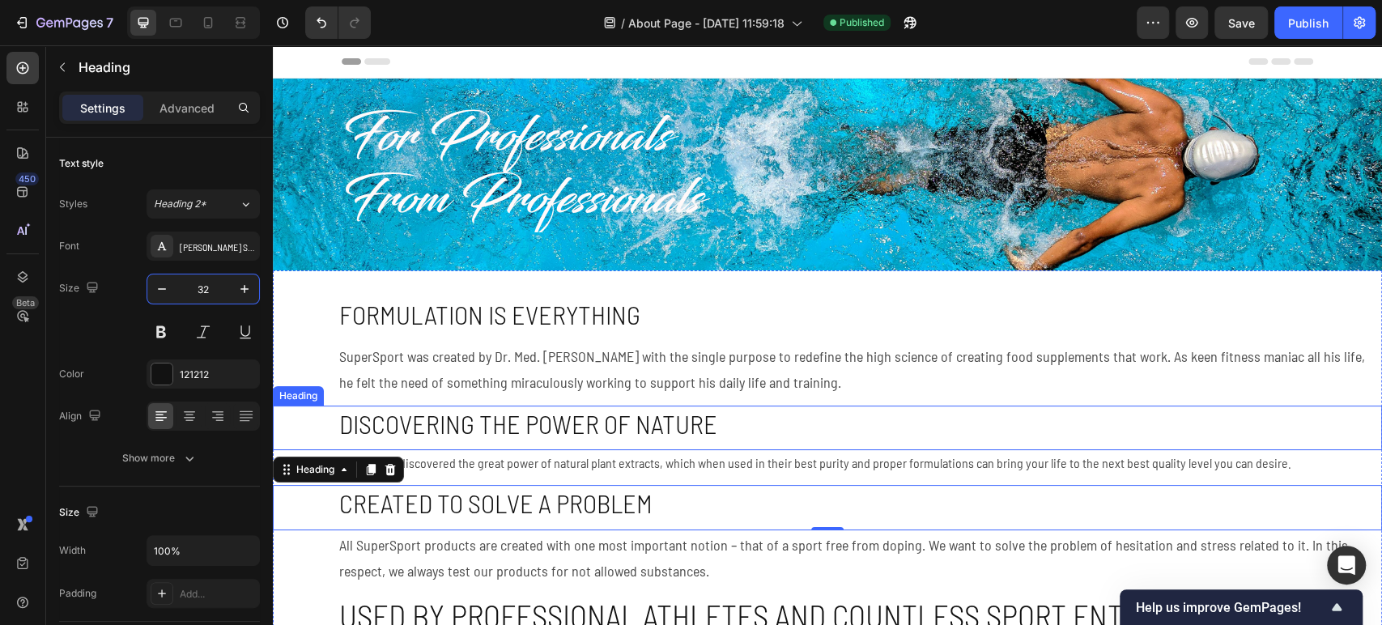
scroll to position [90, 0]
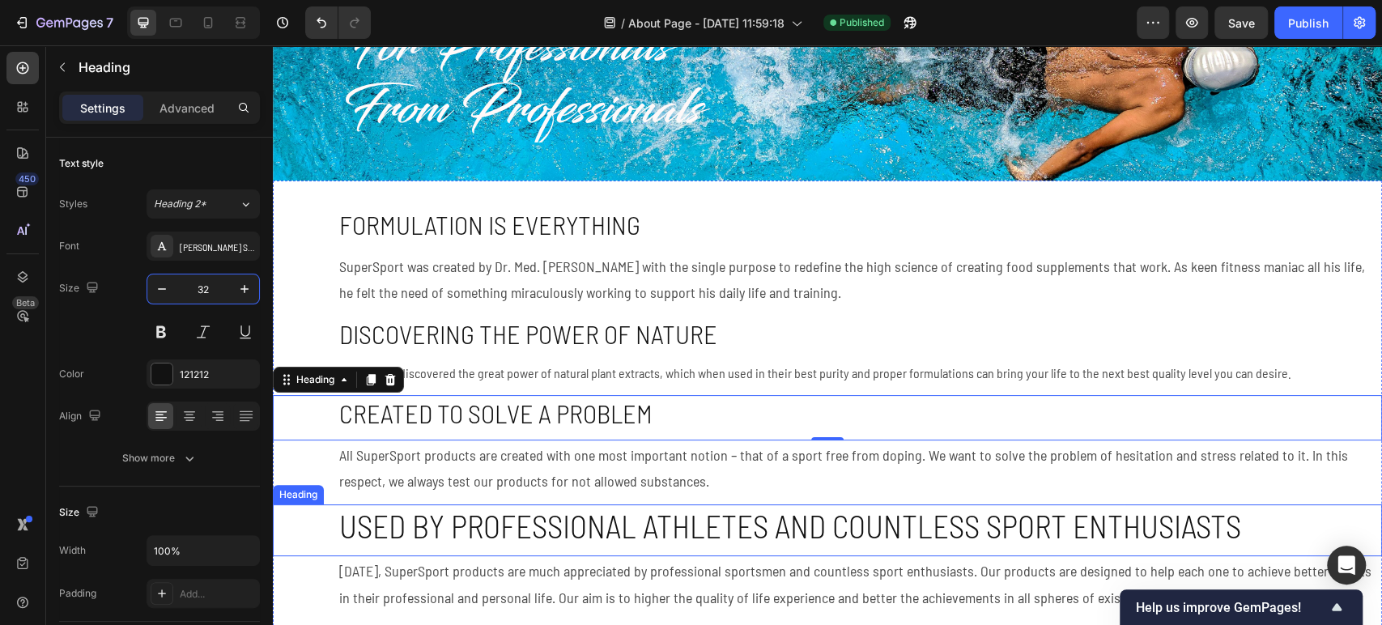
click at [456, 526] on h2 "⁠Used by professional athletes and countless sport enthusiasts" at bounding box center [860, 526] width 1045 height 45
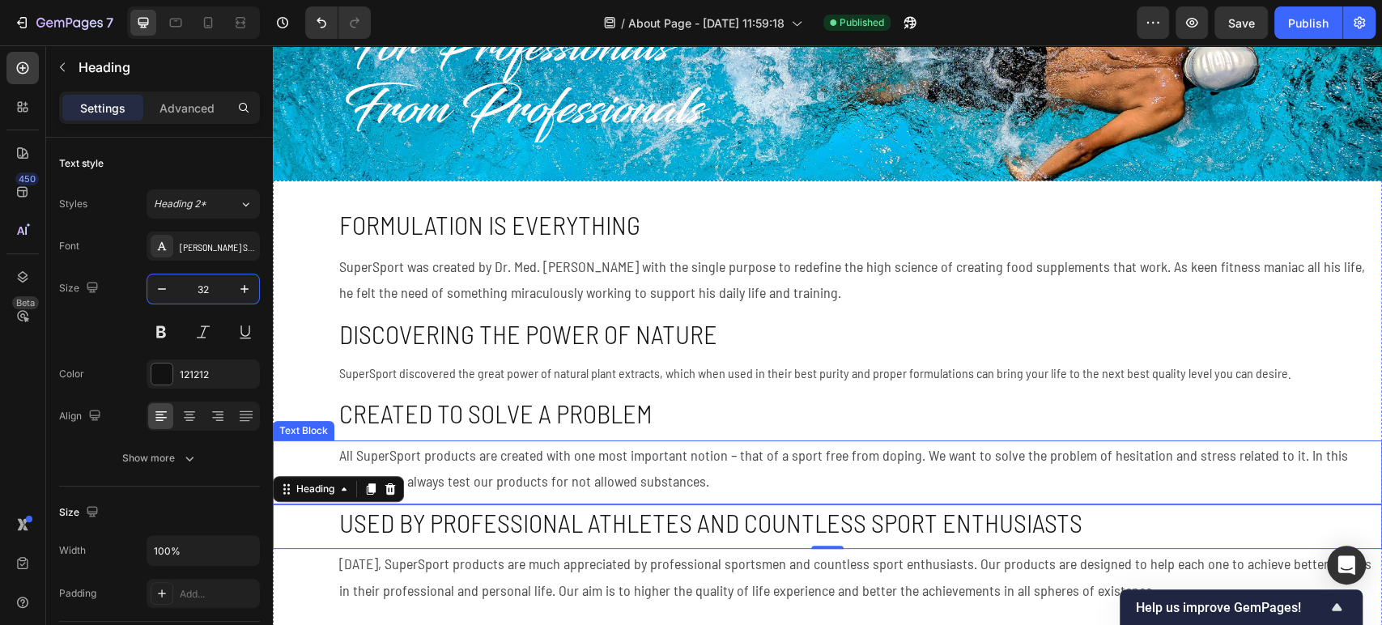
scroll to position [360, 0]
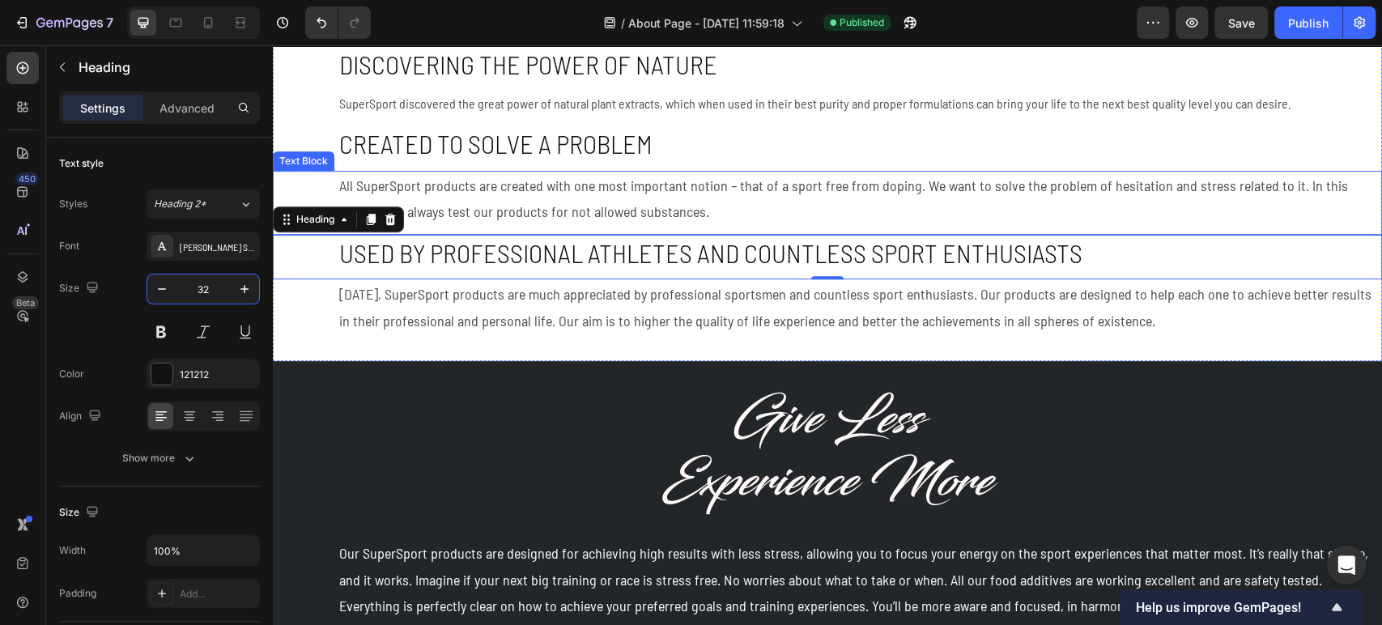
type input "32"
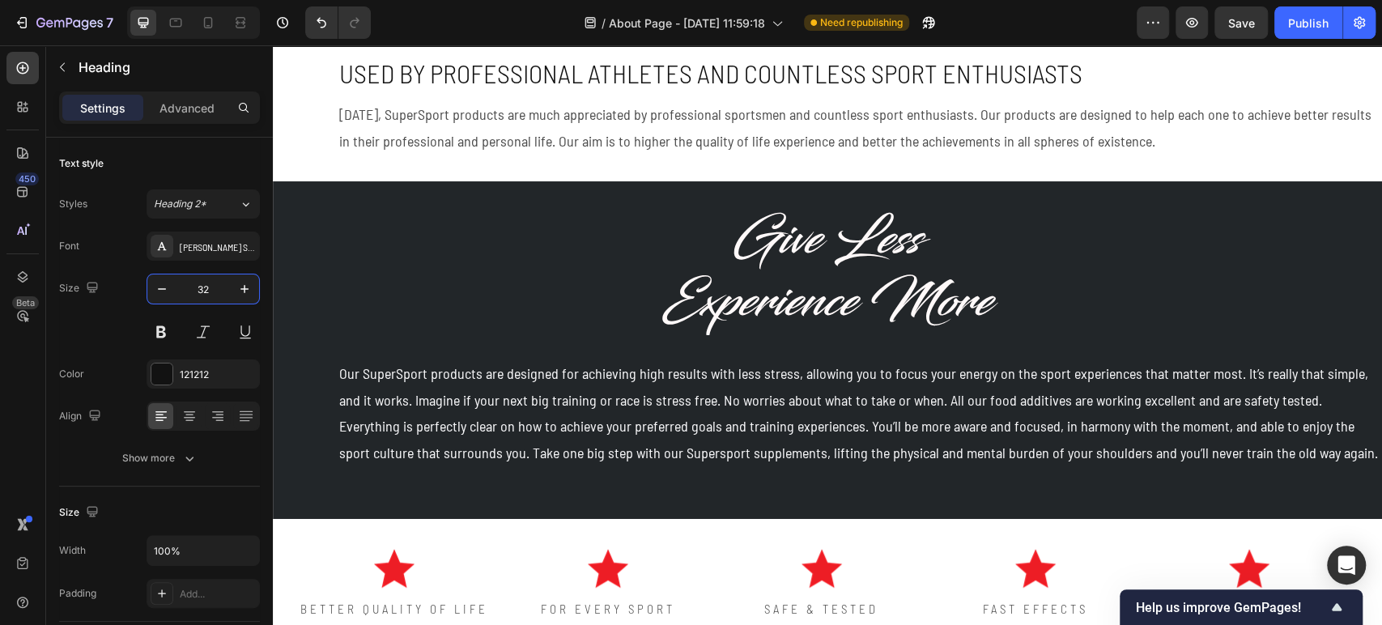
scroll to position [0, 0]
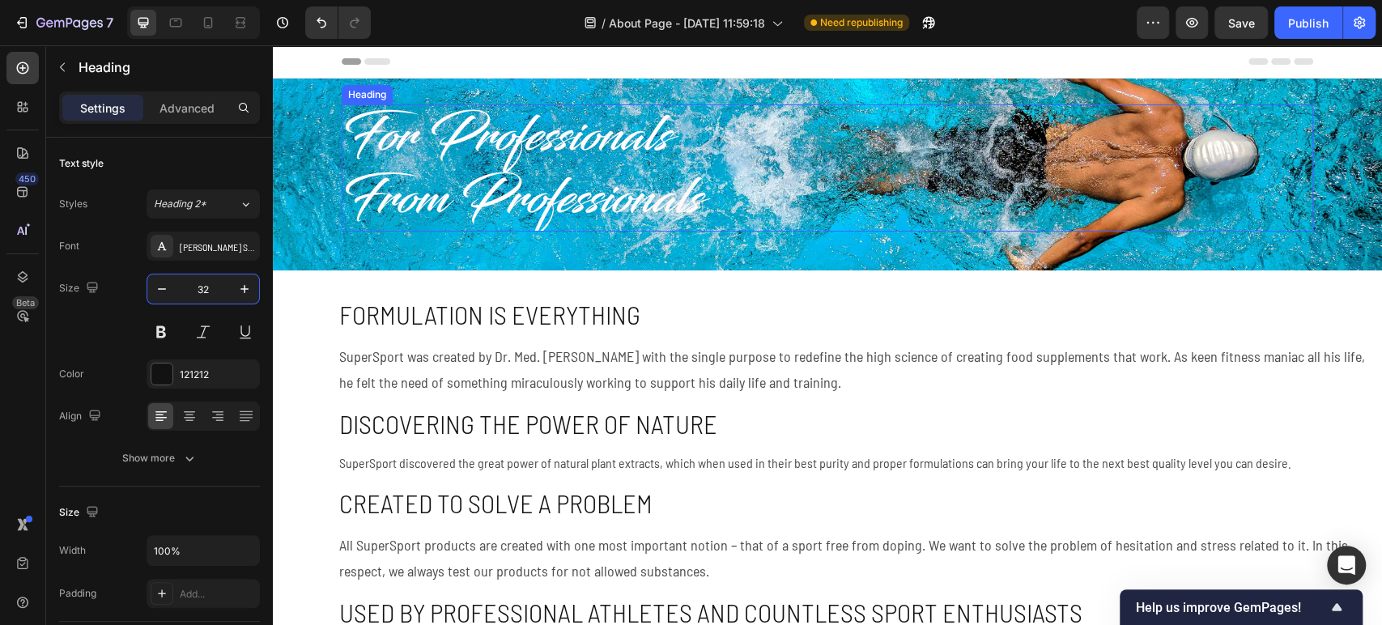
click at [526, 179] on h2 "For Professionals From Professionals" at bounding box center [828, 167] width 972 height 127
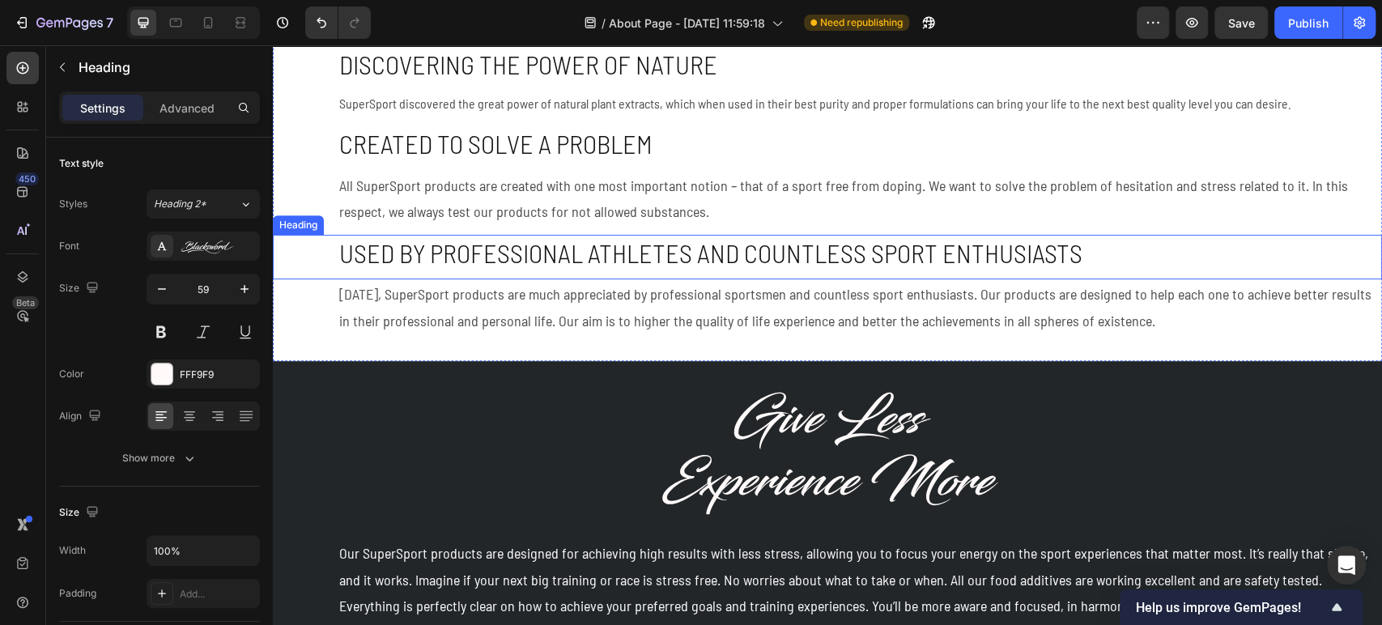
scroll to position [180, 0]
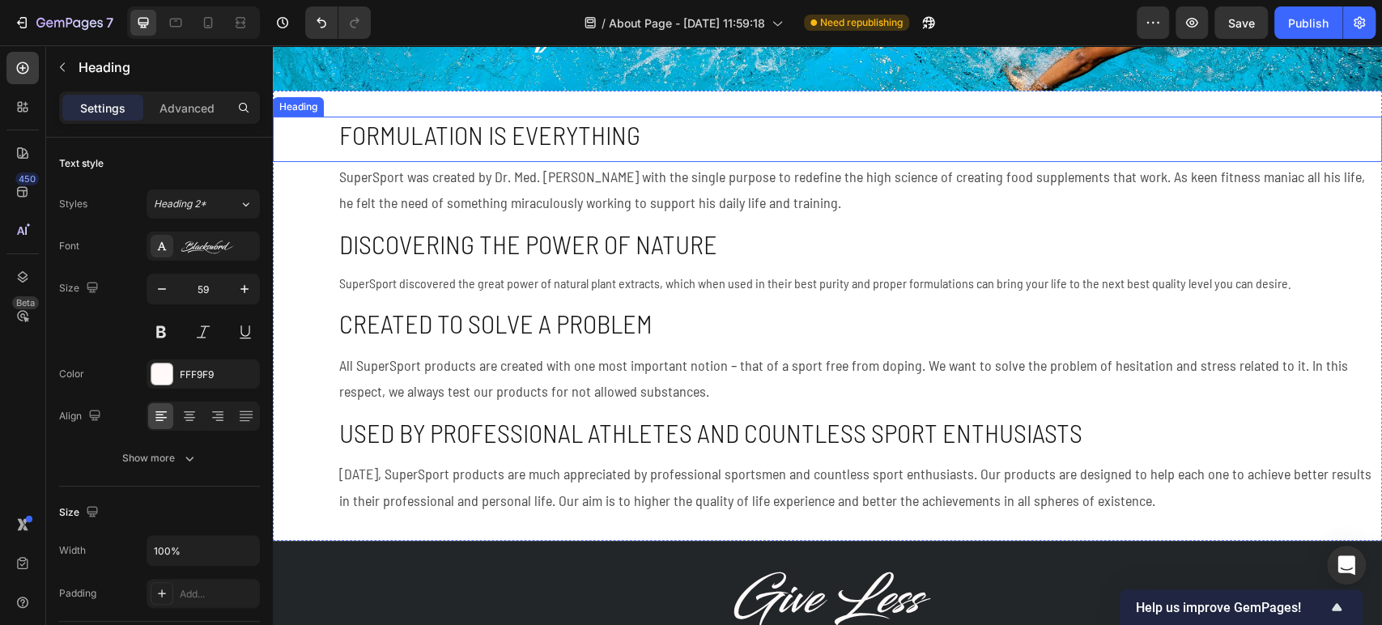
click at [399, 138] on h2 "Formulation is everything" at bounding box center [860, 135] width 1045 height 37
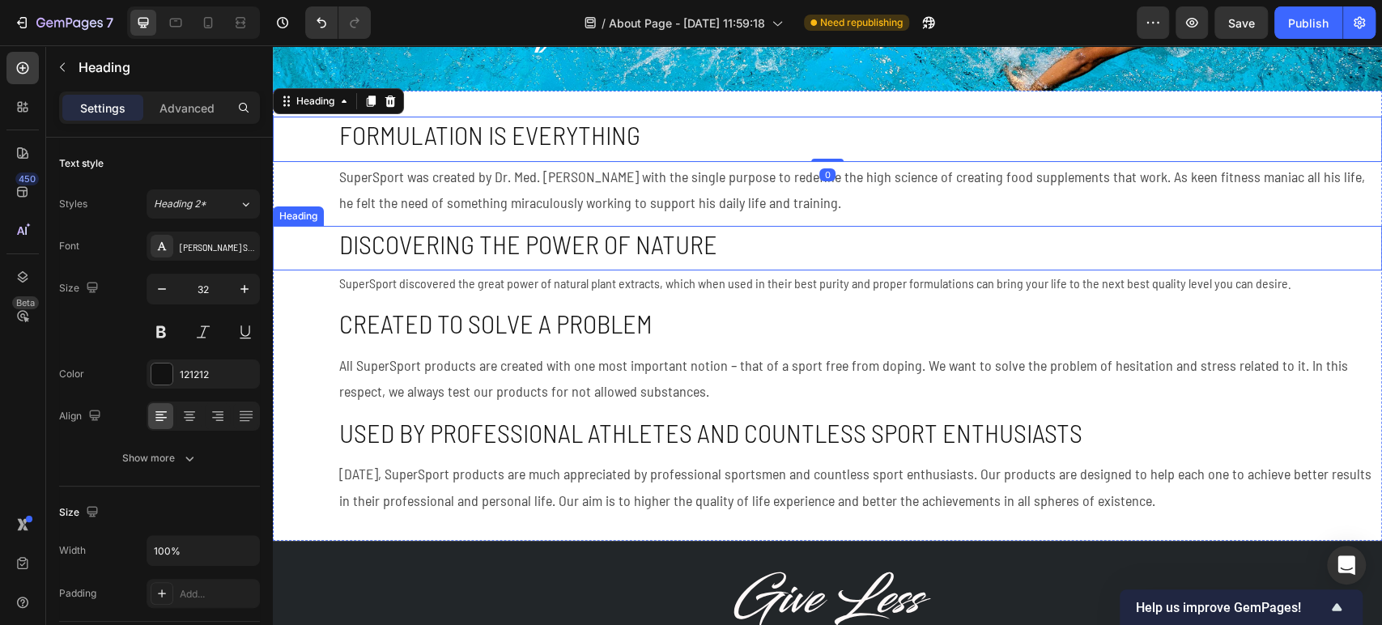
click at [472, 247] on h2 "Discovering the power of nature" at bounding box center [860, 244] width 1045 height 37
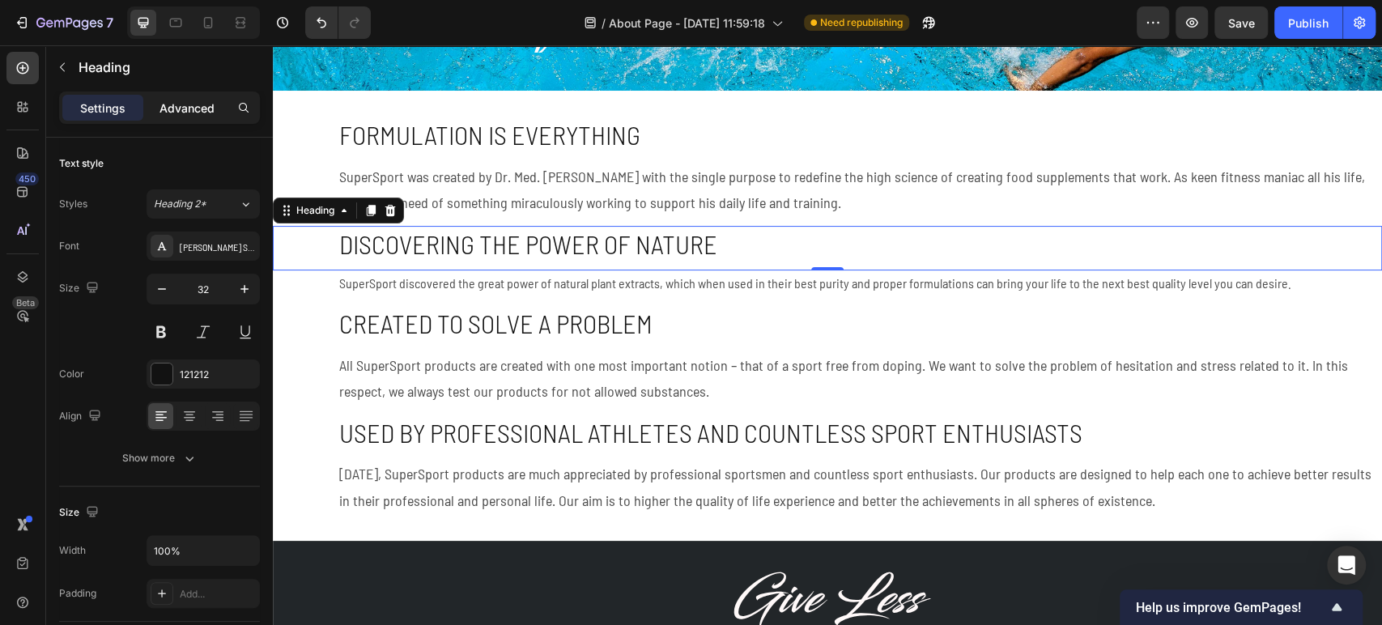
click at [197, 114] on p "Advanced" at bounding box center [187, 108] width 55 height 17
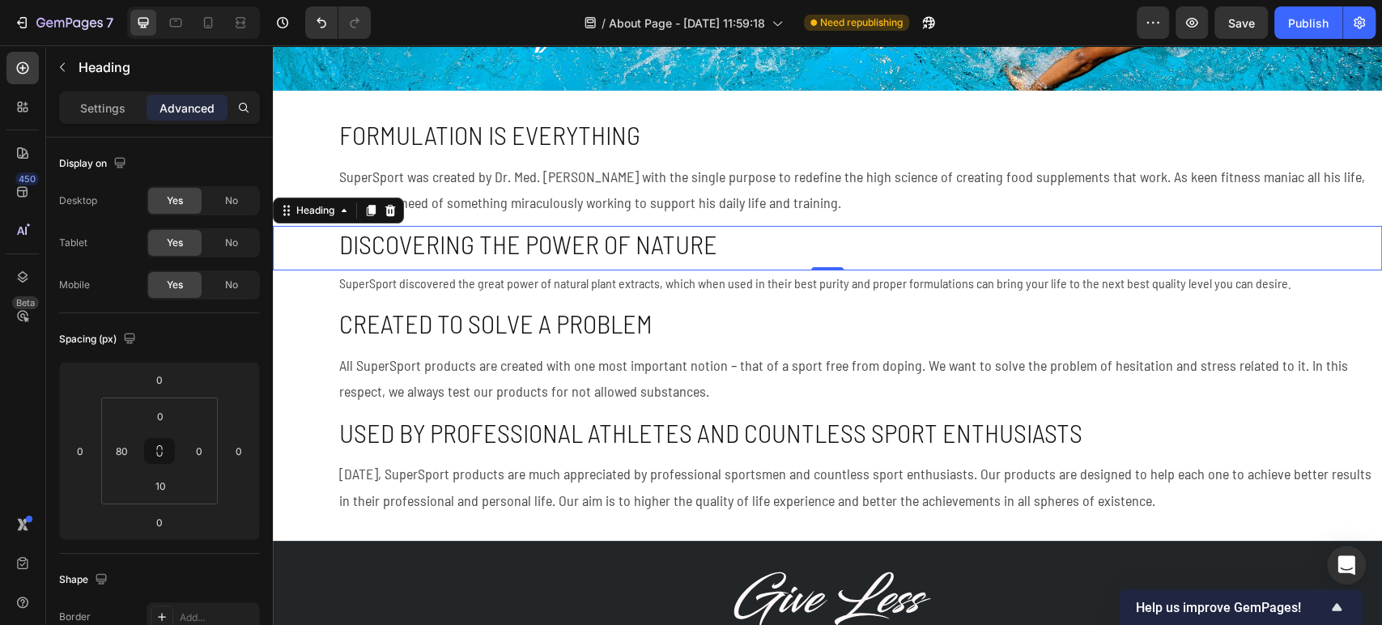
click at [525, 194] on p "SuperSport was created by Dr. Med. [PERSON_NAME] with the single purpose to red…" at bounding box center [859, 190] width 1041 height 53
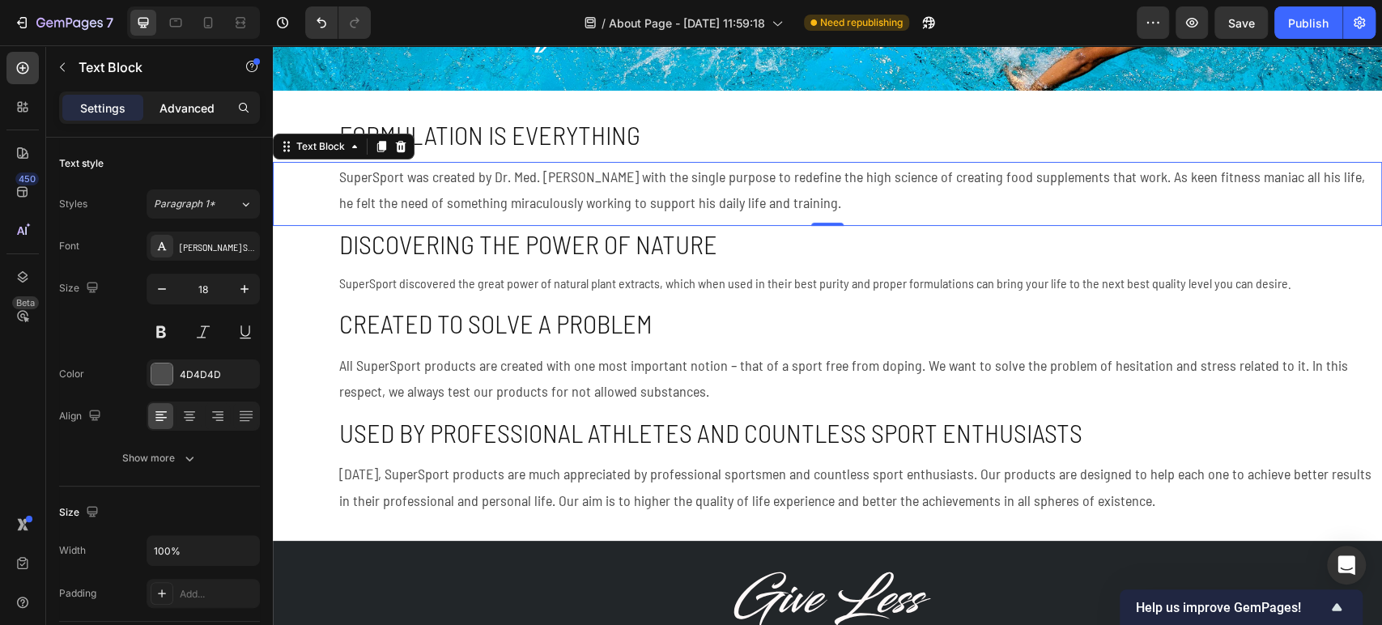
click at [196, 108] on p "Advanced" at bounding box center [187, 108] width 55 height 17
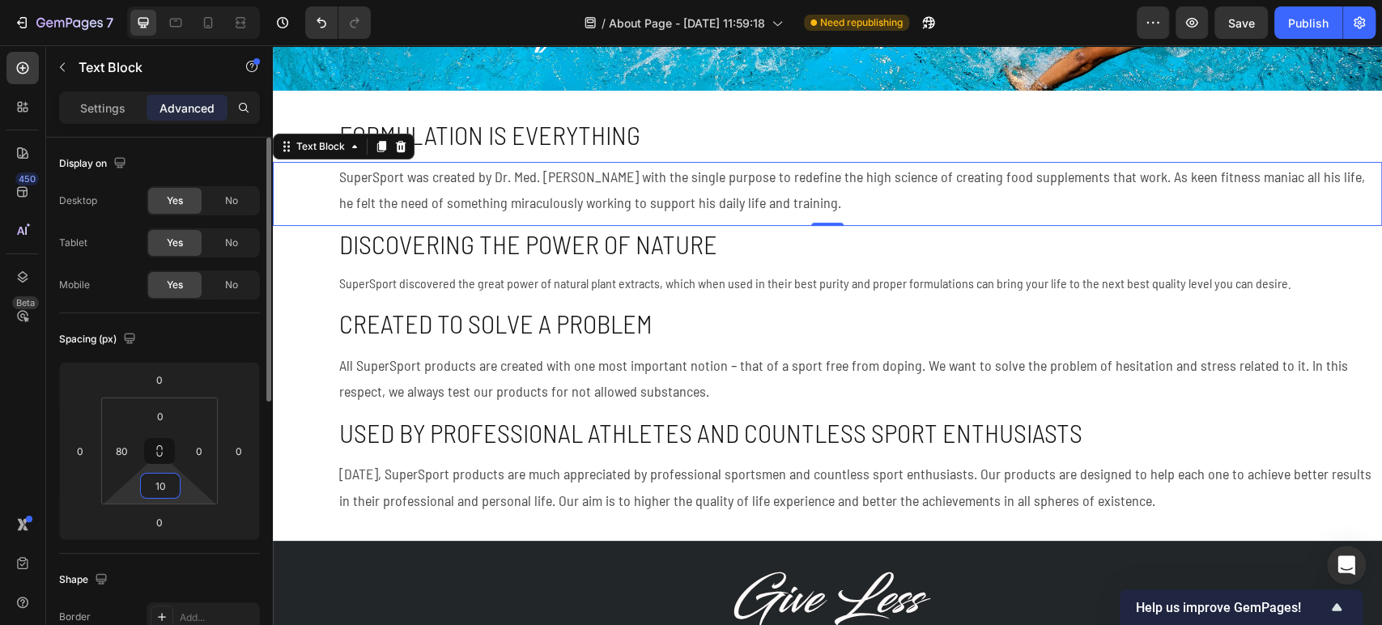
click at [167, 489] on input "10" at bounding box center [160, 486] width 32 height 24
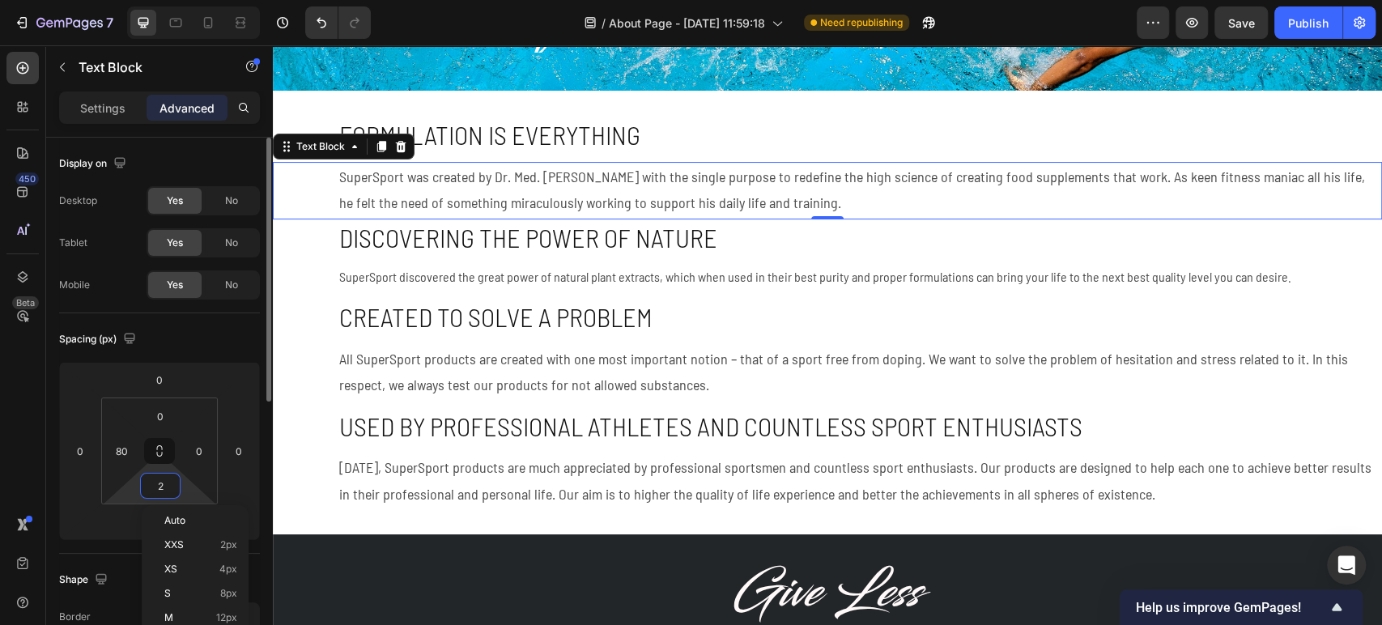
type input "20"
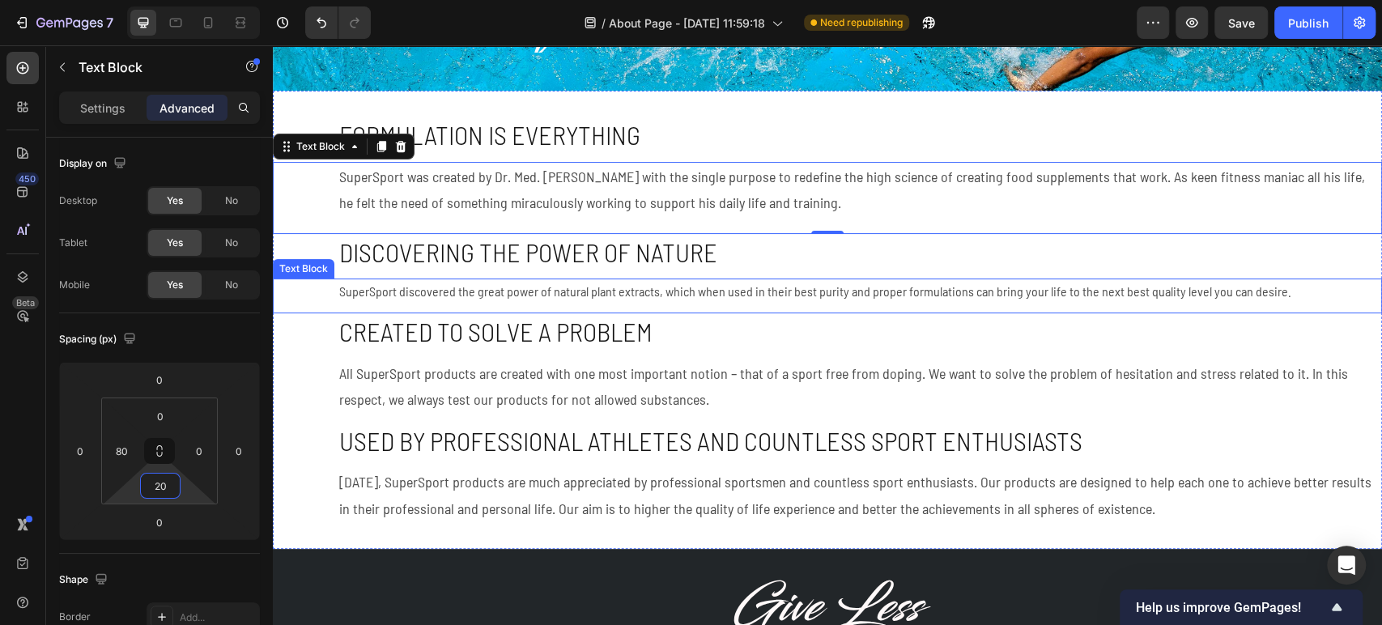
drag, startPoint x: 541, startPoint y: 460, endPoint x: 310, endPoint y: 389, distance: 241.5
click at [423, 284] on p "SuperSport discovered the great power of natural plant extracts, which when use…" at bounding box center [859, 291] width 1041 height 23
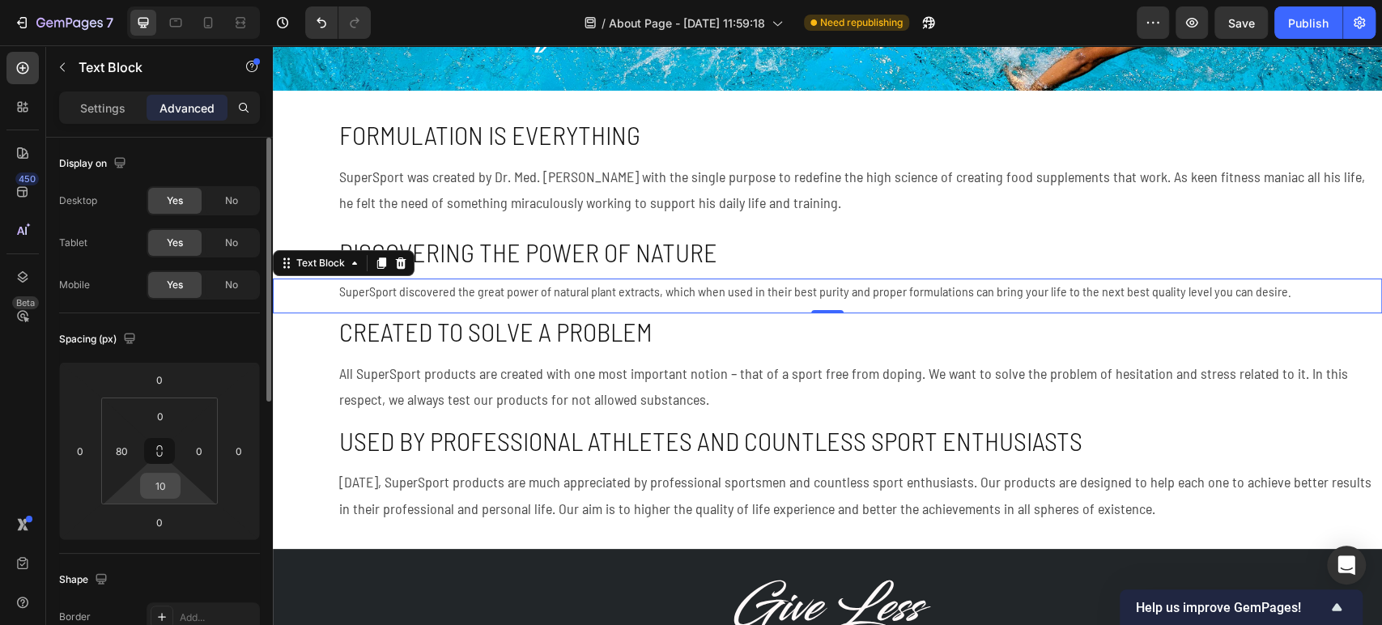
click at [159, 492] on input "10" at bounding box center [160, 486] width 32 height 24
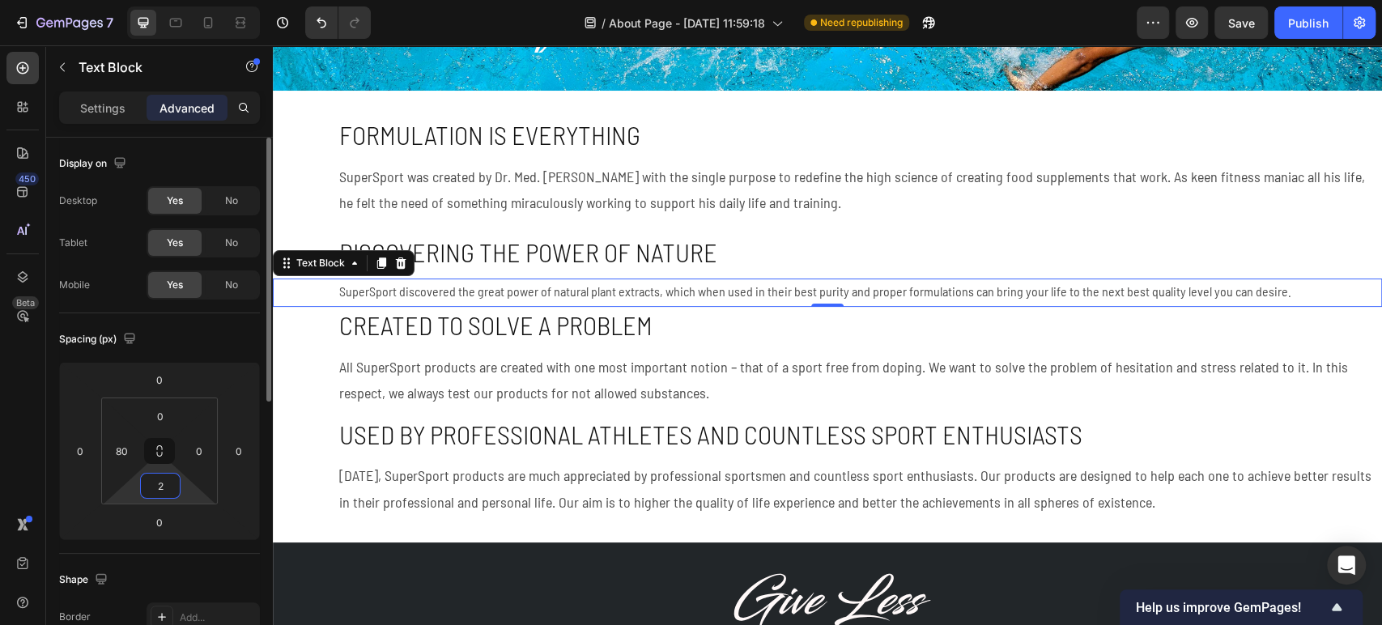
type input "20"
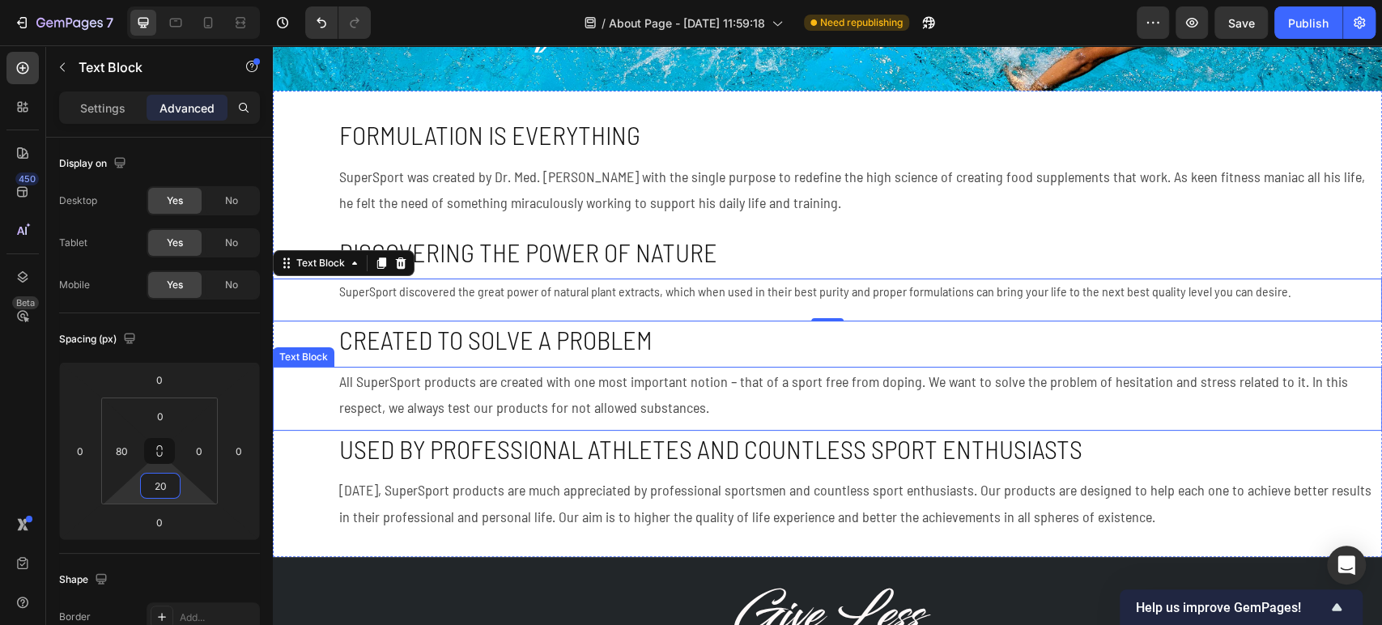
click at [497, 384] on p "All SuperSport products are created with one most important notion – that of a …" at bounding box center [859, 394] width 1041 height 53
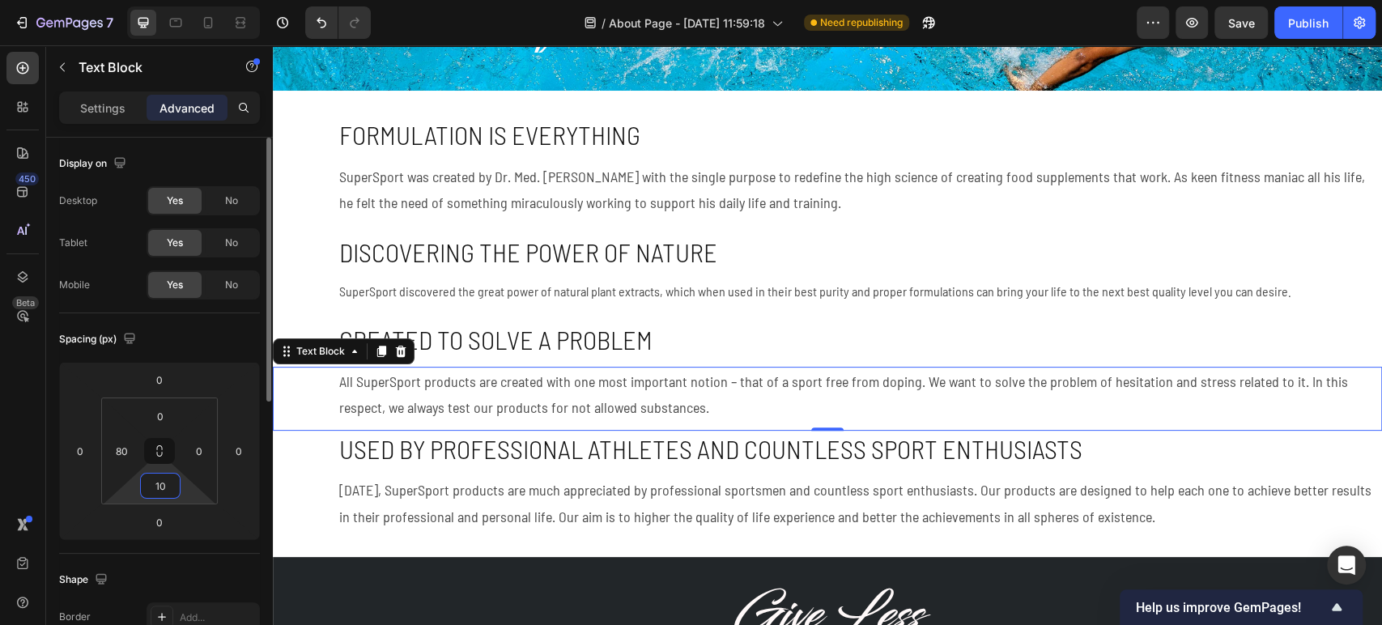
click at [167, 483] on input "10" at bounding box center [160, 486] width 32 height 24
type input "20"
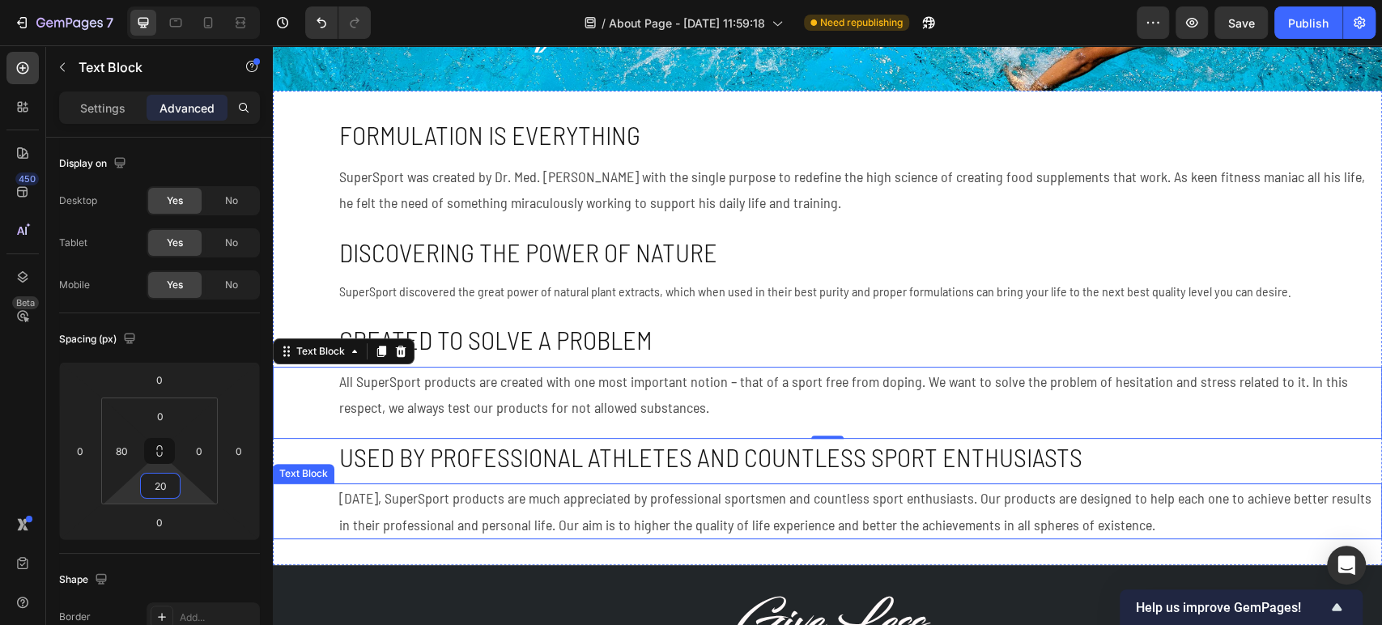
click at [373, 504] on p "[DATE], SuperSport products are much appreciated by professional sportsmen and …" at bounding box center [859, 511] width 1041 height 53
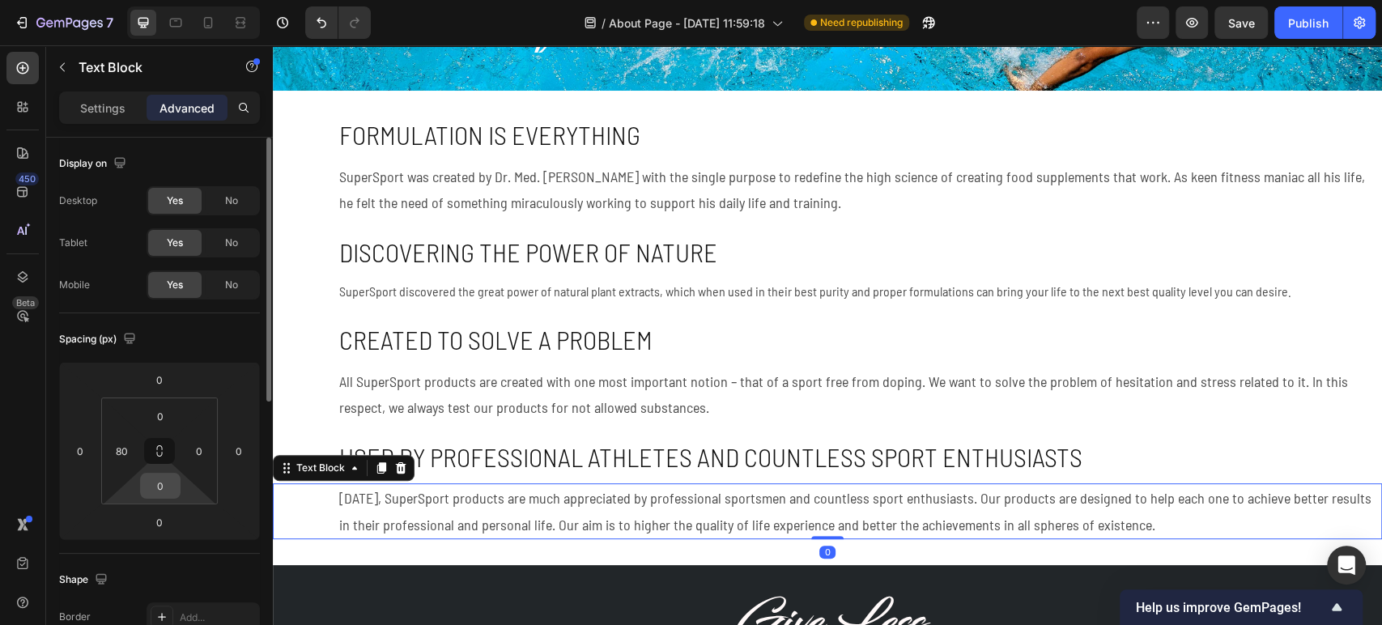
click at [159, 491] on input "0" at bounding box center [160, 486] width 32 height 24
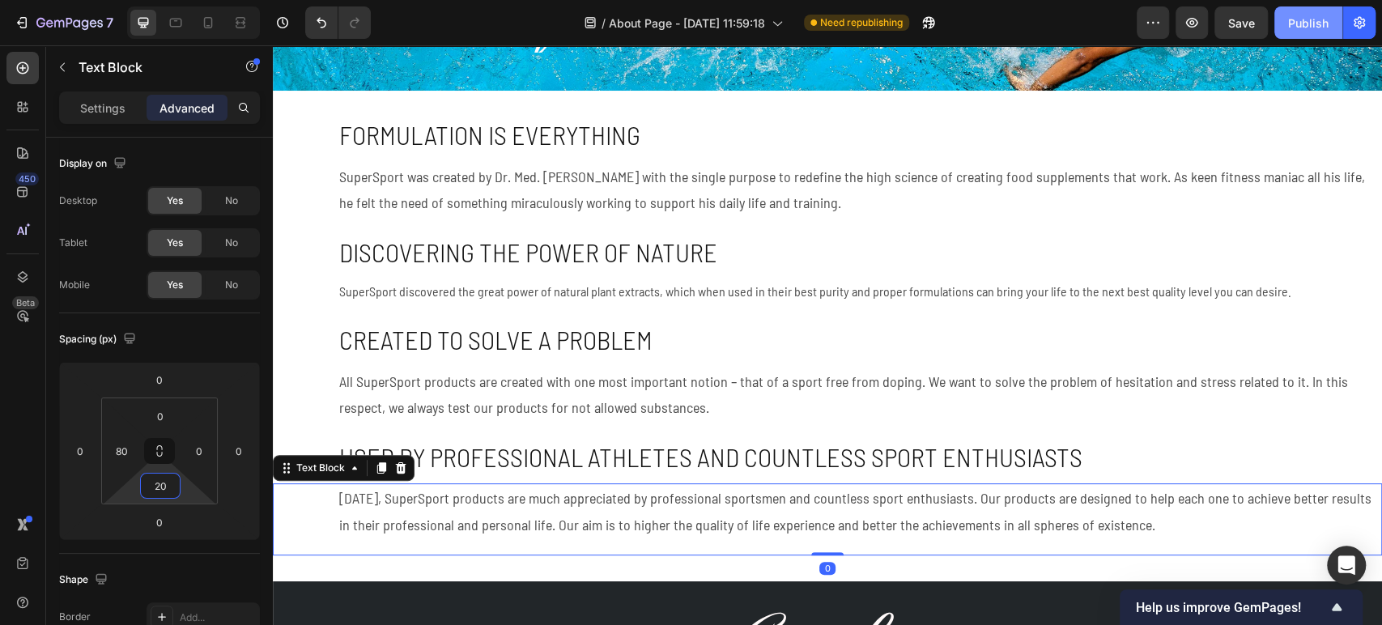
type input "20"
click at [1300, 31] on button "Publish" at bounding box center [1309, 22] width 68 height 32
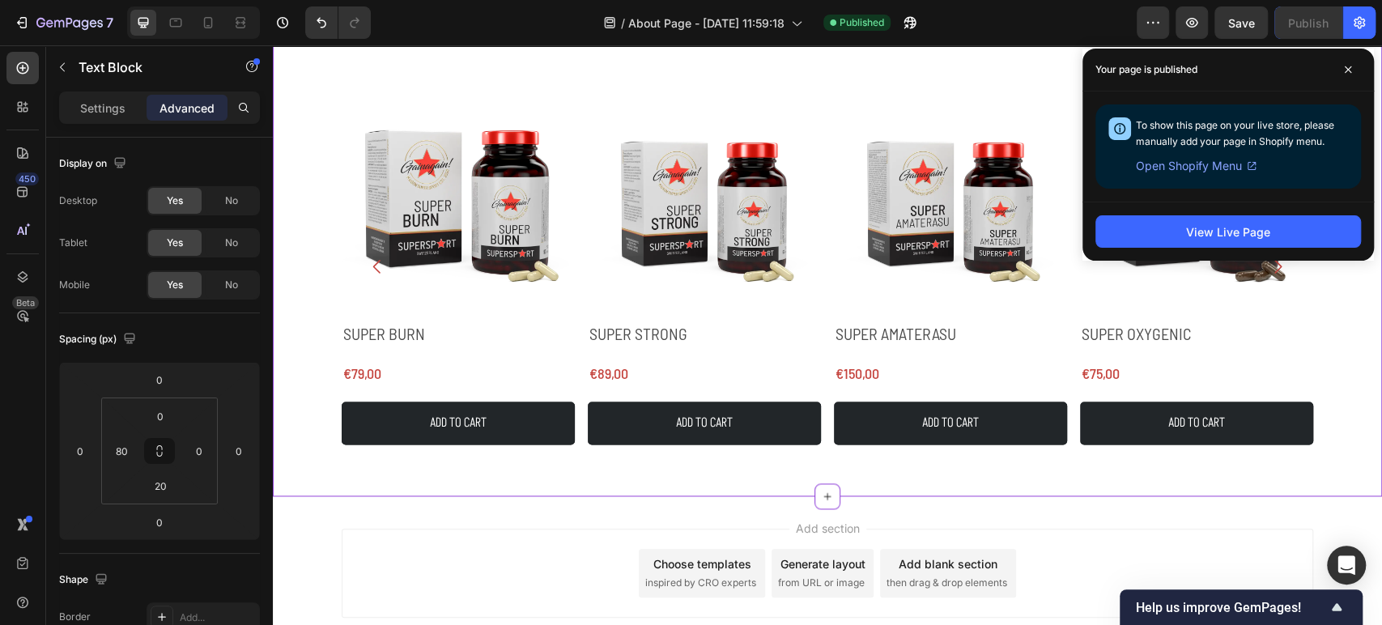
scroll to position [1079, 0]
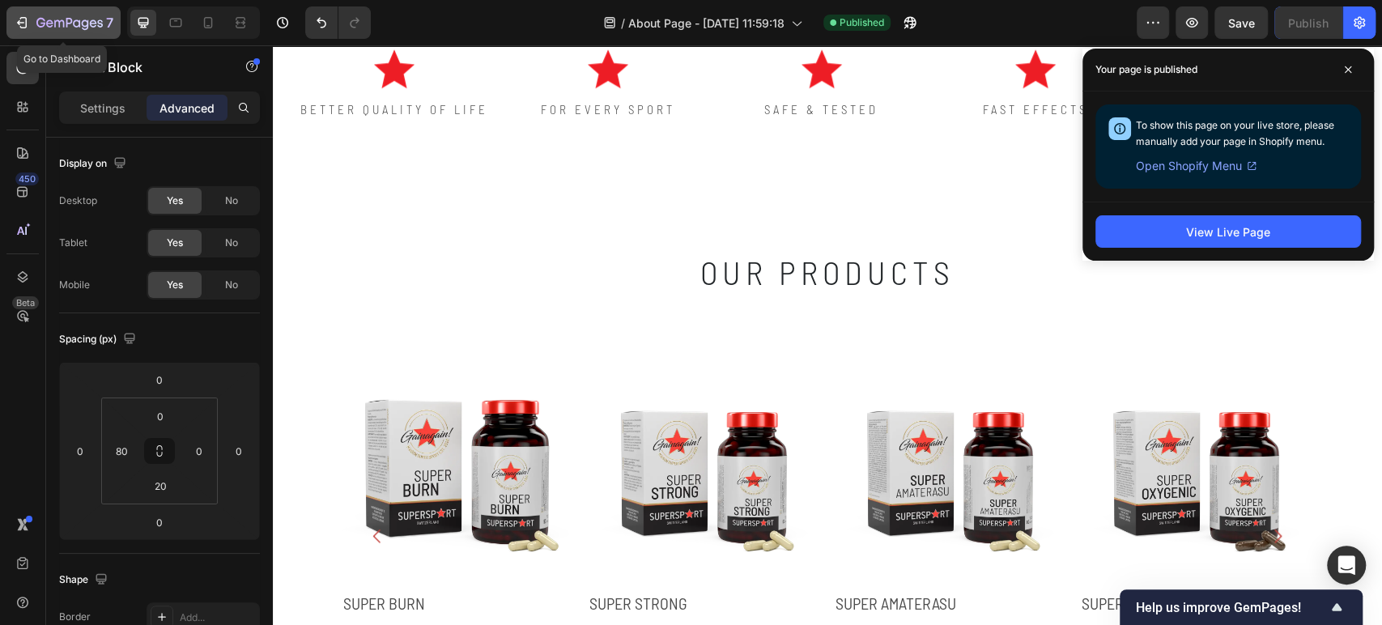
click at [26, 21] on icon "button" at bounding box center [23, 22] width 7 height 11
